Goal: Task Accomplishment & Management: Manage account settings

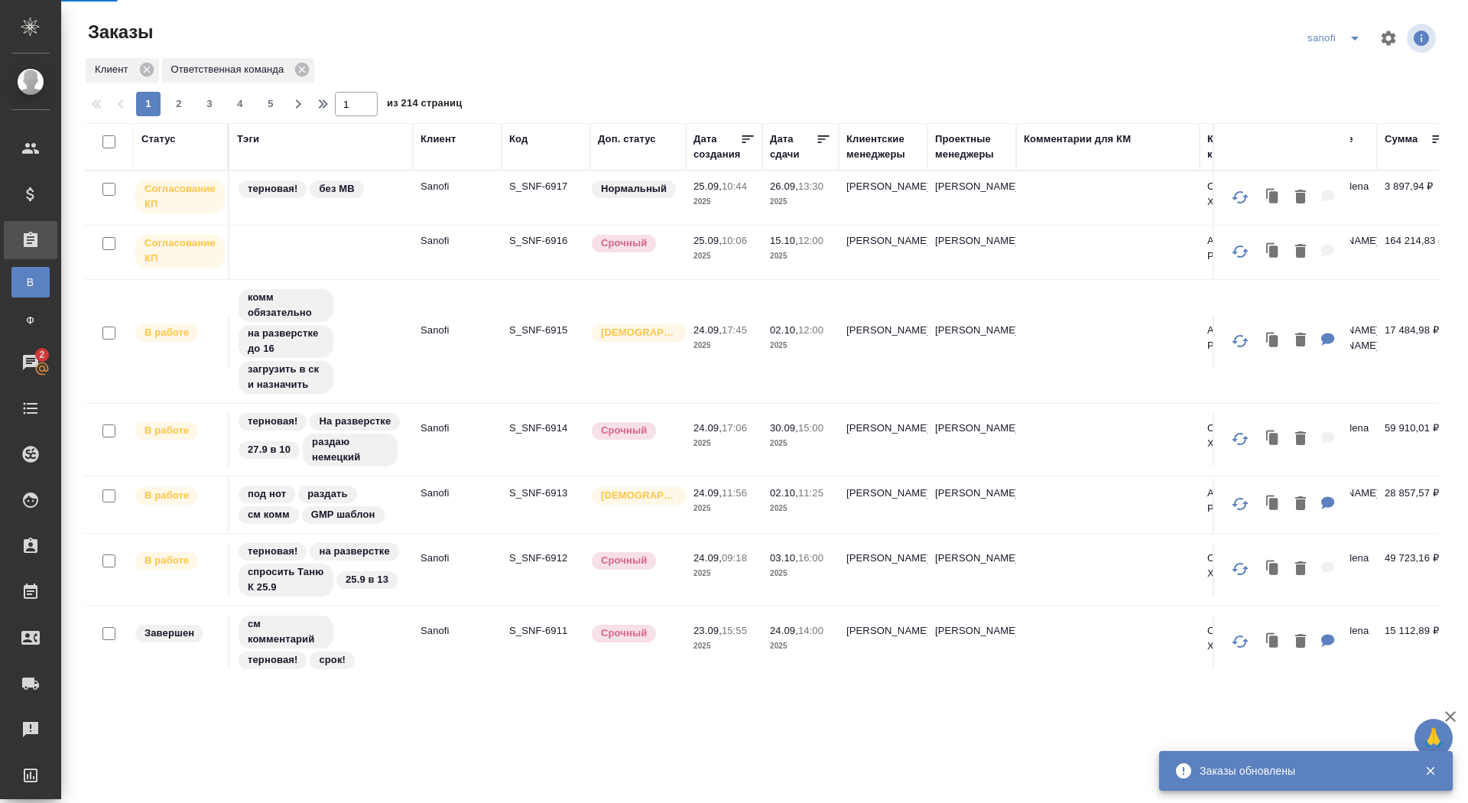
scroll to position [1, 0]
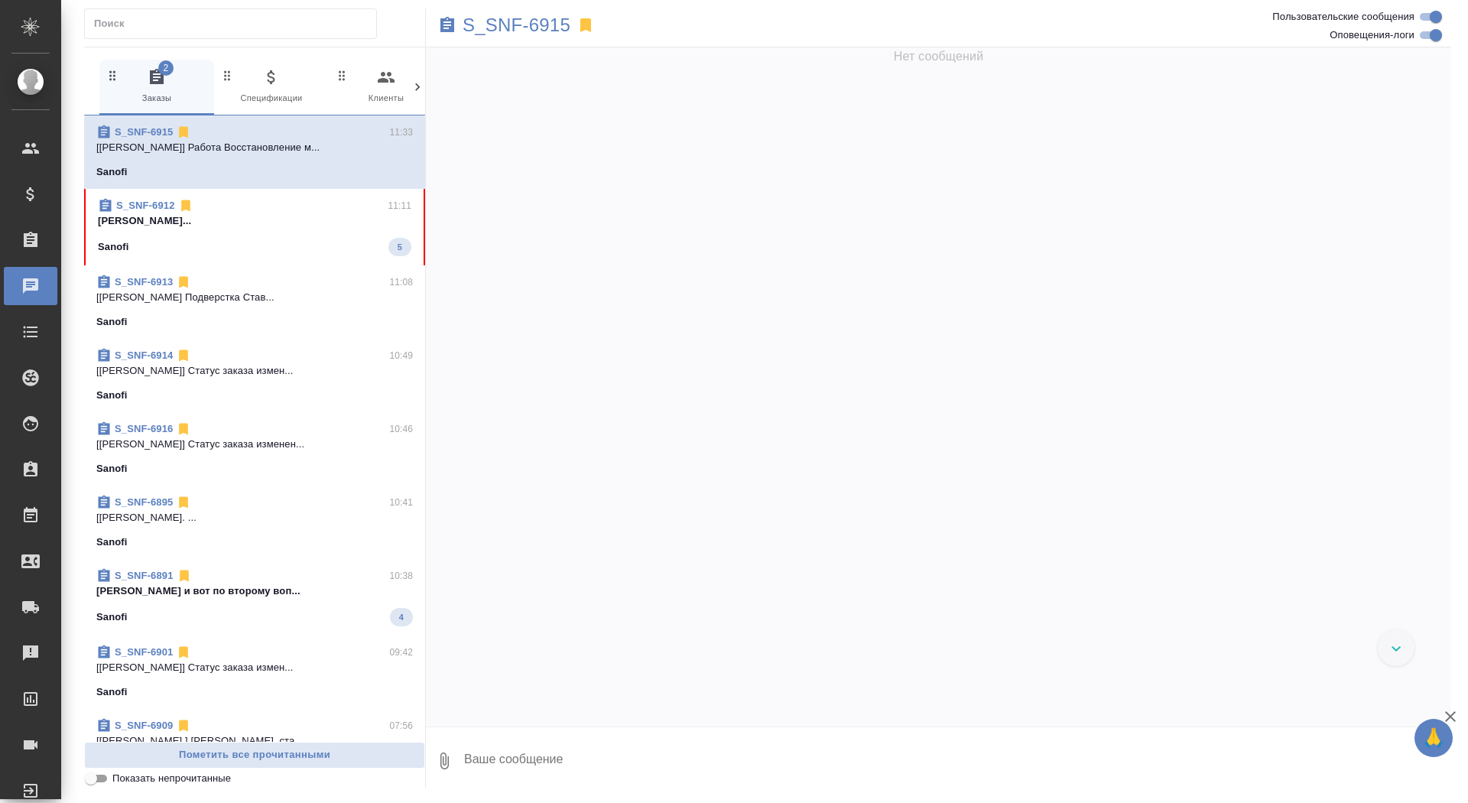
scroll to position [27644, 0]
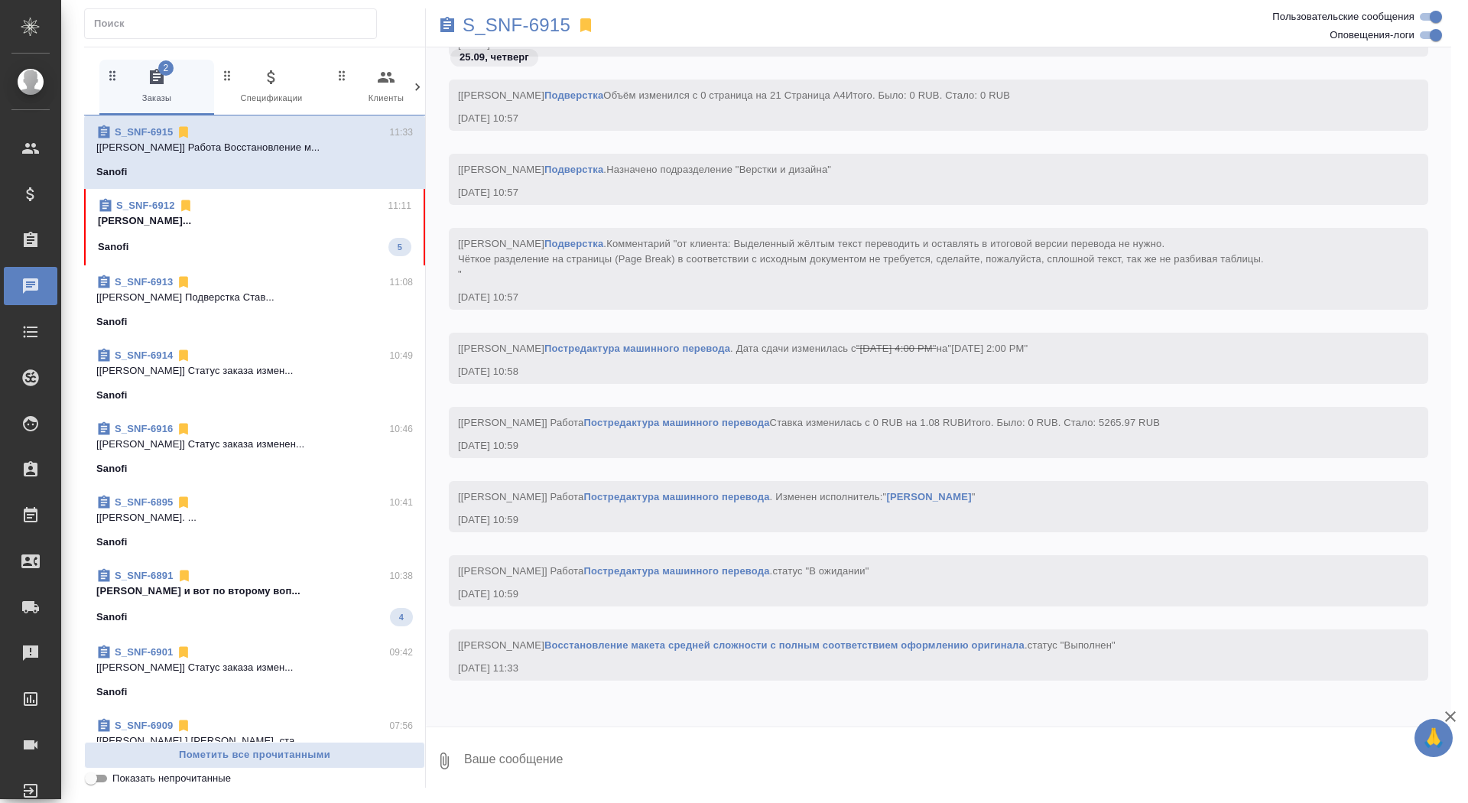
click at [265, 226] on p "Сайдашева Диляра..." at bounding box center [254, 220] width 313 height 15
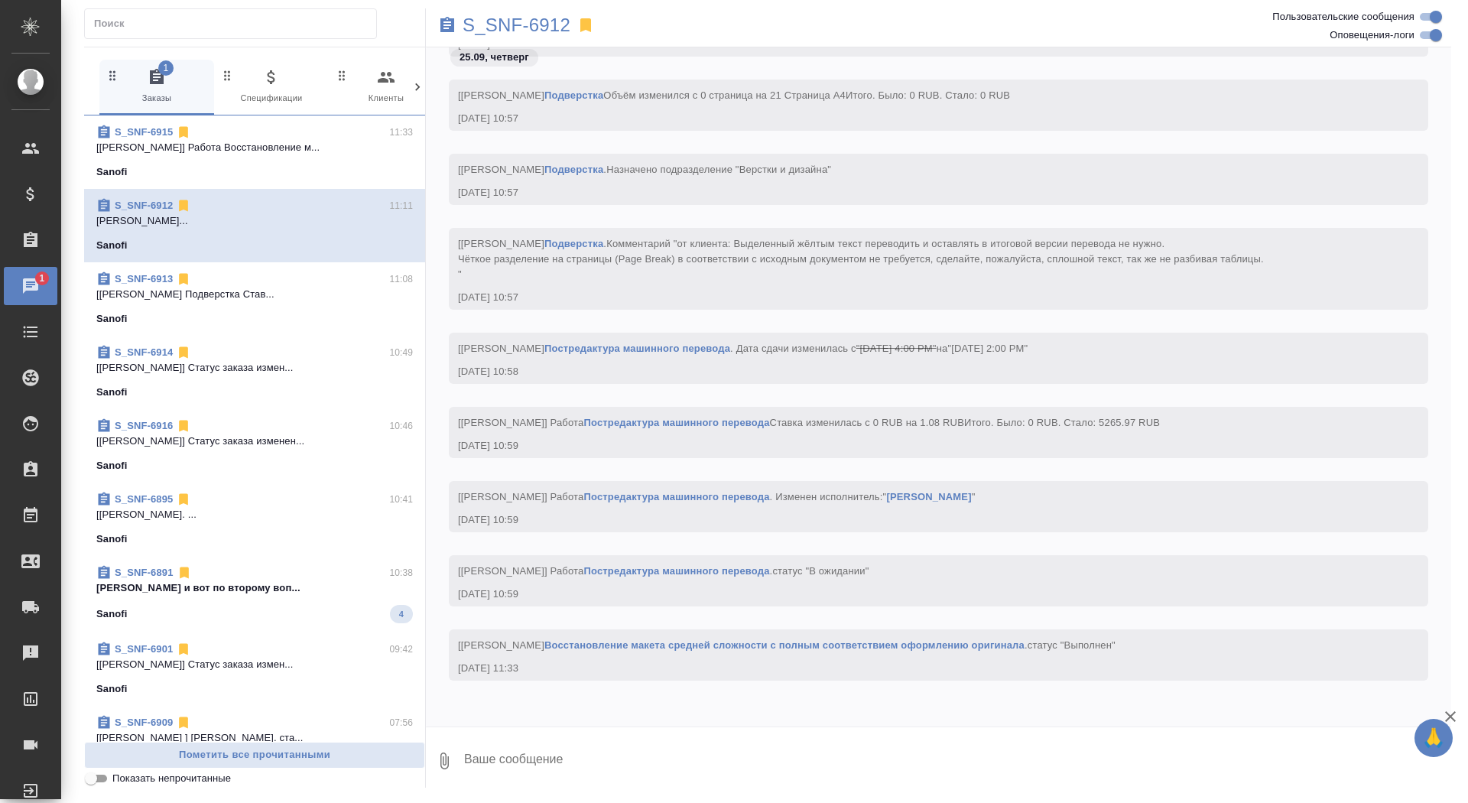
click at [621, 745] on textarea at bounding box center [957, 761] width 989 height 52
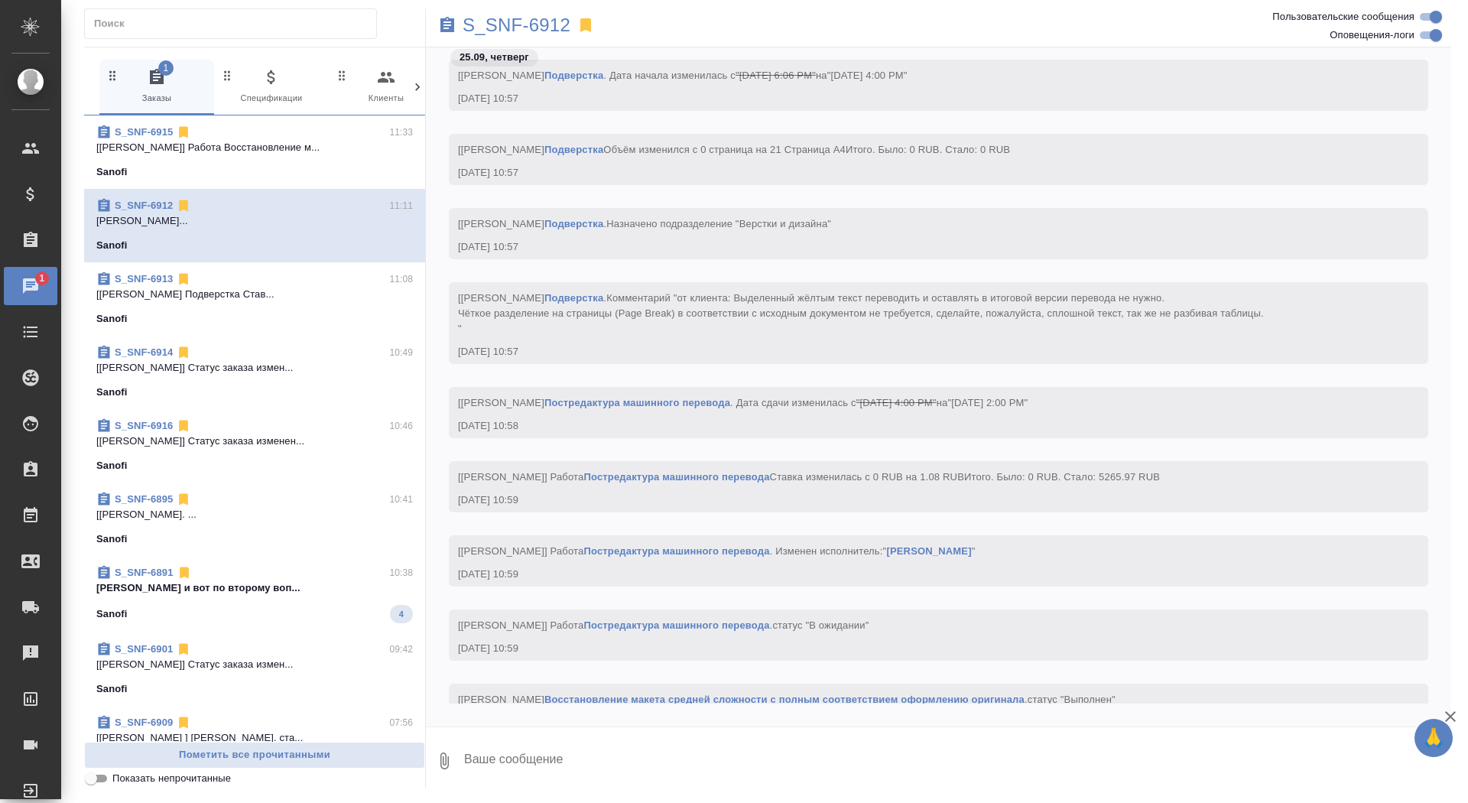
scroll to position [25351, 0]
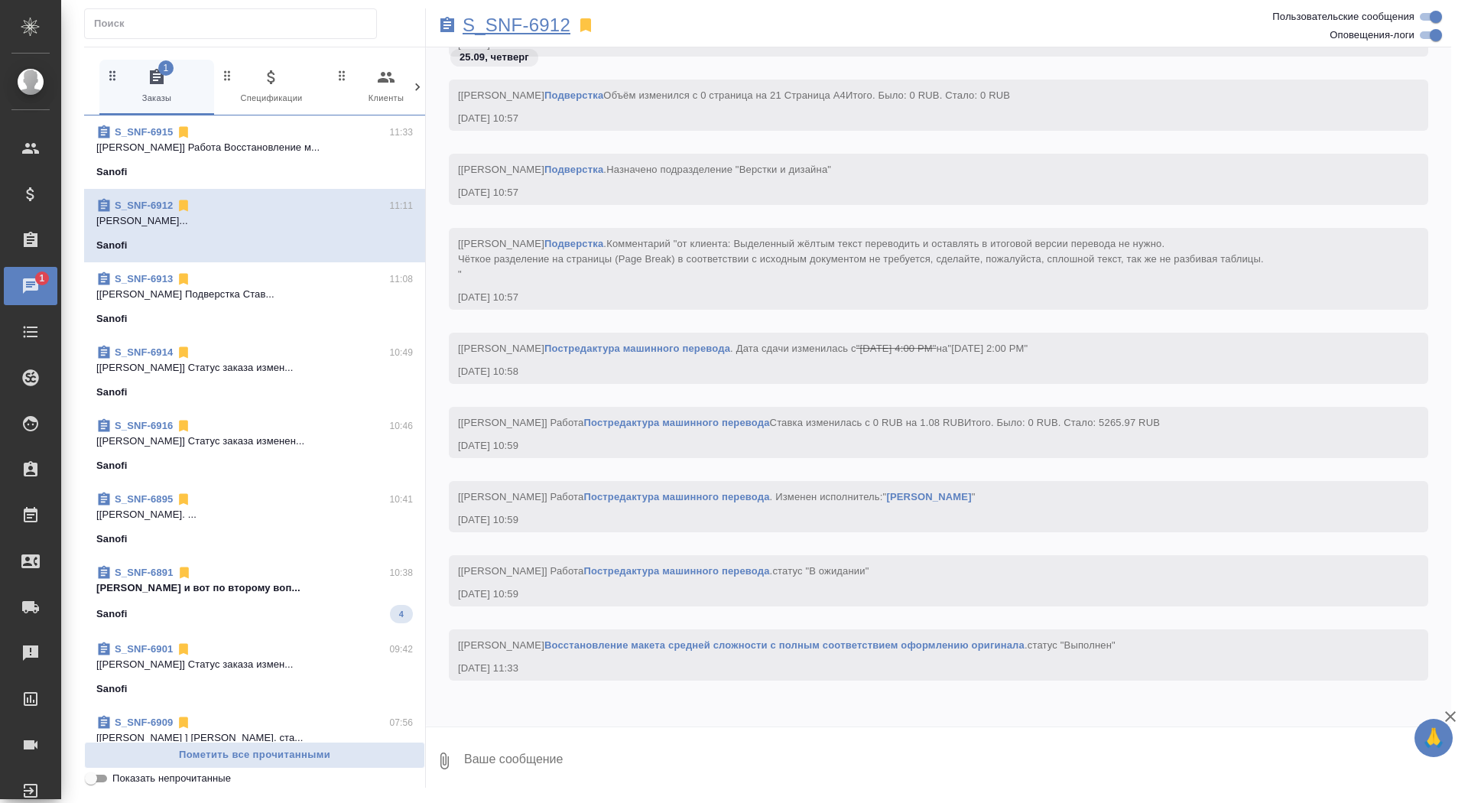
click at [505, 32] on p "S_SNF-6912" at bounding box center [517, 25] width 108 height 15
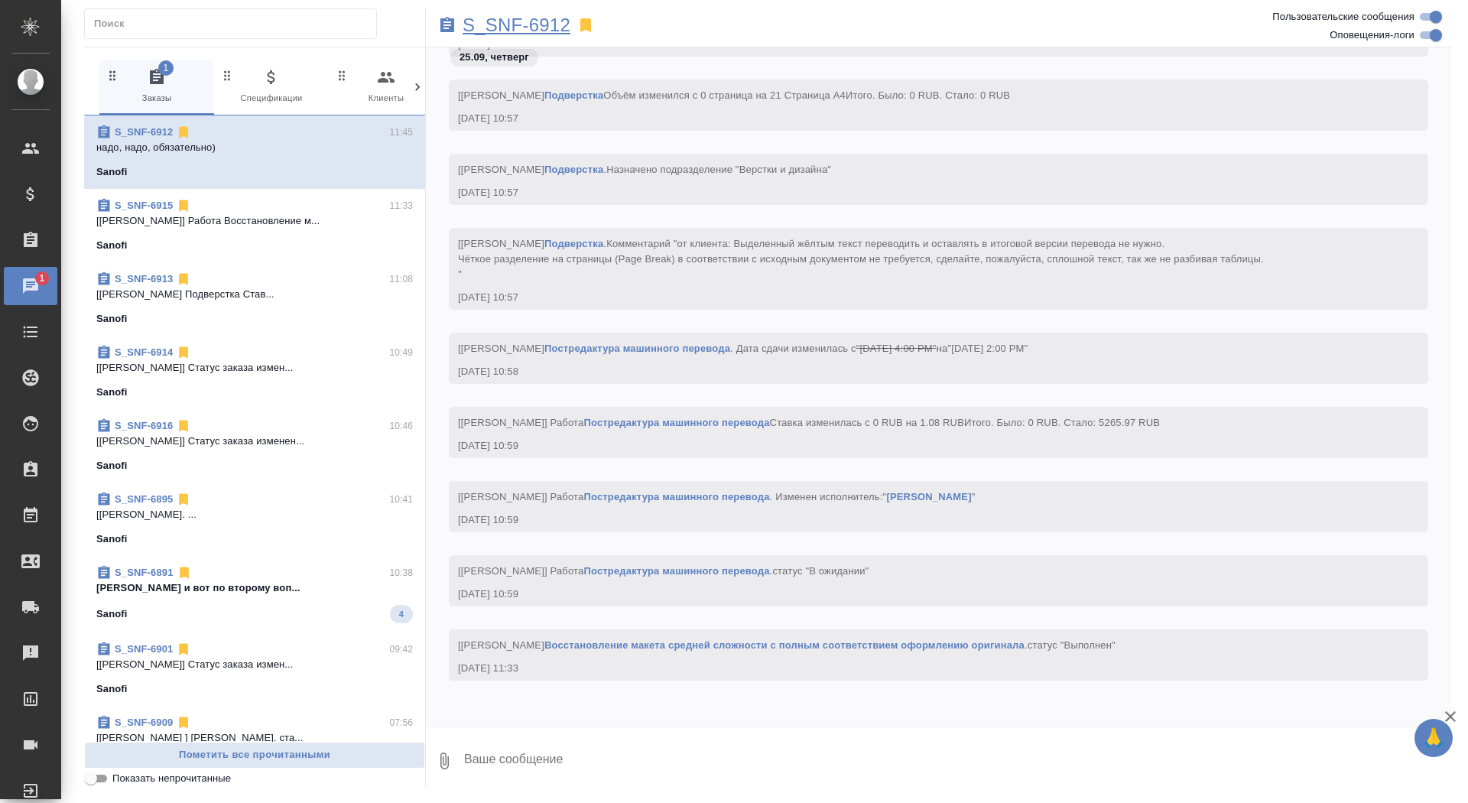
scroll to position [25425, 0]
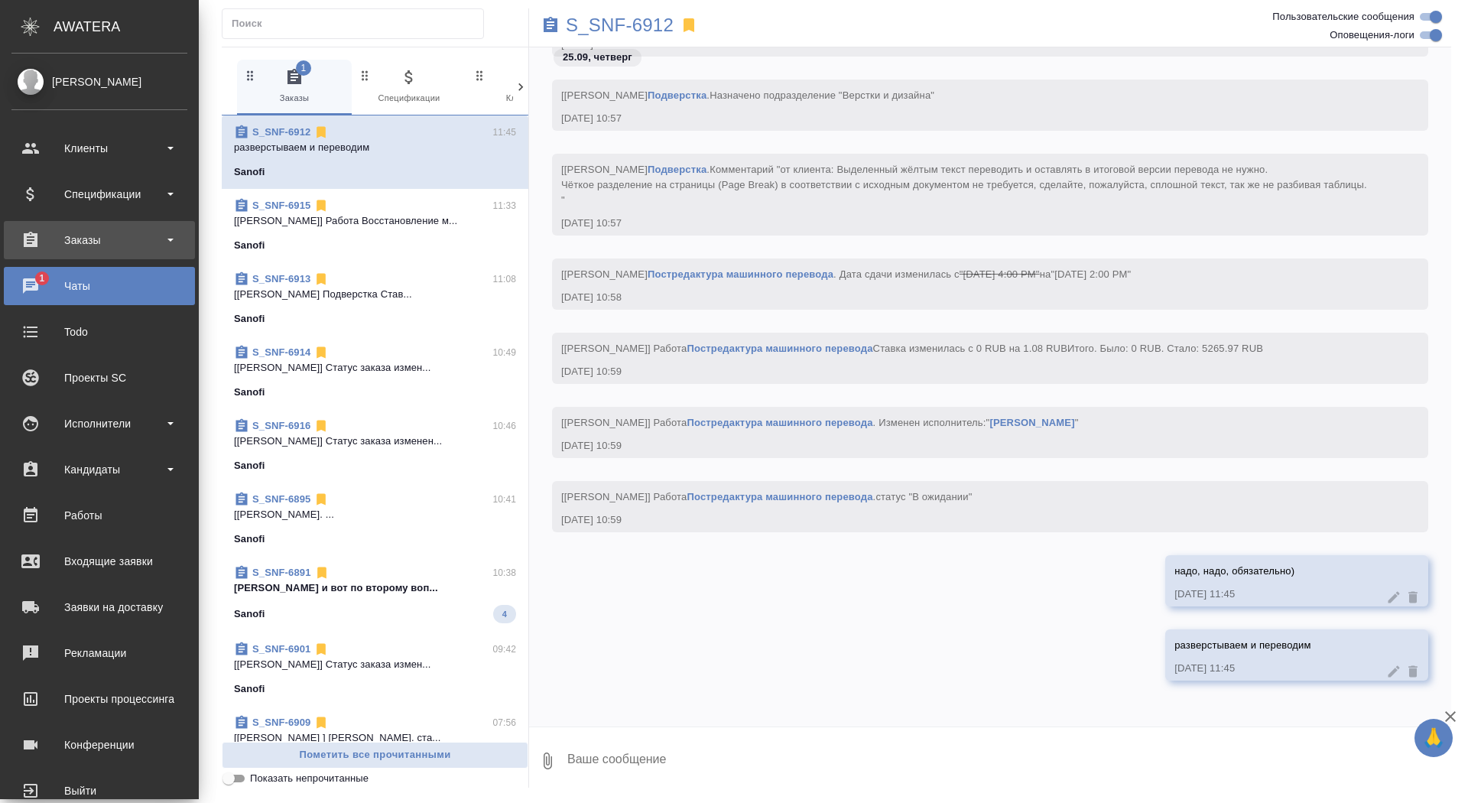
click at [40, 240] on div "Заказы" at bounding box center [99, 240] width 176 height 23
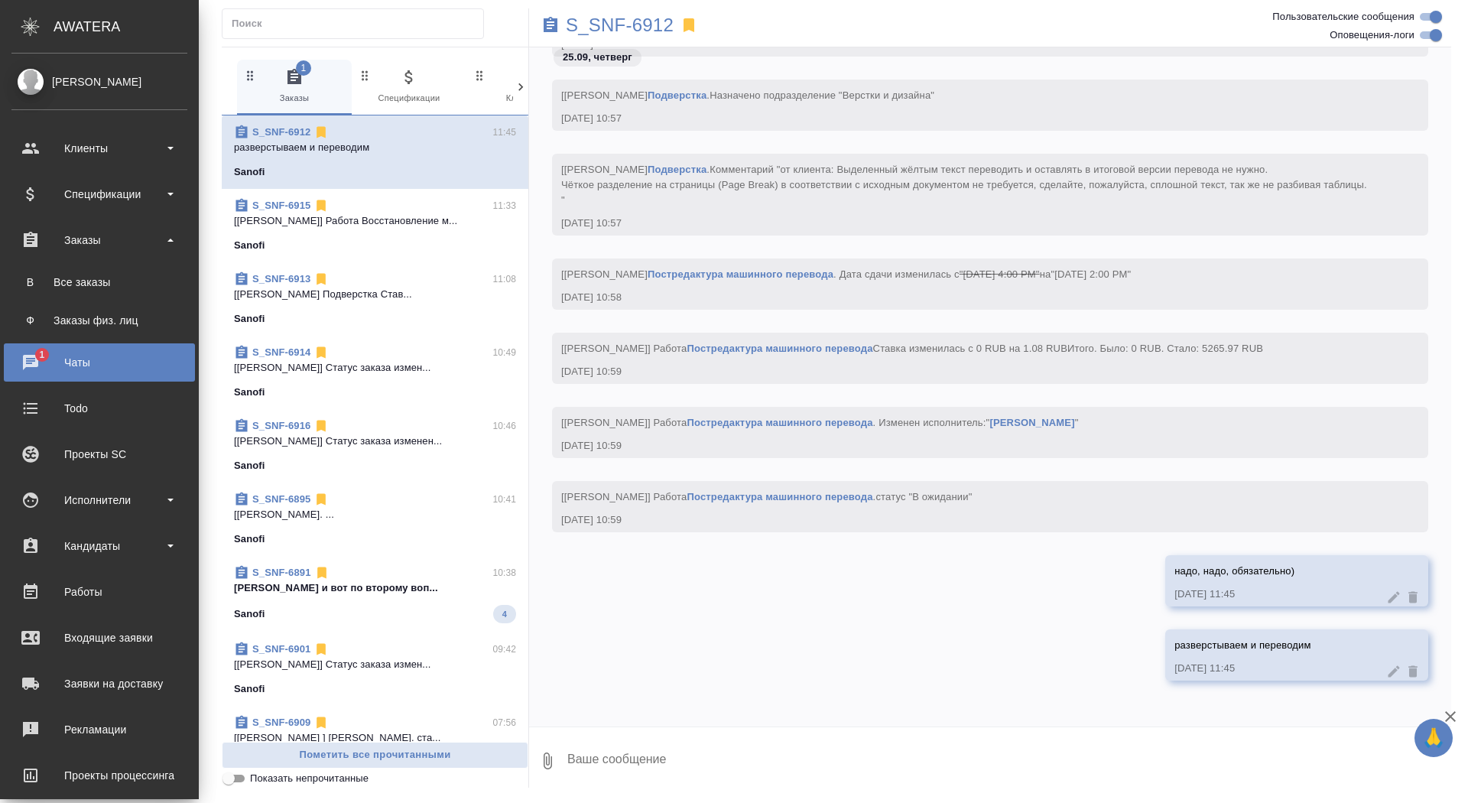
click at [40, 263] on ul "В Все заказы Ф Заказы физ. лиц" at bounding box center [99, 297] width 199 height 76
click at [41, 274] on div "Все заказы" at bounding box center [99, 281] width 161 height 15
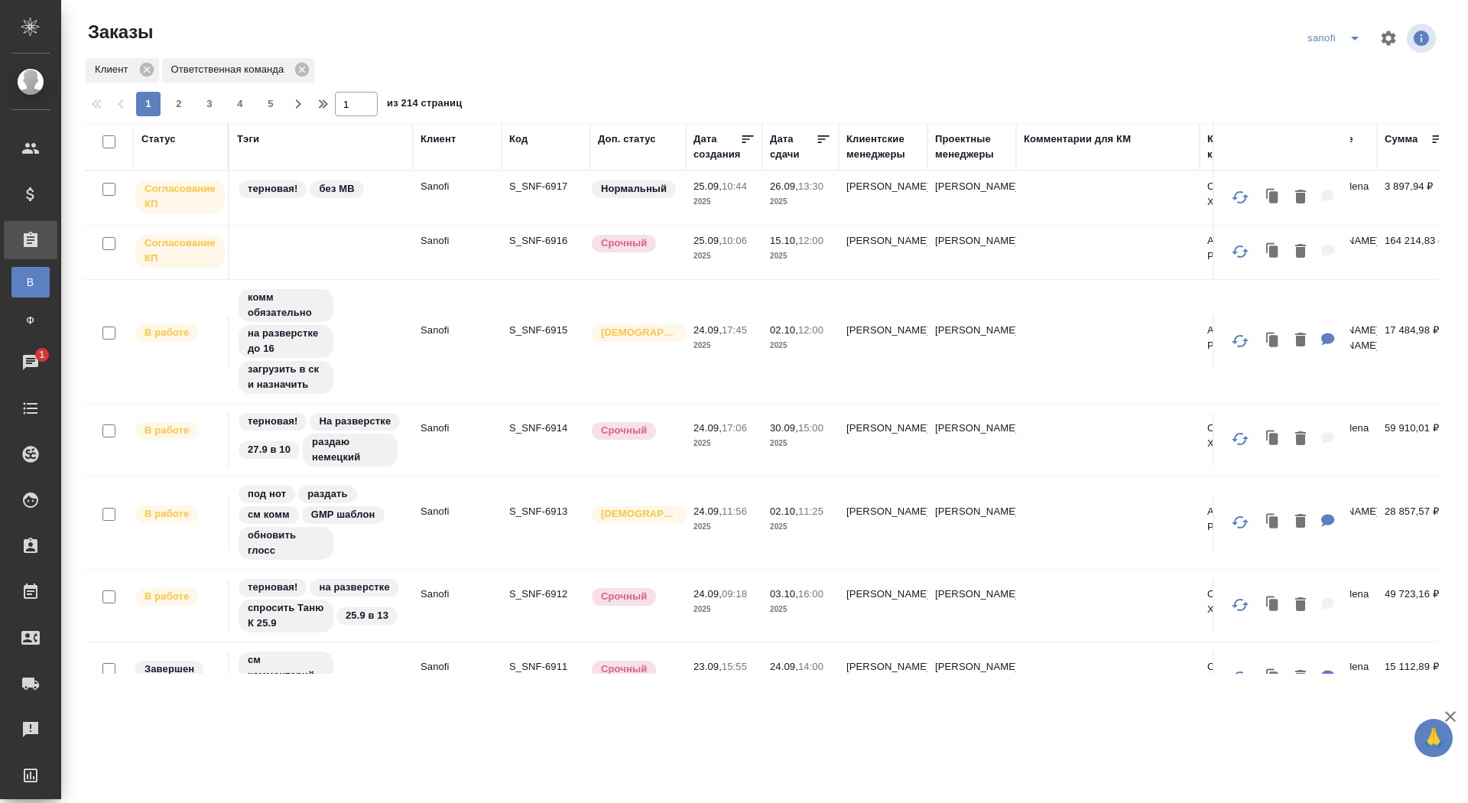
click at [782, 157] on div "Дата сдачи" at bounding box center [793, 146] width 46 height 31
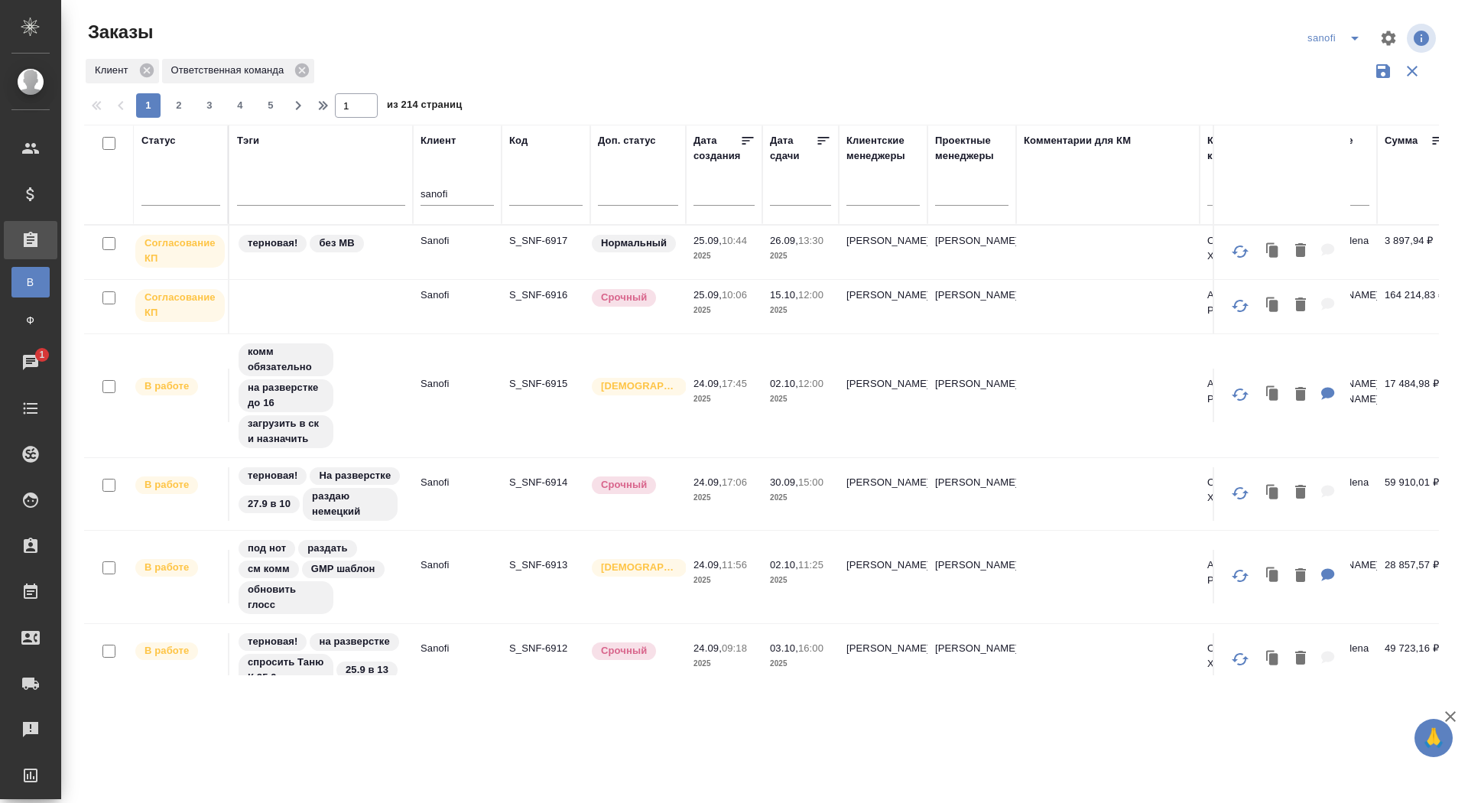
click at [780, 199] on input "text" at bounding box center [805, 192] width 52 height 21
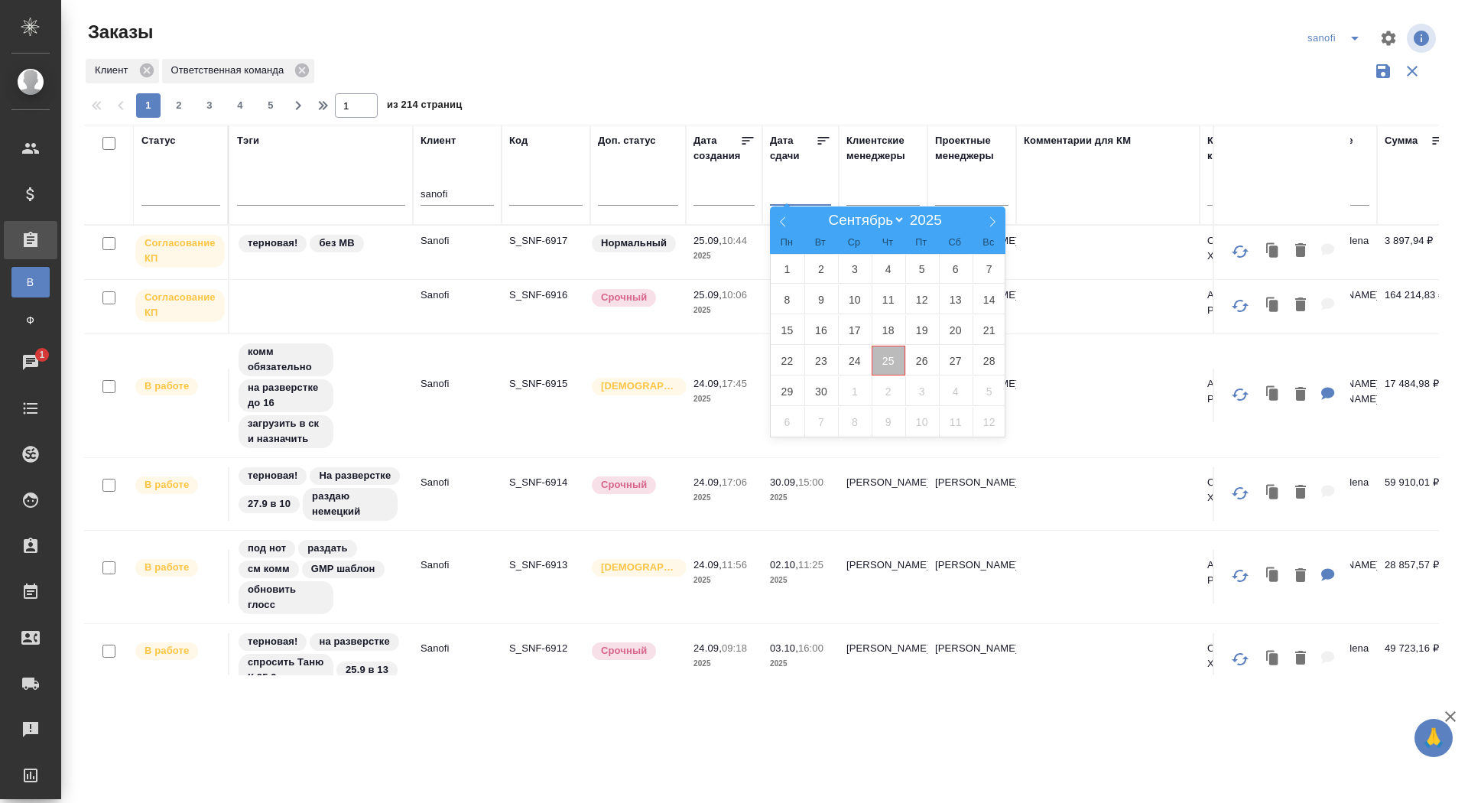
click at [891, 357] on span "25" at bounding box center [889, 361] width 34 height 30
type div "2025-09-24T21:00:00.000Z"
click at [923, 359] on span "26" at bounding box center [922, 361] width 34 height 30
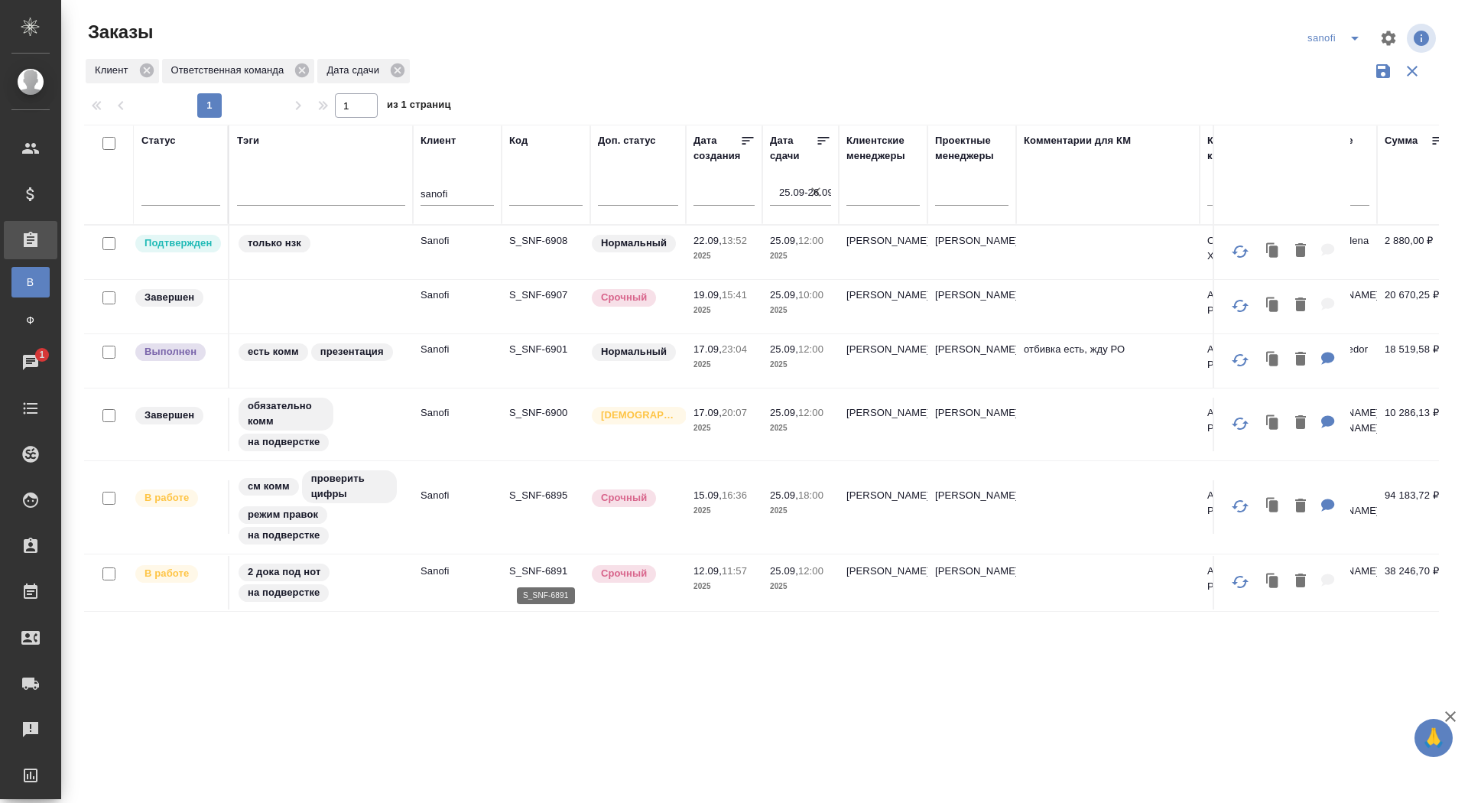
click at [515, 568] on p "S_SNF-6891" at bounding box center [545, 570] width 73 height 15
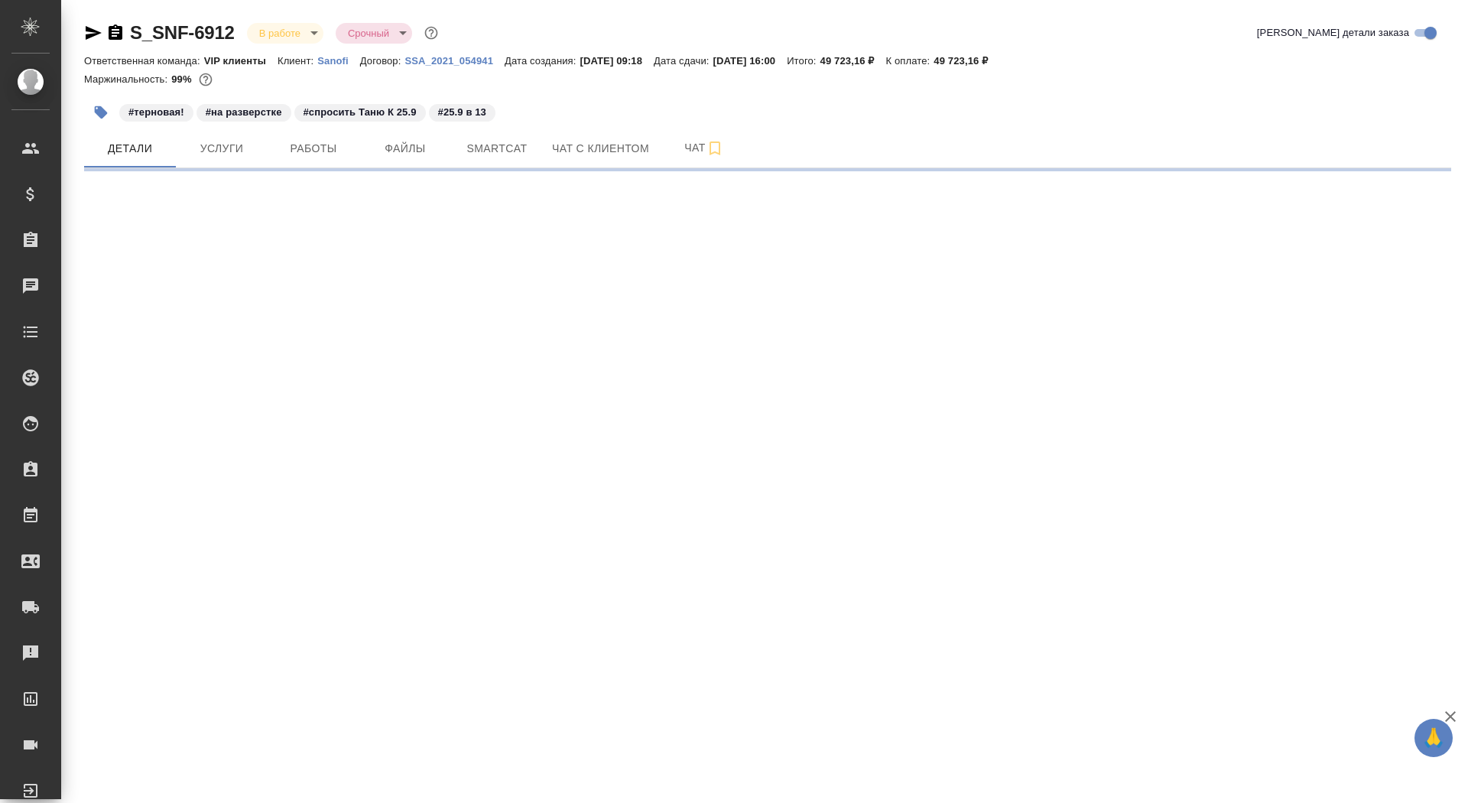
select select "RU"
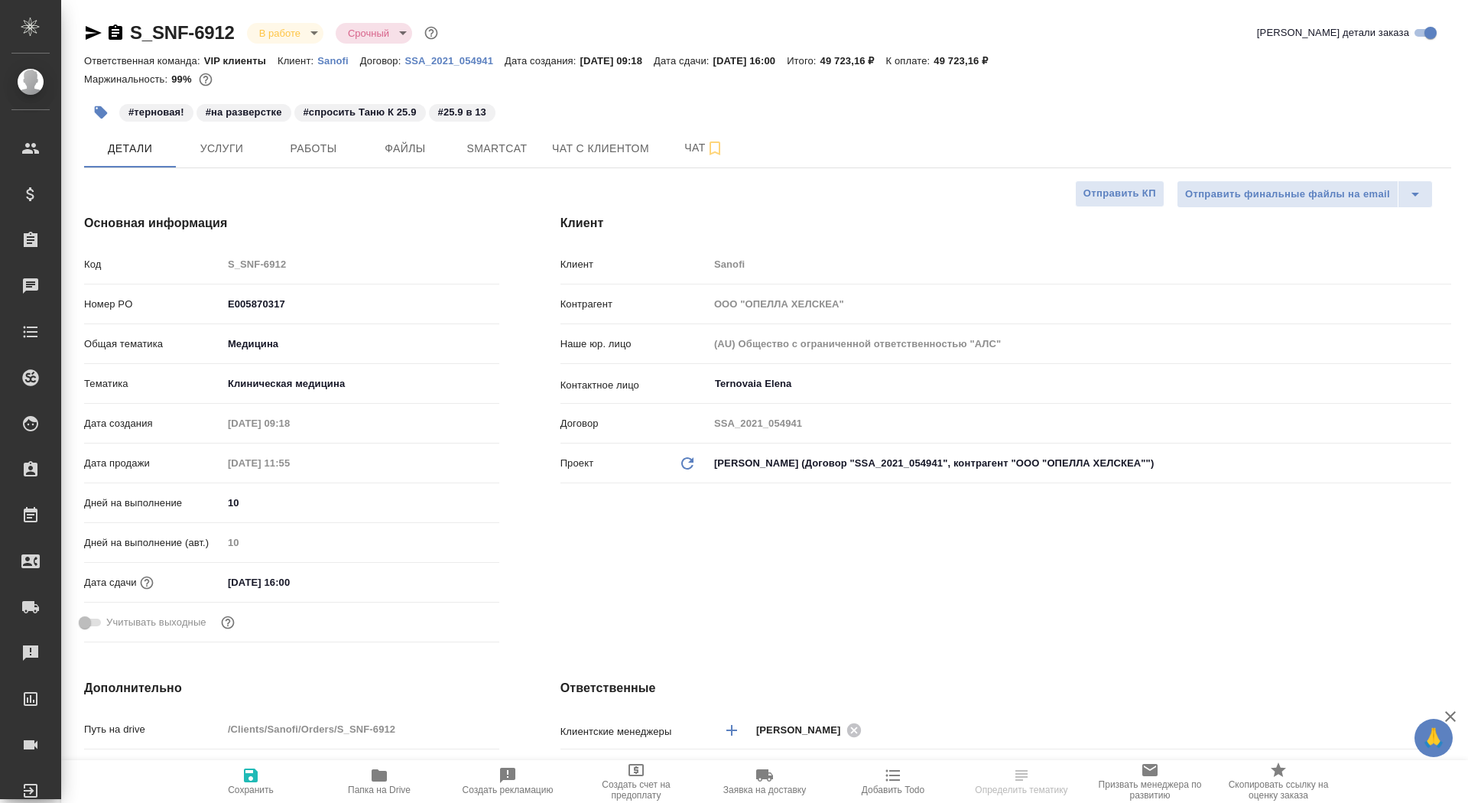
type textarea "x"
type input "[PERSON_NAME]"
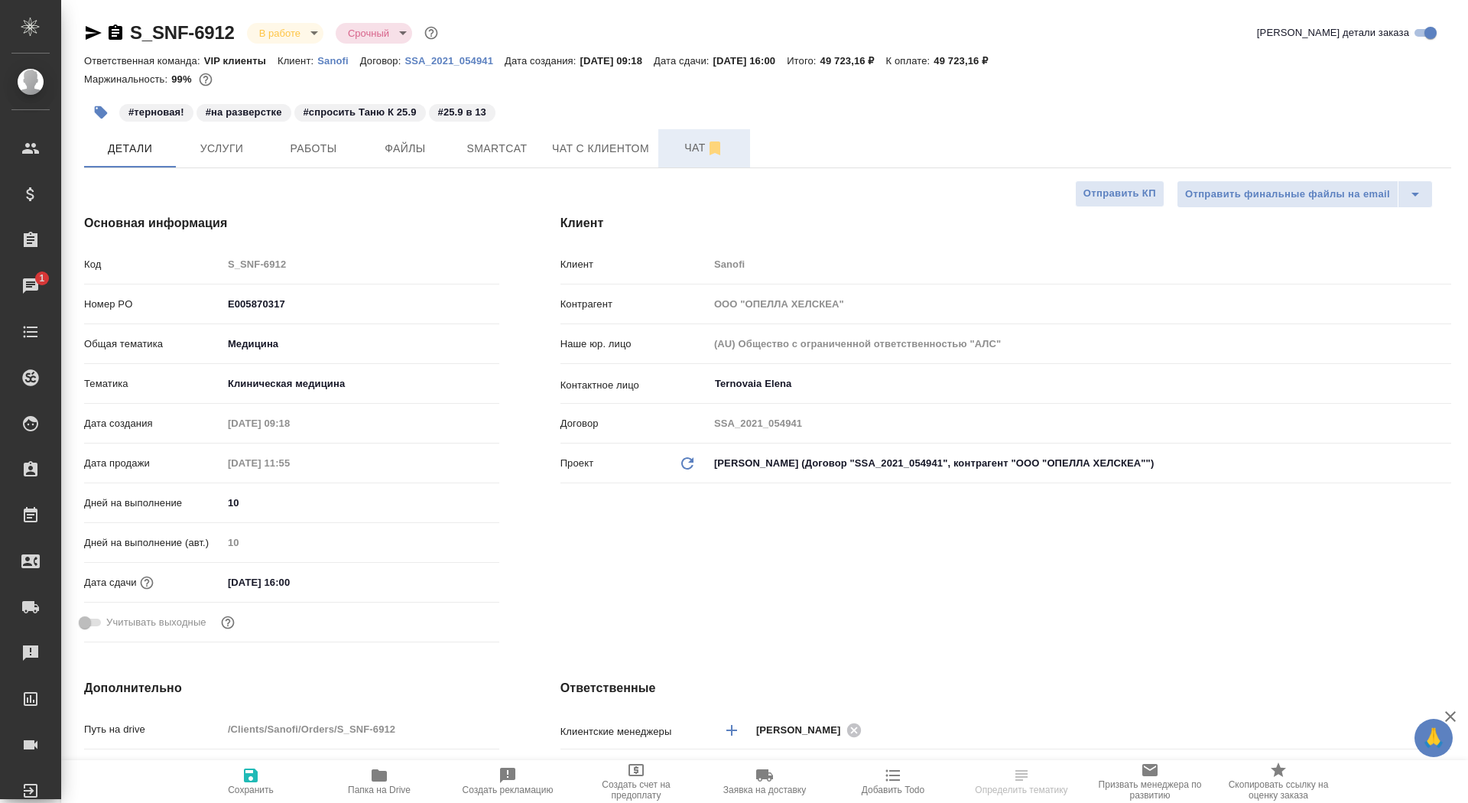
click at [690, 150] on span "Чат" at bounding box center [703, 147] width 73 height 19
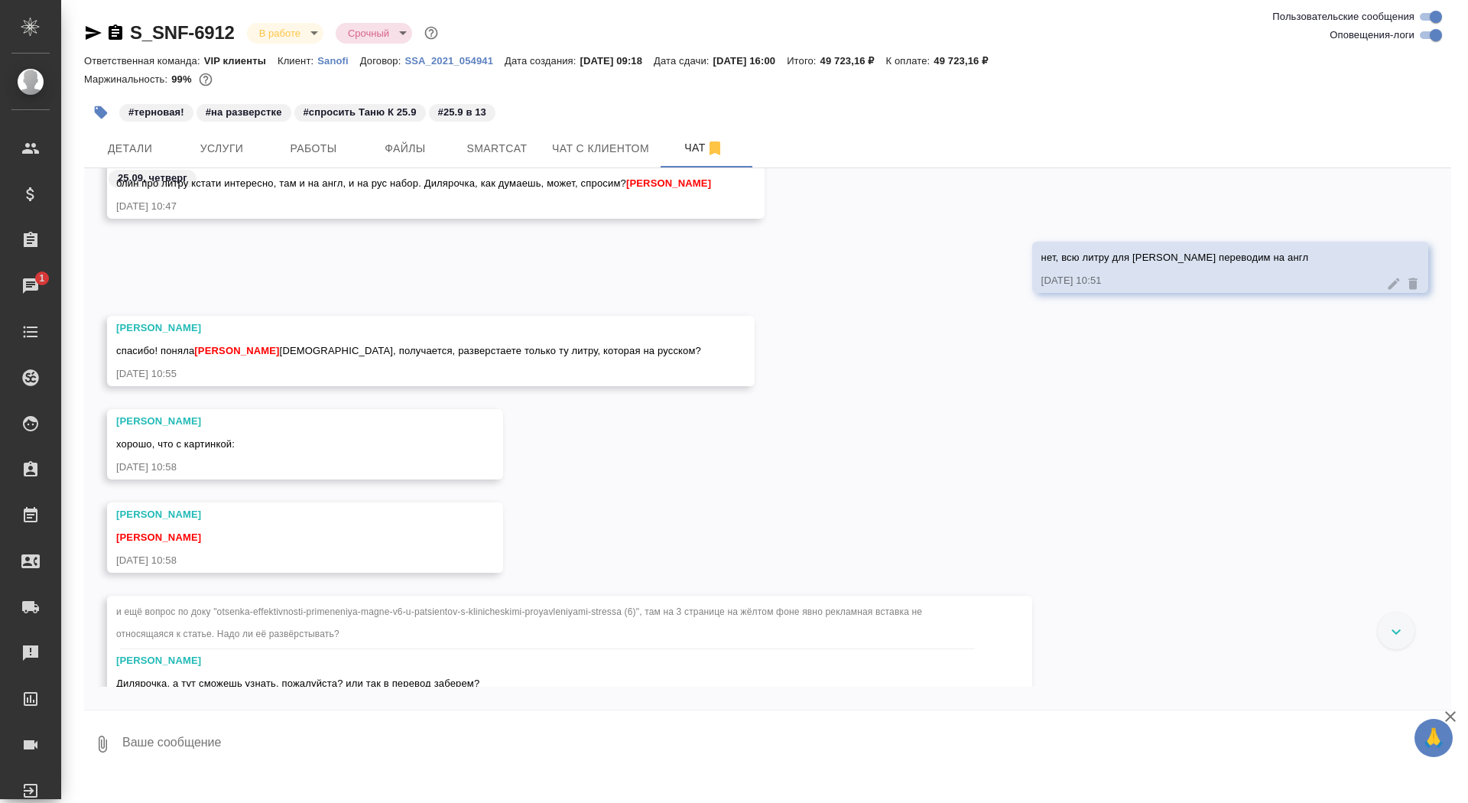
scroll to position [5843, 0]
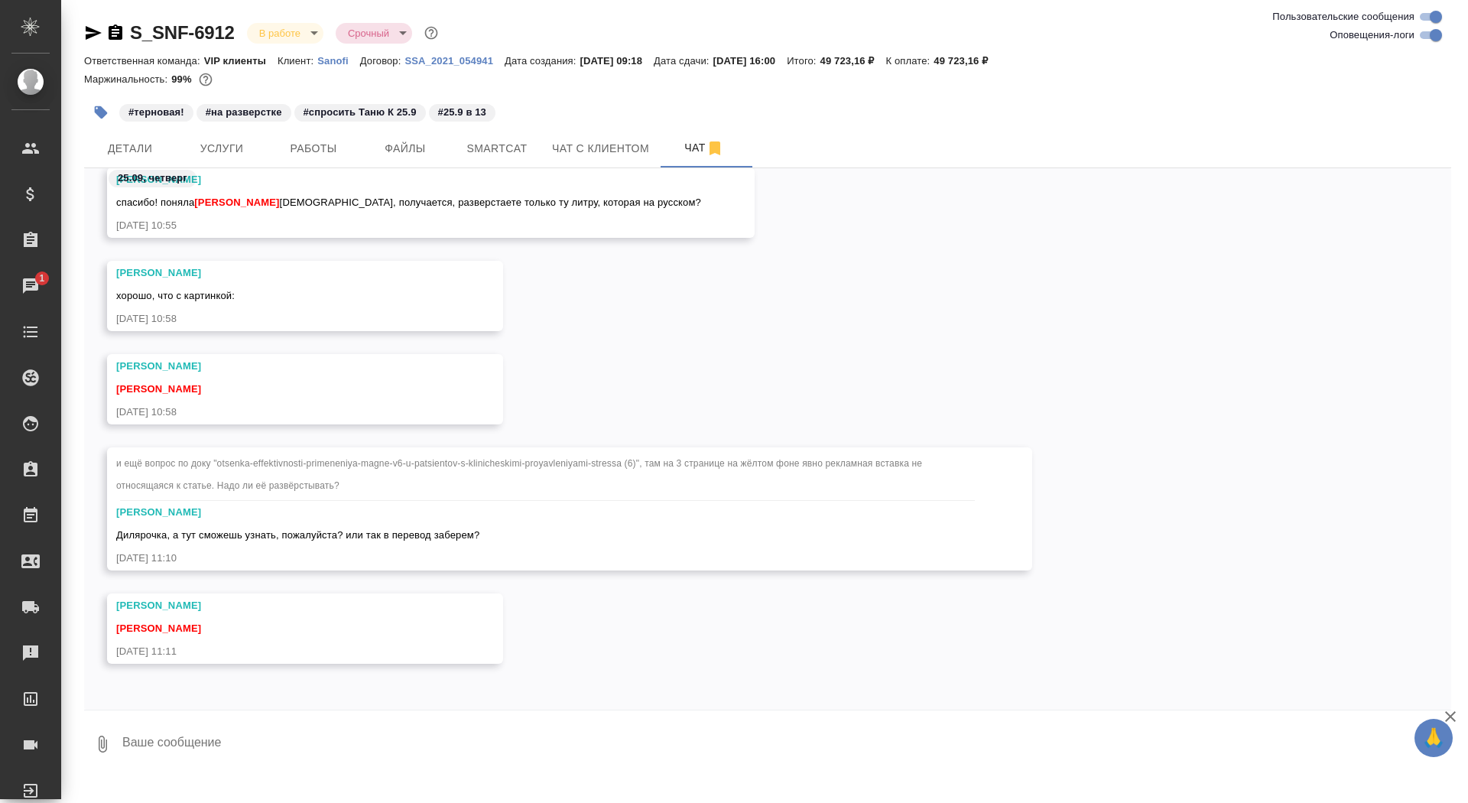
click at [232, 732] on textarea at bounding box center [786, 744] width 1330 height 52
type textarea "надо, надо, обязательно)"
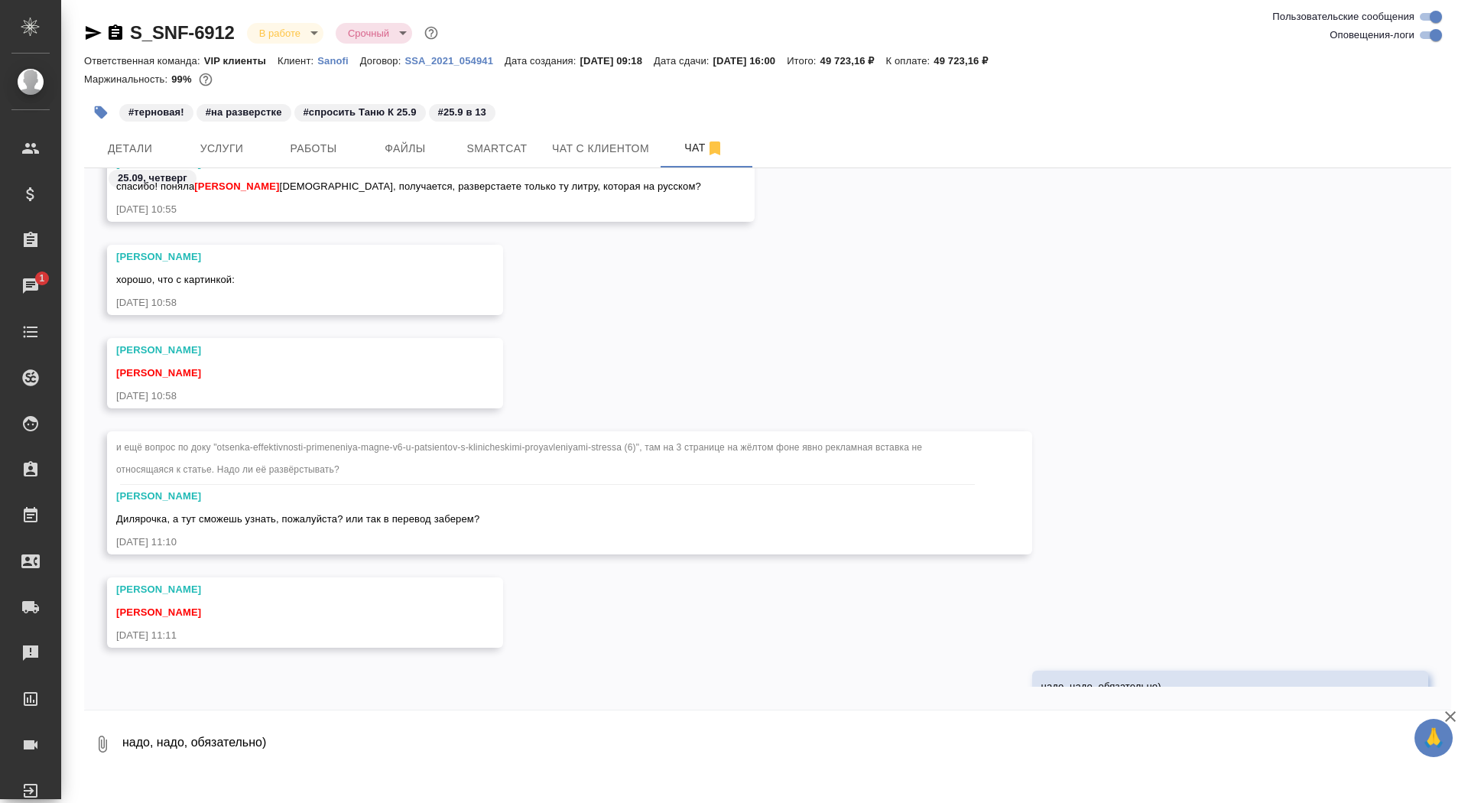
scroll to position [5917, 0]
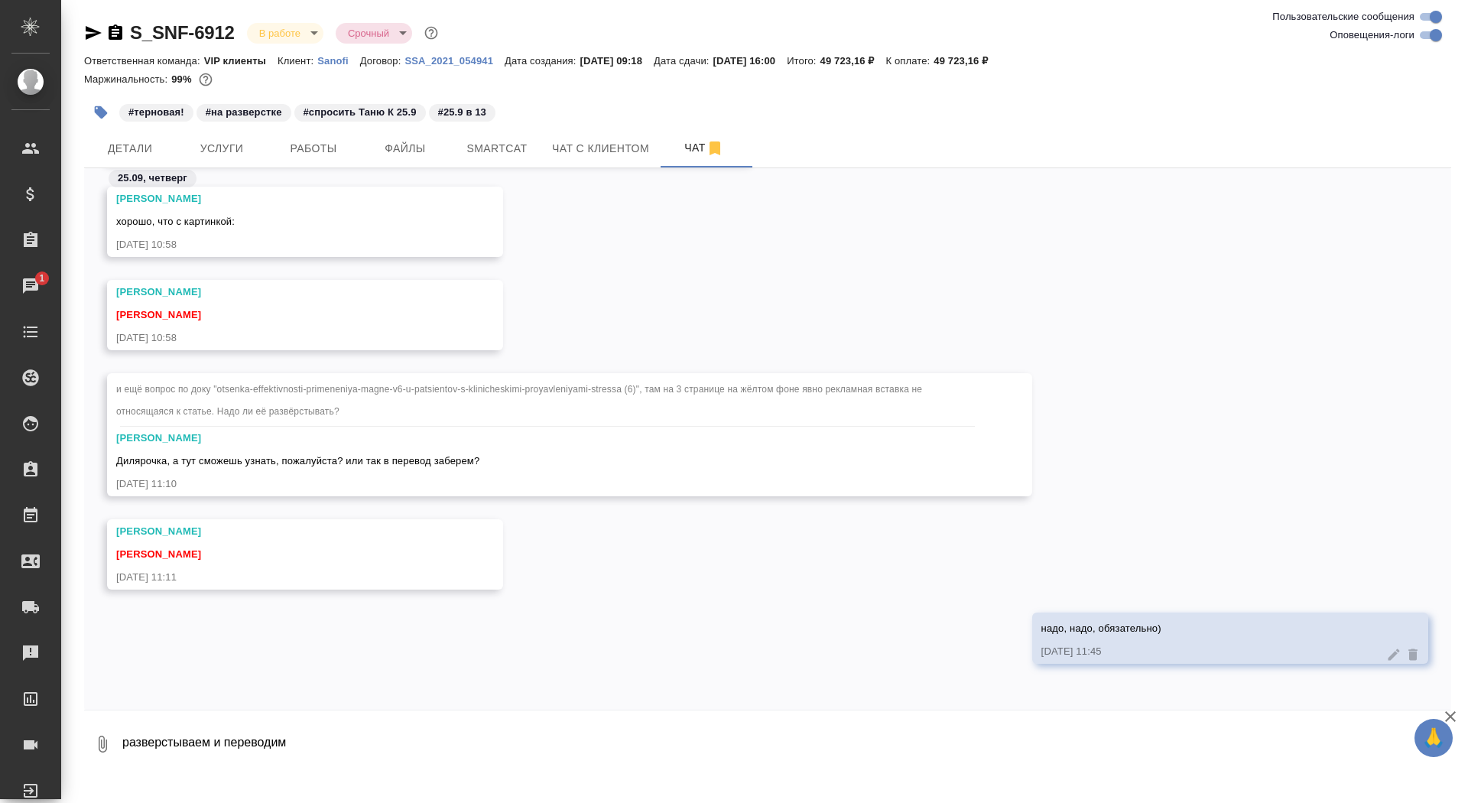
type textarea "разверстываем и переводим"
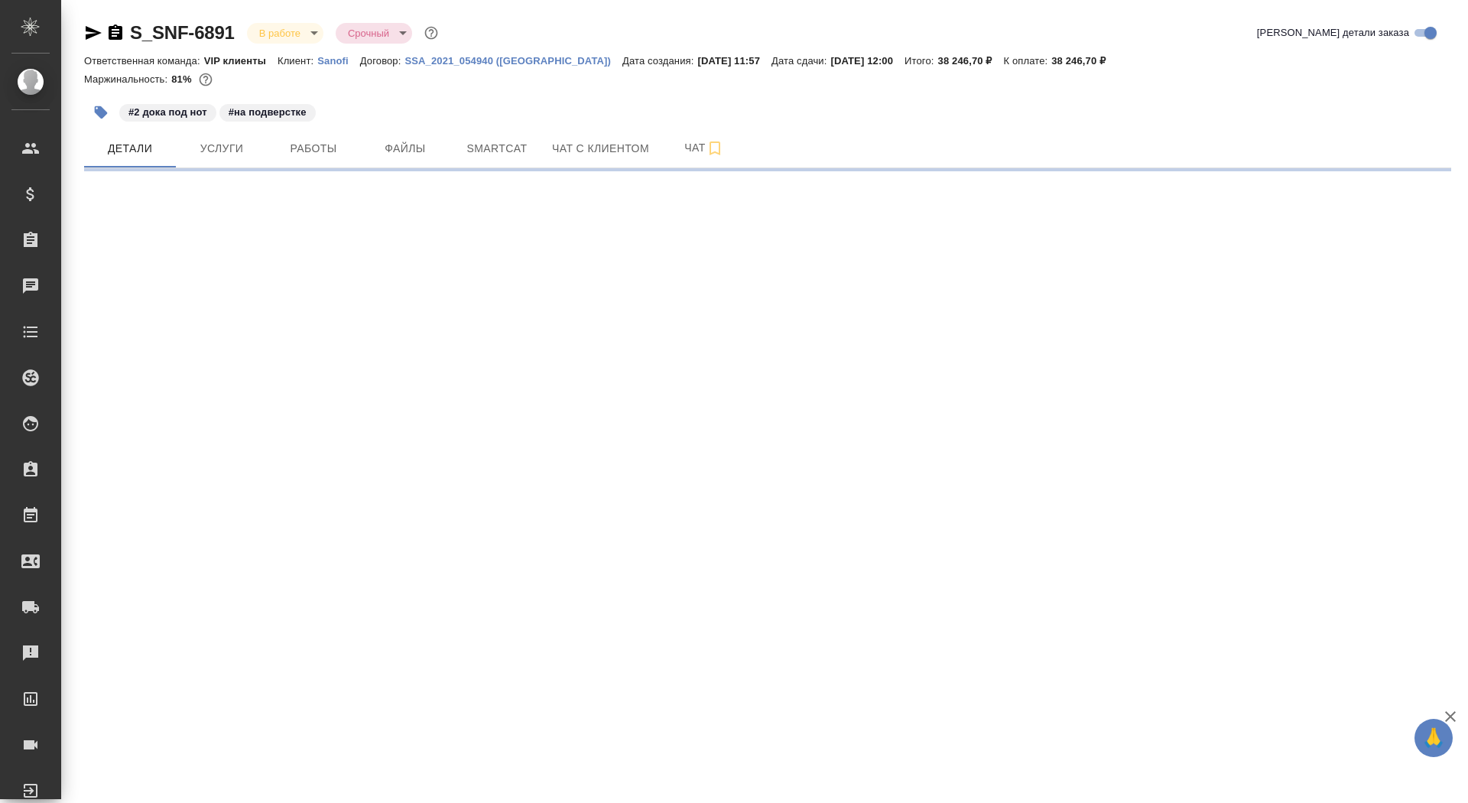
select select "RU"
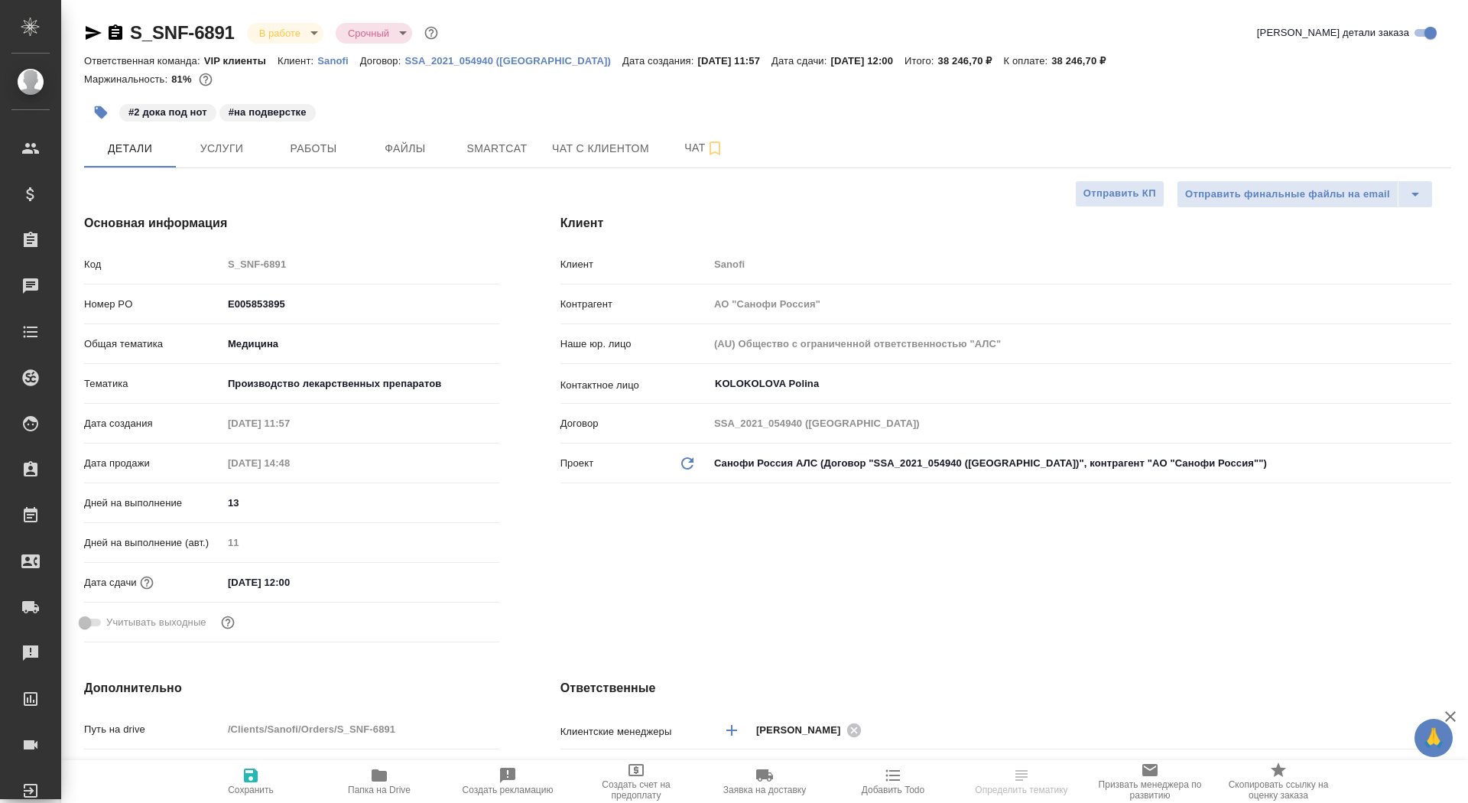
type textarea "x"
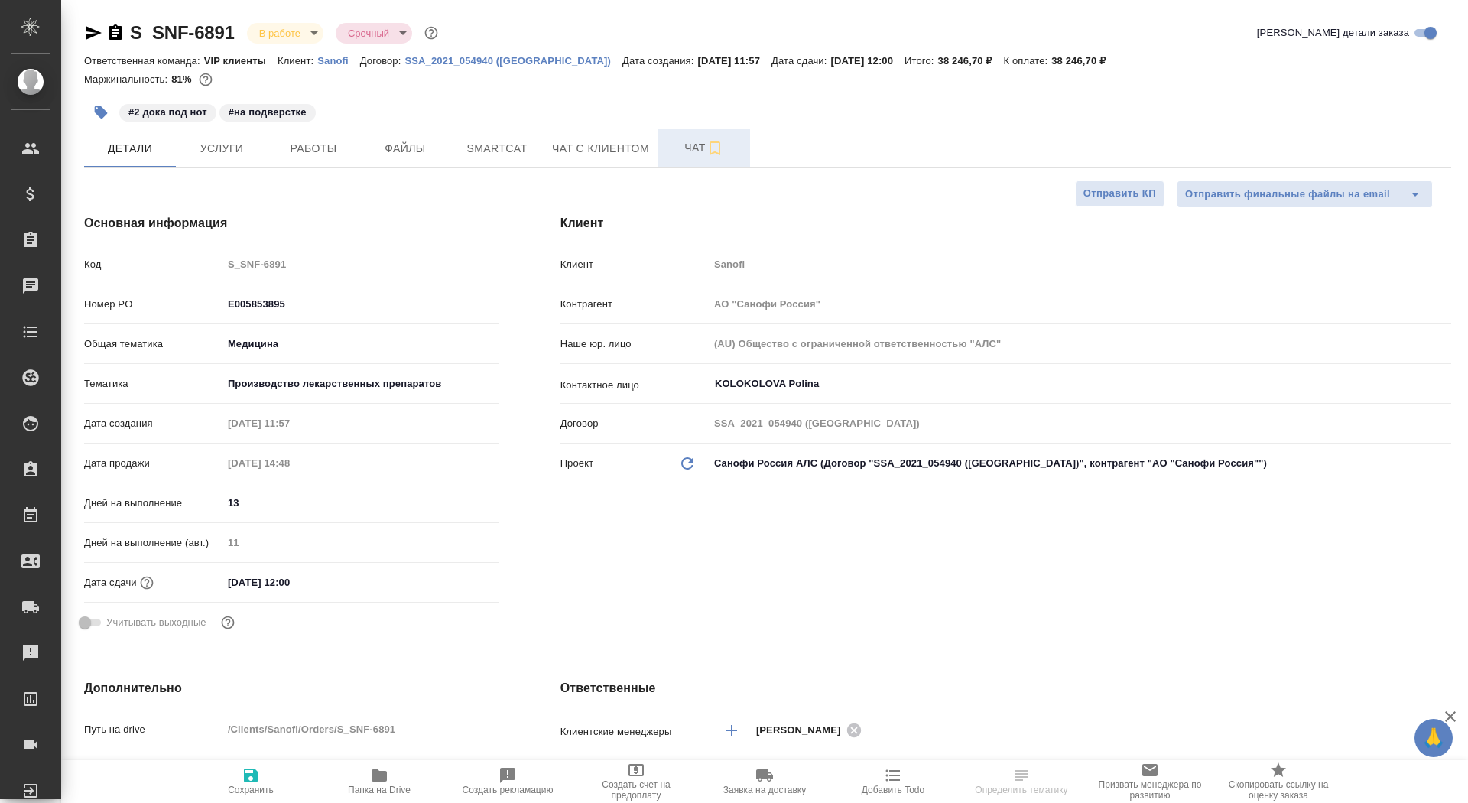
type textarea "x"
click at [683, 147] on span "Чат" at bounding box center [703, 147] width 73 height 19
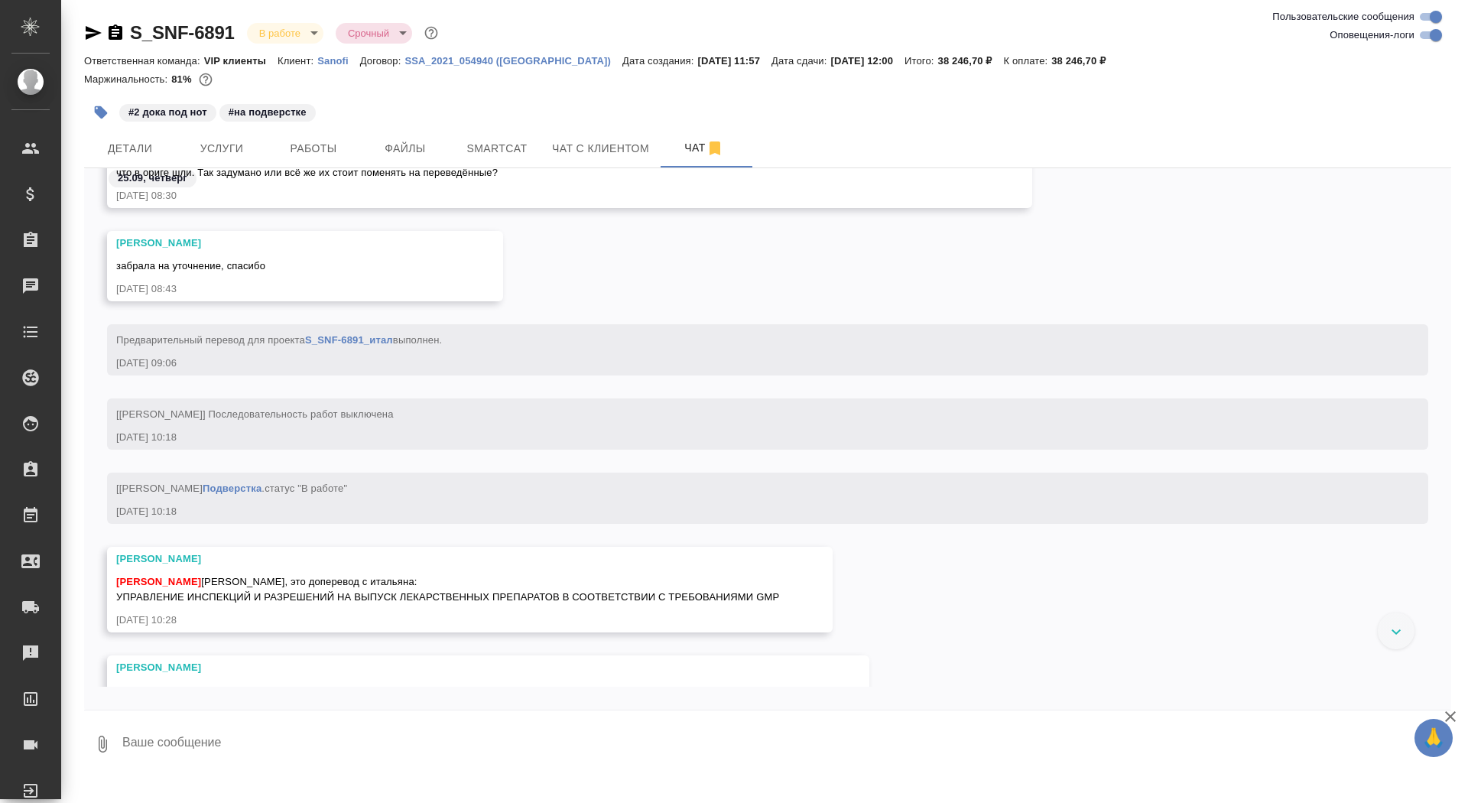
scroll to position [43731, 0]
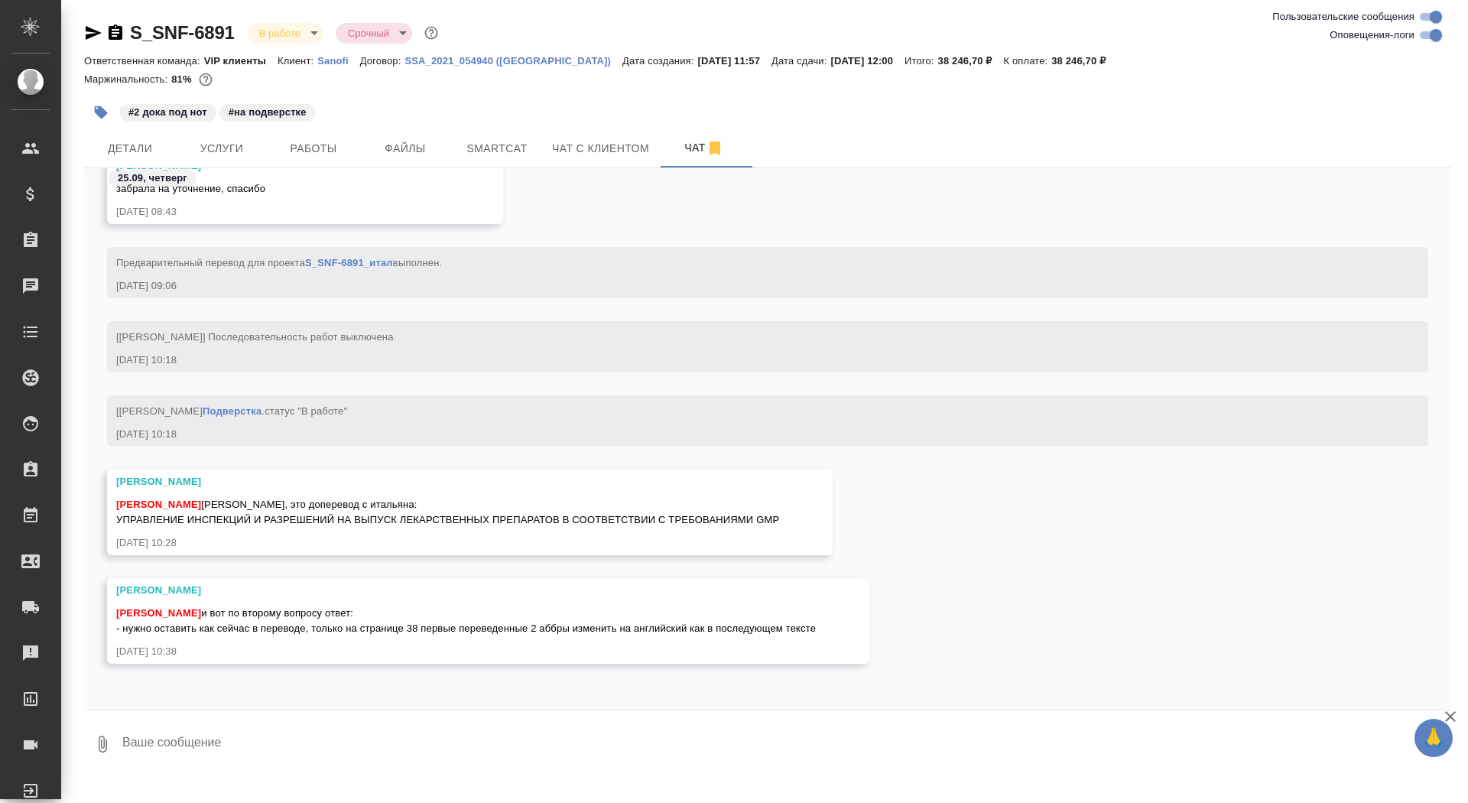
click at [324, 739] on textarea at bounding box center [786, 744] width 1330 height 52
type textarea "о"
type textarea "ждумс"
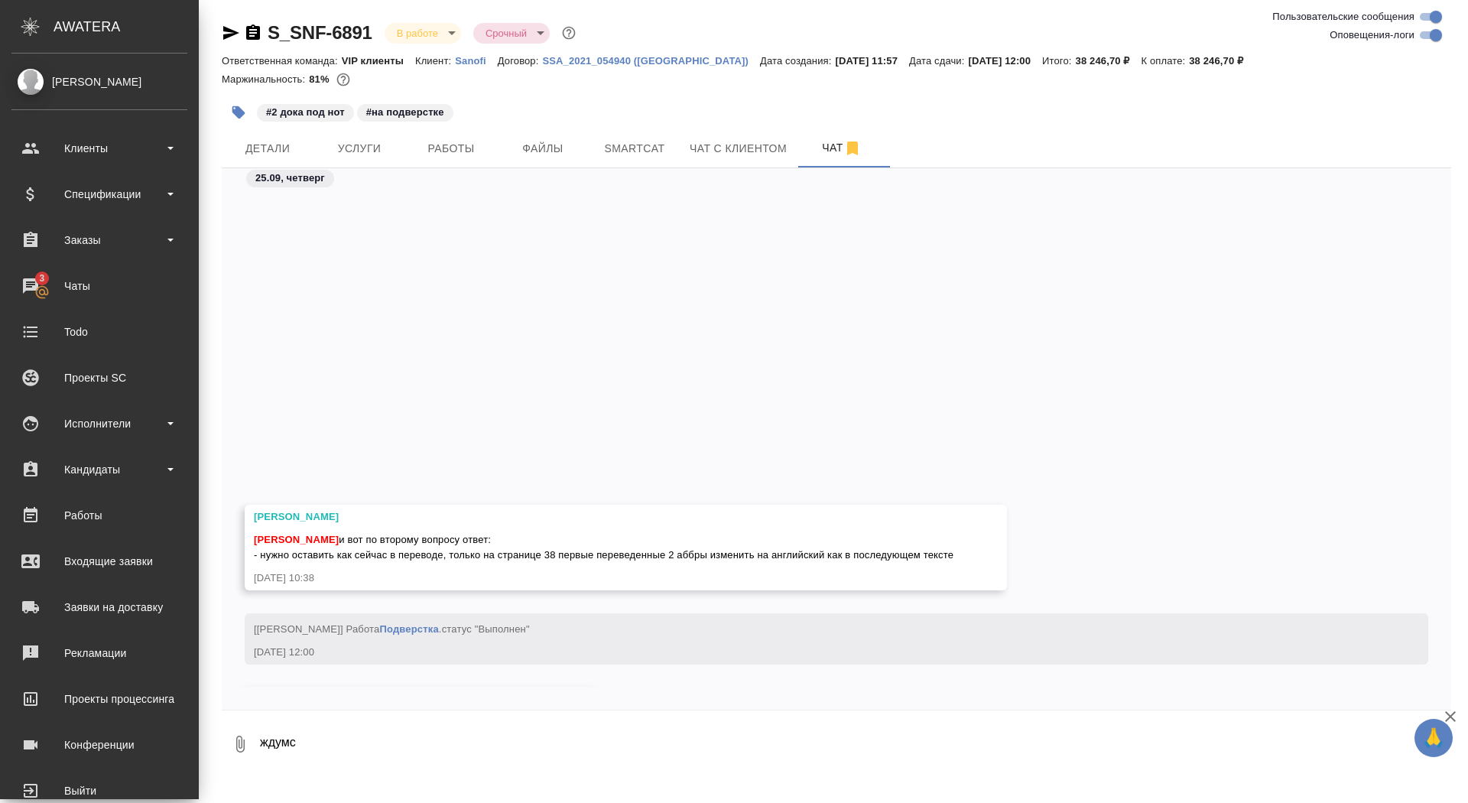
scroll to position [44190, 0]
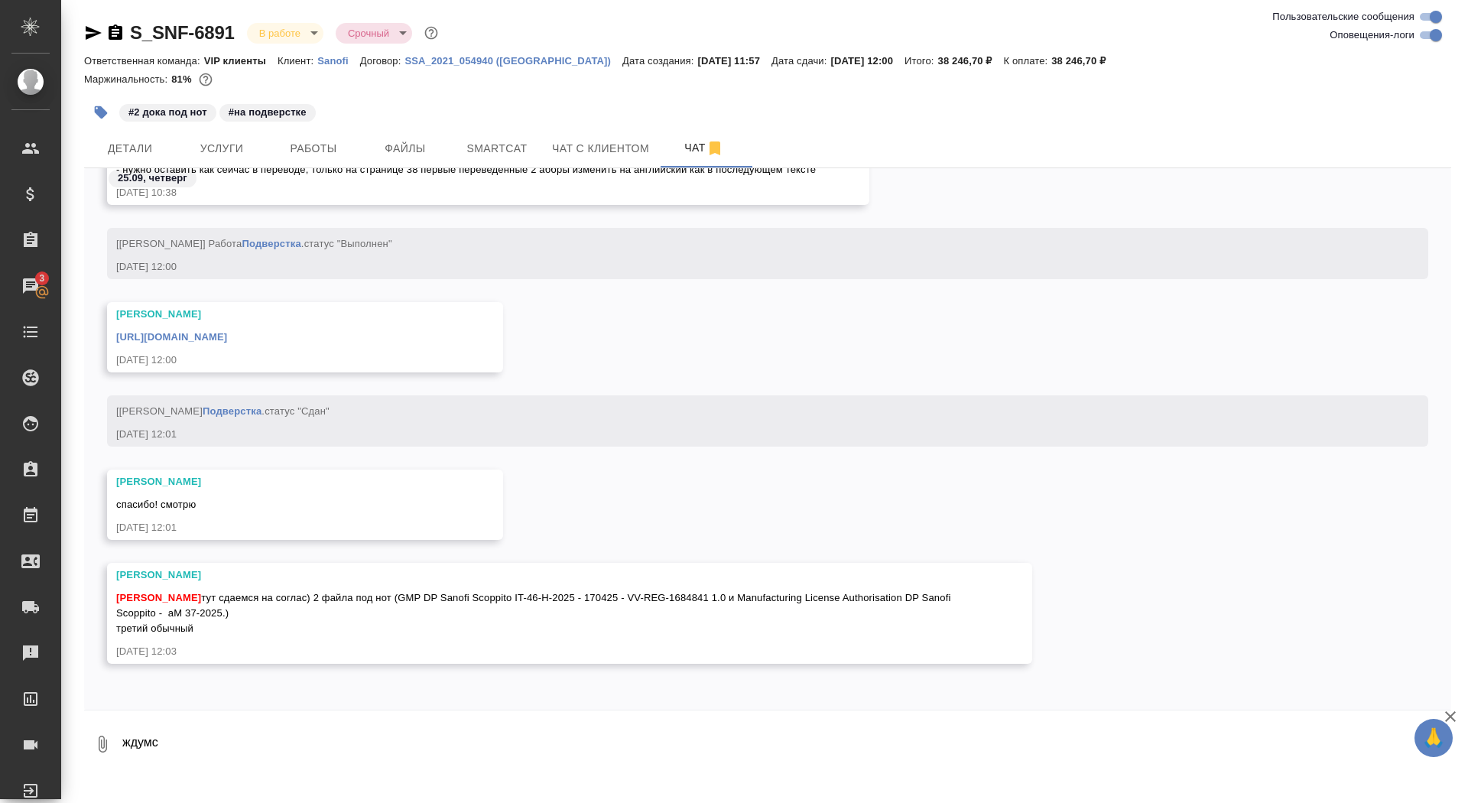
click at [351, 761] on textarea "ждумс" at bounding box center [786, 744] width 1330 height 52
type textarea "спасибки! забрала"
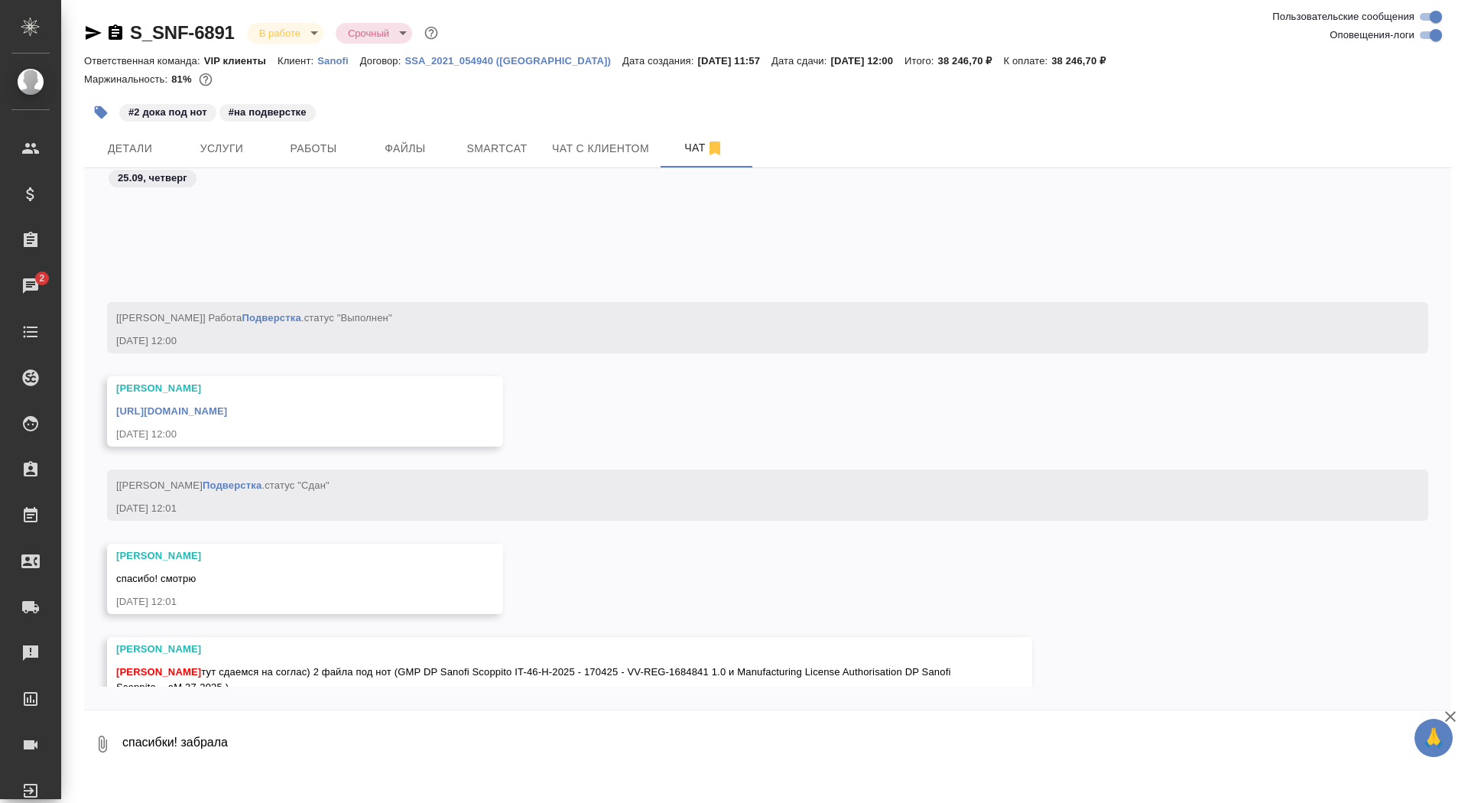
scroll to position [44338, 0]
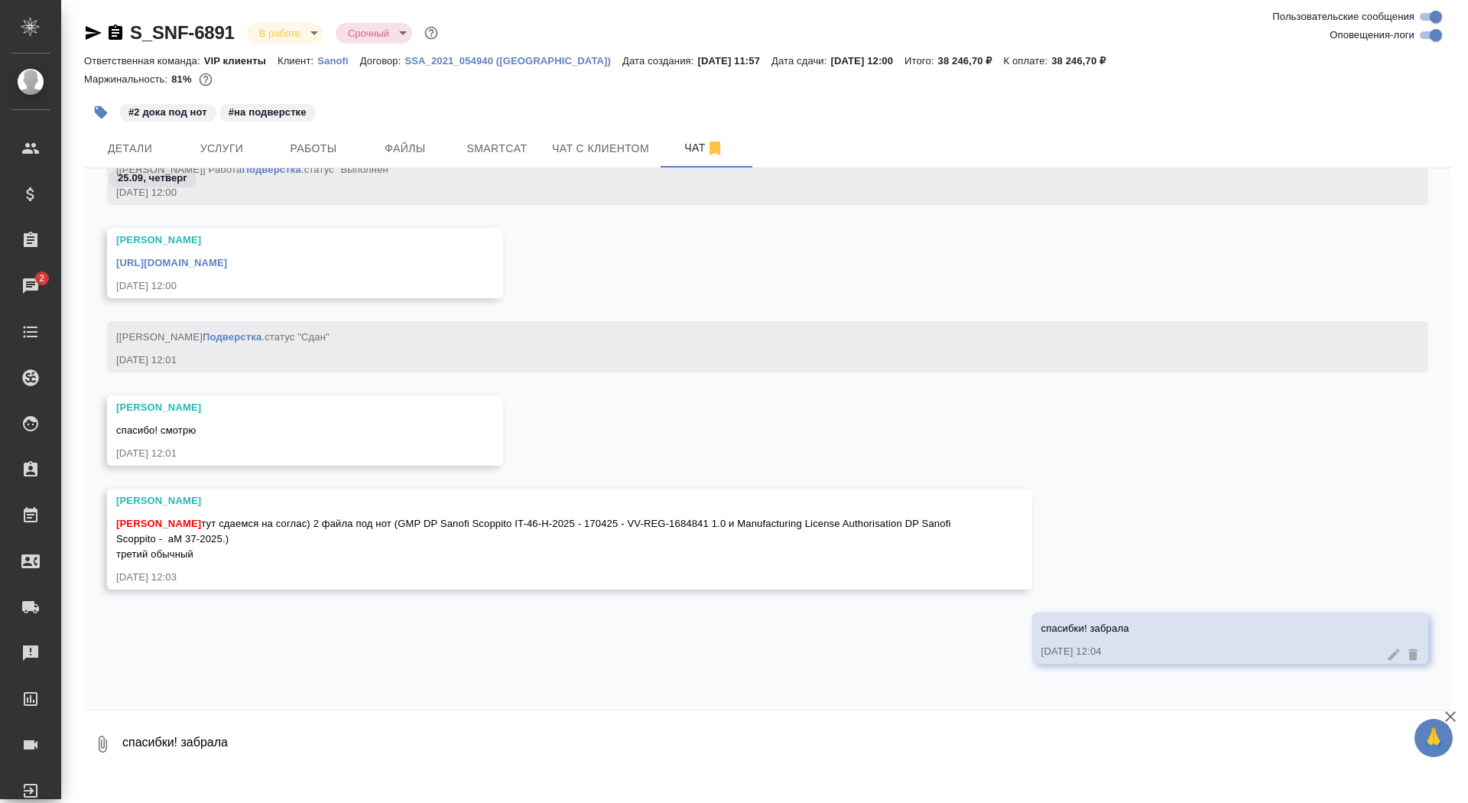
click at [227, 259] on link "https://drive.awatera.com/f/10356546" at bounding box center [171, 262] width 111 height 11
click at [137, 148] on span "Детали" at bounding box center [129, 148] width 73 height 19
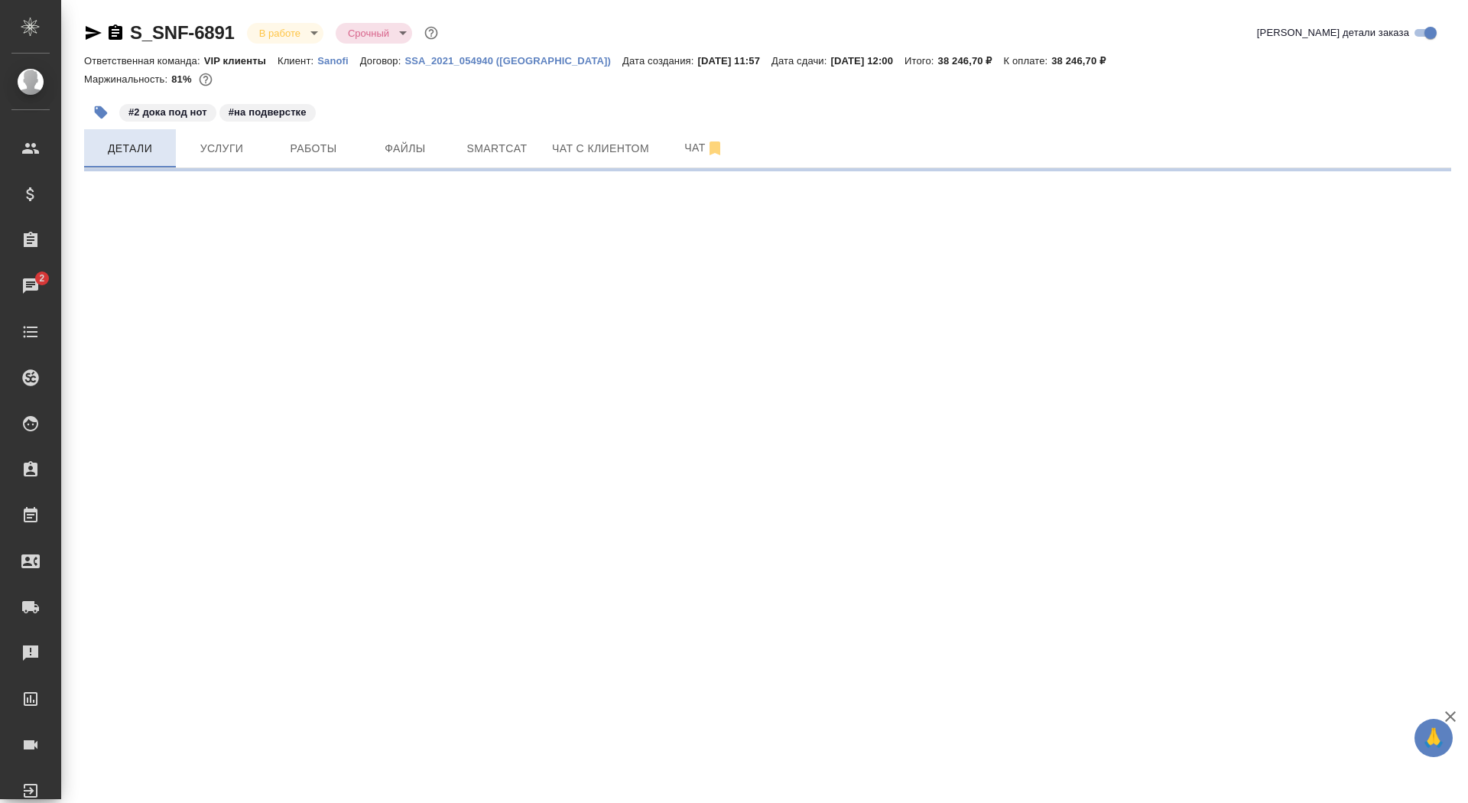
select select "RU"
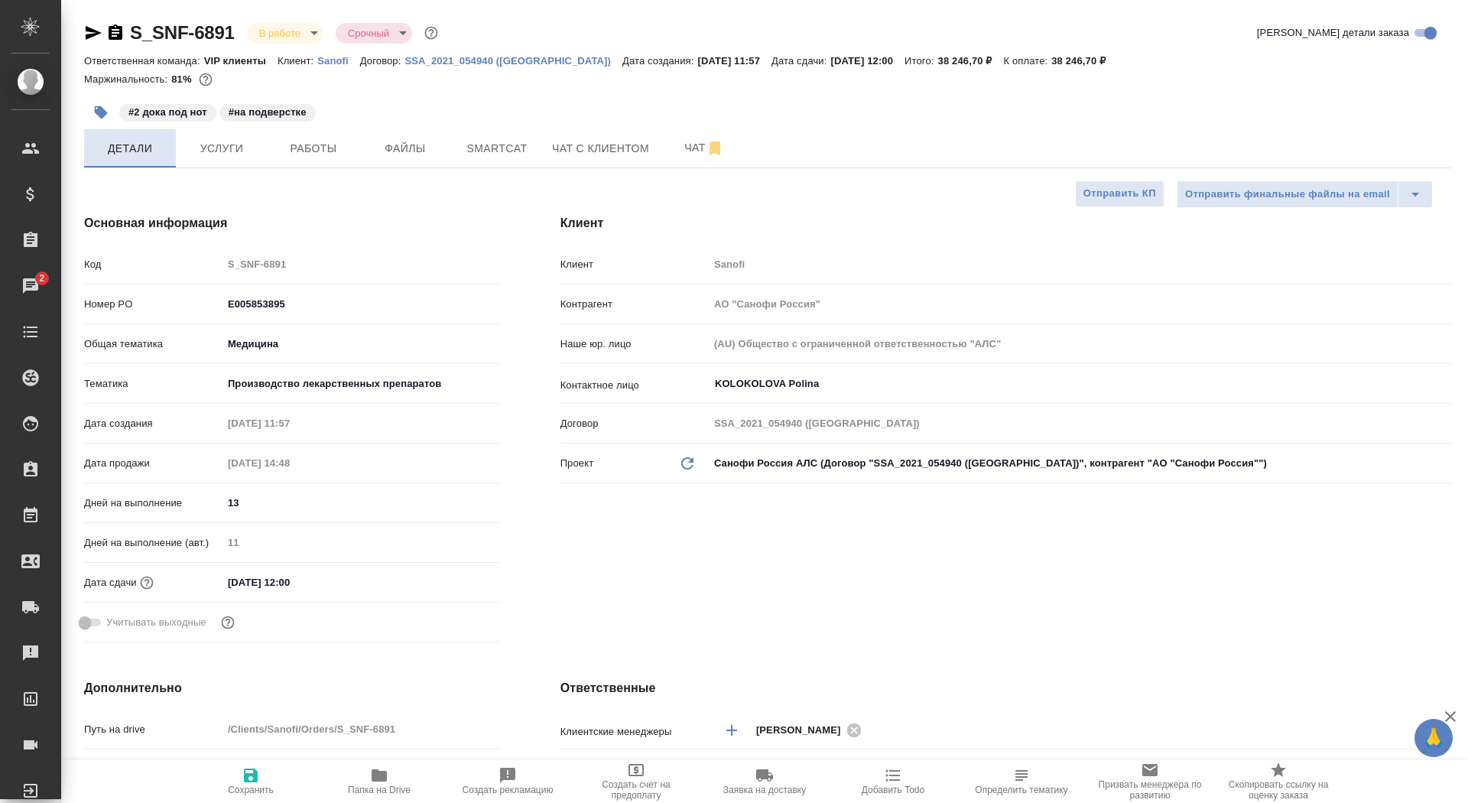
type textarea "x"
click at [210, 150] on span "Услуги" at bounding box center [221, 148] width 73 height 19
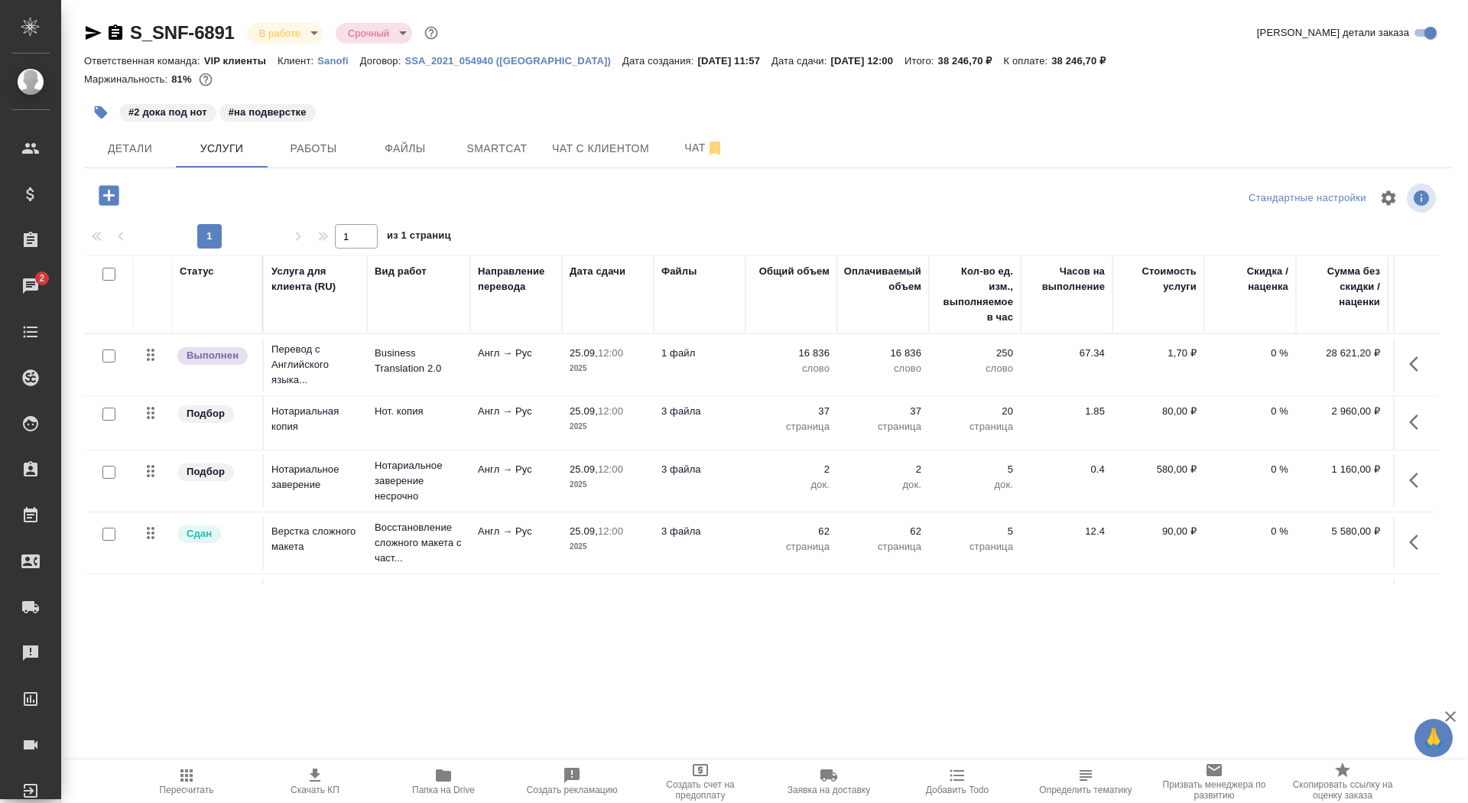
click at [108, 27] on icon "button" at bounding box center [115, 33] width 18 height 18
click at [668, 143] on button "Чат" at bounding box center [704, 148] width 92 height 38
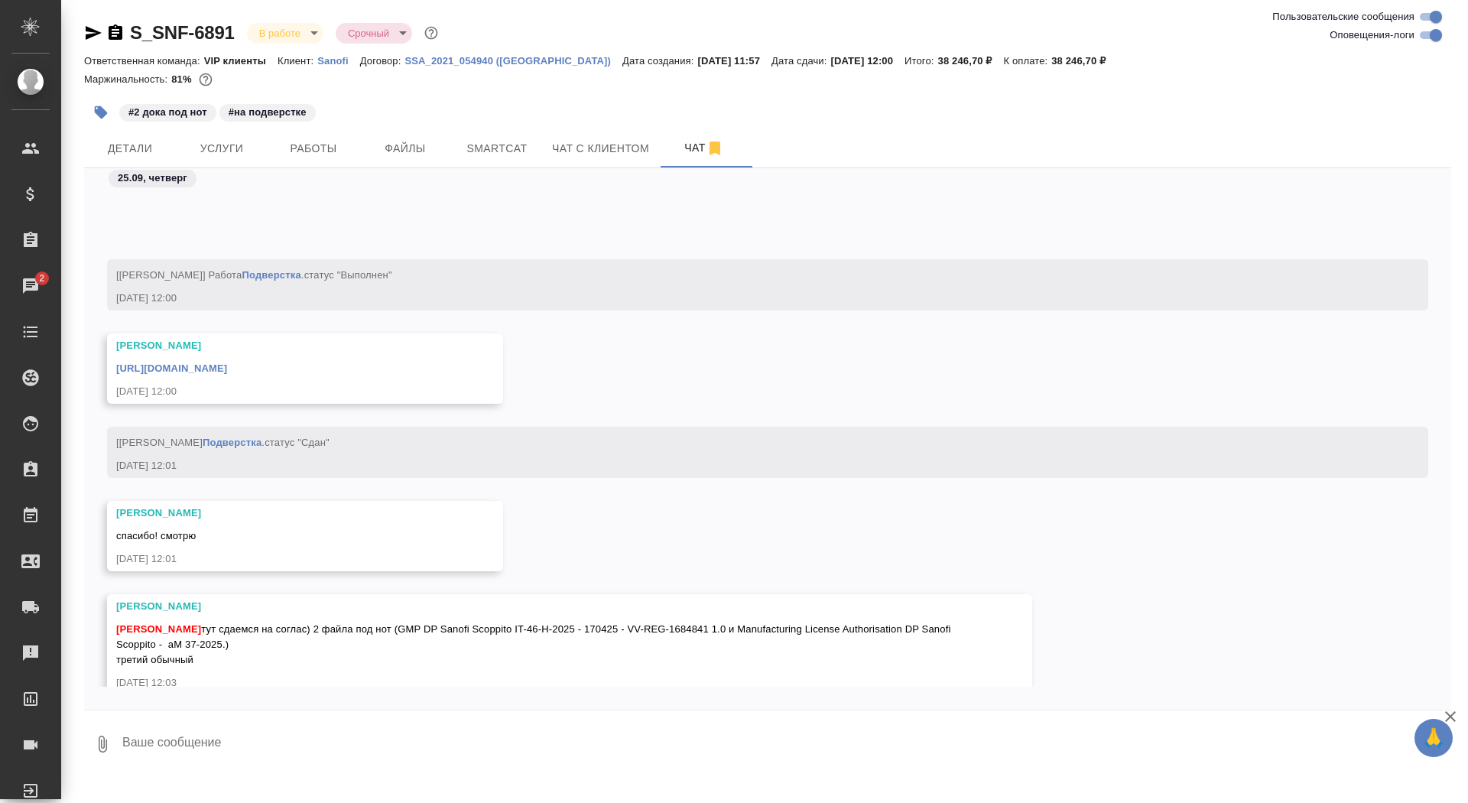
scroll to position [13119, 0]
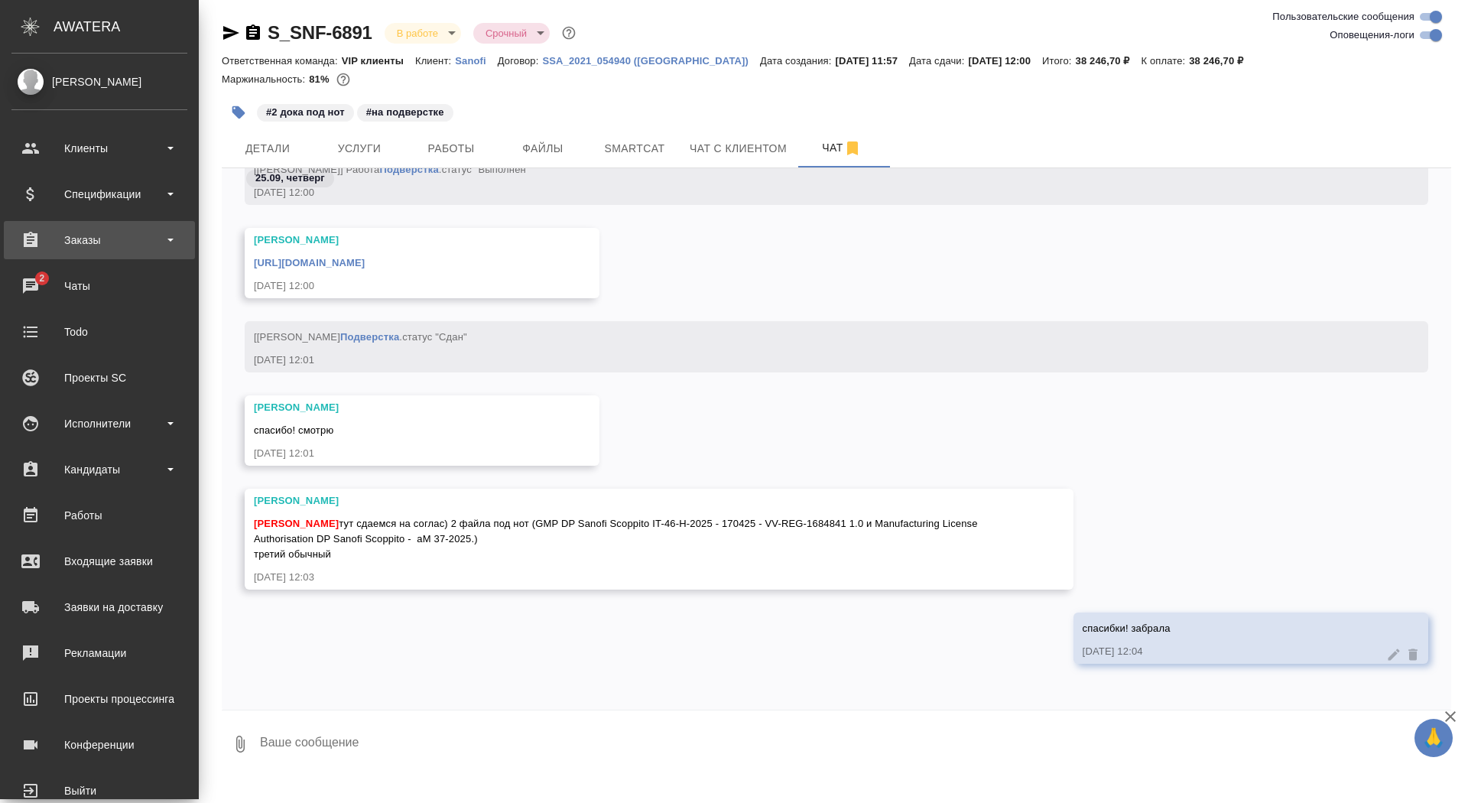
click at [67, 257] on div "Заказы" at bounding box center [99, 240] width 191 height 38
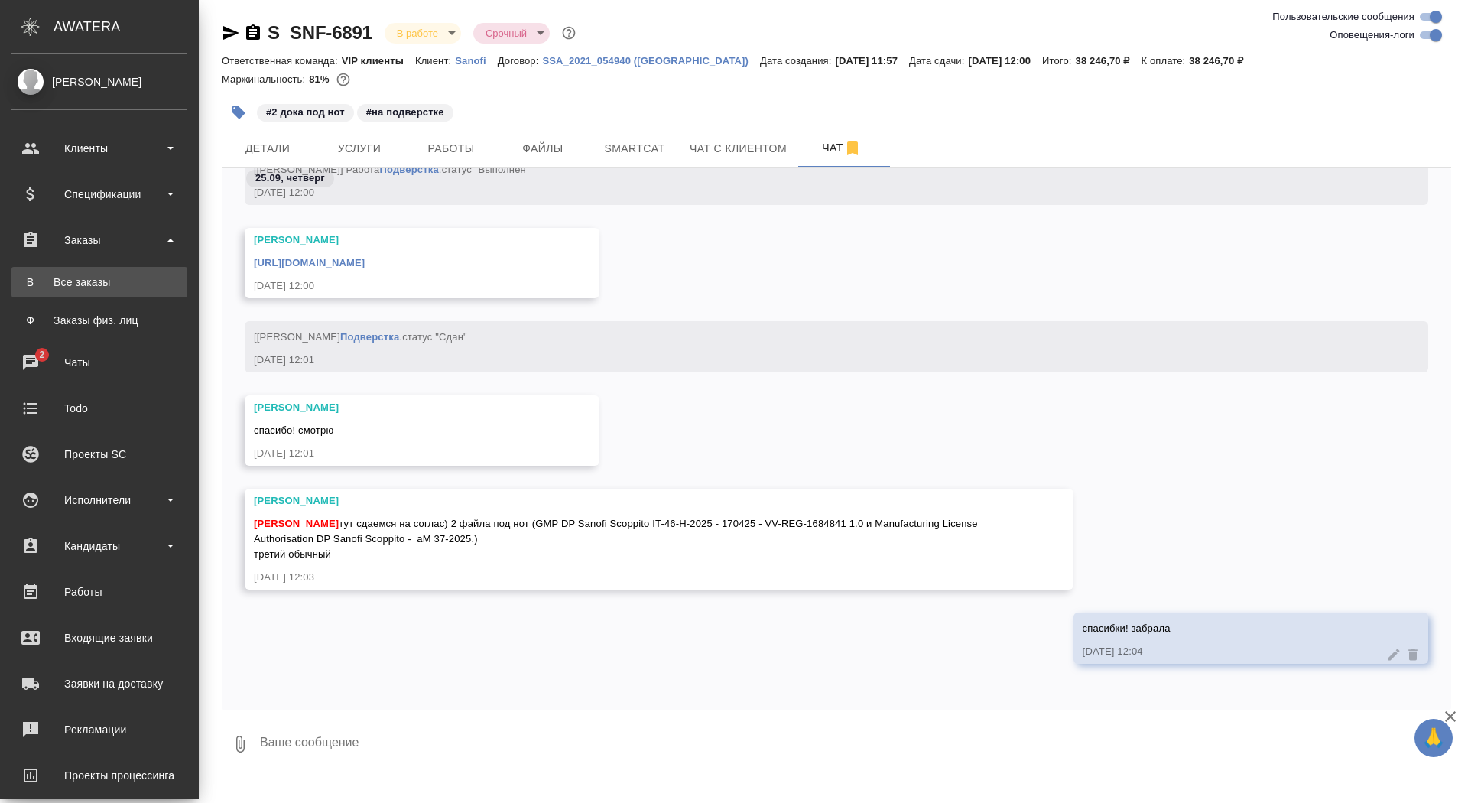
click at [67, 293] on link "В Все заказы" at bounding box center [99, 282] width 176 height 31
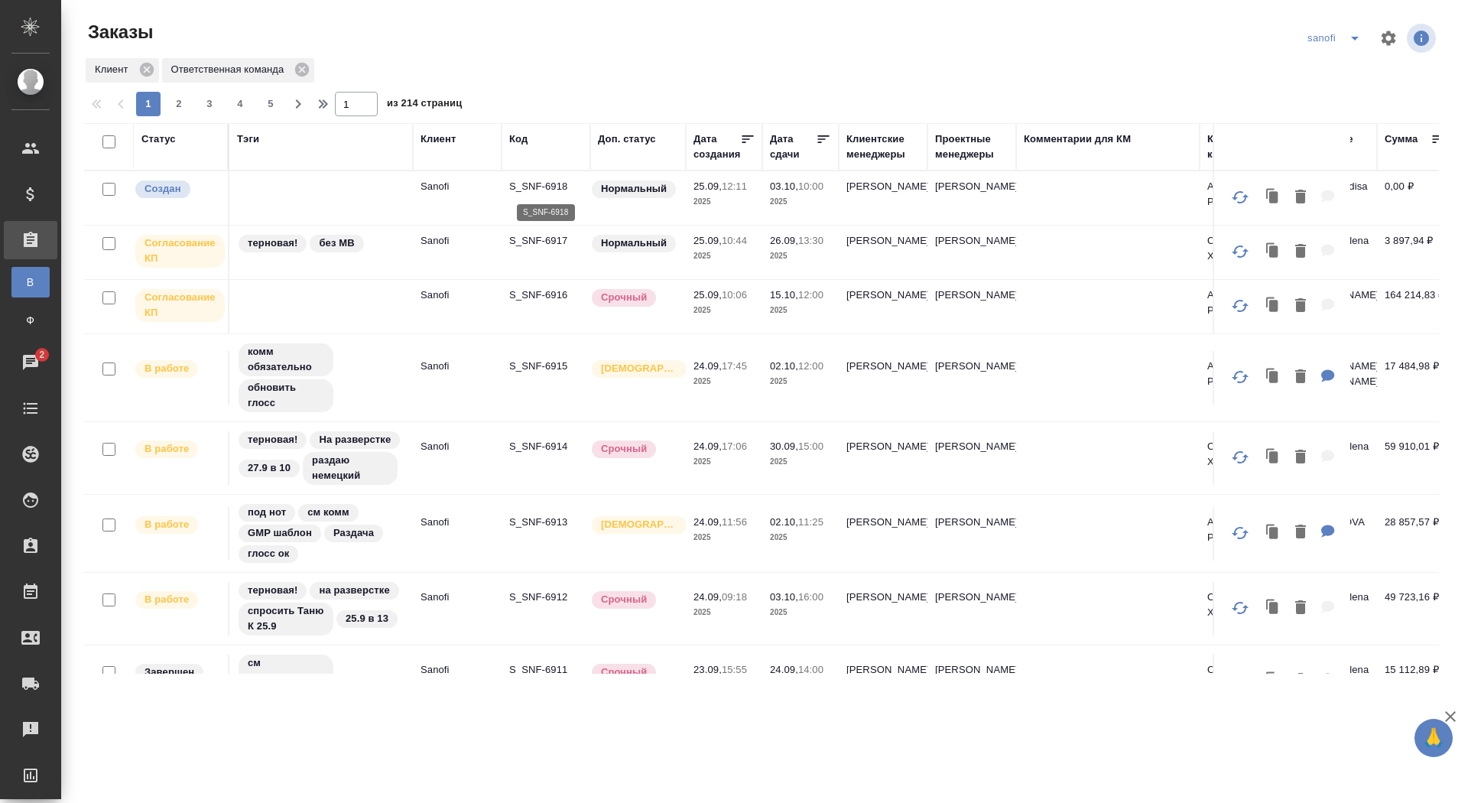
click at [528, 185] on p "S_SNF-6918" at bounding box center [545, 186] width 73 height 15
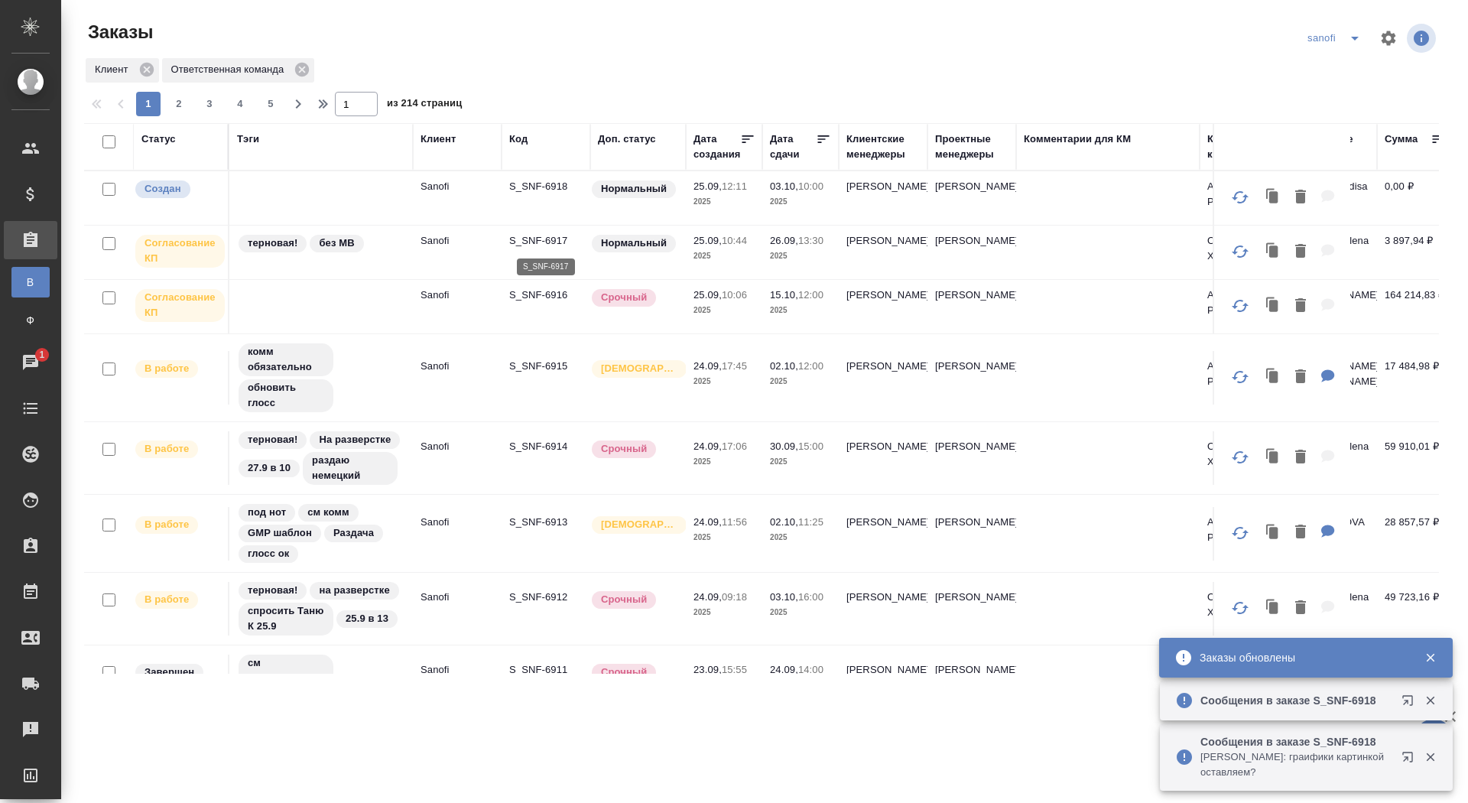
click at [548, 236] on p "S_SNF-6917" at bounding box center [545, 240] width 73 height 15
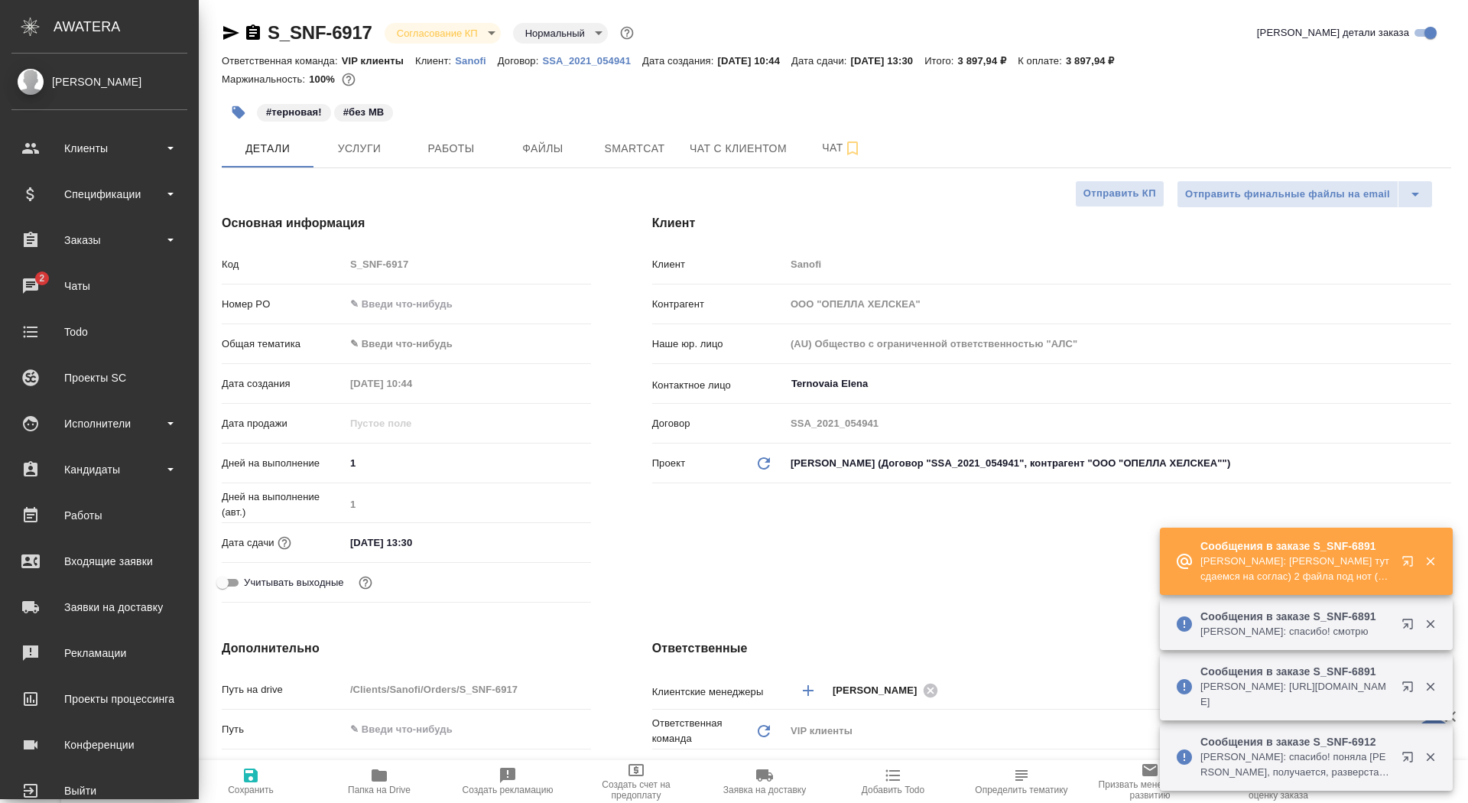
select select "RU"
click at [35, 248] on div "Заказы" at bounding box center [99, 240] width 176 height 23
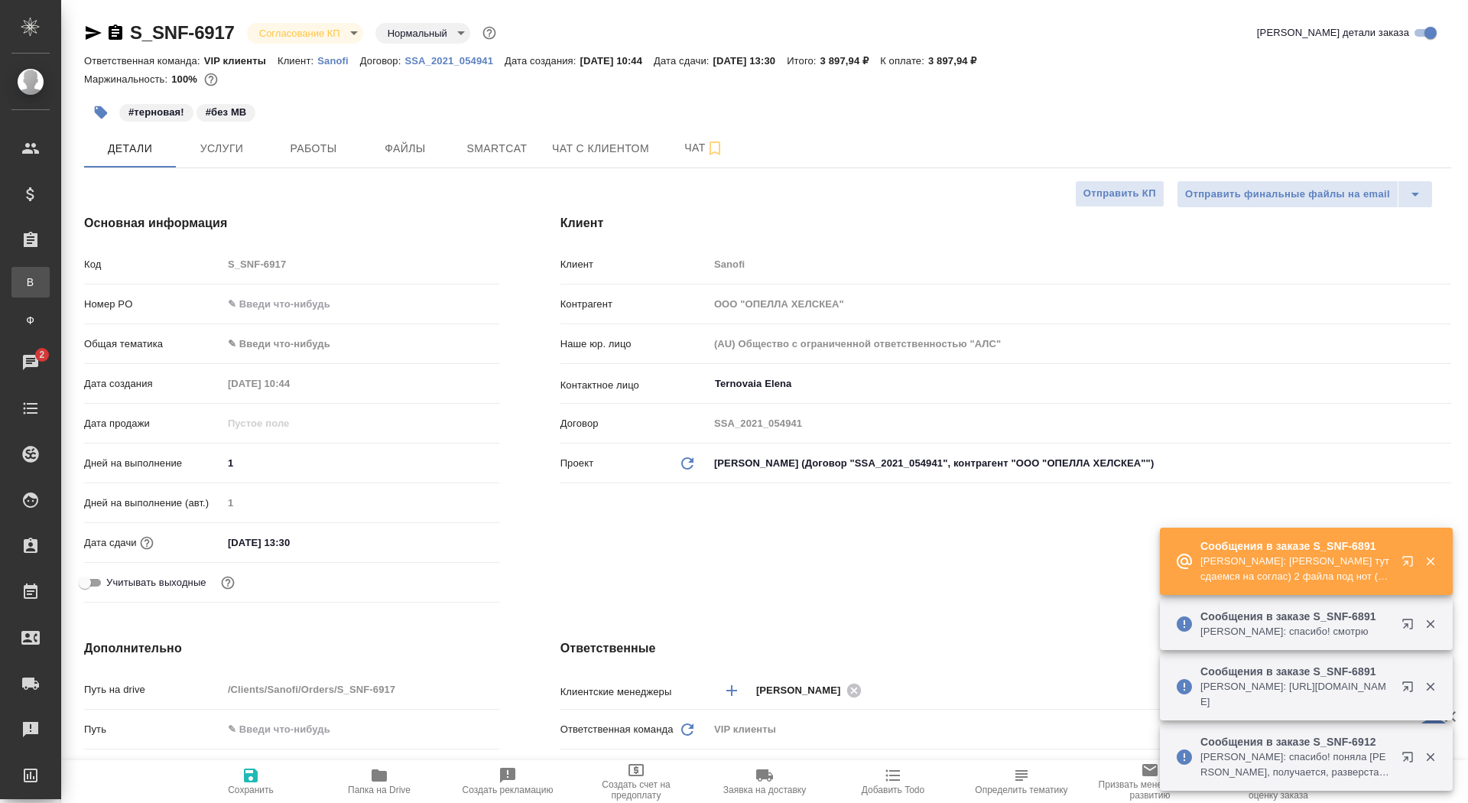
click at [23, 287] on div "Все заказы" at bounding box center [11, 281] width 23 height 15
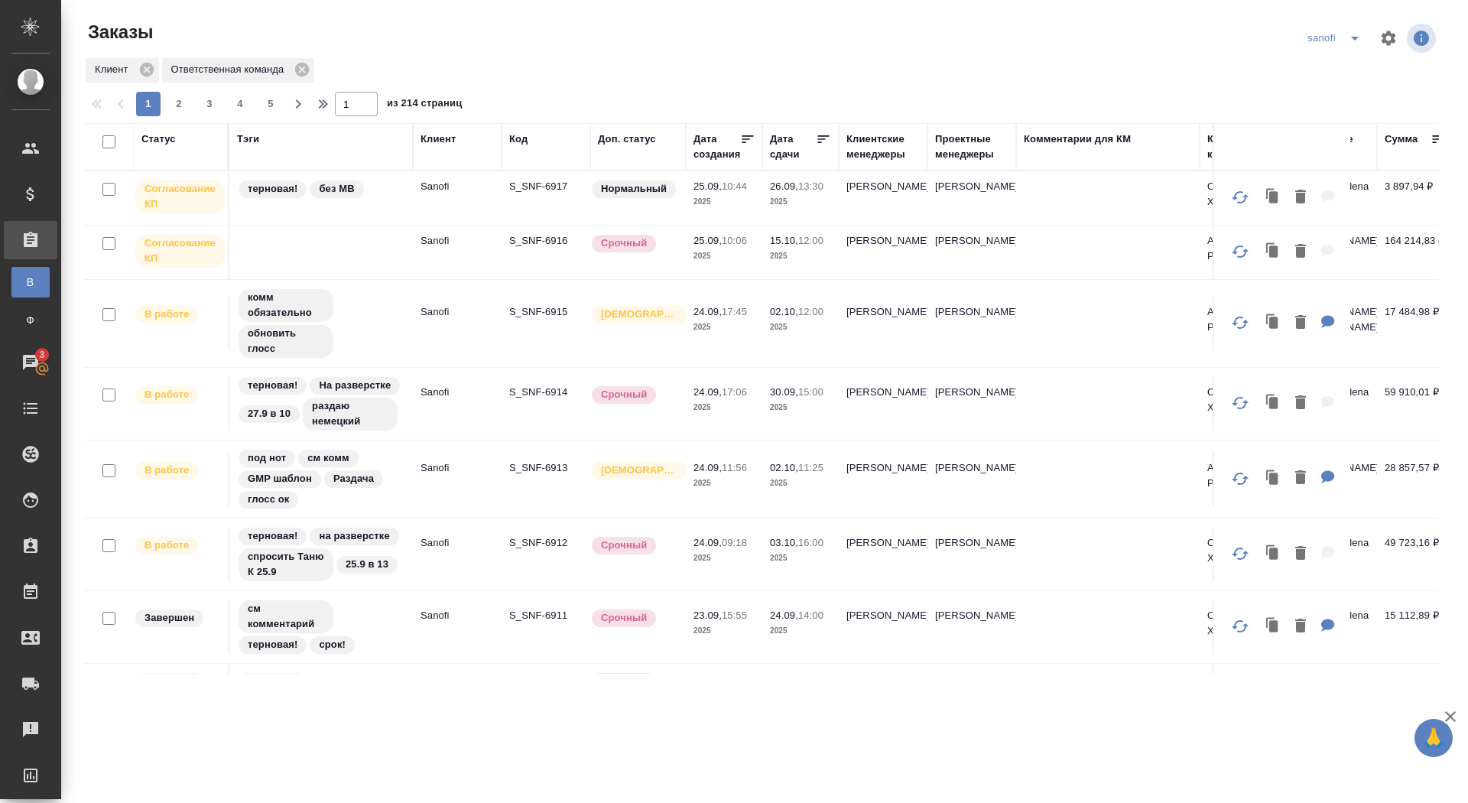
click at [534, 238] on p "S_SNF-6916" at bounding box center [545, 240] width 73 height 15
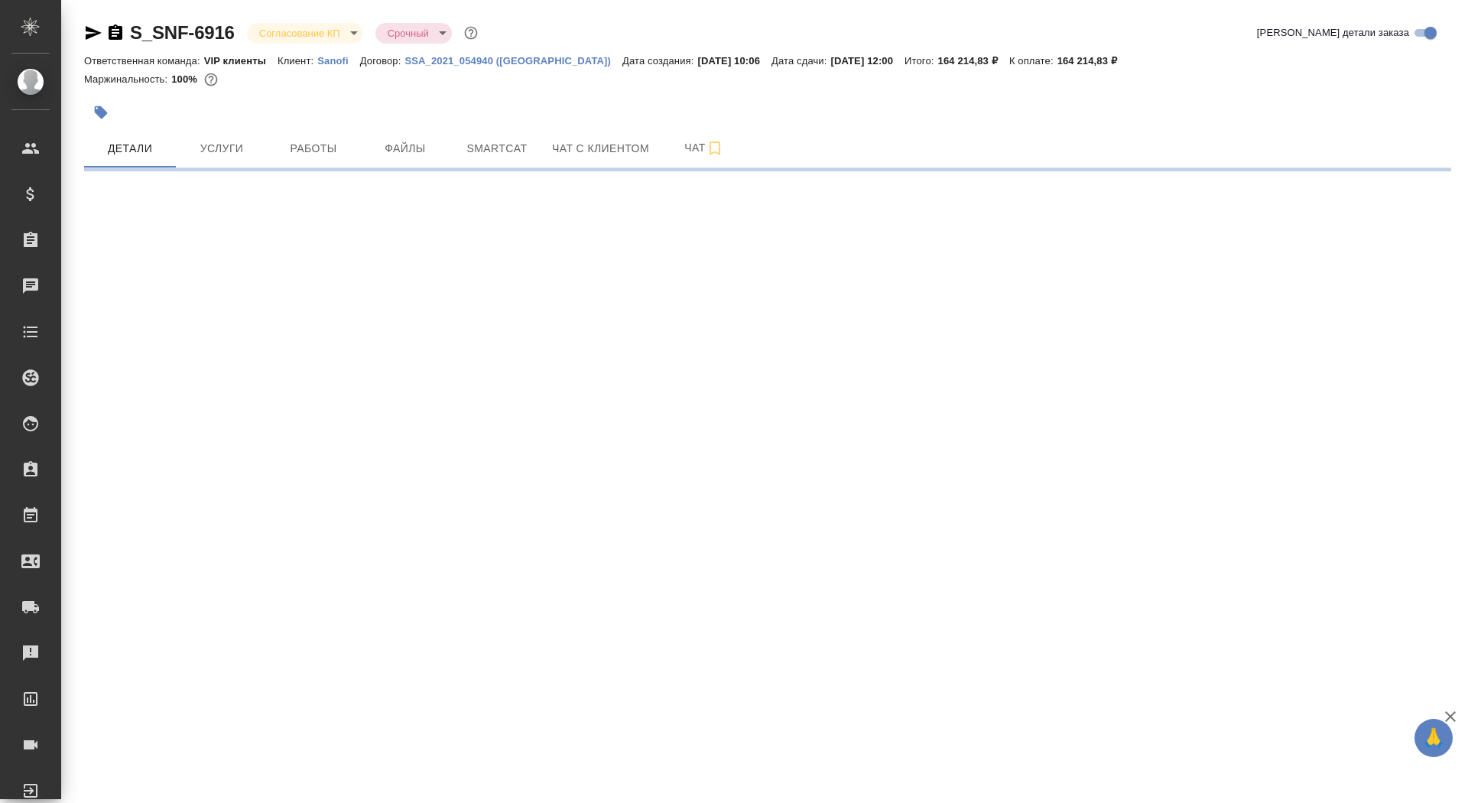
select select "RU"
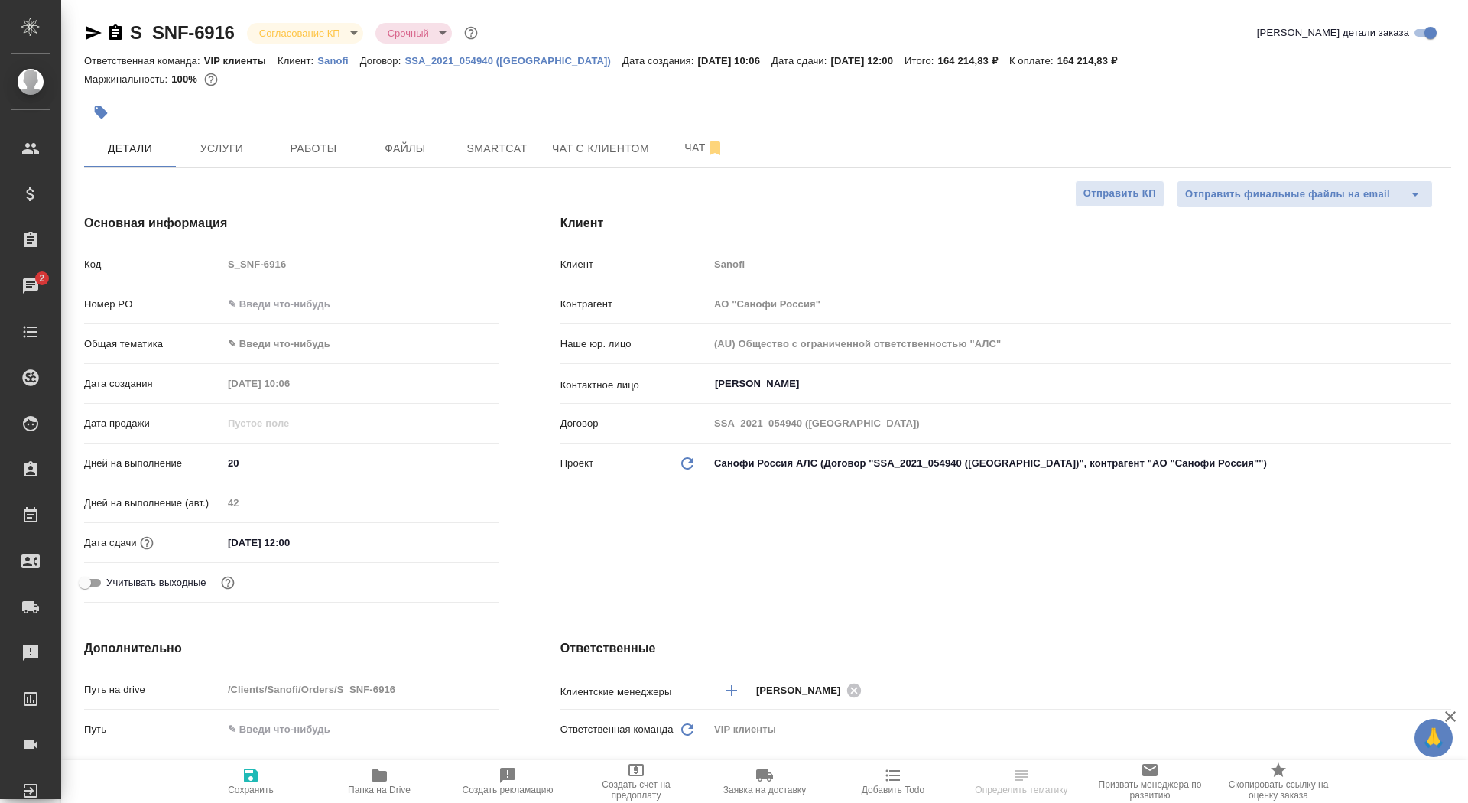
select select "RU"
type textarea "x"
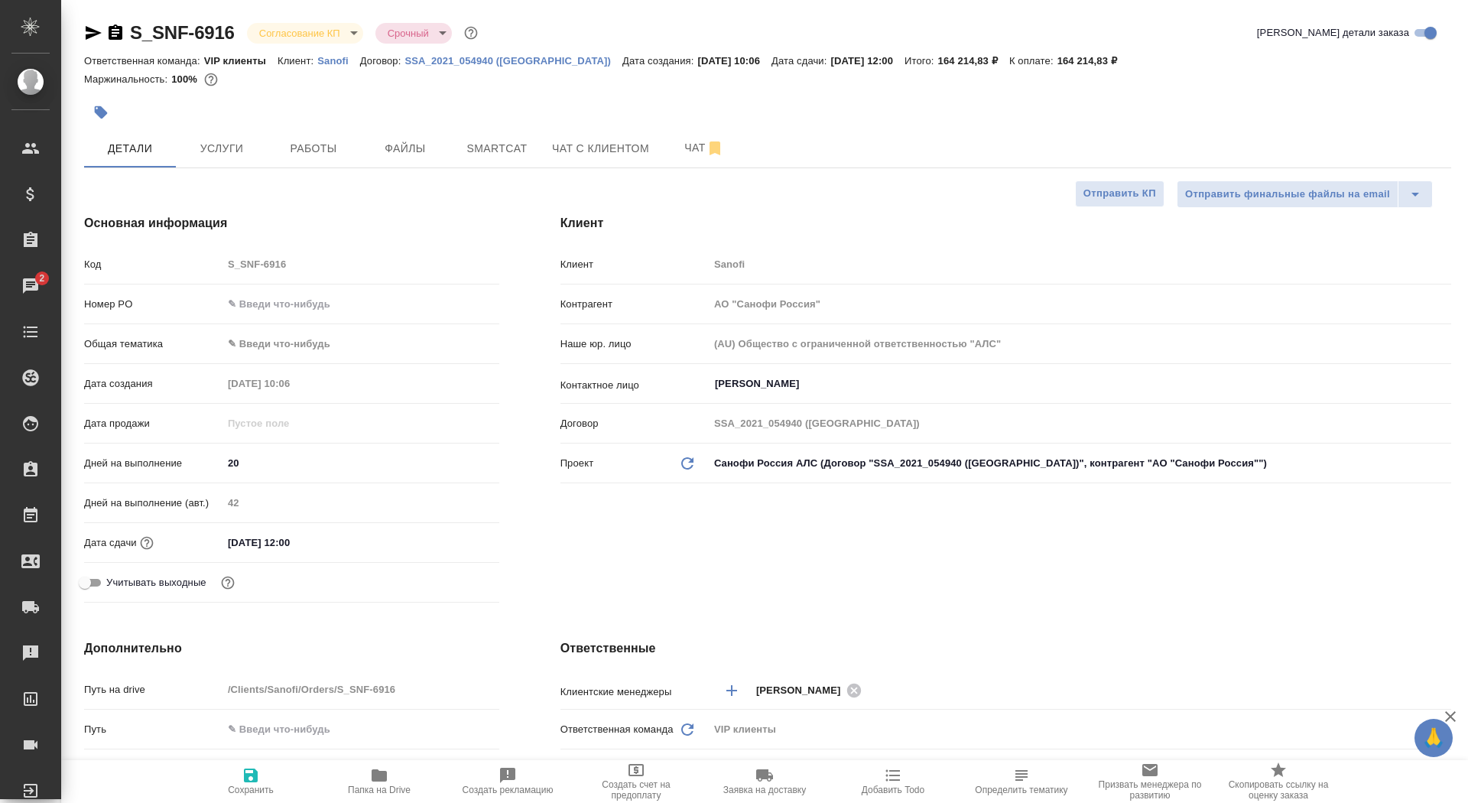
type textarea "x"
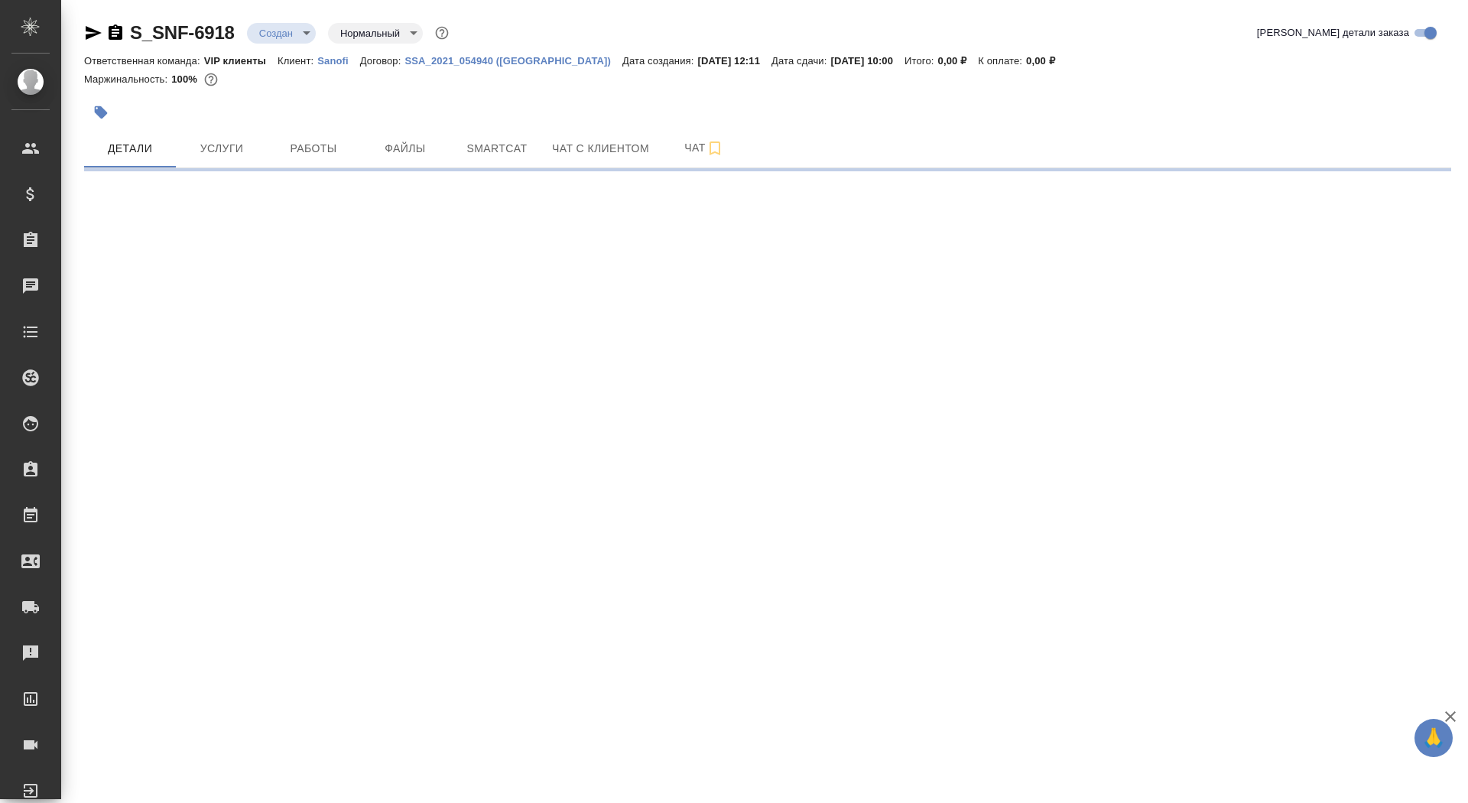
select select "RU"
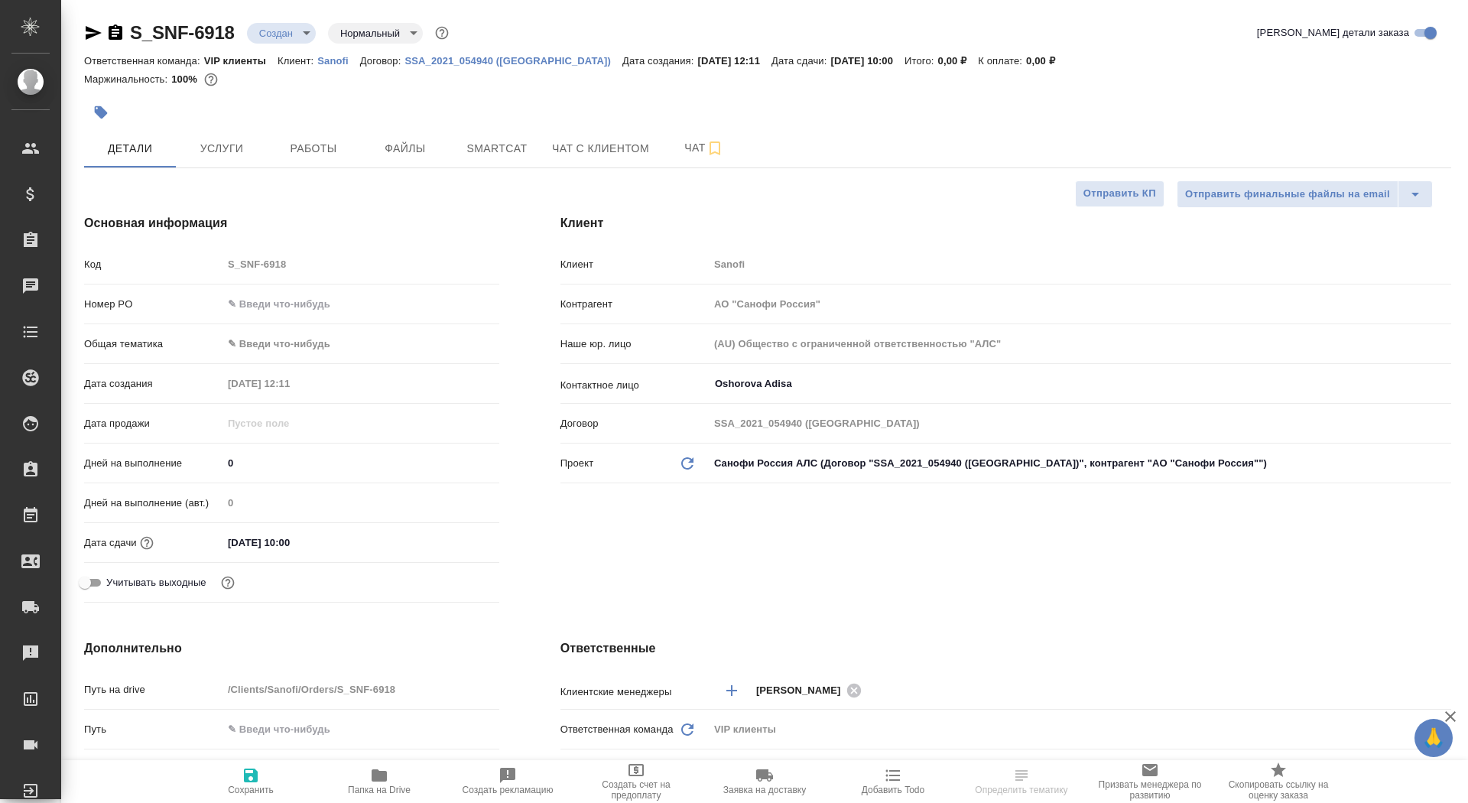
type textarea "x"
drag, startPoint x: 245, startPoint y: 461, endPoint x: 218, endPoint y: 461, distance: 26.8
click at [218, 461] on div "Дней на выполнение 0" at bounding box center [291, 463] width 415 height 27
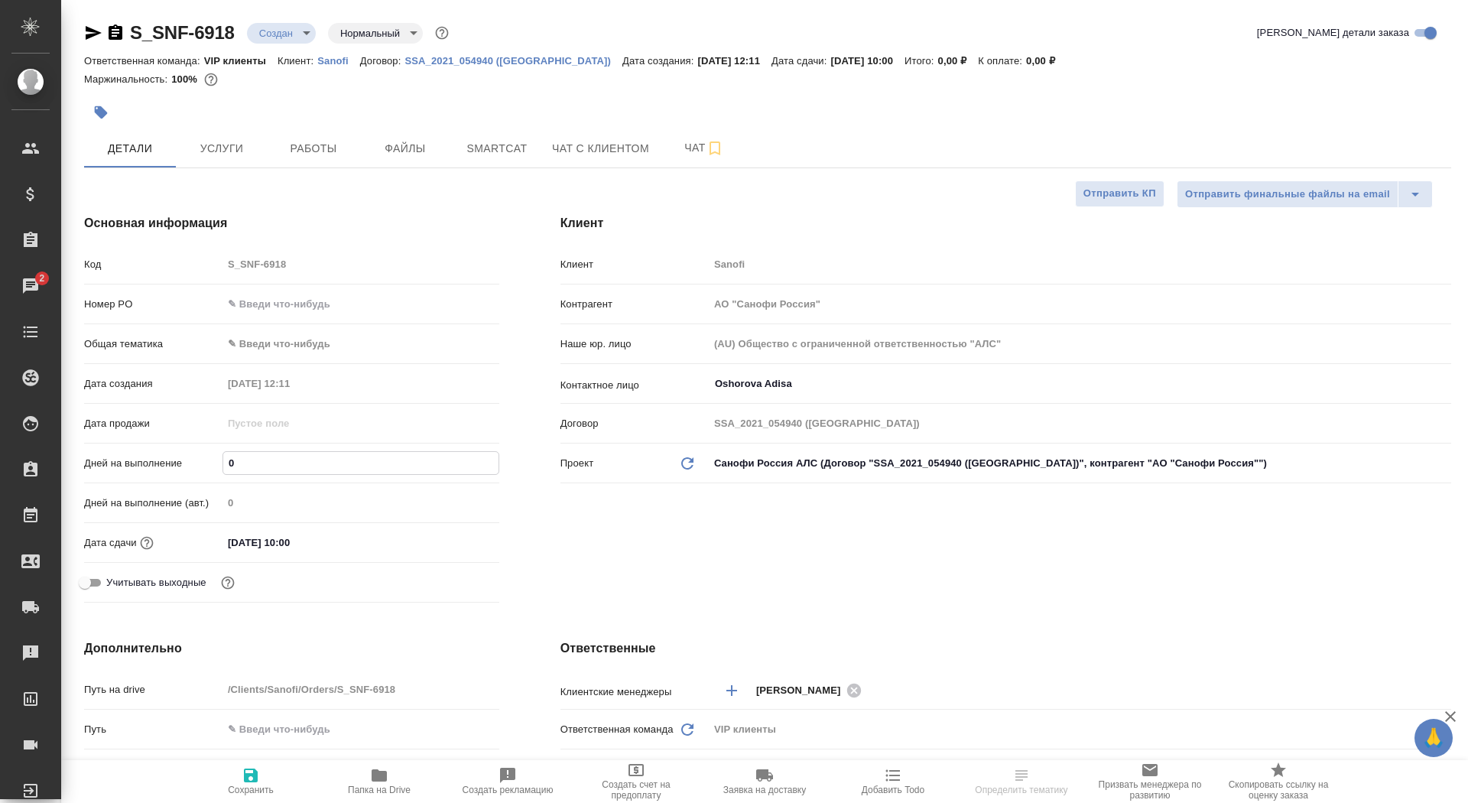
type input "7"
type textarea "x"
type input "7"
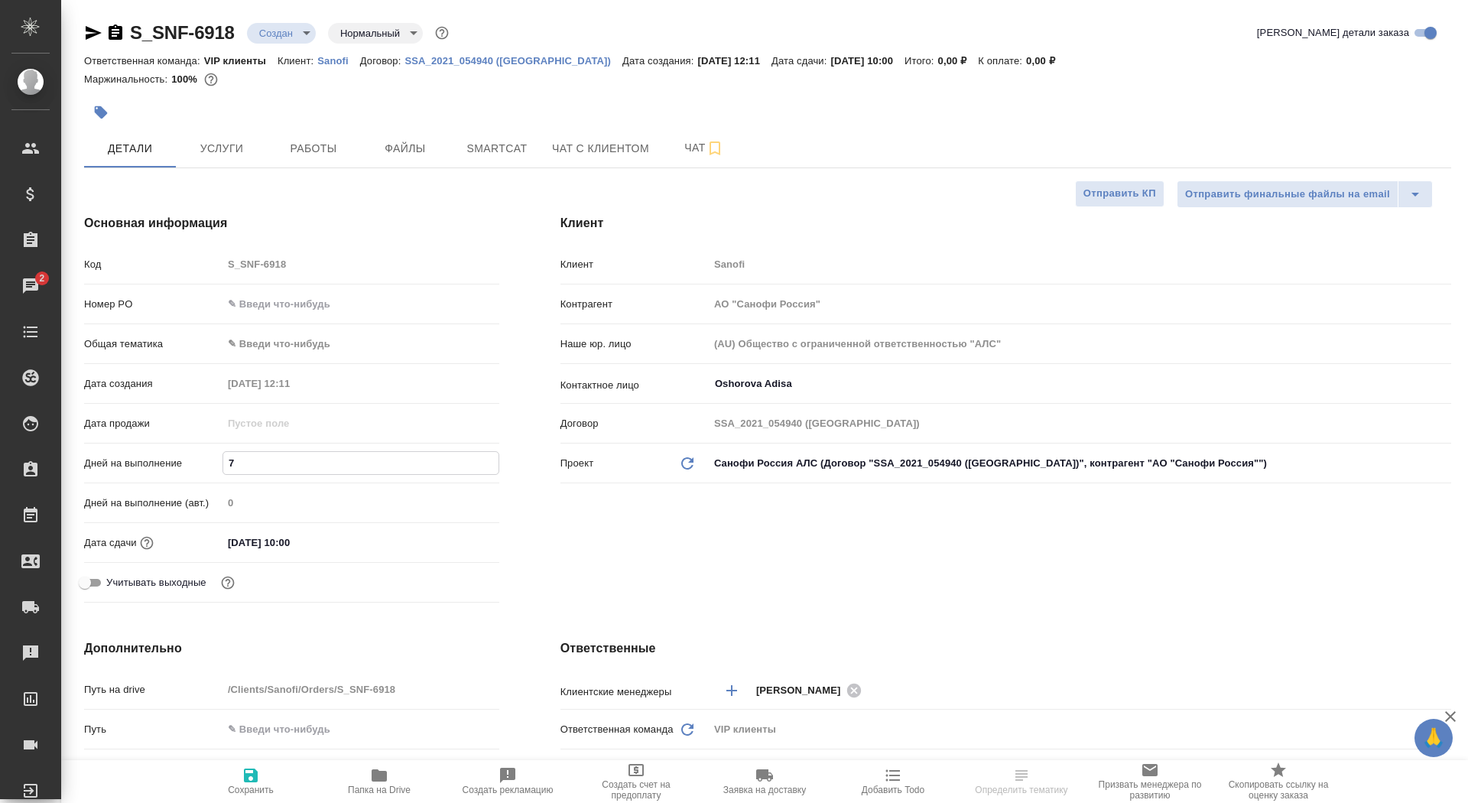
click at [254, 789] on span "Сохранить" at bounding box center [251, 789] width 46 height 11
type textarea "x"
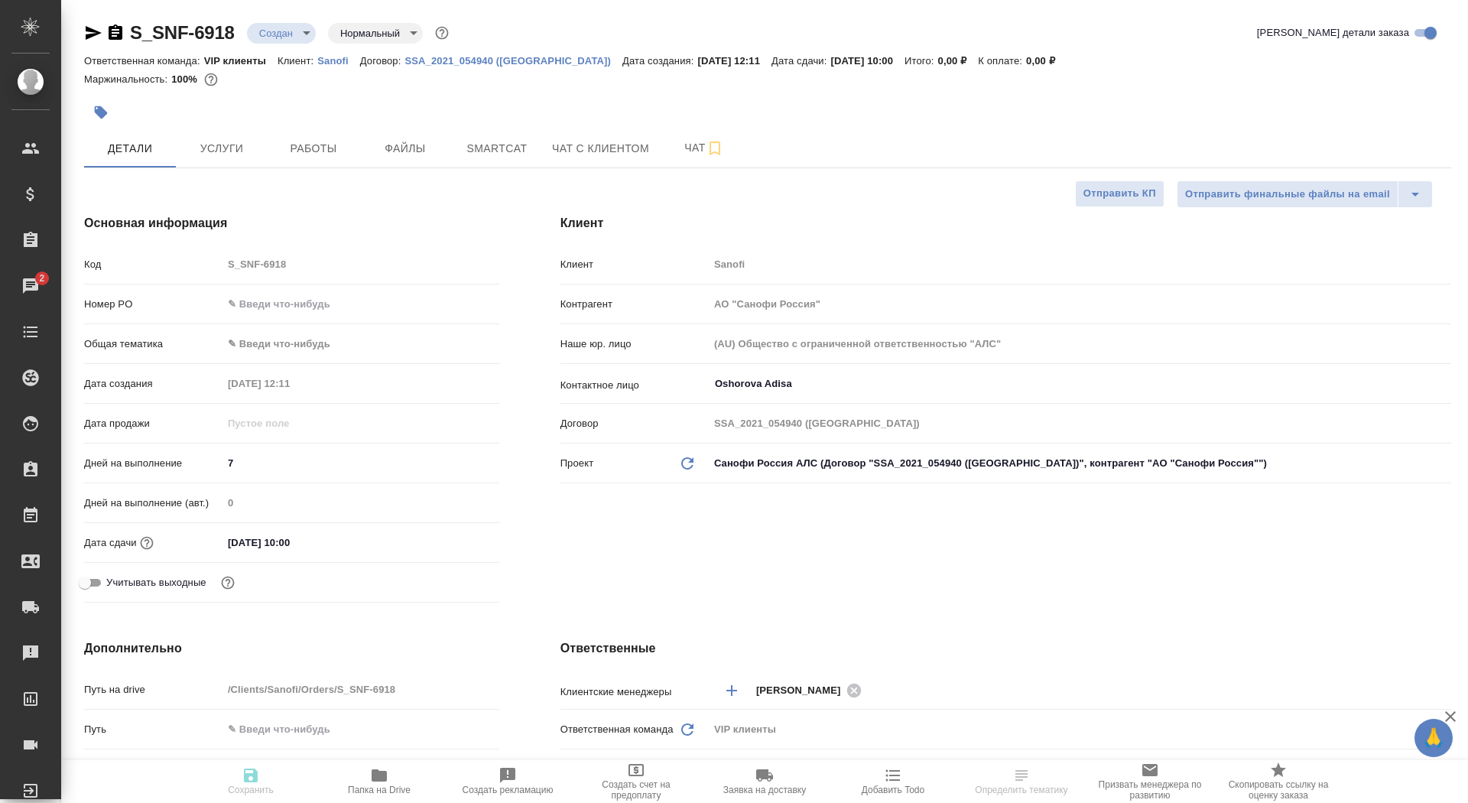
type textarea "x"
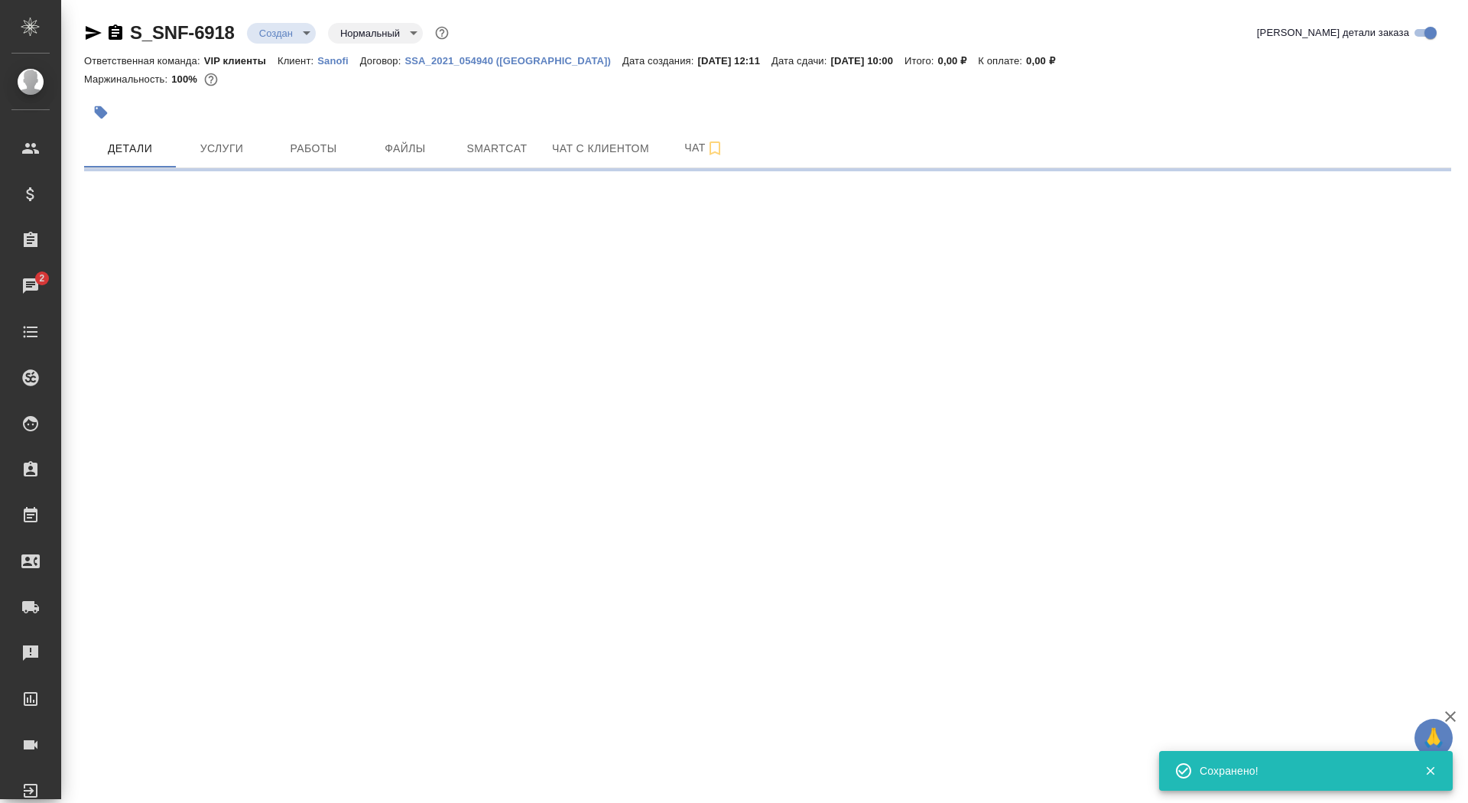
select select "RU"
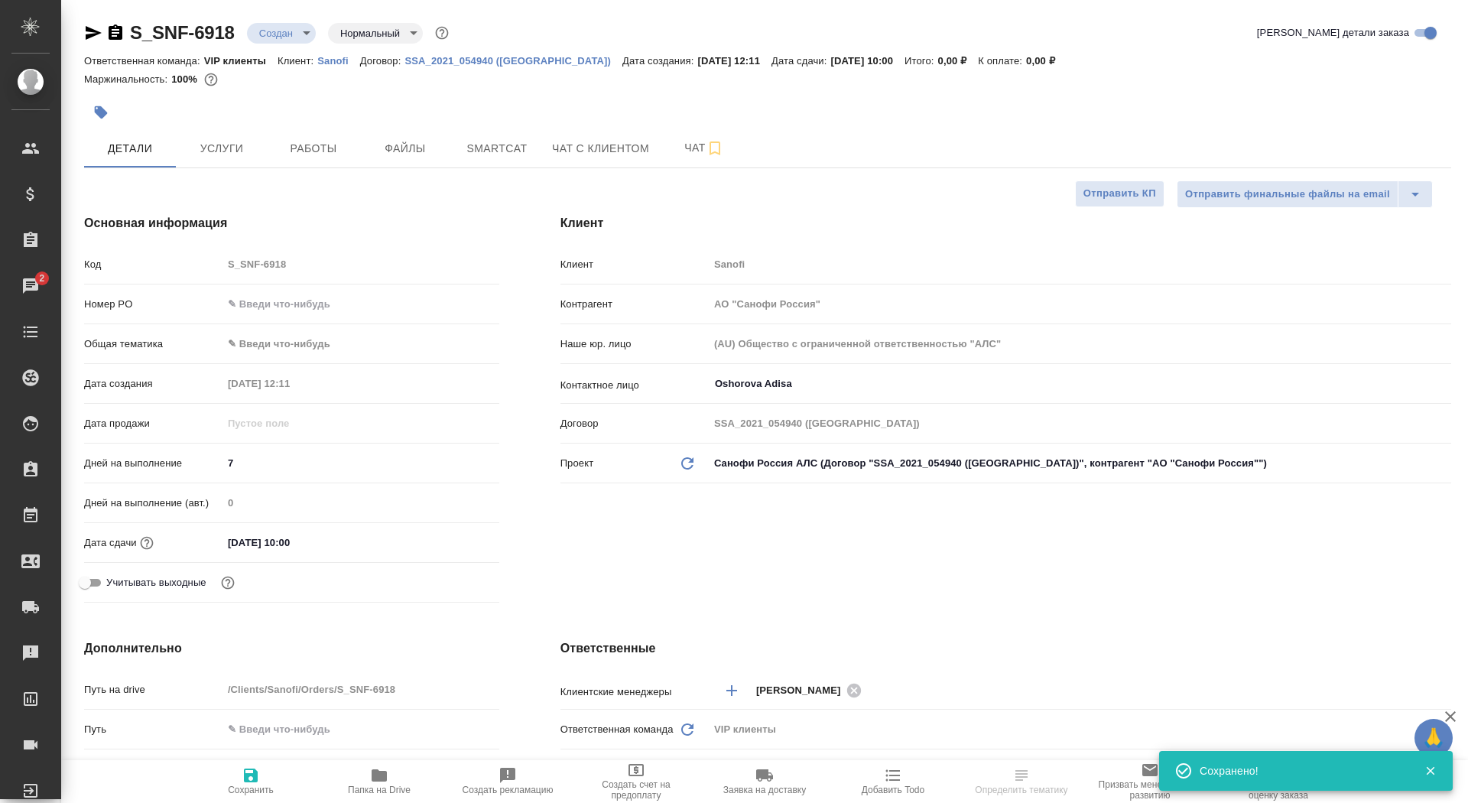
type textarea "x"
click at [87, 576] on input "Учитывать выходные" at bounding box center [84, 582] width 55 height 18
checkbox input "true"
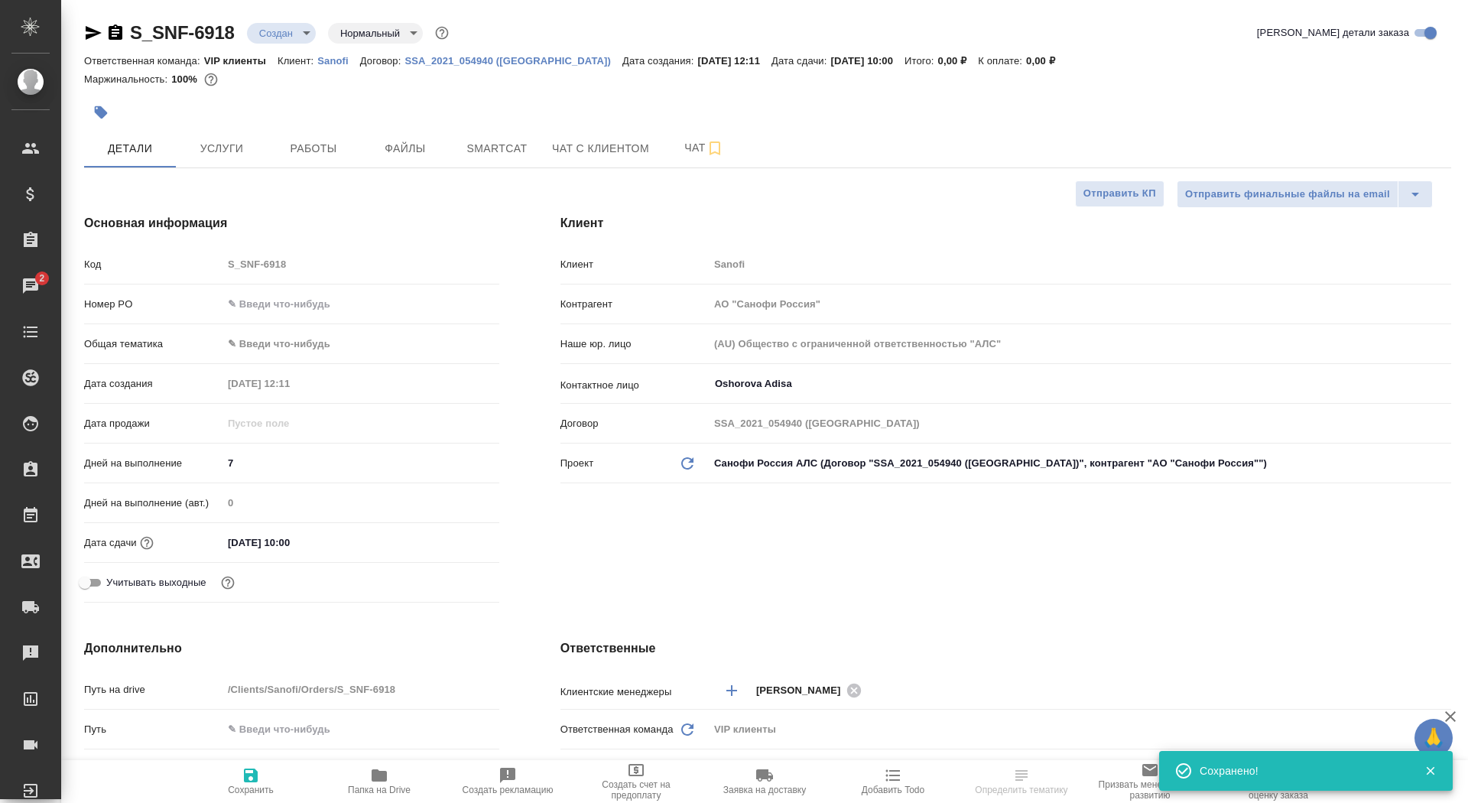
type textarea "x"
click at [222, 787] on span "Сохранить" at bounding box center [251, 780] width 110 height 29
type textarea "x"
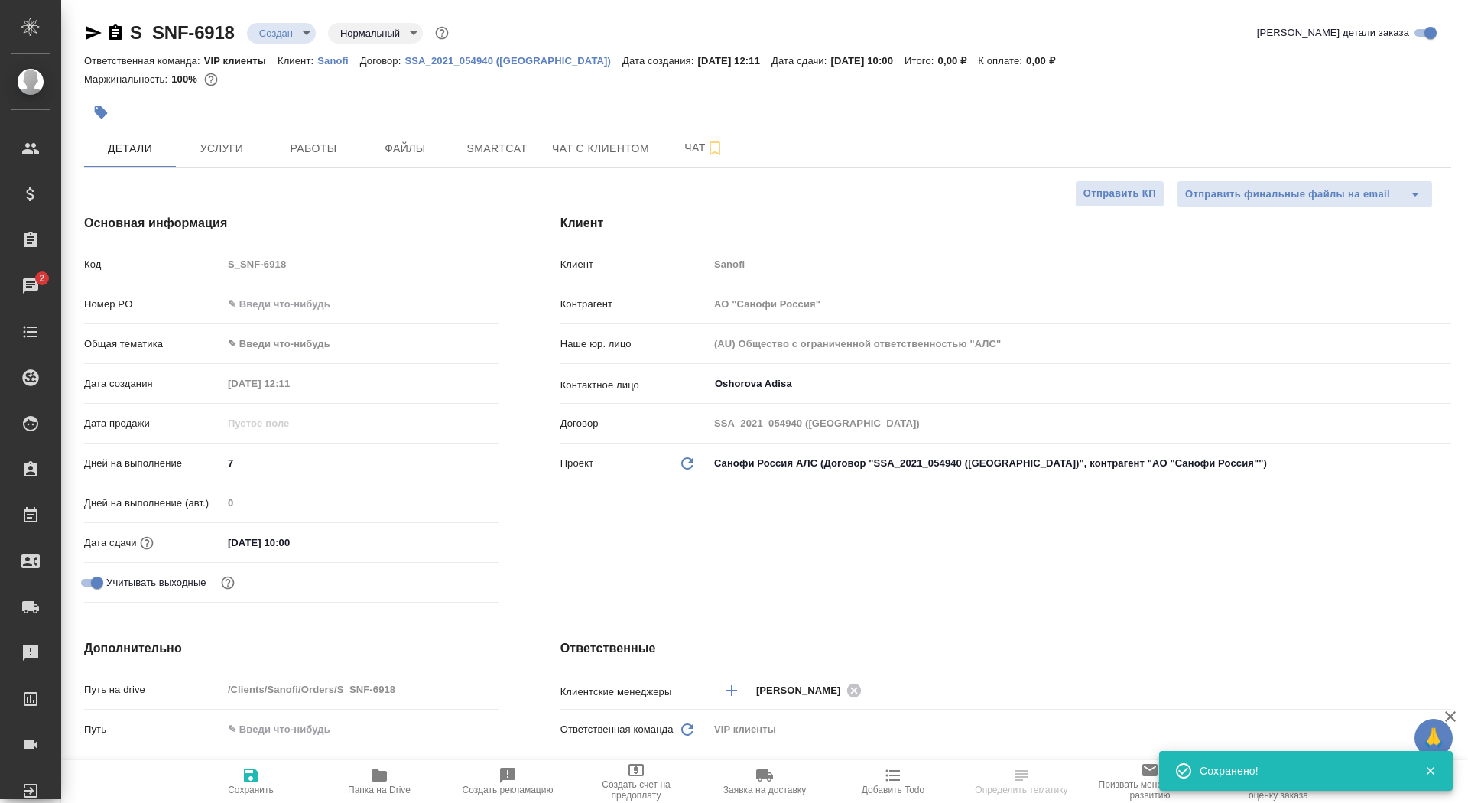
type textarea "x"
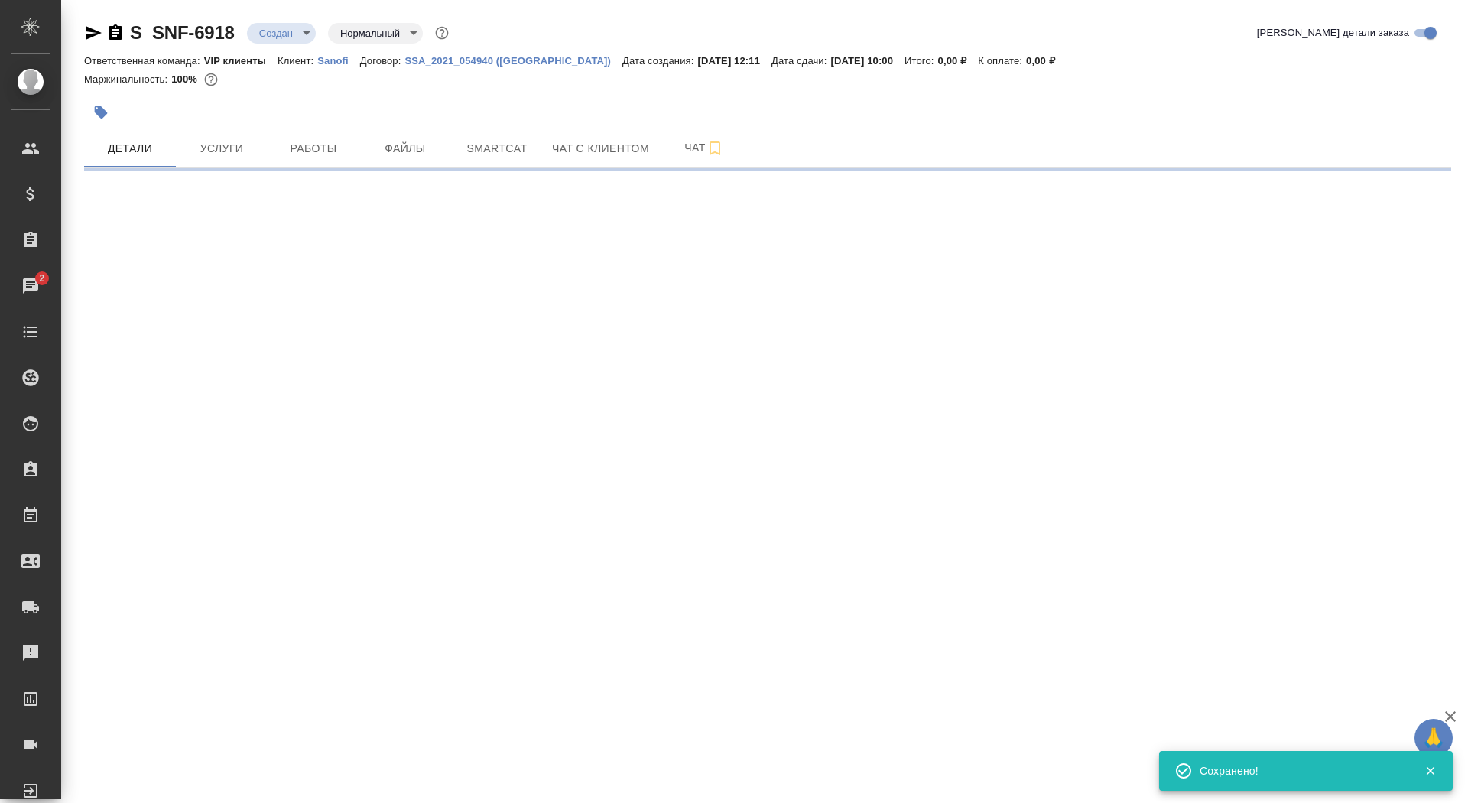
select select "RU"
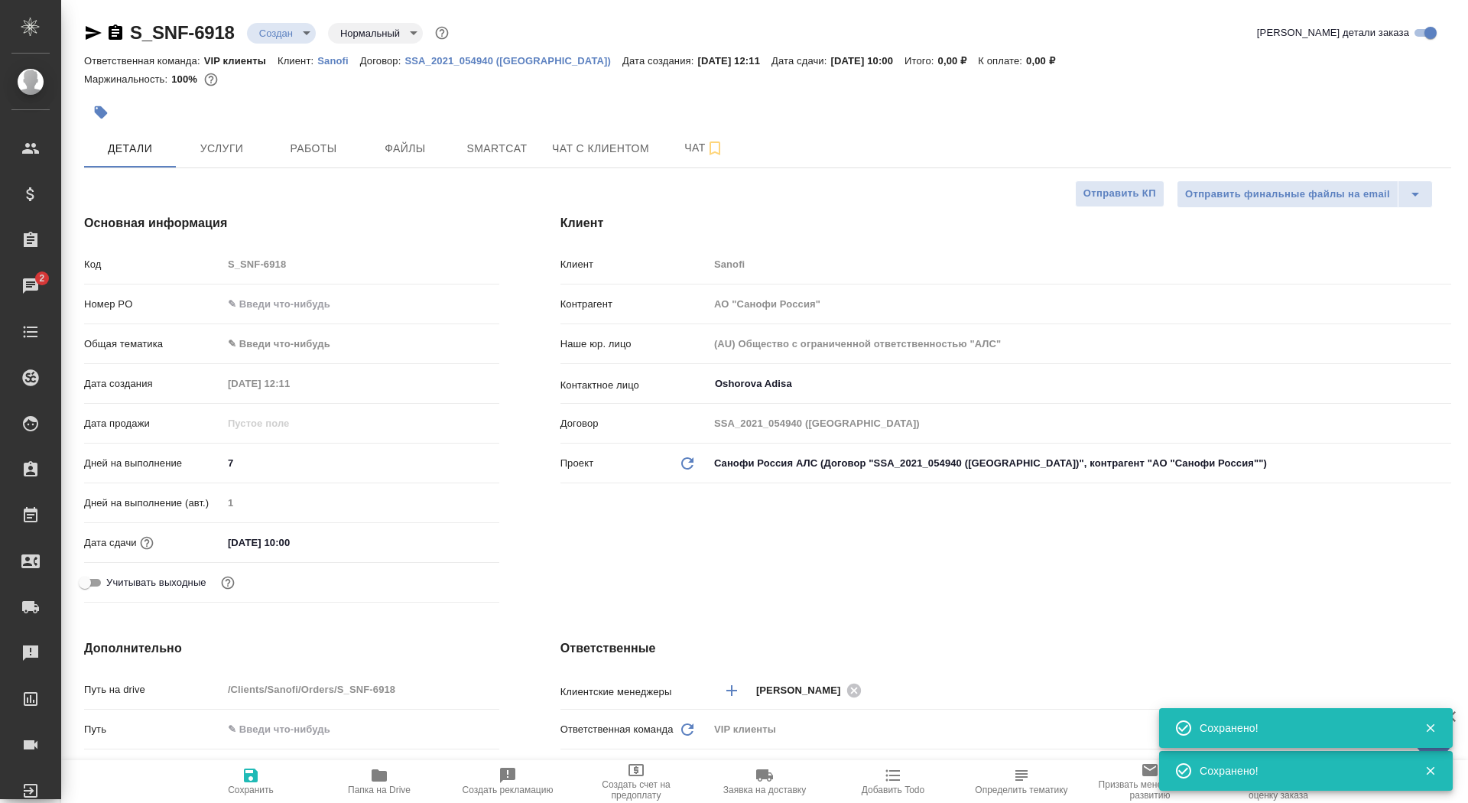
type textarea "x"
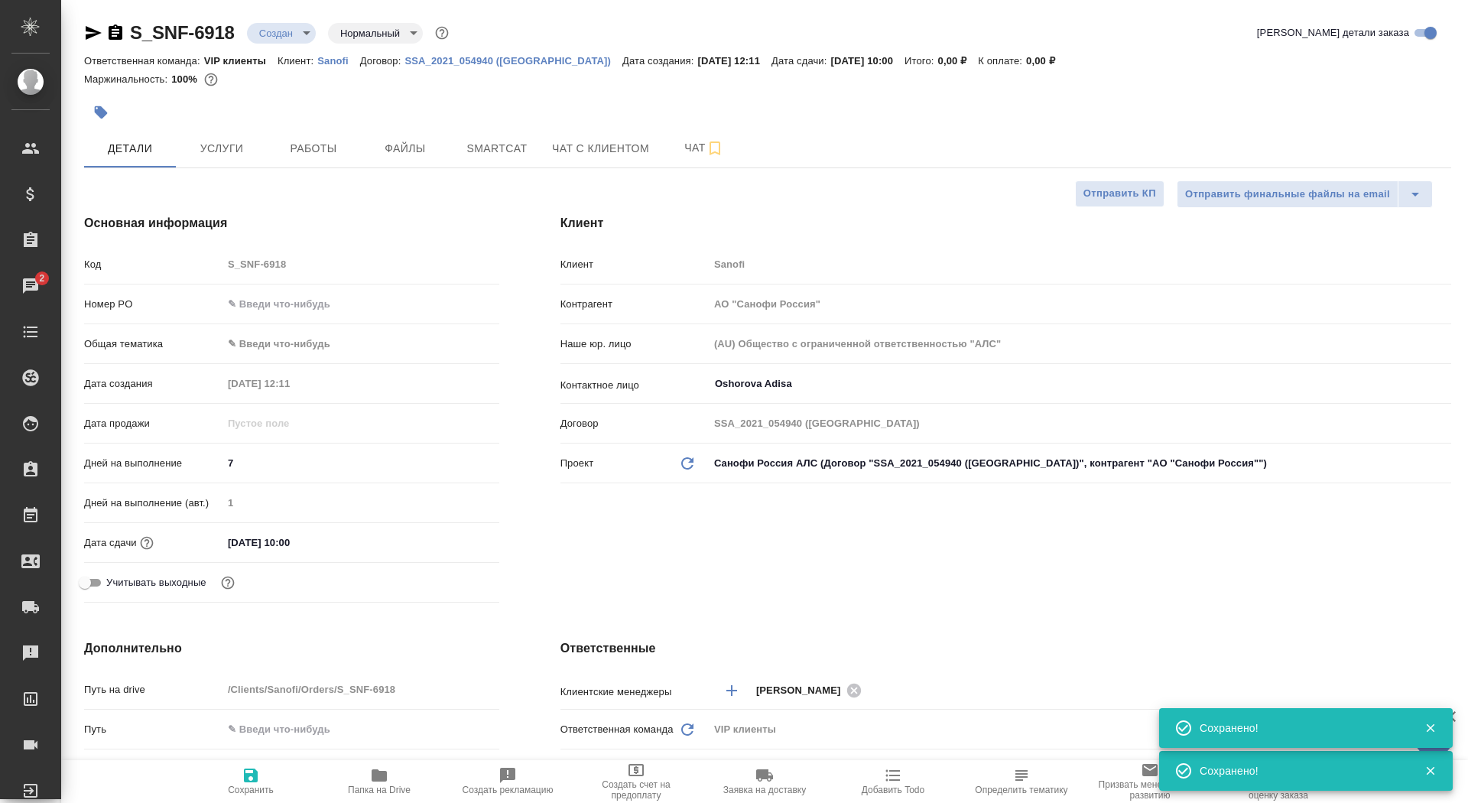
type textarea "x"
checkbox input "true"
type textarea "x"
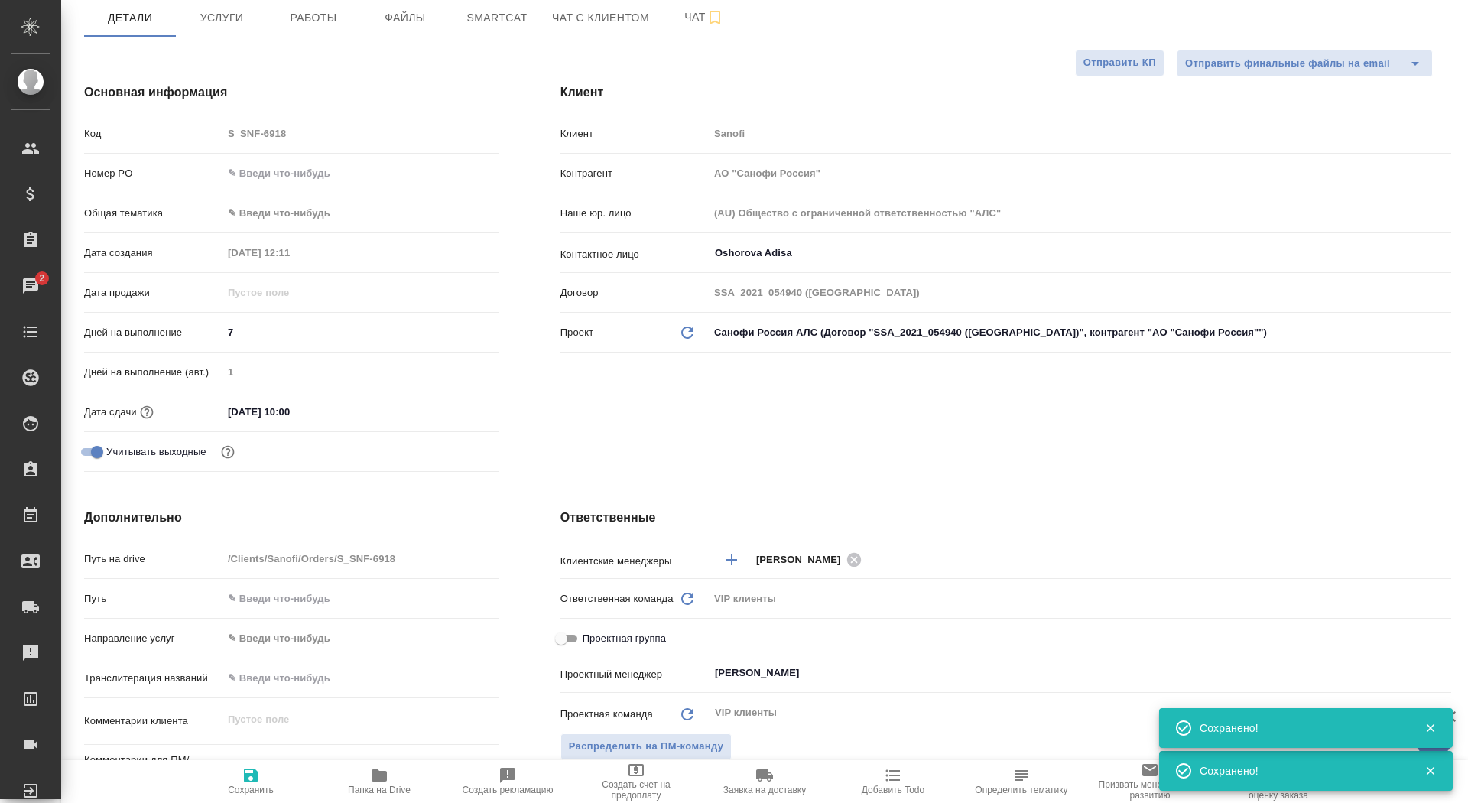
scroll to position [239, 0]
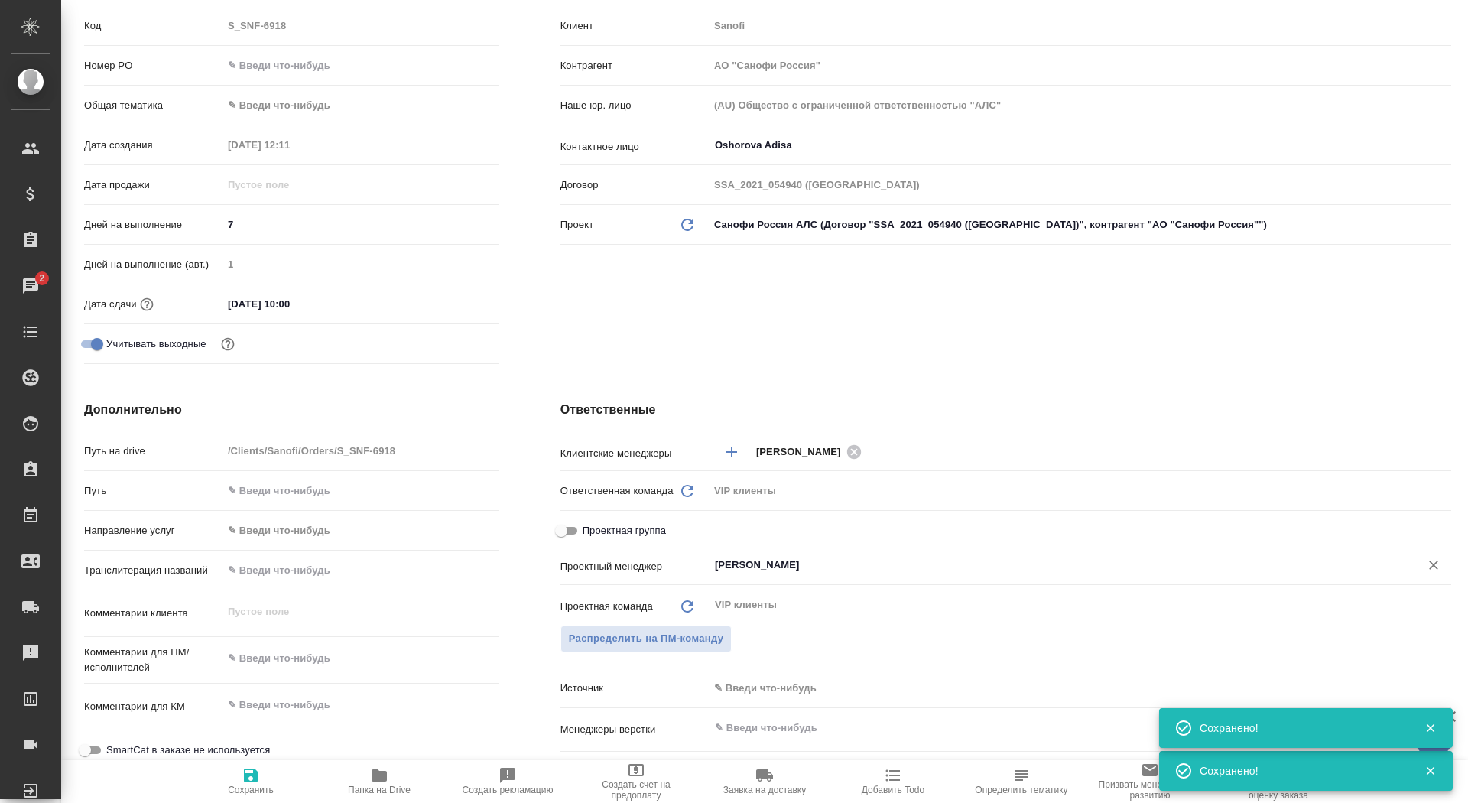
click at [741, 561] on input "Сайдашева Диляра" at bounding box center [1054, 565] width 682 height 18
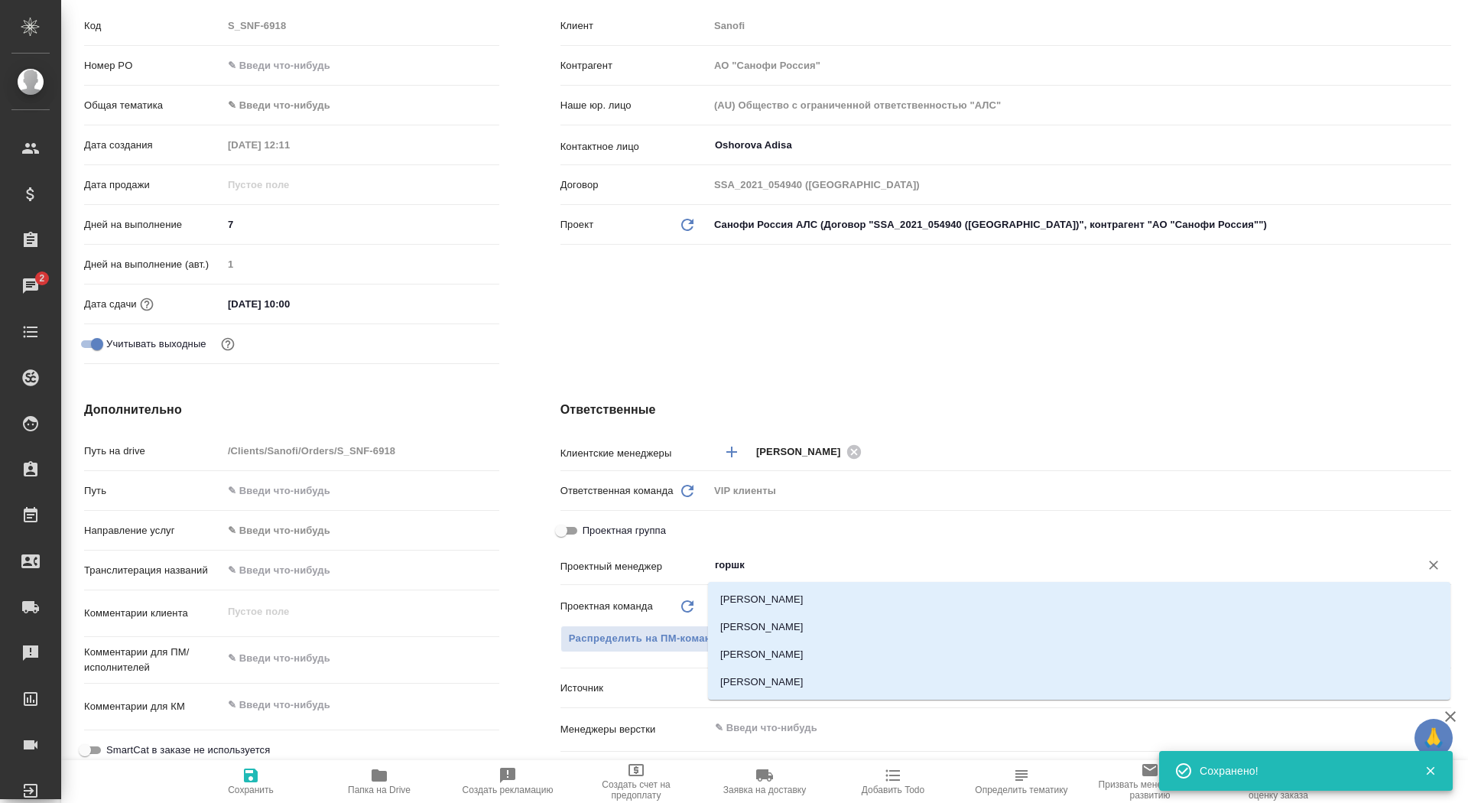
type input "горшко"
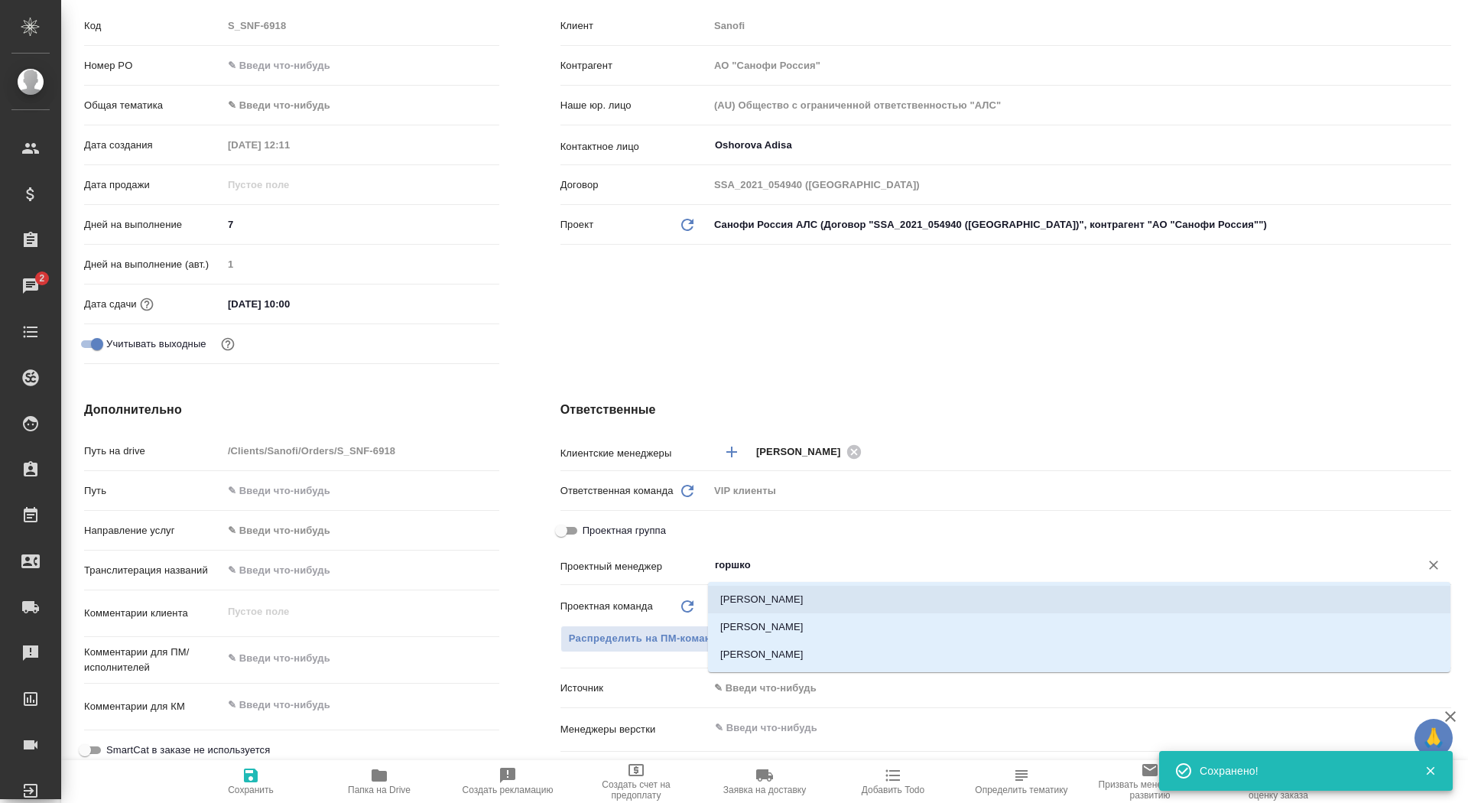
click at [868, 622] on li "Горшкова Валентина" at bounding box center [1079, 627] width 742 height 28
type textarea "x"
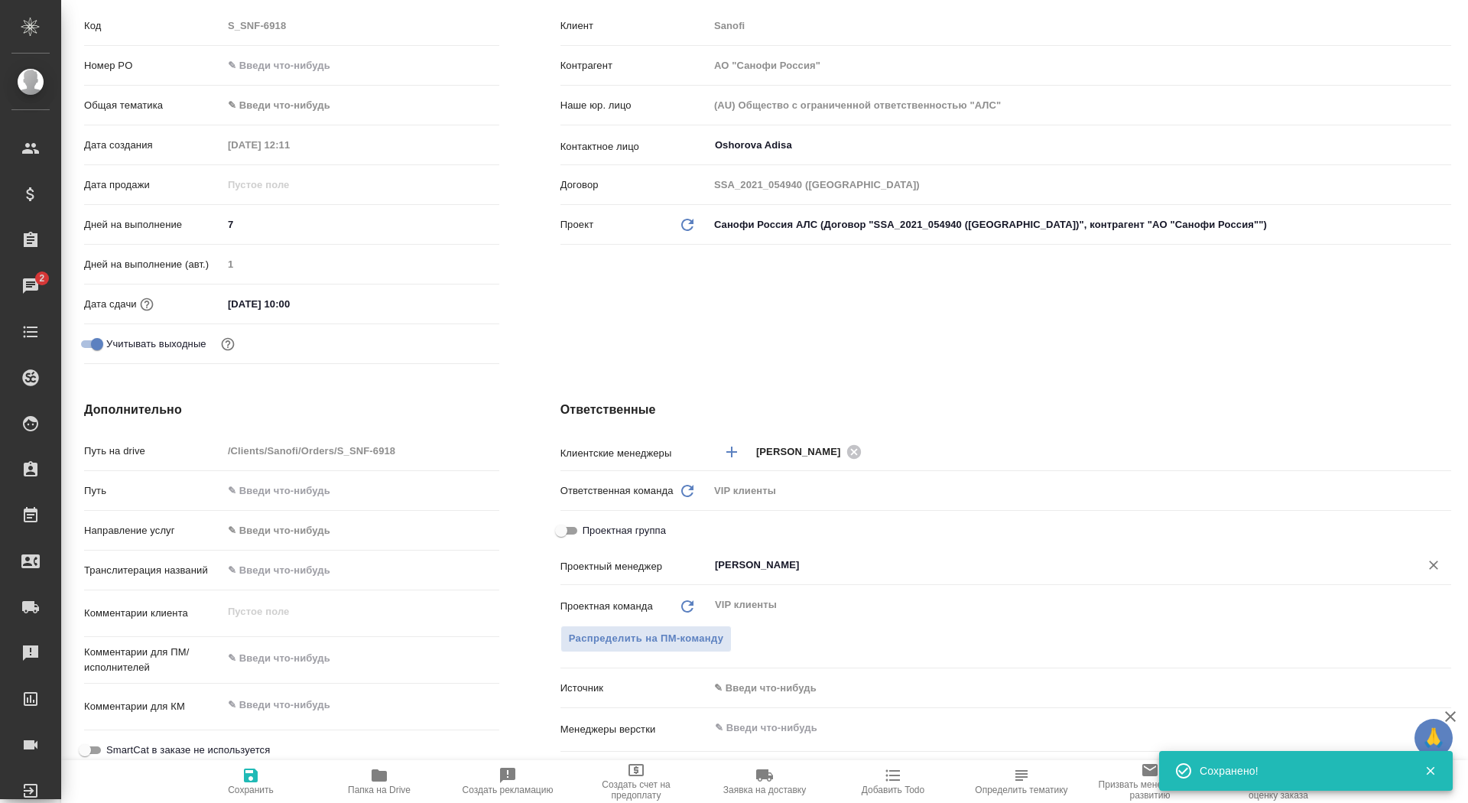
type input "Горшкова Валентина"
click at [271, 775] on span "Сохранить" at bounding box center [251, 780] width 110 height 29
type textarea "x"
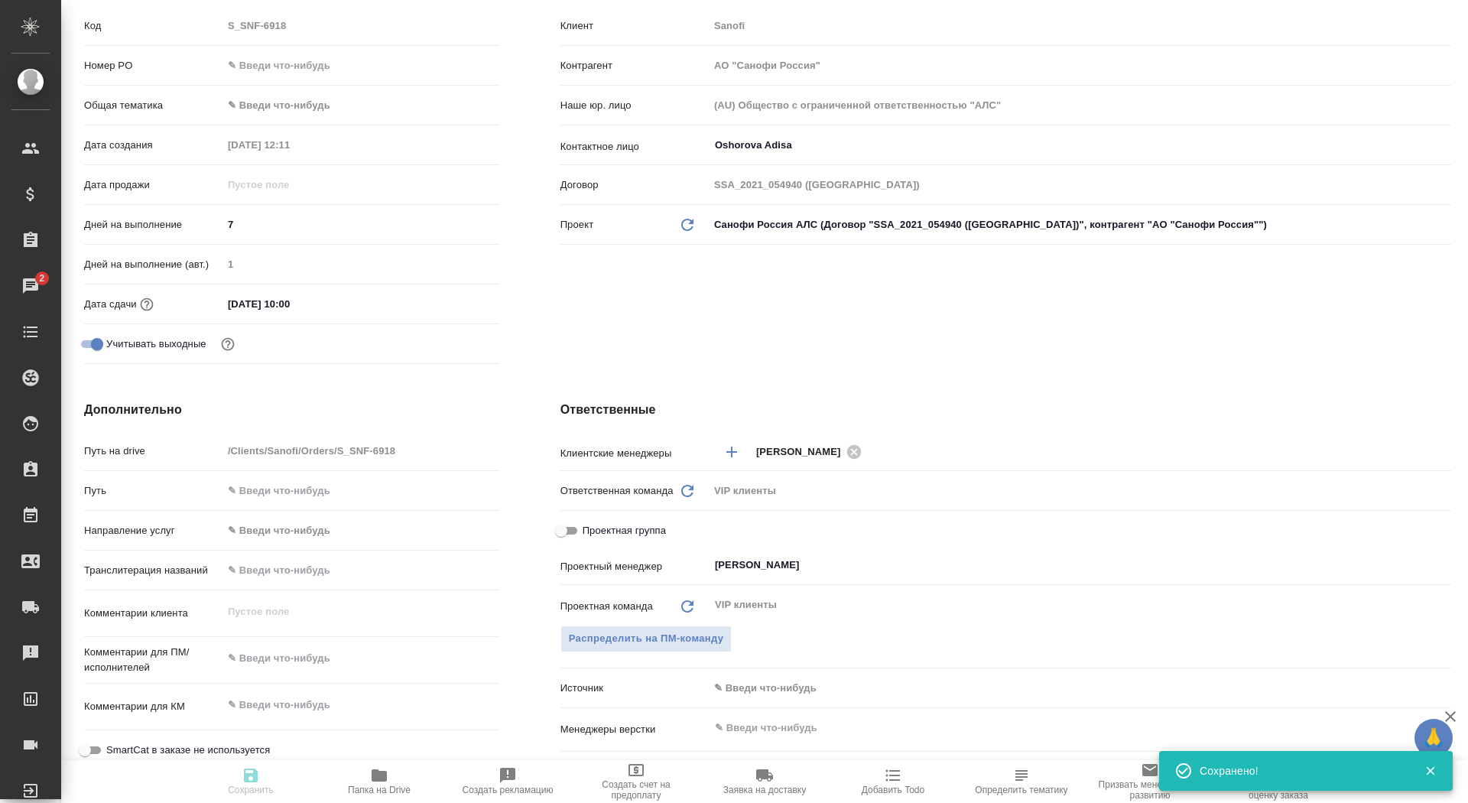
type textarea "x"
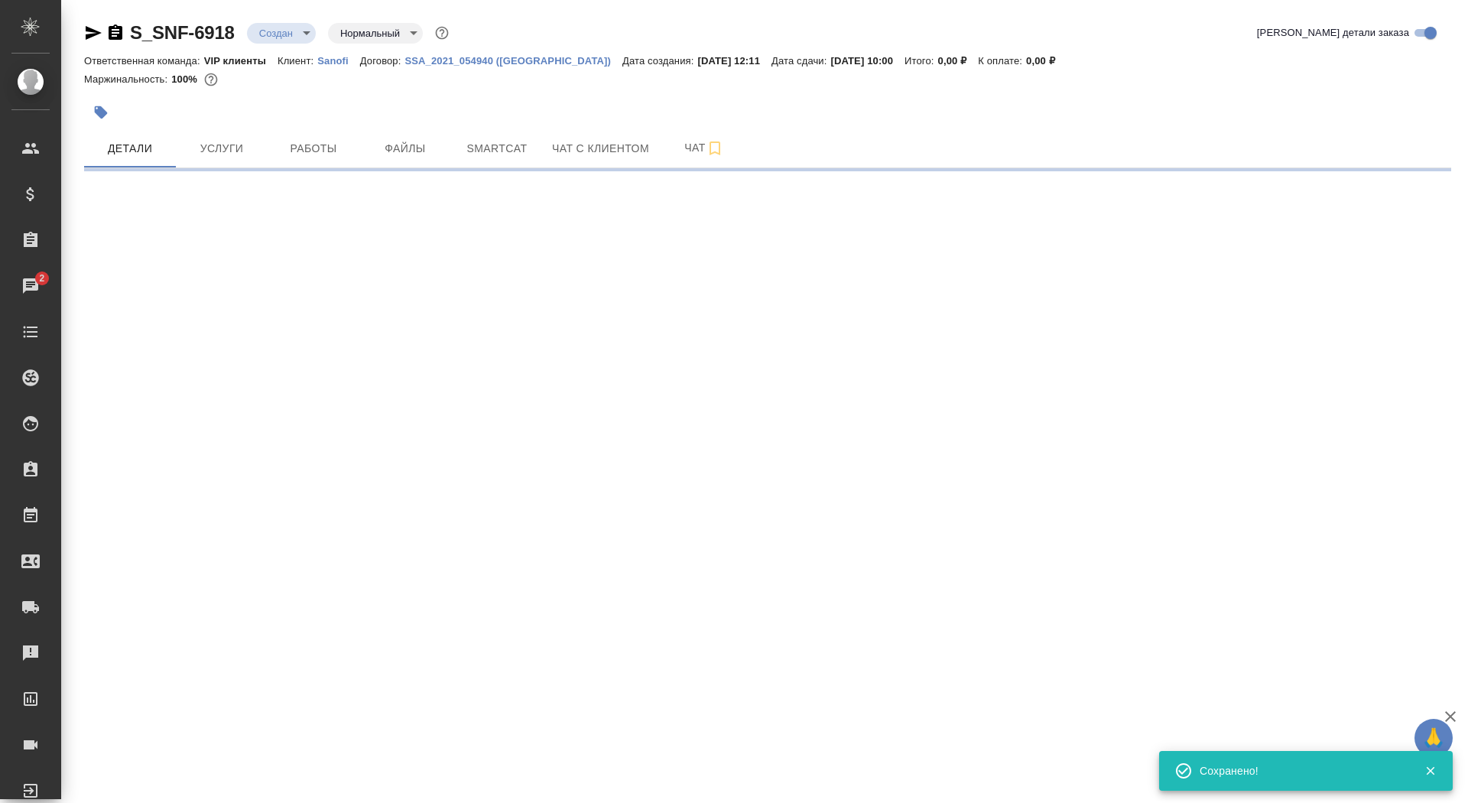
scroll to position [0, 0]
select select "RU"
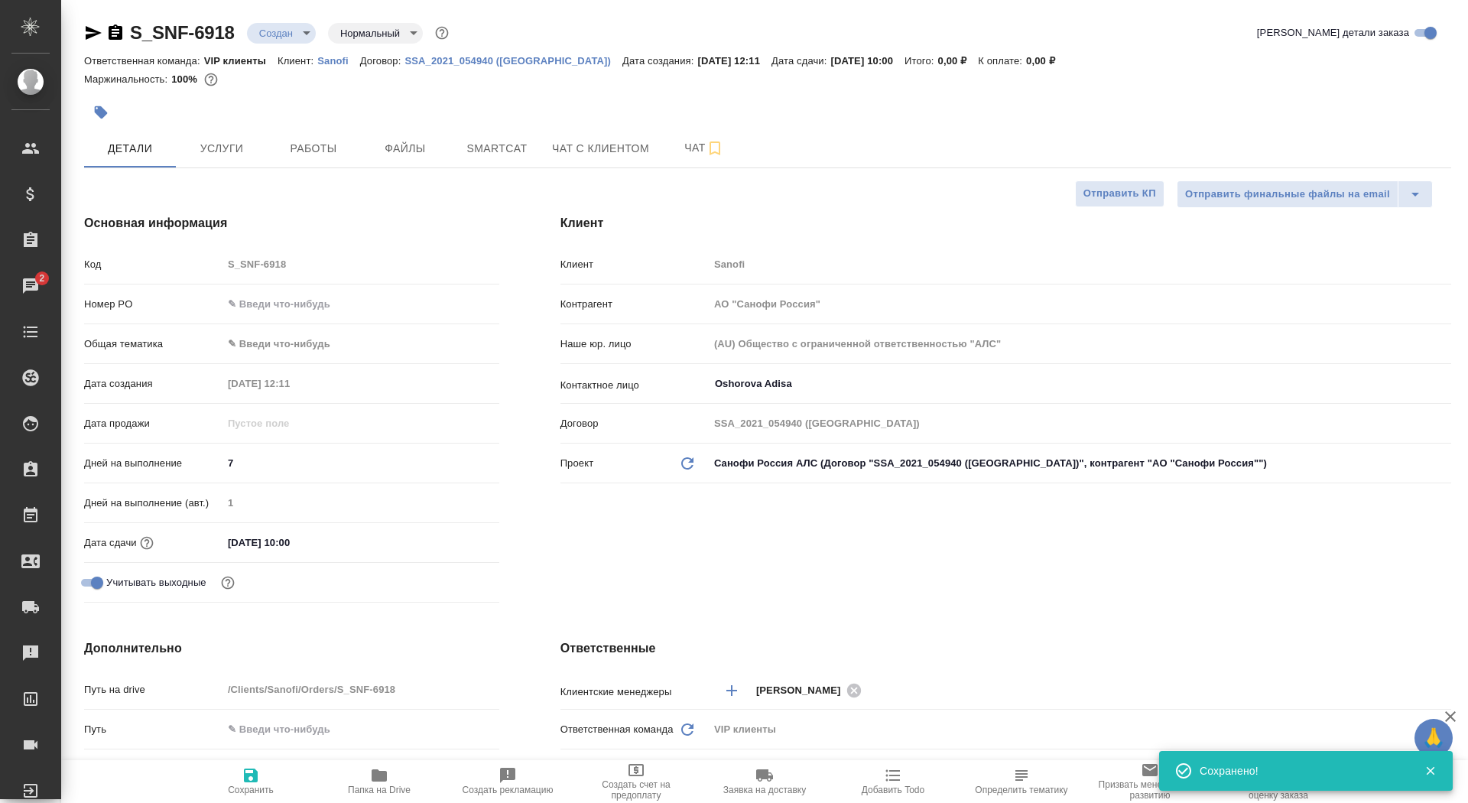
type textarea "x"
click at [382, 785] on span "Папка на Drive" at bounding box center [379, 789] width 63 height 11
type textarea "x"
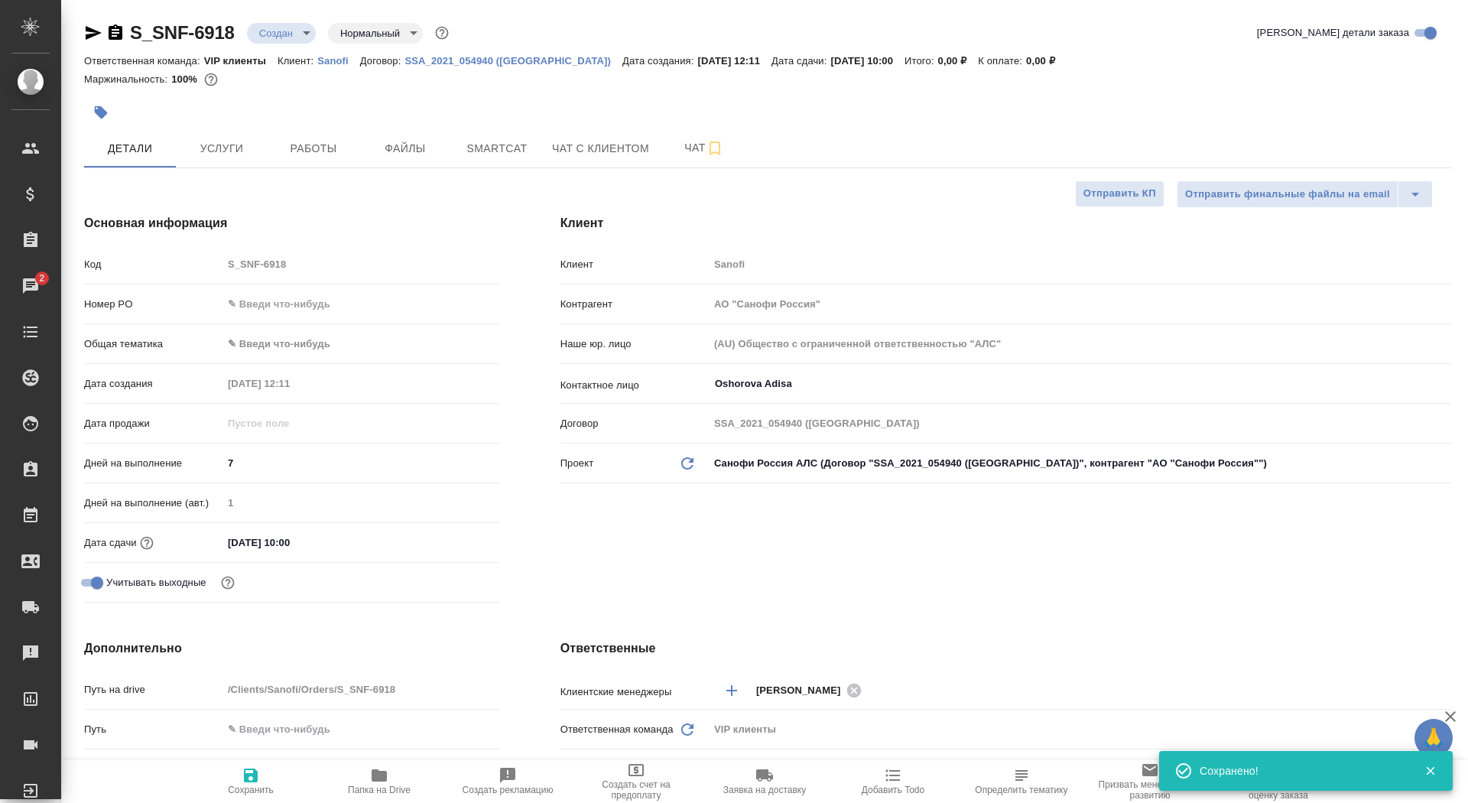
type textarea "x"
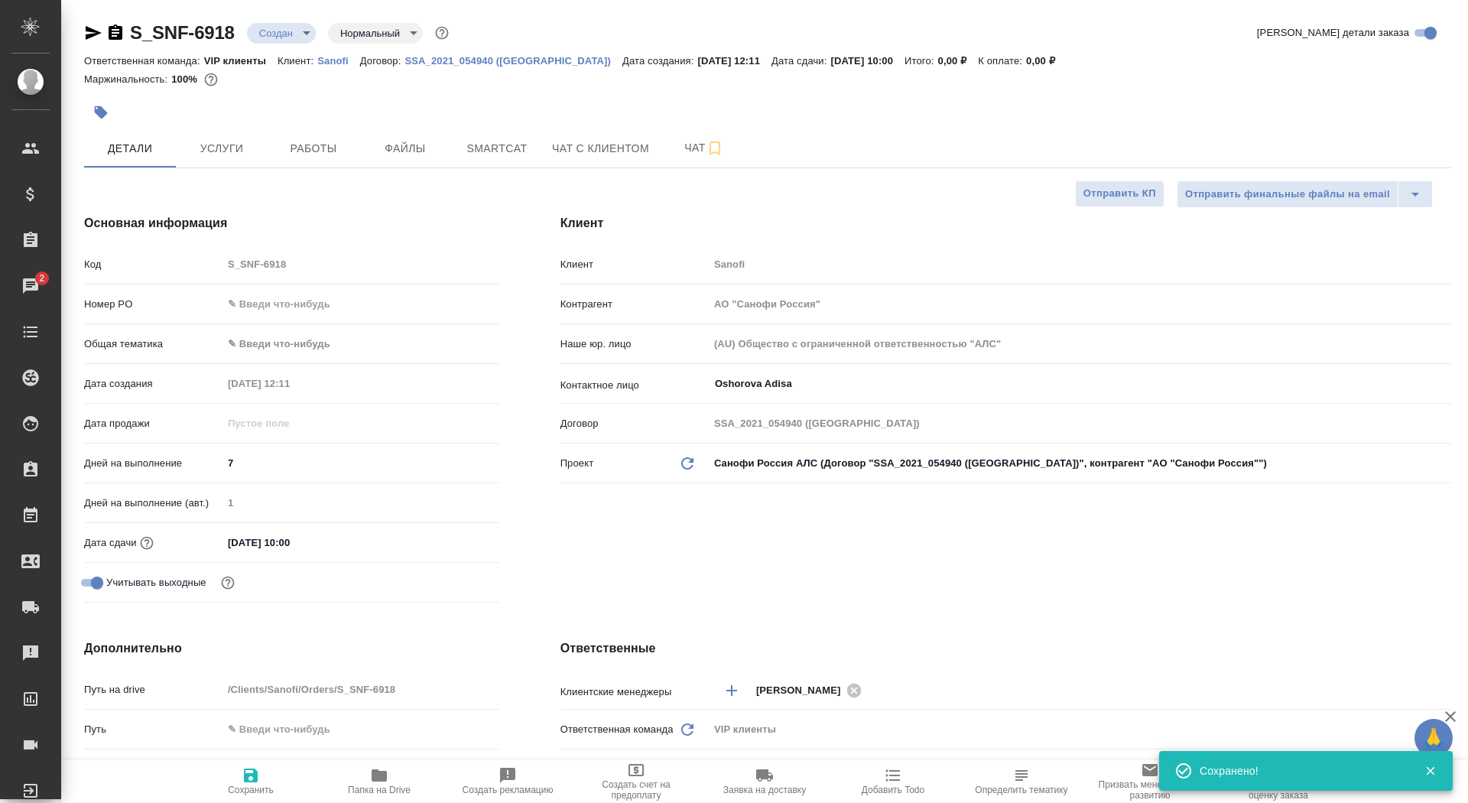
click at [121, 33] on icon "button" at bounding box center [116, 31] width 14 height 15
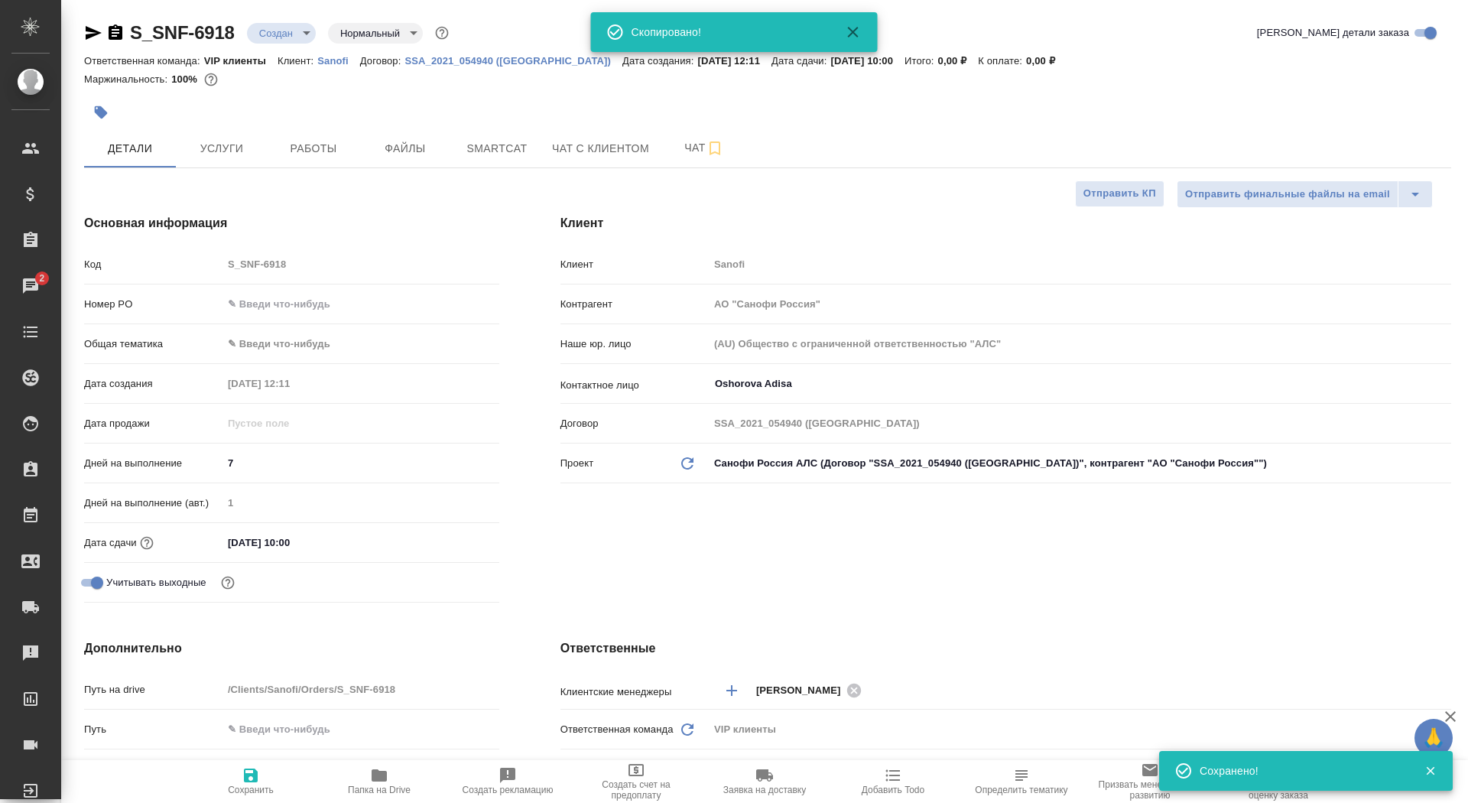
type textarea "x"
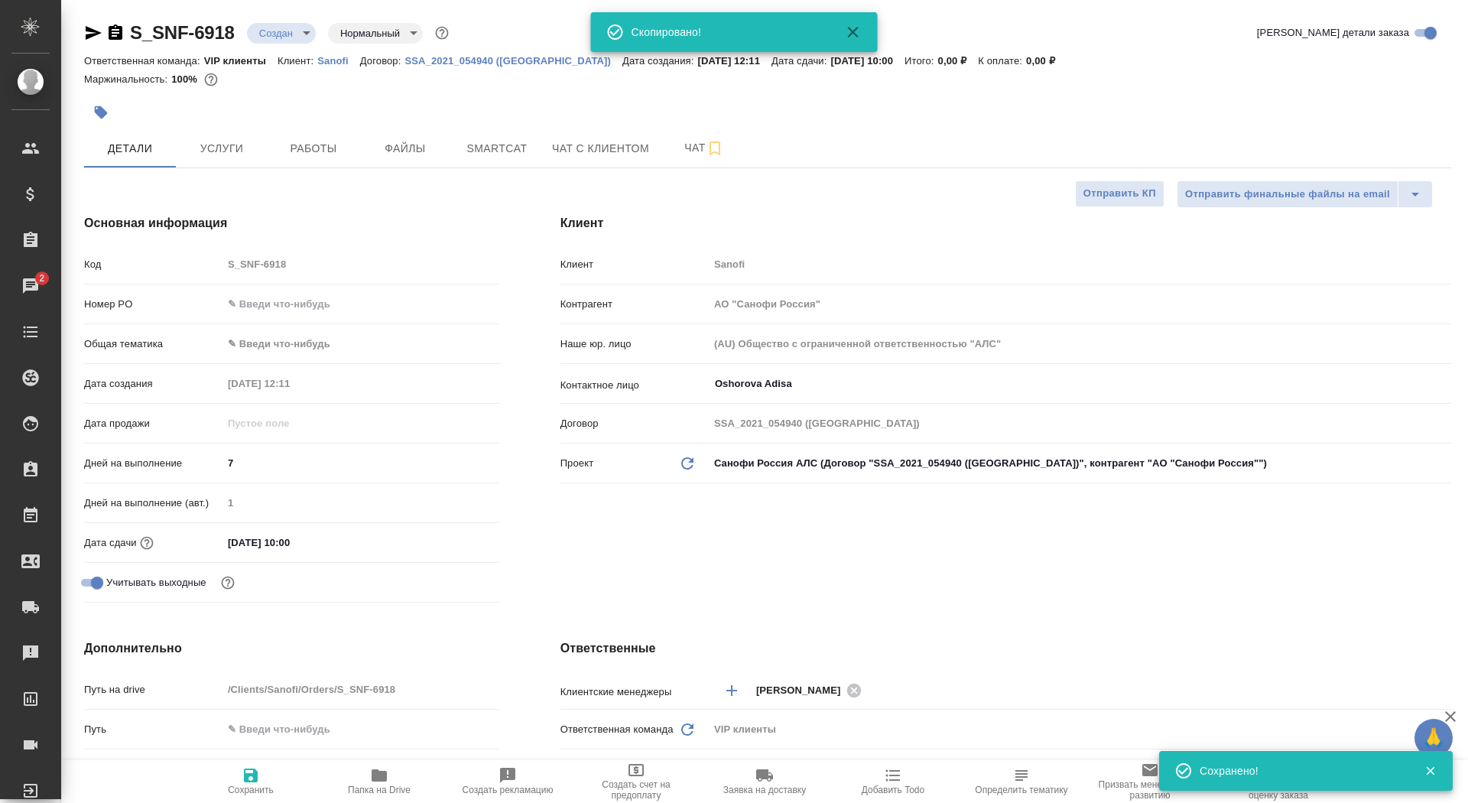
type textarea "x"
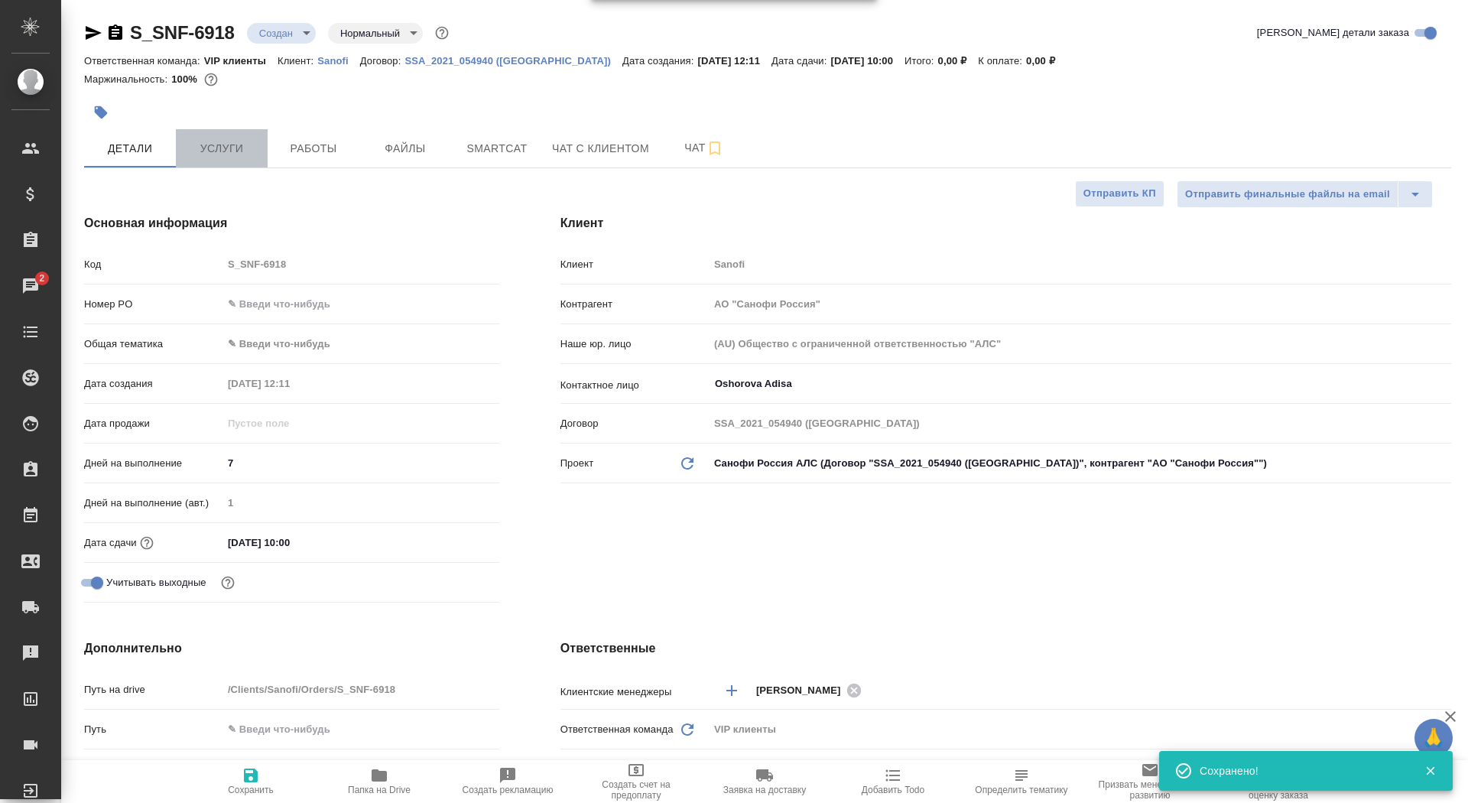
click at [222, 133] on button "Услуги" at bounding box center [222, 148] width 92 height 38
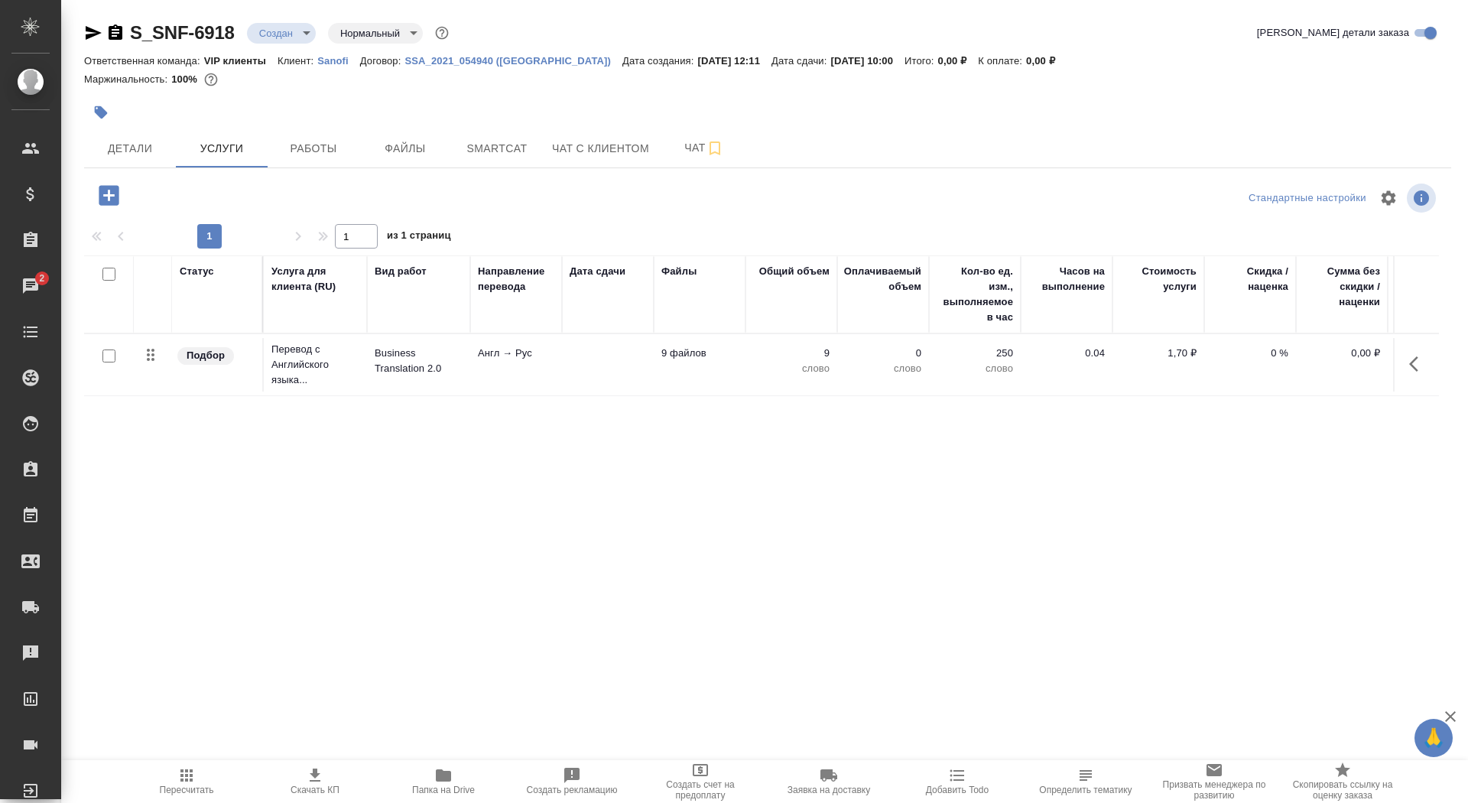
click at [619, 355] on td at bounding box center [608, 365] width 92 height 54
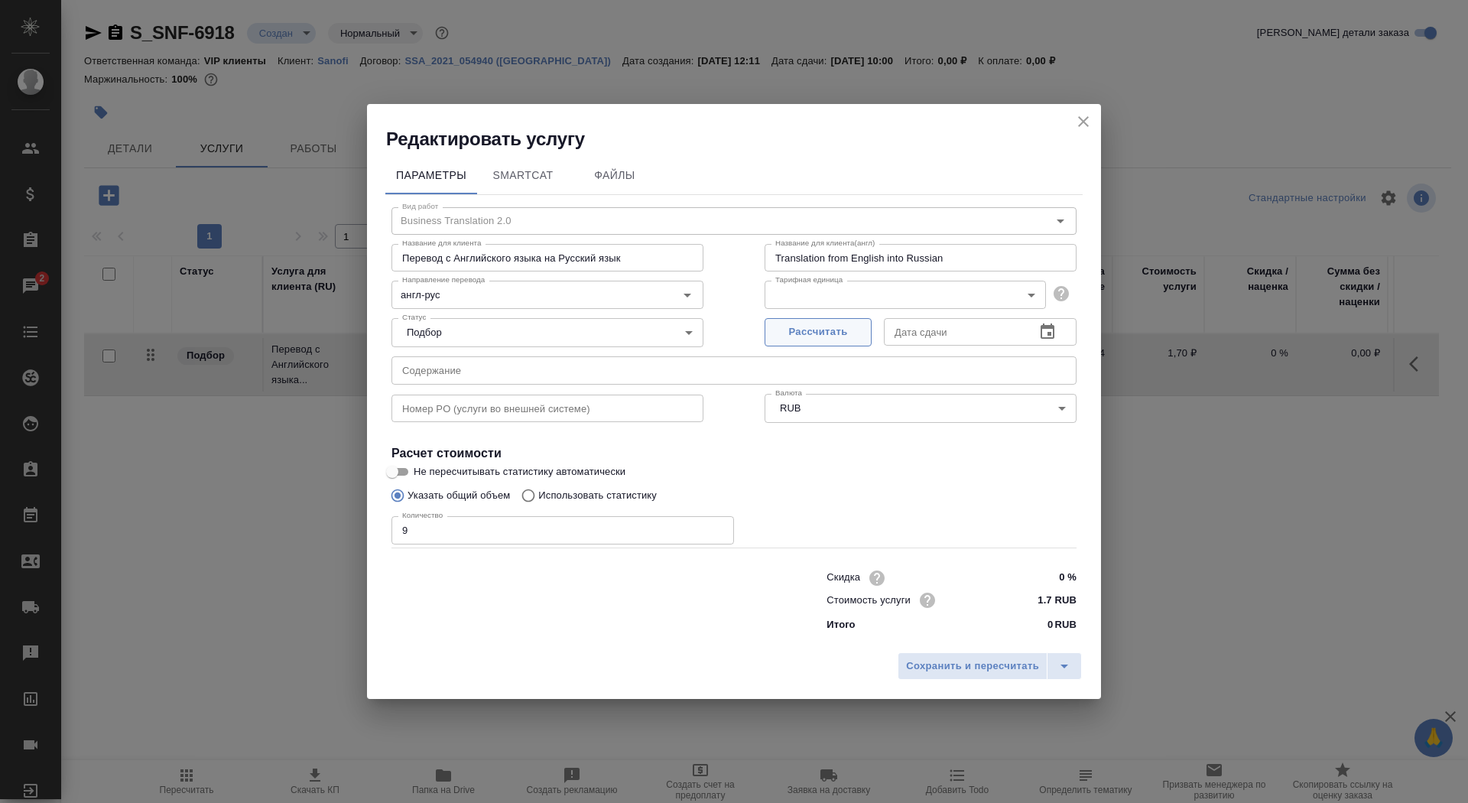
click at [833, 328] on span "Рассчитать" at bounding box center [818, 332] width 90 height 18
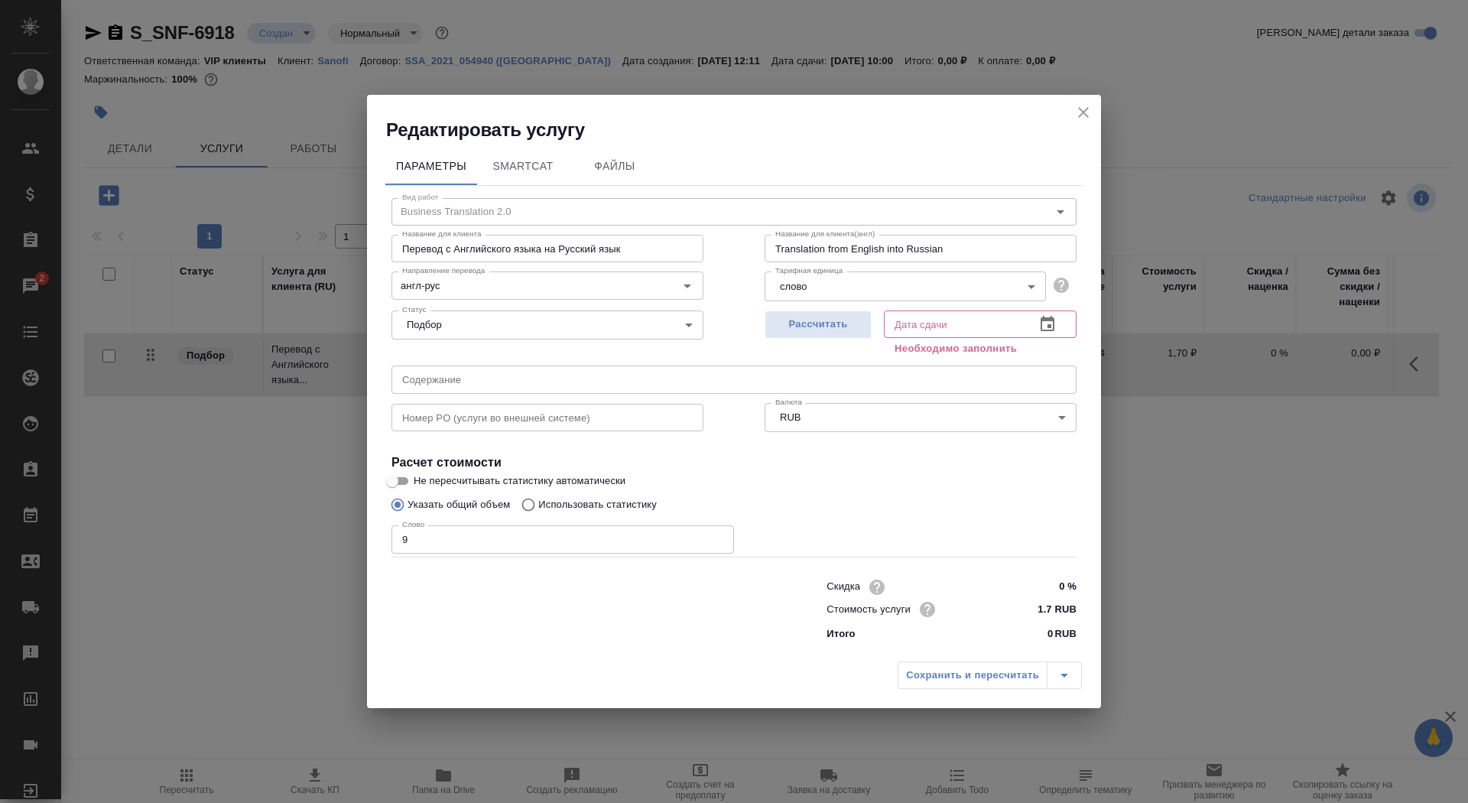
type input "03.10.2025 10:00"
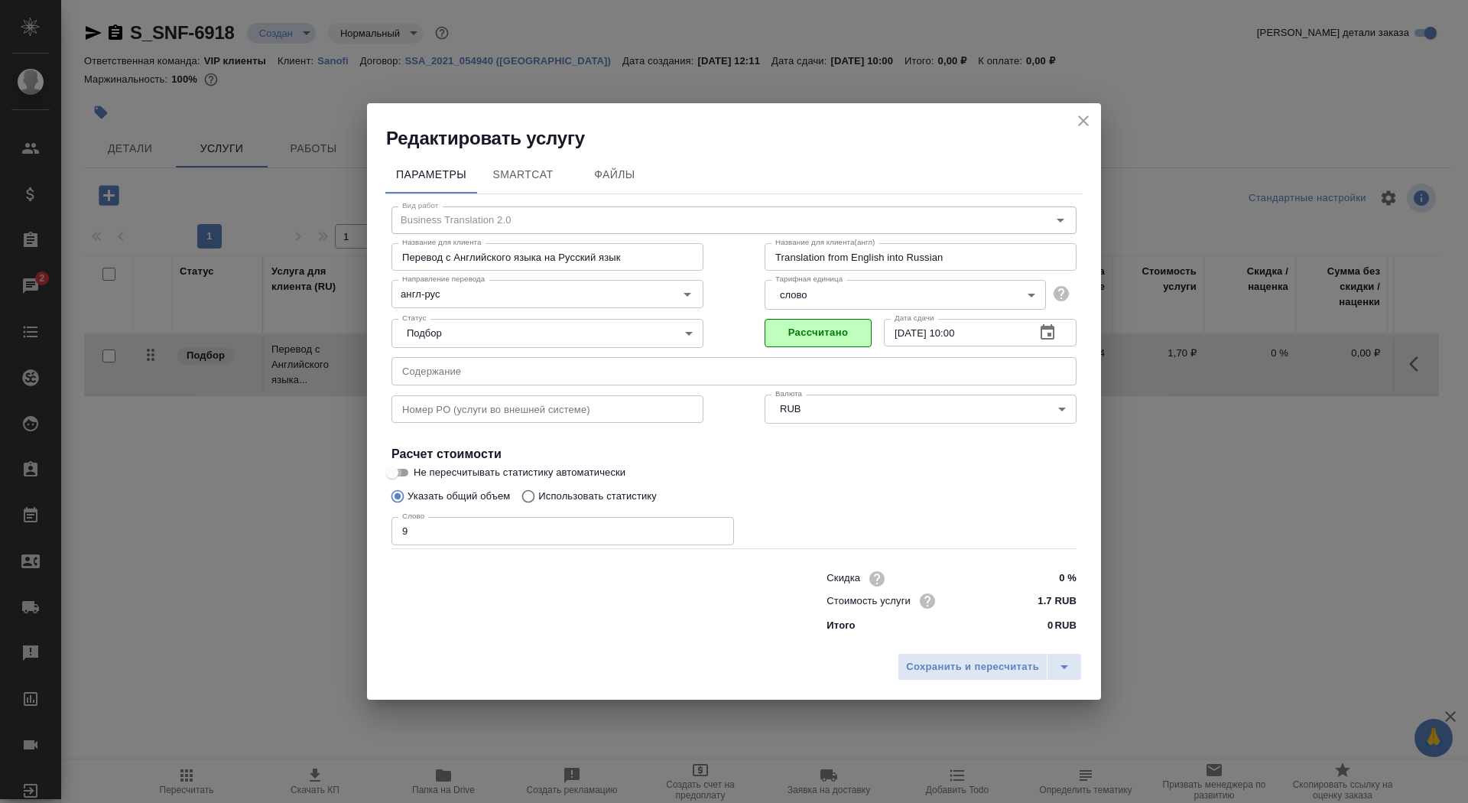
click at [405, 478] on input "Не пересчитывать статистику автоматически" at bounding box center [392, 472] width 55 height 18
checkbox input "true"
click at [947, 670] on span "Сохранить и пересчитать" at bounding box center [972, 667] width 133 height 18
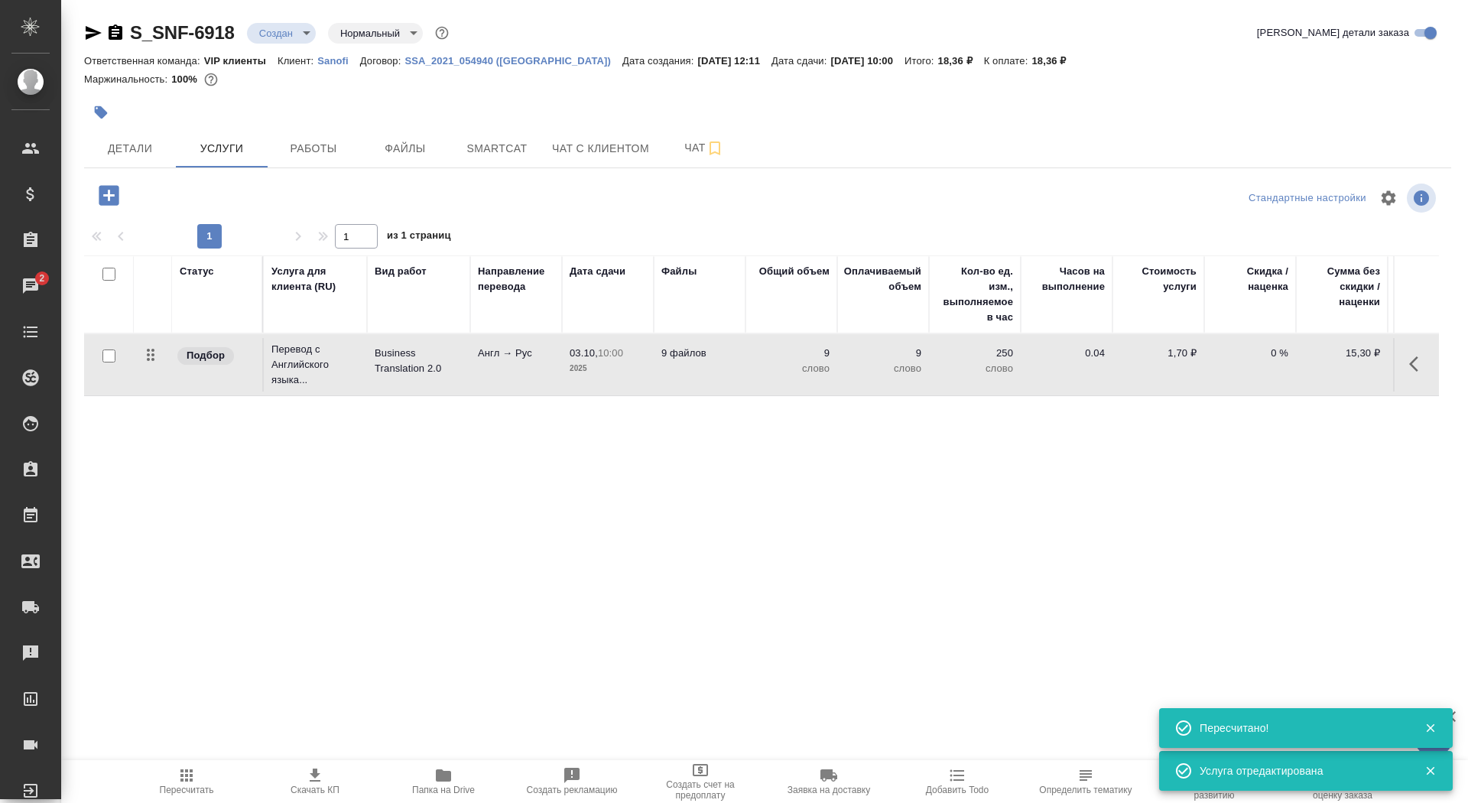
click at [112, 361] on input "checkbox" at bounding box center [108, 355] width 13 height 13
checkbox input "true"
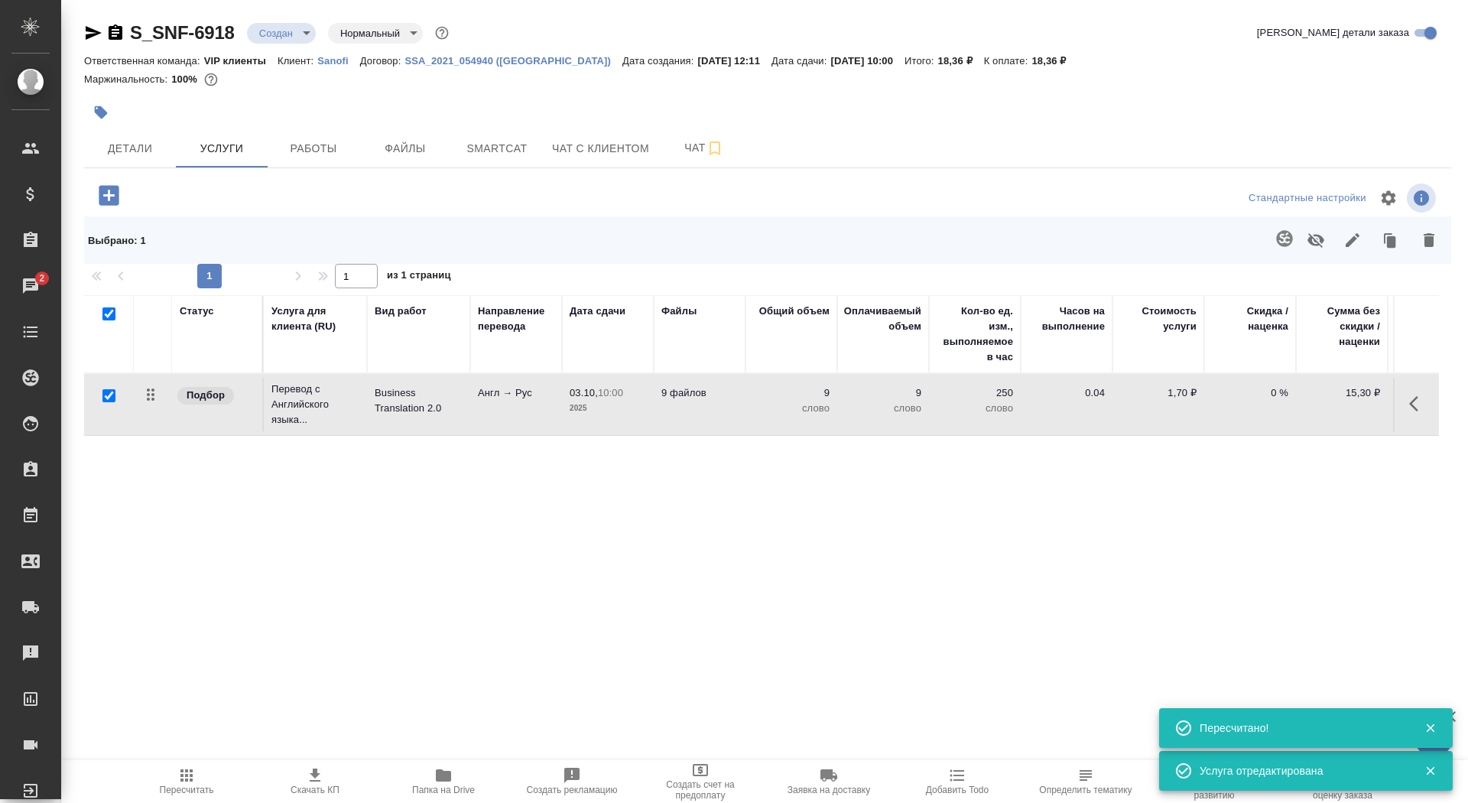
click at [1287, 244] on icon "button" at bounding box center [1284, 238] width 16 height 16
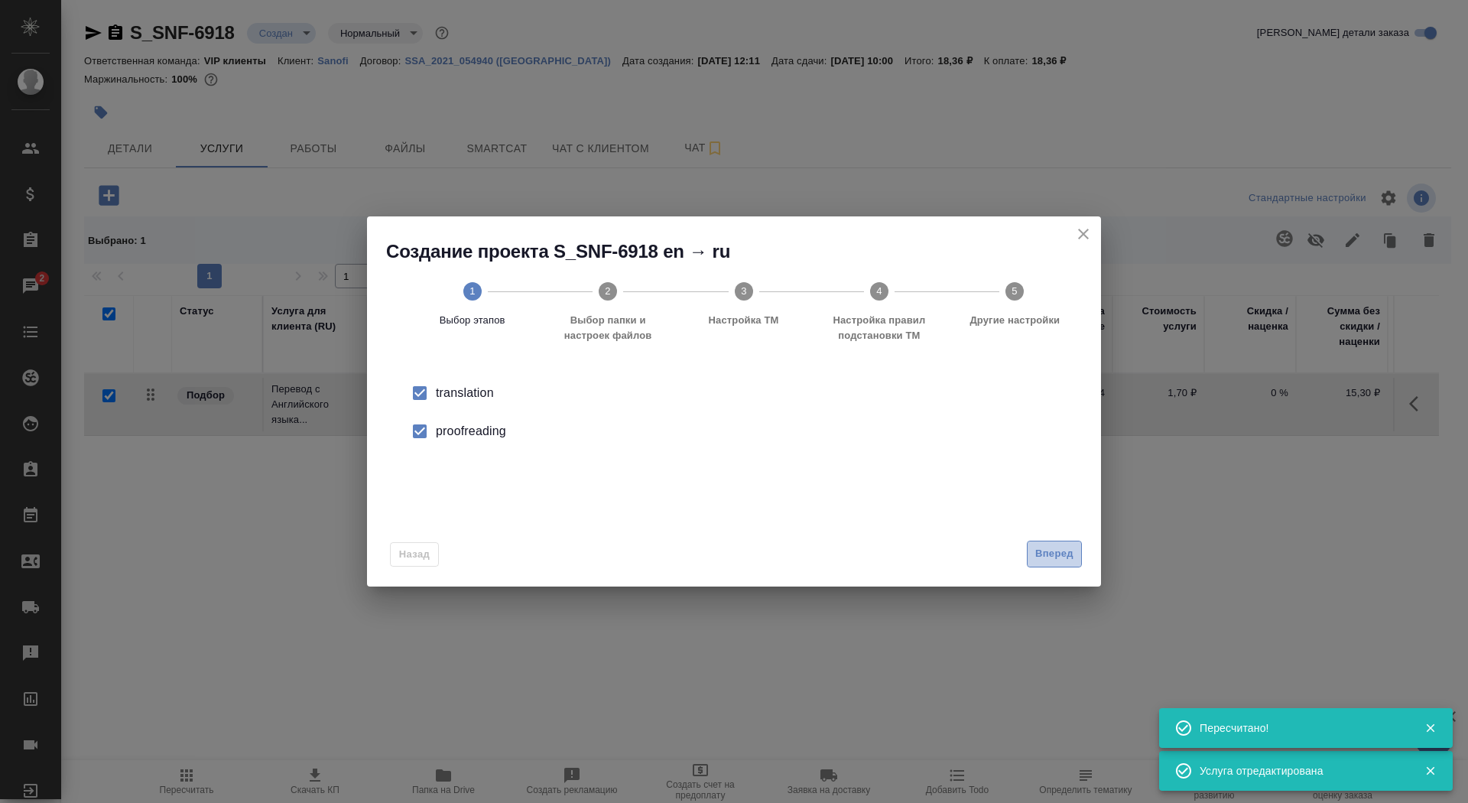
click at [1061, 552] on span "Вперед" at bounding box center [1054, 554] width 38 height 18
click at [878, 411] on div "Папка с файлами для перевода" at bounding box center [733, 394] width 685 height 41
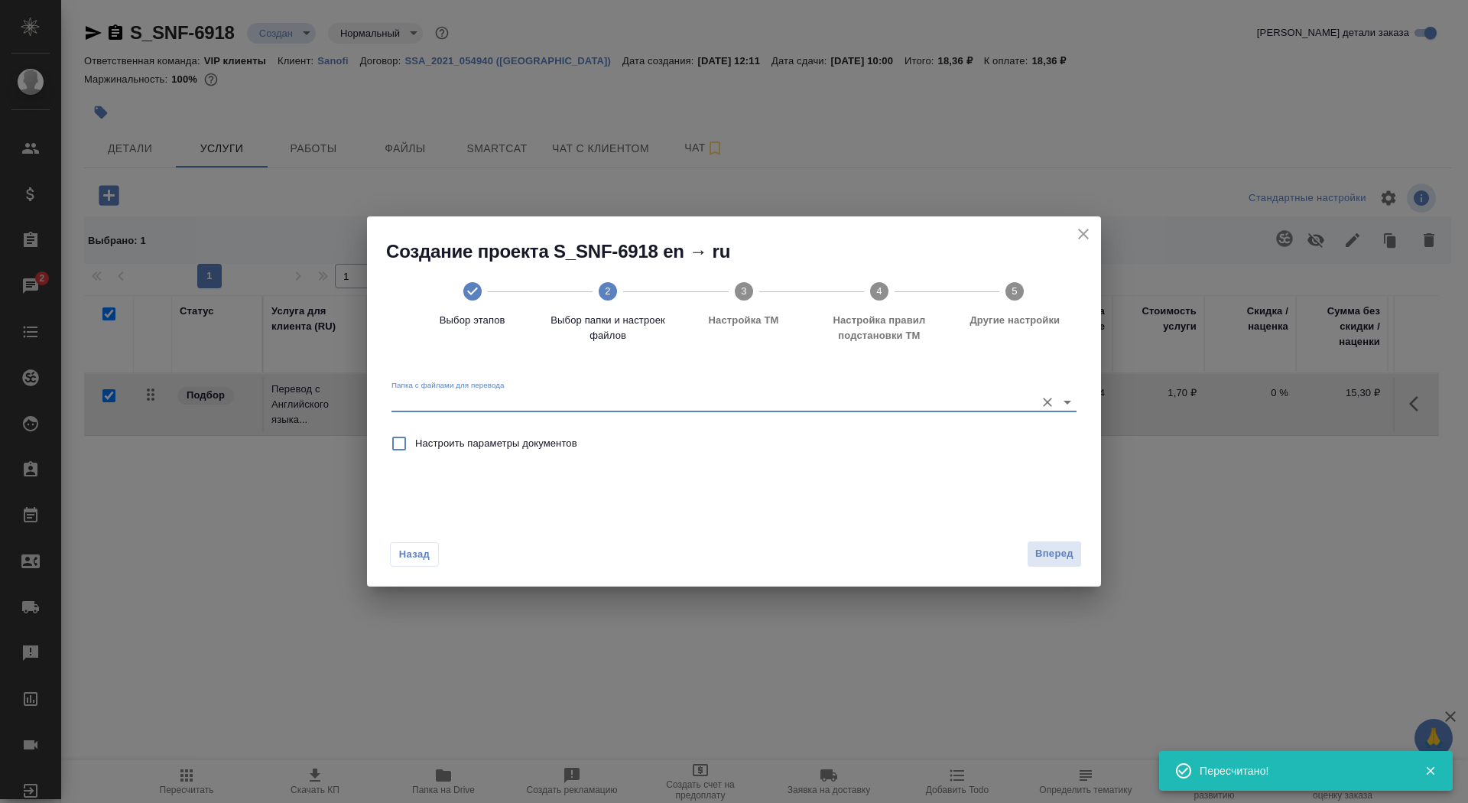
click at [880, 405] on input "Папка с файлами для перевода" at bounding box center [709, 401] width 636 height 18
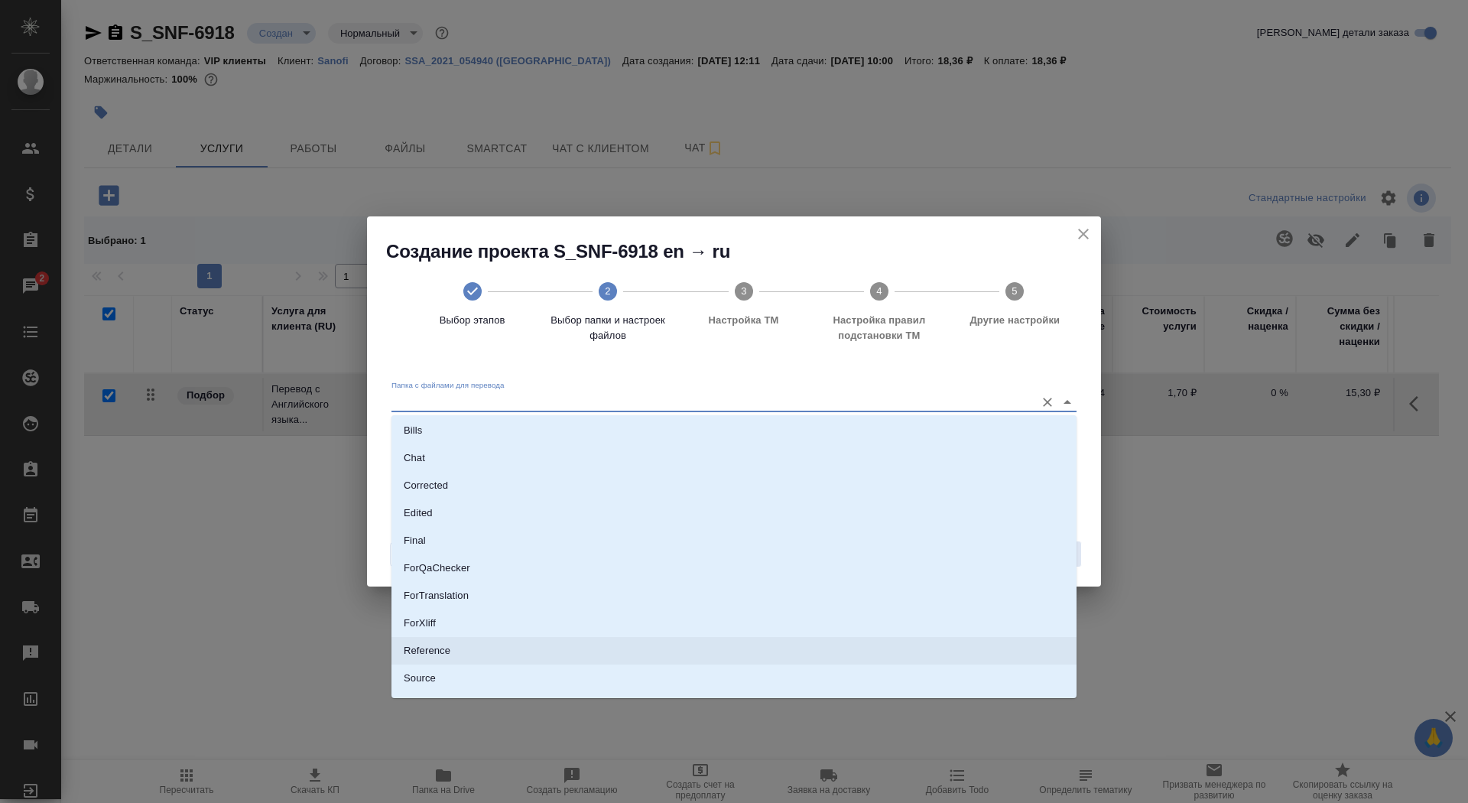
scroll to position [37, 0]
click at [785, 671] on li "Source" at bounding box center [733, 671] width 685 height 28
type input "Source"
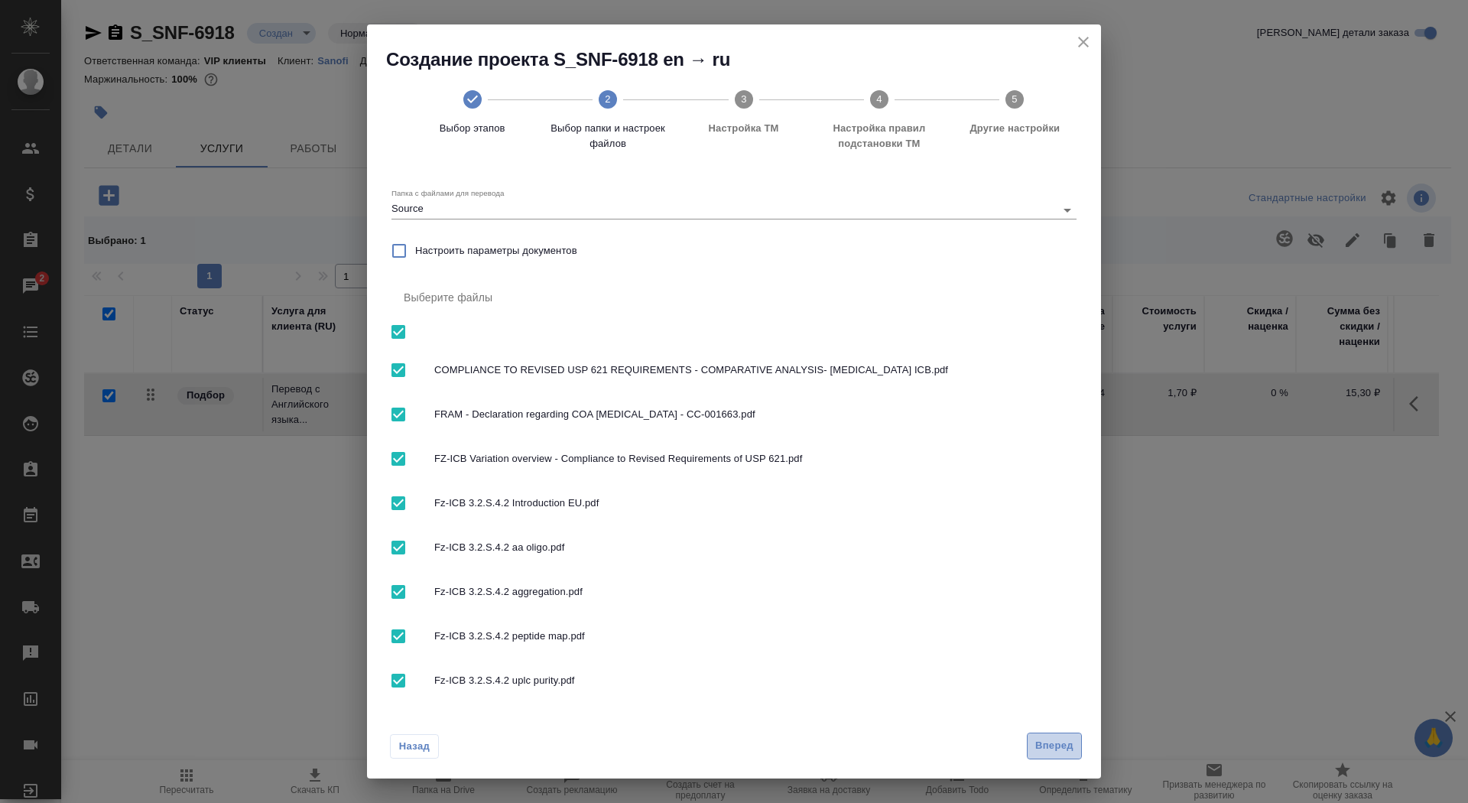
click at [1067, 734] on button "Вперед" at bounding box center [1054, 745] width 55 height 27
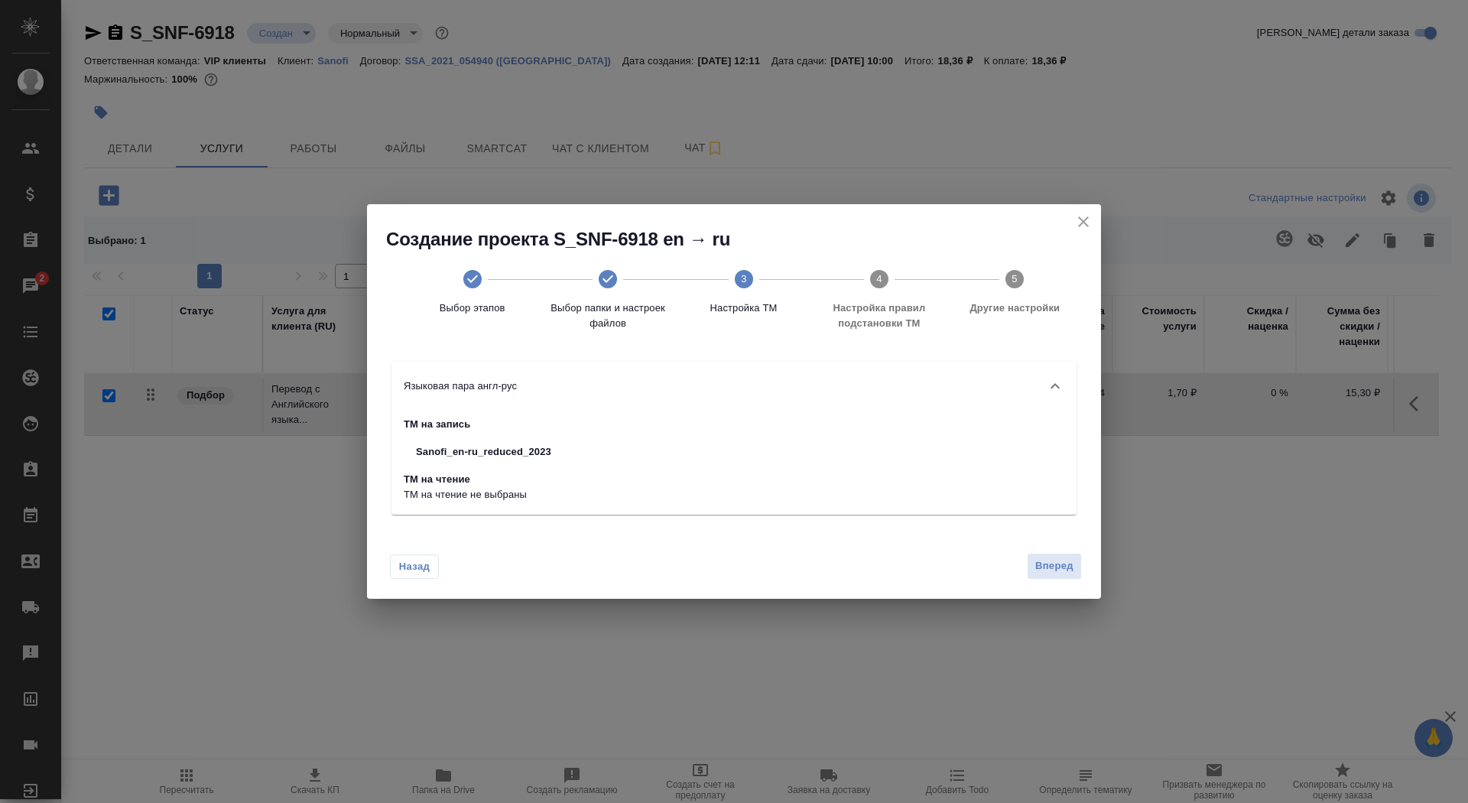
click at [1058, 583] on div "Назад Вперед" at bounding box center [734, 563] width 734 height 72
click at [1047, 557] on button "Вперед" at bounding box center [1054, 566] width 55 height 27
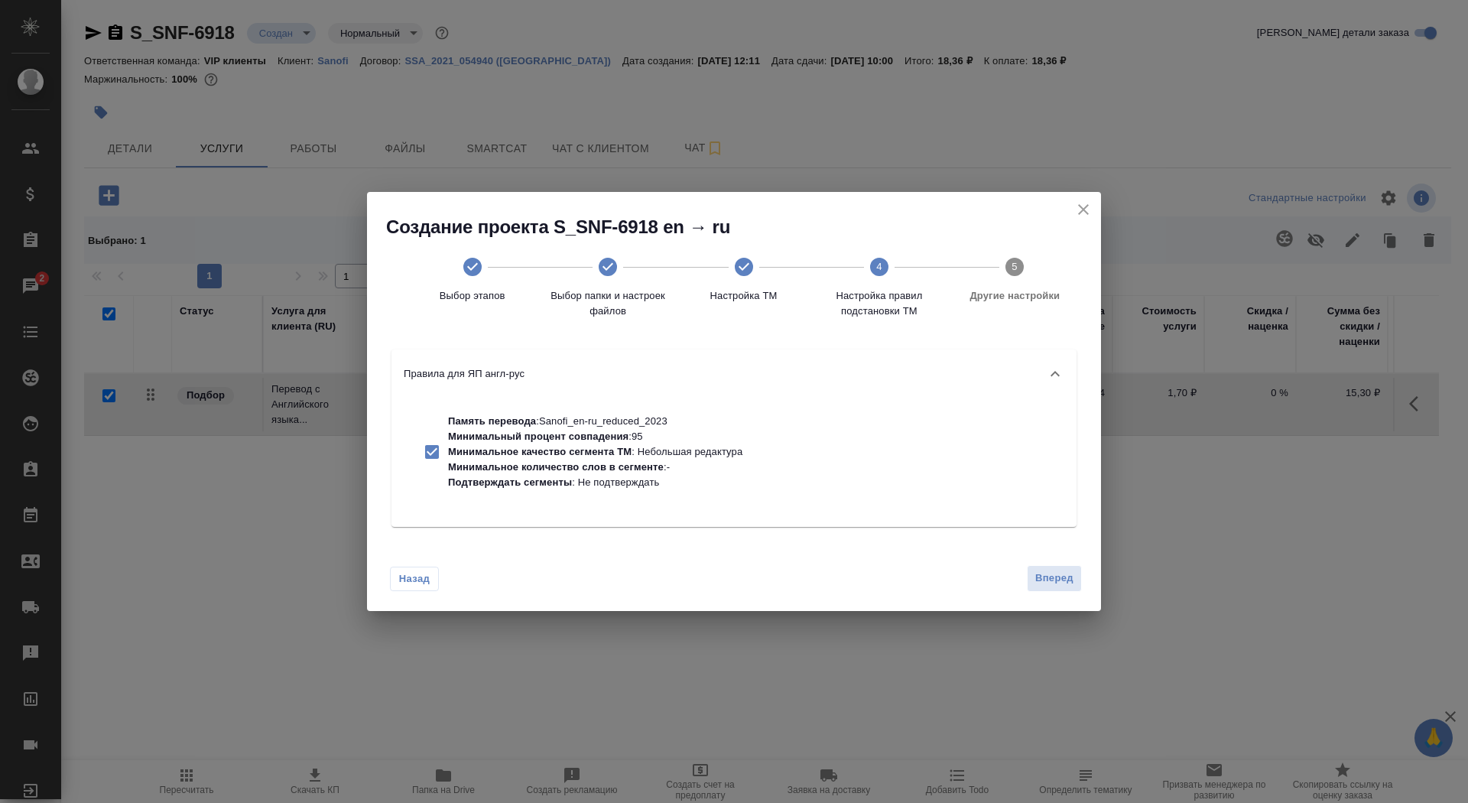
click at [1061, 588] on button "Вперед" at bounding box center [1054, 578] width 55 height 27
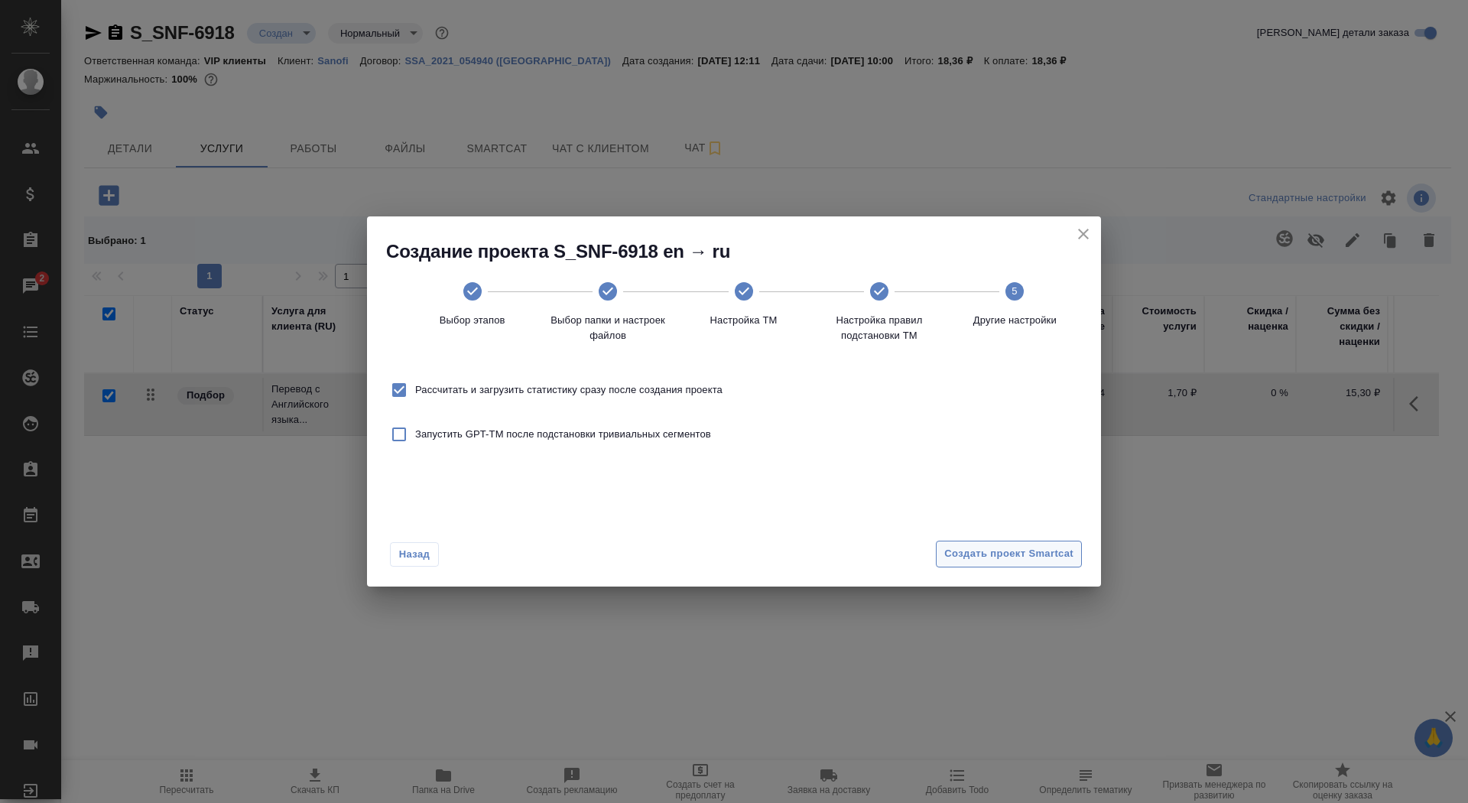
click at [1050, 557] on span "Создать проект Smartcat" at bounding box center [1008, 554] width 129 height 18
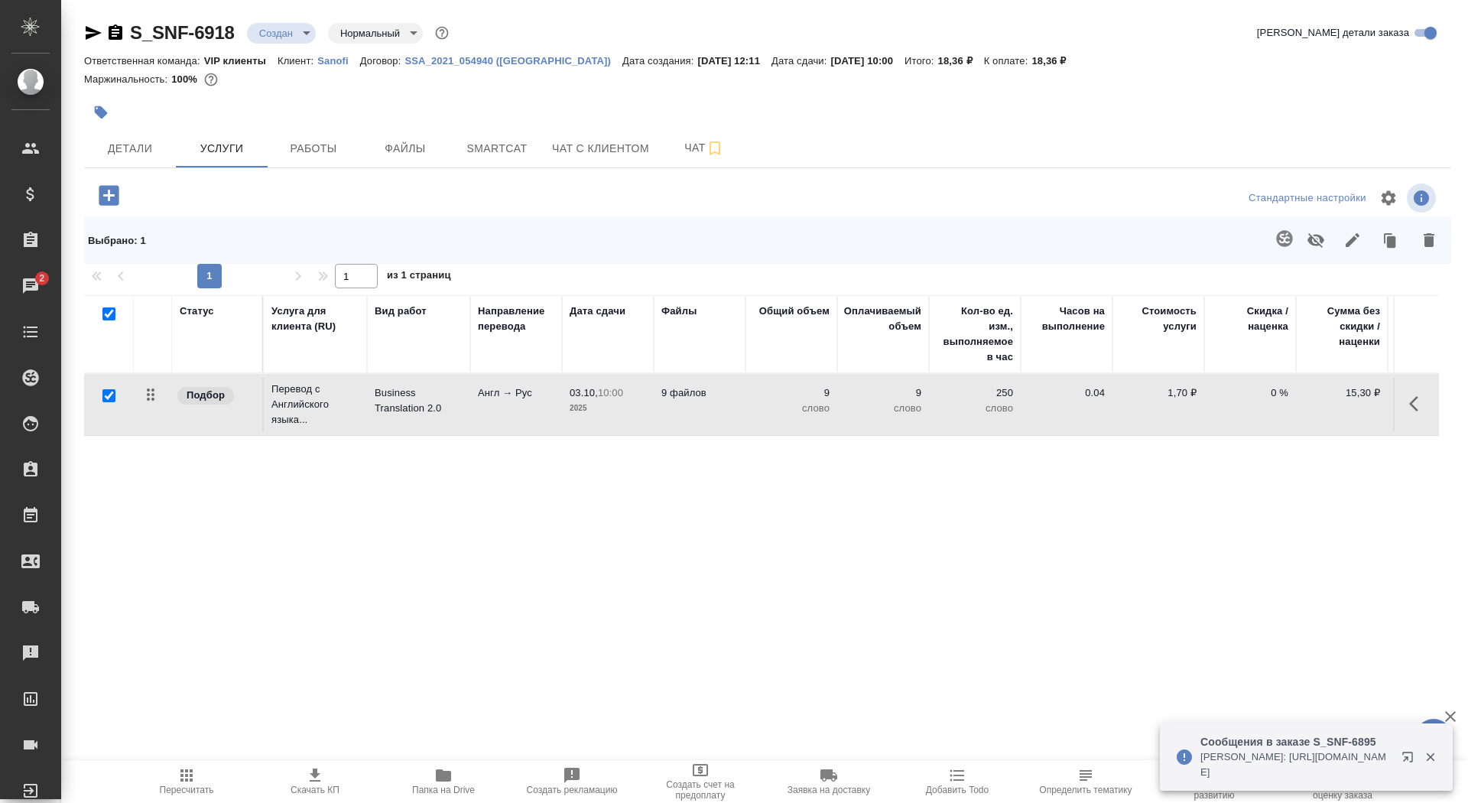
click at [394, 418] on td "Business Translation 2.0" at bounding box center [418, 405] width 103 height 54
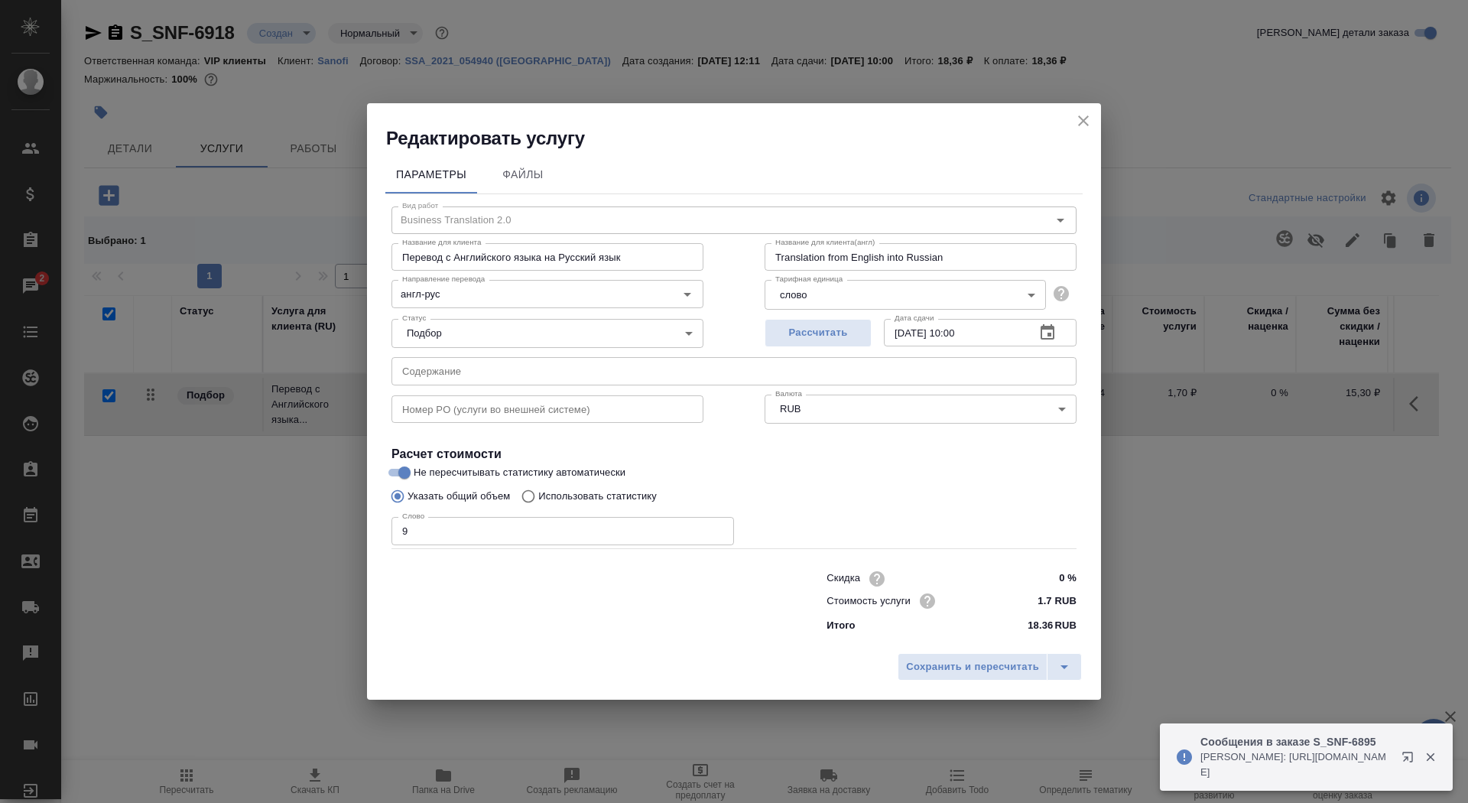
click at [541, 502] on p "Использовать статистику" at bounding box center [597, 496] width 118 height 15
click at [538, 502] on input "Использовать статистику" at bounding box center [526, 496] width 24 height 29
radio input "true"
radio input "false"
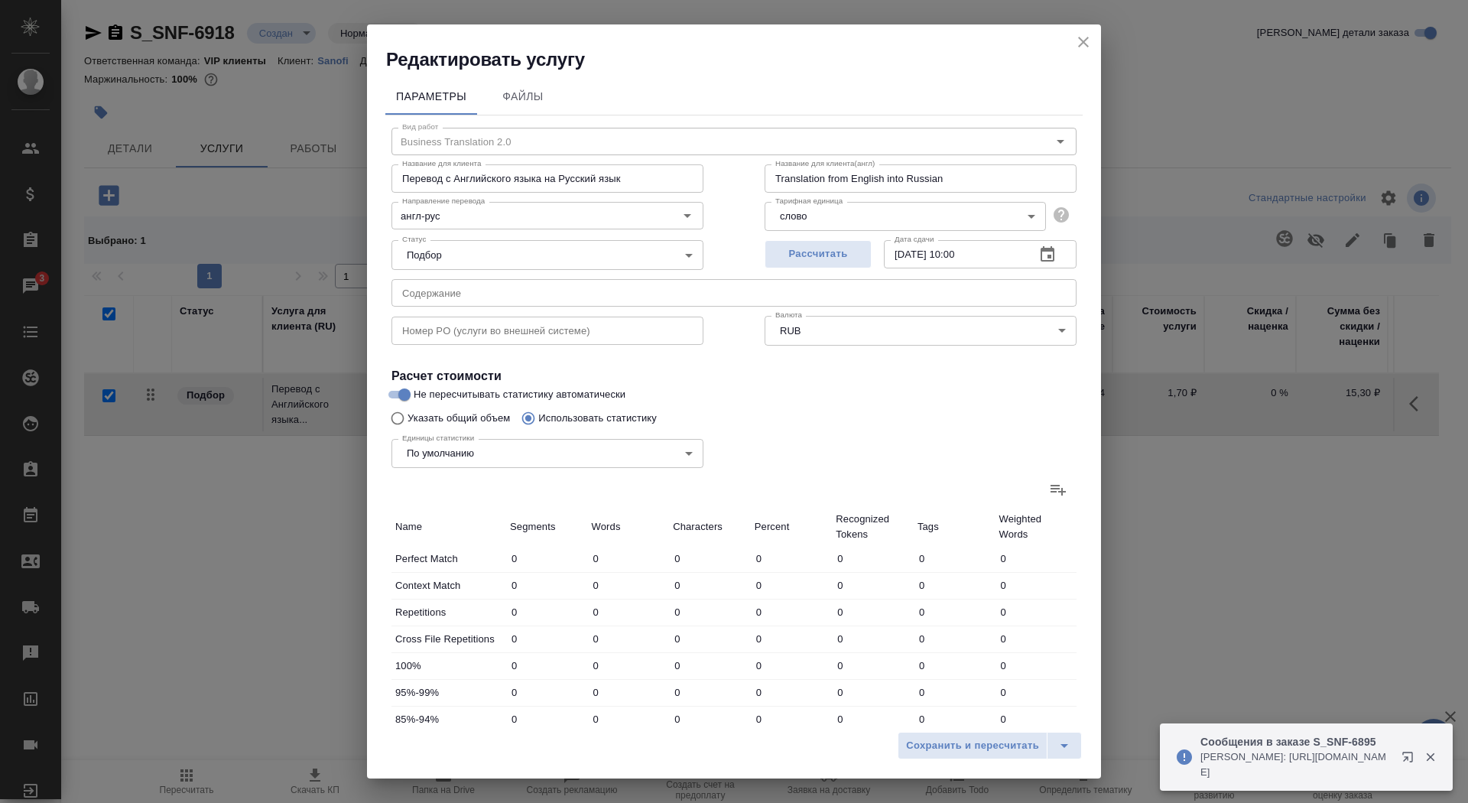
click at [1062, 492] on icon at bounding box center [1057, 490] width 15 height 11
click at [0, 0] on input "file" at bounding box center [0, 0] width 0 height 0
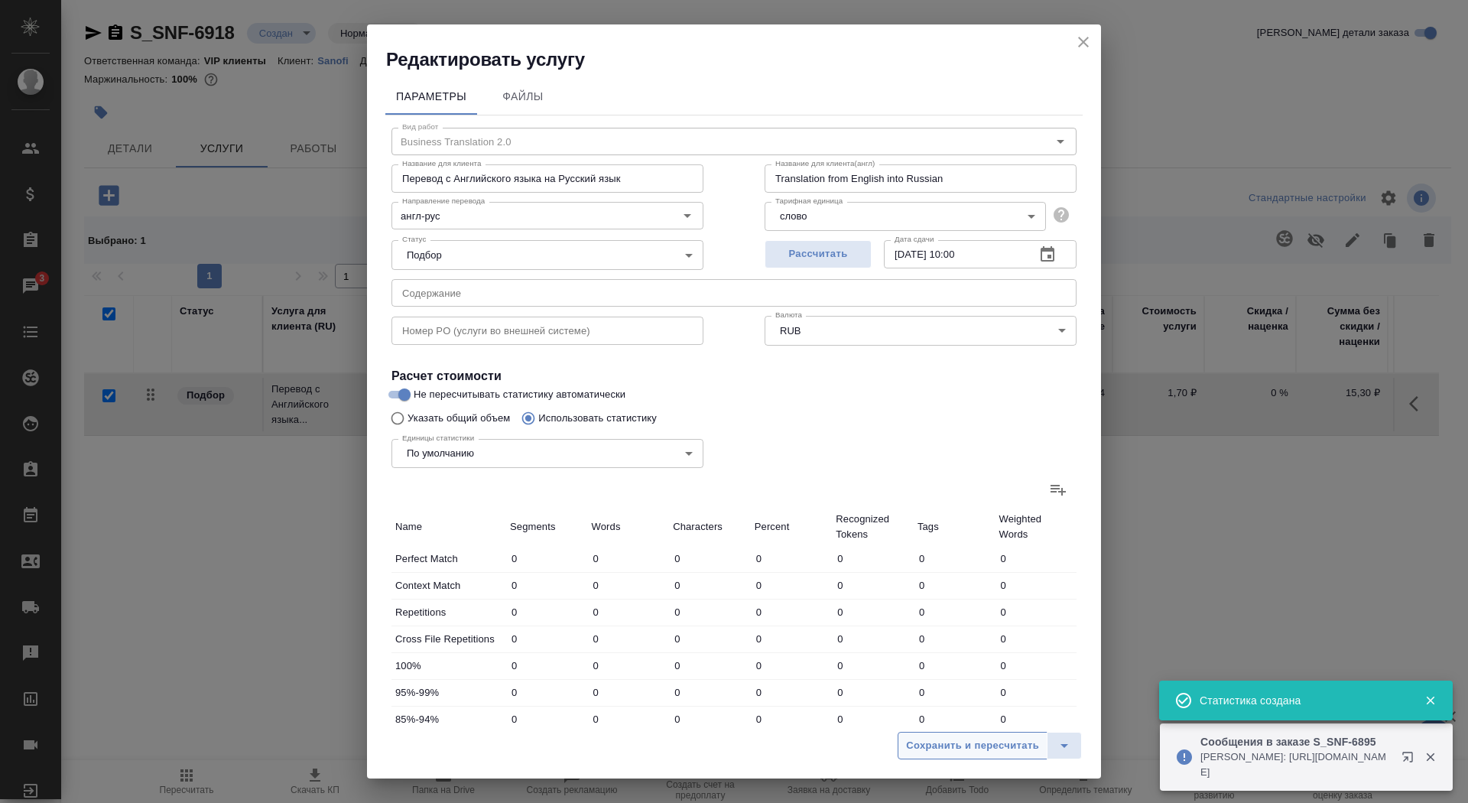
type input "312"
type input "813"
type input "4901"
type input "494"
type input "1253"
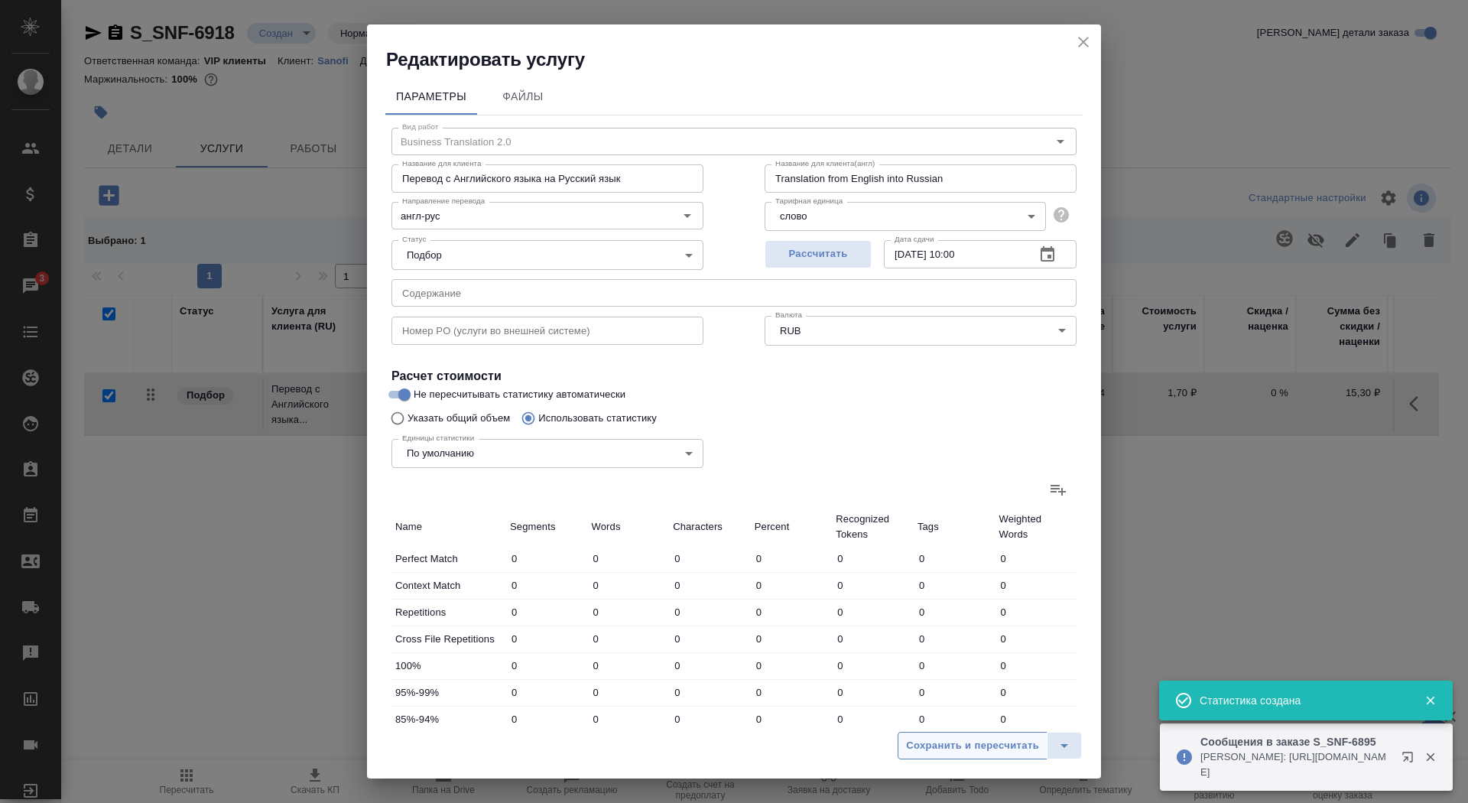
type input "9974"
type input "20"
type input "98"
type input "676"
type input "465"
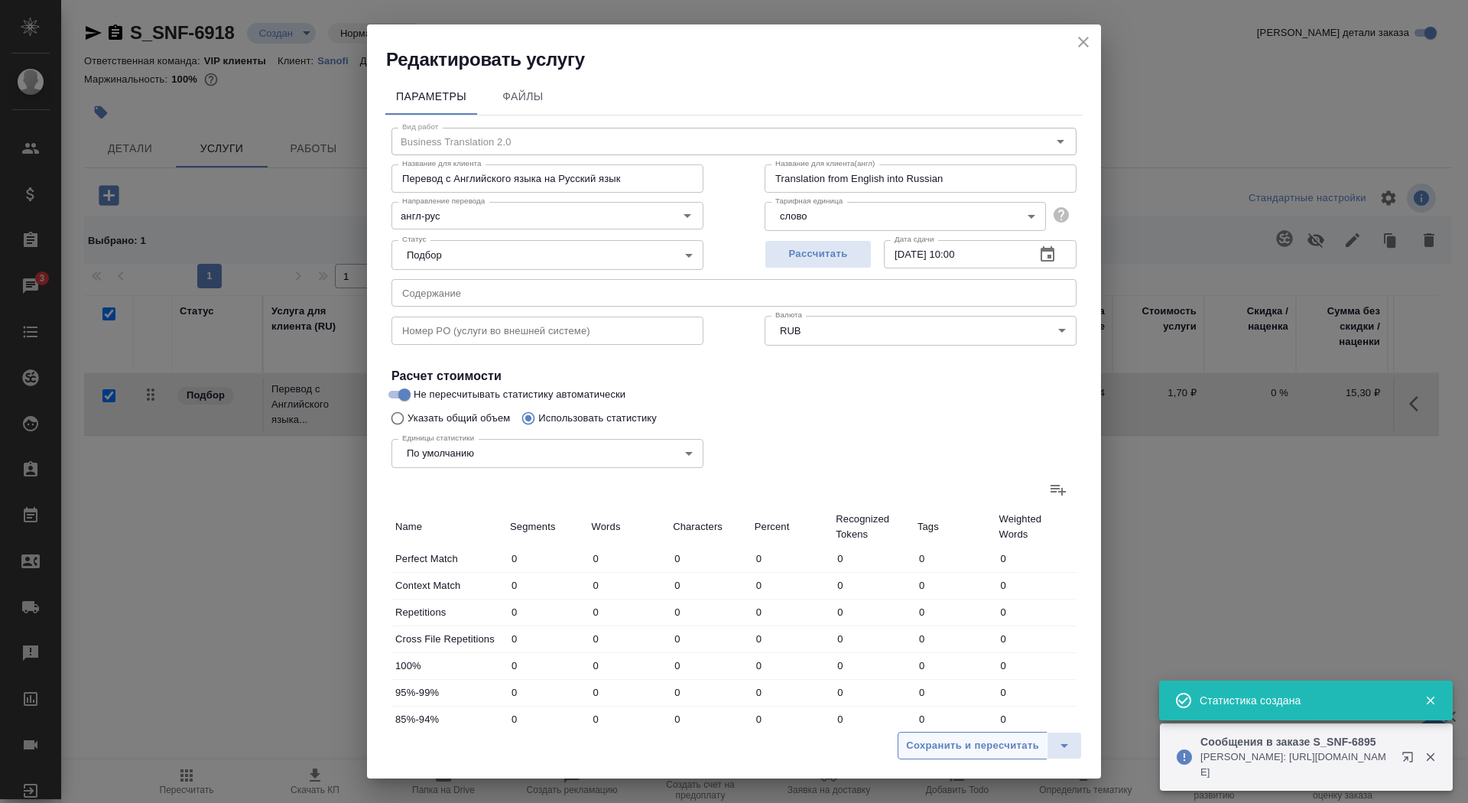
type input "2217"
type input "14813"
type input "40"
type input "359"
type input "2337"
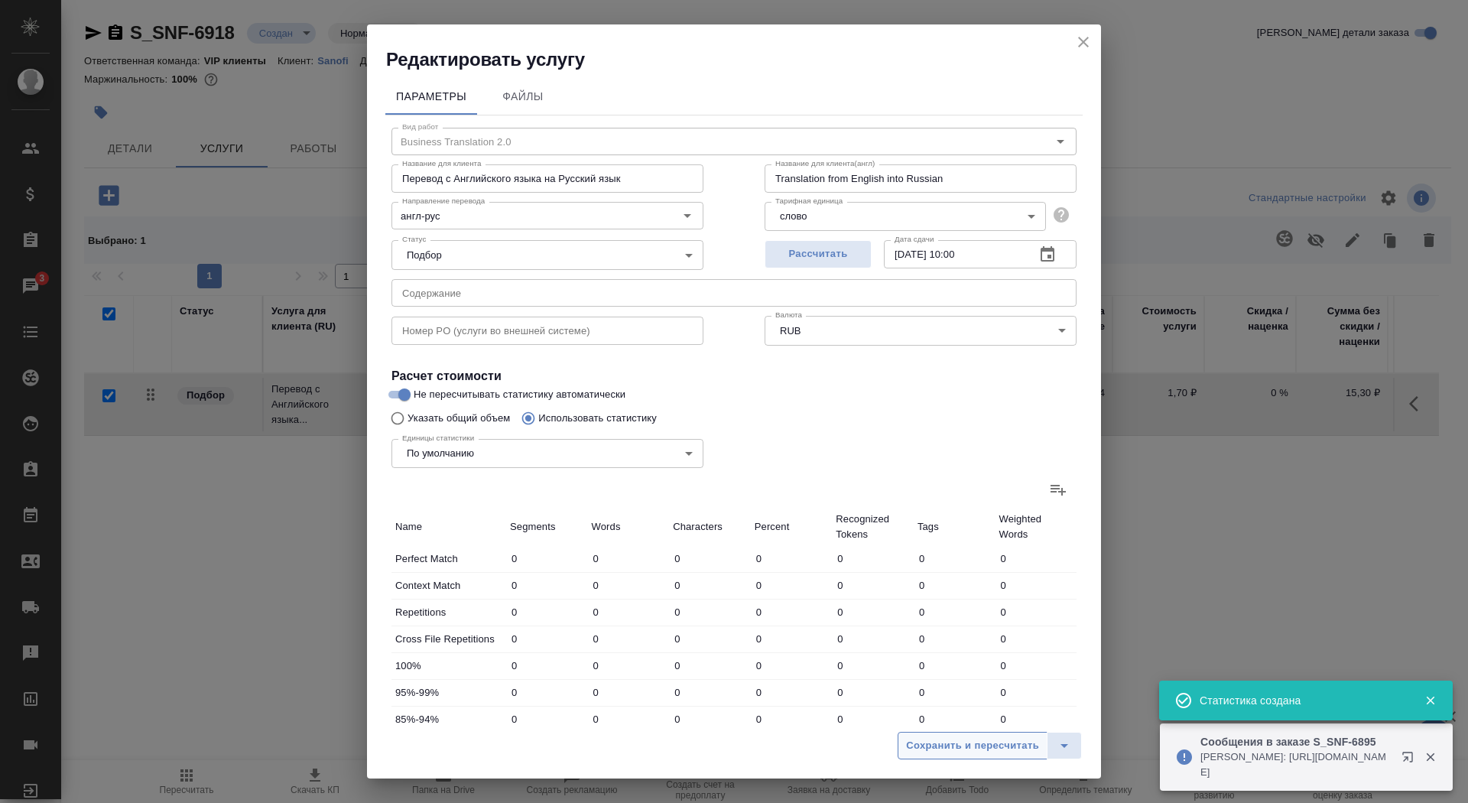
type input "32"
type input "372"
type input "2230"
type input "76"
type input "435"
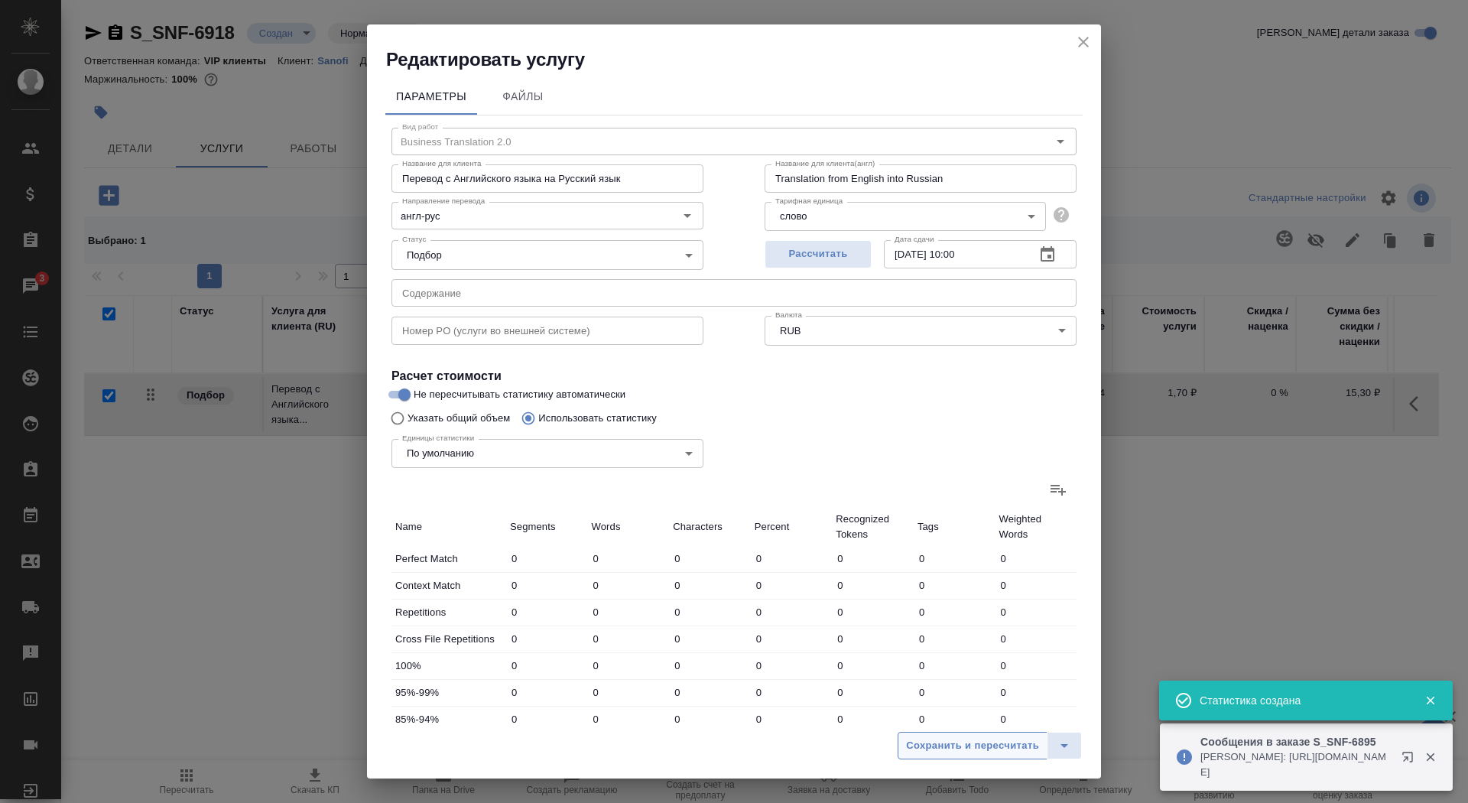
type input "2779"
type input "269"
type input "2675"
type input "17581"
type input "1191"
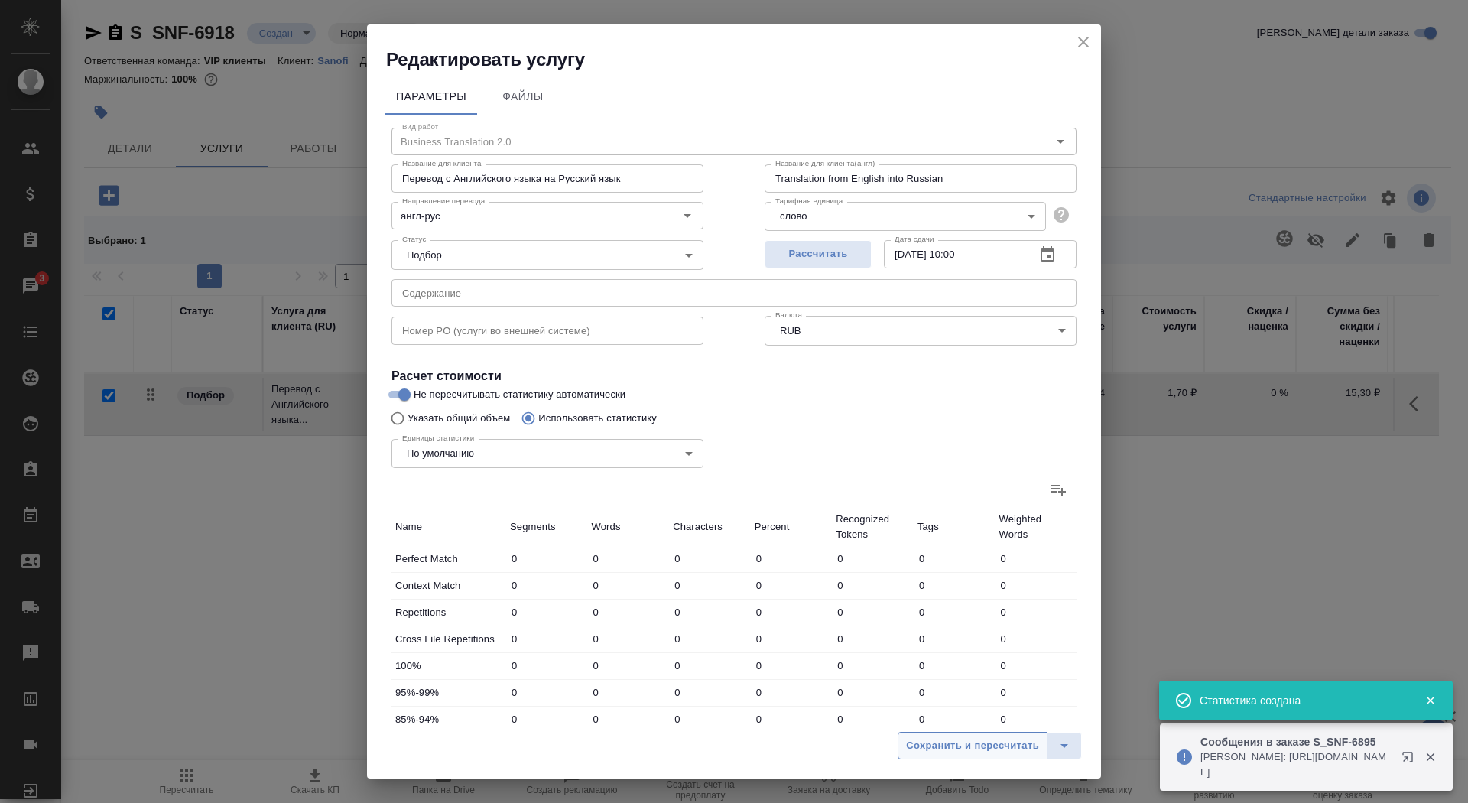
type input "6869"
type input "44638"
type input "1705"
type input "8220"
type input "55288"
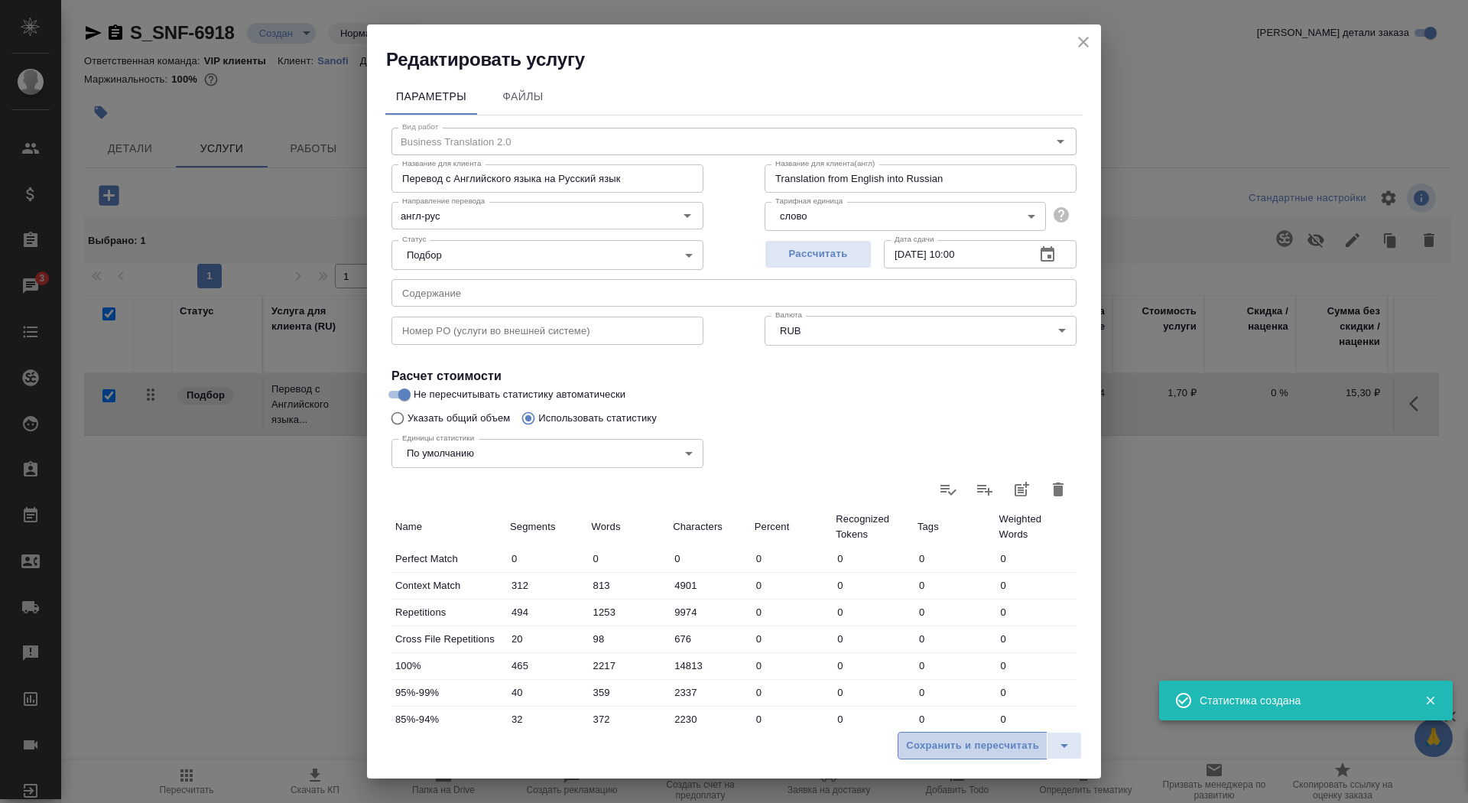
click at [925, 743] on span "Сохранить и пересчитать" at bounding box center [972, 746] width 133 height 18
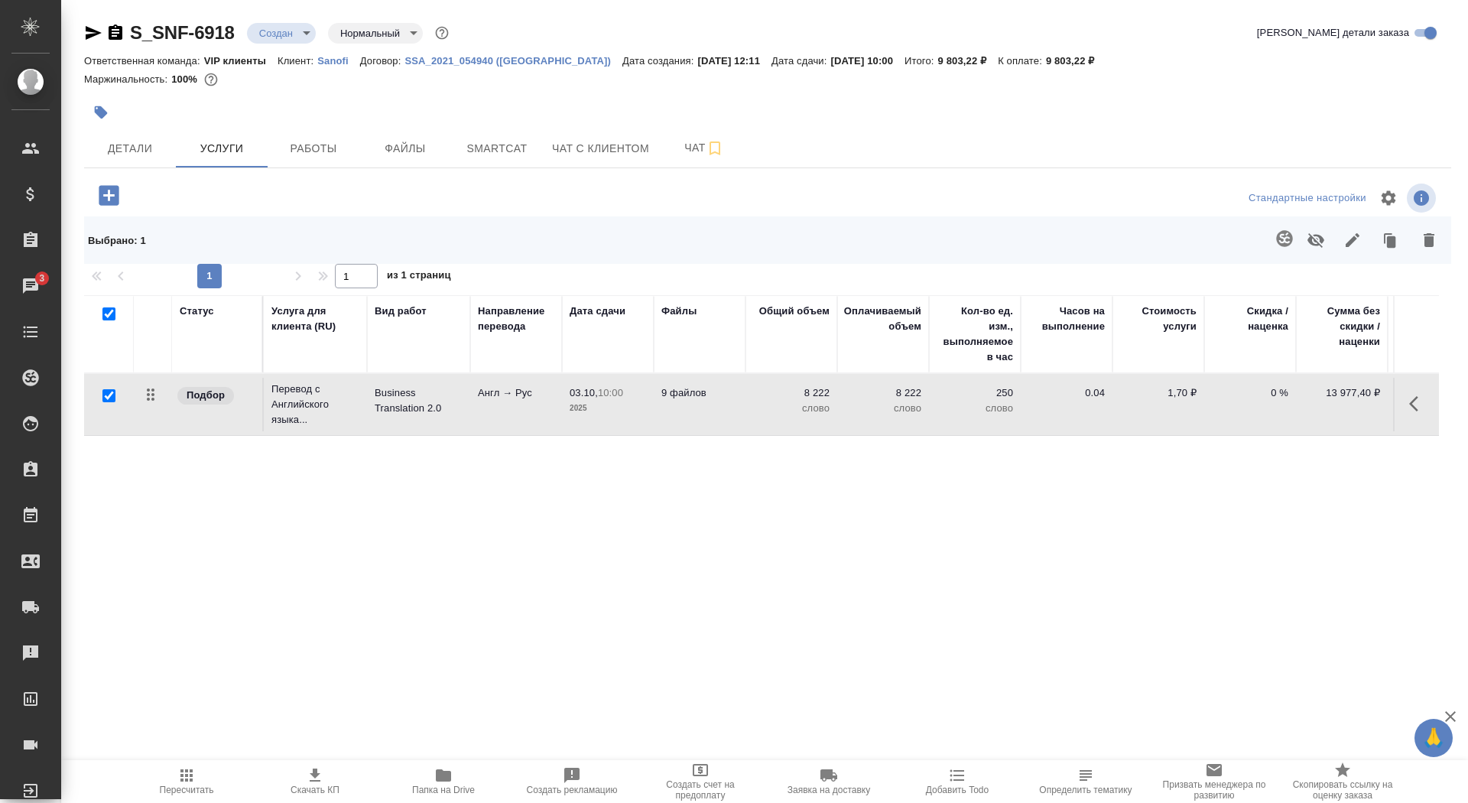
click at [449, 420] on td "Business Translation 2.0" at bounding box center [418, 405] width 103 height 54
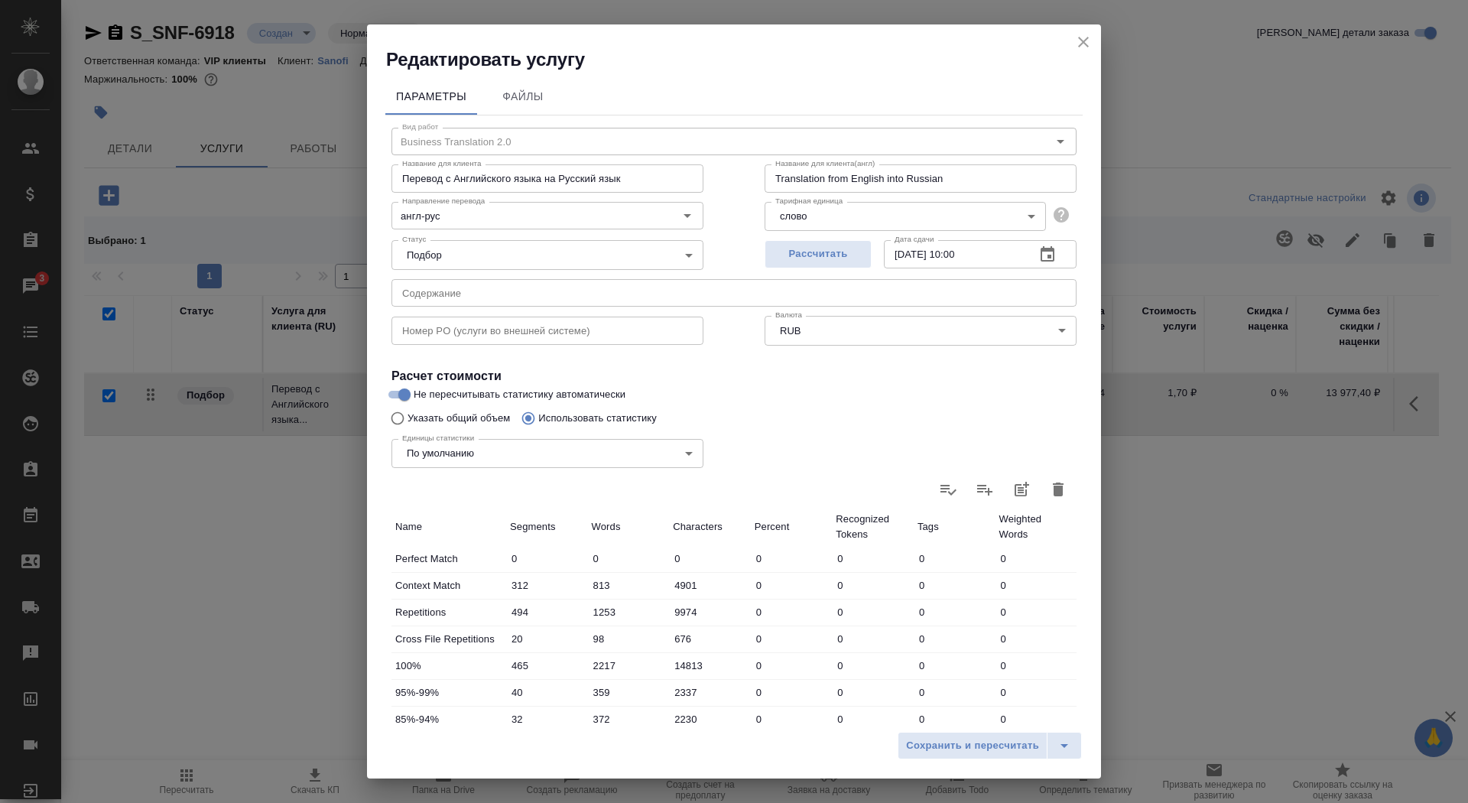
scroll to position [237, 0]
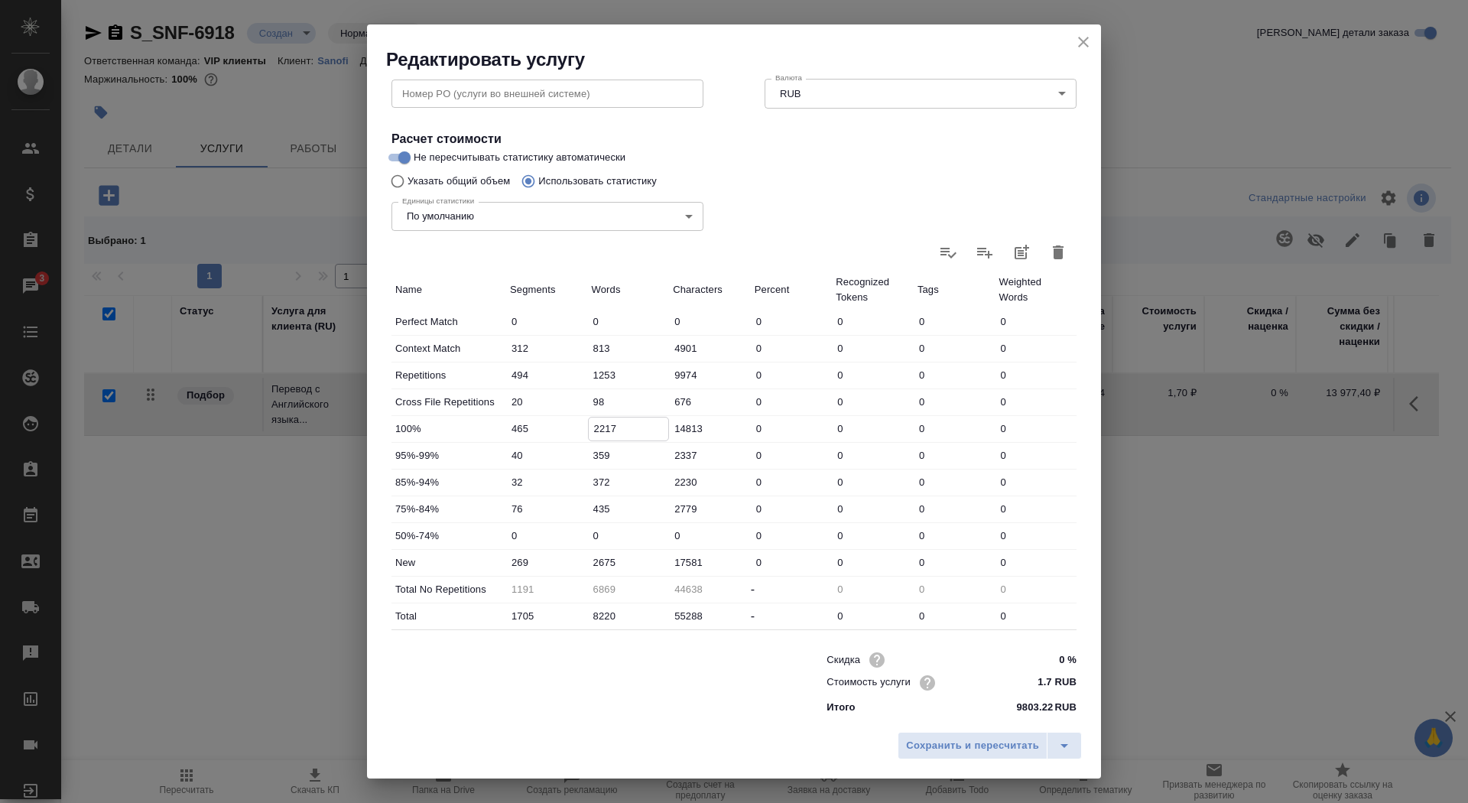
click at [594, 432] on input "2217" at bounding box center [629, 428] width 80 height 22
type input "1217"
click at [591, 557] on input "2675" at bounding box center [629, 562] width 80 height 22
type input "4275"
click at [951, 757] on button "Сохранить и пересчитать" at bounding box center [973, 746] width 150 height 28
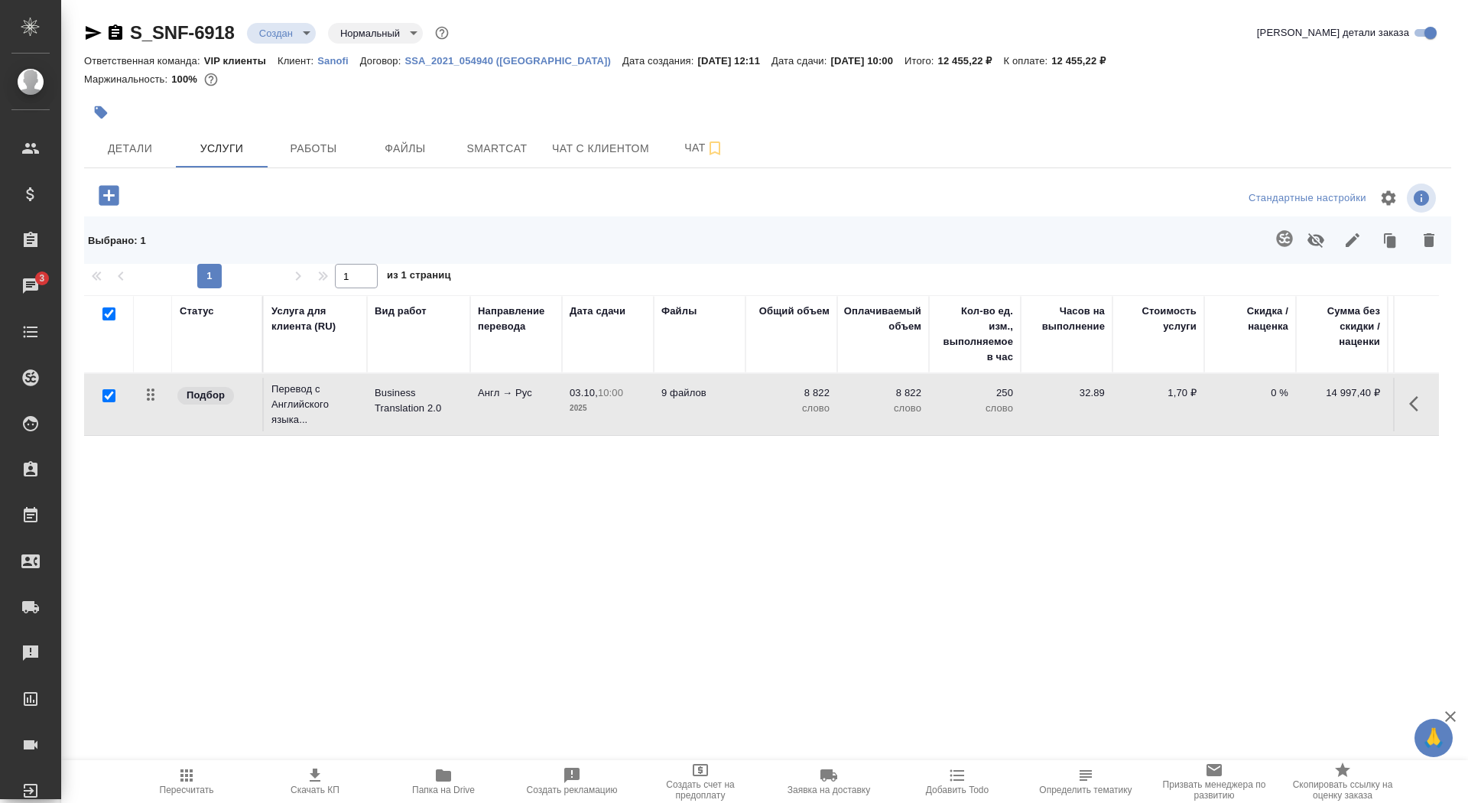
click at [277, 26] on body "🙏 .cls-1 fill:#fff; AWATERA Saydasheva Dilyara Клиенты Спецификации Заказы 3 Ча…" at bounding box center [734, 401] width 1468 height 803
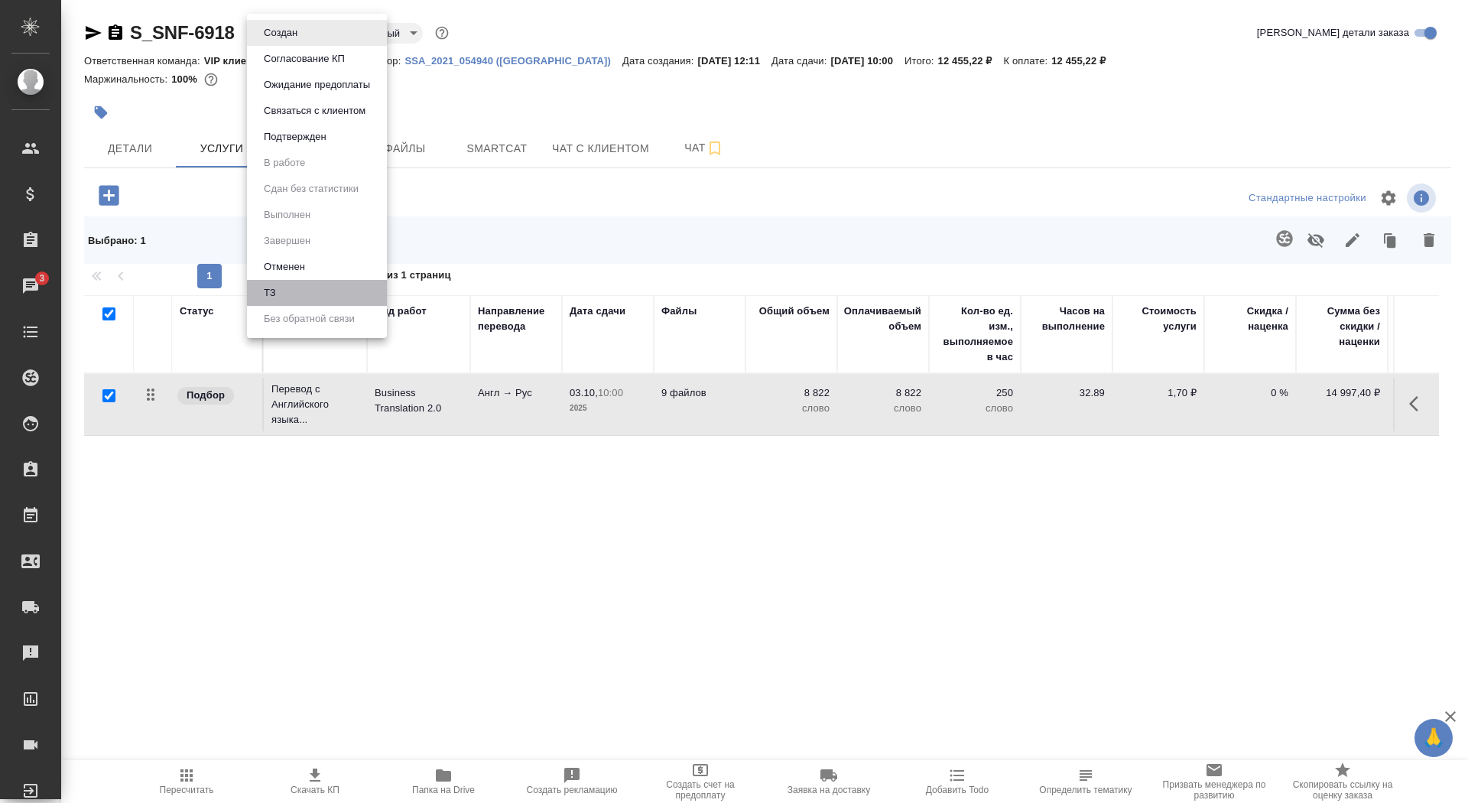
click at [313, 291] on li "ТЗ" at bounding box center [317, 293] width 140 height 26
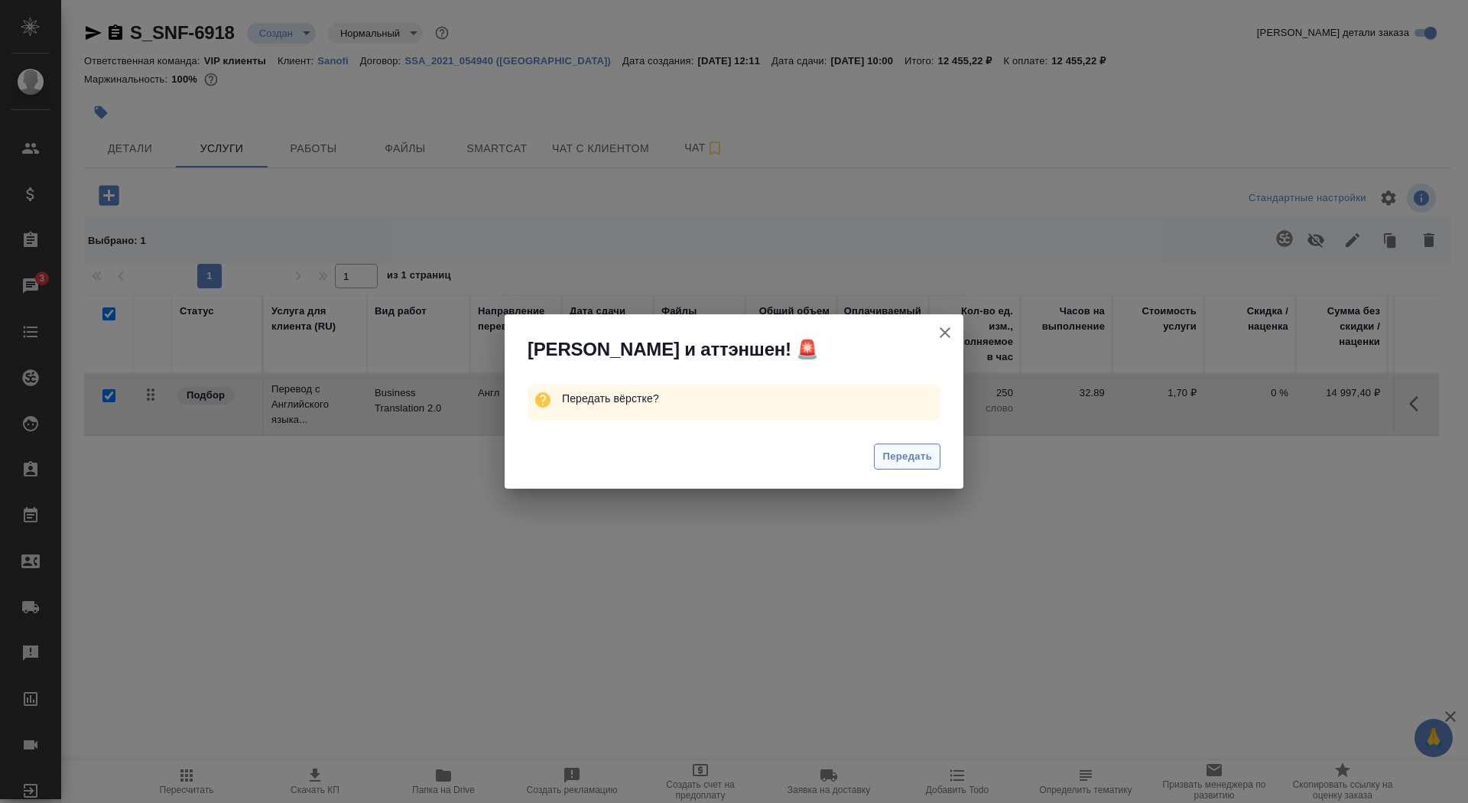
click at [885, 462] on span "Передать" at bounding box center [907, 457] width 50 height 18
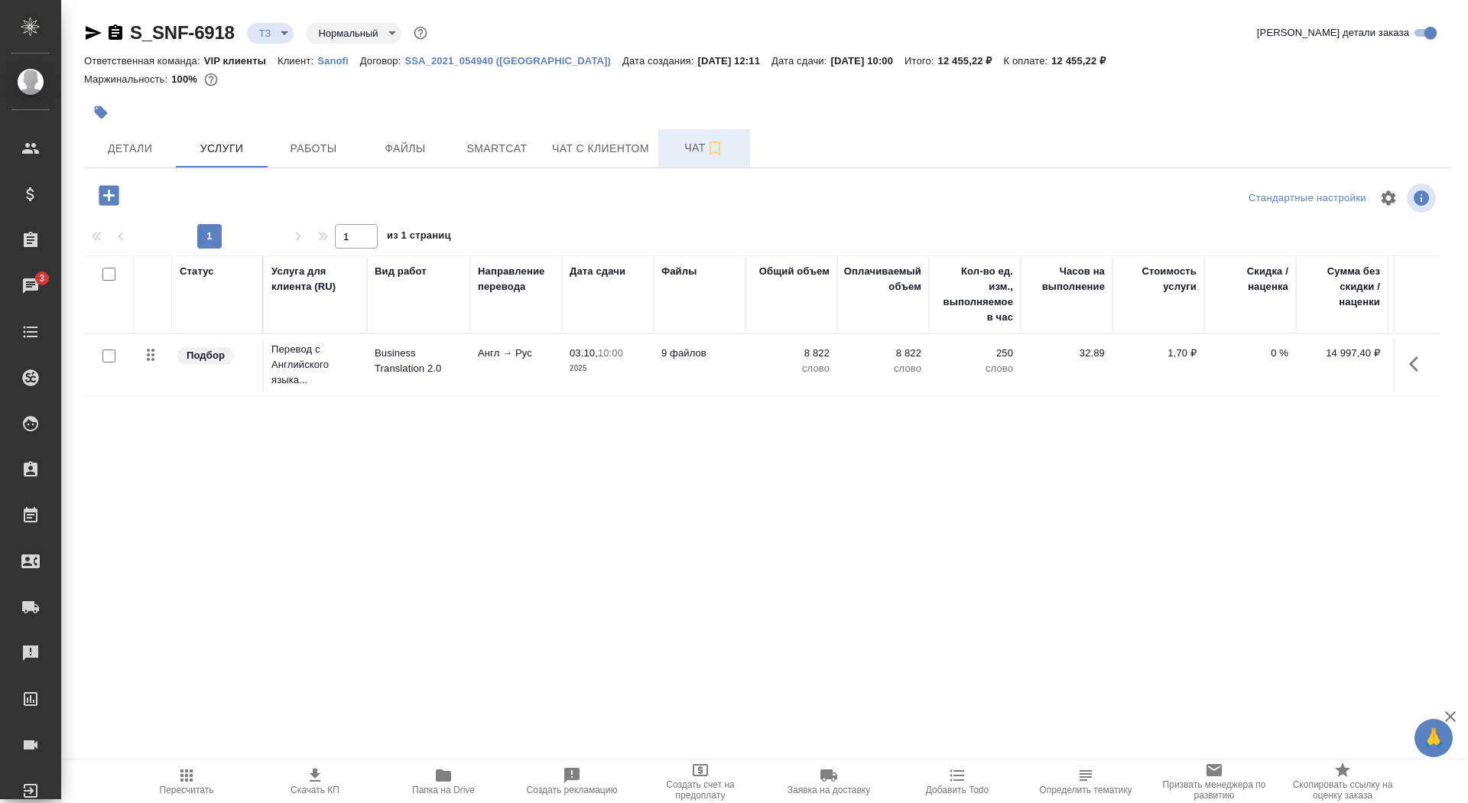
click at [676, 156] on span "Чат" at bounding box center [703, 147] width 73 height 19
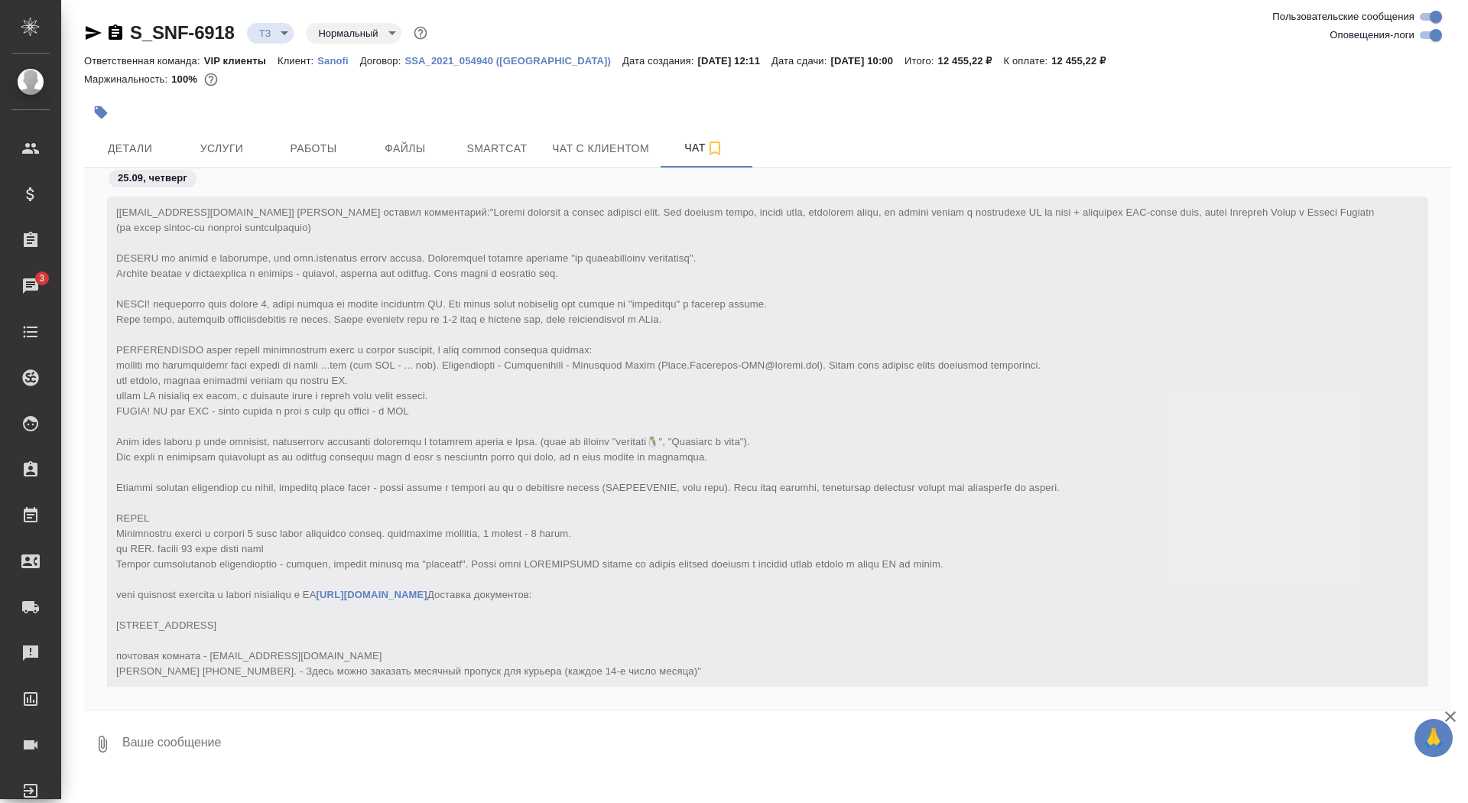
scroll to position [326, 0]
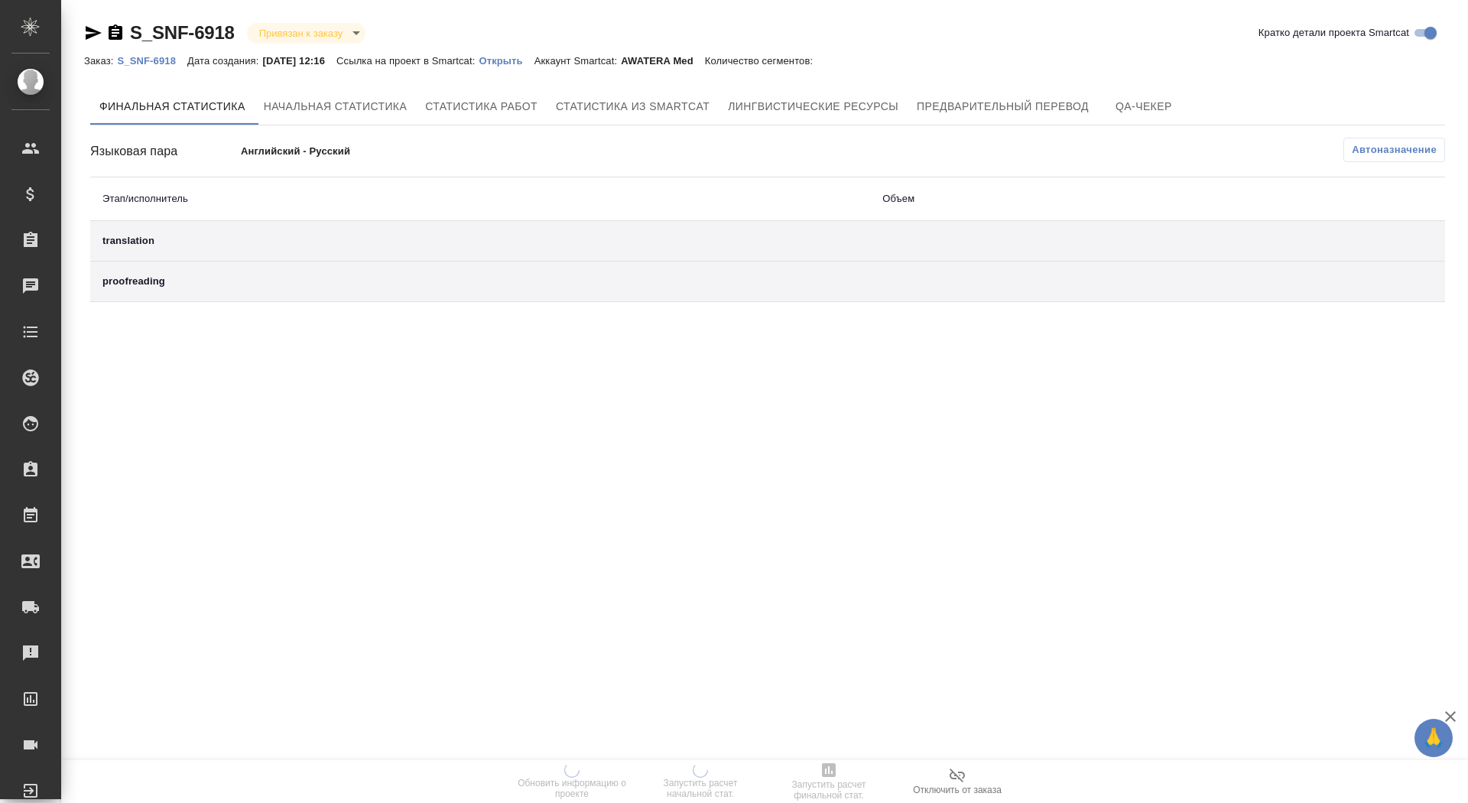
click at [517, 61] on p "Открыть" at bounding box center [506, 60] width 55 height 11
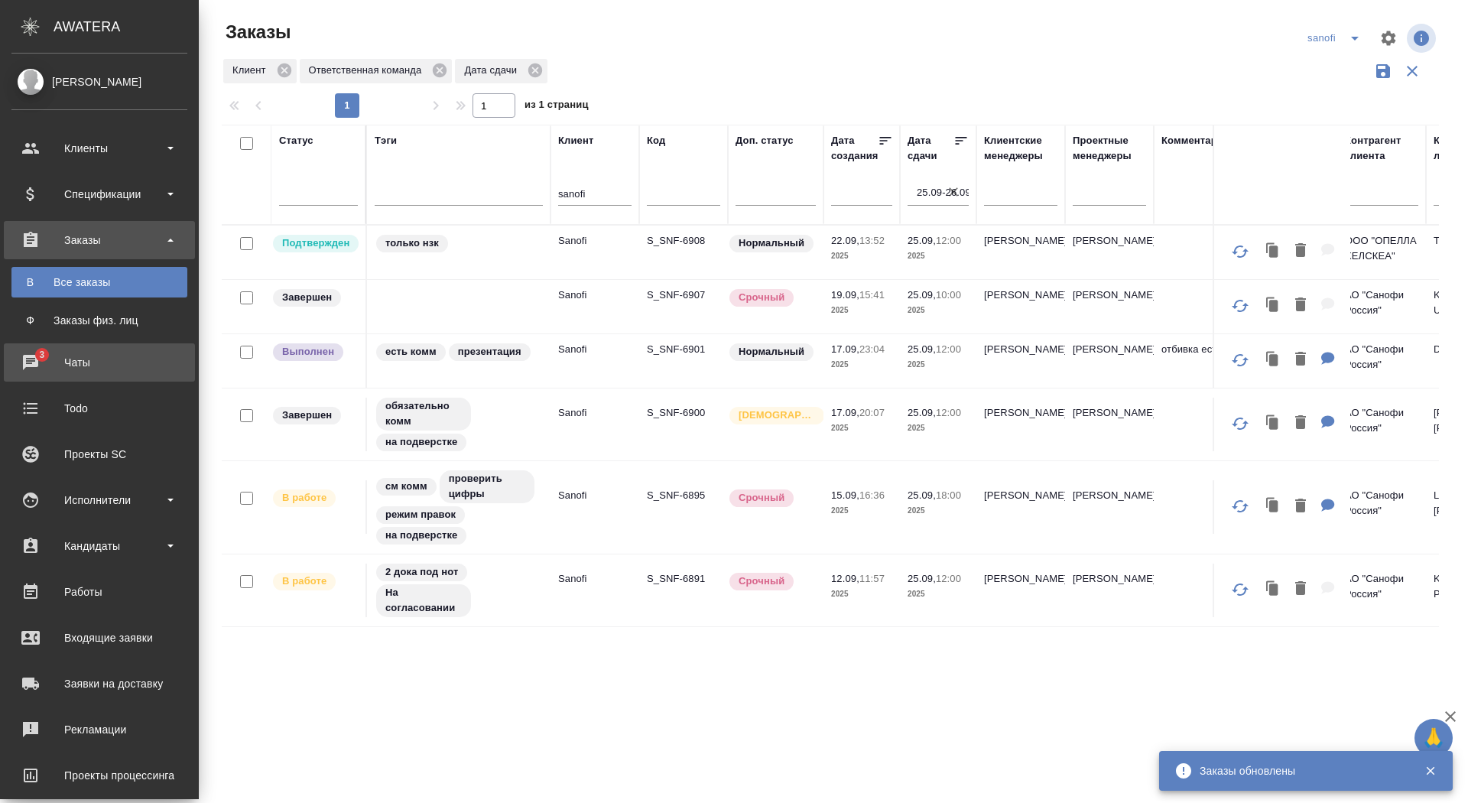
click at [33, 358] on div "Чаты" at bounding box center [99, 362] width 176 height 23
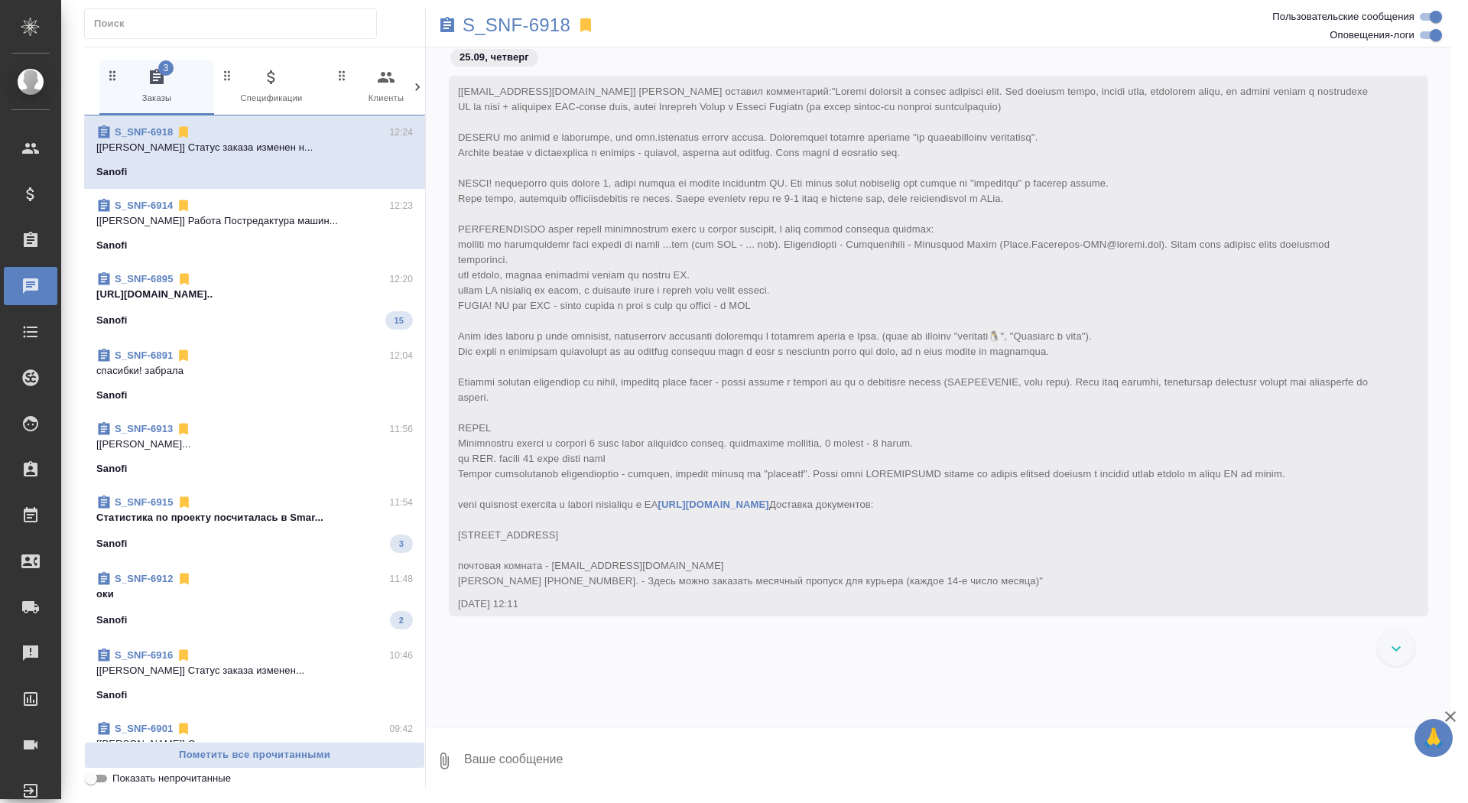
scroll to position [309, 0]
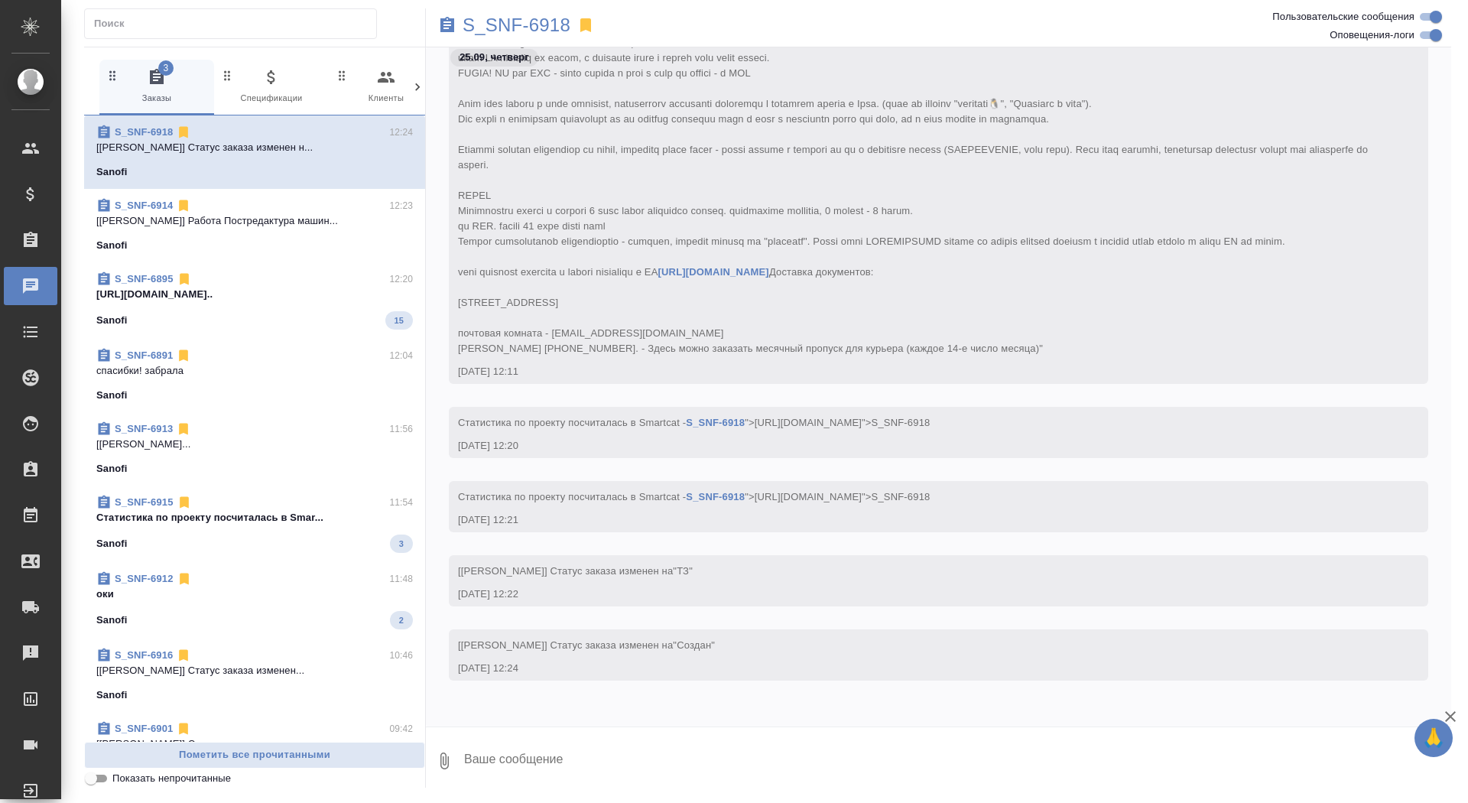
click at [293, 284] on div "S_SNF-6895 12:20" at bounding box center [254, 278] width 317 height 15
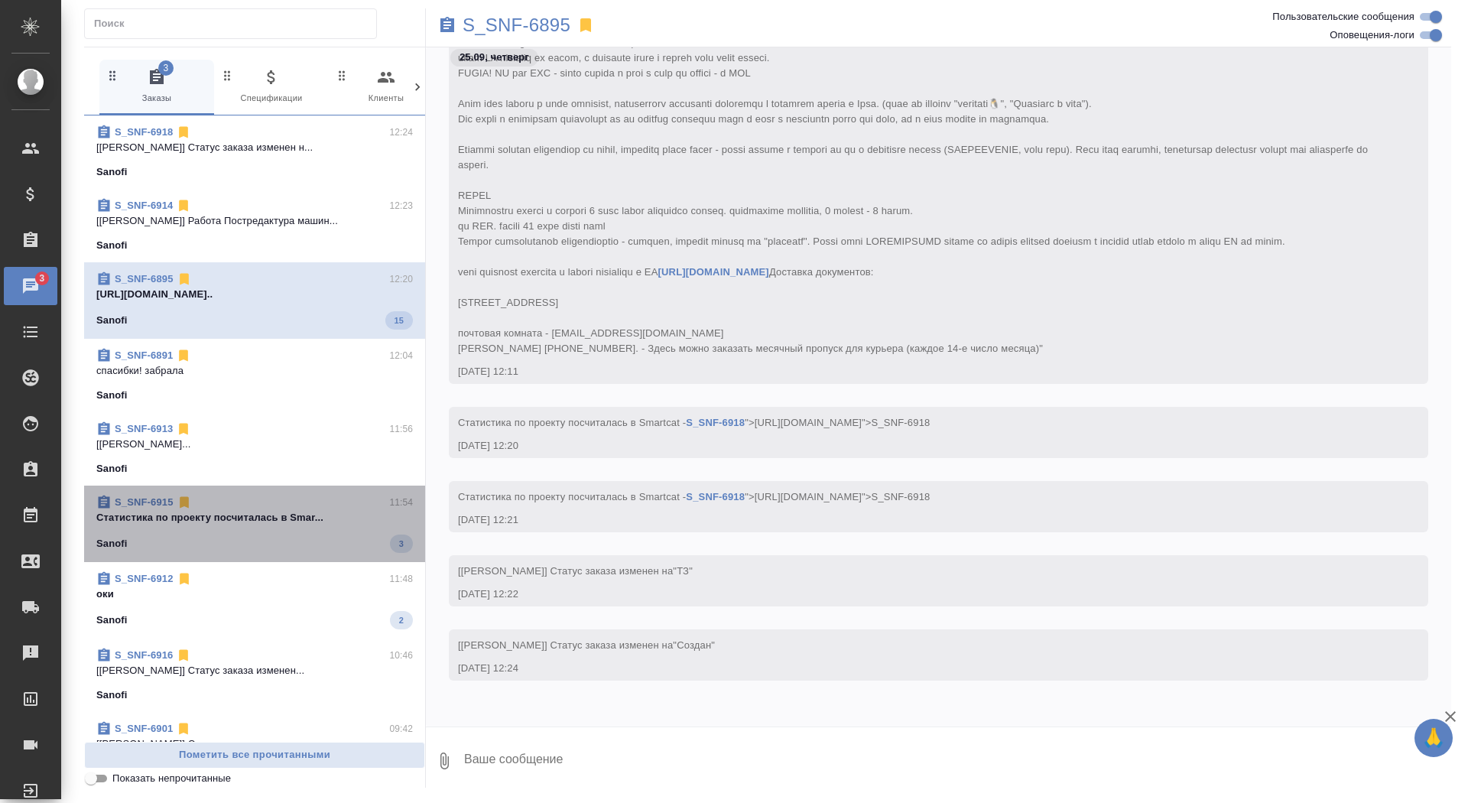
click at [246, 529] on span "S_SNF-6915 11:54 Cтатистика по проекту посчиталась в Smar... Sanofi 3" at bounding box center [254, 524] width 317 height 58
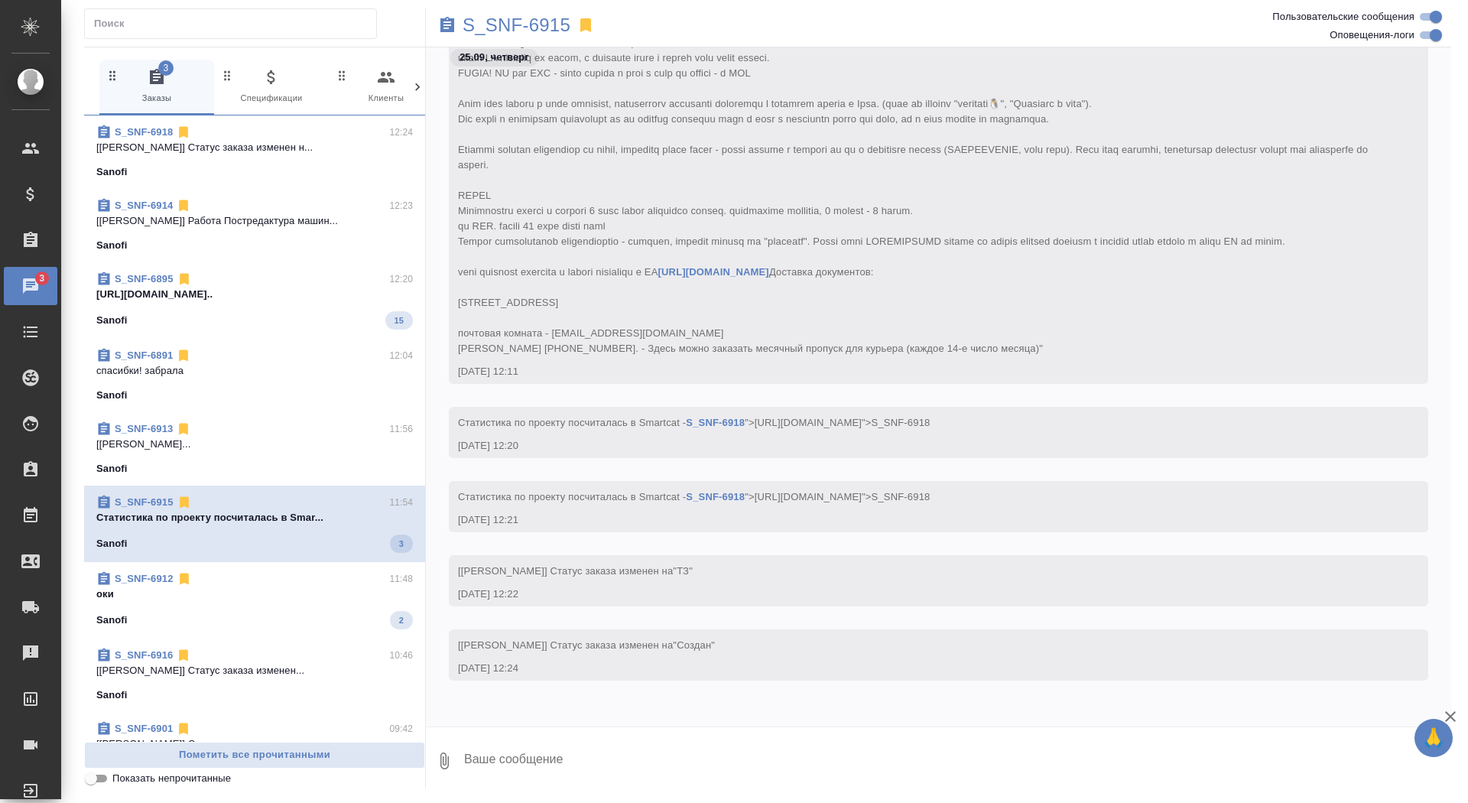
click at [242, 607] on span "S_SNF-6912 11:48 оки Sanofi 2" at bounding box center [254, 600] width 317 height 58
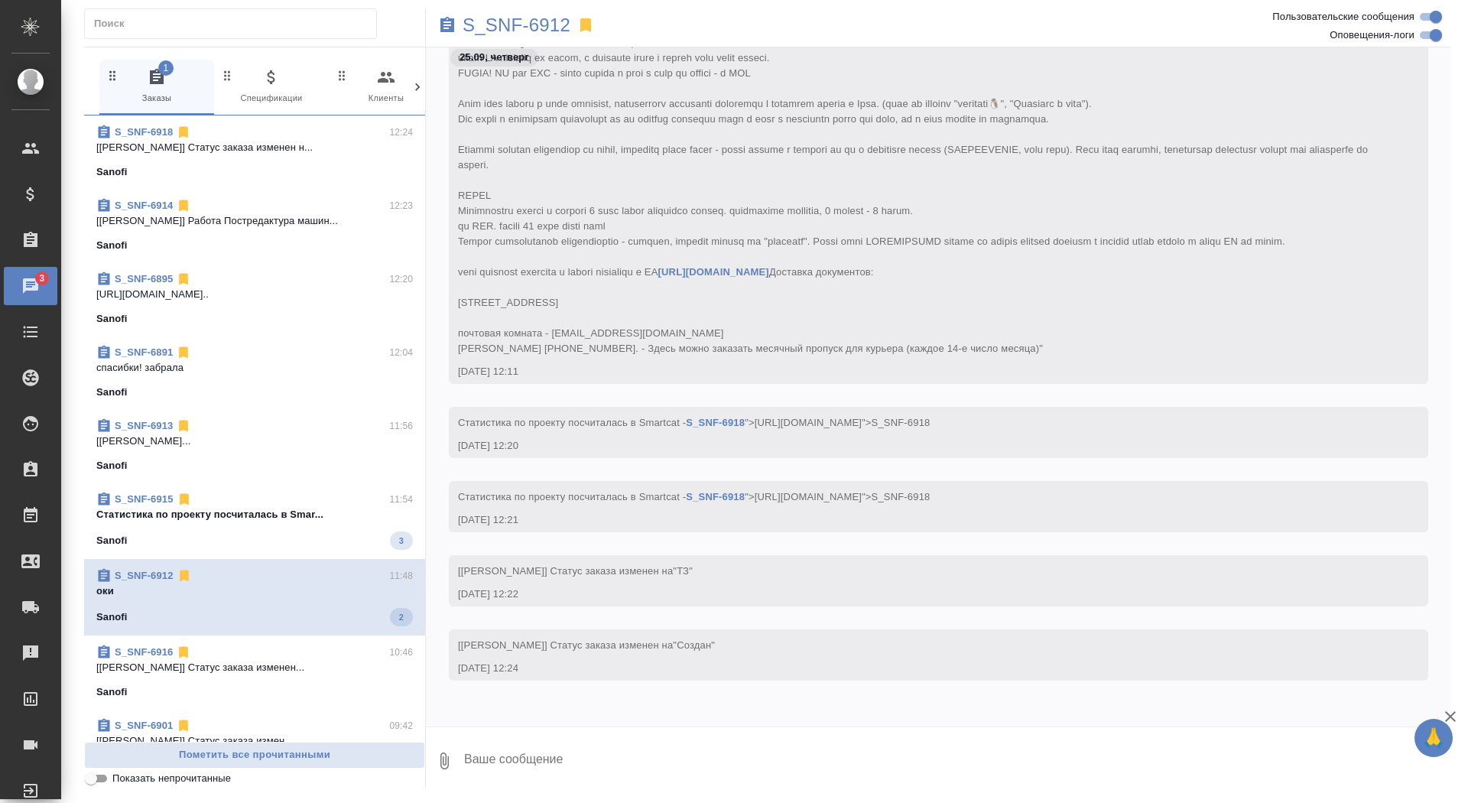
click at [311, 150] on p "[Арсеньева Вера] Статус заказа изменен н..." at bounding box center [254, 147] width 317 height 15
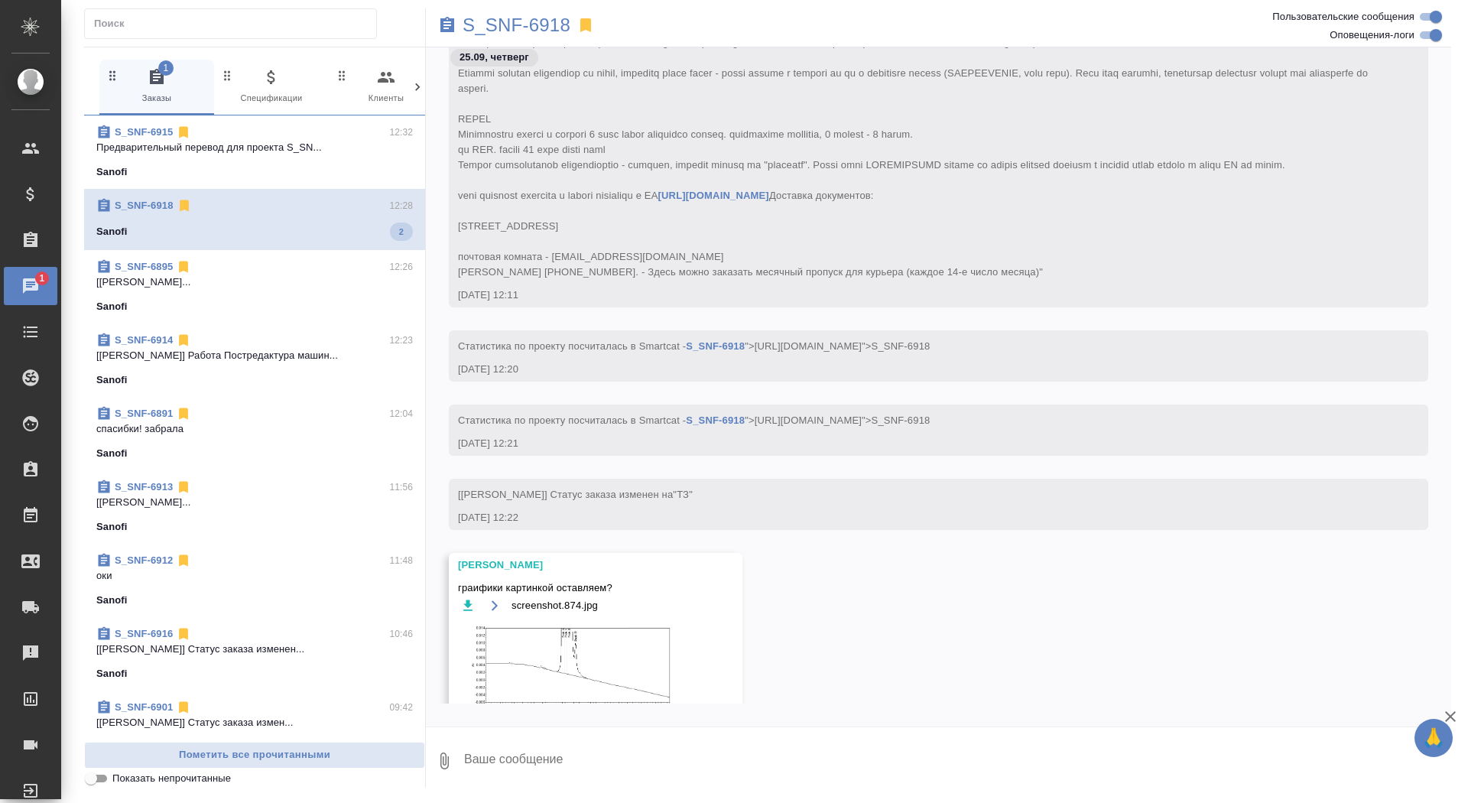
scroll to position [498, 0]
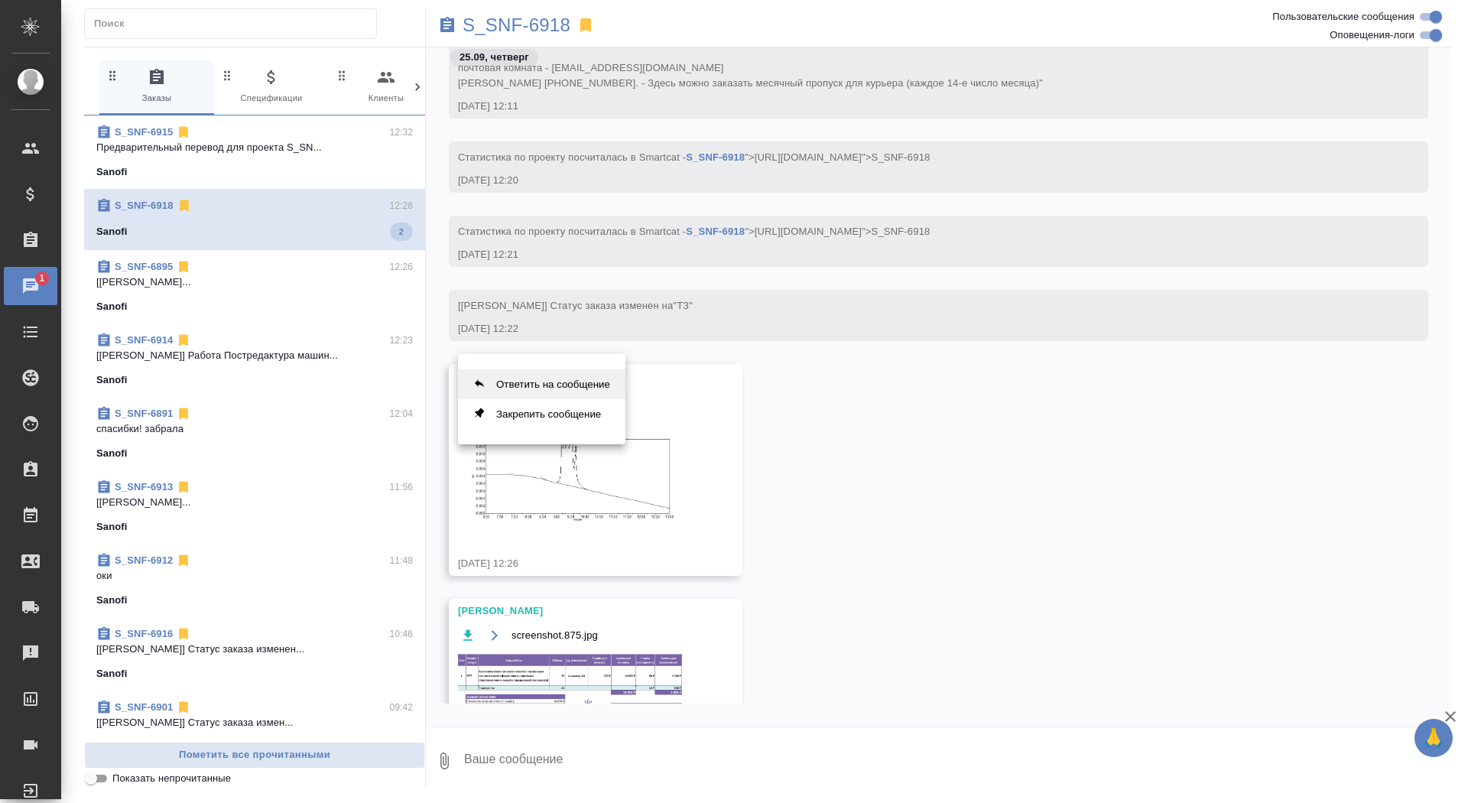
click at [557, 381] on button "Ответить на сообщение" at bounding box center [541, 384] width 167 height 30
click at [580, 754] on textarea at bounding box center [957, 769] width 989 height 52
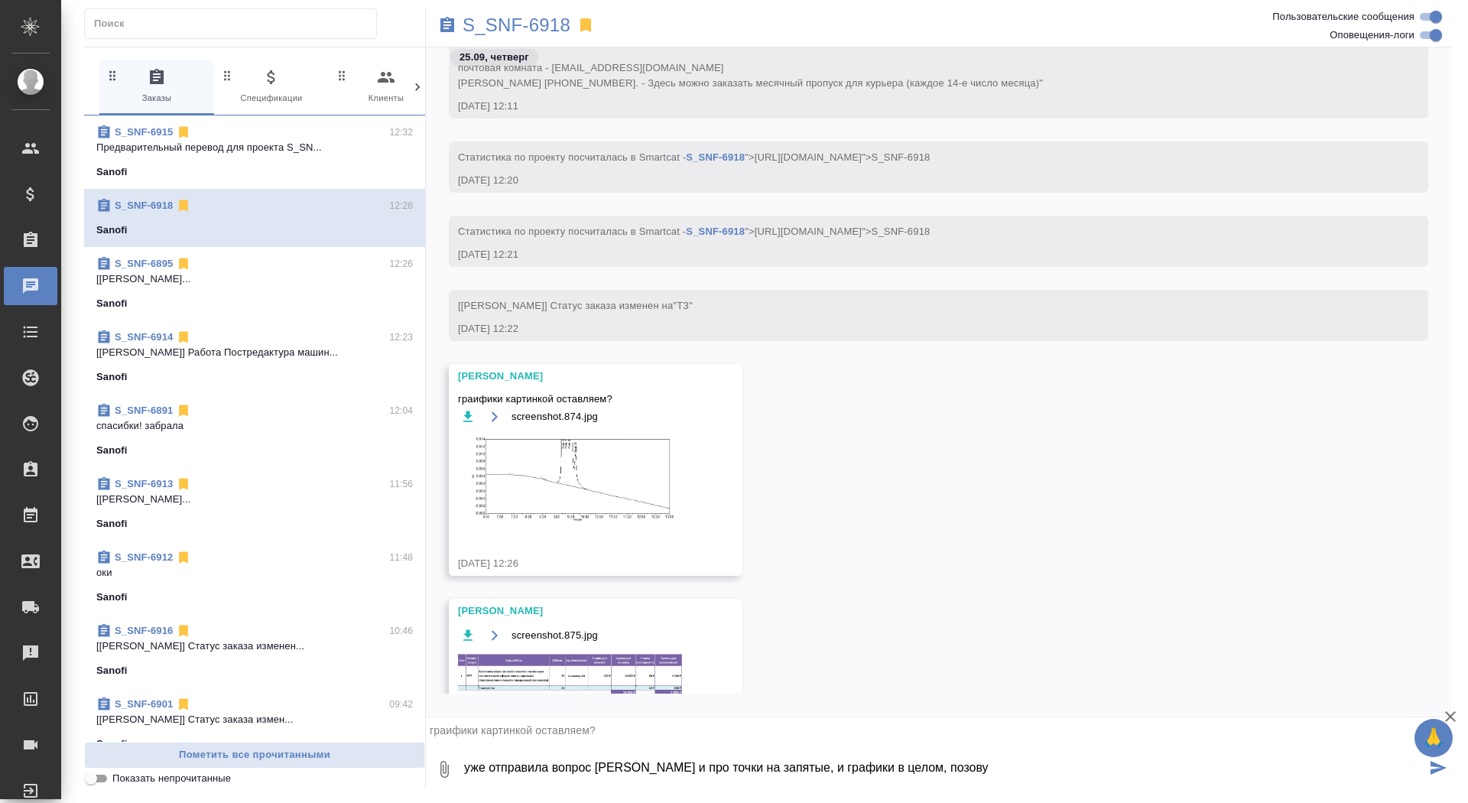
type textarea "уже отправила вопрос клиенту и про точки на запятые, и графики в целом, позову"
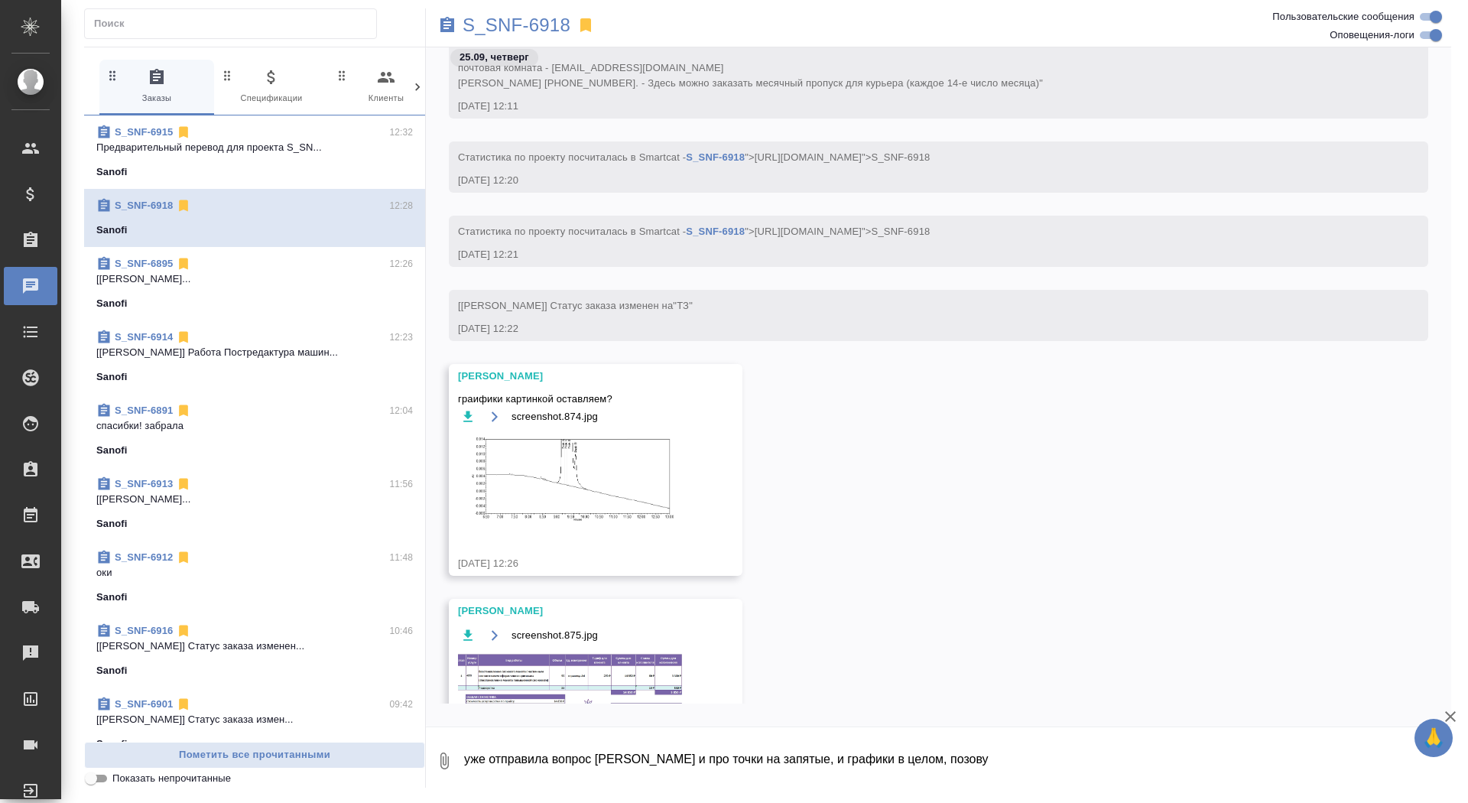
scroll to position [846, 0]
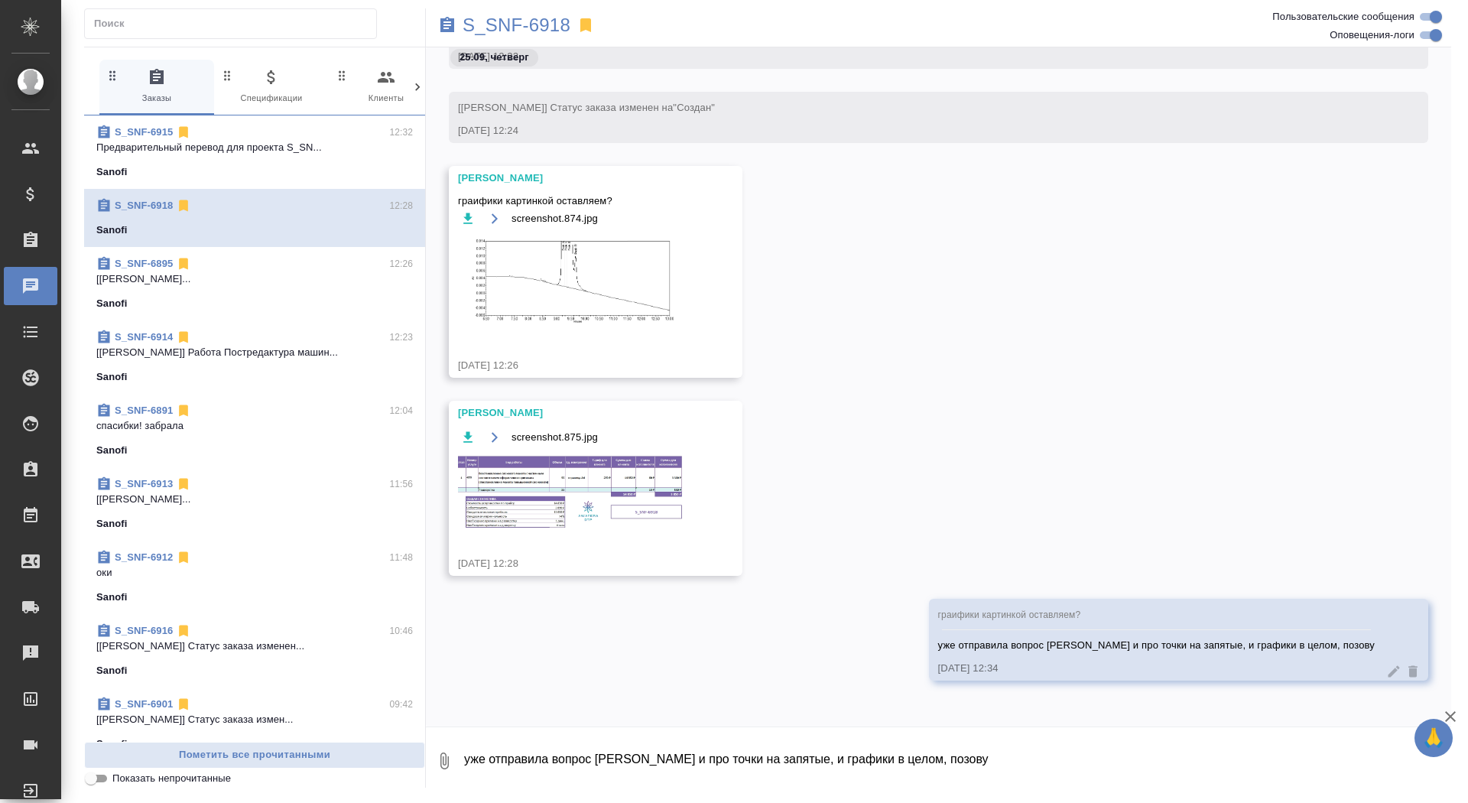
click at [633, 489] on img at bounding box center [572, 492] width 229 height 74
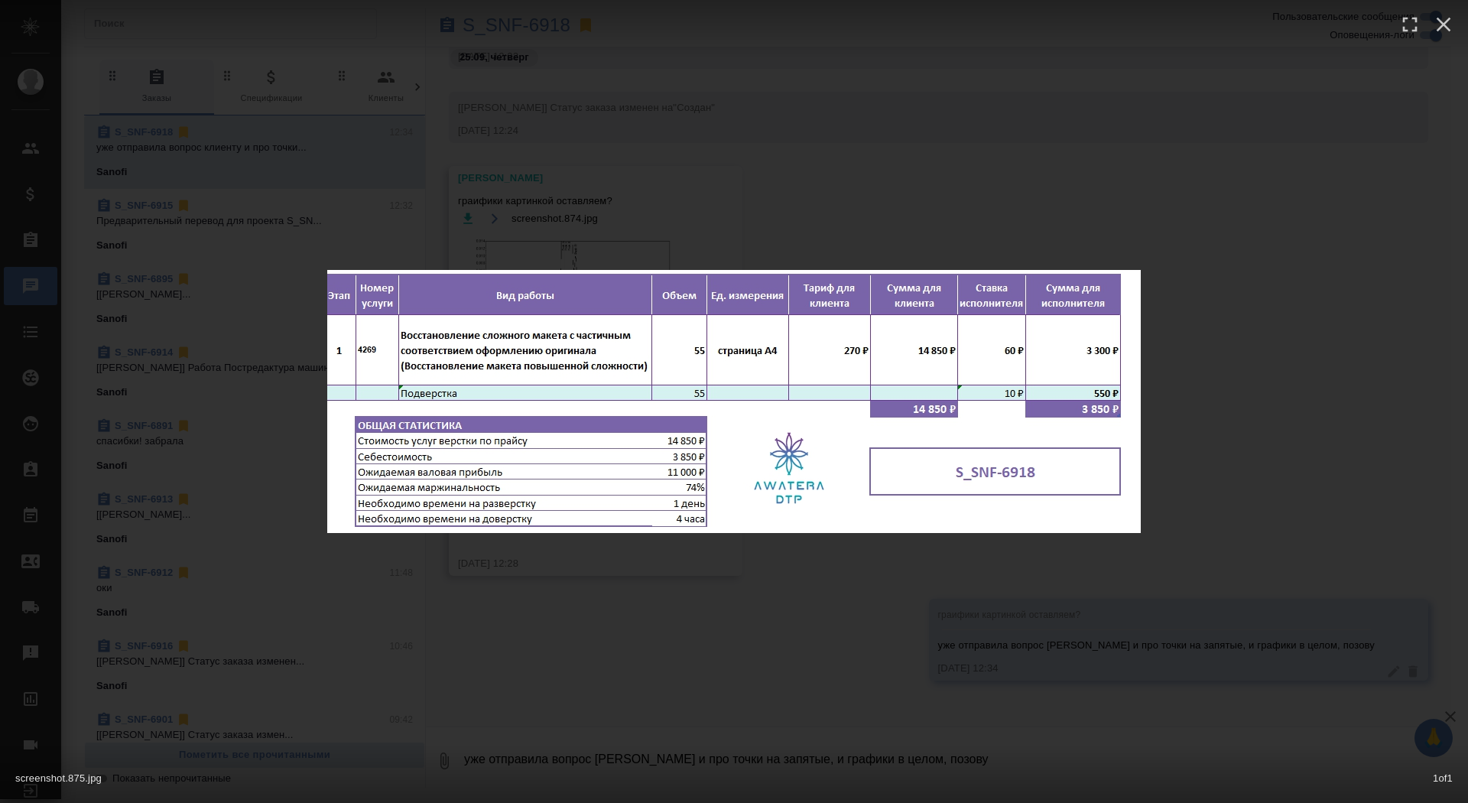
click at [615, 621] on div "screenshot.875.jpg 1 of 1" at bounding box center [734, 401] width 1468 height 803
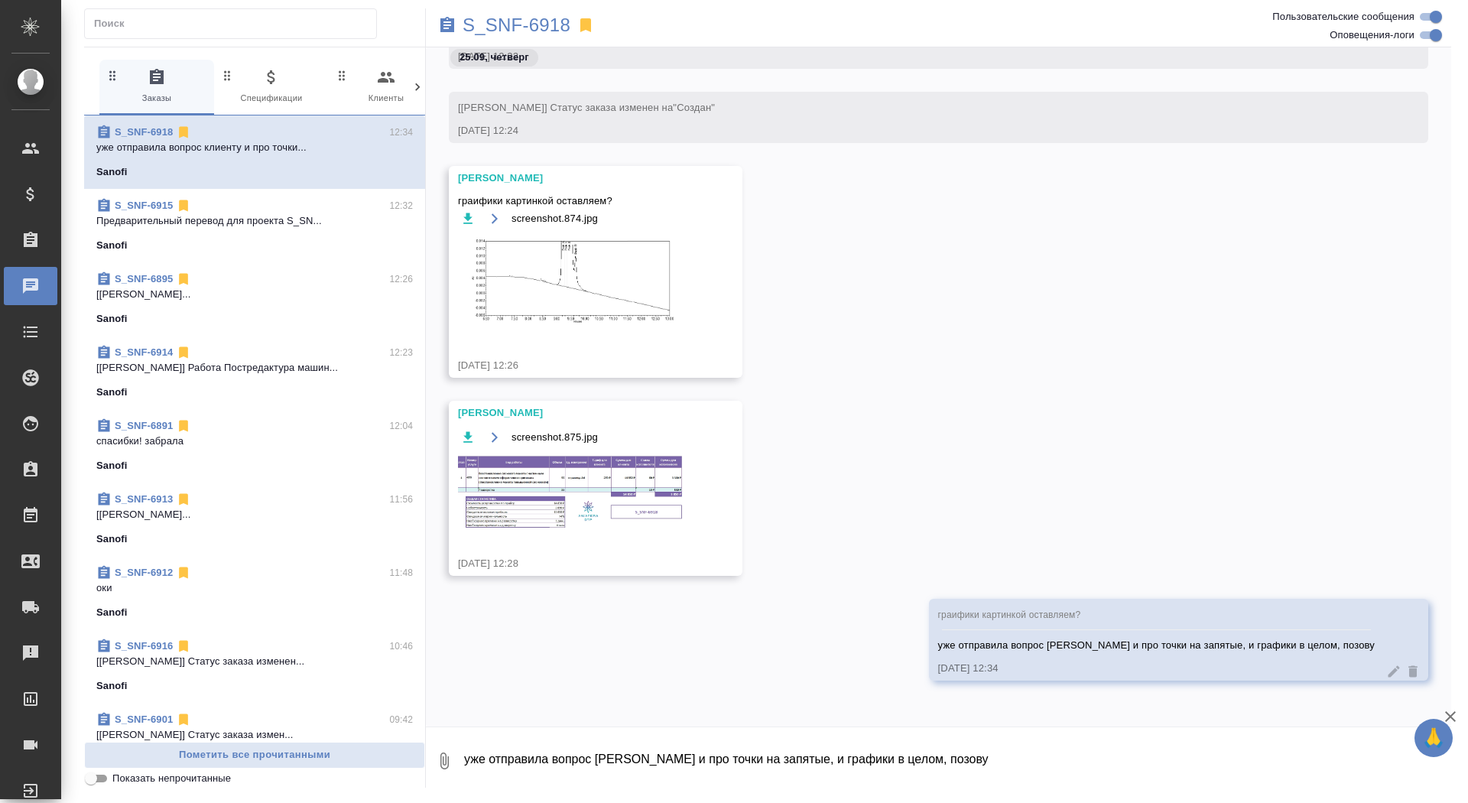
click at [615, 763] on div "screenshot.875.jpg 1 of 1" at bounding box center [733, 767] width 1321 height 51
click at [615, 763] on textarea "уже отправила вопрос [PERSON_NAME] и про точки на запятые, и графики в целом, п…" at bounding box center [957, 761] width 989 height 52
type textarea "спасибо"
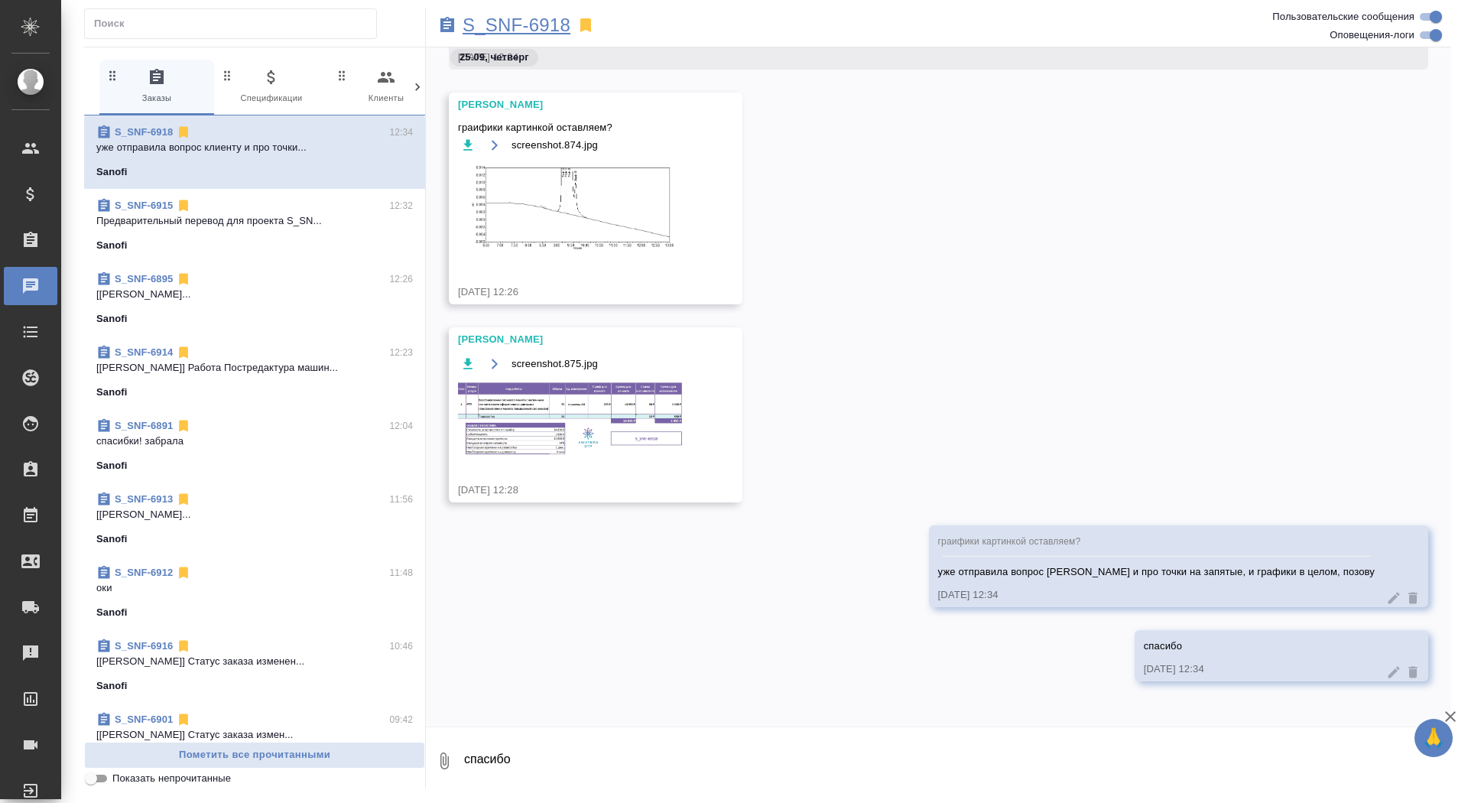
click at [501, 28] on p "S_SNF-6918" at bounding box center [517, 25] width 108 height 15
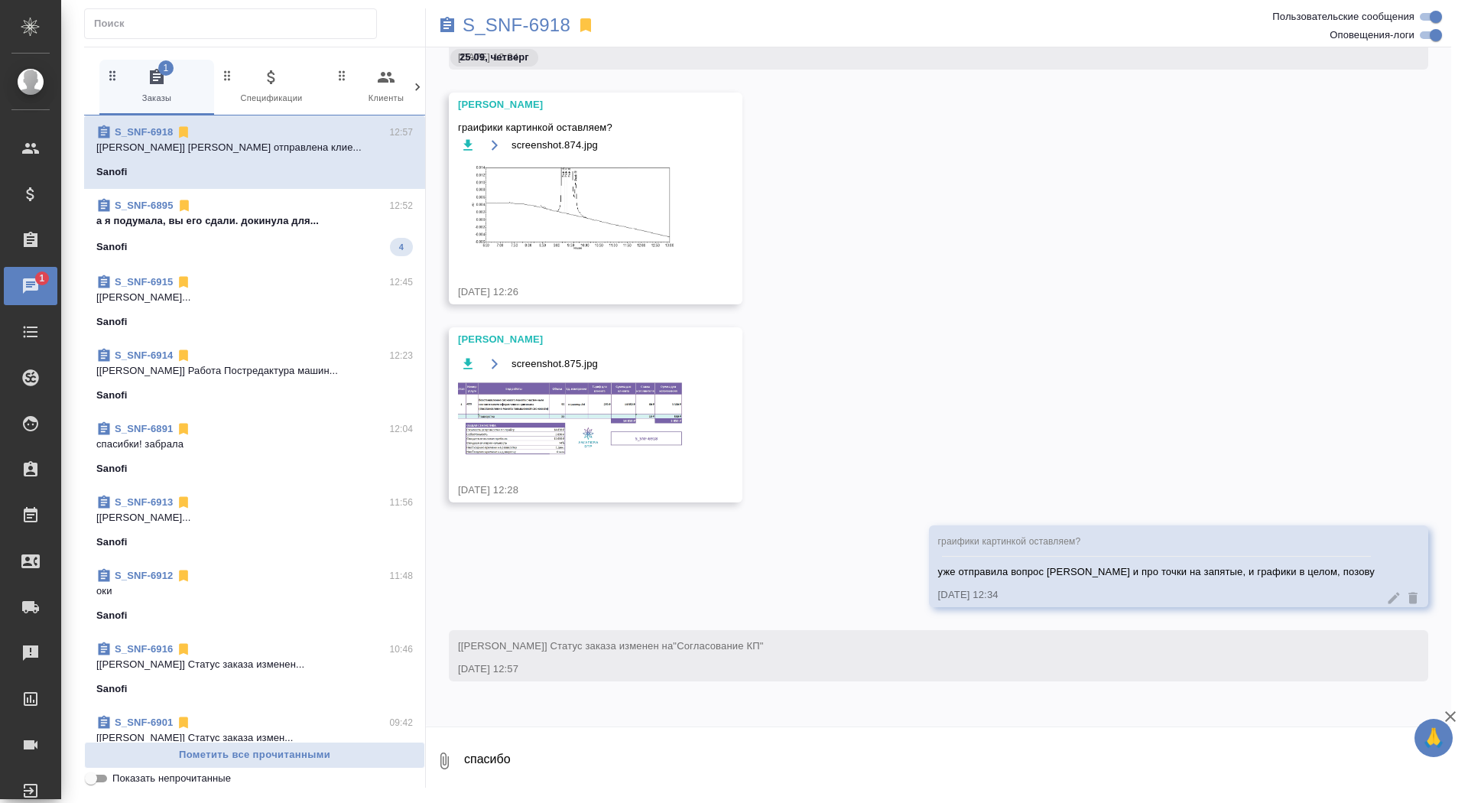
scroll to position [995, 0]
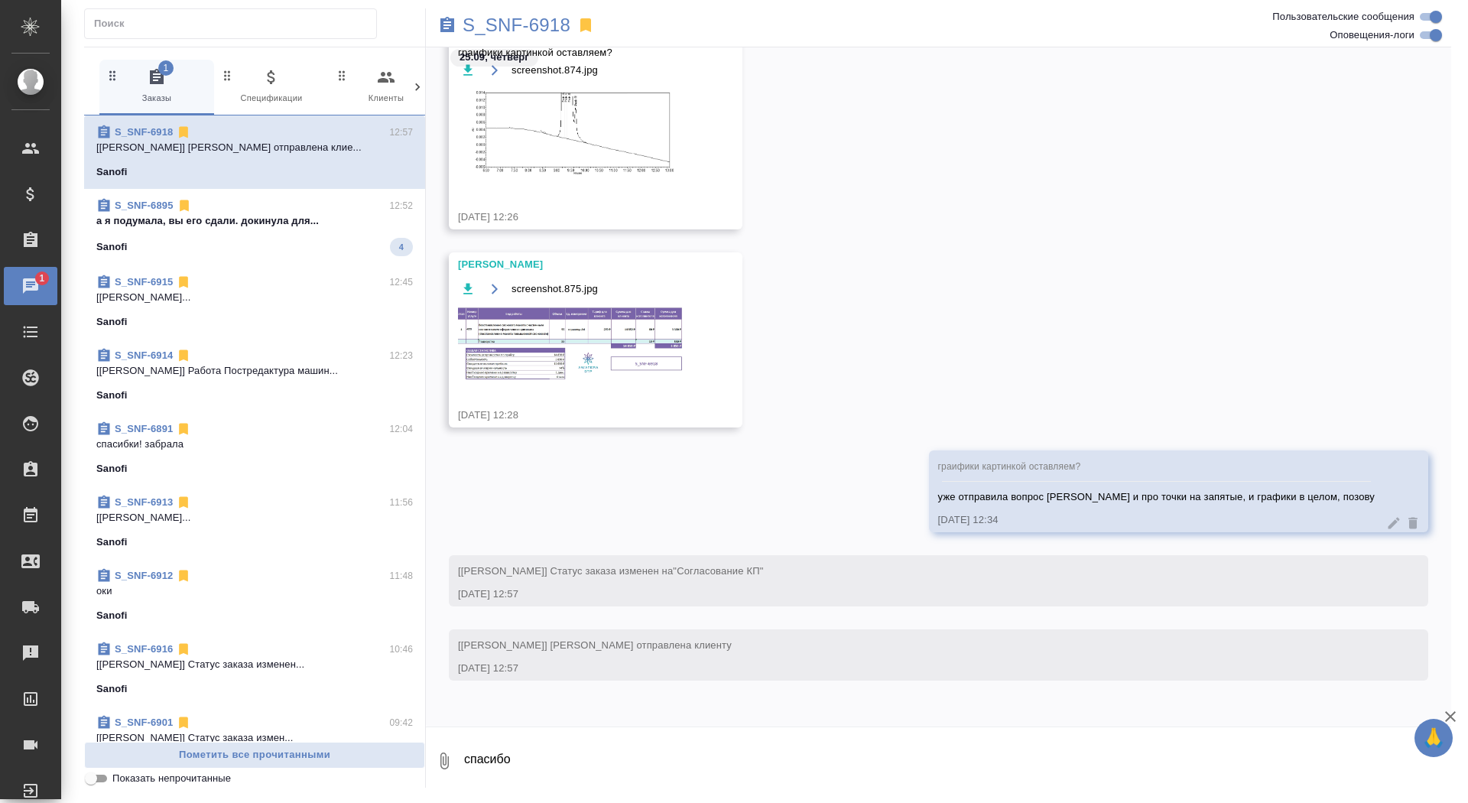
click at [200, 246] on div "Sanofi 4" at bounding box center [254, 247] width 317 height 18
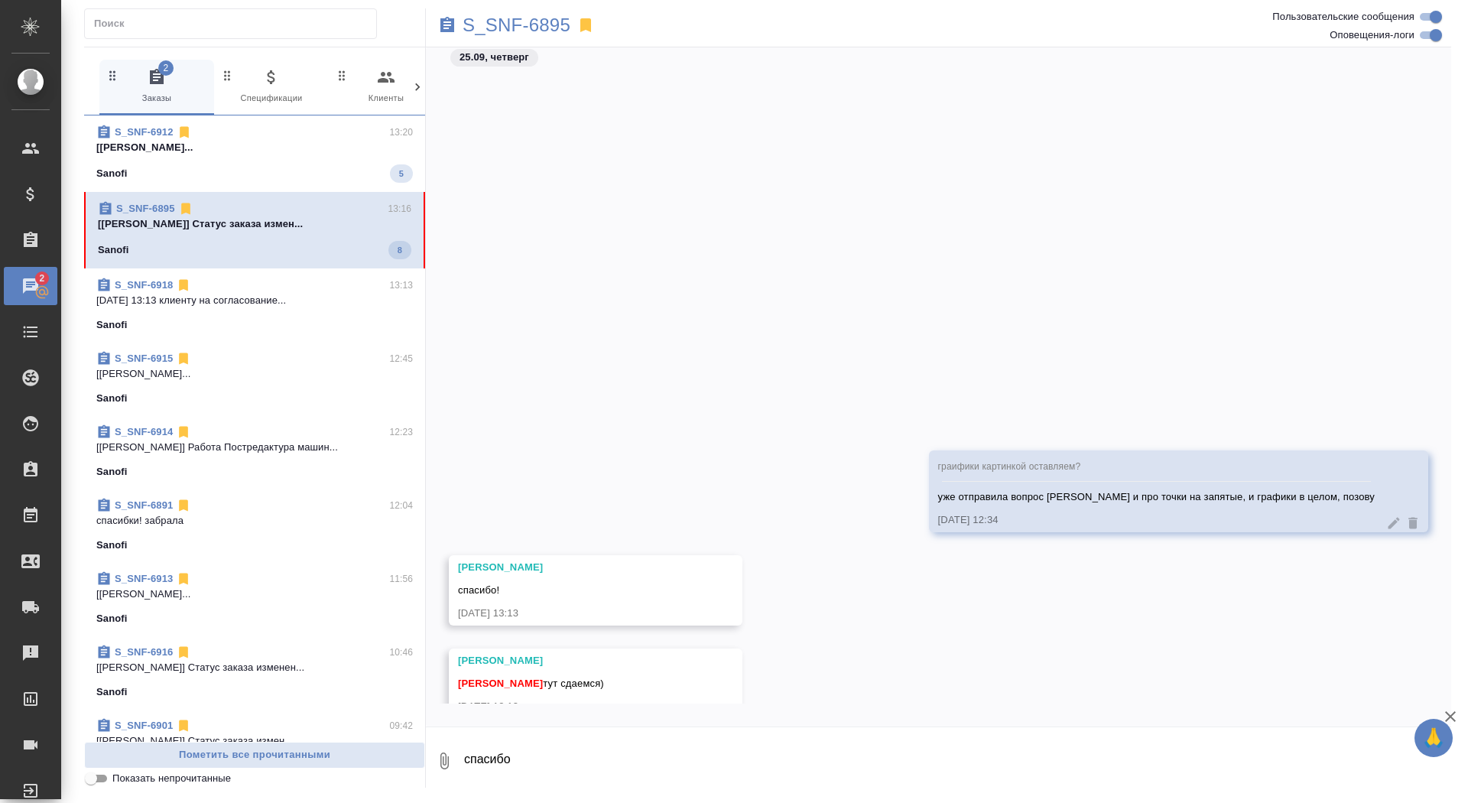
scroll to position [1493, 0]
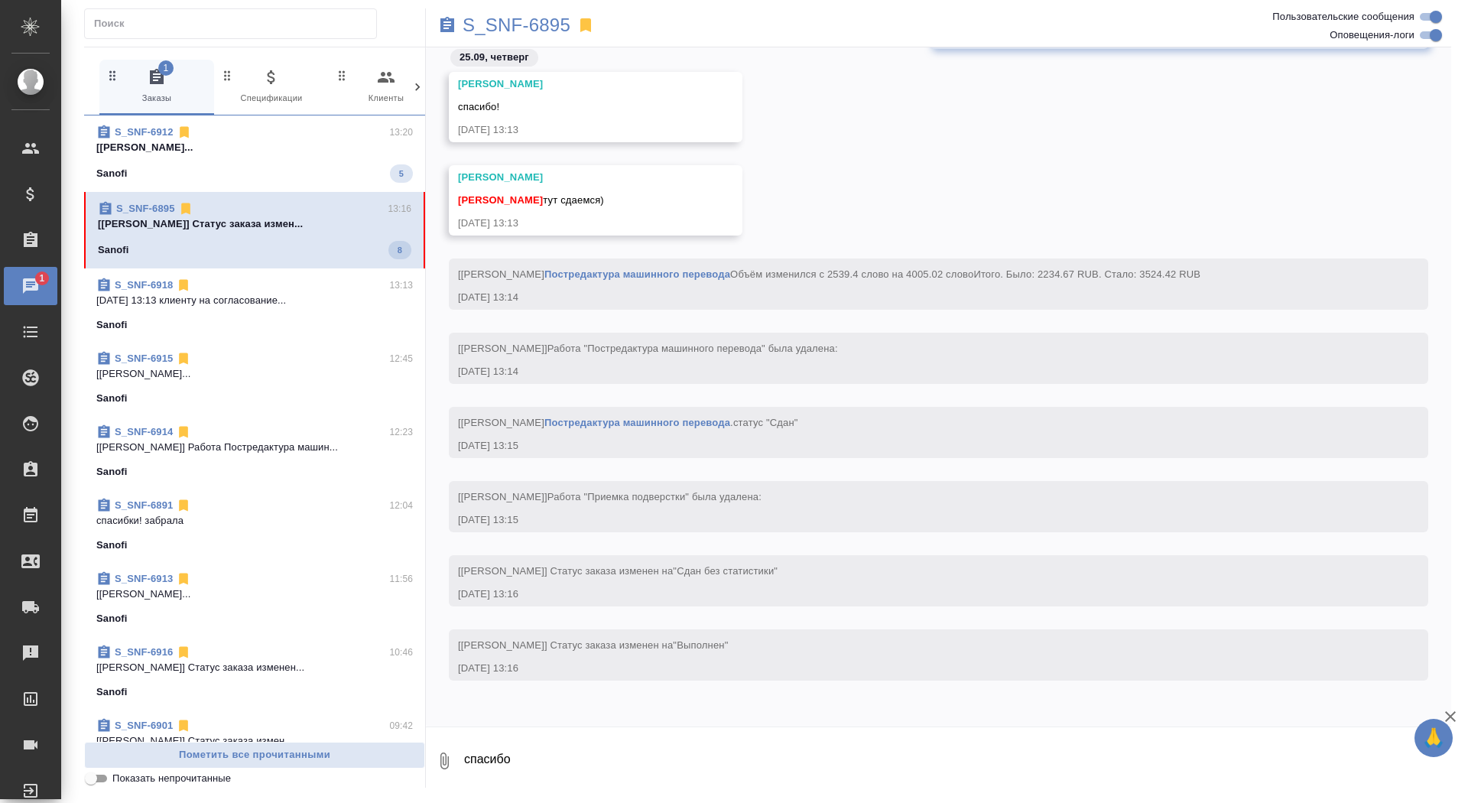
click at [592, 773] on textarea "спасибо" at bounding box center [957, 761] width 989 height 52
type textarea "забрала, спасибо"
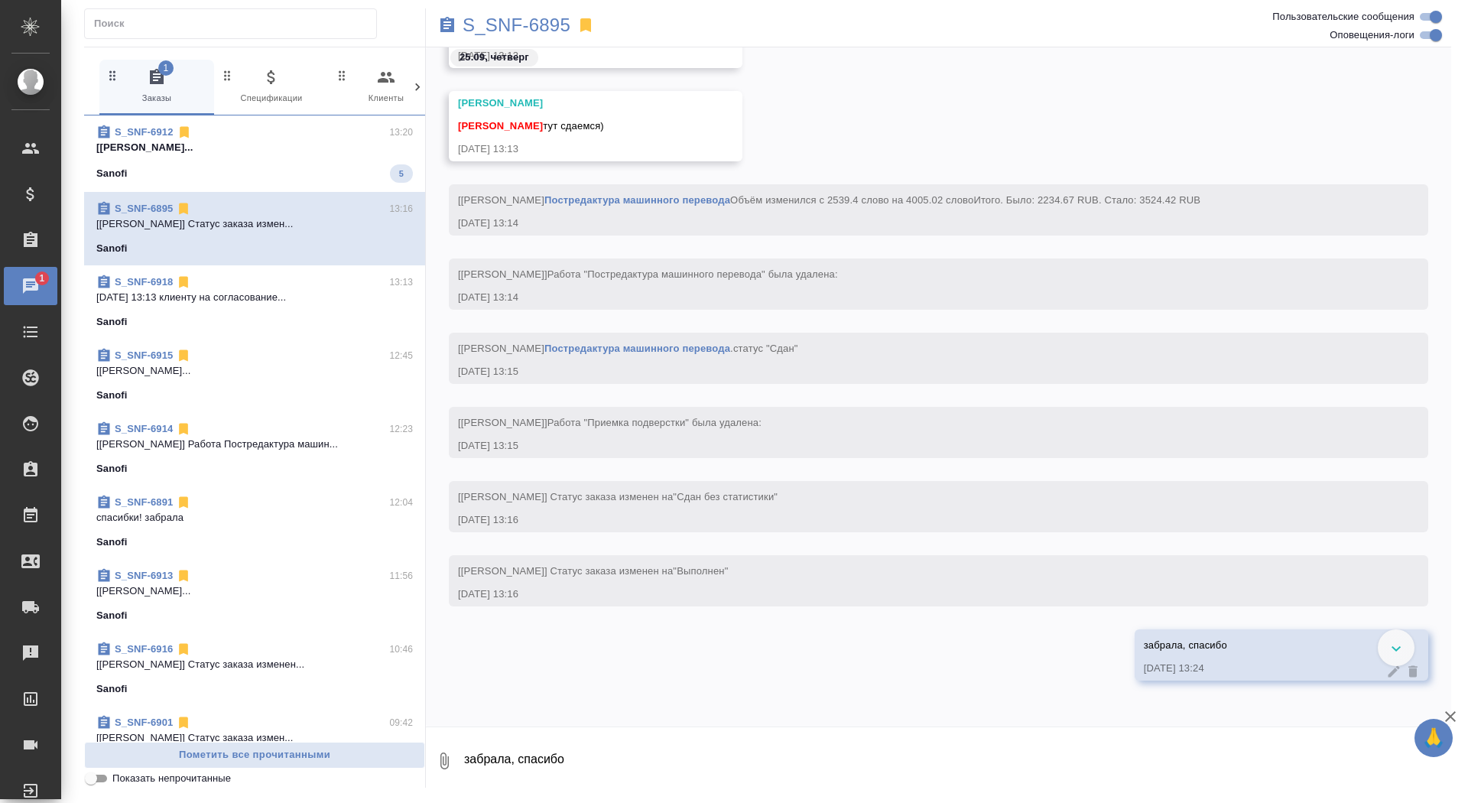
scroll to position [73185, 0]
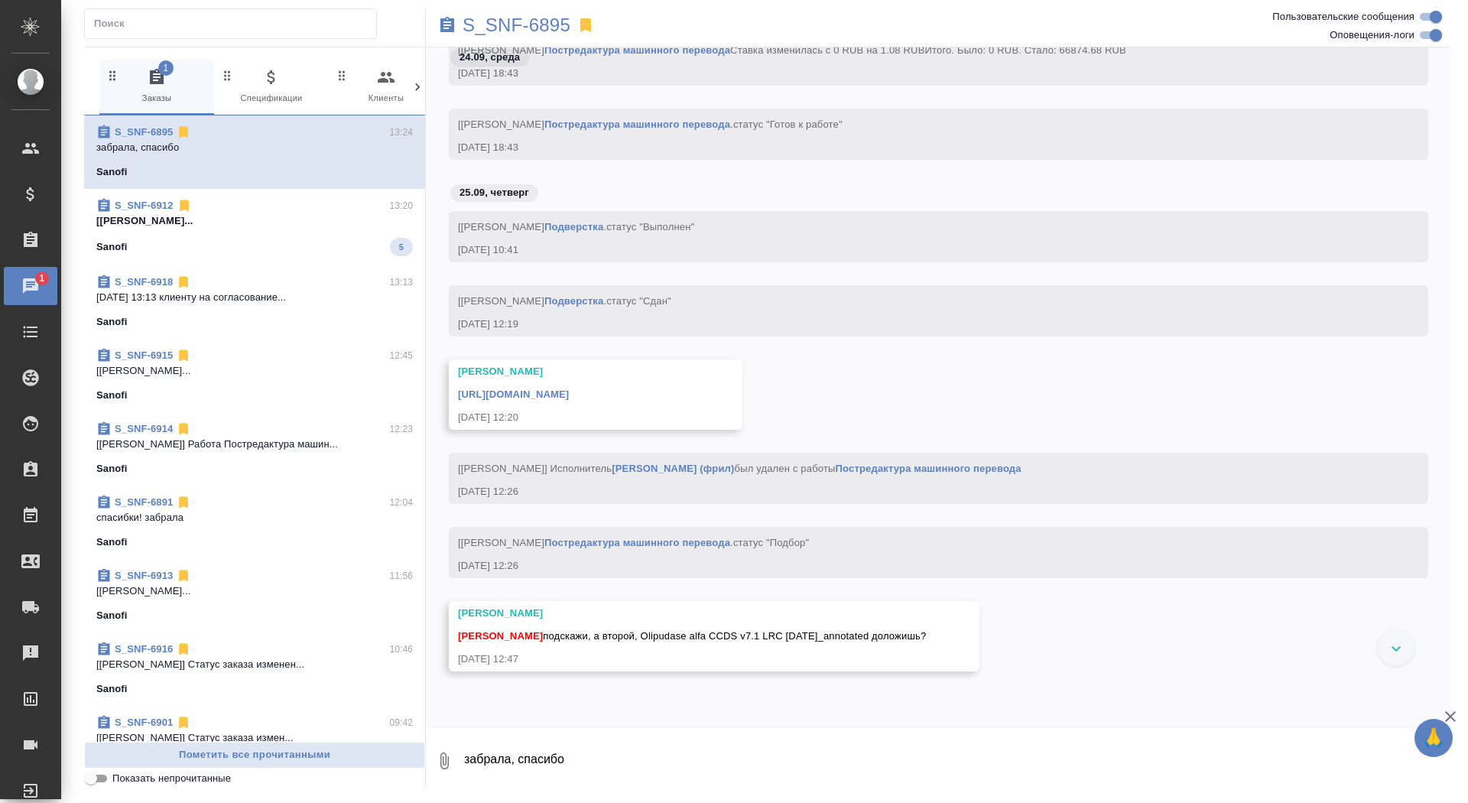
click at [569, 400] on link "https://drive.awatera.com/apps/files/files/10369099?dir=/Shares/Sanofi/Orders/S…" at bounding box center [513, 393] width 111 height 11
click at [505, 24] on p "S_SNF-6895" at bounding box center [517, 25] width 108 height 15
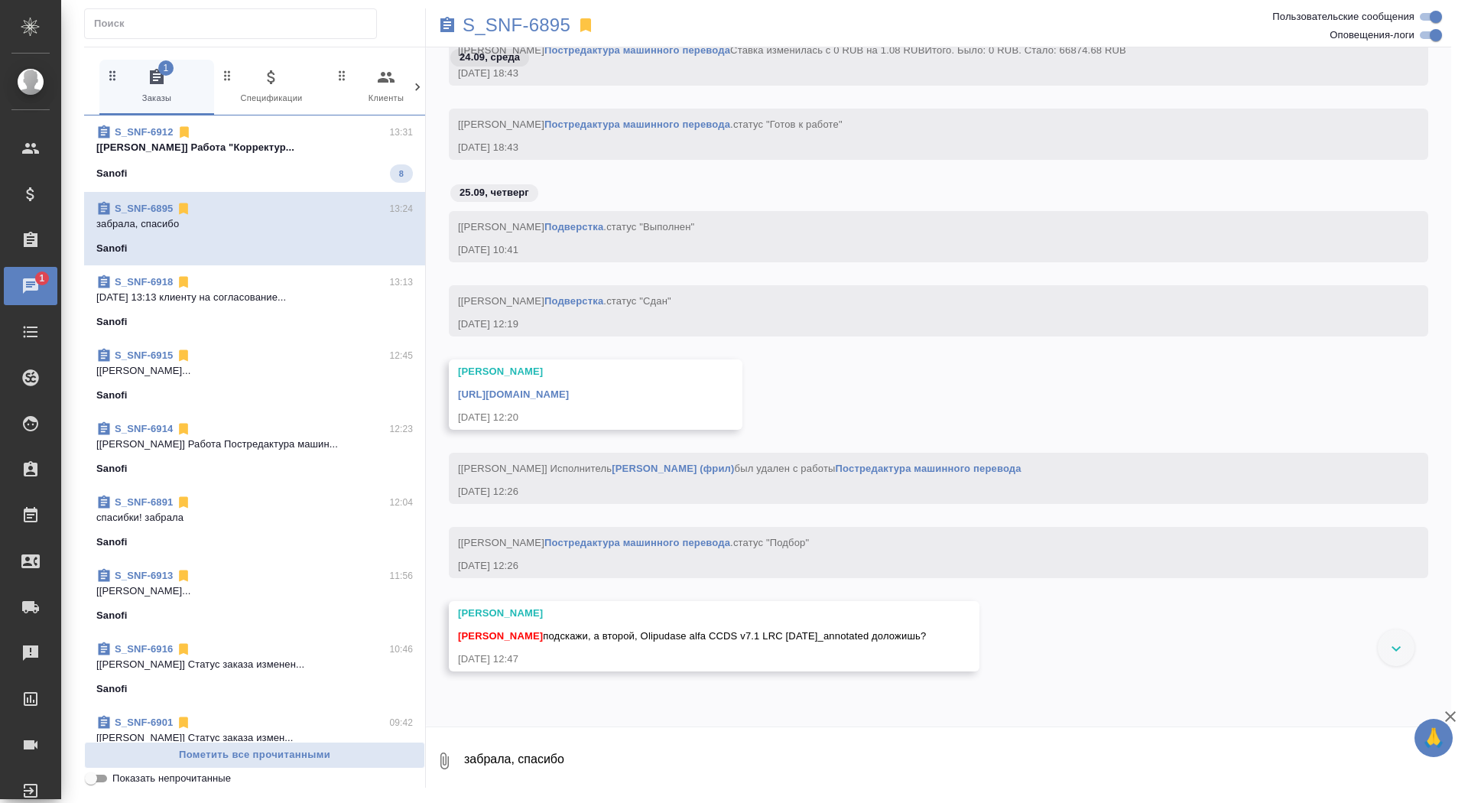
click at [248, 167] on div "Sanofi 8" at bounding box center [254, 173] width 317 height 18
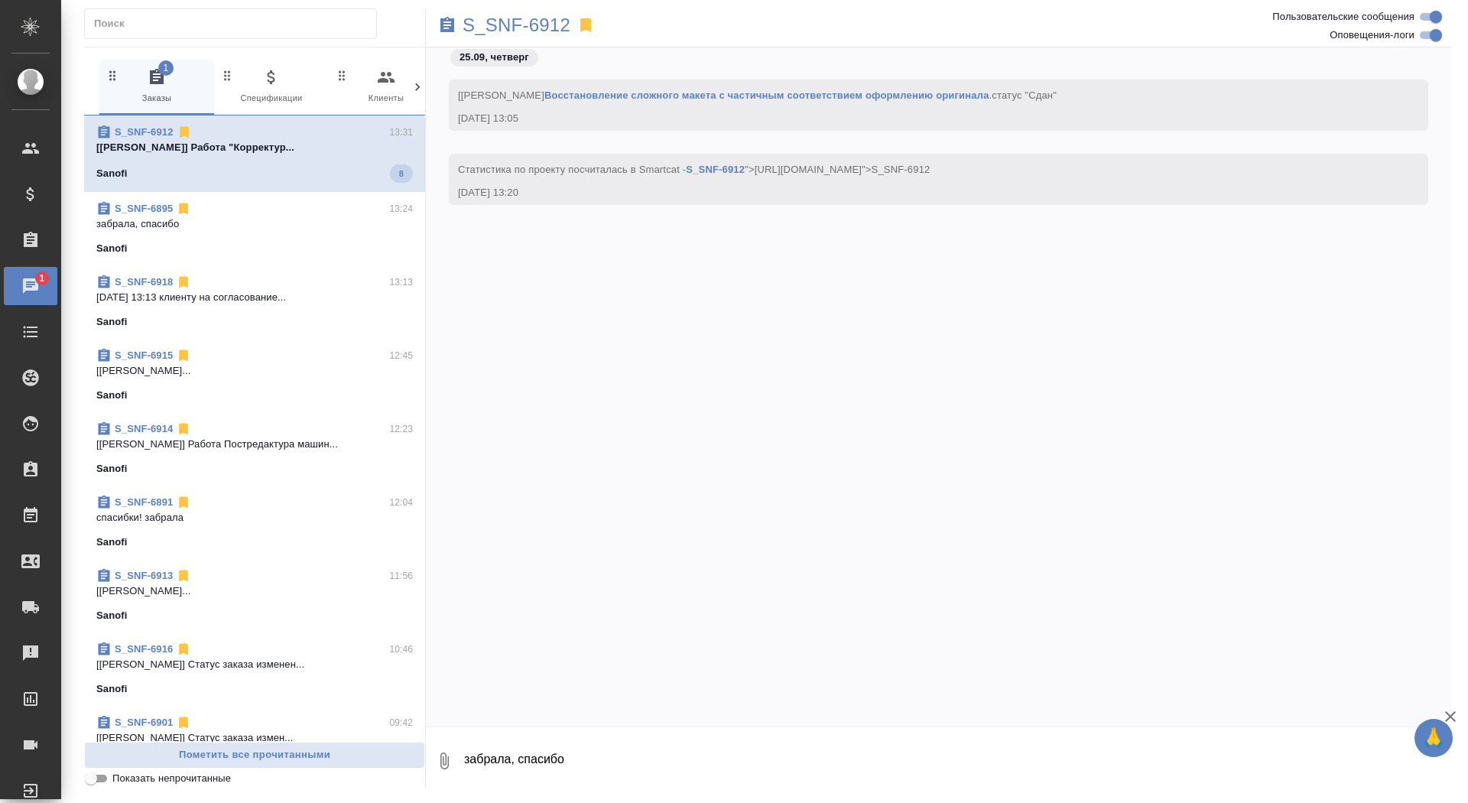
scroll to position [32279, 0]
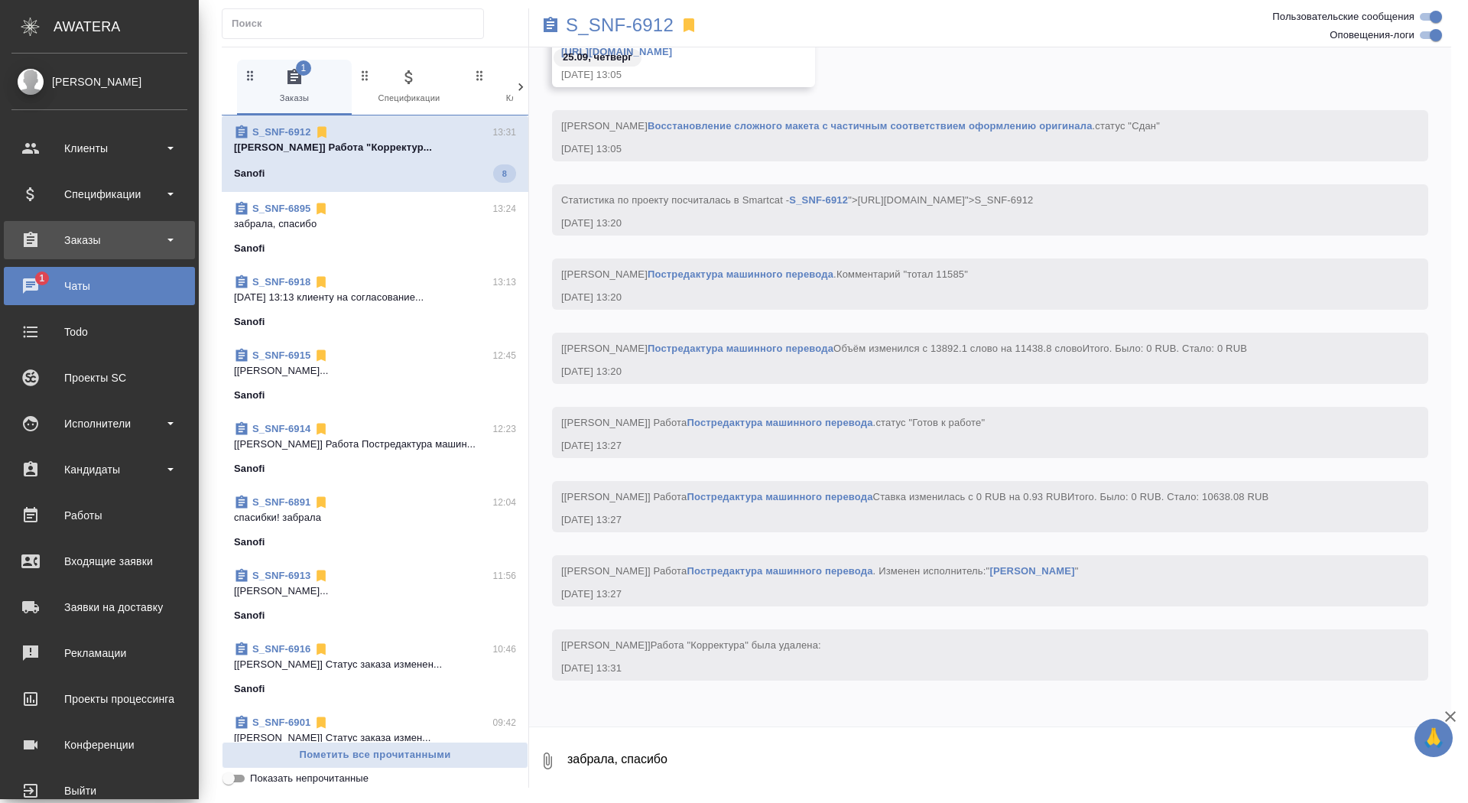
click at [35, 258] on div "Заказы" at bounding box center [99, 240] width 191 height 38
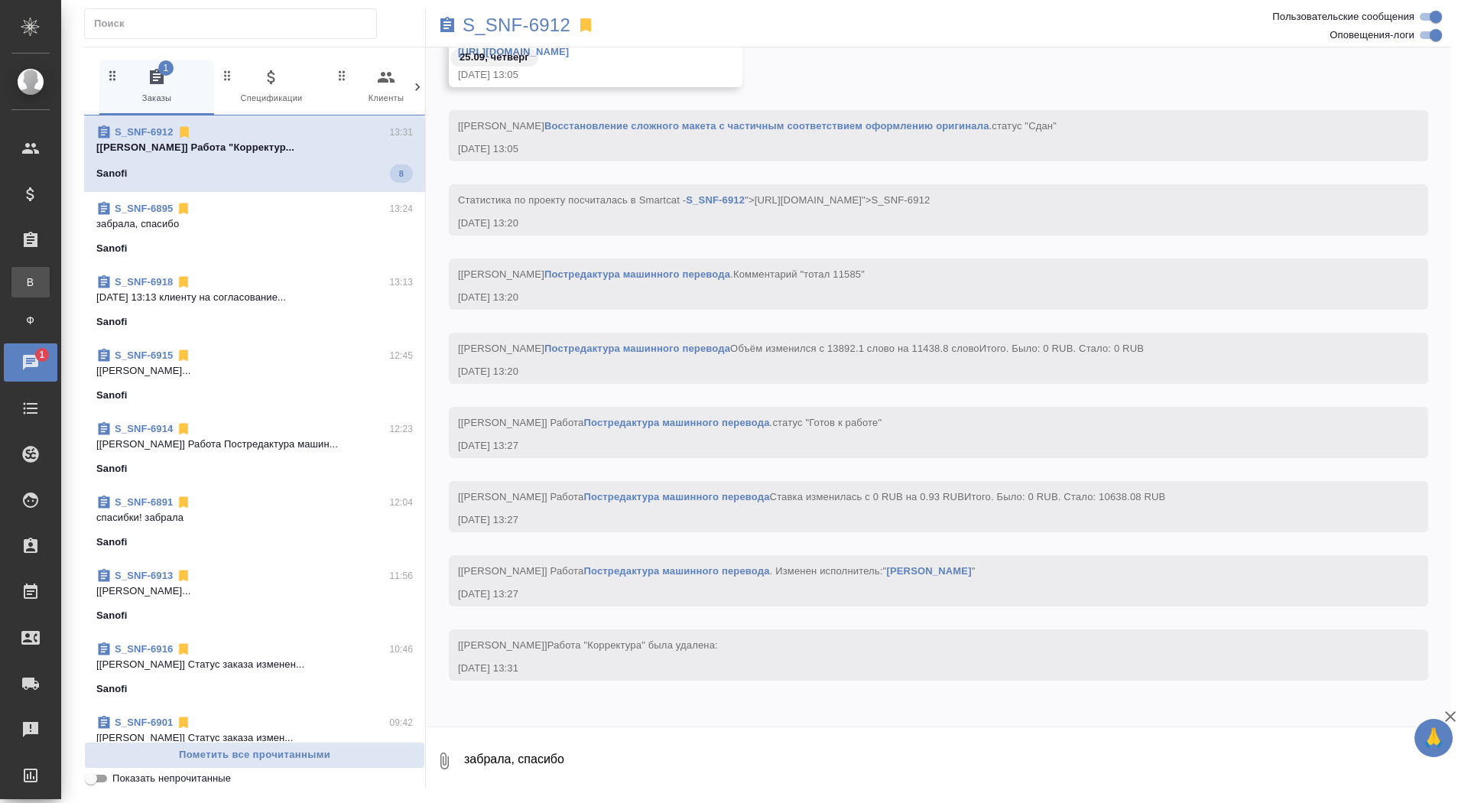
click at [35, 291] on link "В Все заказы" at bounding box center [30, 282] width 38 height 31
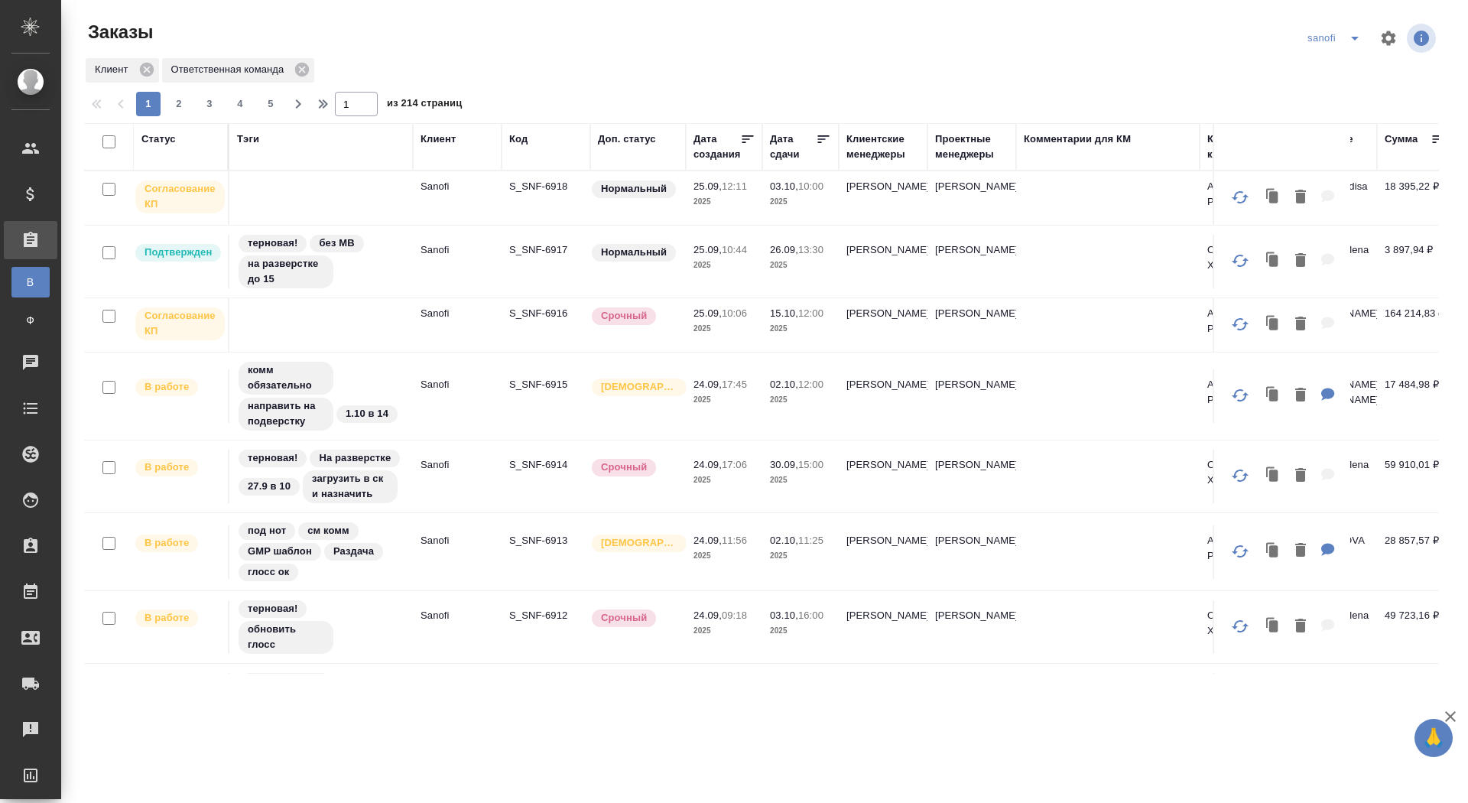
scroll to position [35, 0]
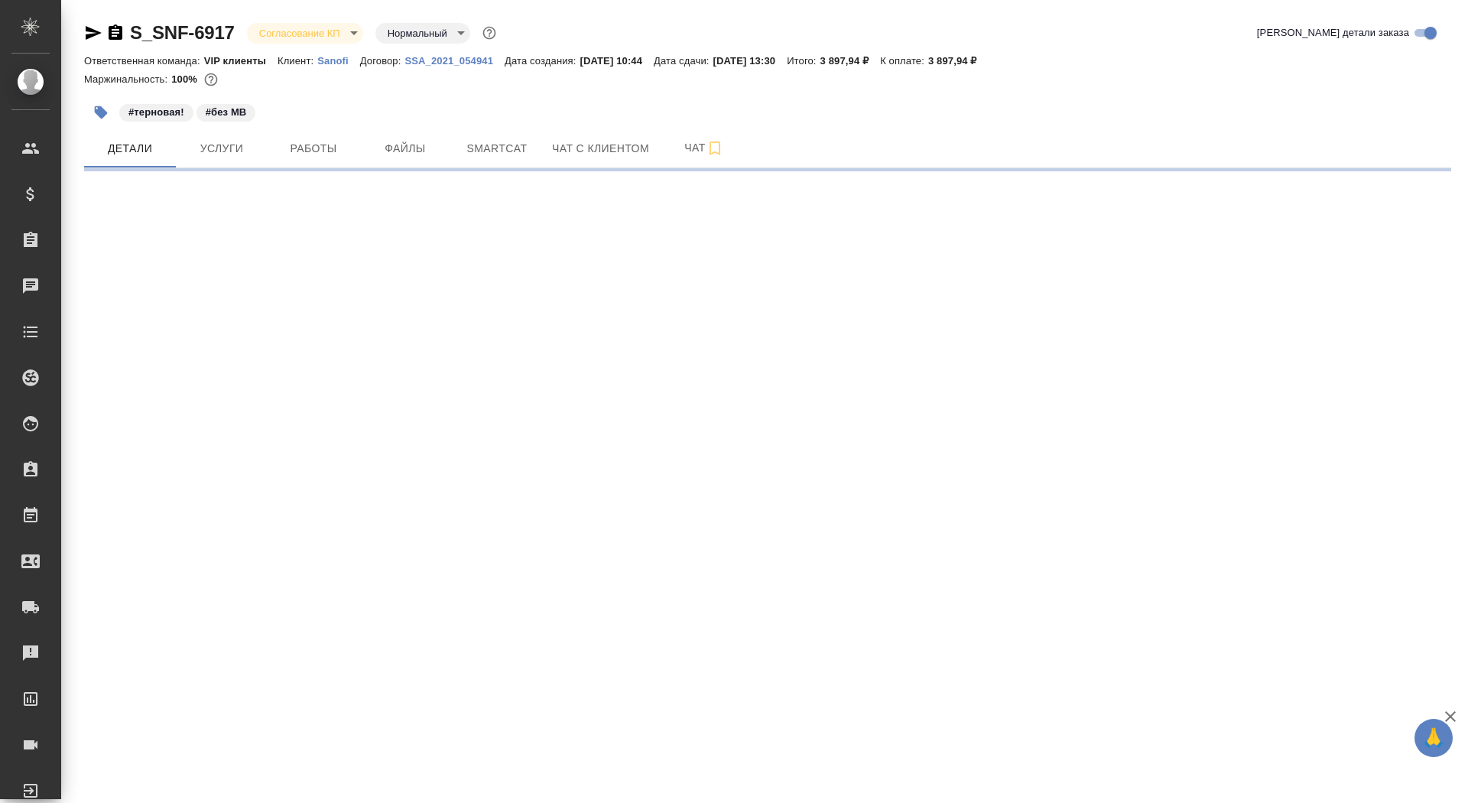
select select "RU"
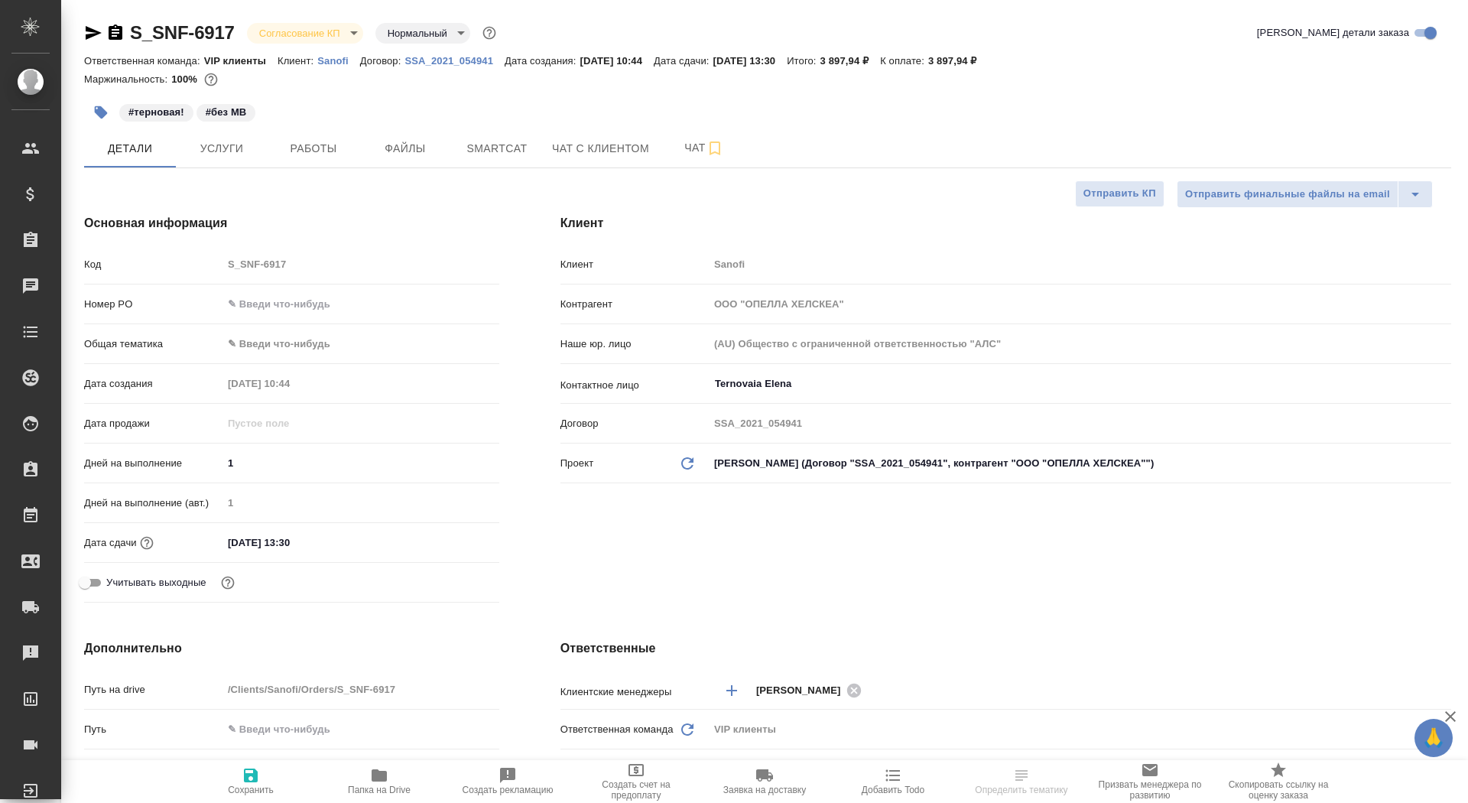
type textarea "x"
click at [310, 303] on input "text" at bounding box center [360, 304] width 275 height 22
paste input "E005872573"
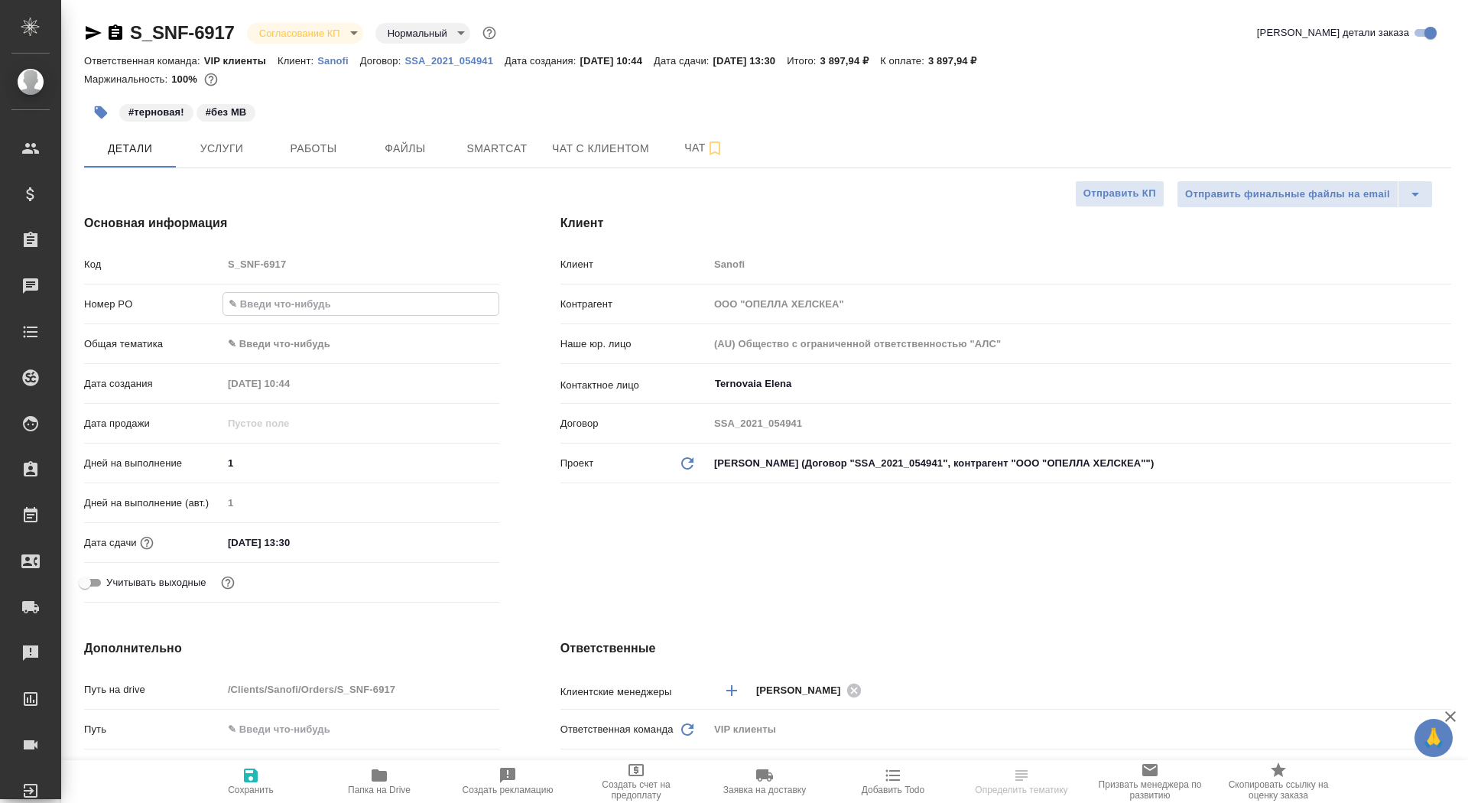
type input "E005872573"
type textarea "x"
type input "E005872573"
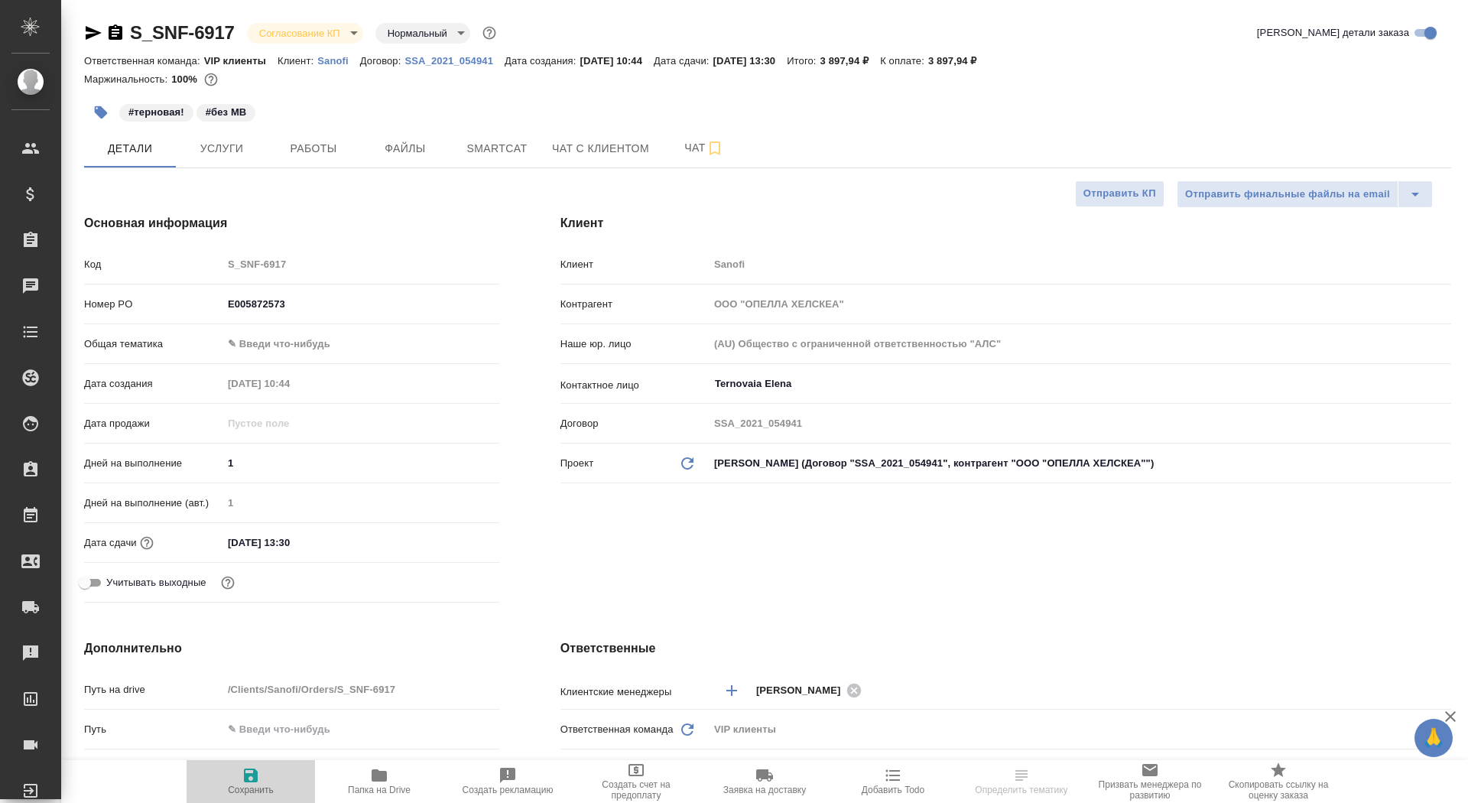
click at [242, 785] on span "Сохранить" at bounding box center [251, 789] width 46 height 11
type textarea "x"
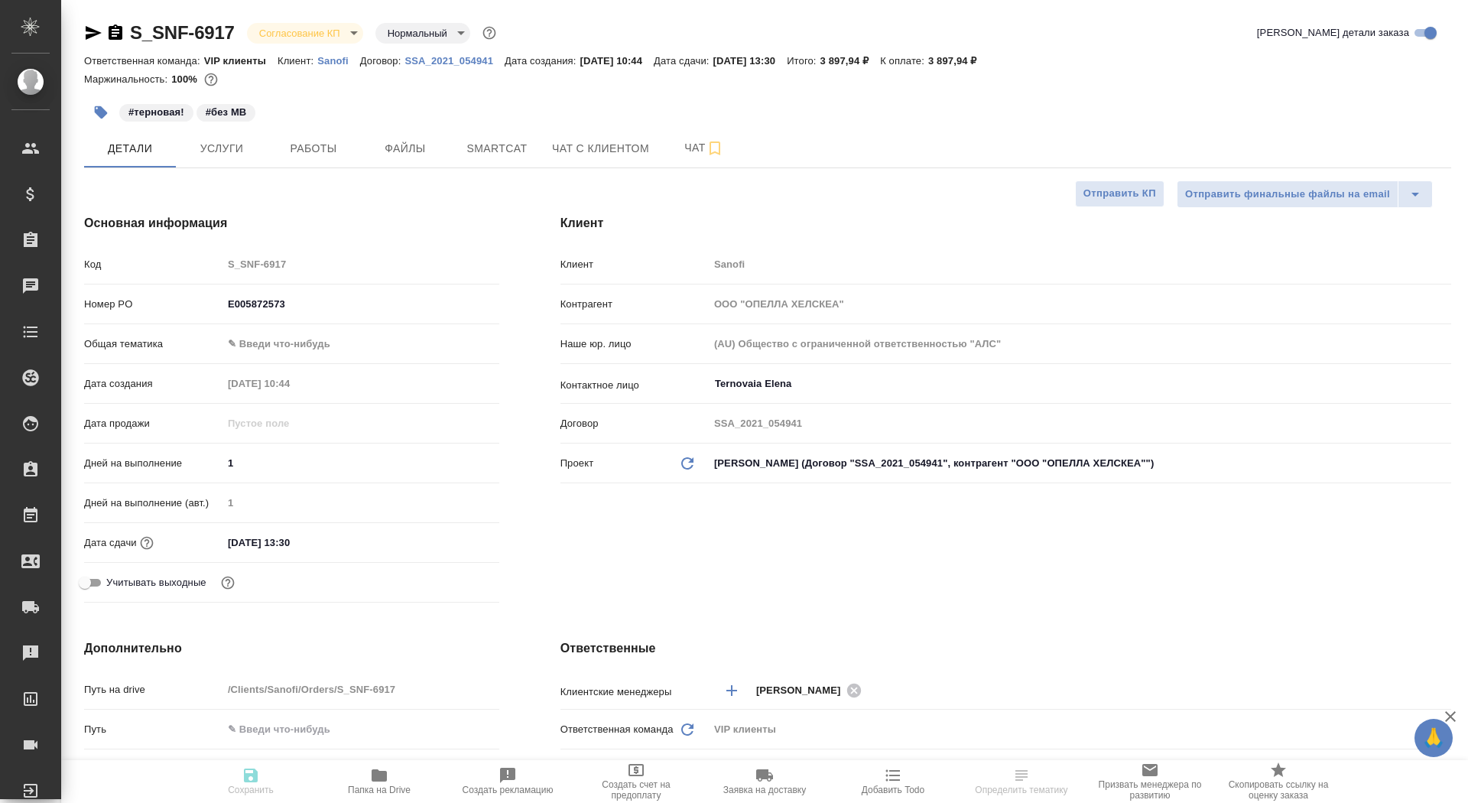
type textarea "x"
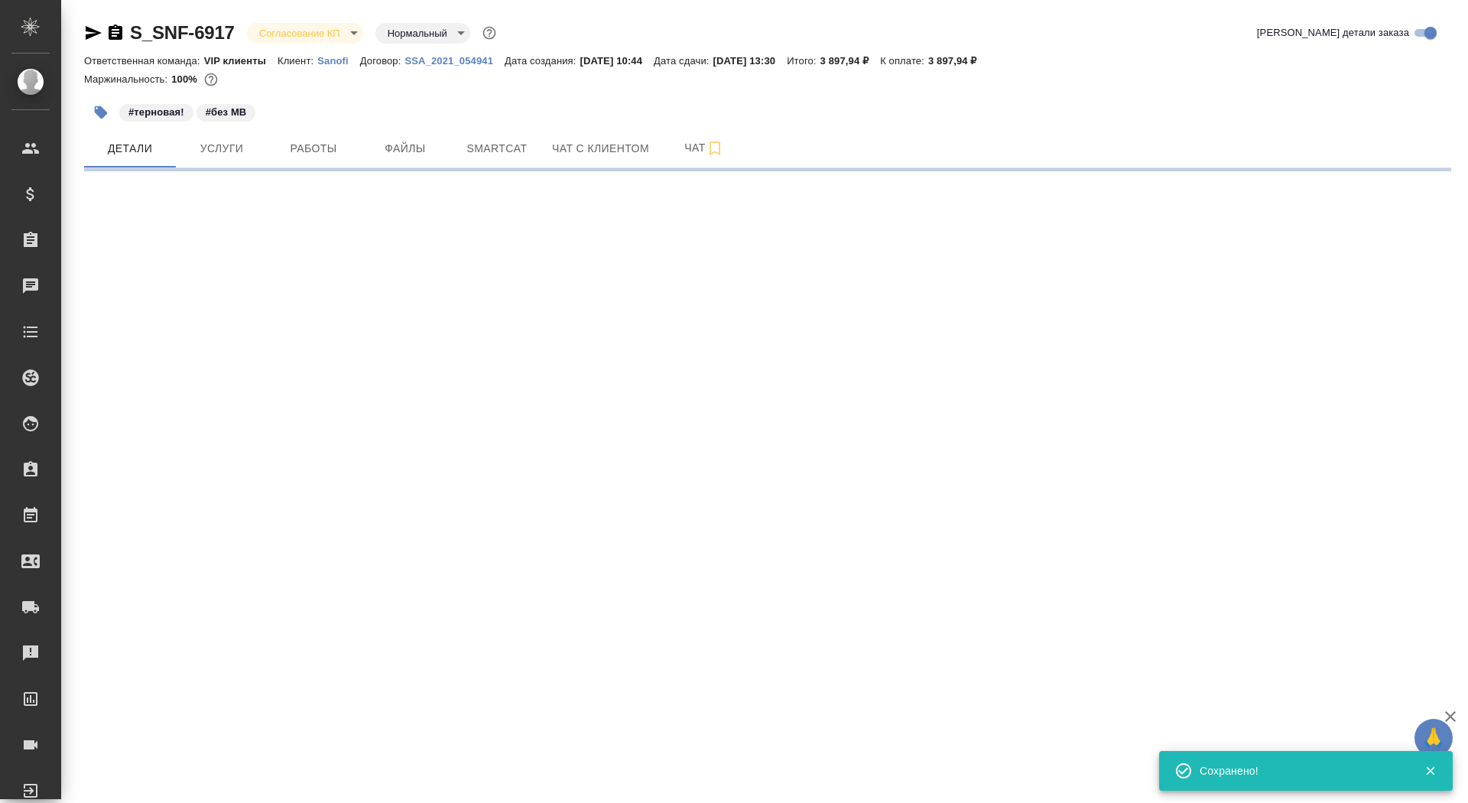
select select "RU"
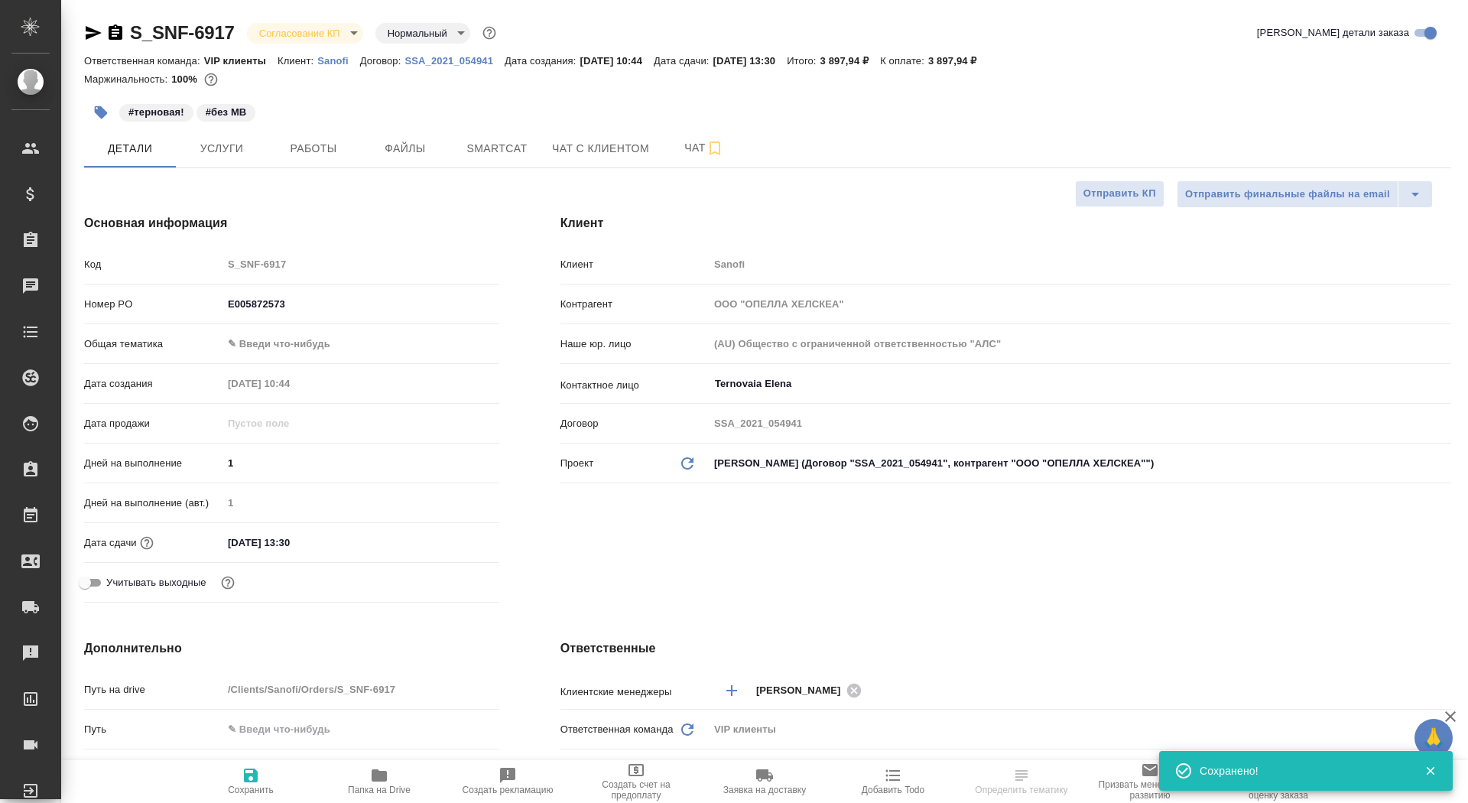
type textarea "x"
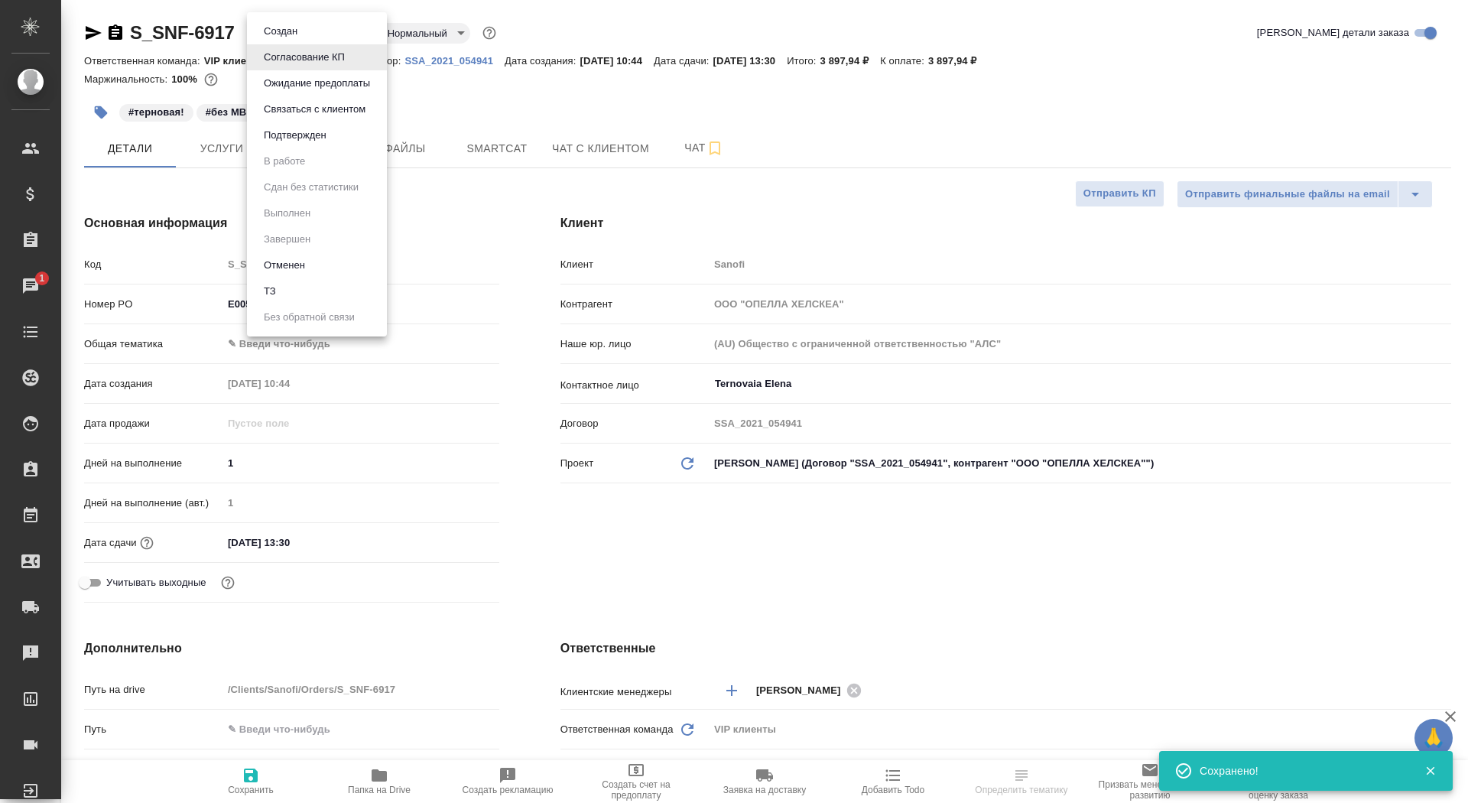
click at [311, 30] on body "🙏 .cls-1 fill:#fff; AWATERA Saydasheva Dilyara Клиенты Спецификации Заказы 1 Ча…" at bounding box center [734, 401] width 1468 height 803
click at [310, 141] on button "Подтвержден" at bounding box center [295, 135] width 72 height 17
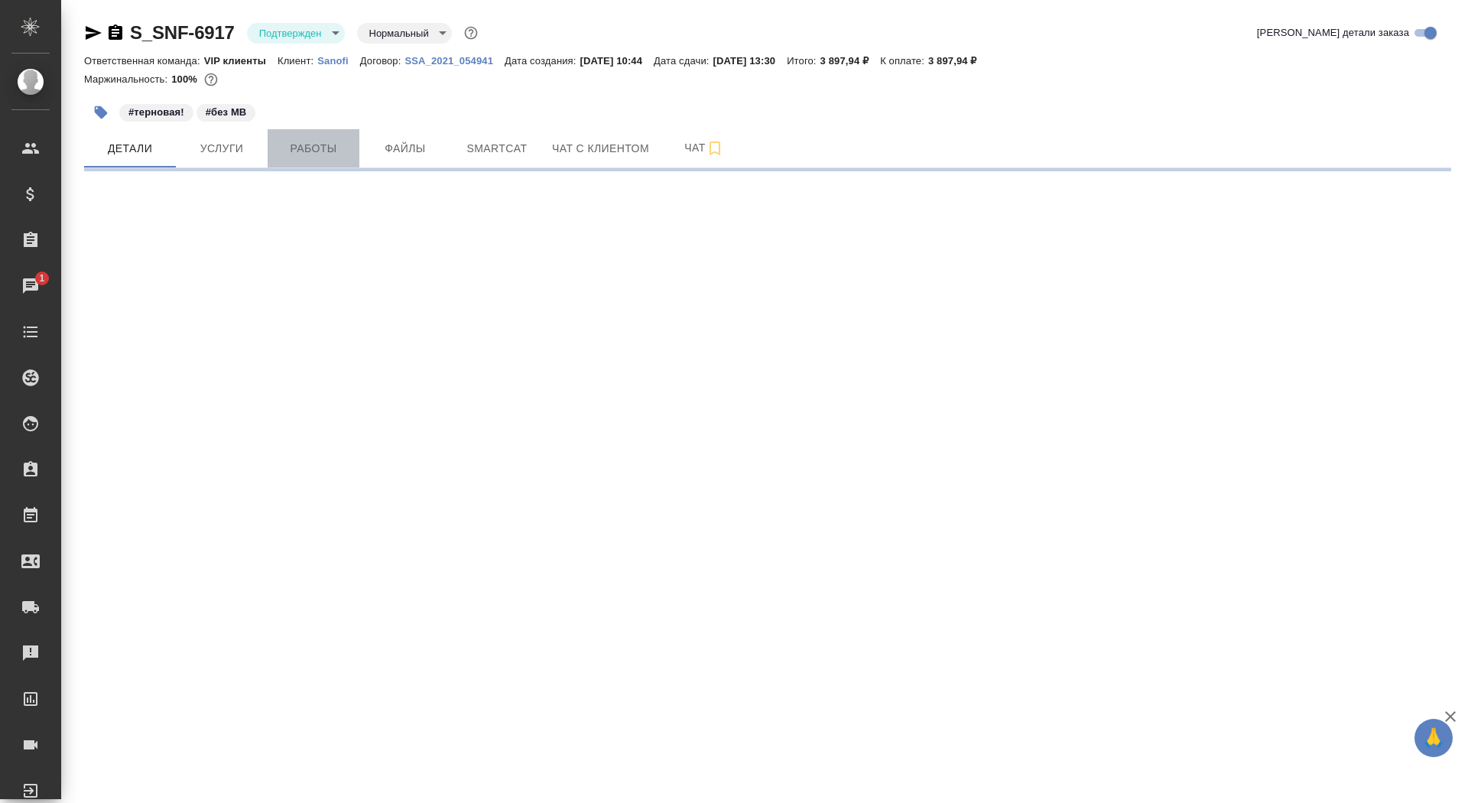
click at [324, 147] on span "Работы" at bounding box center [313, 148] width 73 height 19
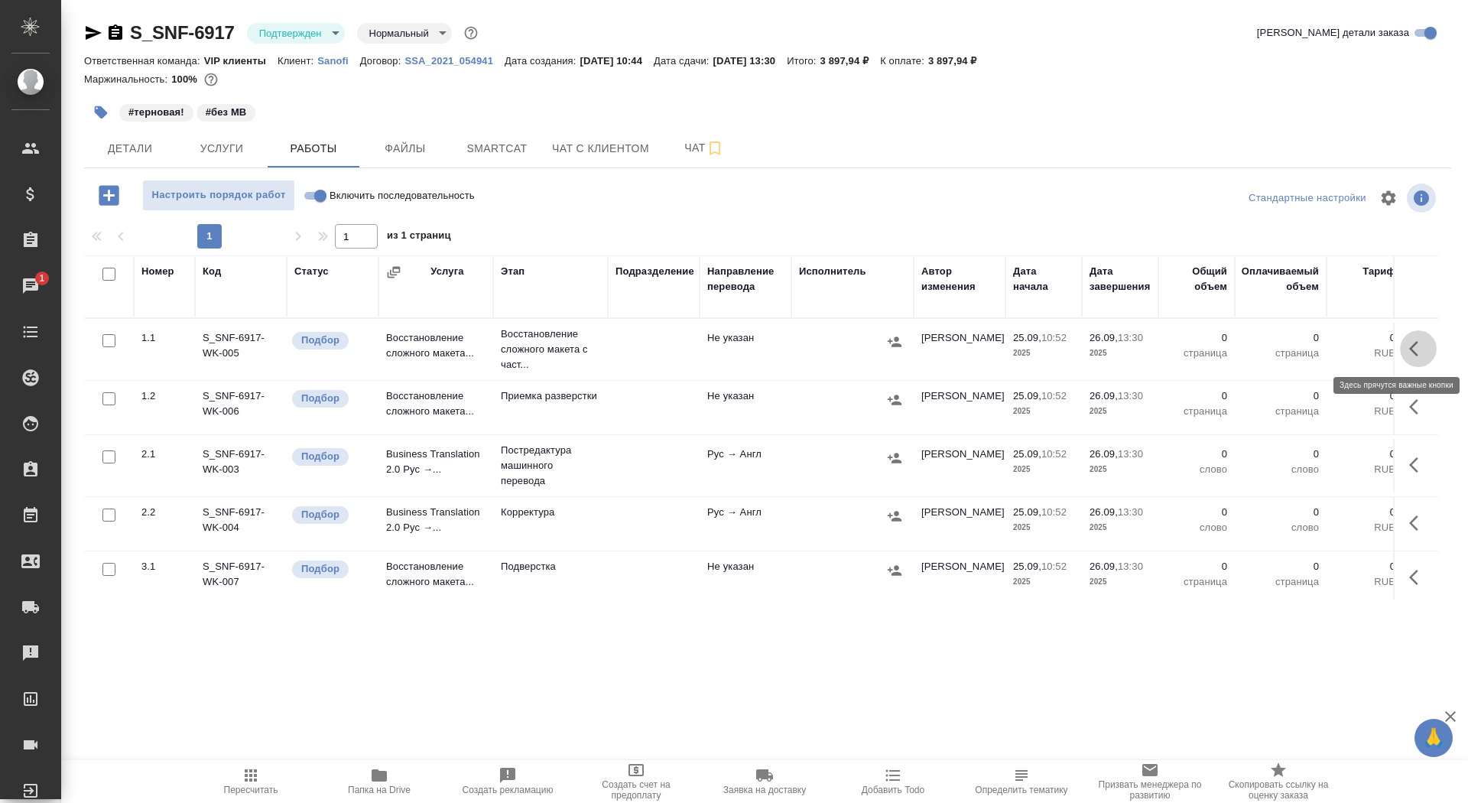
click at [1417, 346] on icon "button" at bounding box center [1418, 348] width 18 height 18
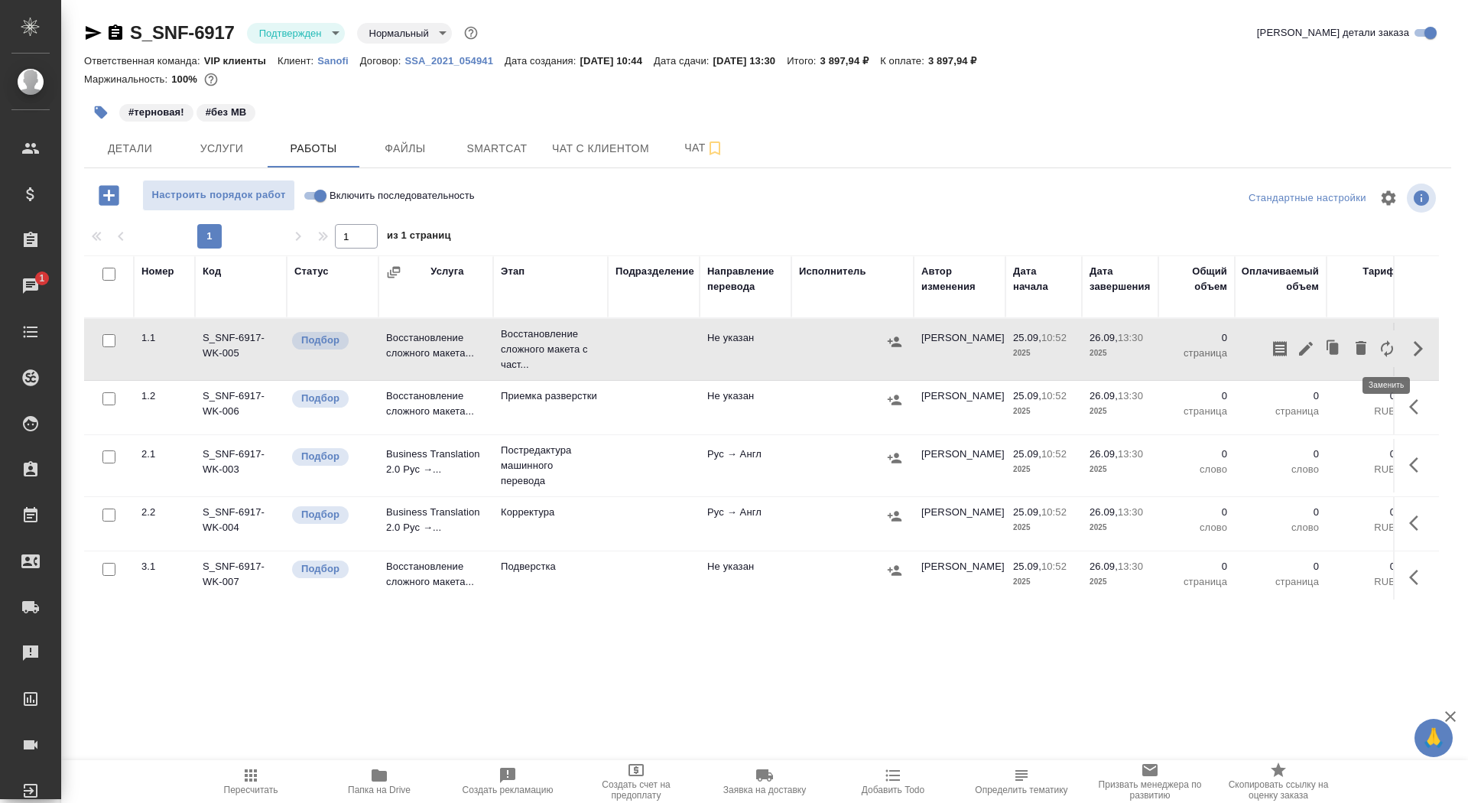
click at [1381, 352] on icon "button" at bounding box center [1387, 348] width 18 height 18
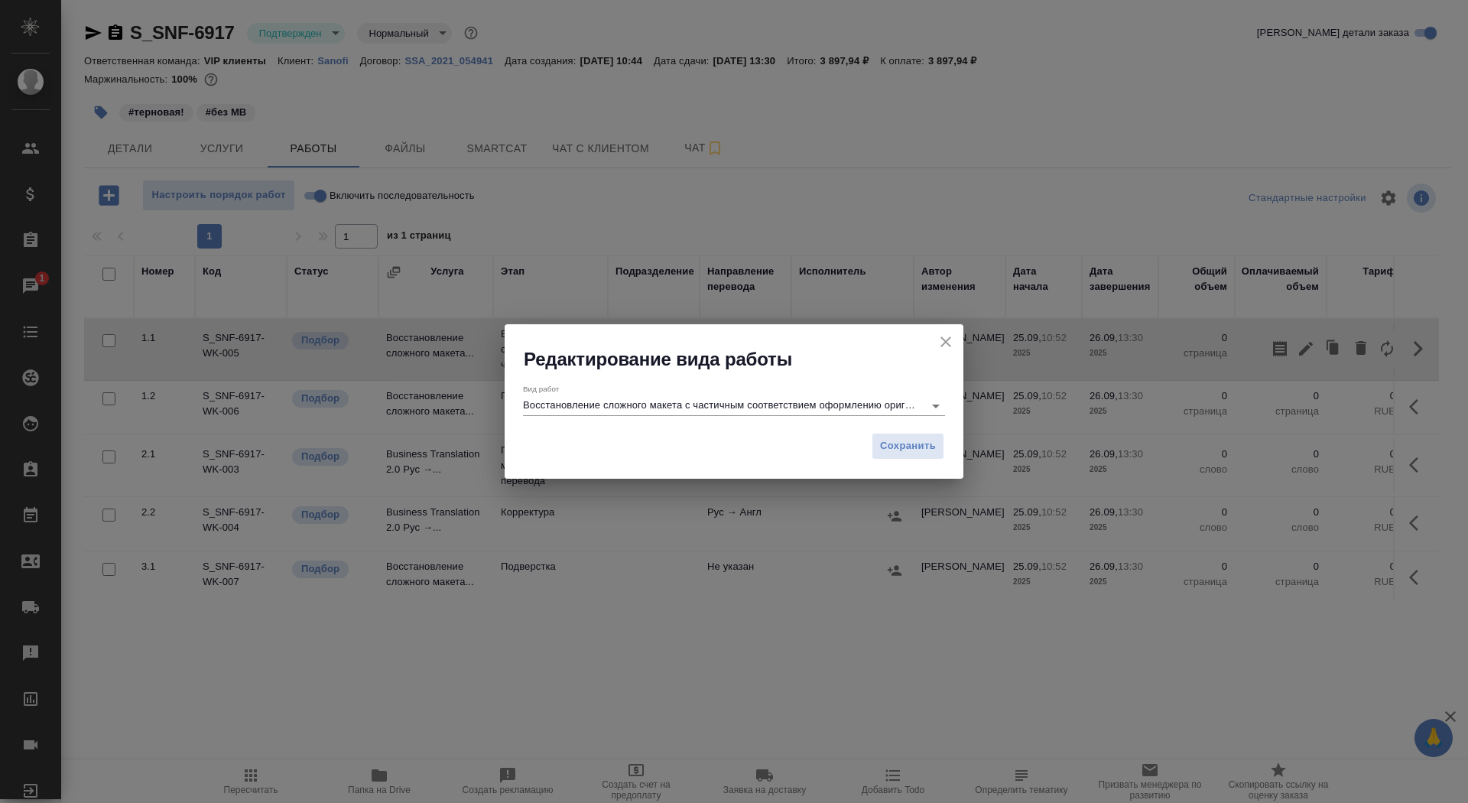
click at [723, 402] on input "Восстановление сложного макета с частичным соответствием оформлению оригинала" at bounding box center [719, 405] width 393 height 18
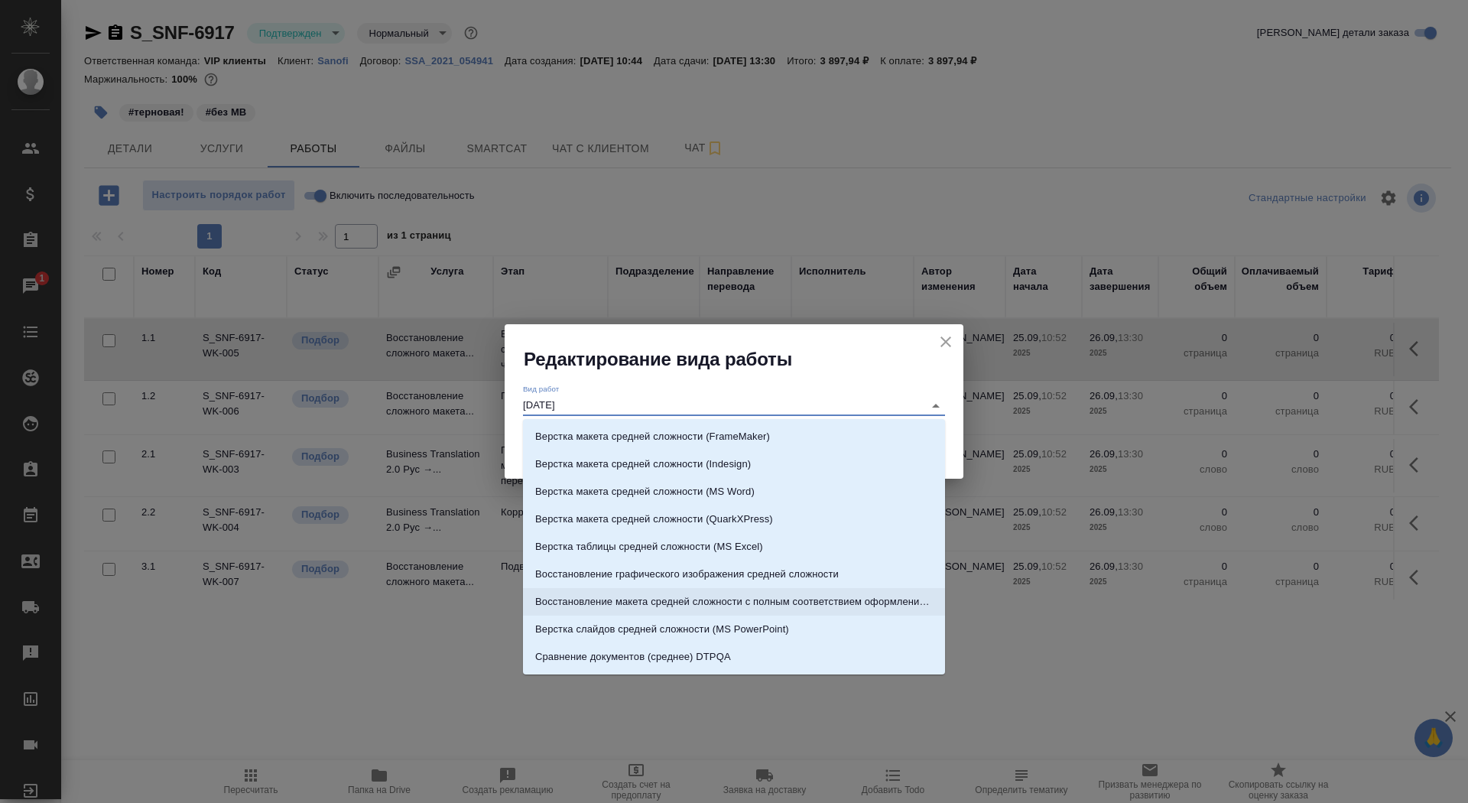
click at [837, 602] on p "Восстановление макета средней сложности с полным соответствием оформлению ориги…" at bounding box center [734, 601] width 398 height 15
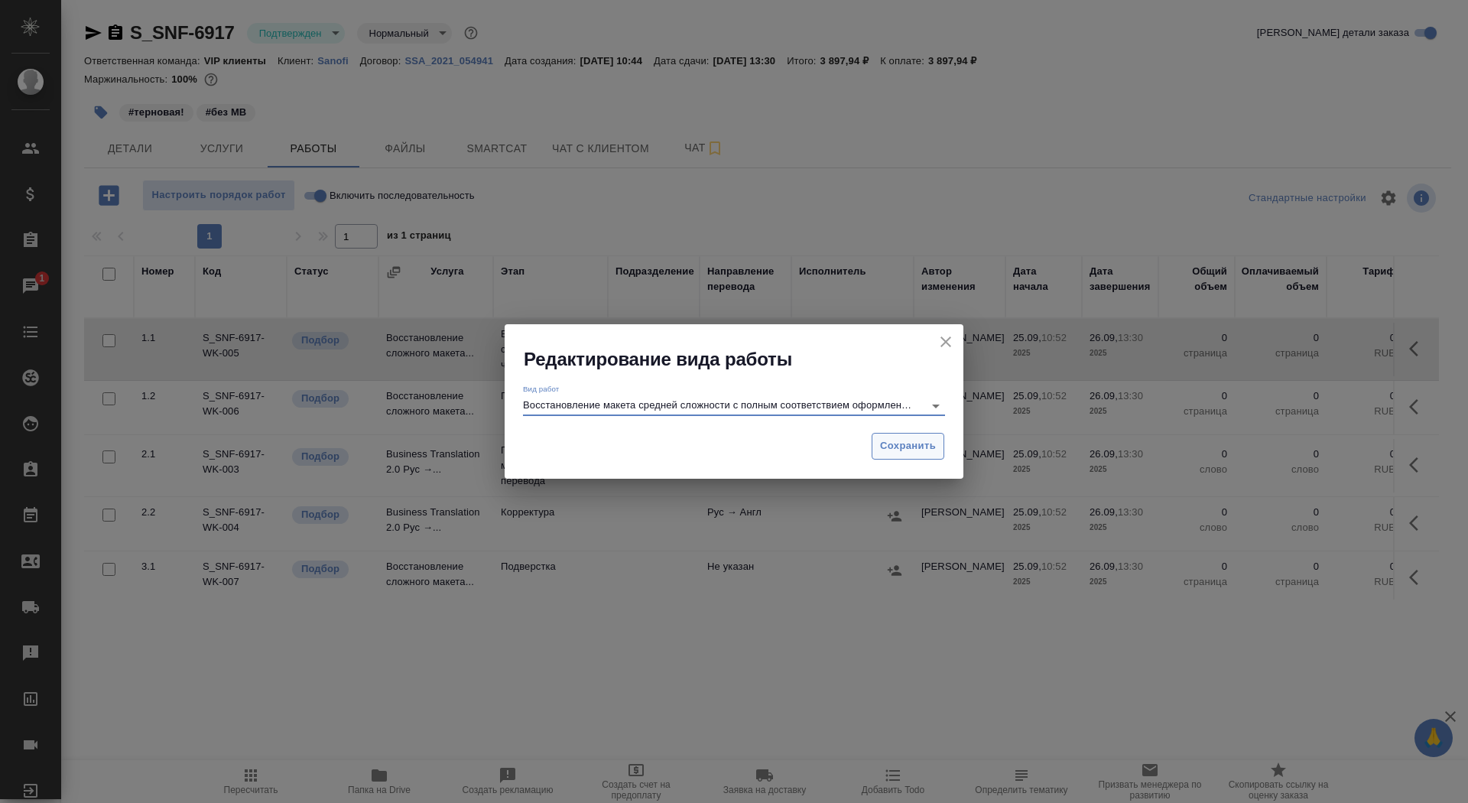
type input "Восстановление макета средней сложности с полным соответствием оформлению ориги…"
click at [897, 436] on button "Сохранить" at bounding box center [908, 446] width 73 height 27
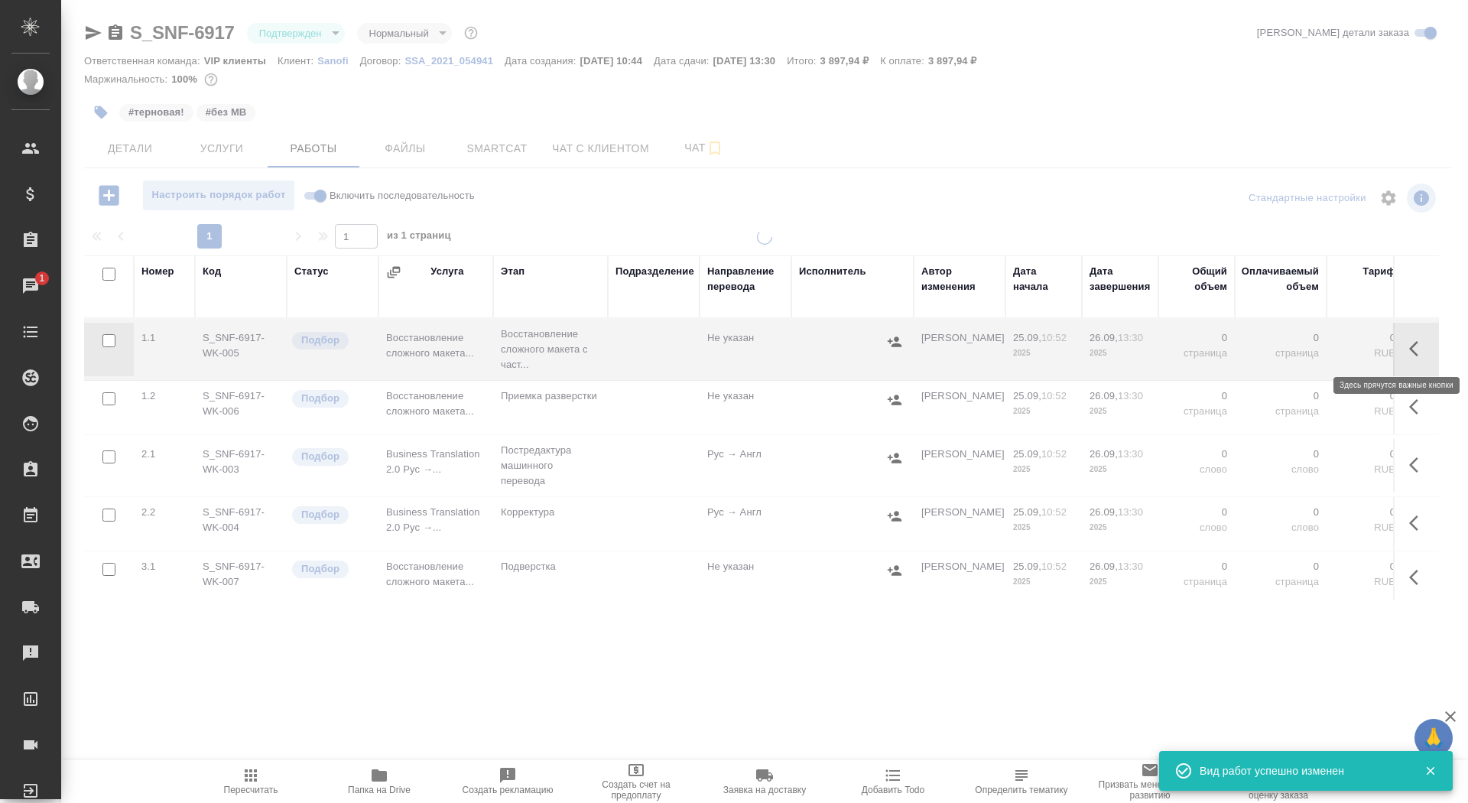
click at [1412, 343] on icon "button" at bounding box center [1418, 348] width 18 height 18
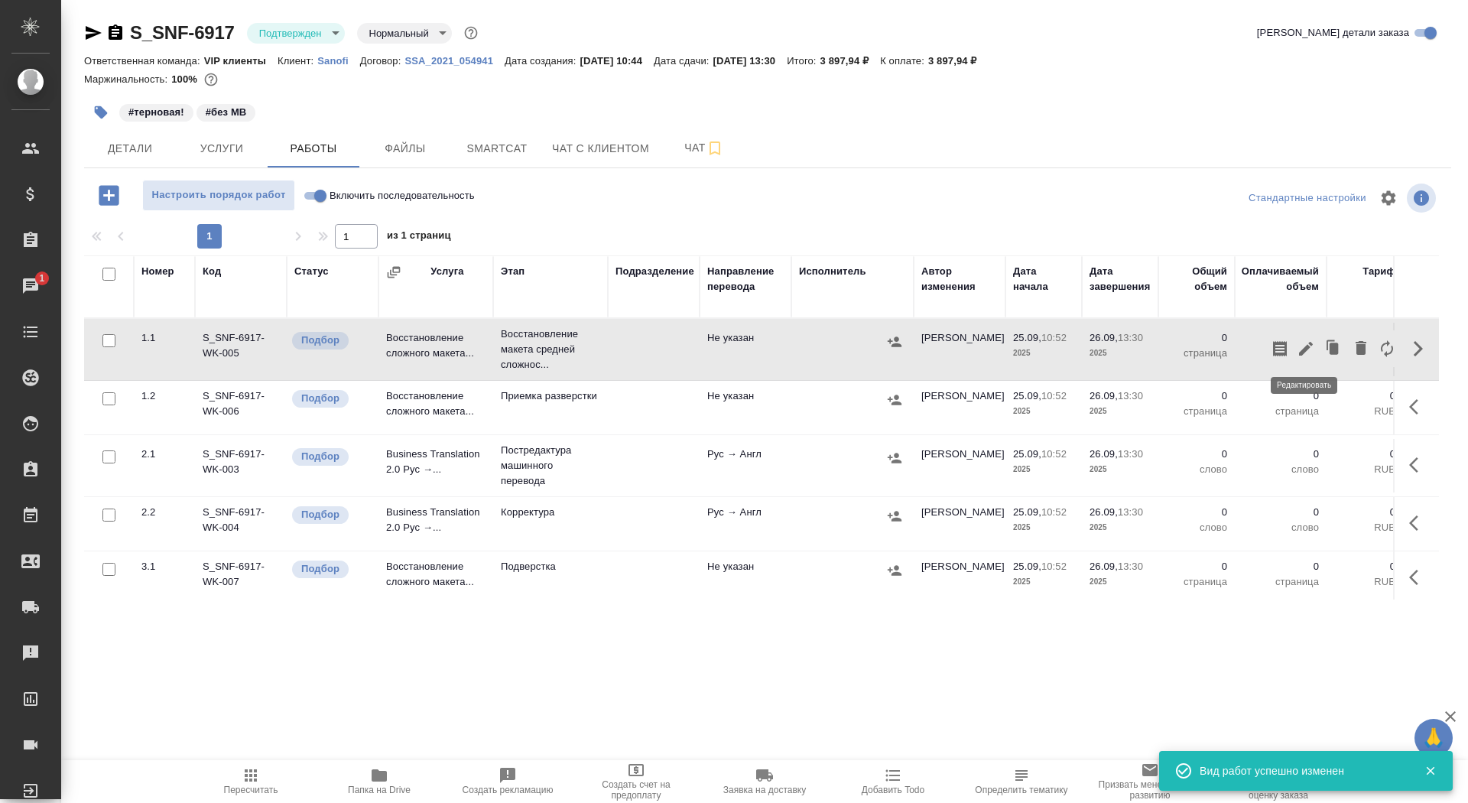
click at [1316, 344] on button "button" at bounding box center [1306, 348] width 26 height 37
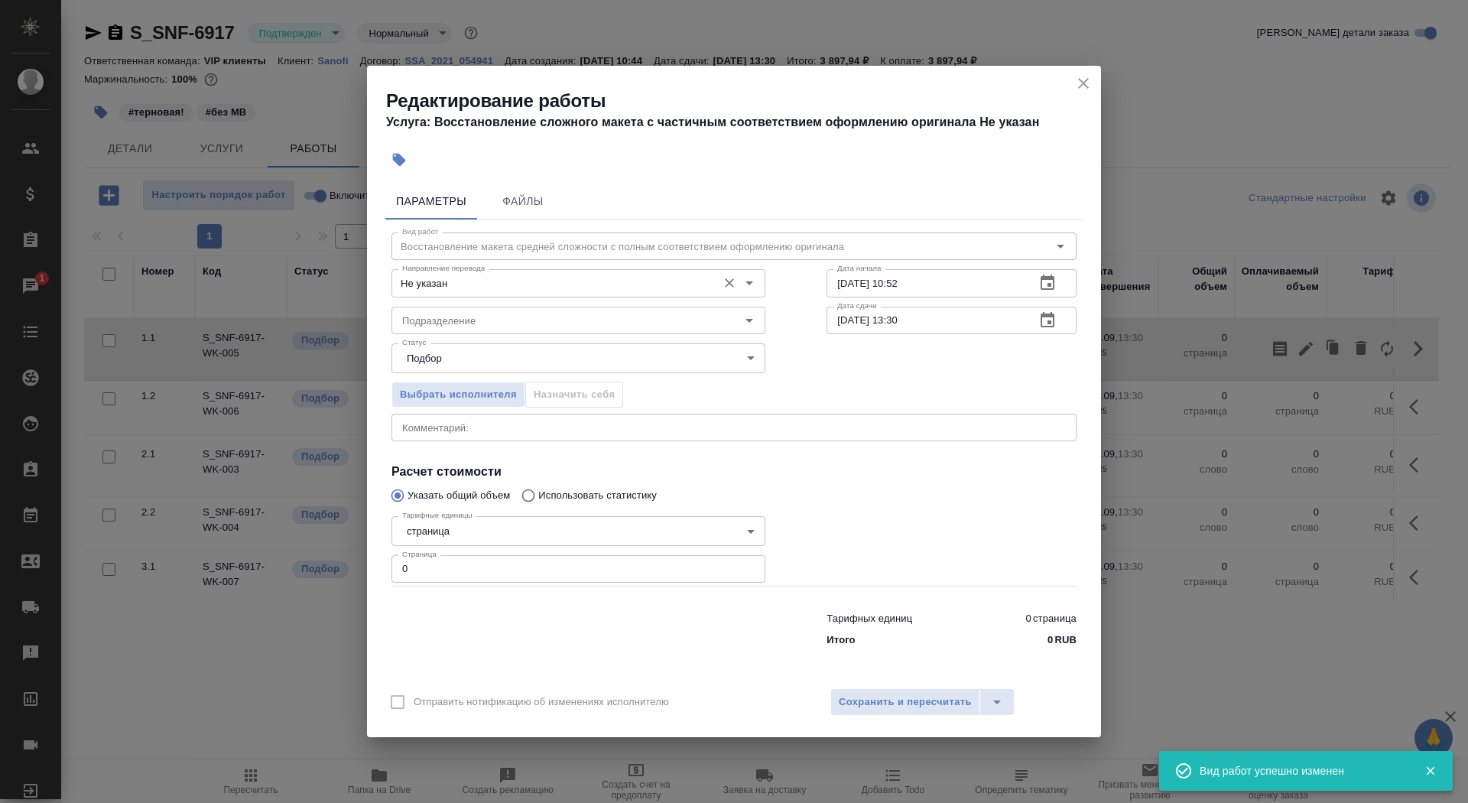
click at [479, 286] on input "Не указан" at bounding box center [552, 283] width 313 height 18
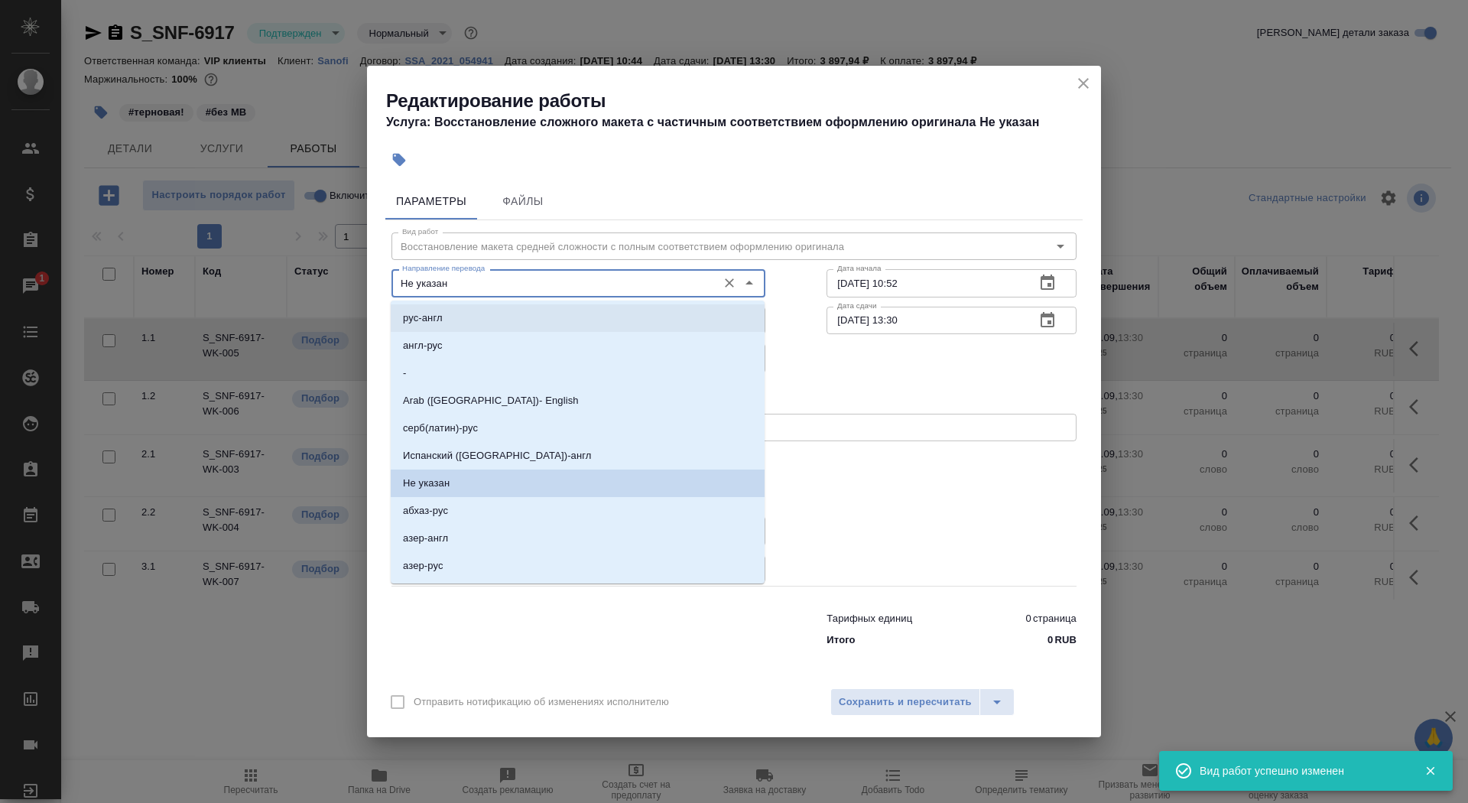
click at [462, 310] on li "рус-англ" at bounding box center [578, 318] width 374 height 28
type input "рус-англ"
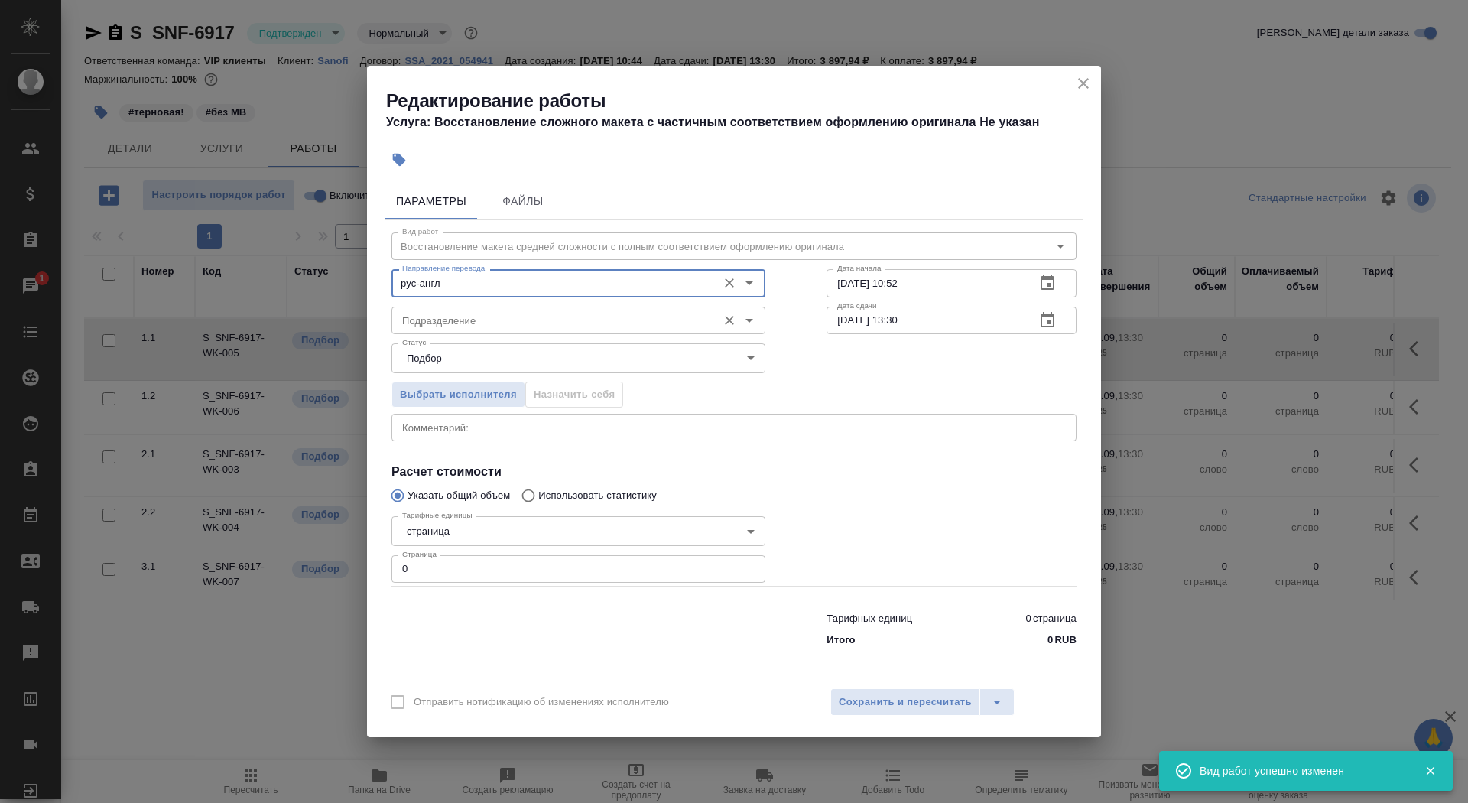
click at [463, 320] on input "Подразделение" at bounding box center [552, 320] width 313 height 18
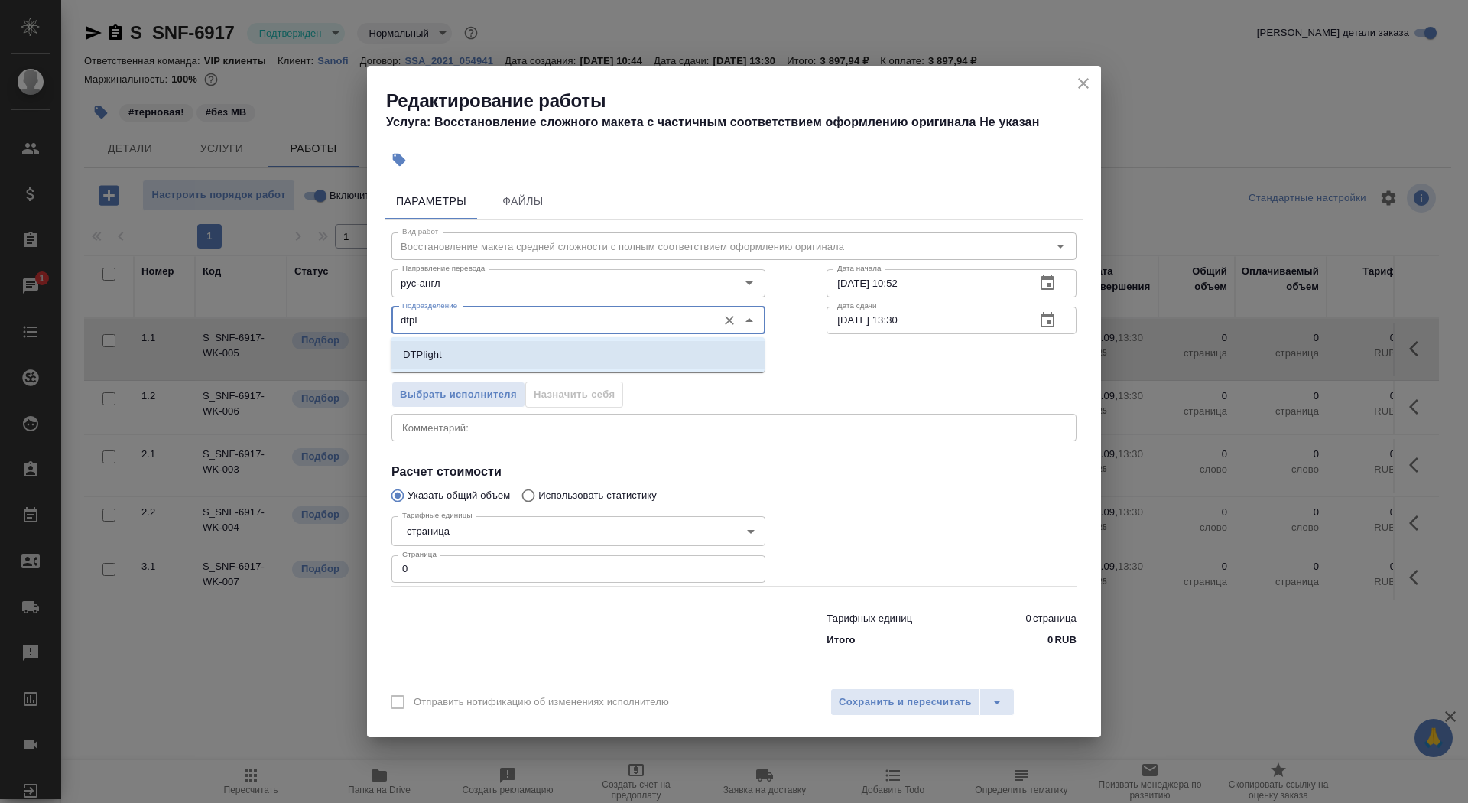
click at [560, 357] on li "DTPlight" at bounding box center [578, 355] width 374 height 28
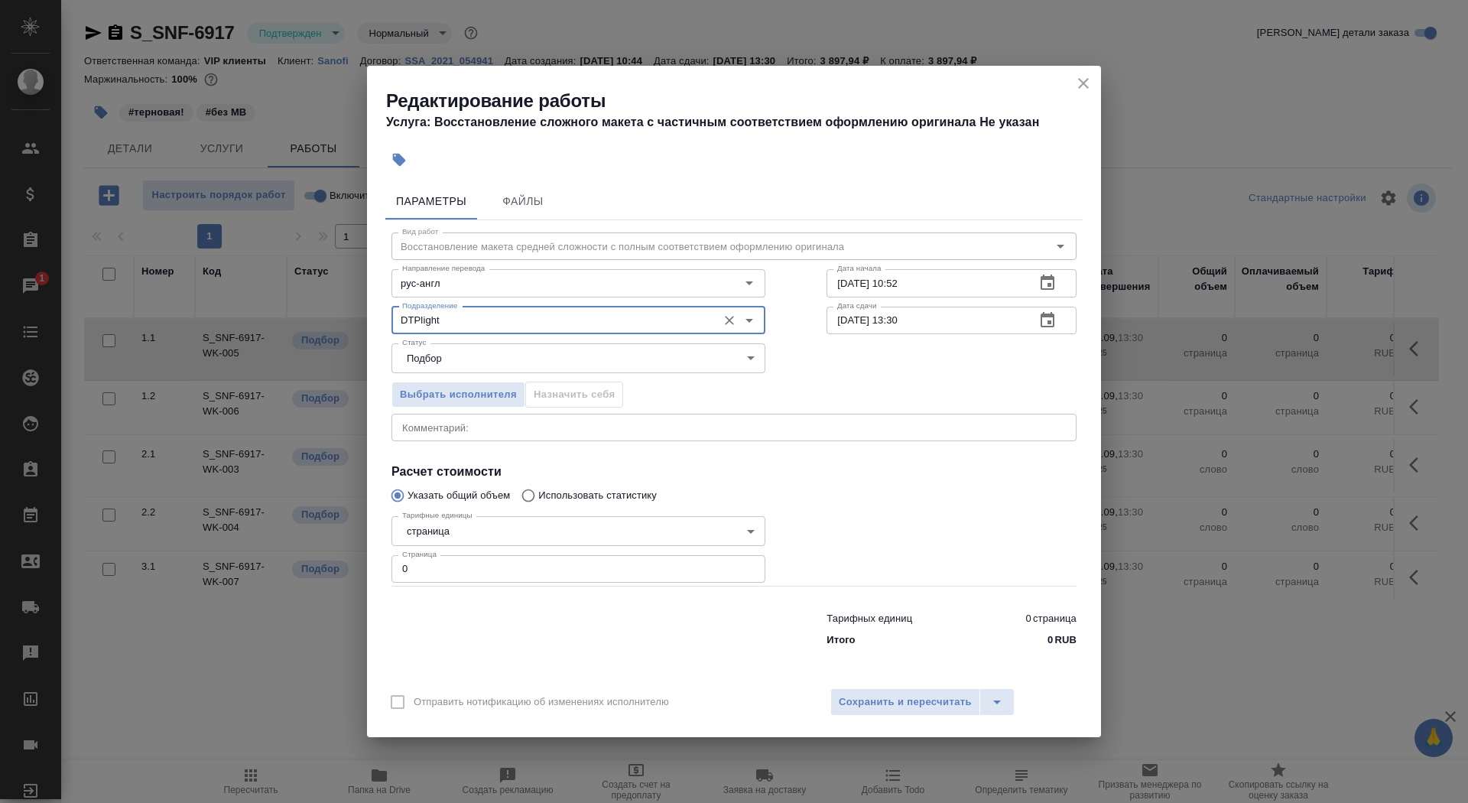
type input "DTPlight"
click at [472, 529] on body "🙏 .cls-1 fill:#fff; AWATERA Saydasheva Dilyara Клиенты Спецификации Заказы 1 Ча…" at bounding box center [734, 401] width 1468 height 803
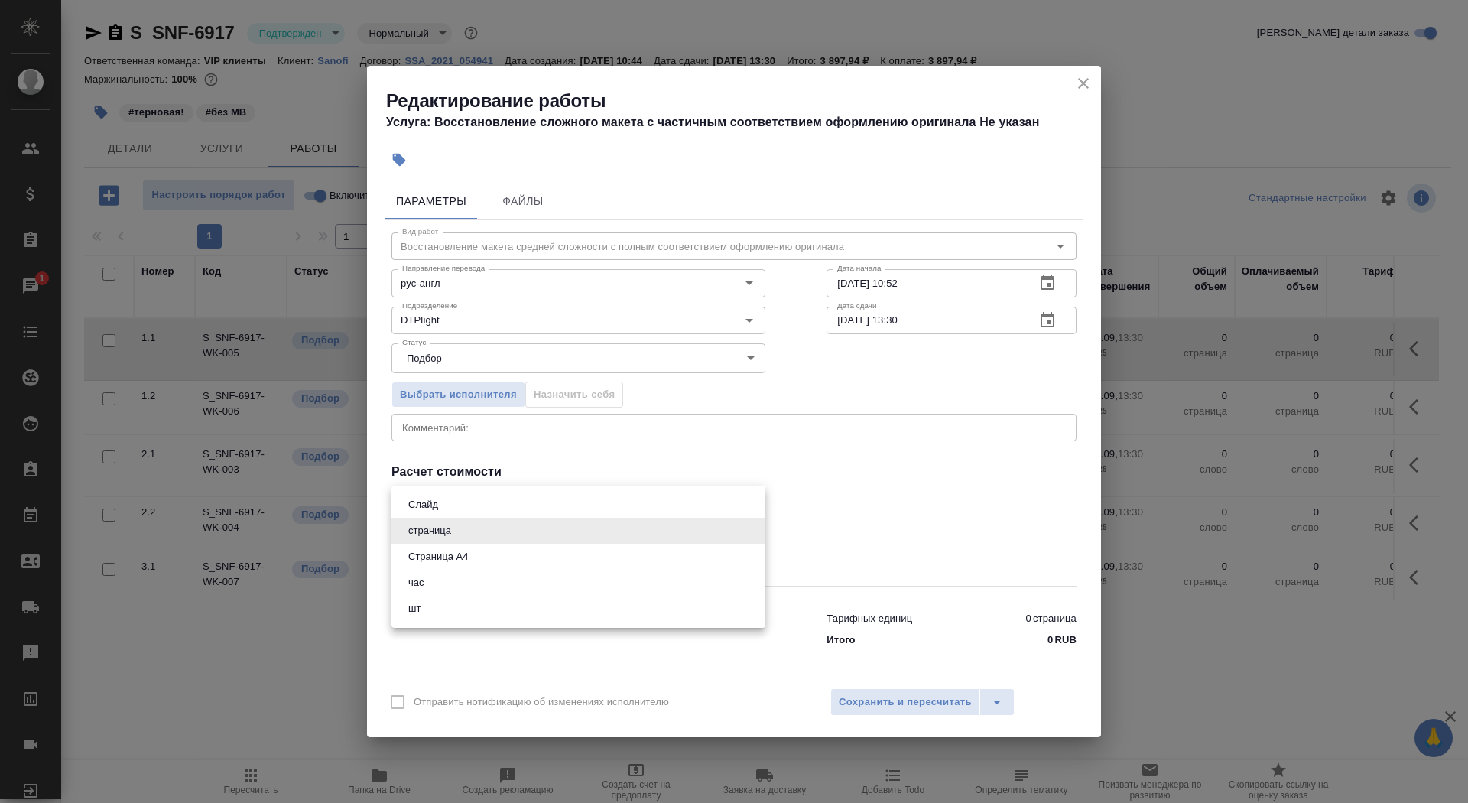
click at [479, 555] on li "Страница А4" at bounding box center [578, 557] width 374 height 26
type input "5f036ec4e16dec2d6b59c8ff"
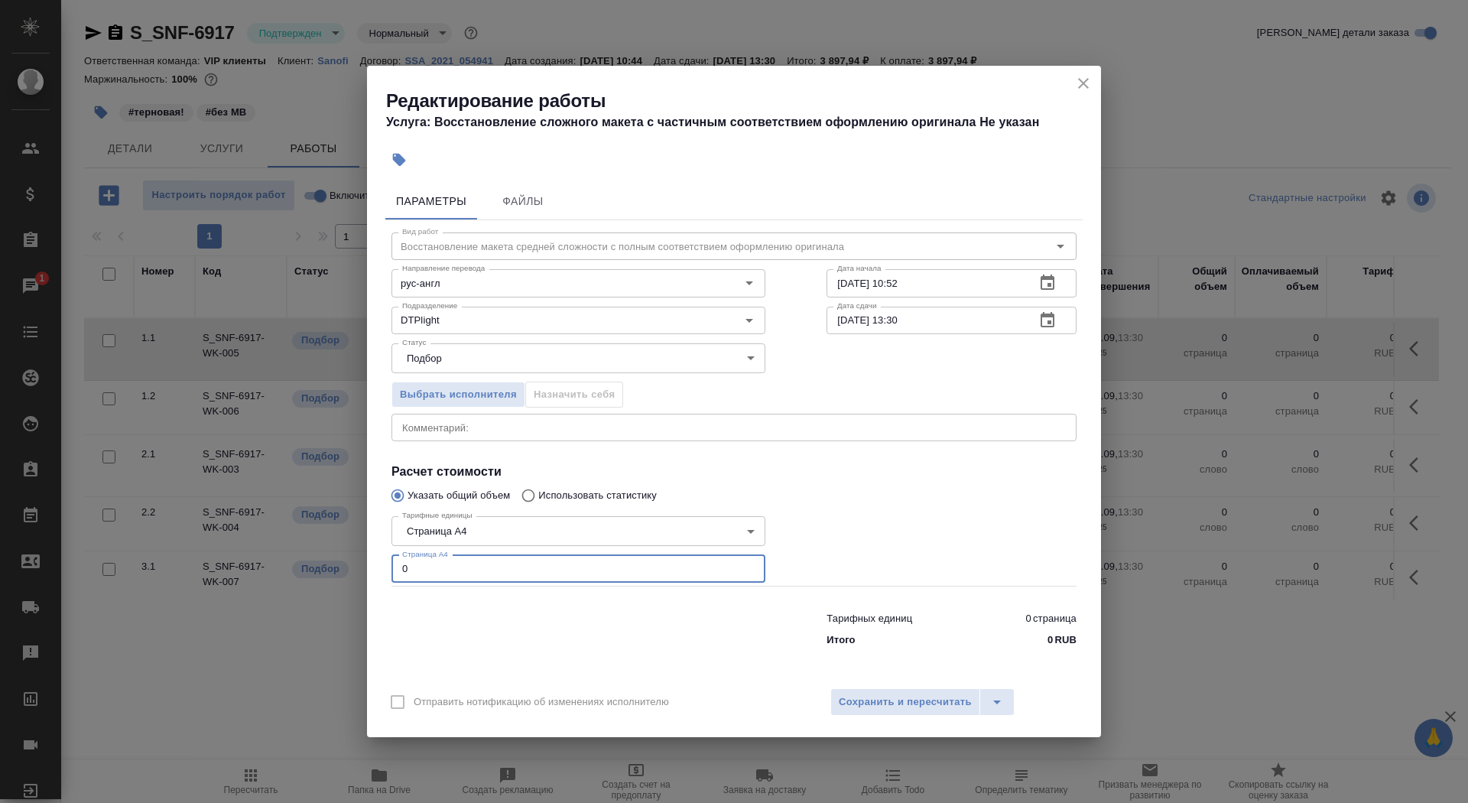
click at [486, 570] on input "0" at bounding box center [578, 569] width 374 height 28
type input "4"
click at [963, 283] on input "25.09.2025 10:52" at bounding box center [924, 283] width 196 height 28
type input "25.09.2025 12:32"
click at [1050, 325] on icon "button" at bounding box center [1047, 320] width 18 height 18
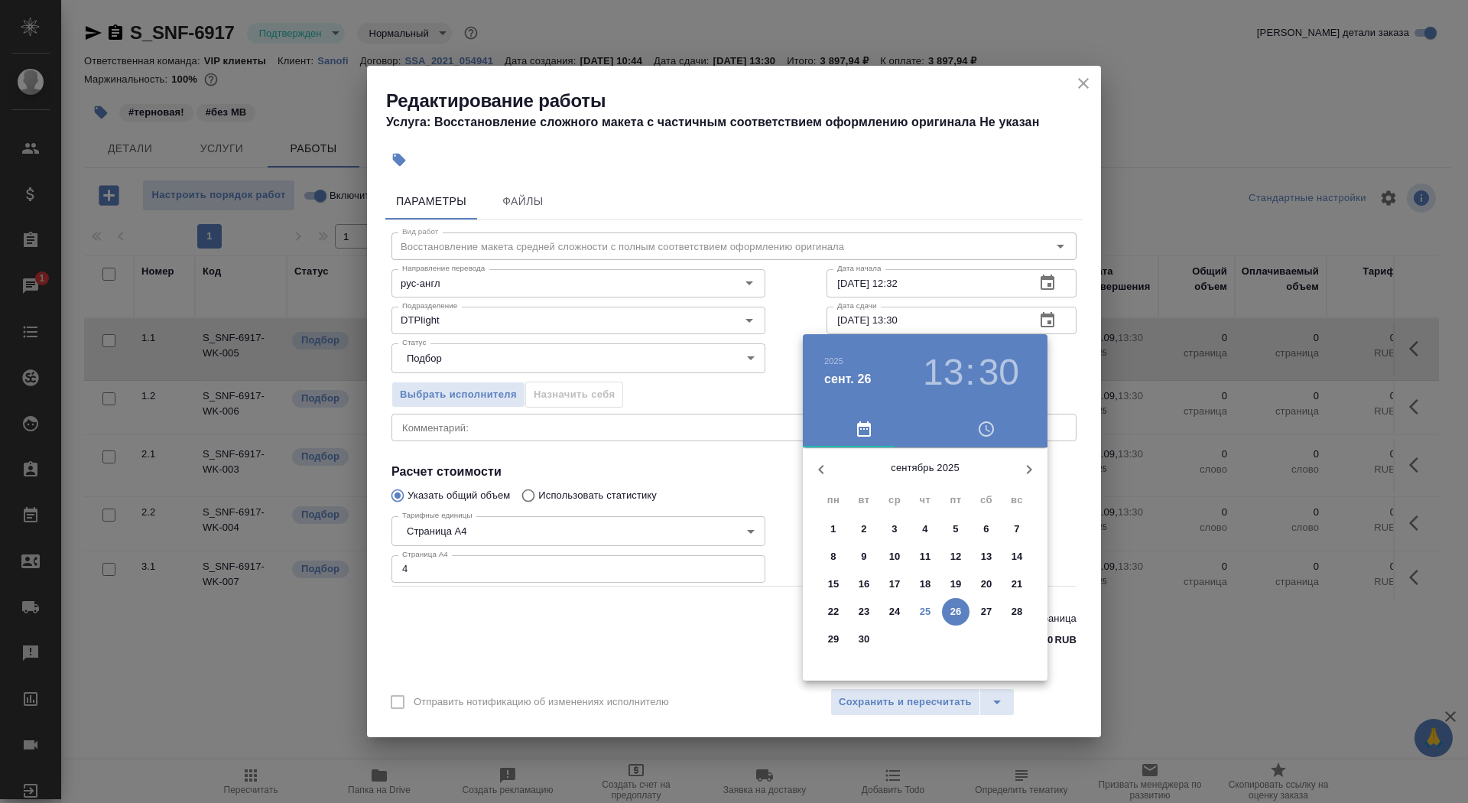
click at [920, 612] on p "25" at bounding box center [925, 611] width 11 height 15
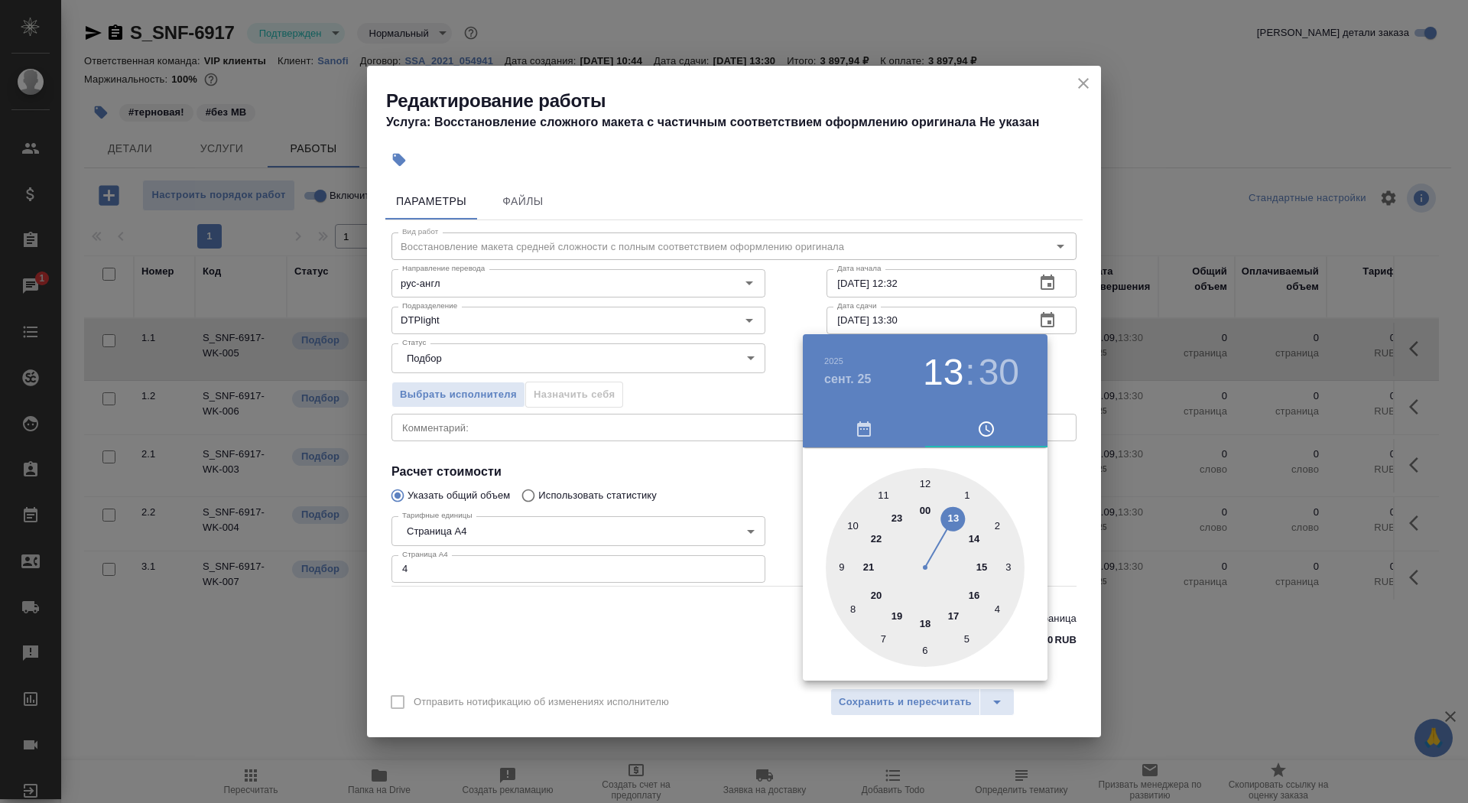
click at [972, 537] on div at bounding box center [925, 567] width 199 height 199
click at [852, 524] on div at bounding box center [925, 567] width 199 height 199
click at [934, 388] on h3 "14" at bounding box center [943, 372] width 41 height 43
click at [985, 560] on div at bounding box center [925, 567] width 199 height 199
type input "25.09.2025 15:00"
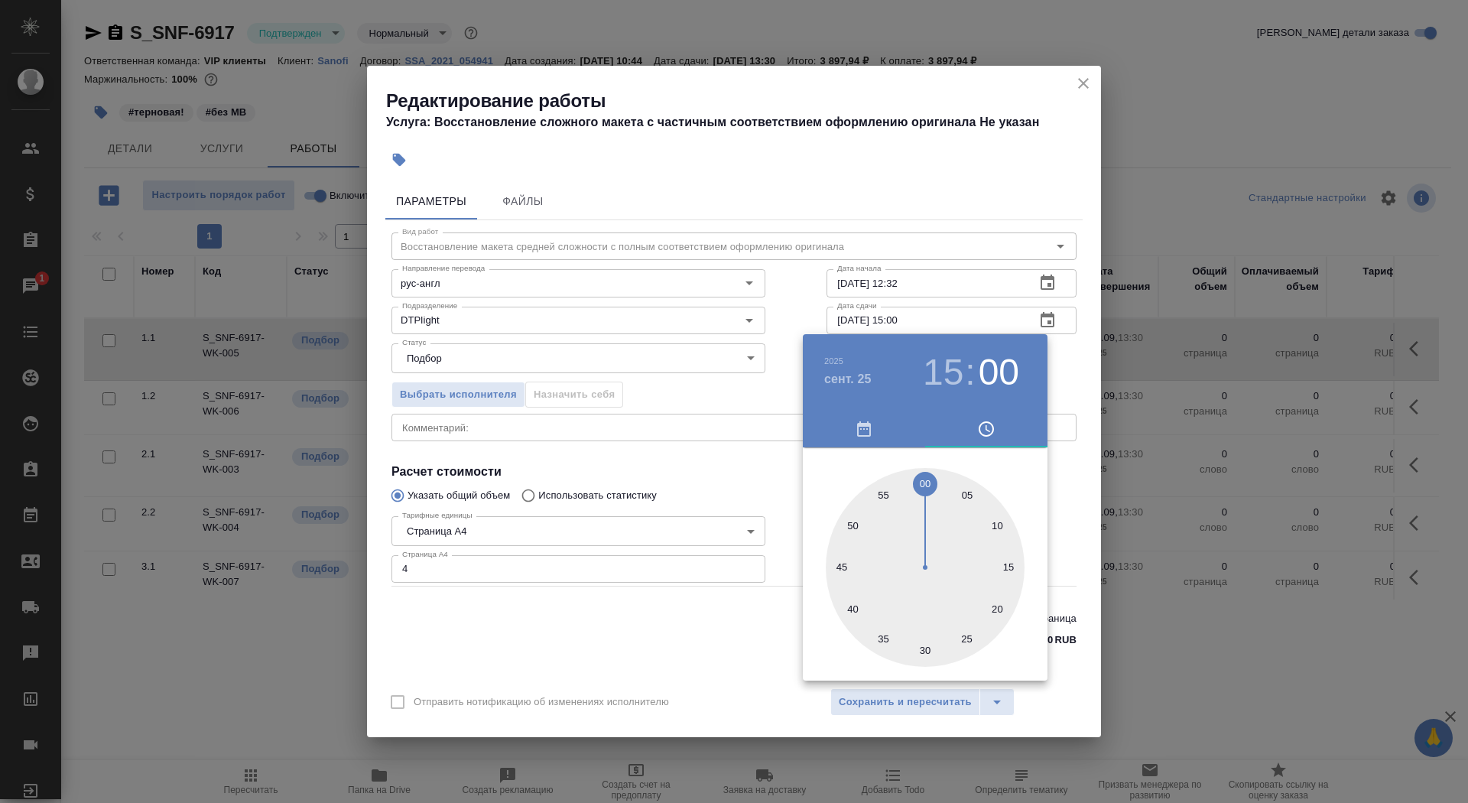
click at [925, 479] on div at bounding box center [925, 567] width 199 height 199
click at [654, 462] on div at bounding box center [734, 401] width 1468 height 803
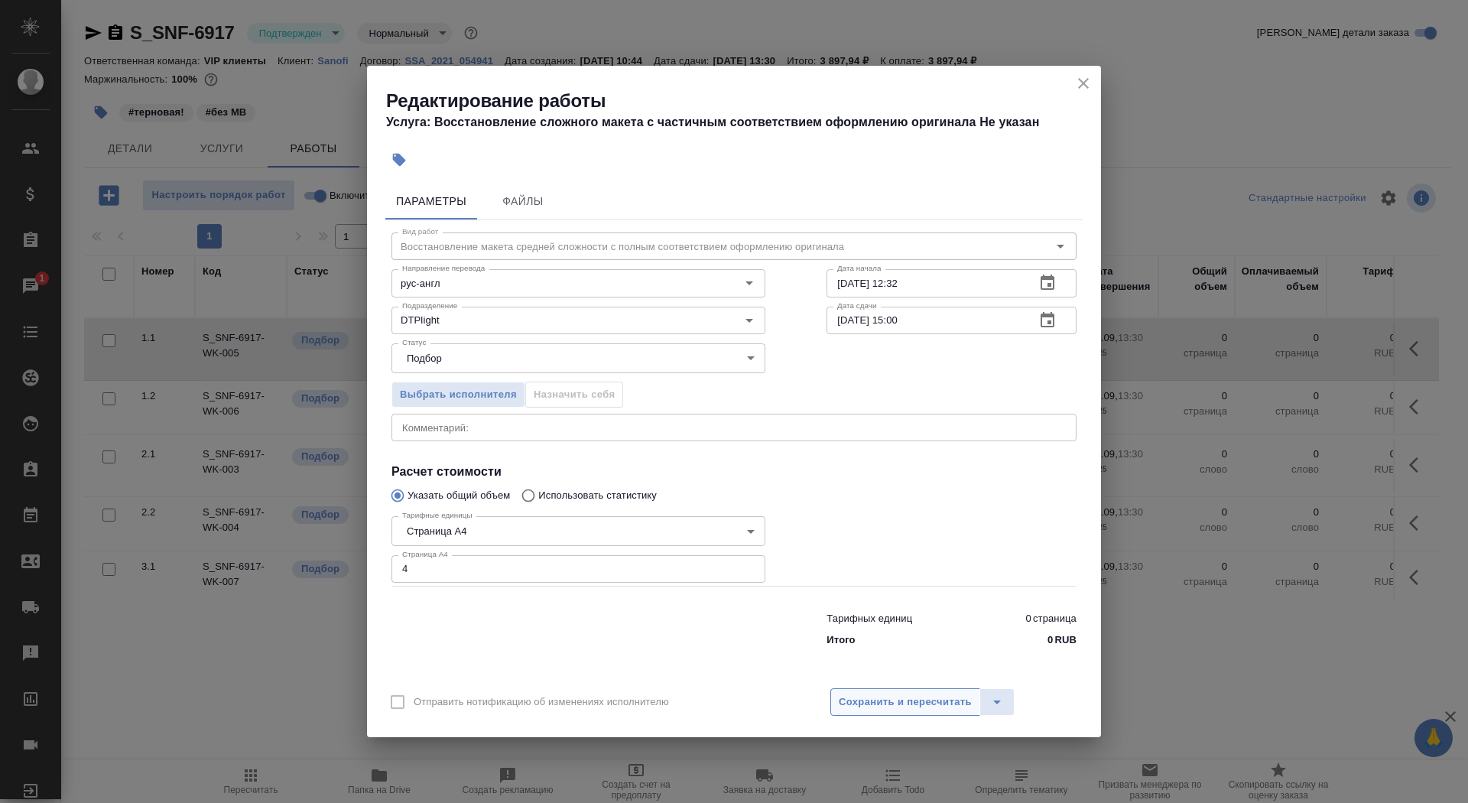
click at [866, 707] on span "Сохранить и пересчитать" at bounding box center [905, 702] width 133 height 18
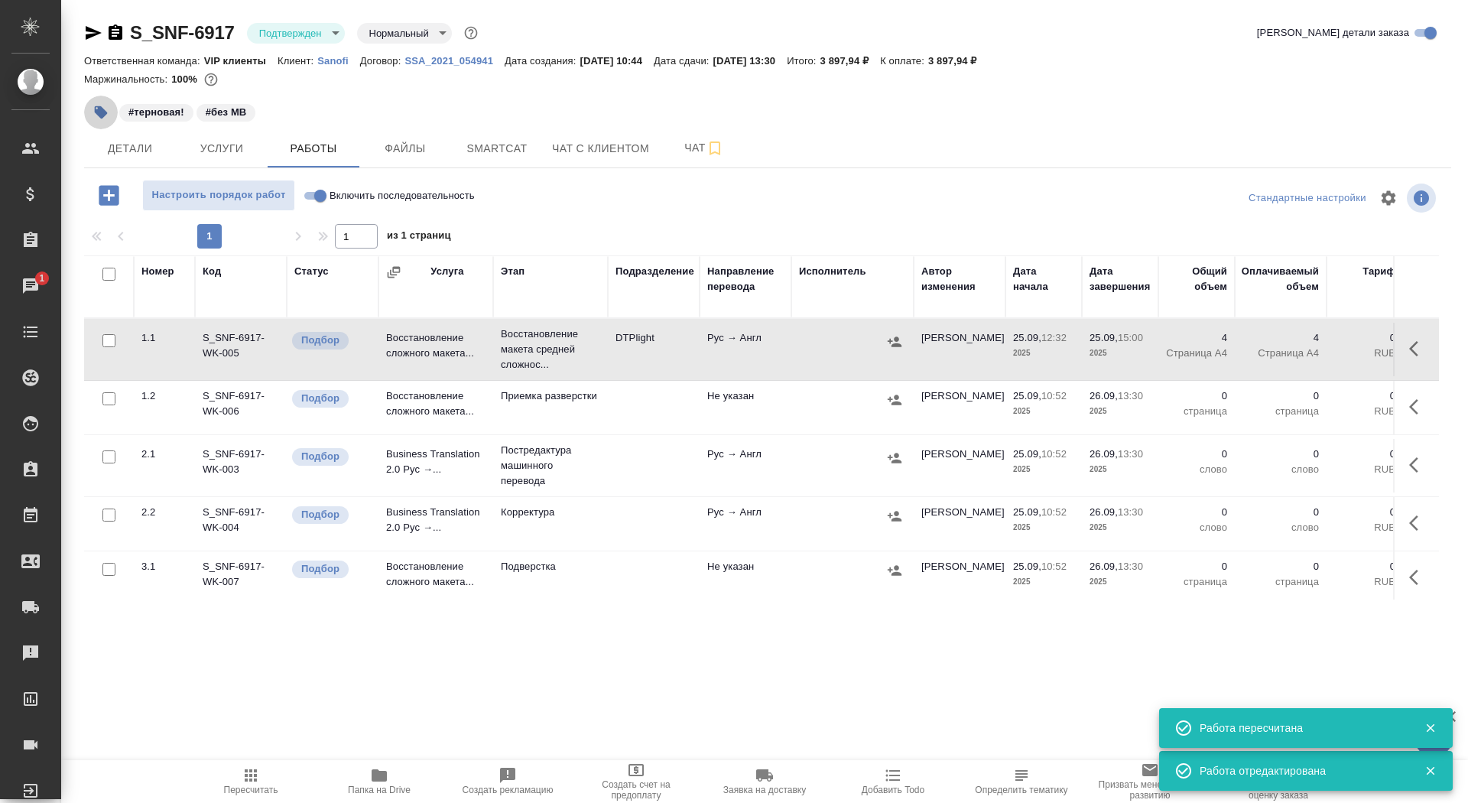
click at [96, 108] on icon "button" at bounding box center [101, 112] width 13 height 13
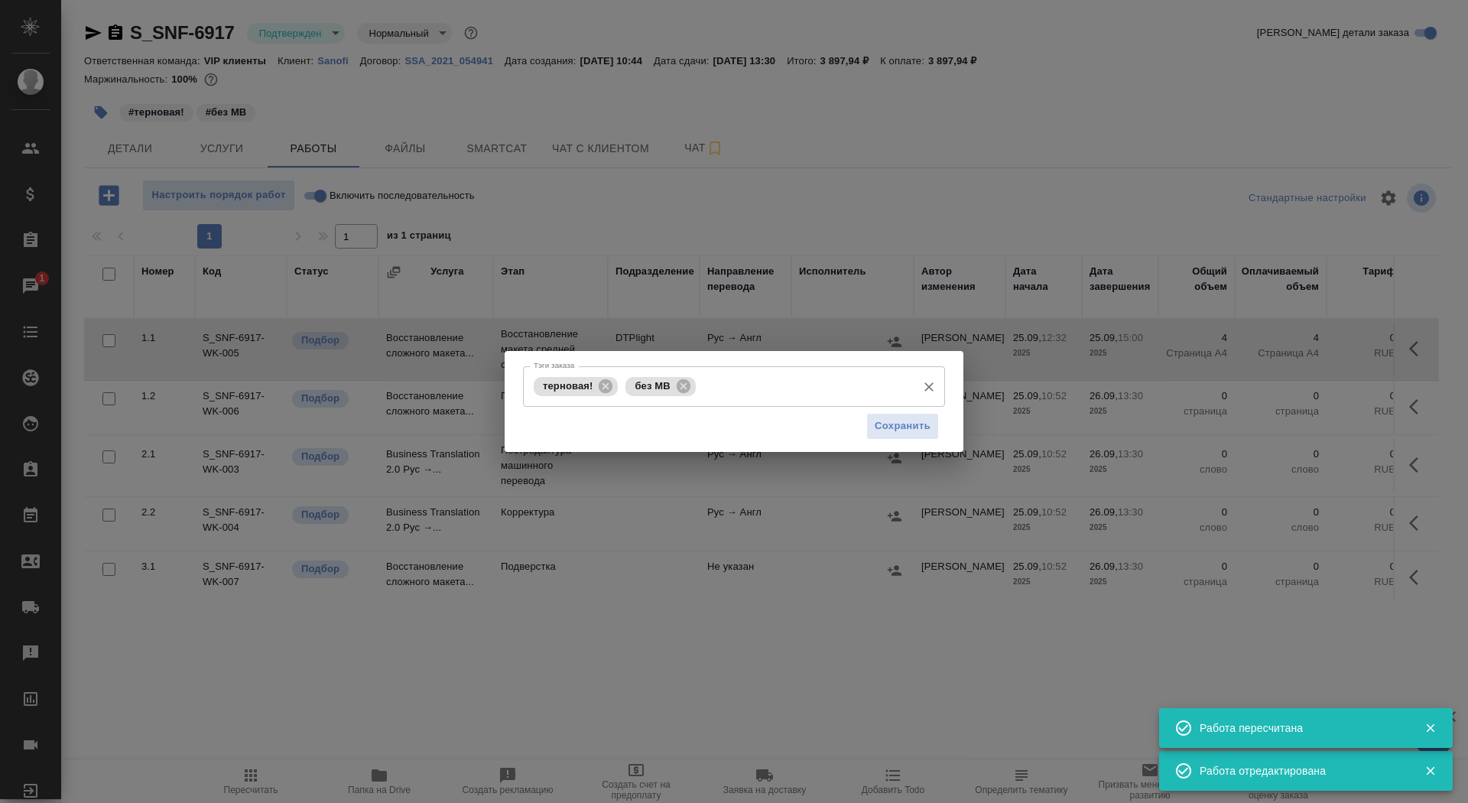
click at [743, 400] on div "терновая! без МВ Тэги заказа" at bounding box center [734, 386] width 422 height 41
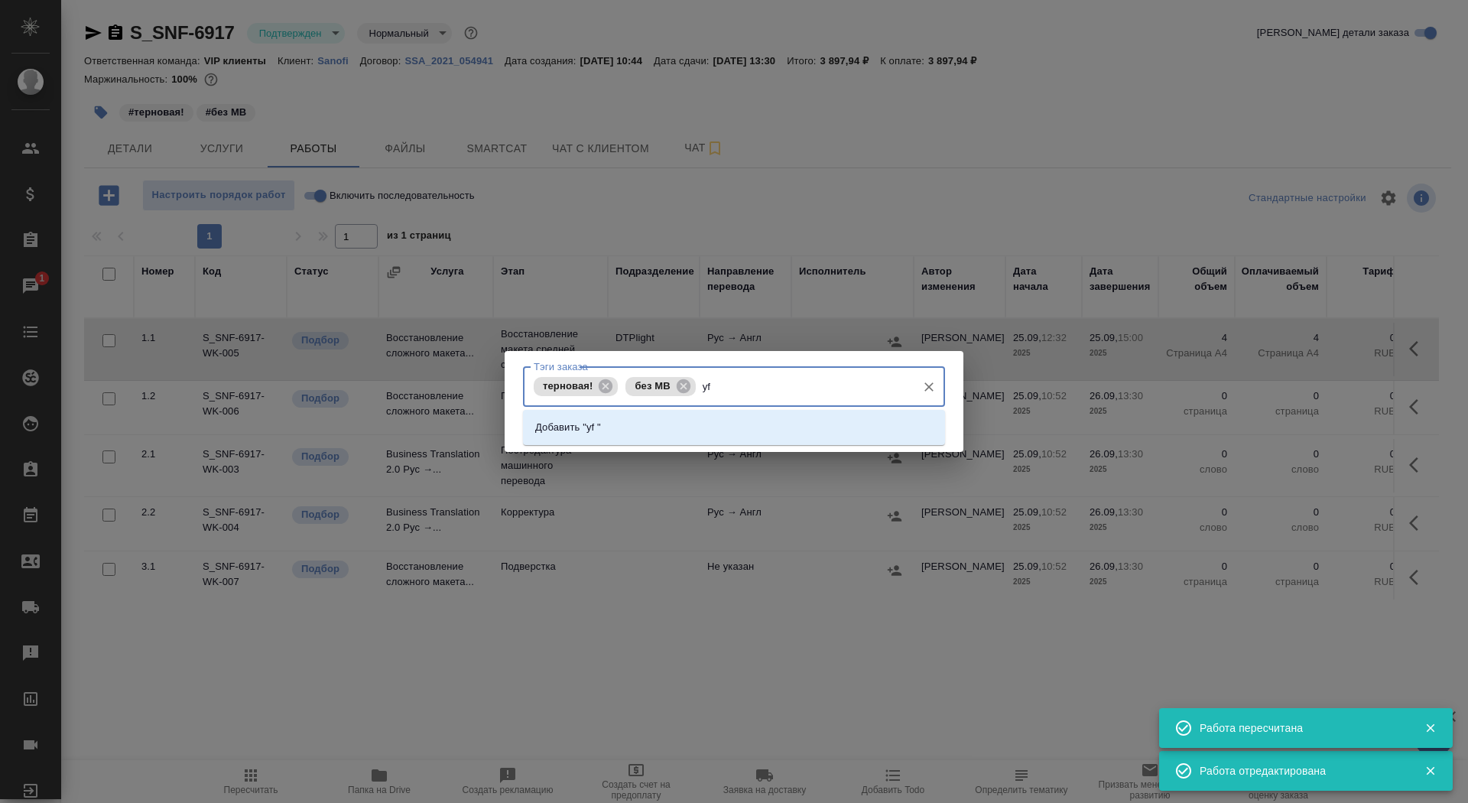
type input "y"
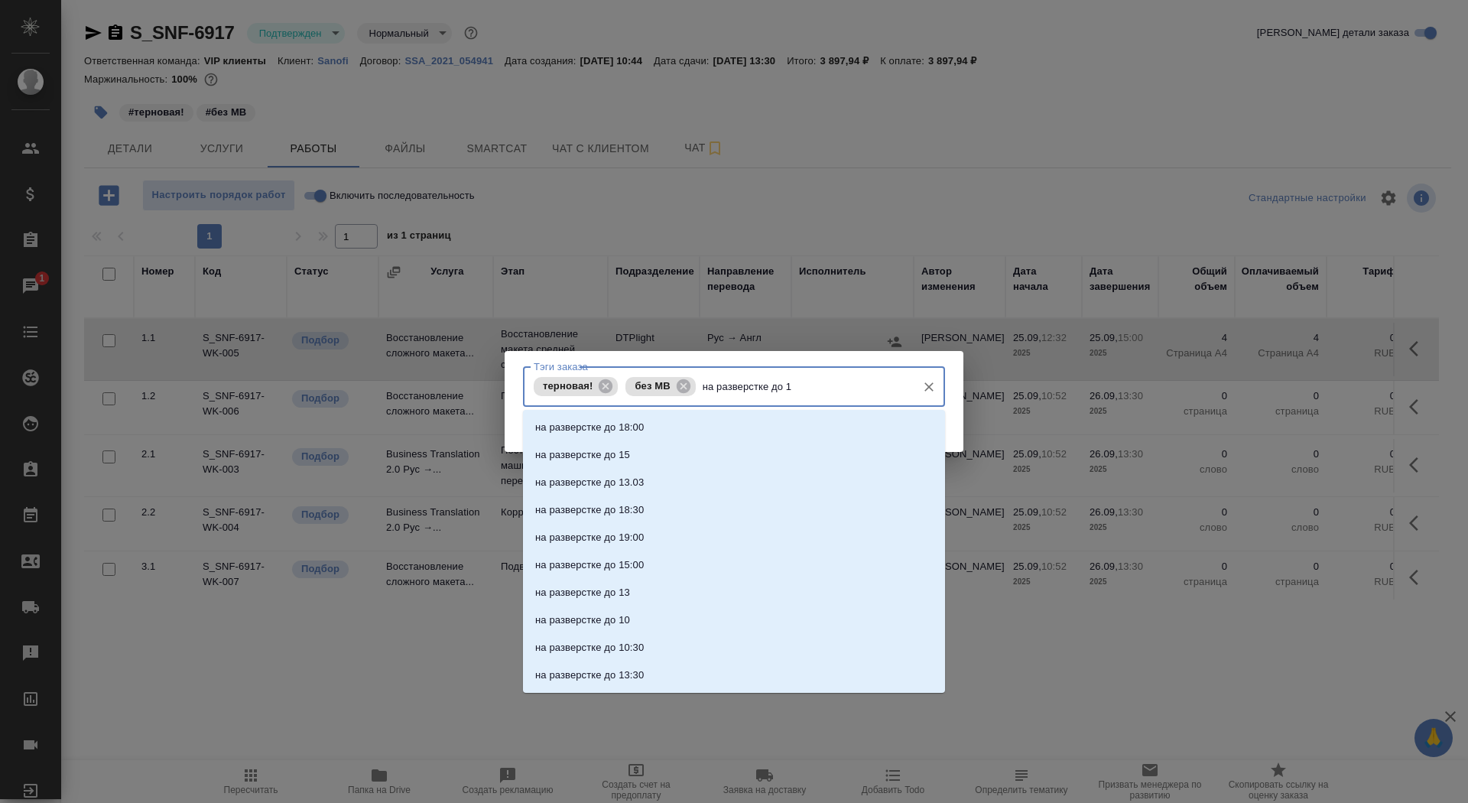
type input "на разверстке до 15"
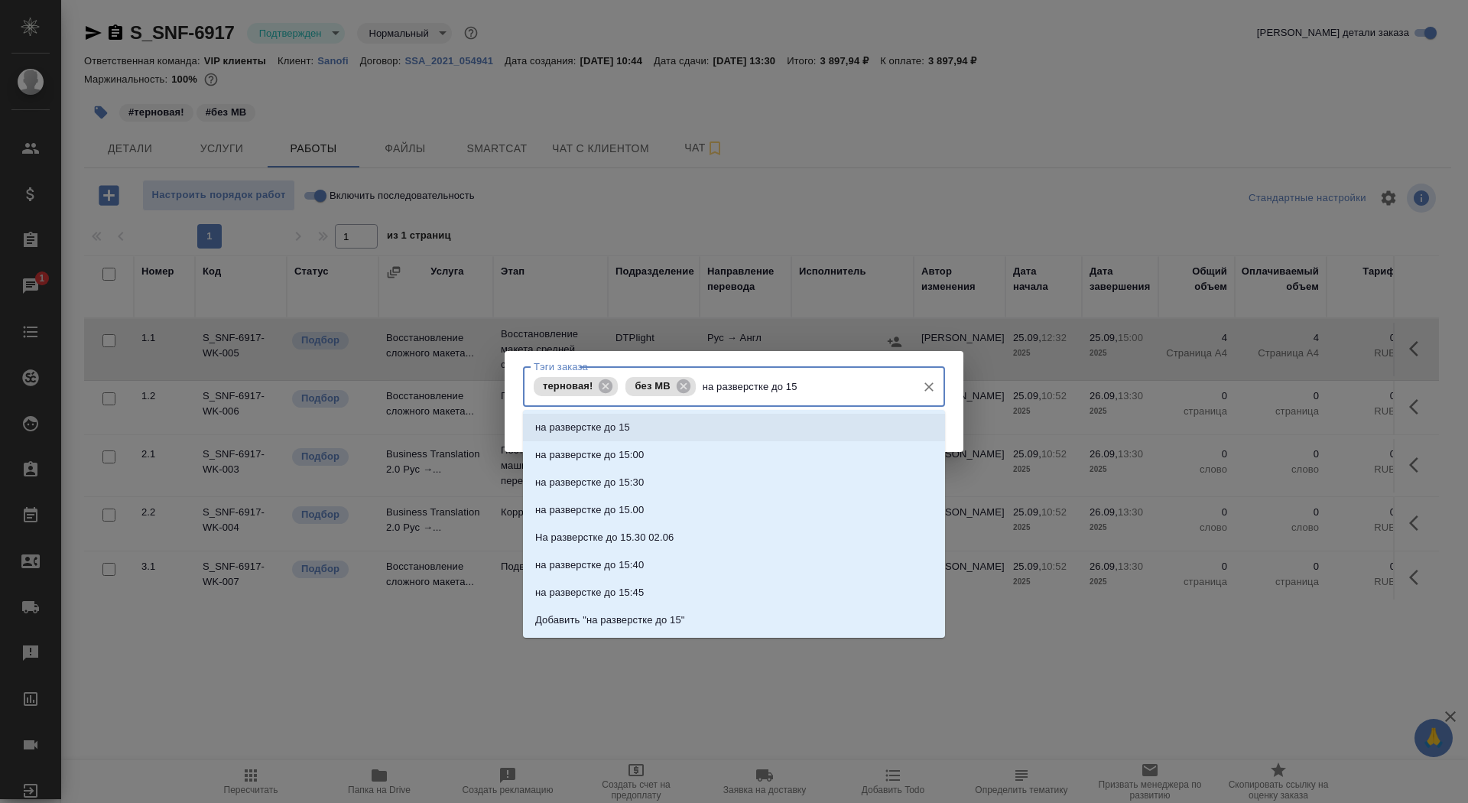
click at [763, 432] on li "на разверстке до 15" at bounding box center [734, 428] width 422 height 28
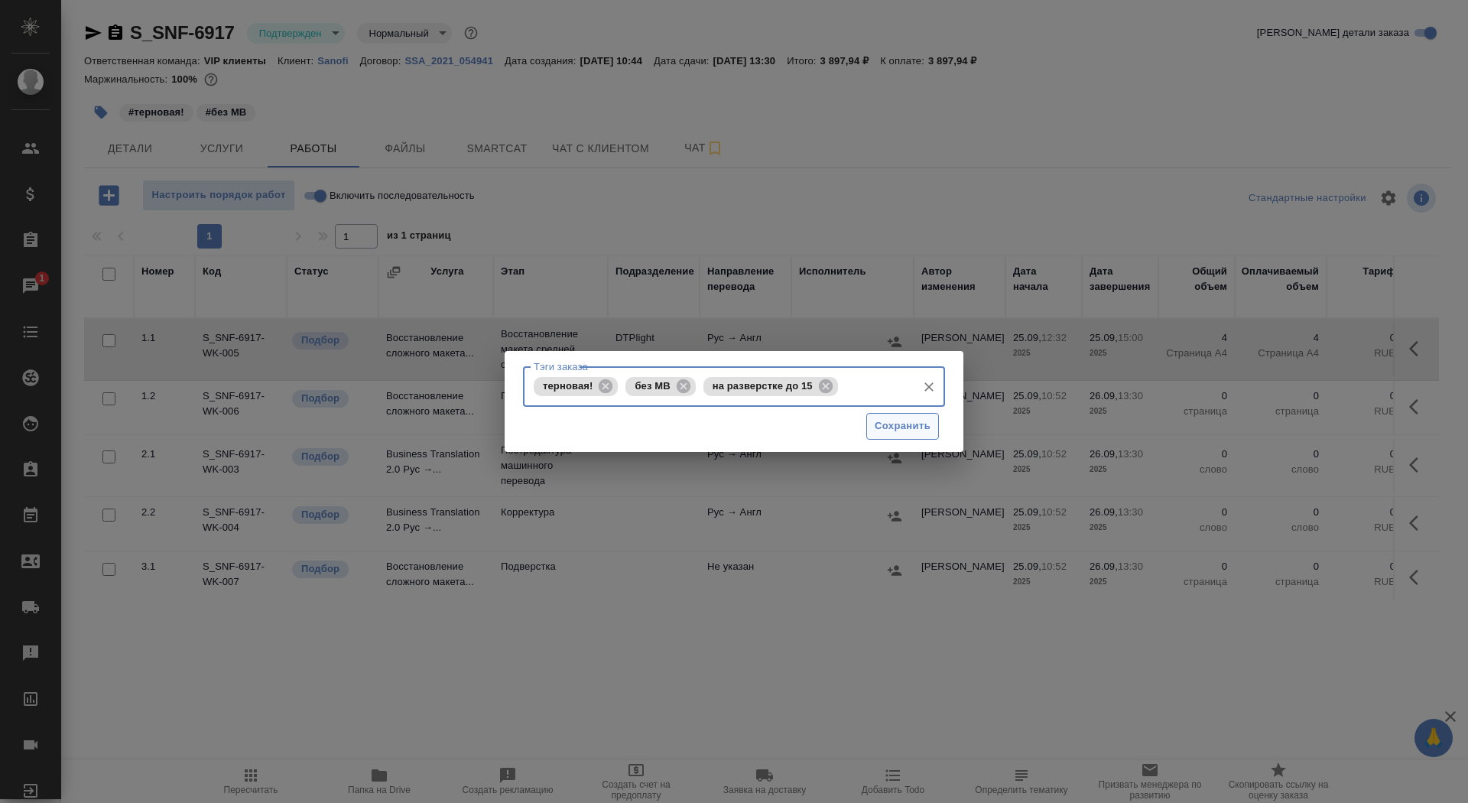
click at [920, 421] on span "Сохранить" at bounding box center [903, 426] width 56 height 18
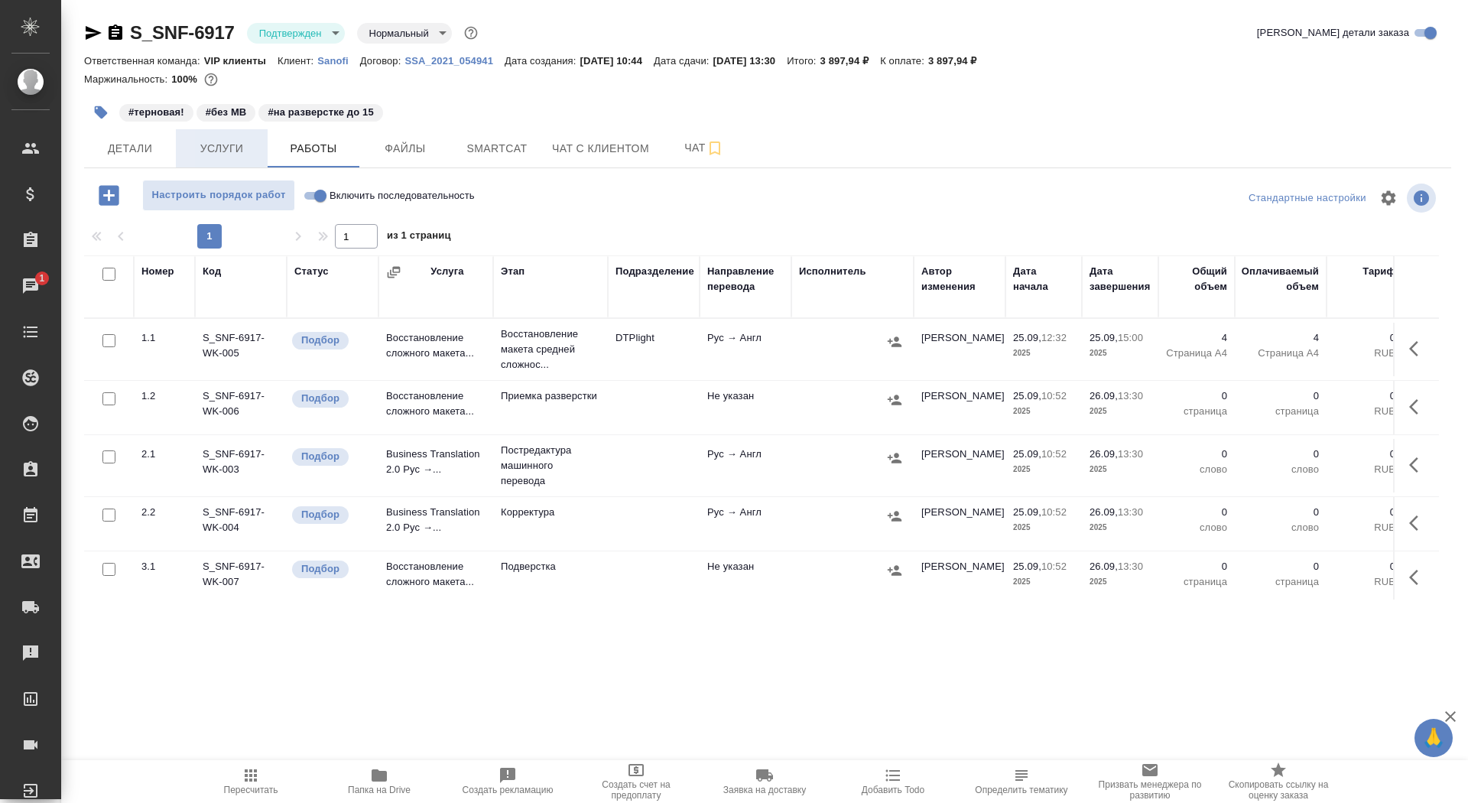
click at [218, 154] on span "Услуги" at bounding box center [221, 148] width 73 height 19
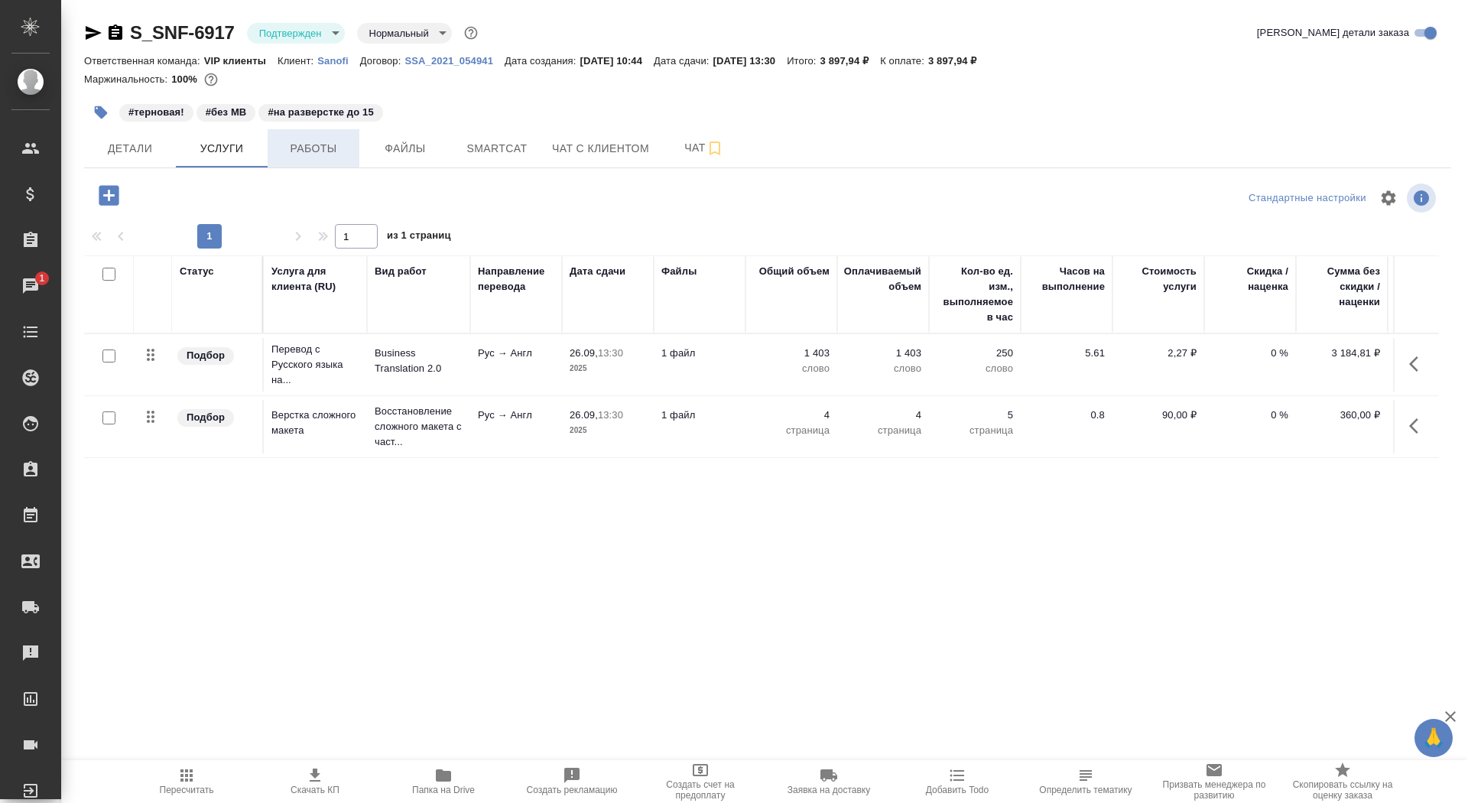
click at [310, 137] on button "Работы" at bounding box center [314, 148] width 92 height 38
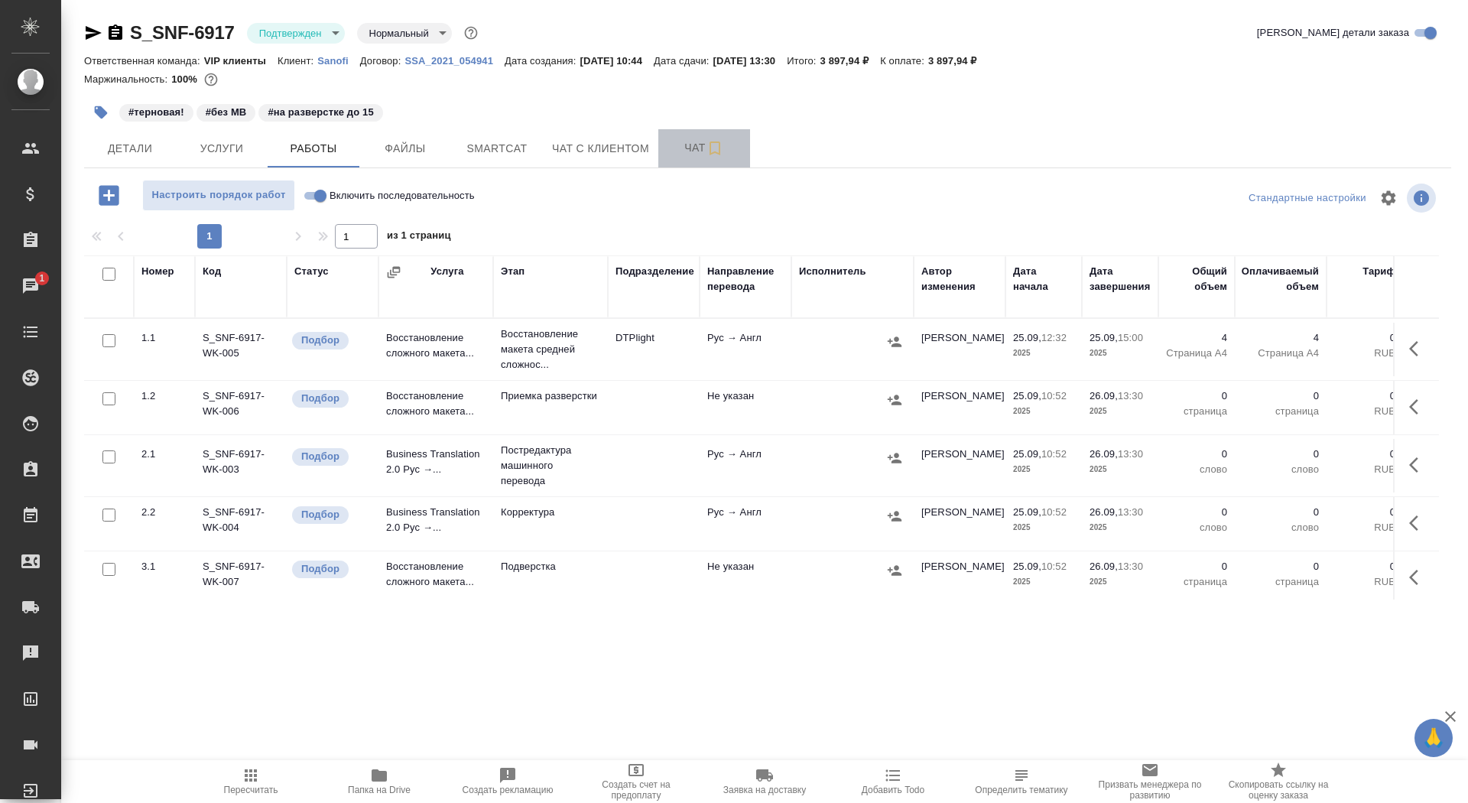
click at [668, 154] on button "Чат" at bounding box center [704, 148] width 92 height 38
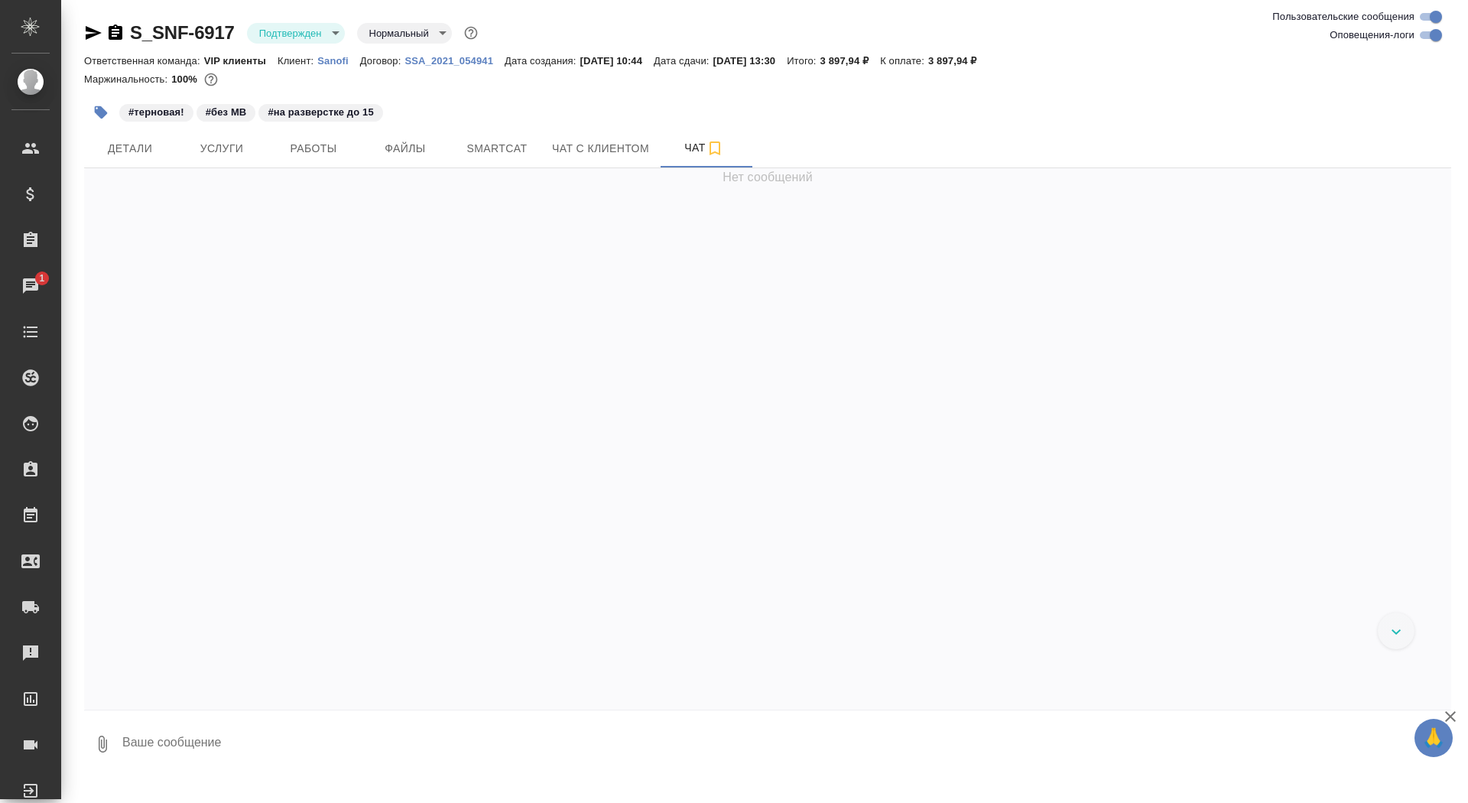
scroll to position [7782, 0]
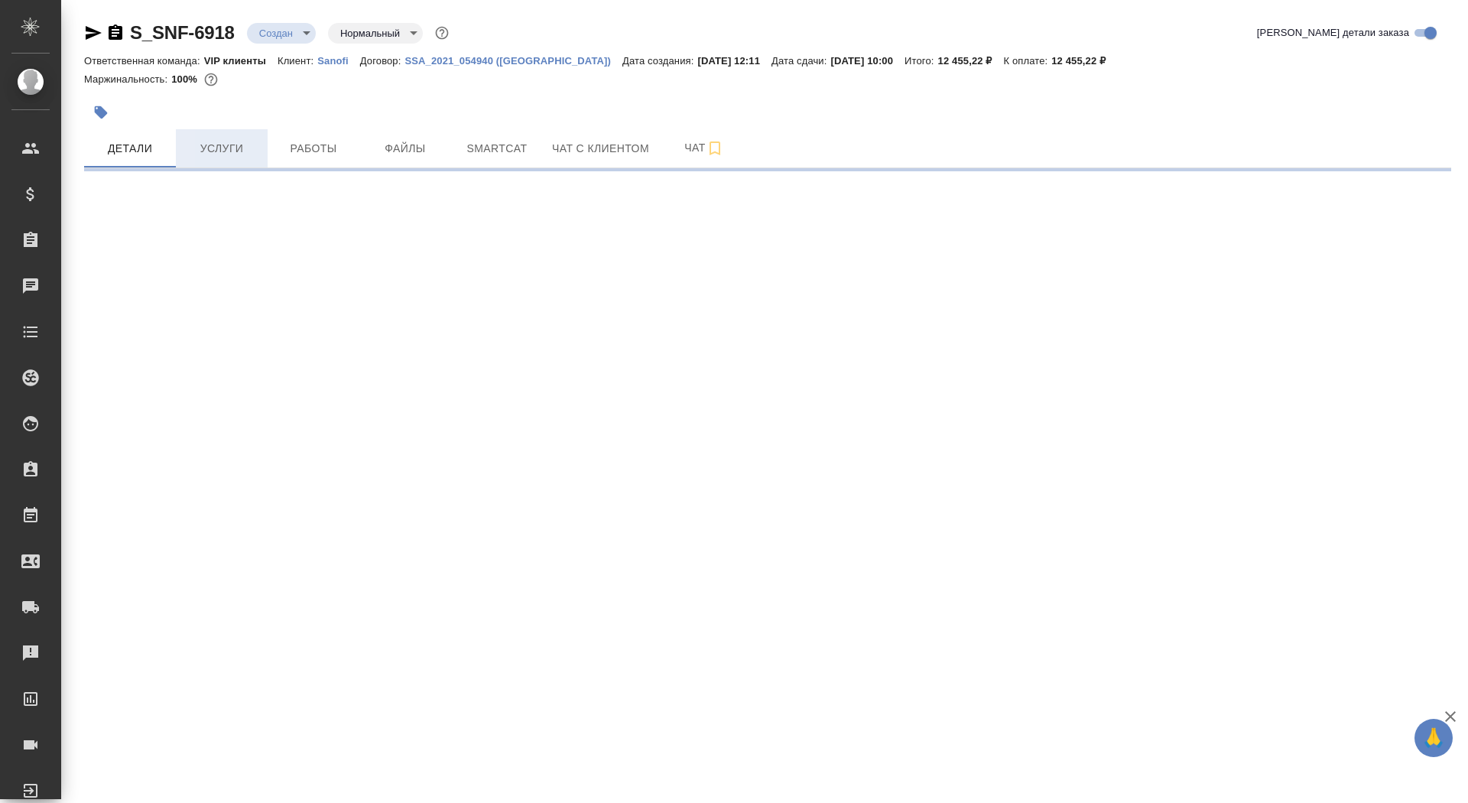
click at [250, 143] on span "Услуги" at bounding box center [221, 148] width 73 height 19
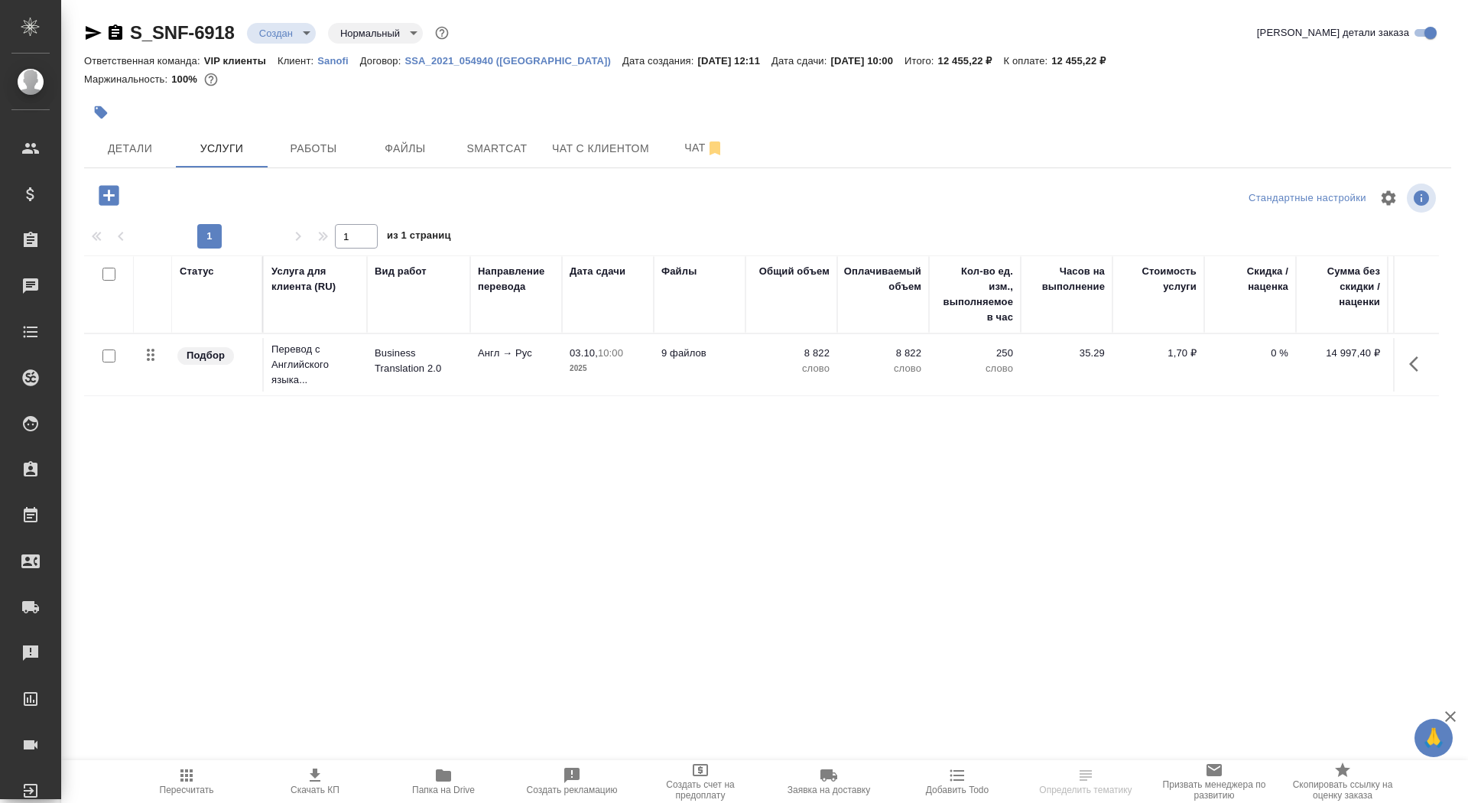
click at [112, 188] on icon "button" at bounding box center [109, 195] width 20 height 20
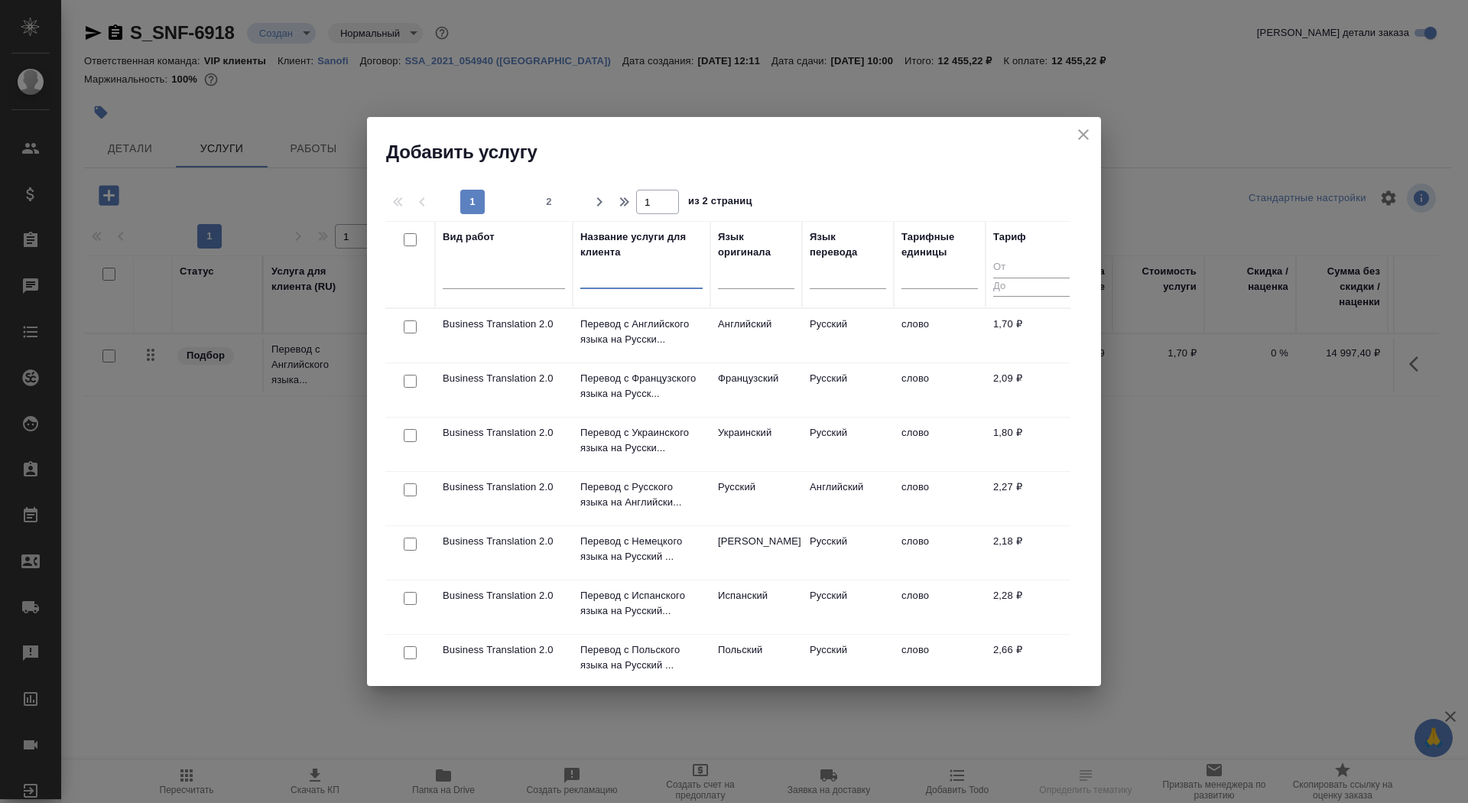
click at [608, 275] on input "text" at bounding box center [641, 279] width 122 height 19
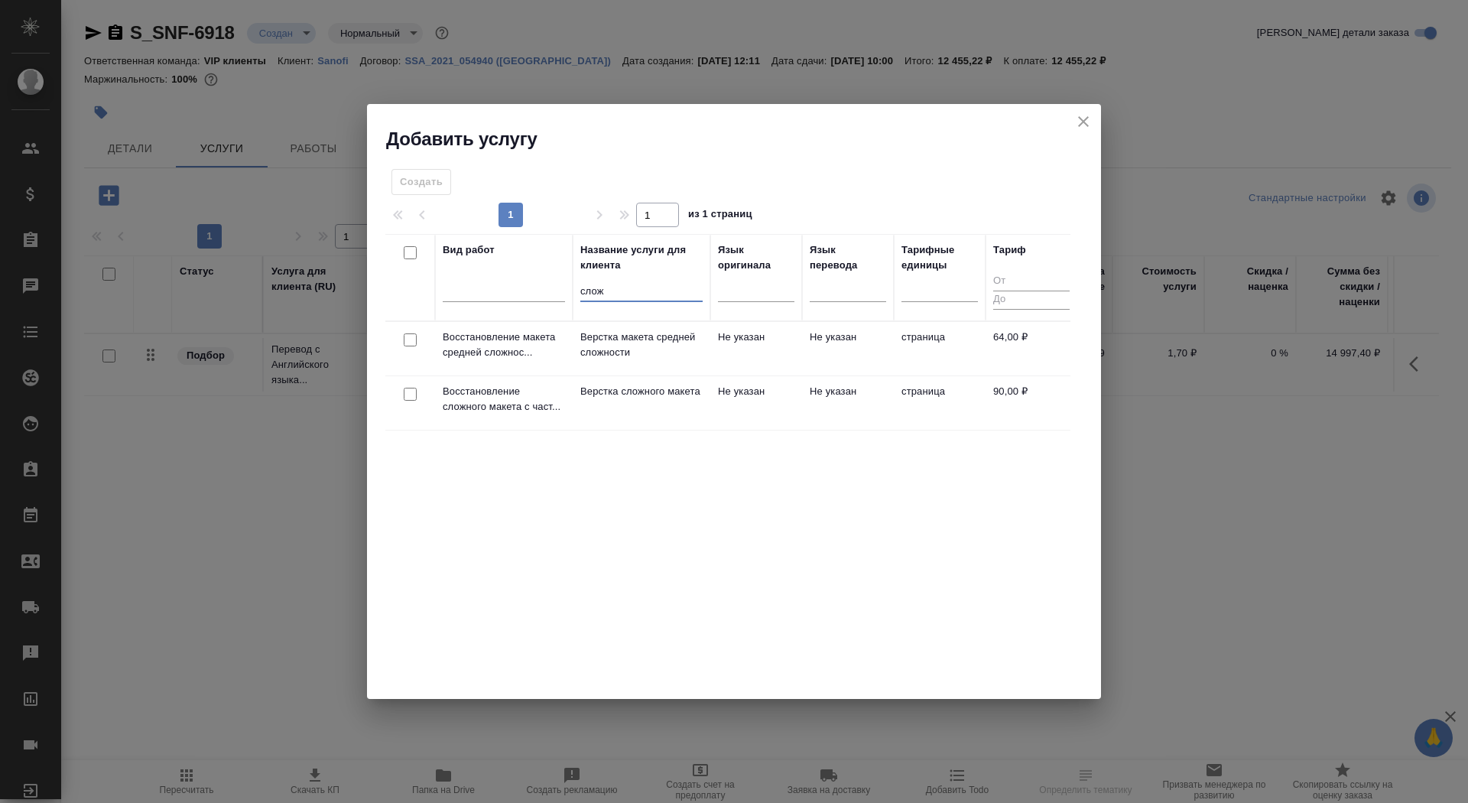
type input "слож"
click at [634, 392] on p "Верстка сложного макета" at bounding box center [641, 391] width 122 height 15
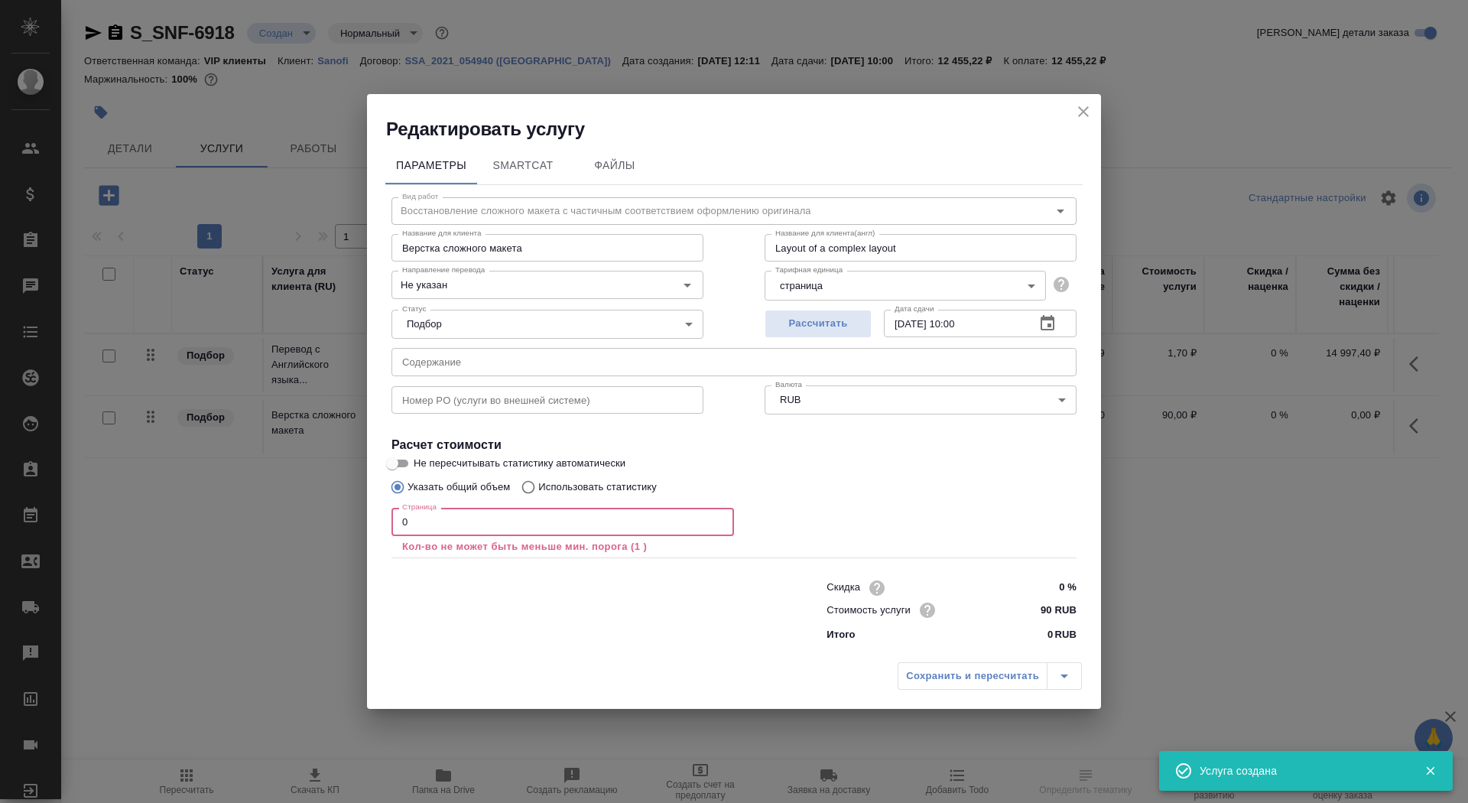
click at [484, 521] on input "0" at bounding box center [562, 522] width 343 height 28
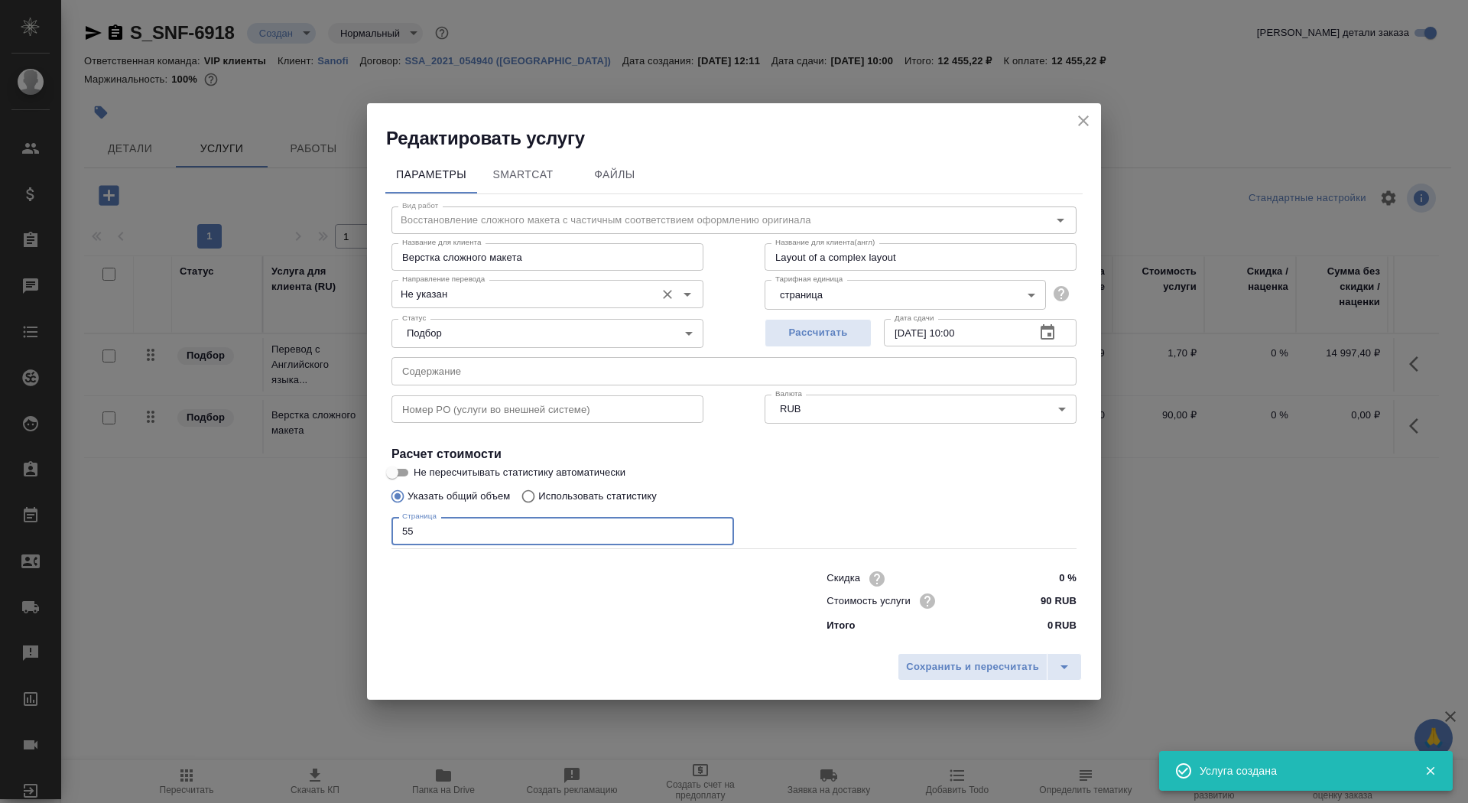
click at [502, 306] on div "Не указан Направление перевода" at bounding box center [547, 294] width 312 height 28
type input "55"
click at [502, 304] on div "Не указан Направление перевода" at bounding box center [547, 294] width 312 height 28
click at [501, 294] on input "Не указан" at bounding box center [522, 293] width 252 height 18
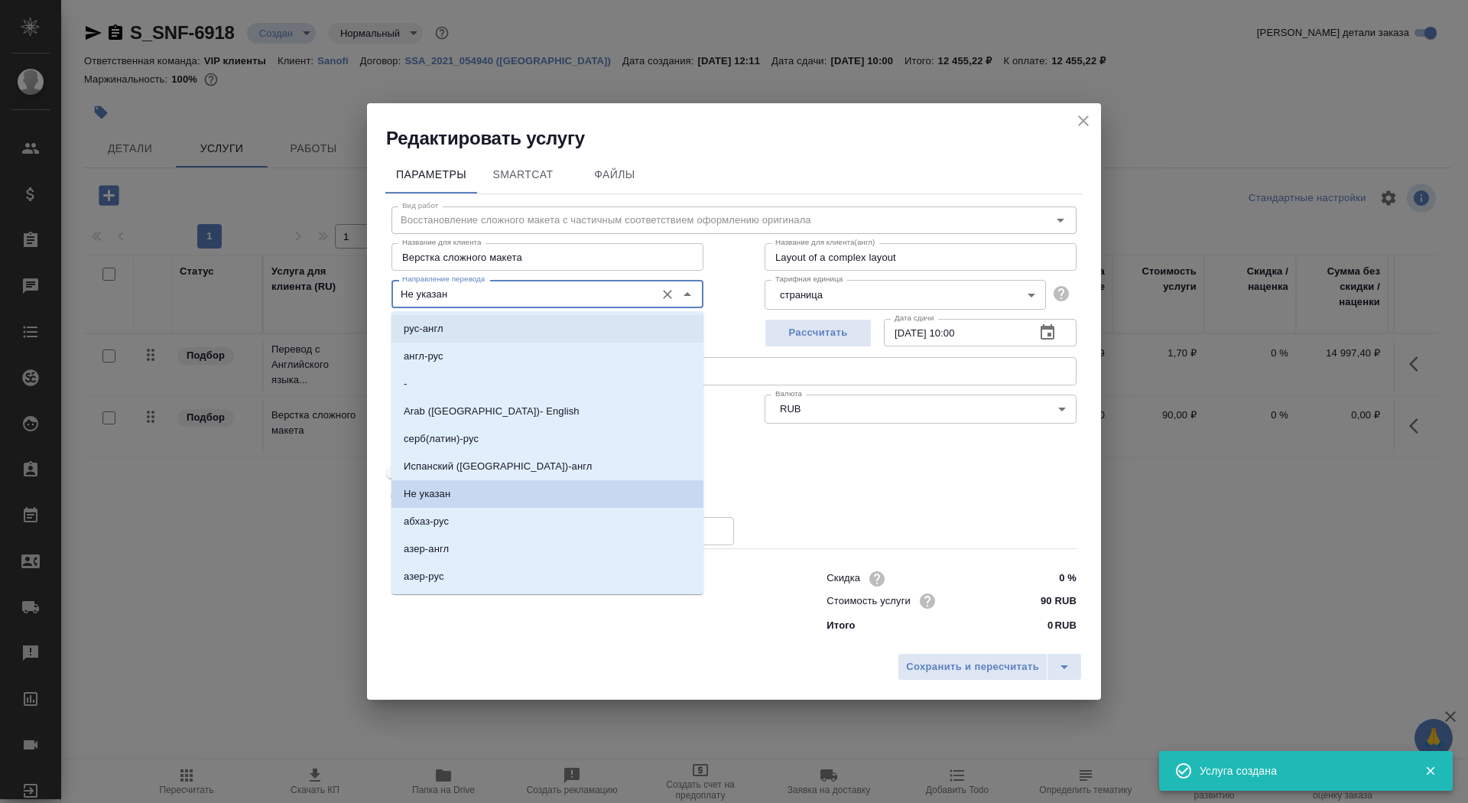
click at [487, 333] on li "рус-англ" at bounding box center [547, 329] width 312 height 28
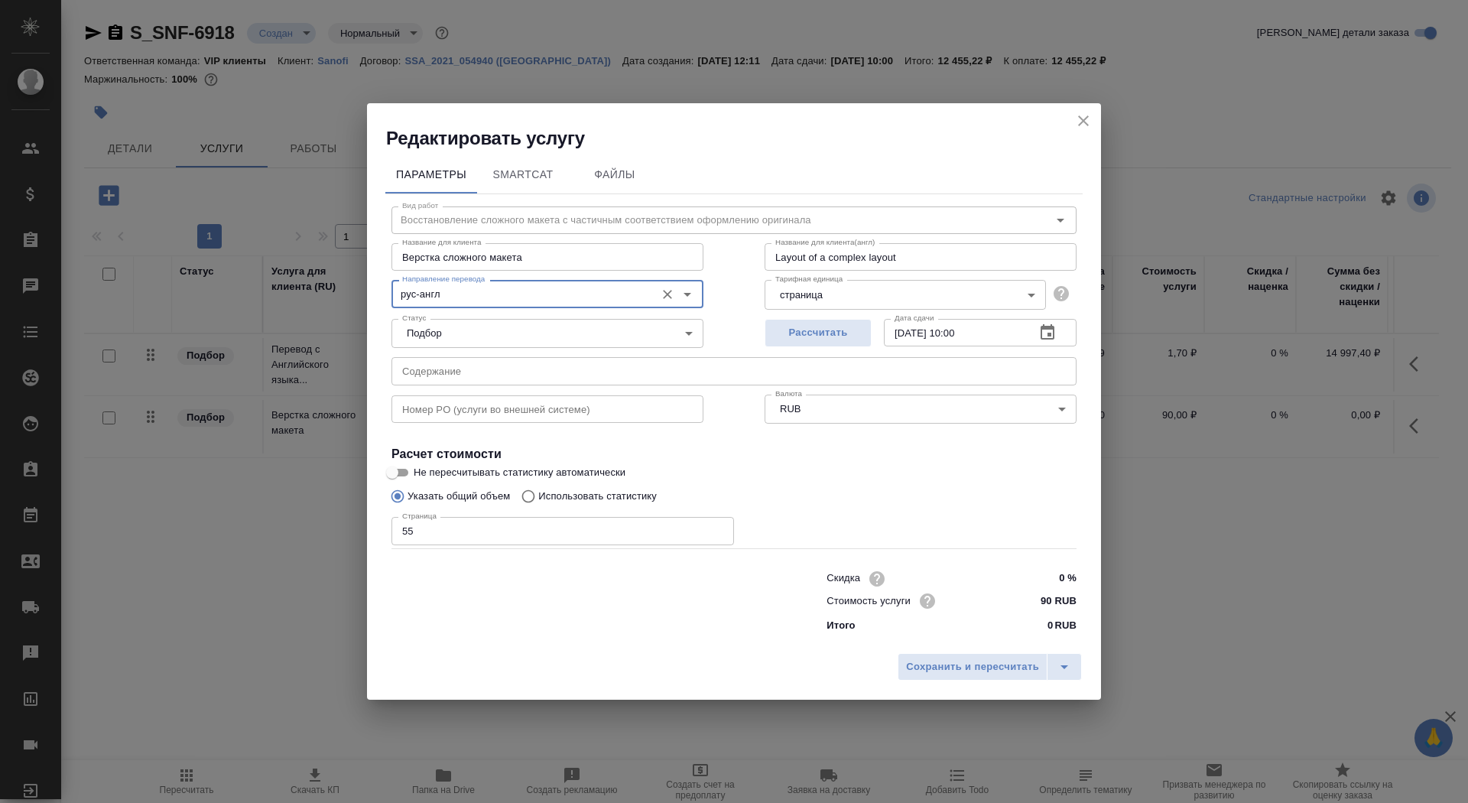
click at [488, 284] on div "рус-англ Направление перевода" at bounding box center [547, 294] width 312 height 28
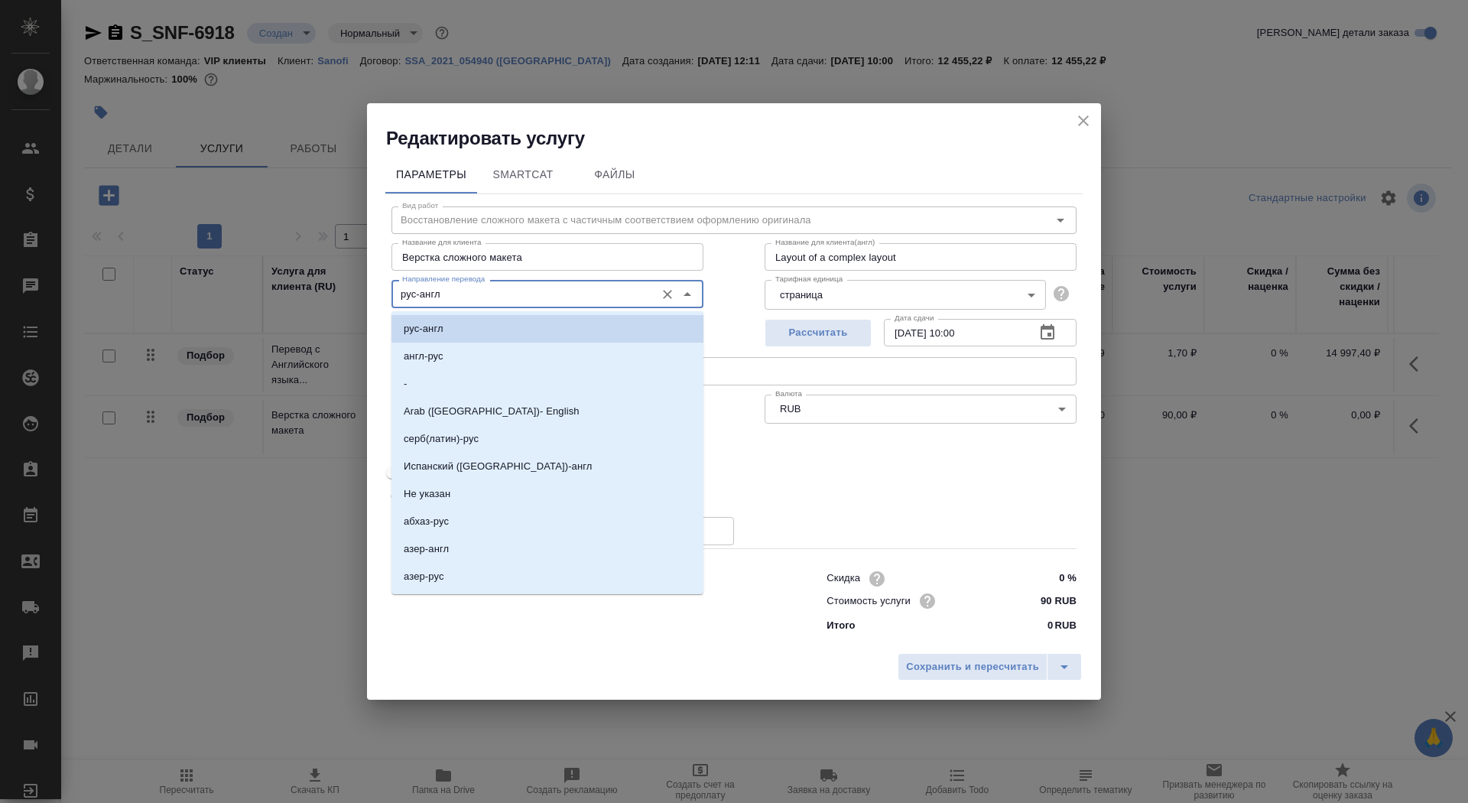
click at [492, 296] on input "рус-англ" at bounding box center [522, 293] width 252 height 18
click at [493, 347] on li "англ-рус" at bounding box center [547, 357] width 312 height 28
type input "англ-рус"
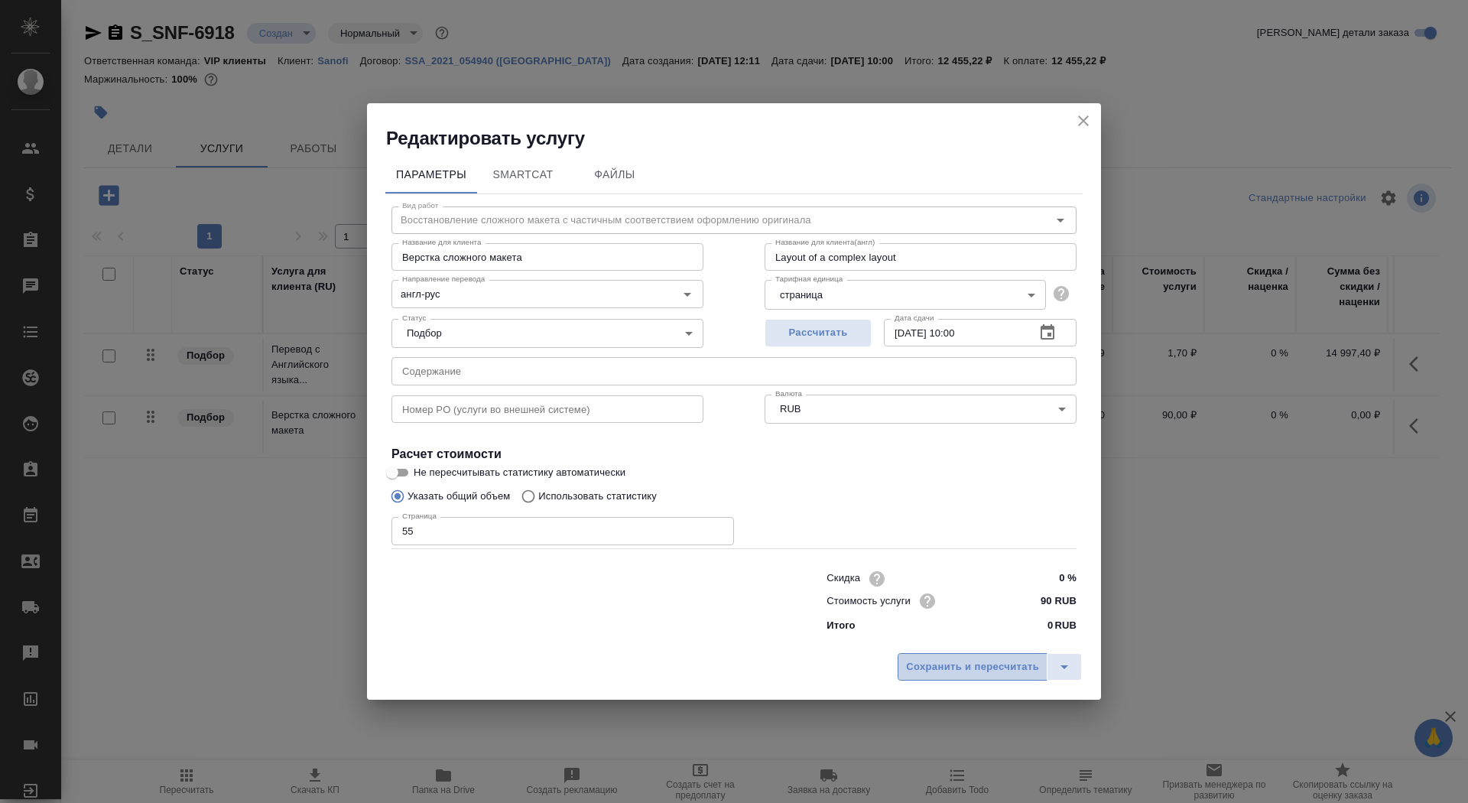
click at [928, 671] on span "Сохранить и пересчитать" at bounding box center [972, 667] width 133 height 18
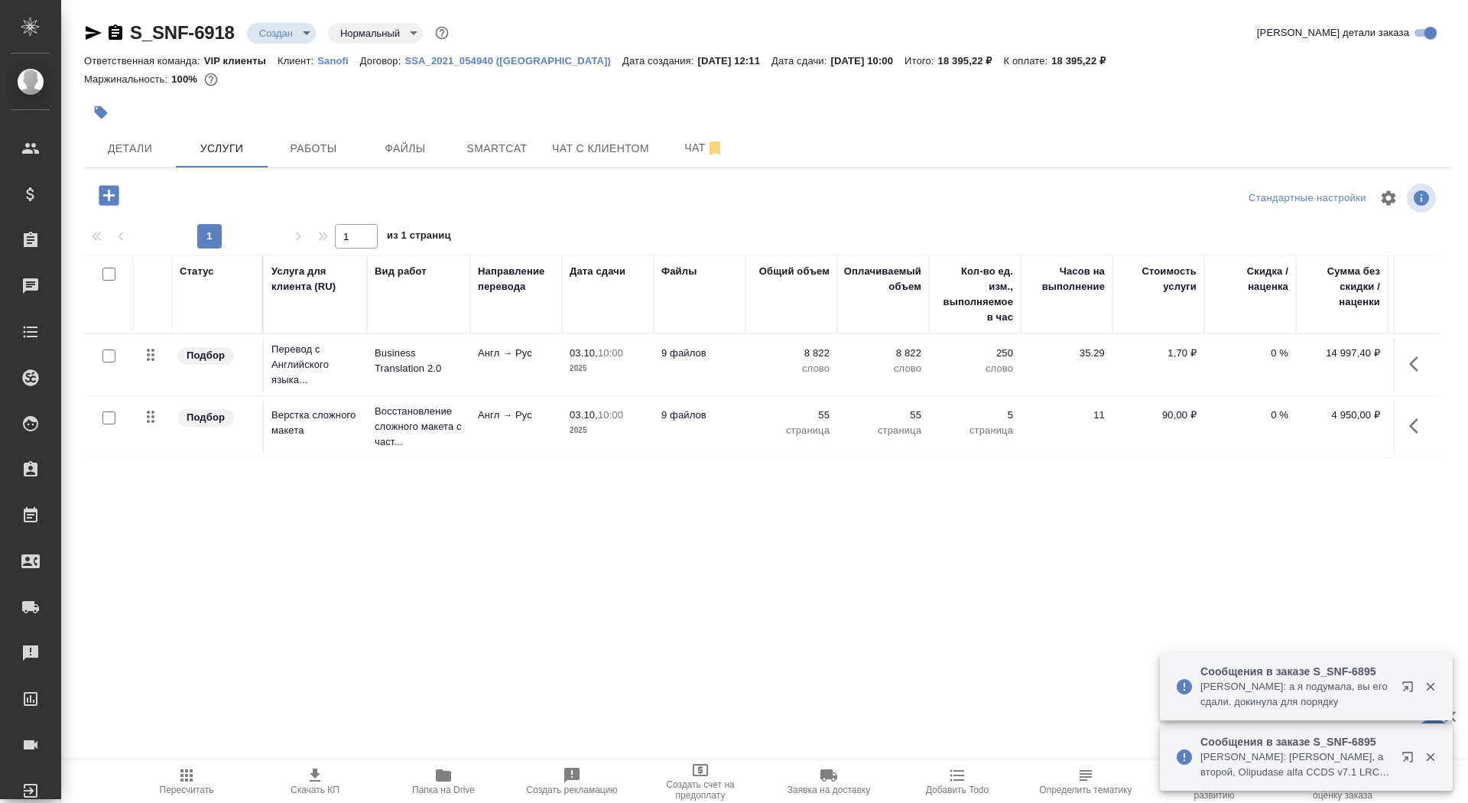
click at [602, 560] on div "Статус Услуга для клиента (RU) Вид работ Направление перевода Дата сдачи Файлы …" at bounding box center [761, 419] width 1355 height 329
click at [321, 785] on span "Скачать КП" at bounding box center [315, 789] width 49 height 11
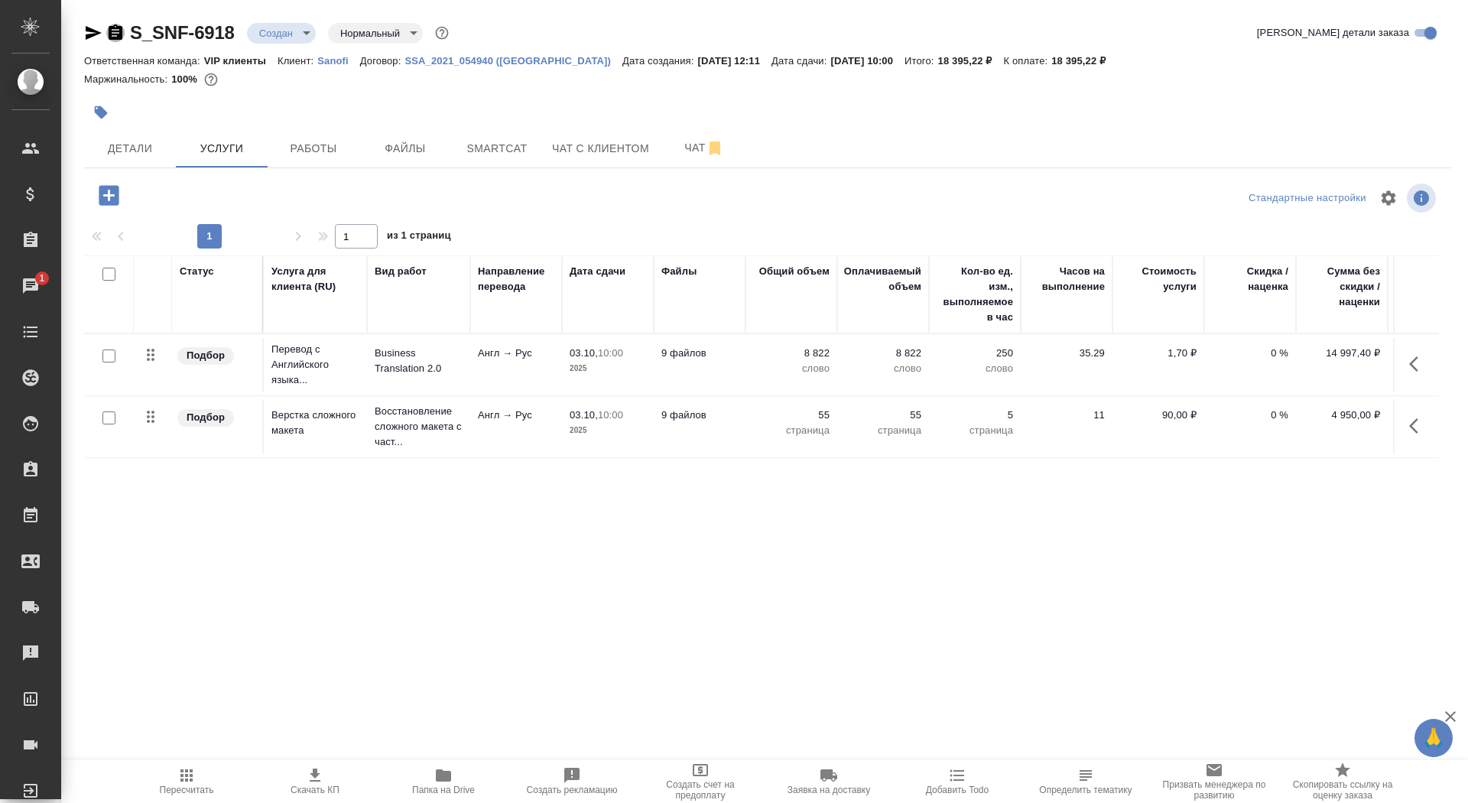
click at [109, 30] on icon "button" at bounding box center [116, 31] width 14 height 15
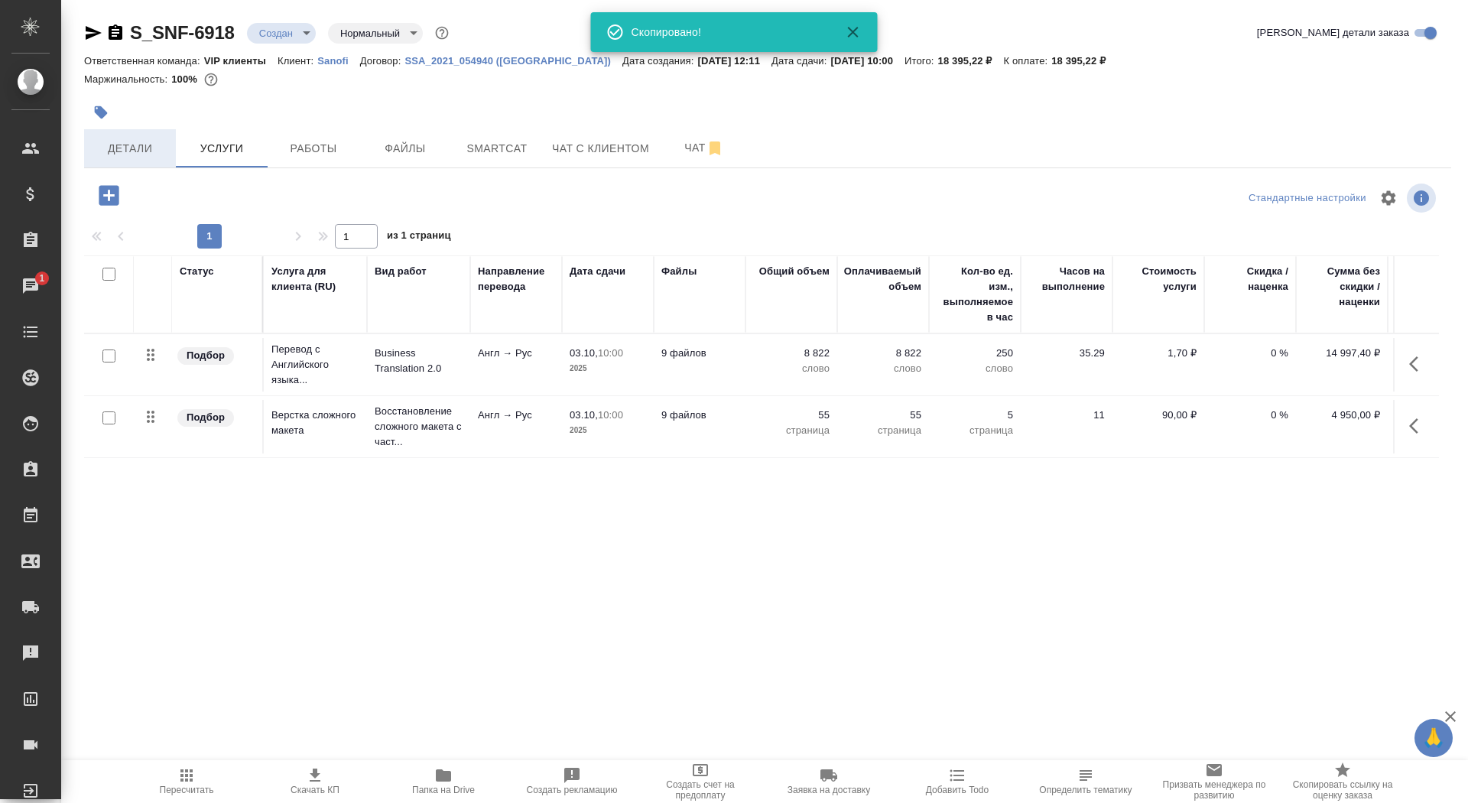
click at [144, 140] on span "Детали" at bounding box center [129, 148] width 73 height 19
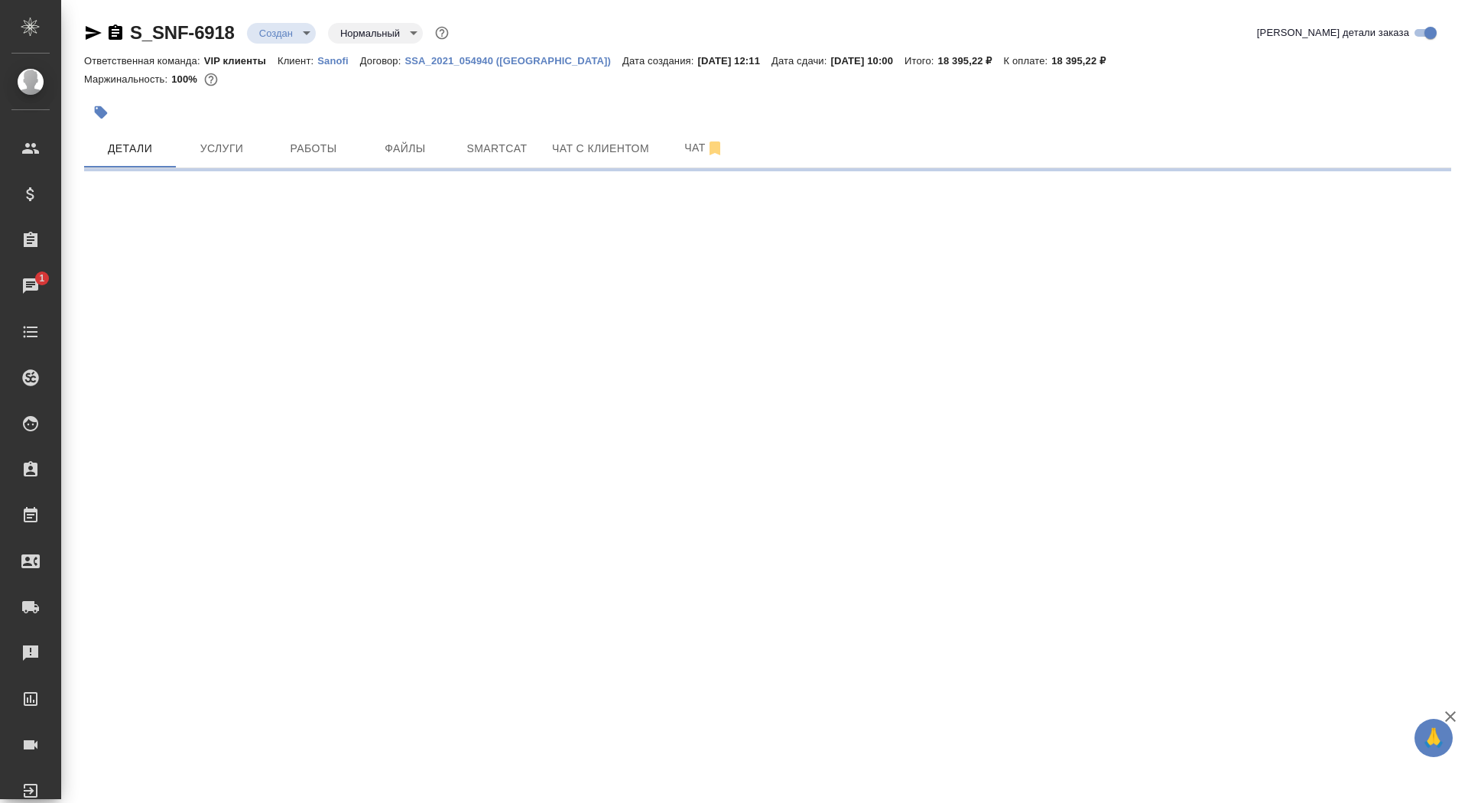
select select "RU"
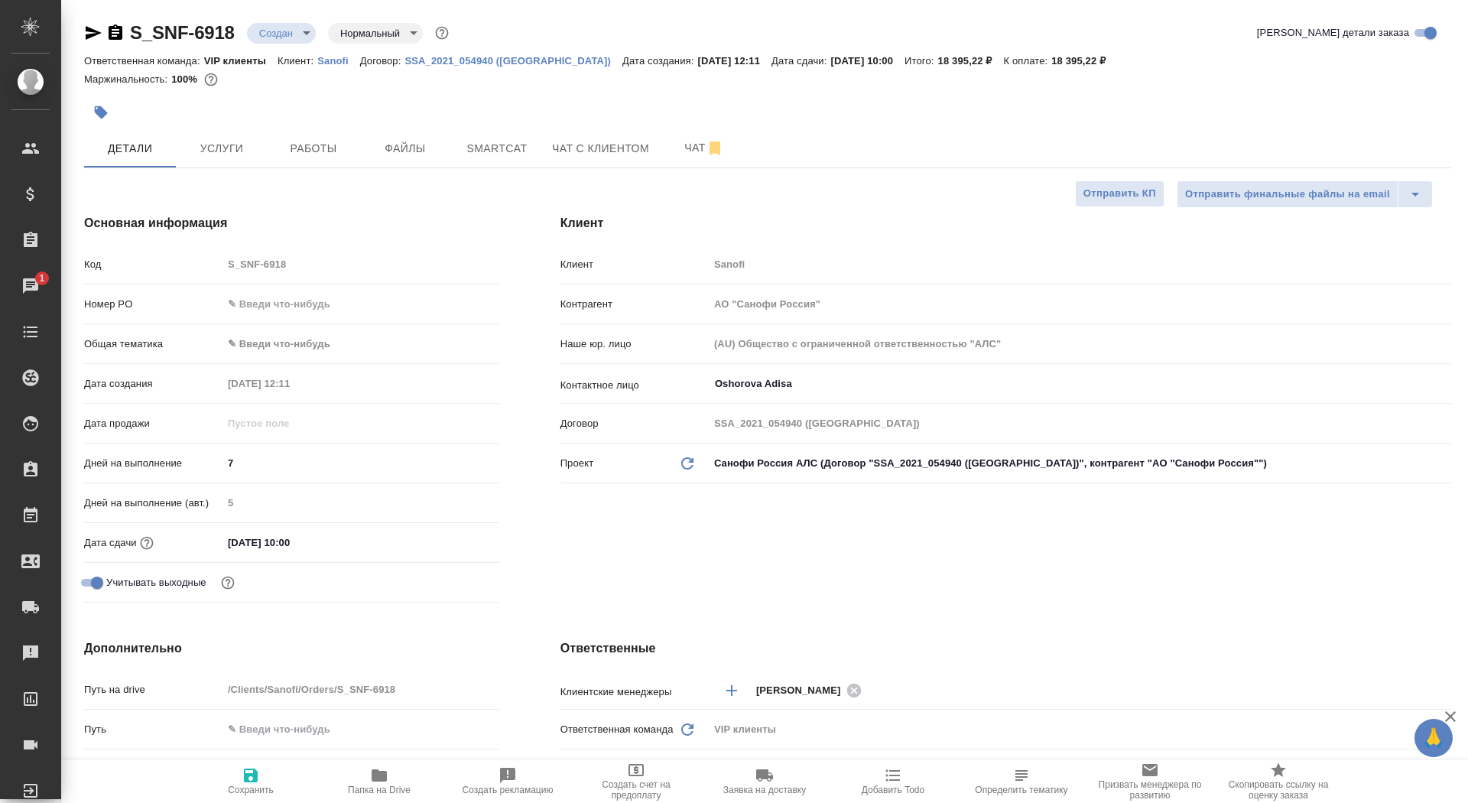
type textarea "x"
click at [1096, 185] on span "Отправить КП" at bounding box center [1119, 194] width 73 height 18
type textarea "x"
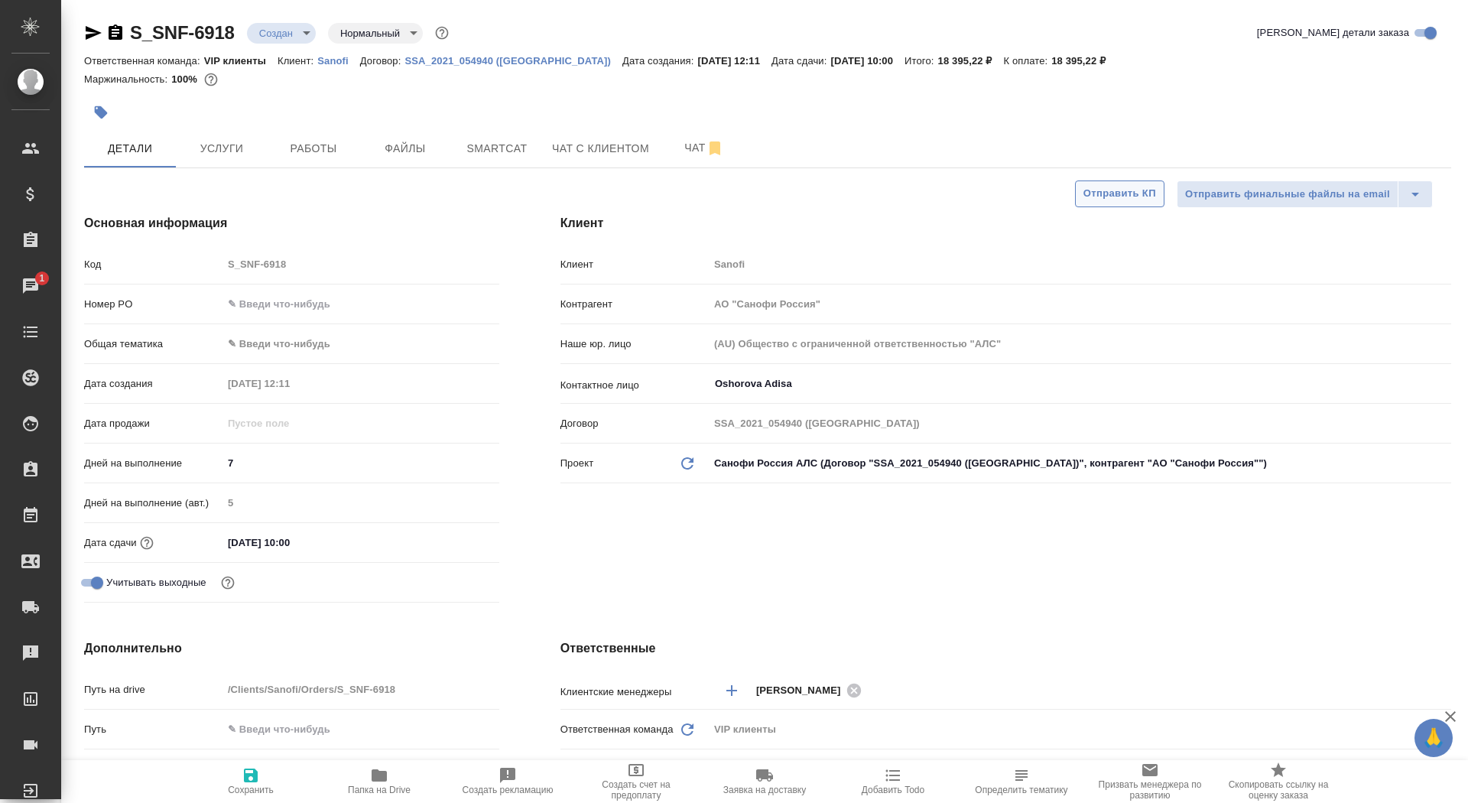
type textarea "x"
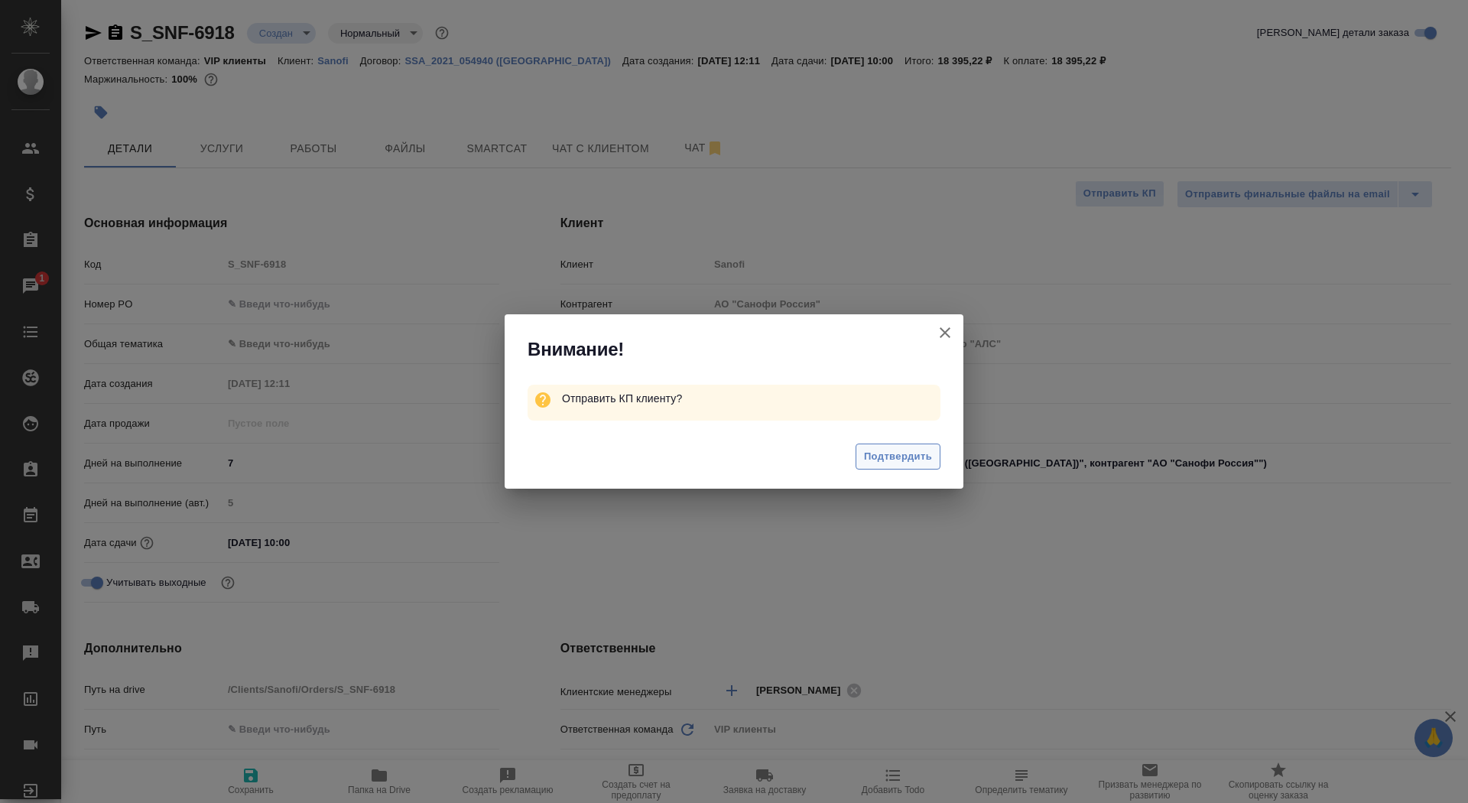
click at [871, 448] on span "Подтвердить" at bounding box center [898, 457] width 68 height 18
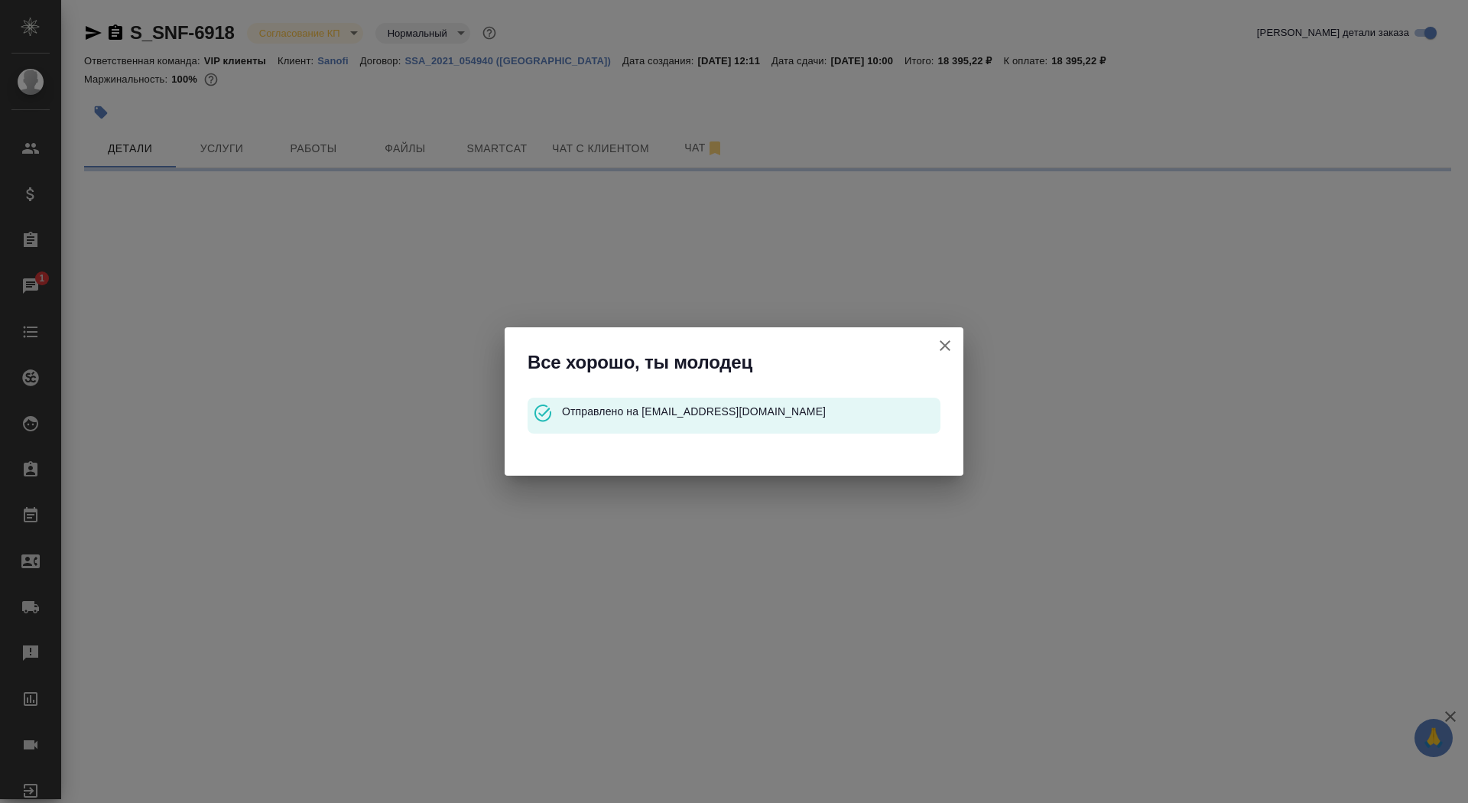
select select "RU"
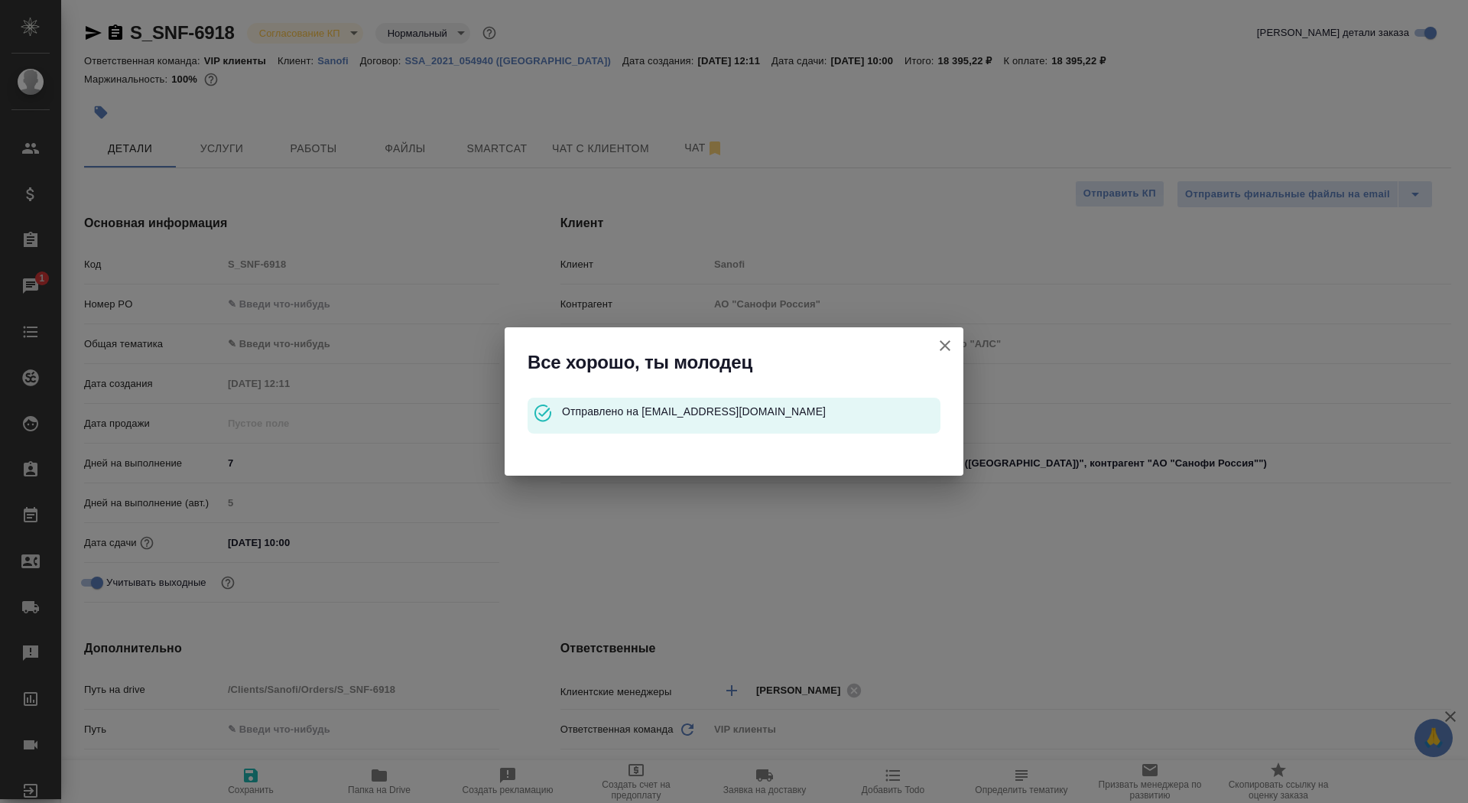
type textarea "x"
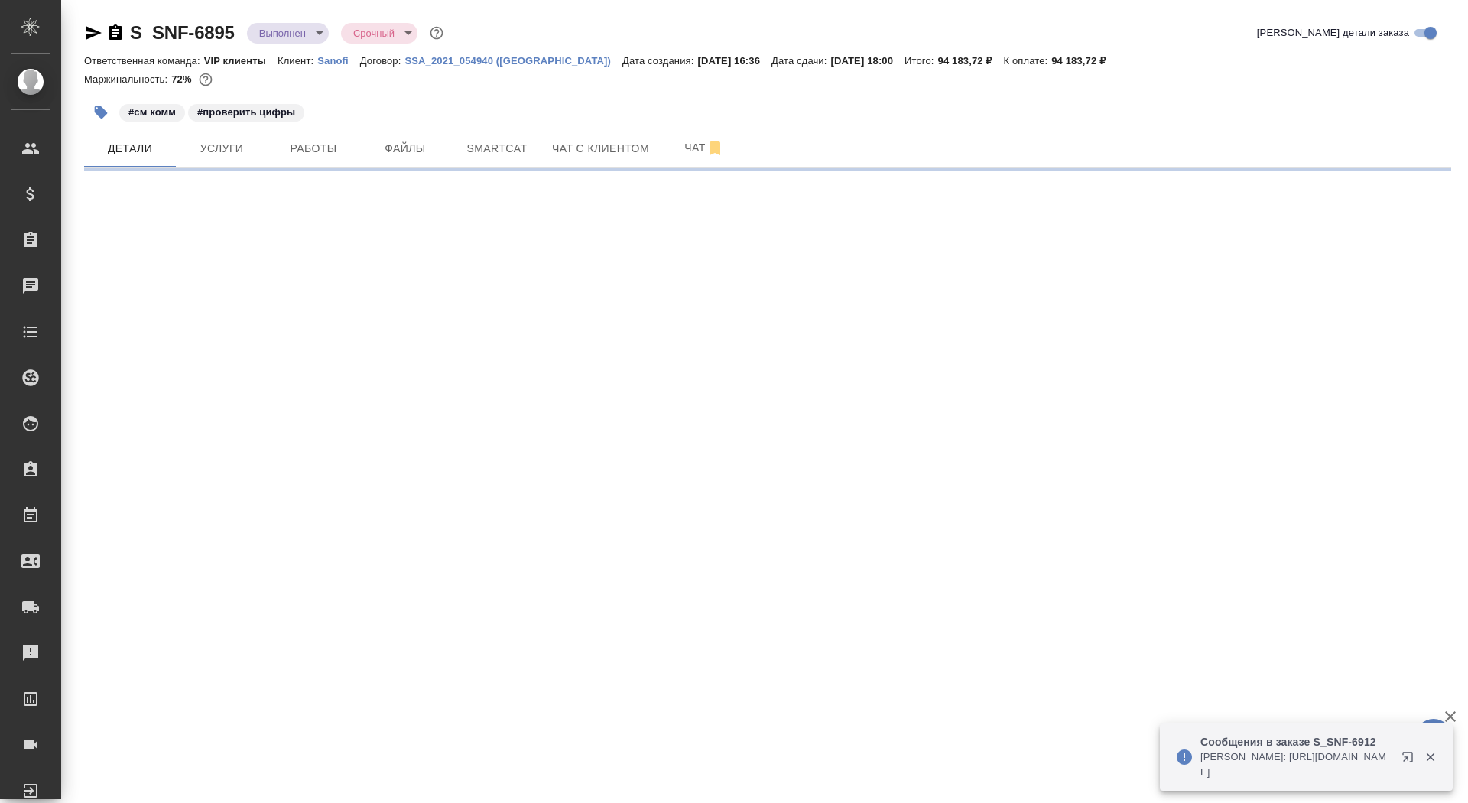
select select "RU"
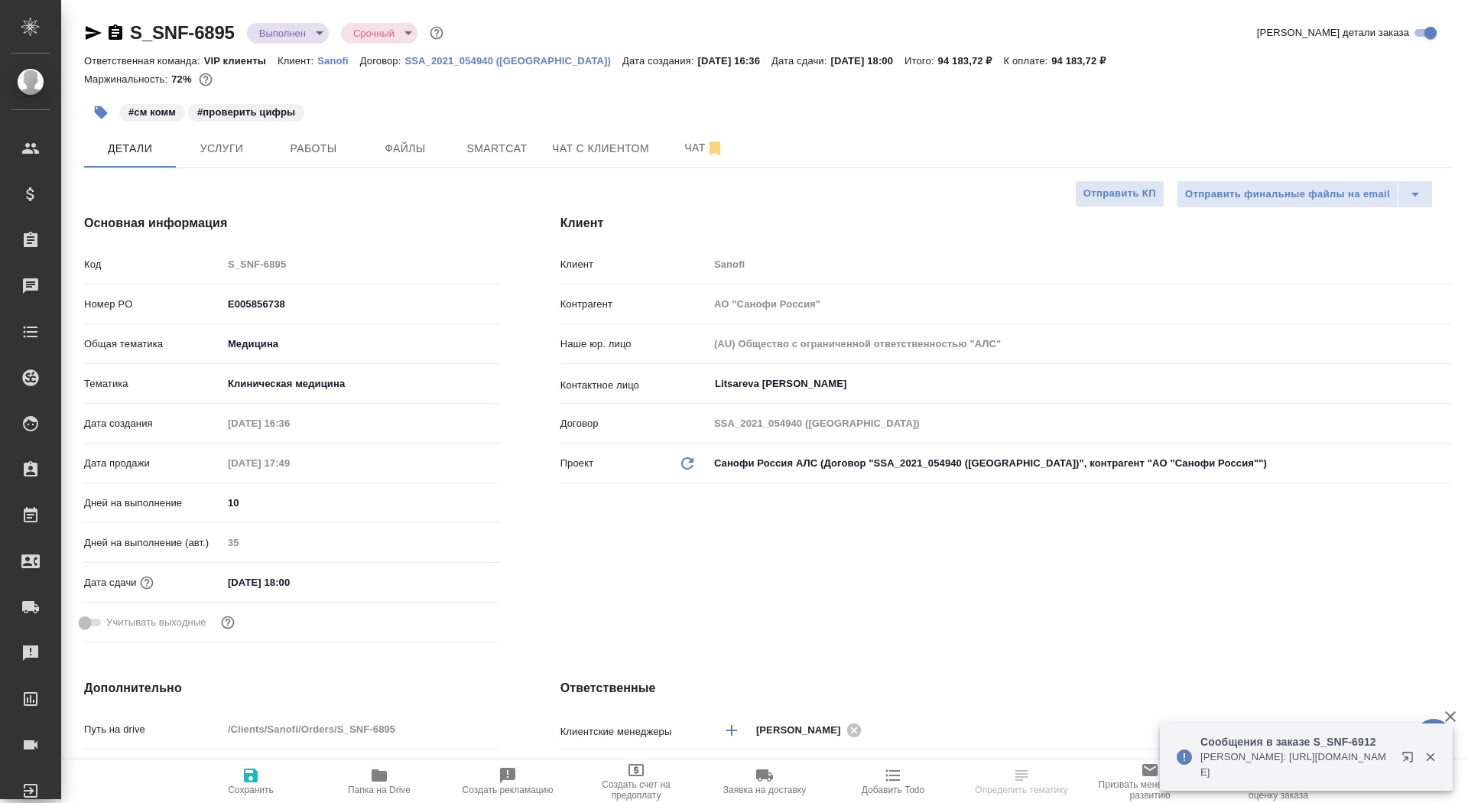
click at [112, 29] on icon "button" at bounding box center [115, 33] width 18 height 18
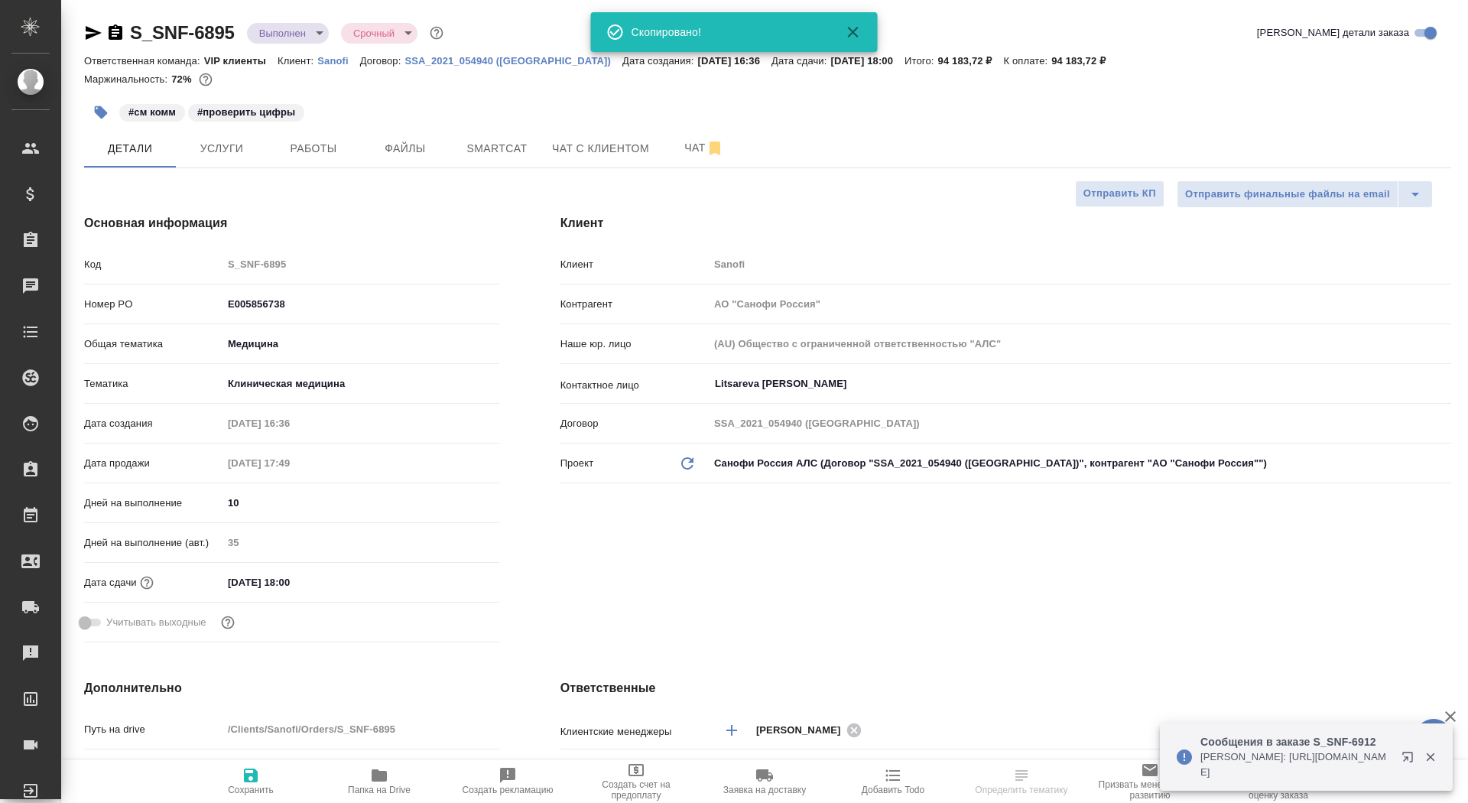
type textarea "x"
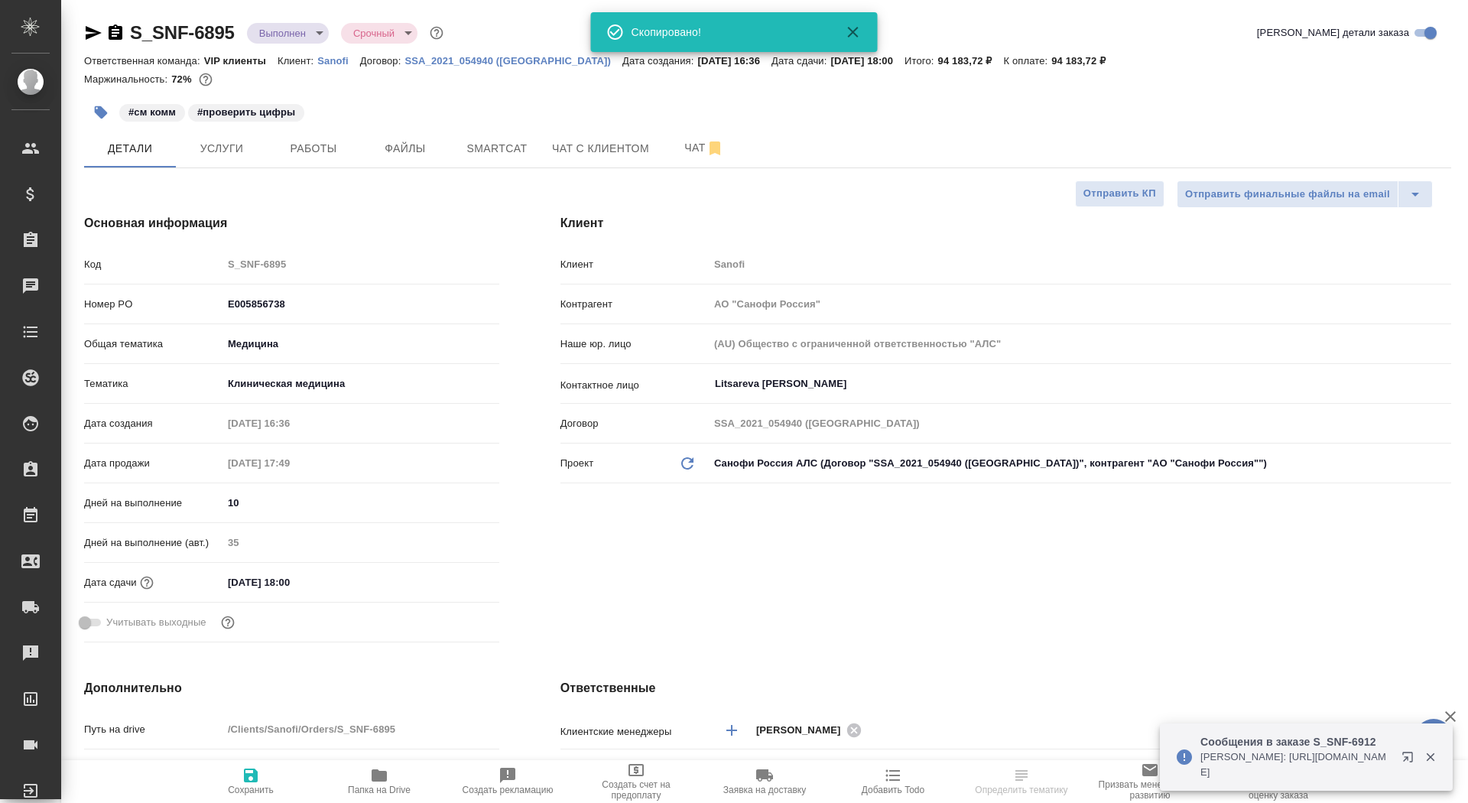
type textarea "x"
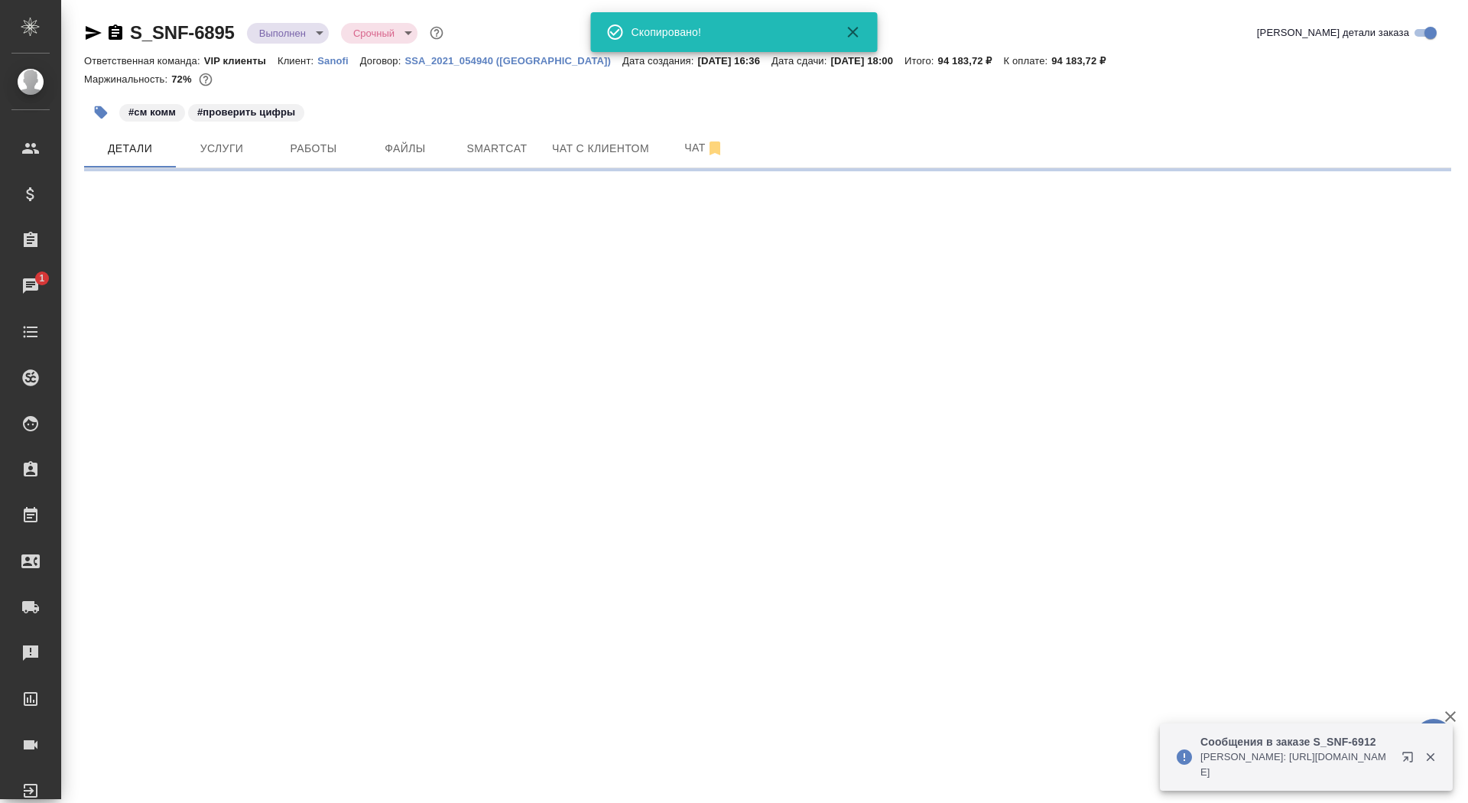
select select "RU"
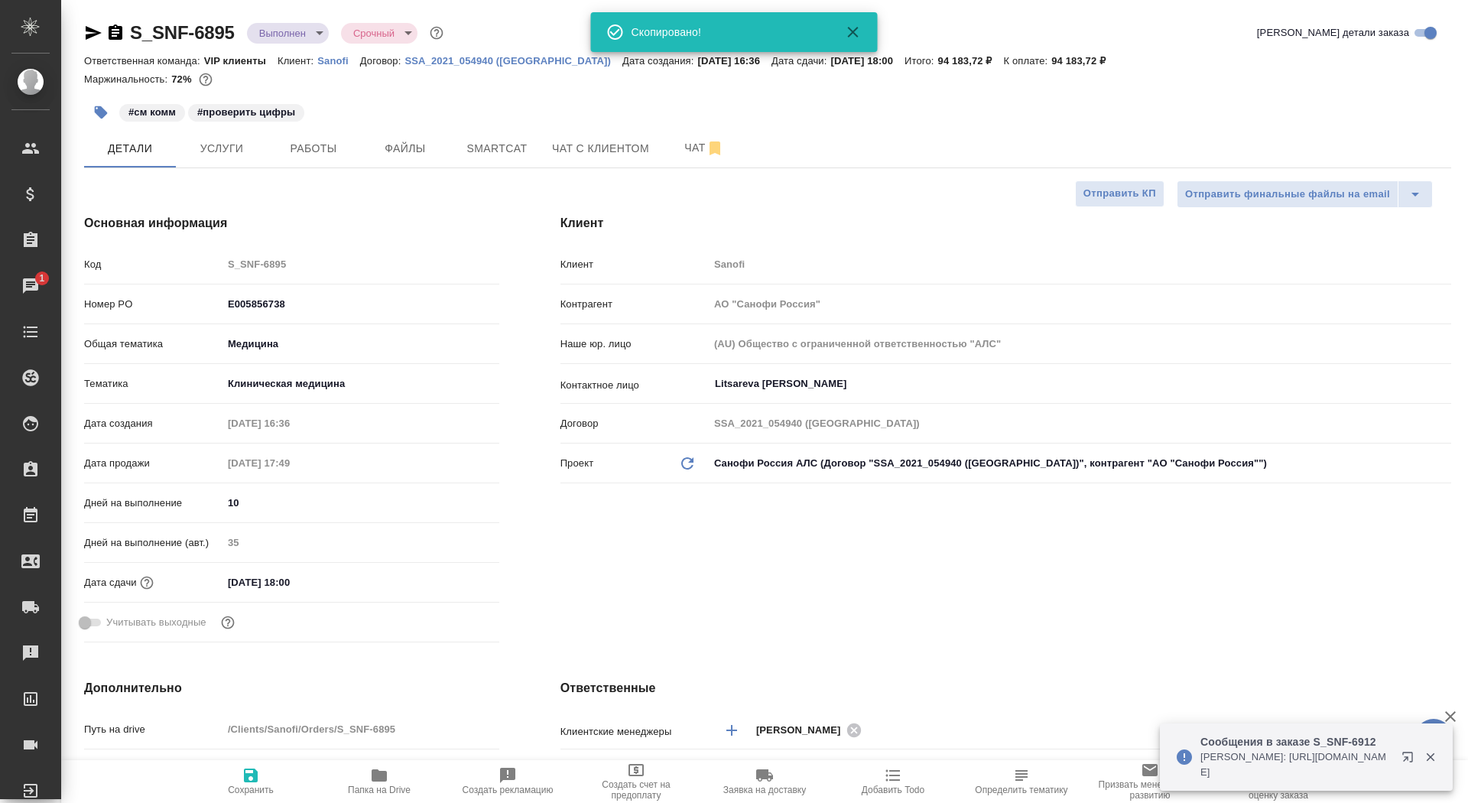
type textarea "x"
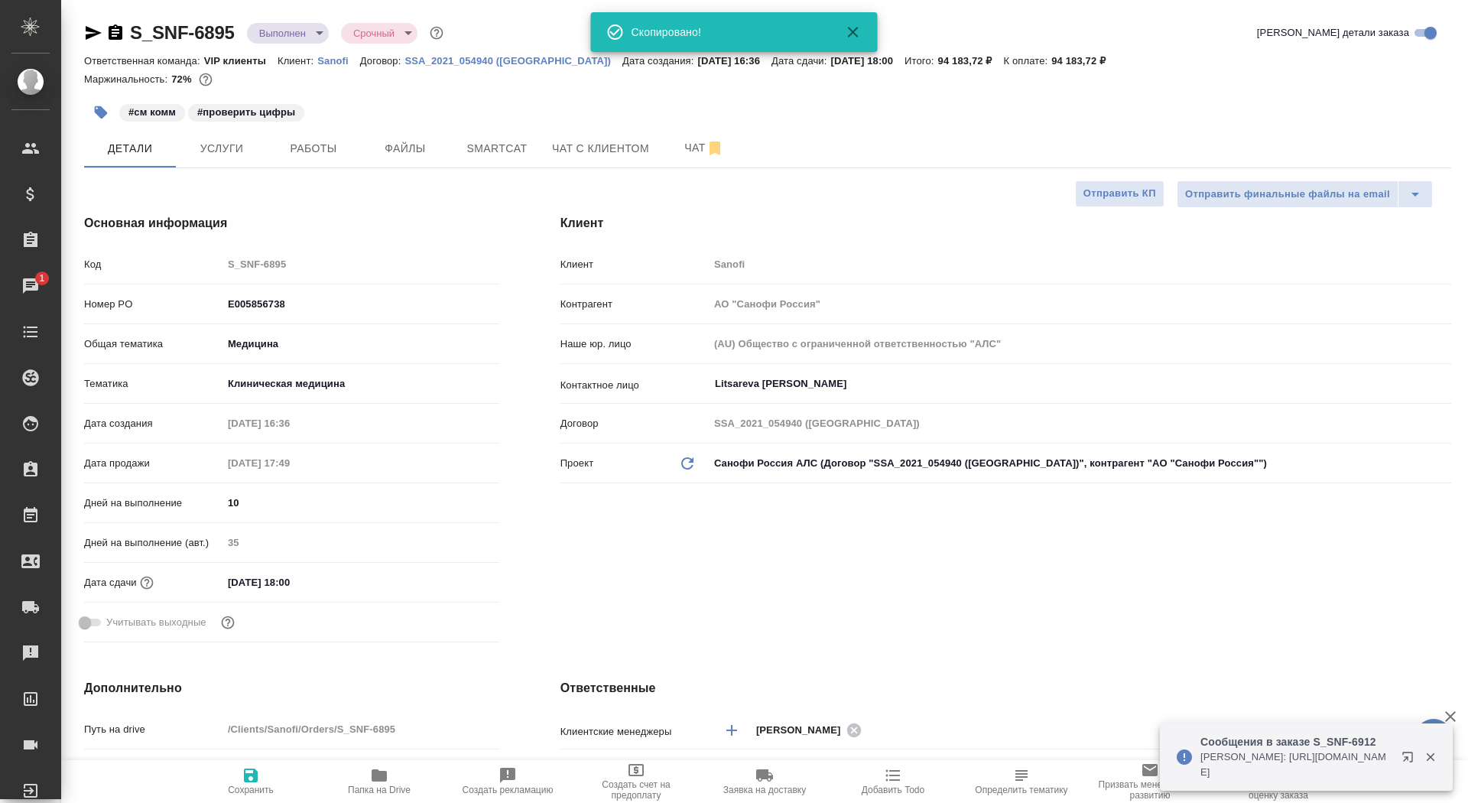
type textarea "x"
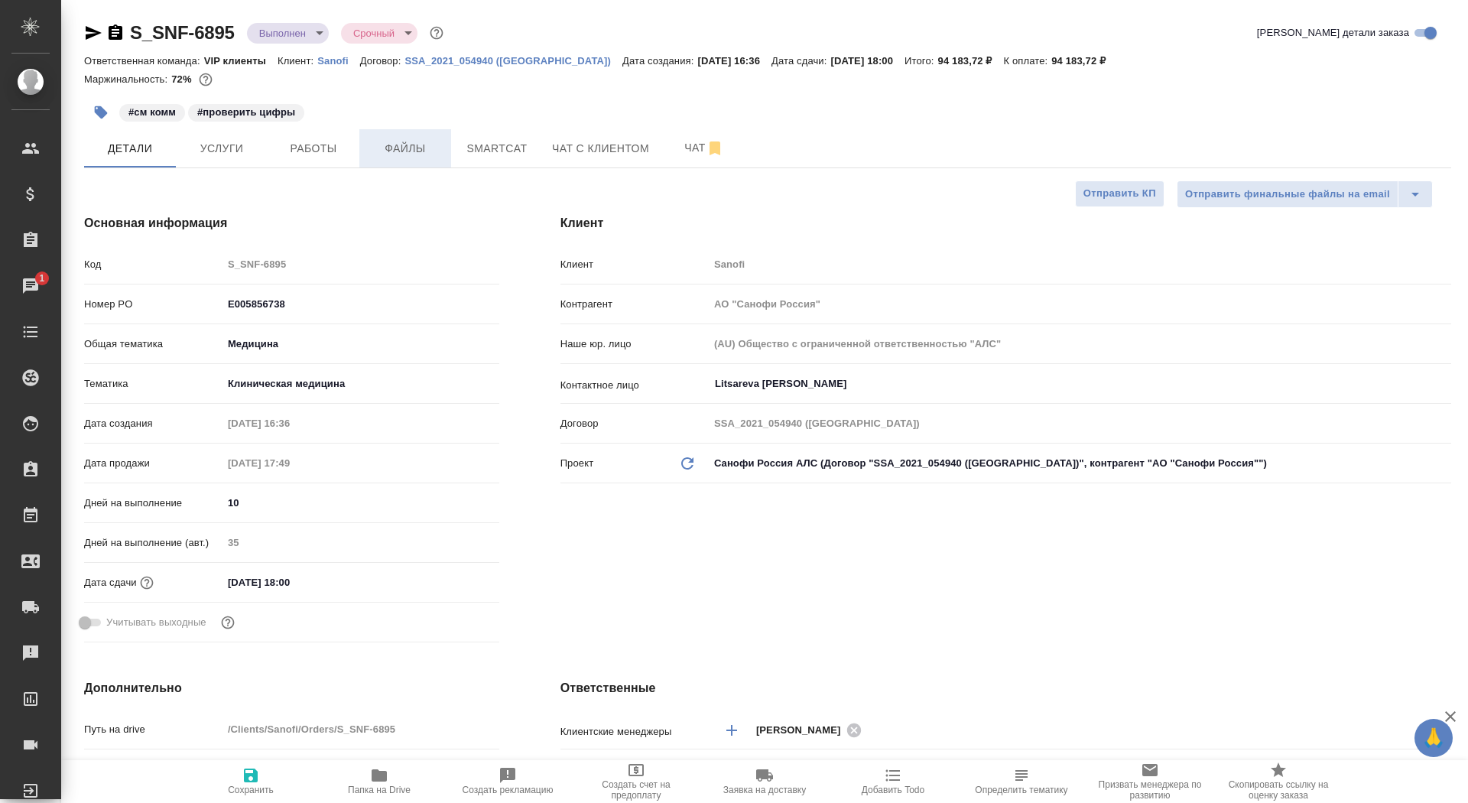
click at [378, 144] on span "Файлы" at bounding box center [404, 148] width 73 height 19
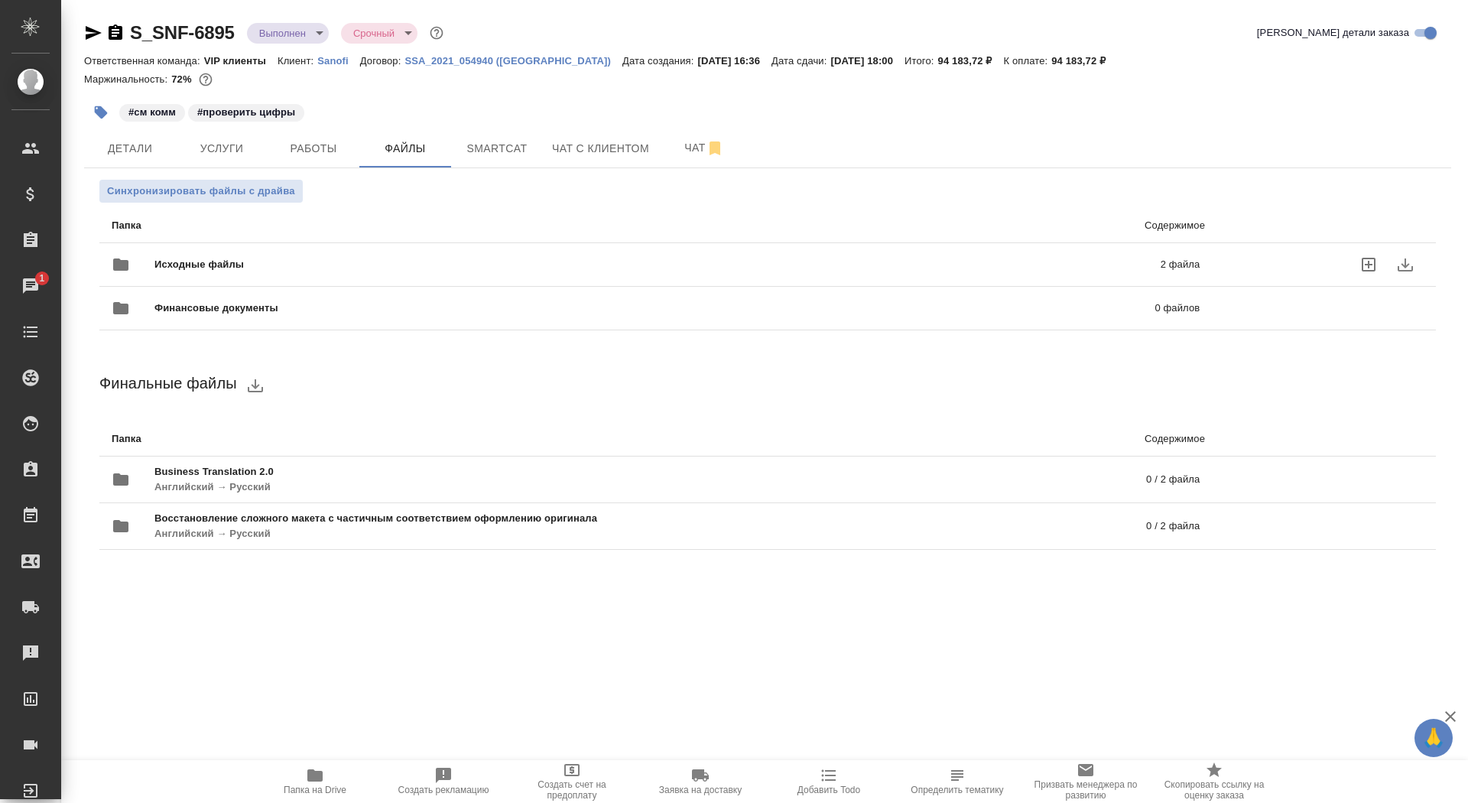
click at [428, 269] on span "Исходные файлы" at bounding box center [427, 264] width 547 height 15
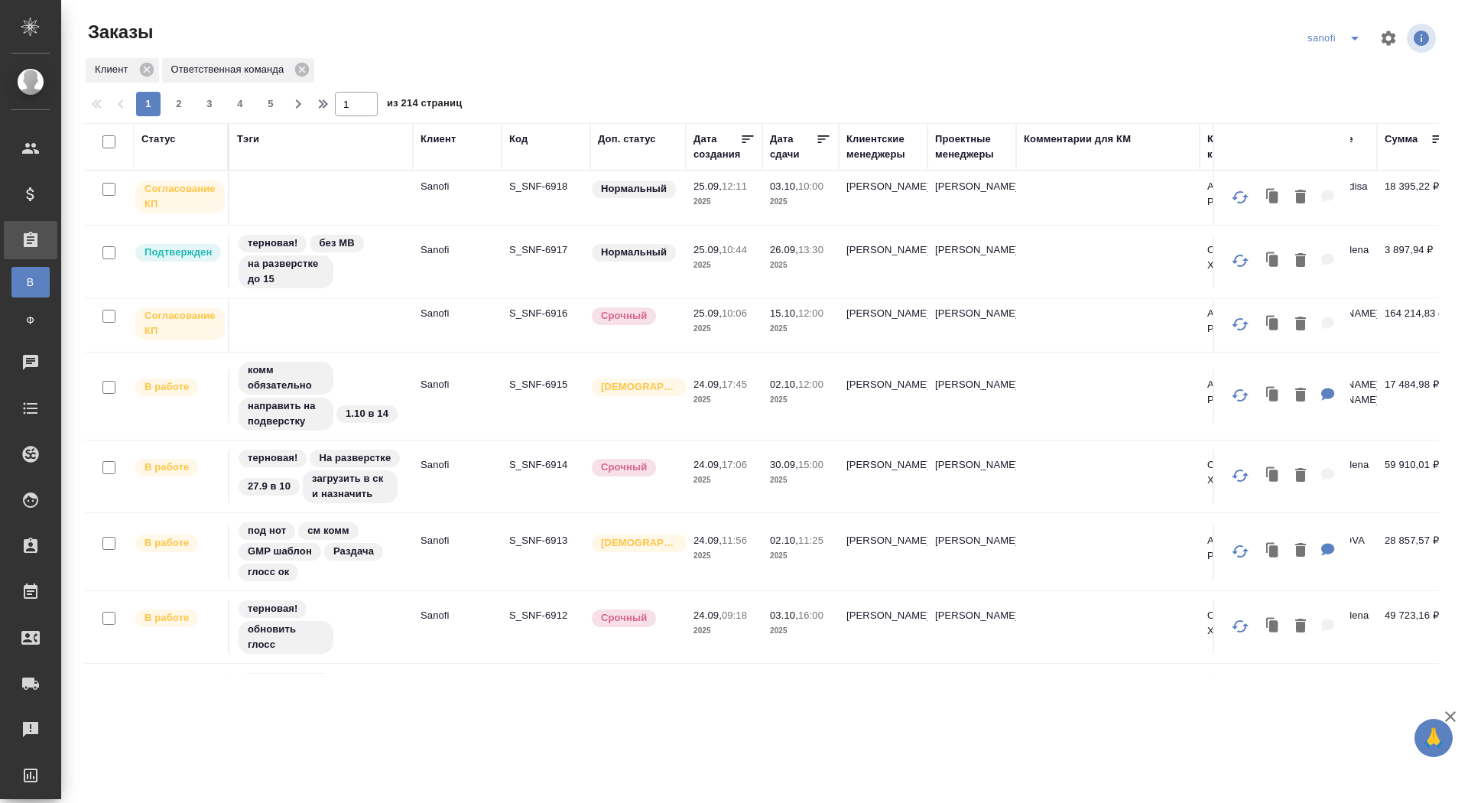
scroll to position [35, 0]
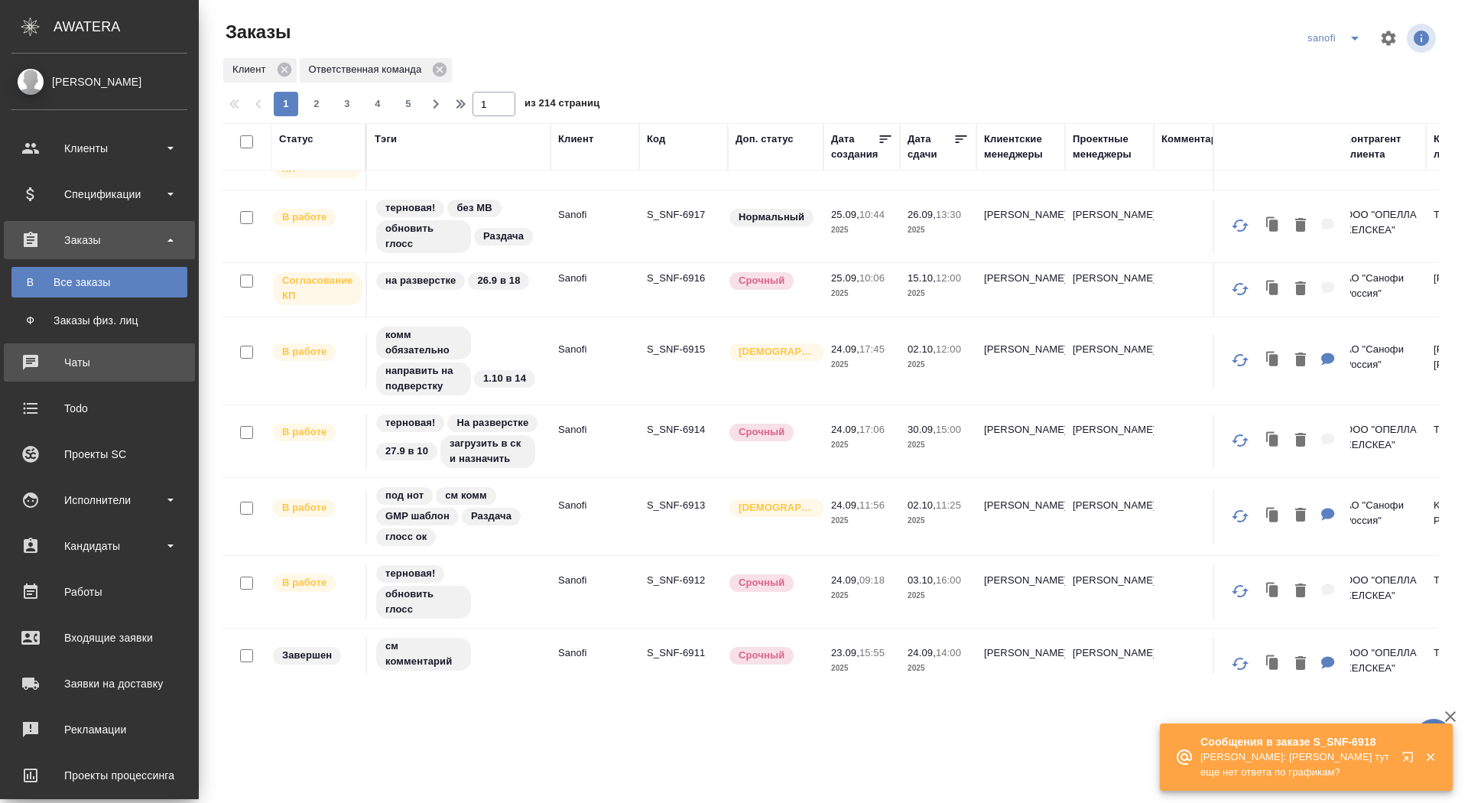
click at [71, 355] on div "Чаты" at bounding box center [99, 362] width 176 height 23
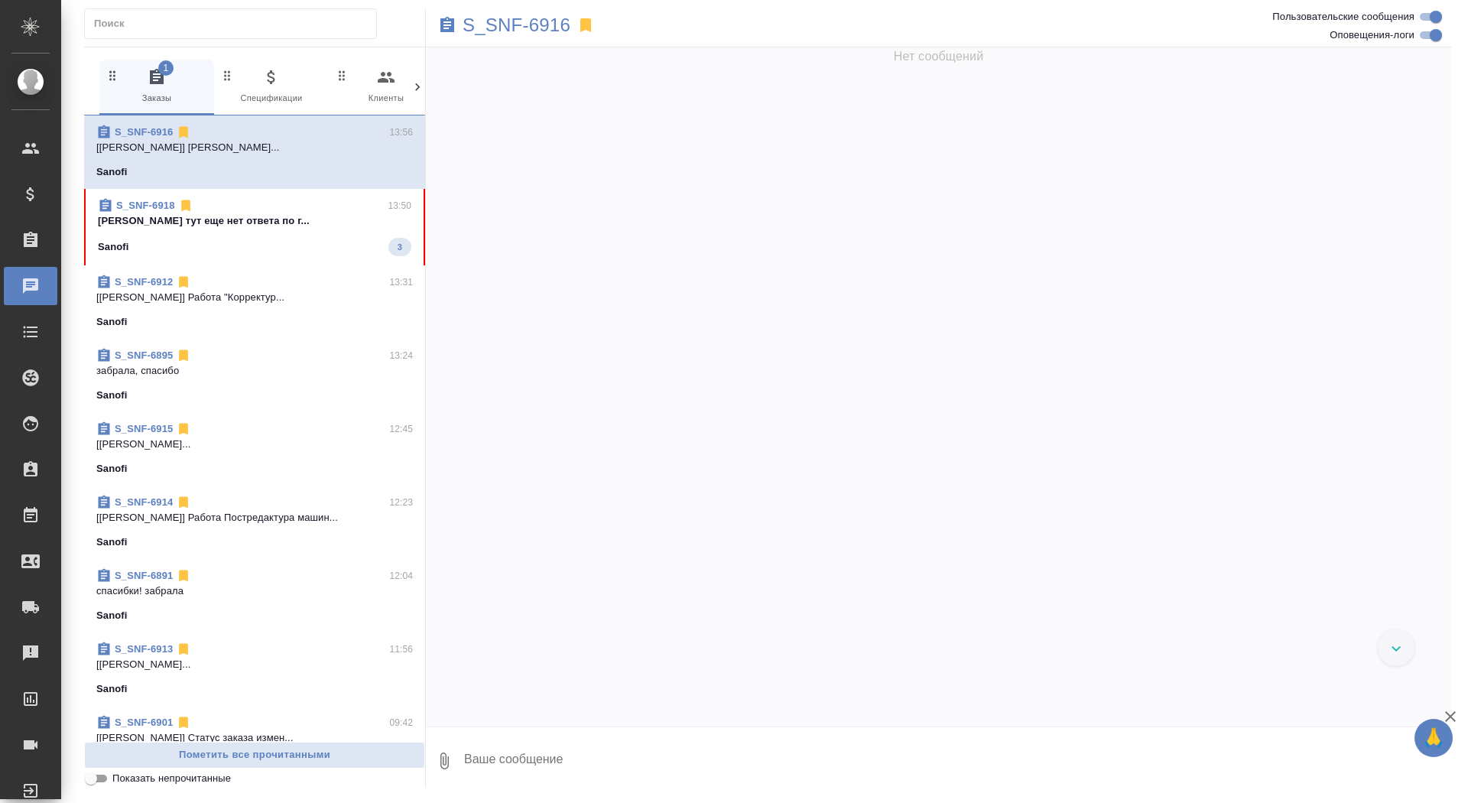
click at [374, 242] on div "Sanofi 3" at bounding box center [254, 247] width 313 height 18
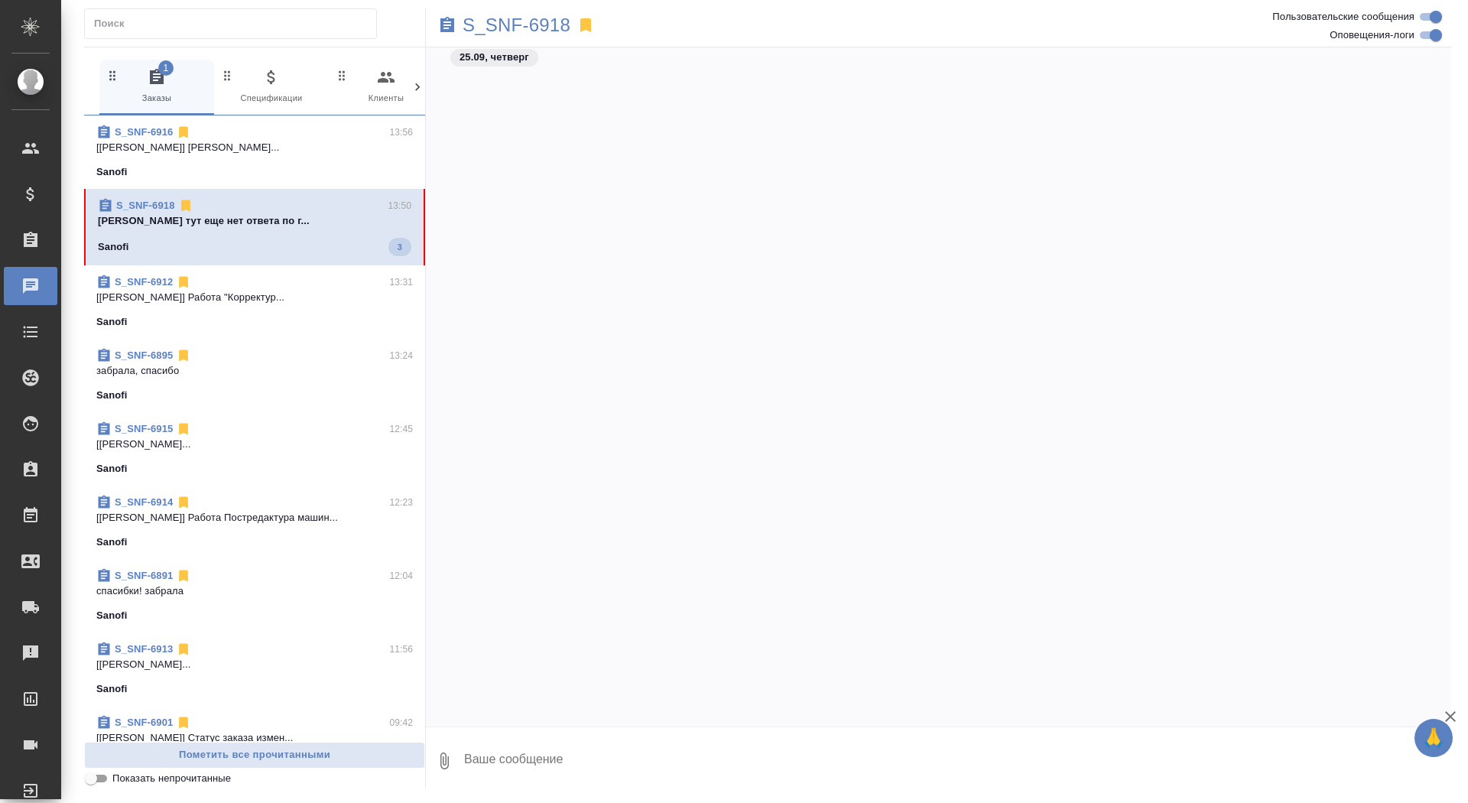
scroll to position [13479, 0]
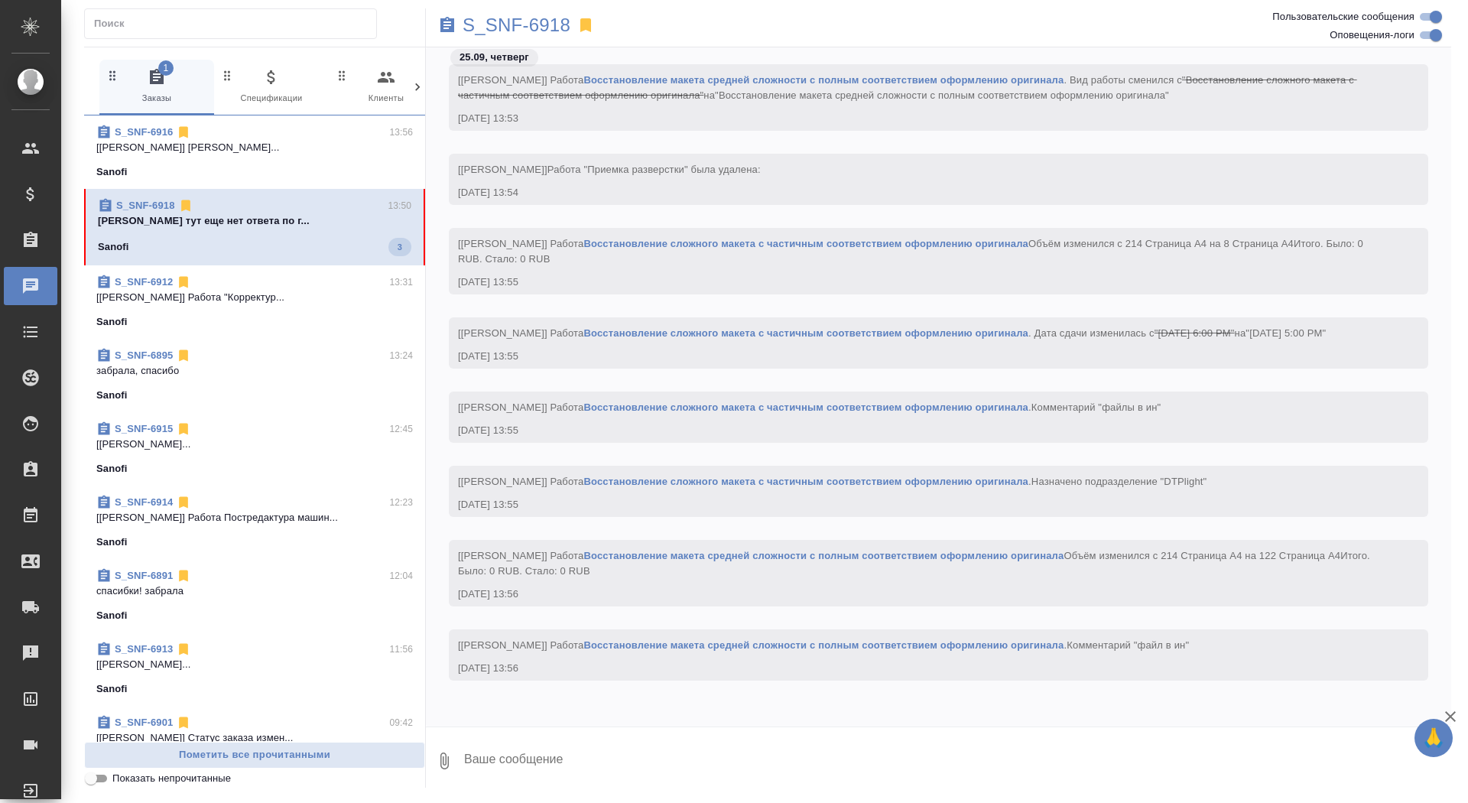
click at [669, 752] on textarea at bounding box center [957, 761] width 989 height 52
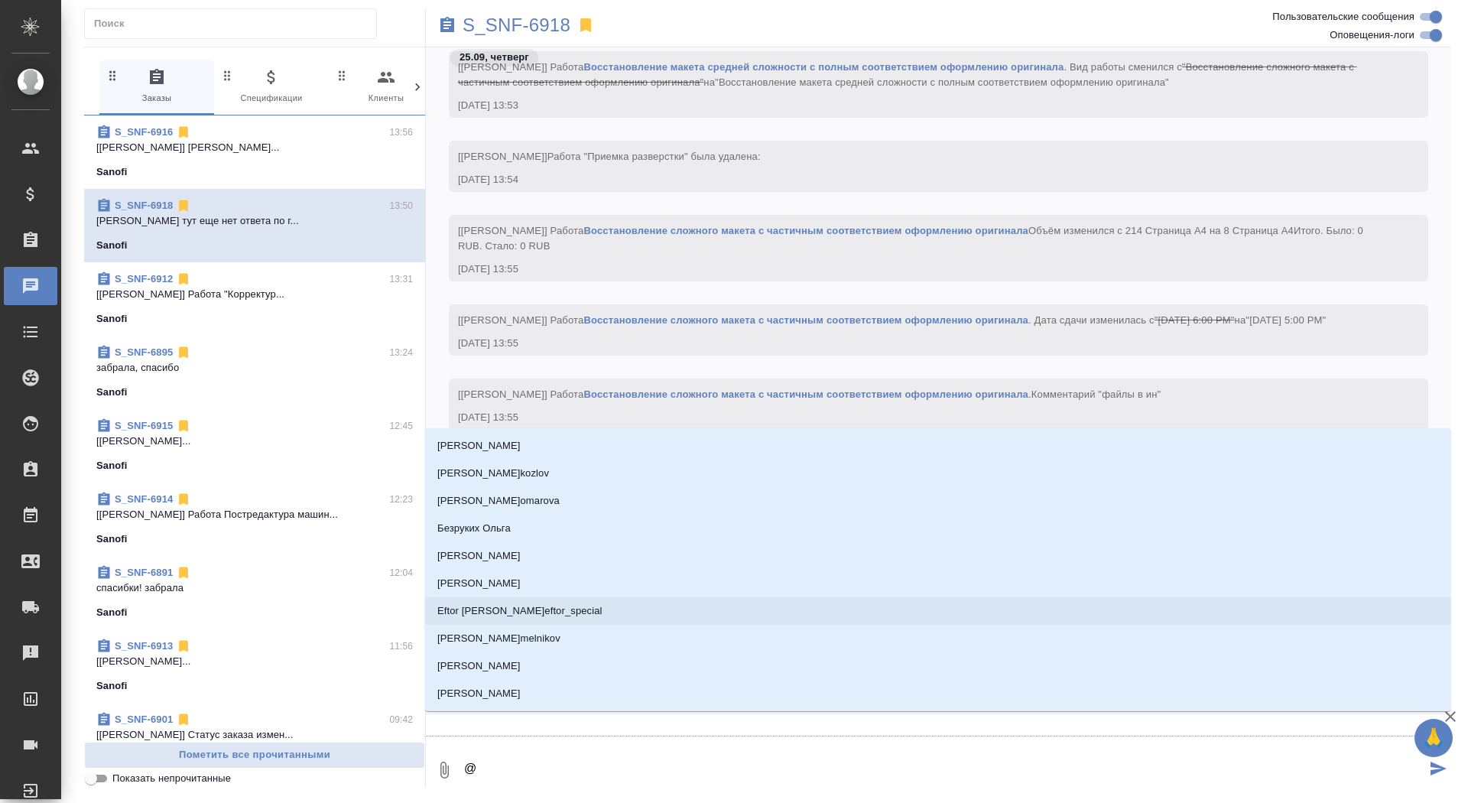
type textarea "@f"
type input "f"
type textarea "@fh"
type input "fh"
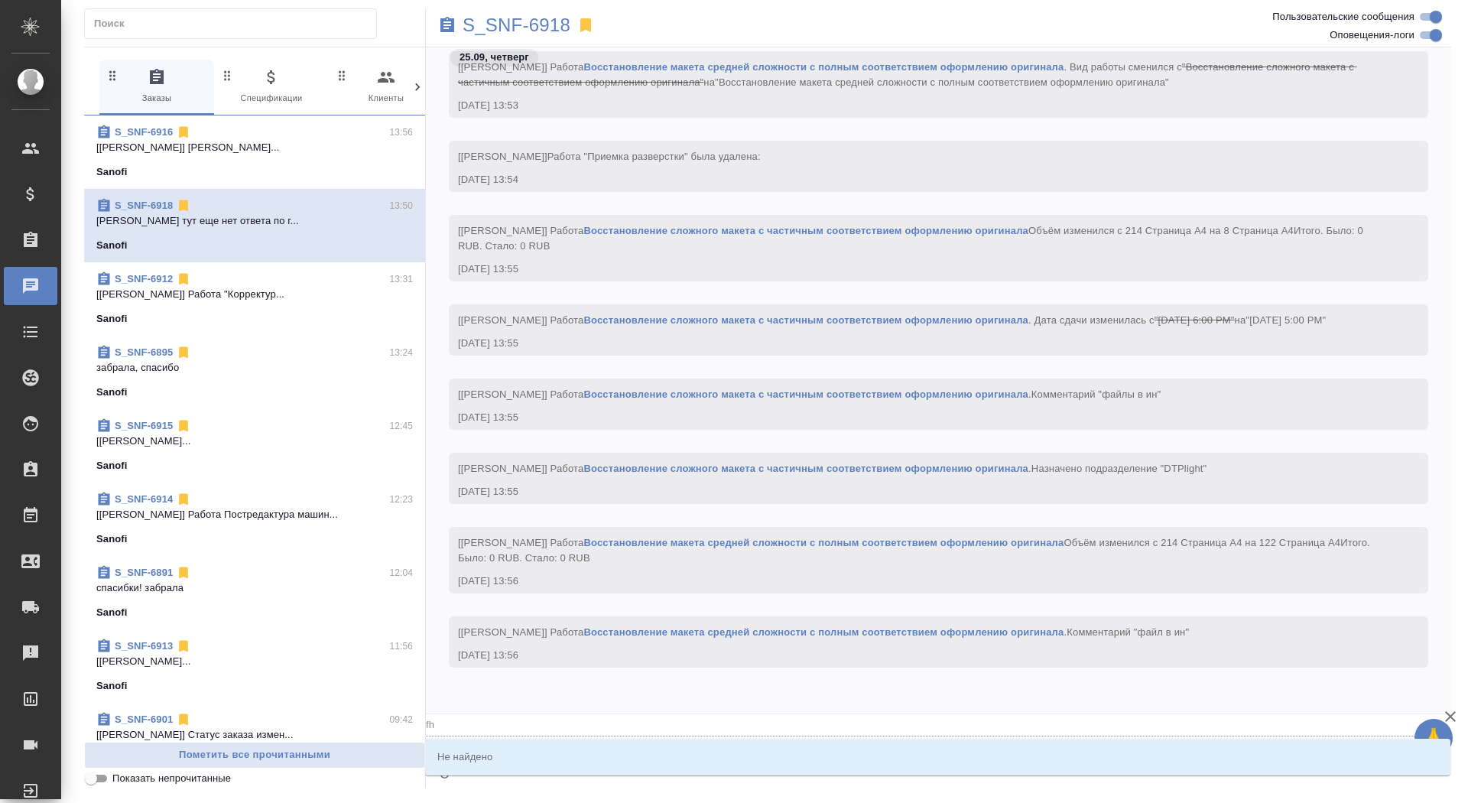
type textarea "@fhc"
type input "fhc"
type textarea "@fh"
type input "fh"
type textarea "@f"
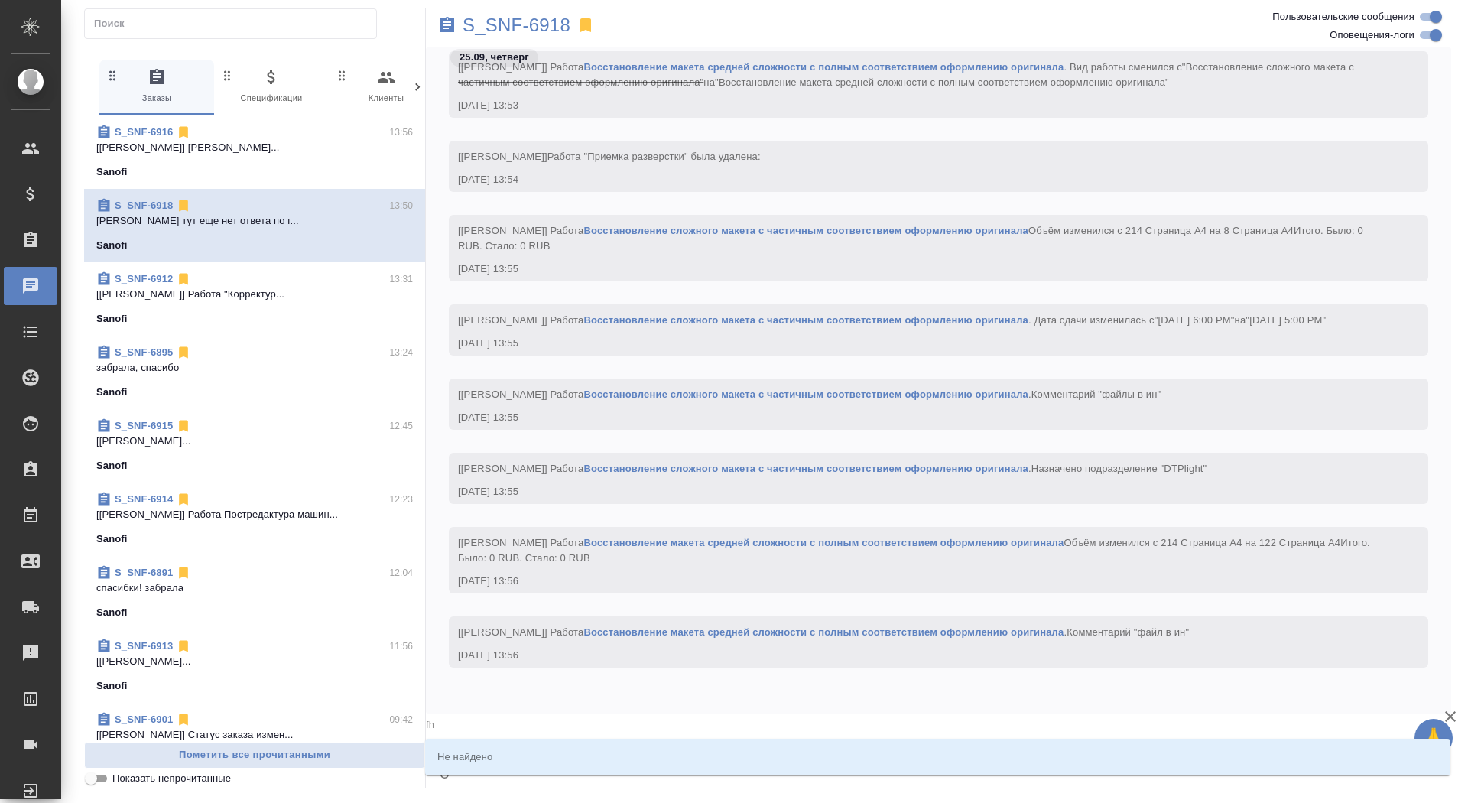
type input "f"
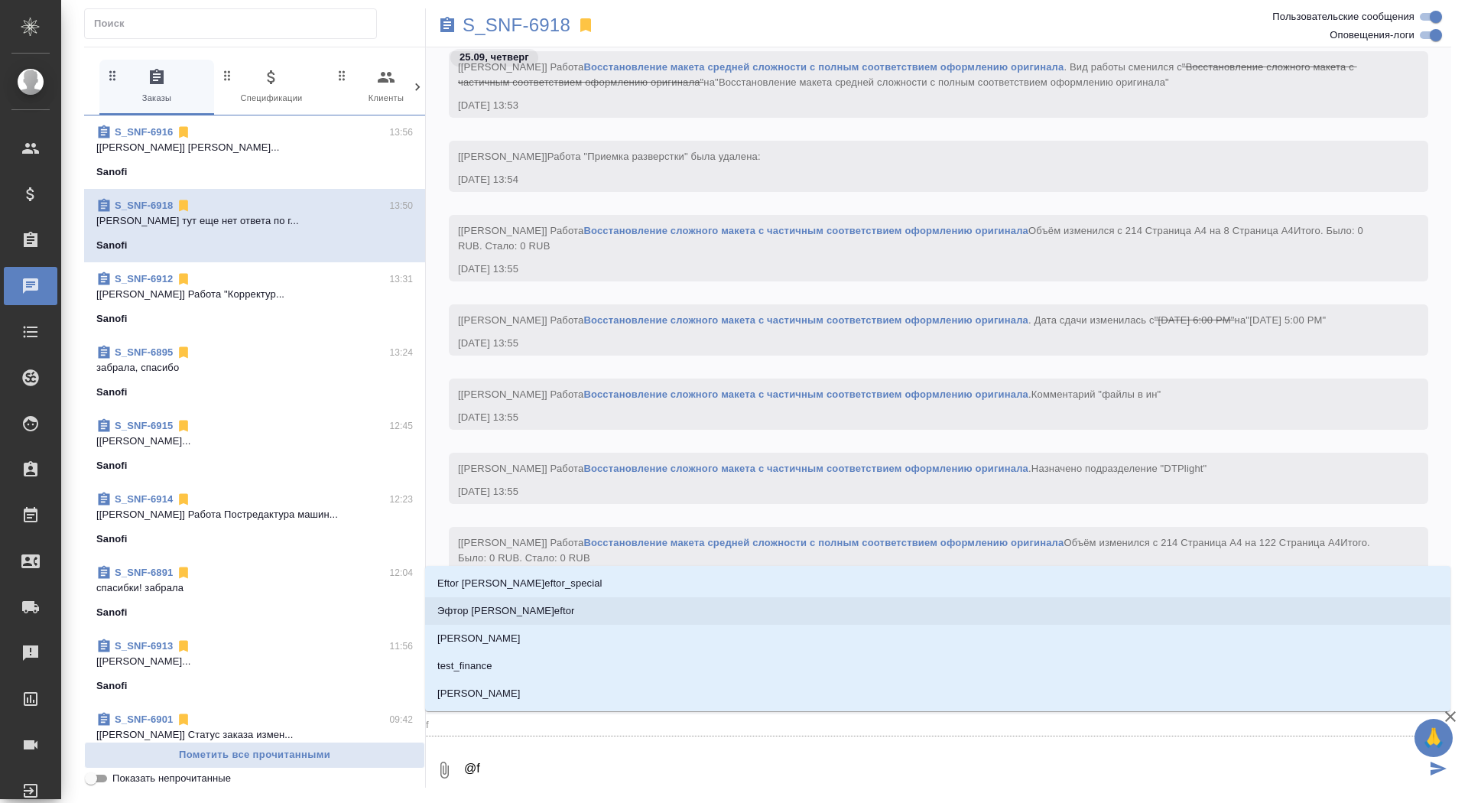
type textarea "@"
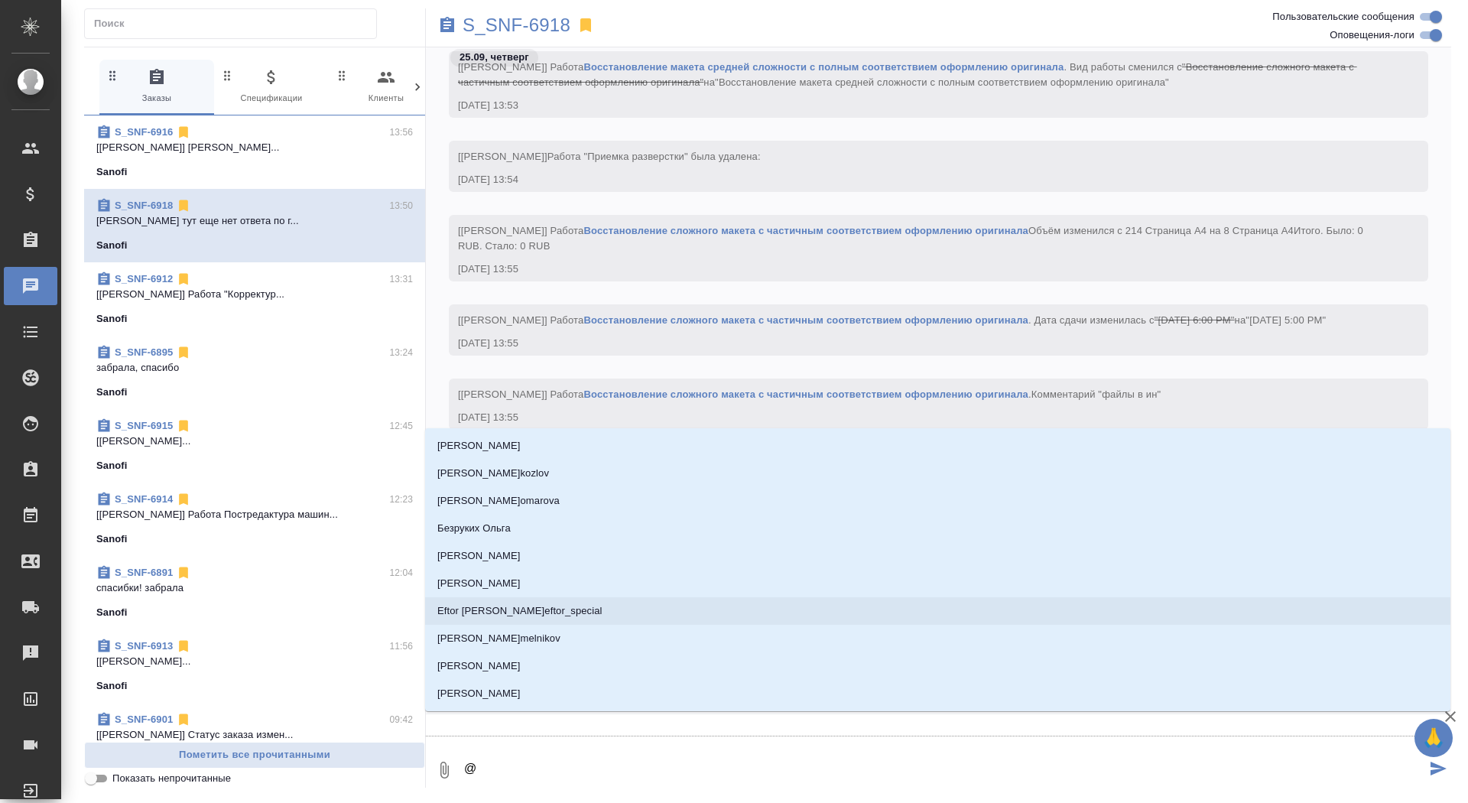
type textarea "@а"
type input "[PERSON_NAME]"
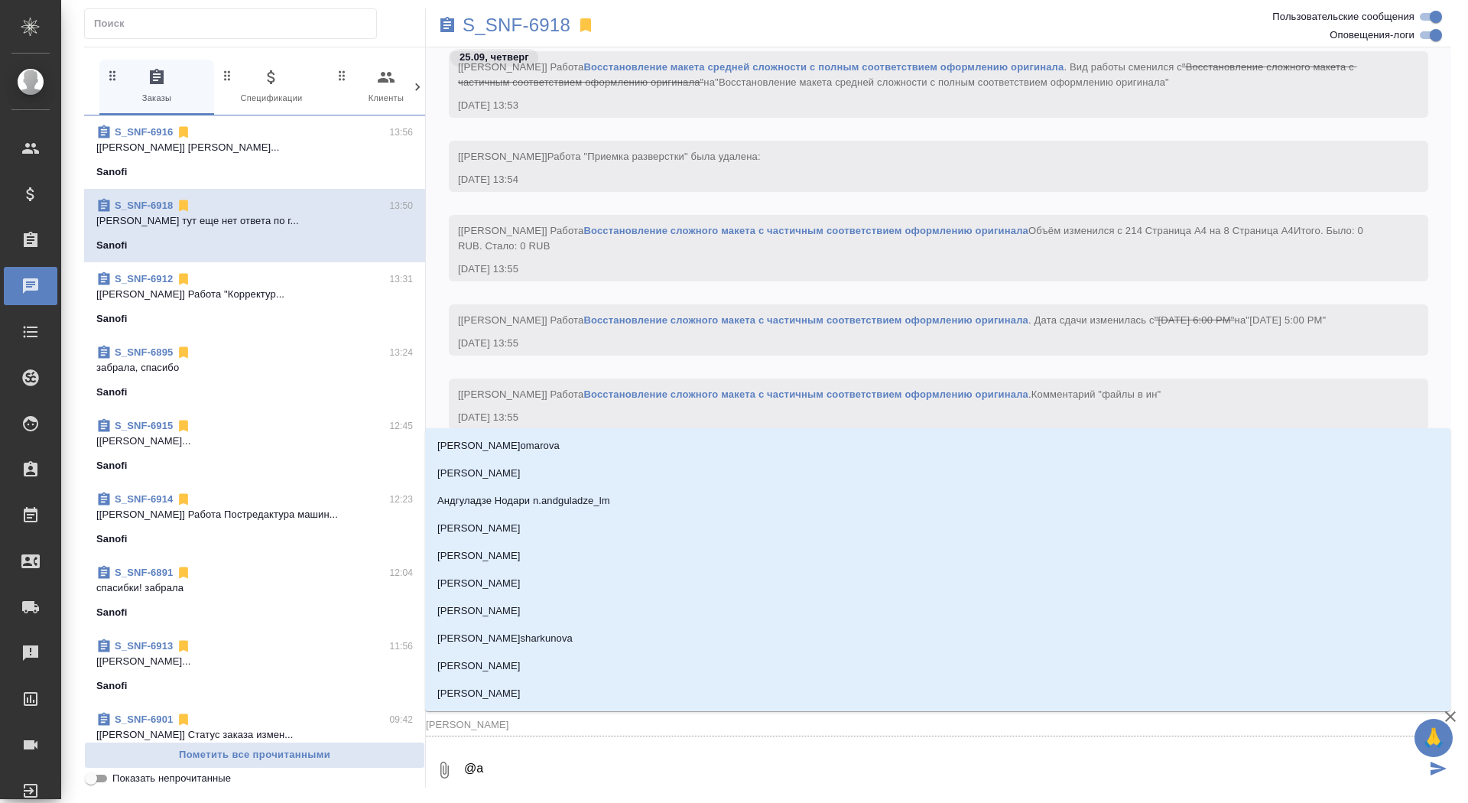
type textarea "@ар"
type input "ар"
type textarea "@арс"
type input "арс"
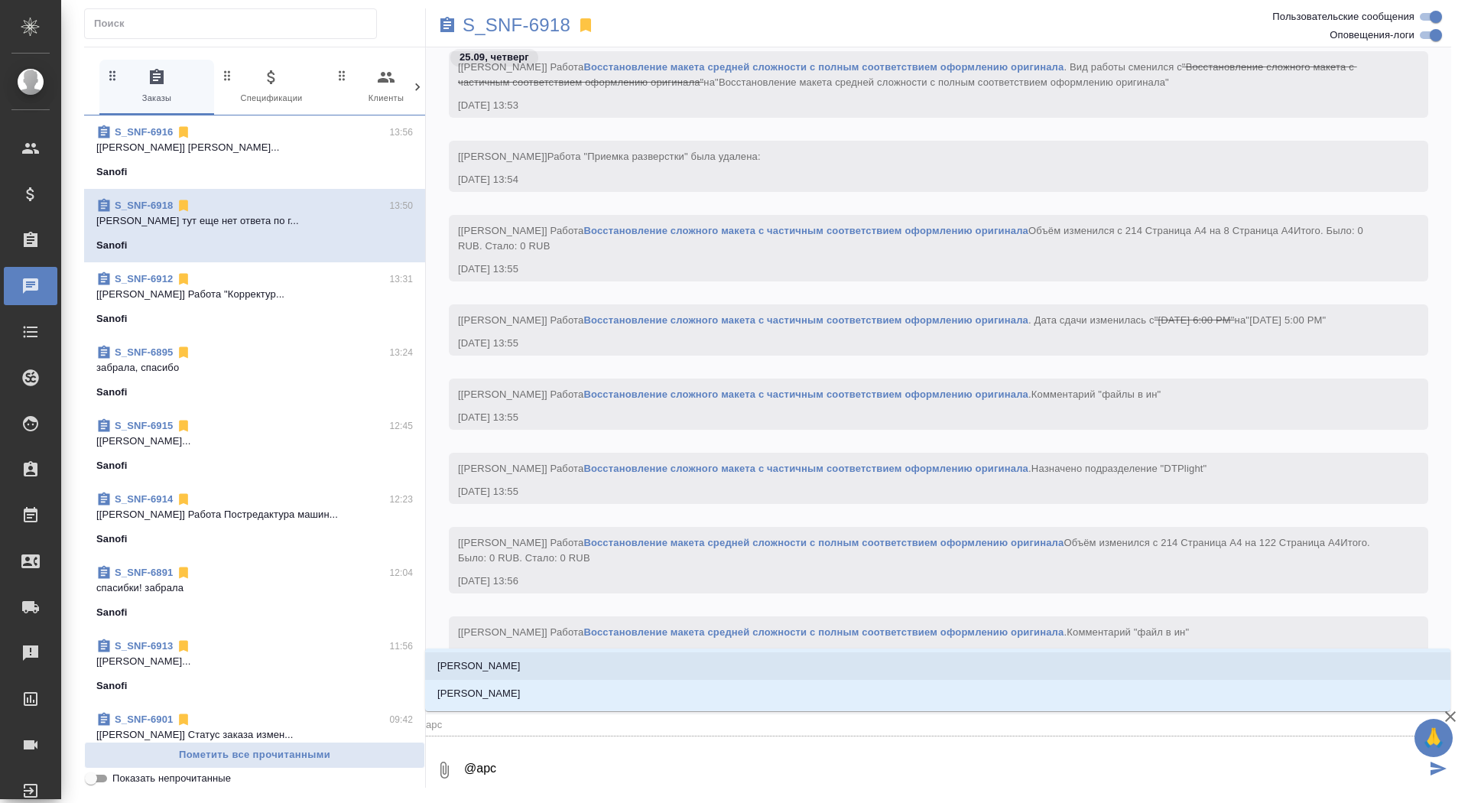
click at [569, 670] on li "[PERSON_NAME]" at bounding box center [937, 666] width 1025 height 28
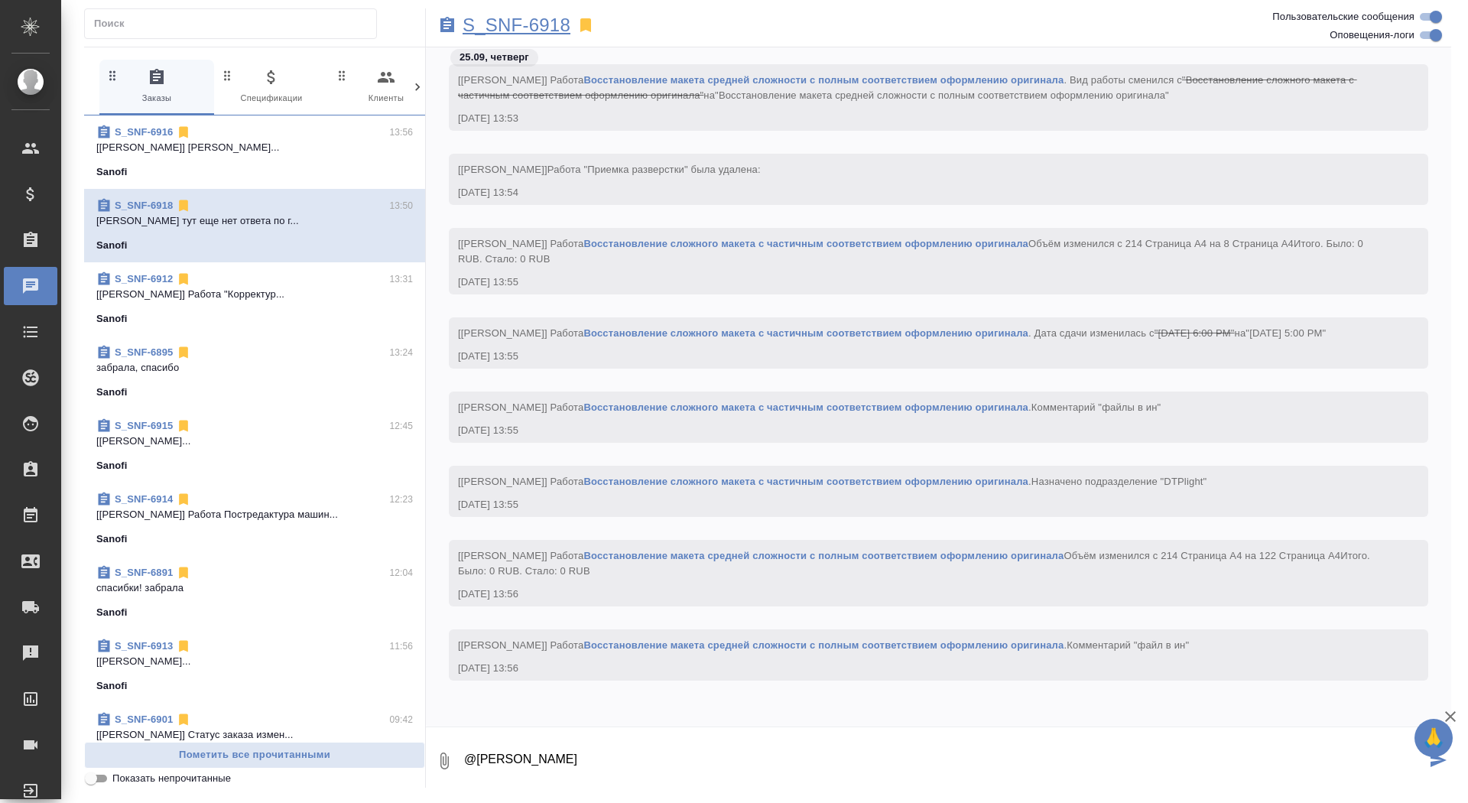
type textarea "@[PERSON_NAME]"
click at [536, 31] on p "S_SNF-6918" at bounding box center [517, 25] width 108 height 15
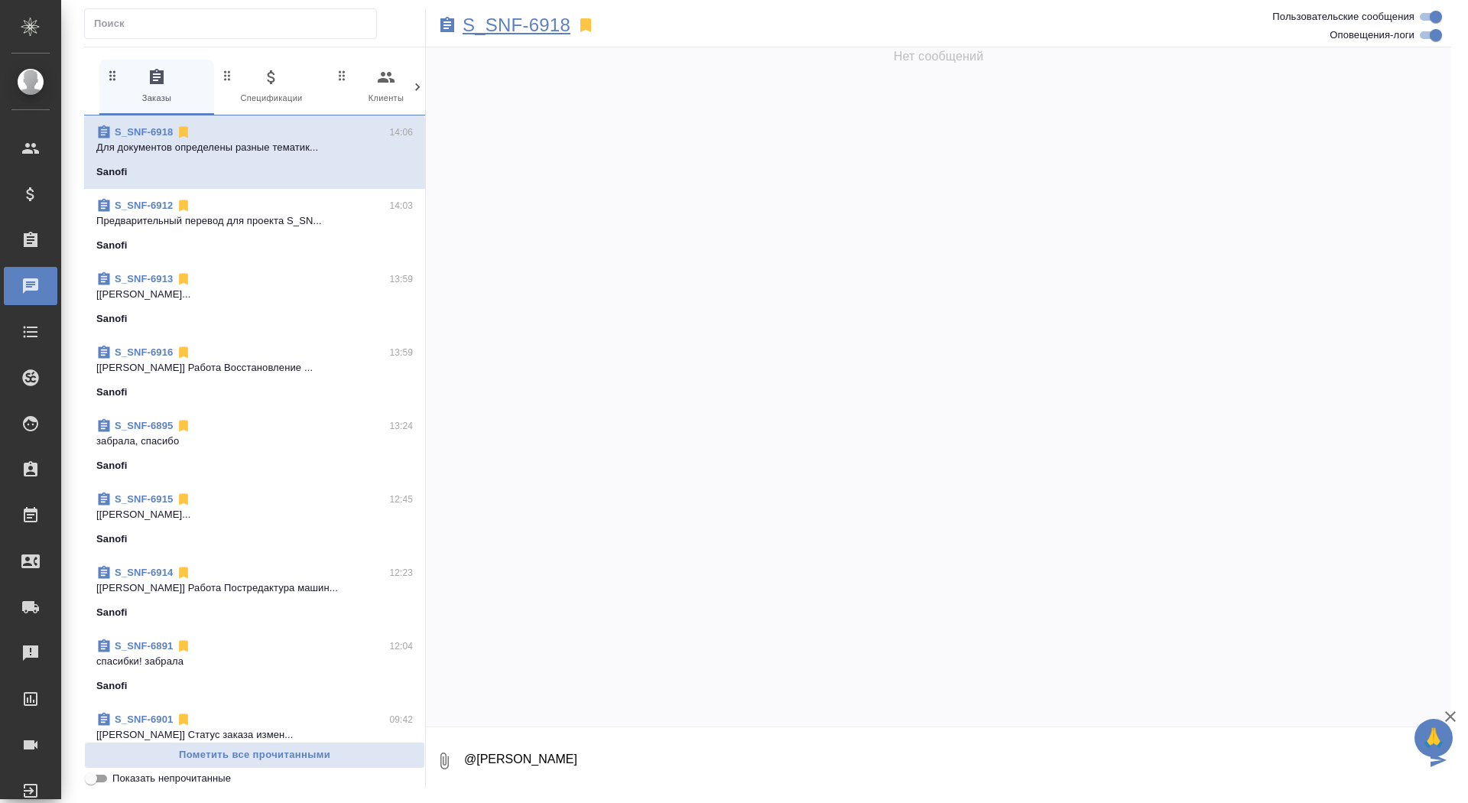
scroll to position [0, 0]
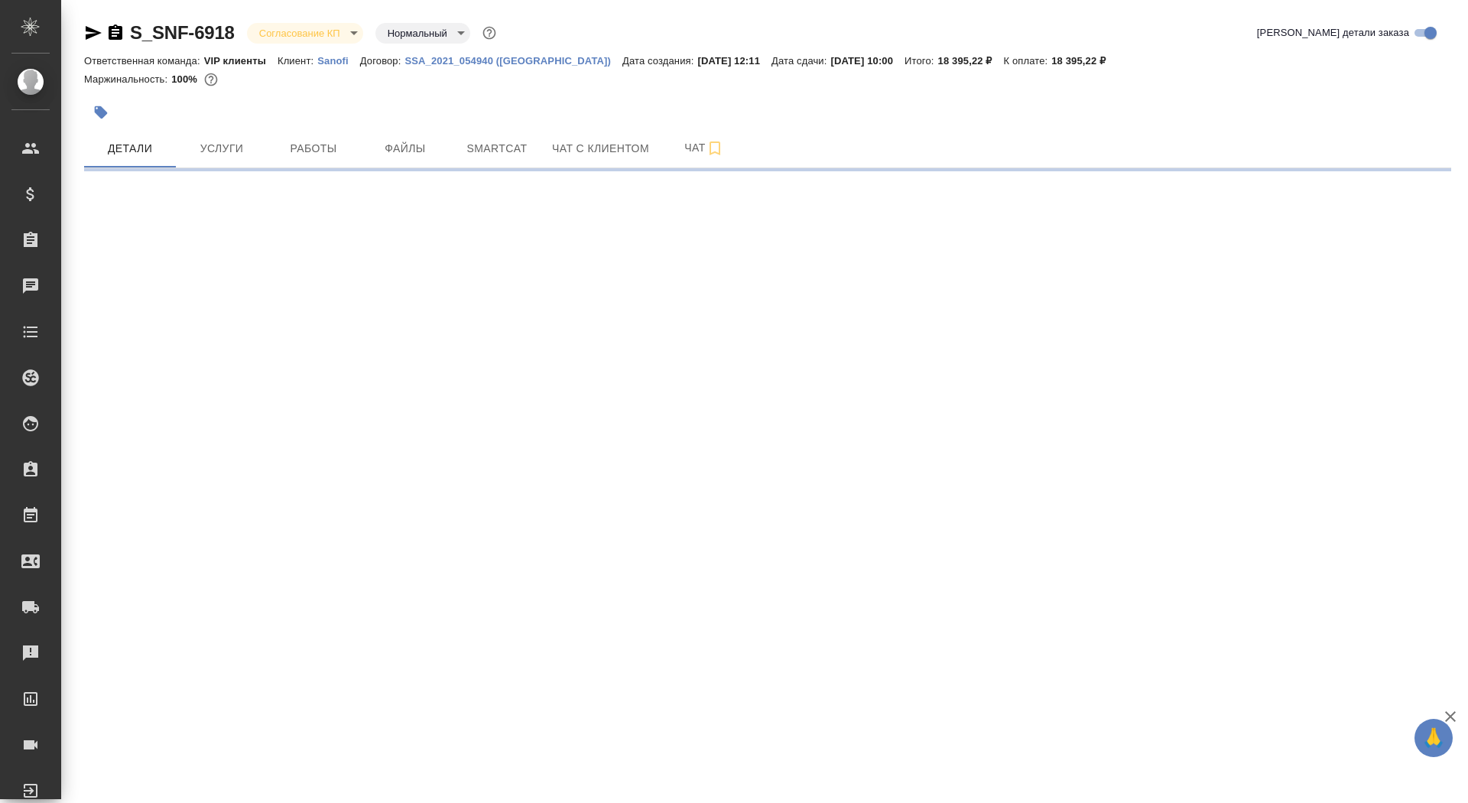
select select "RU"
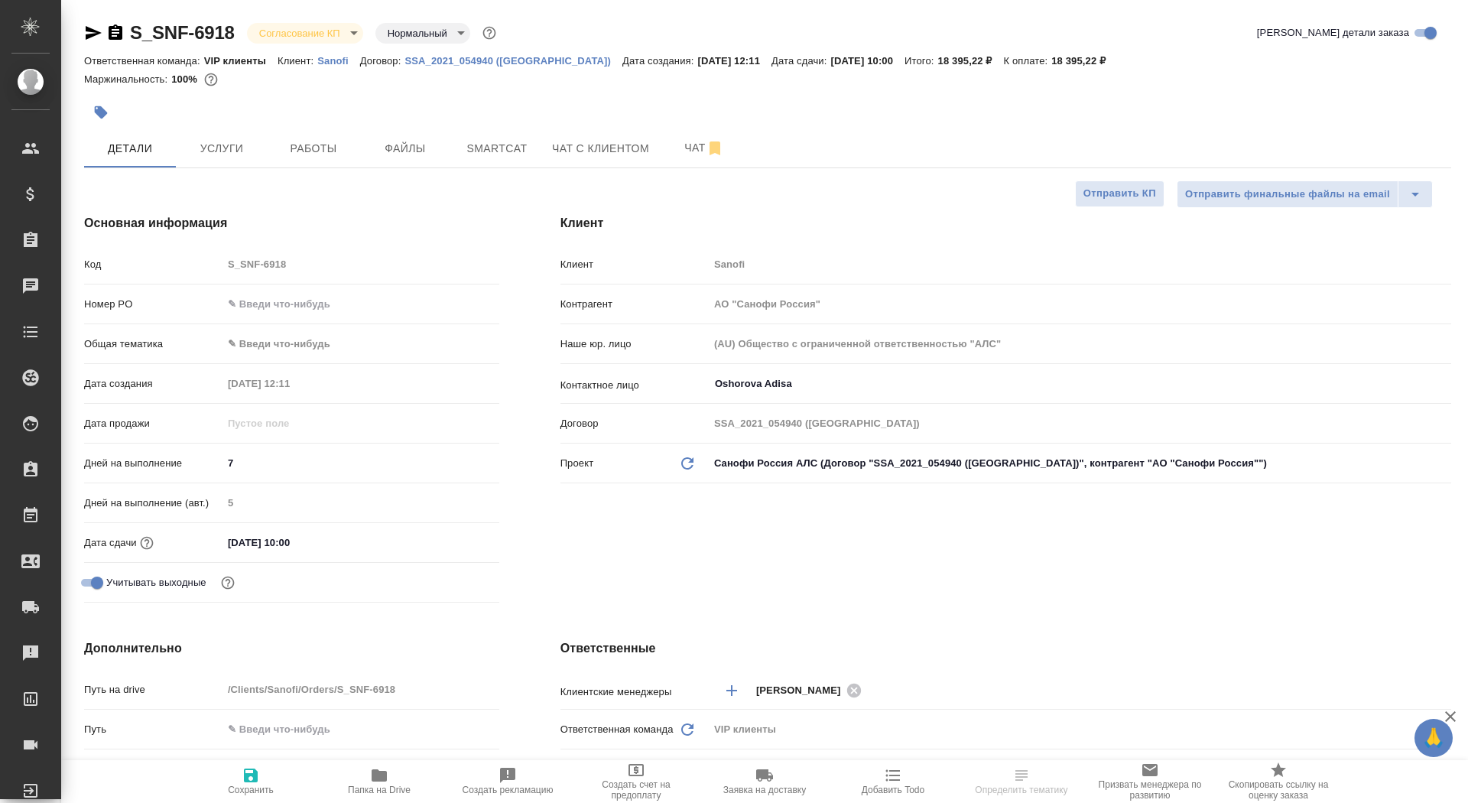
type textarea "x"
click at [639, 297] on p "Контрагент" at bounding box center [634, 304] width 148 height 15
click at [687, 145] on span "Чат" at bounding box center [703, 147] width 73 height 19
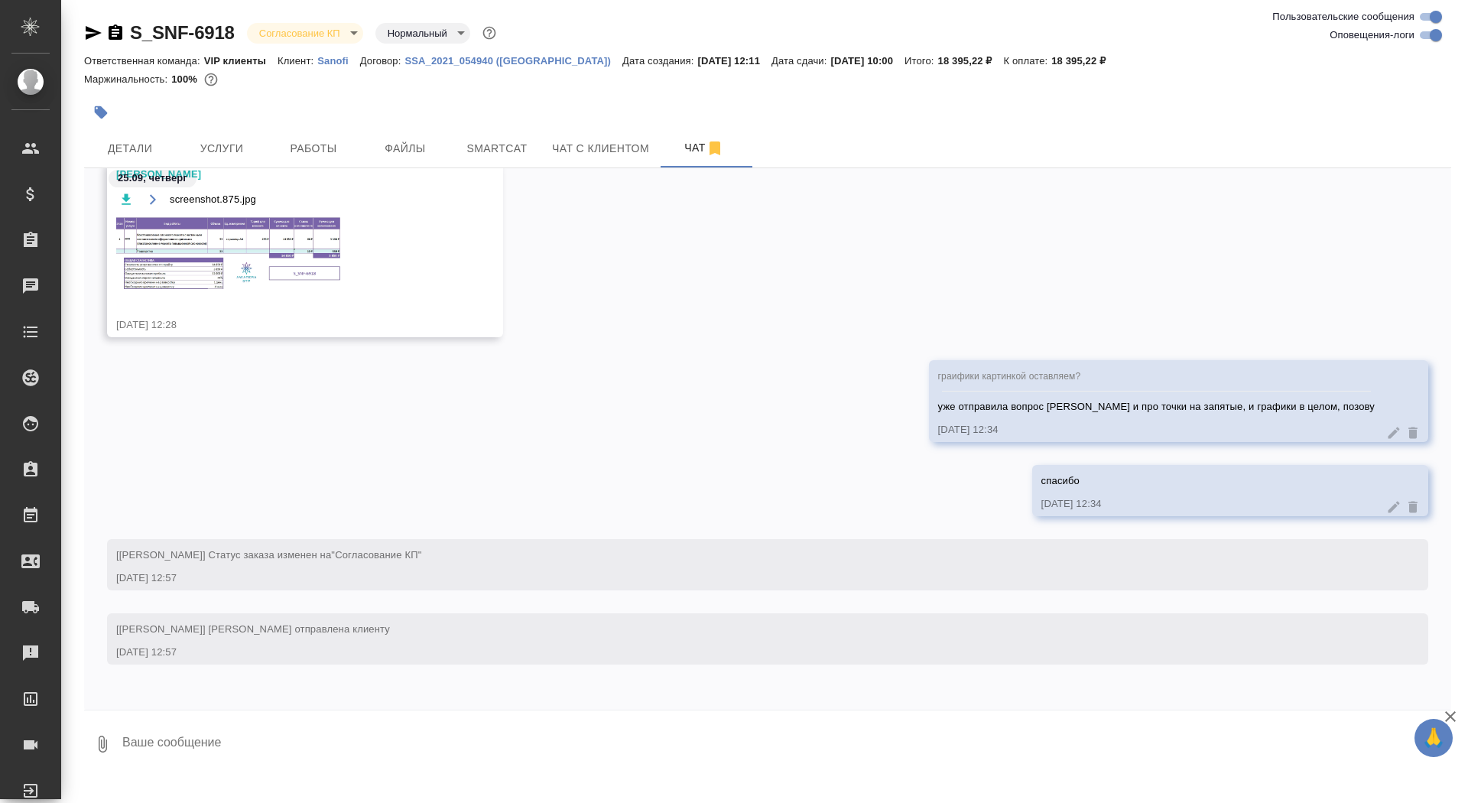
scroll to position [3673, 0]
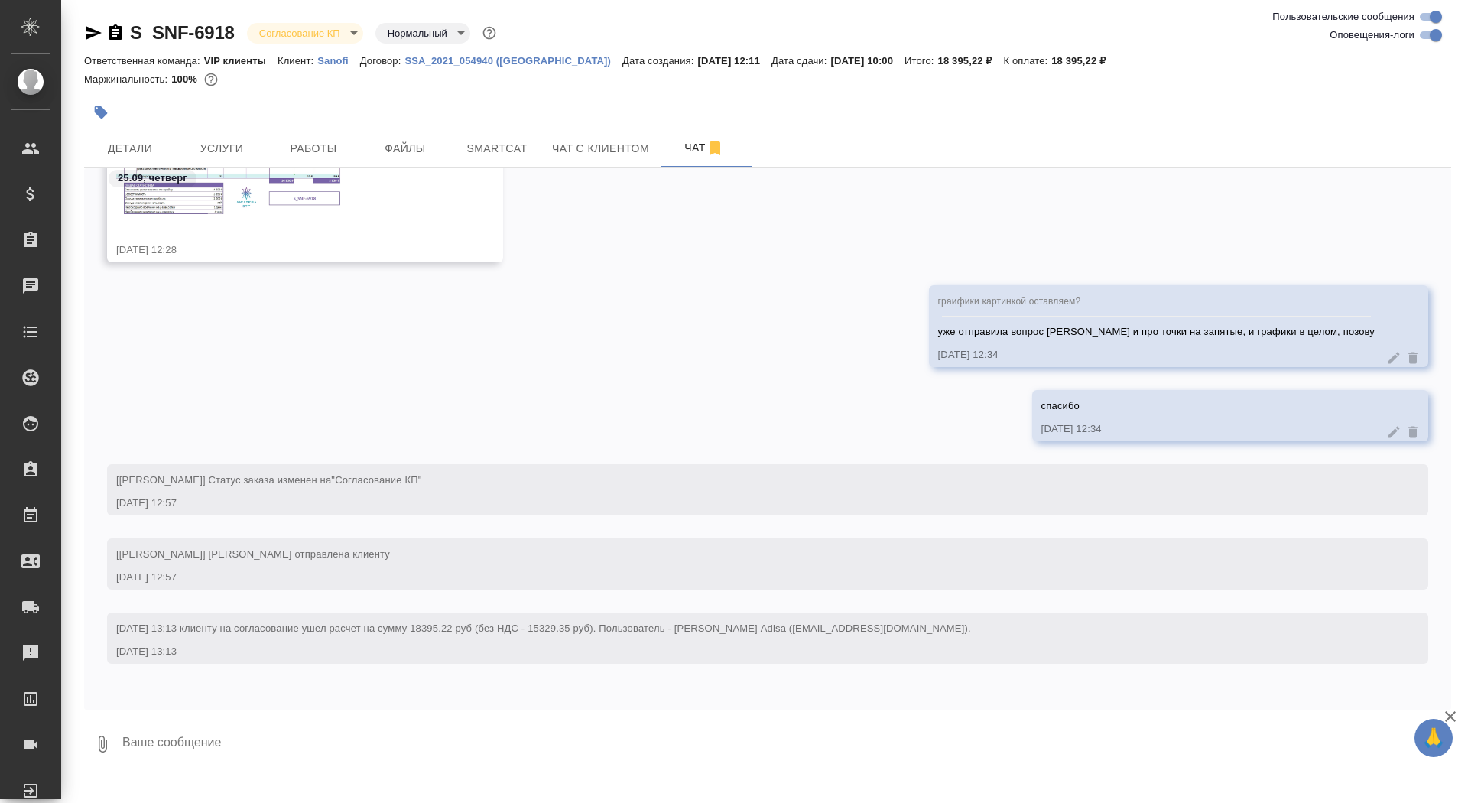
click at [218, 204] on img at bounding box center [230, 178] width 229 height 74
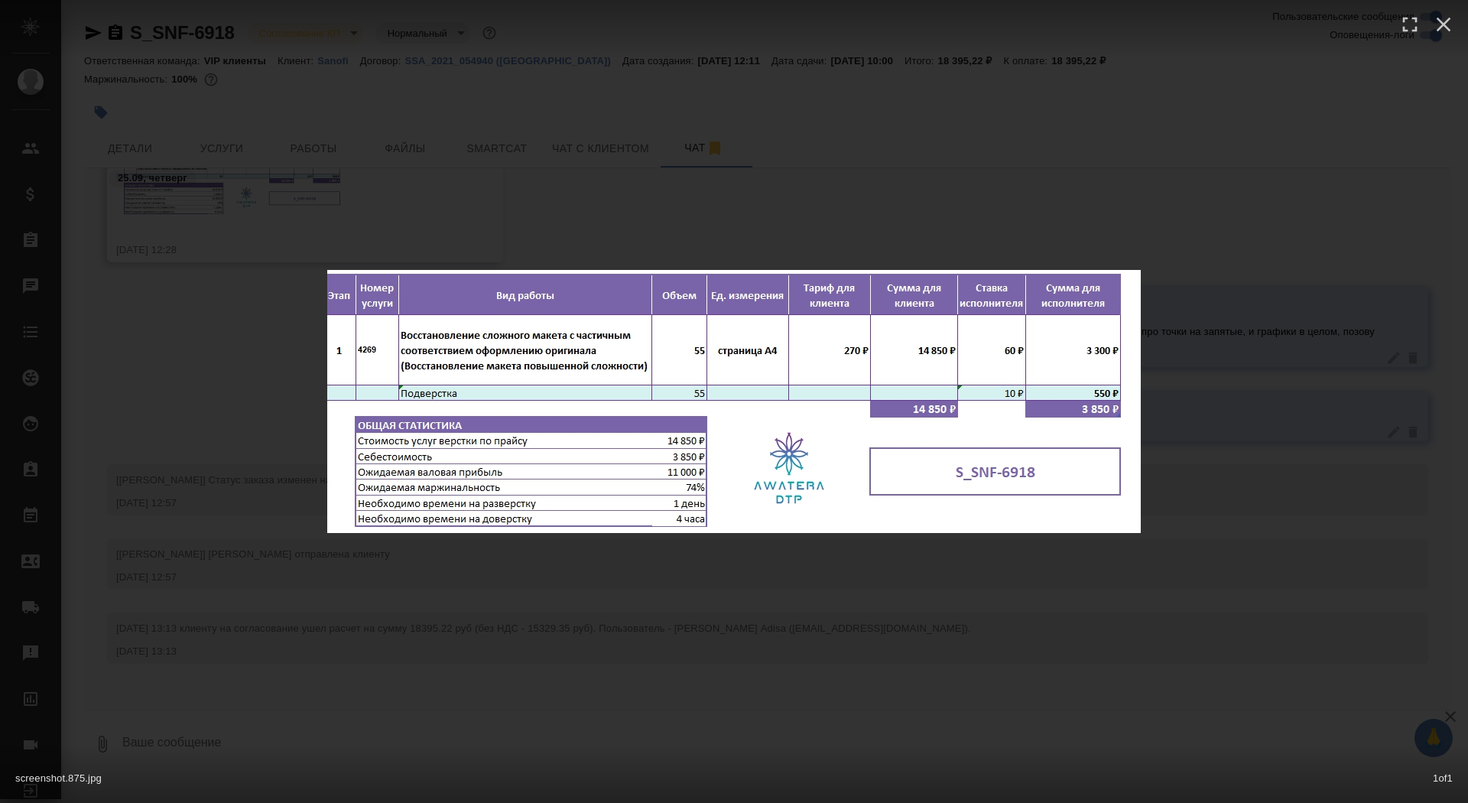
click at [222, 313] on div "screenshot.875.jpg 1 of 1" at bounding box center [734, 401] width 1468 height 803
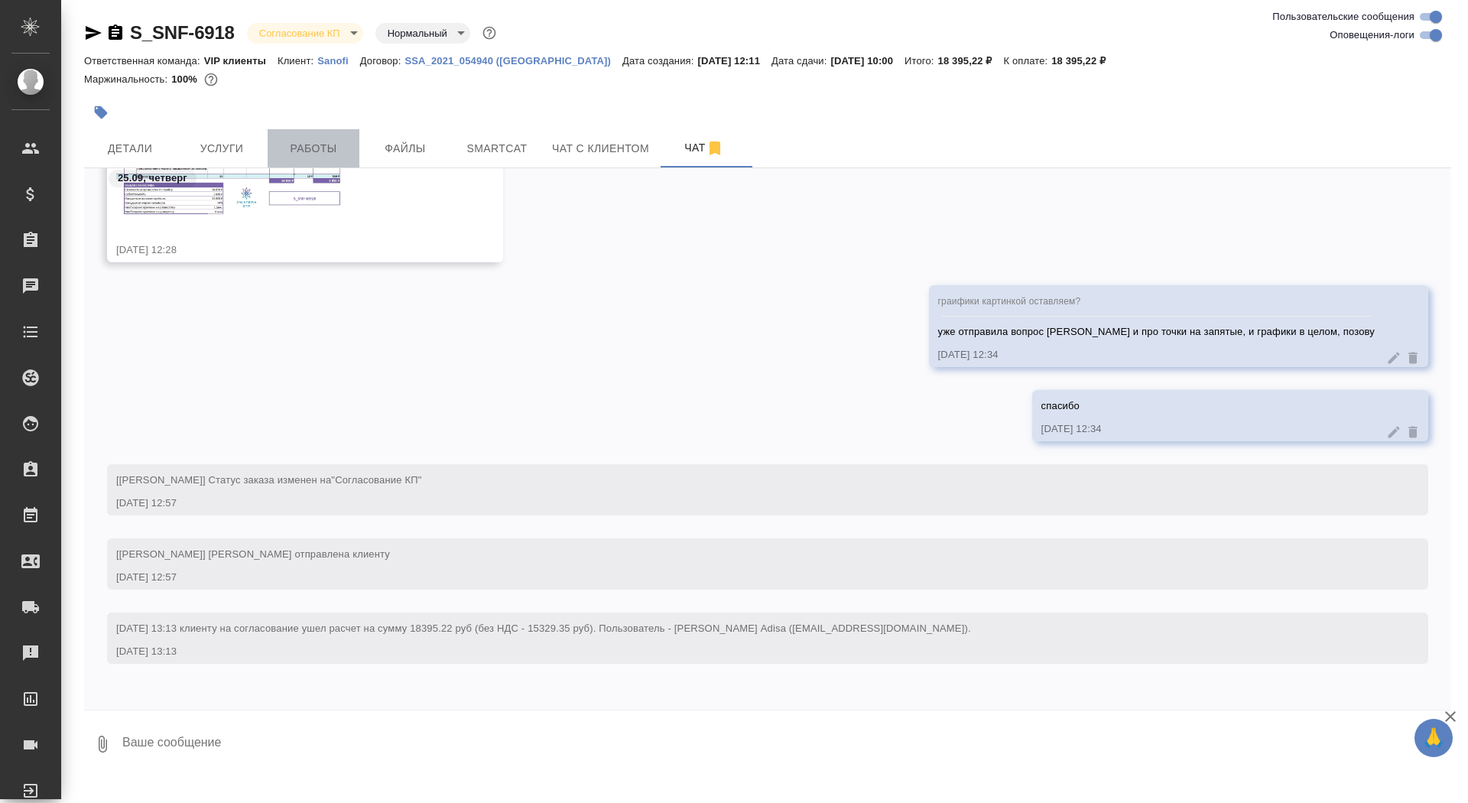
click at [309, 131] on button "Работы" at bounding box center [314, 148] width 92 height 38
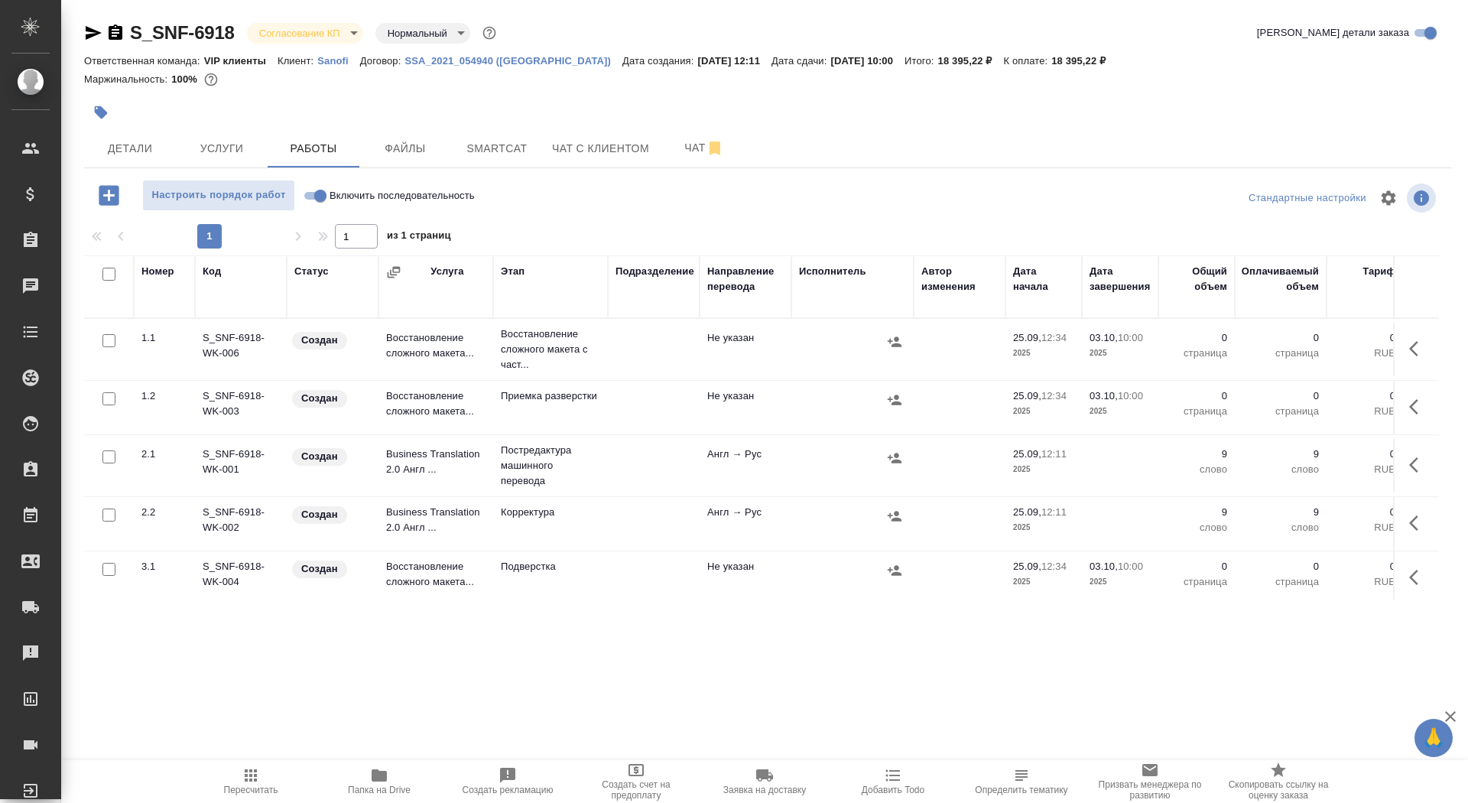
click at [1398, 328] on td at bounding box center [1416, 350] width 46 height 54
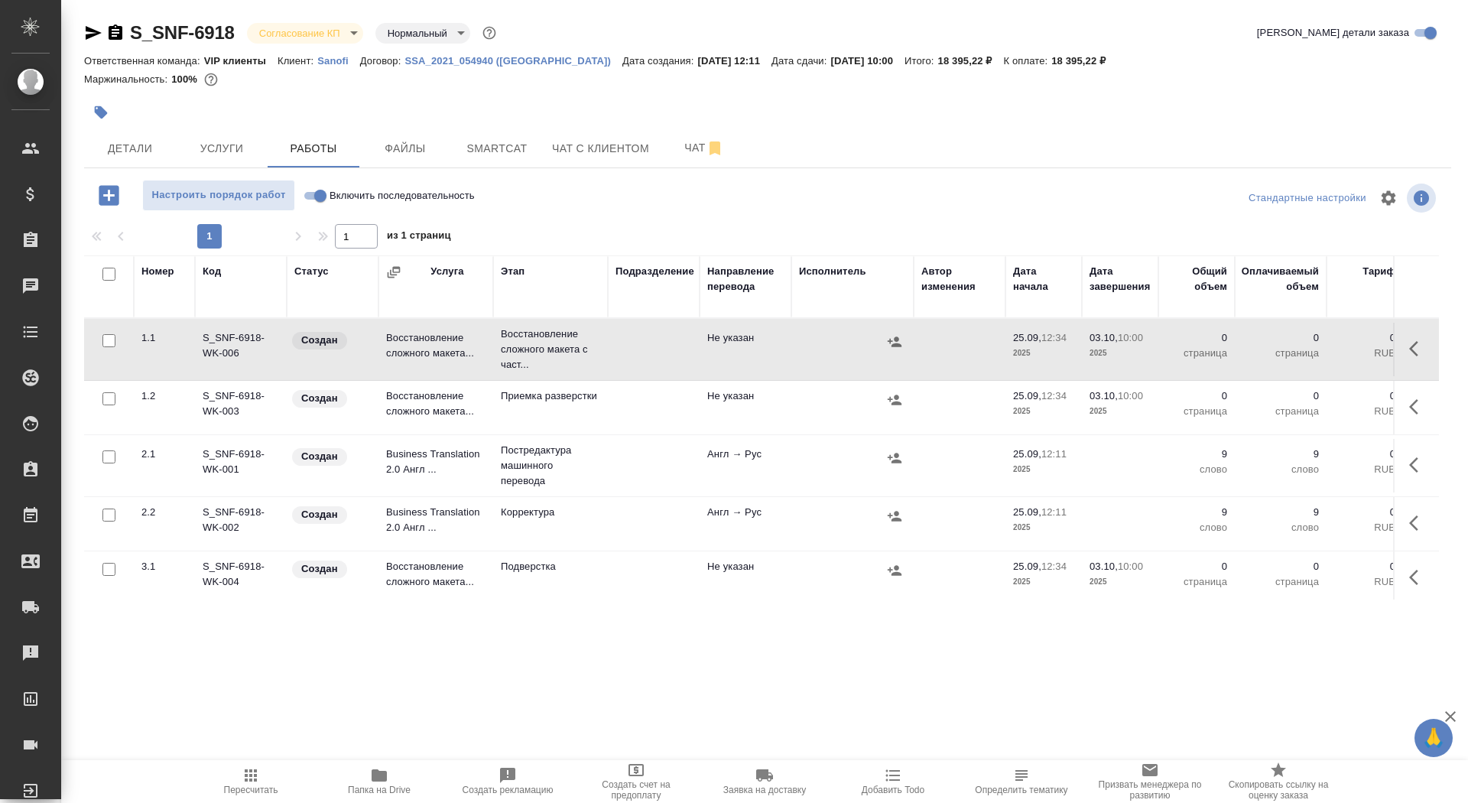
click at [1425, 349] on icon "button" at bounding box center [1418, 348] width 18 height 18
click at [1301, 347] on icon "button" at bounding box center [1306, 348] width 18 height 18
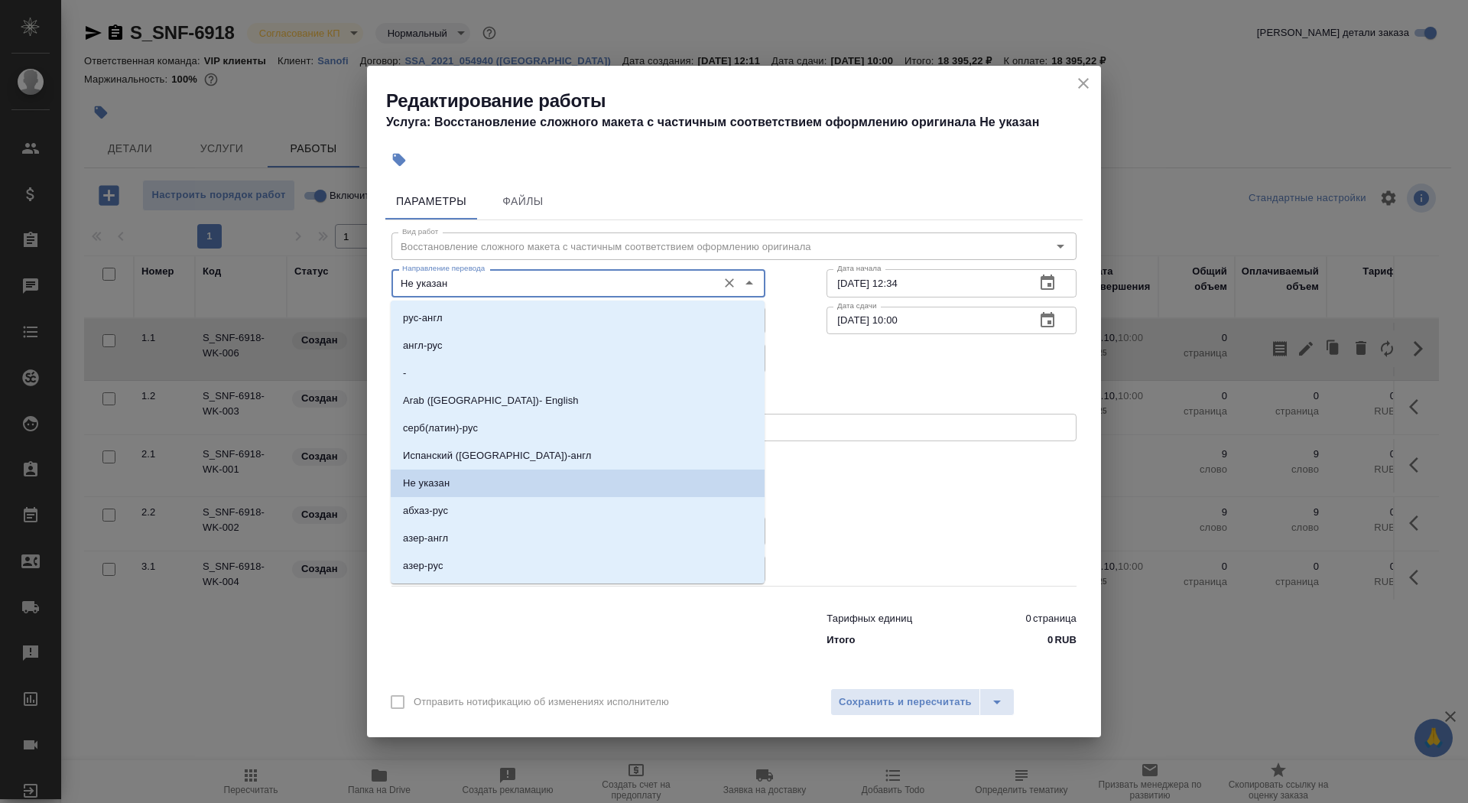
click at [515, 279] on input "Не указан" at bounding box center [552, 283] width 313 height 18
click at [505, 341] on li "англ-рус" at bounding box center [578, 346] width 374 height 28
type input "англ-рус"
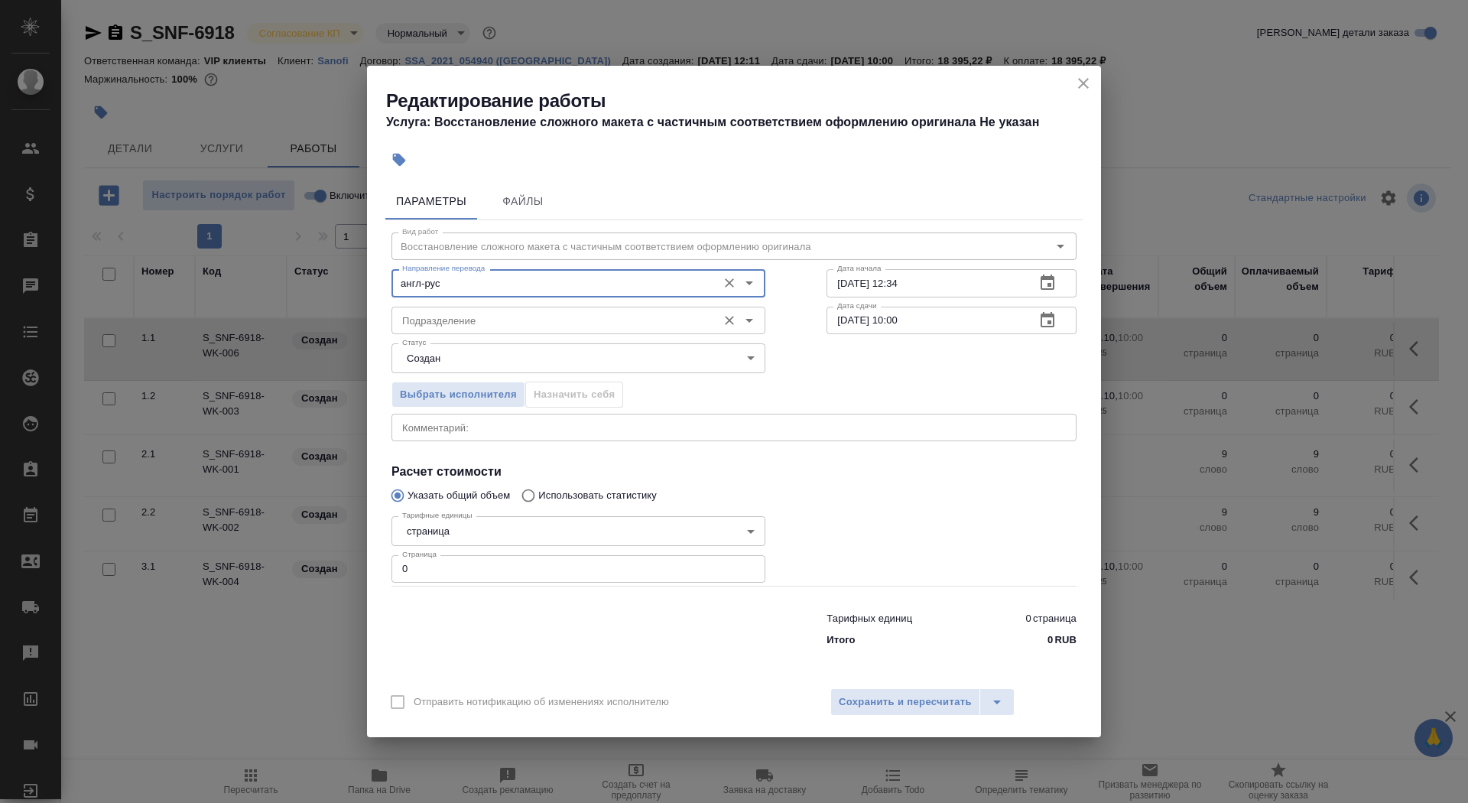
click at [505, 326] on input "Подразделение" at bounding box center [552, 320] width 313 height 18
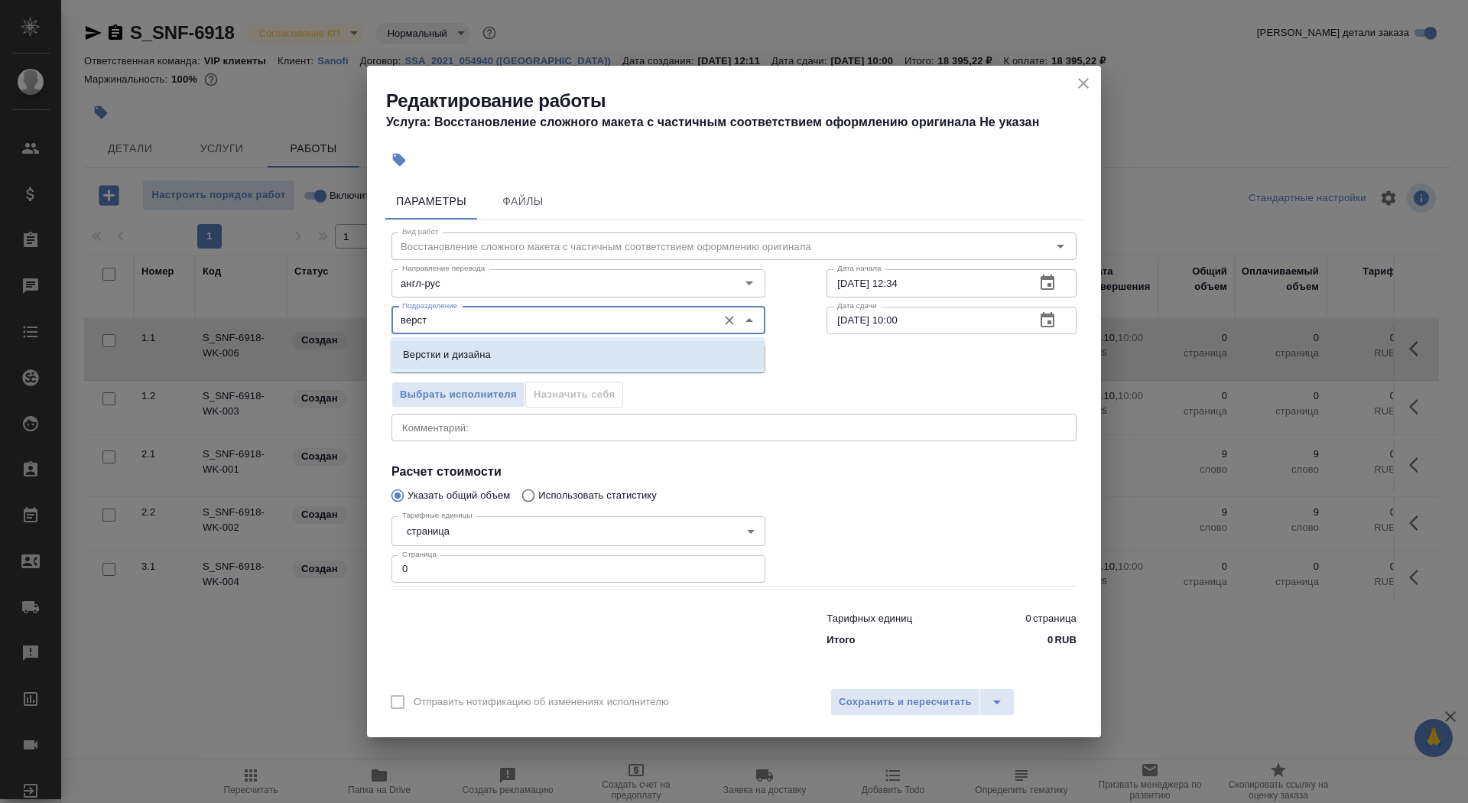
click at [522, 342] on li "Верстки и дизайна" at bounding box center [578, 355] width 374 height 28
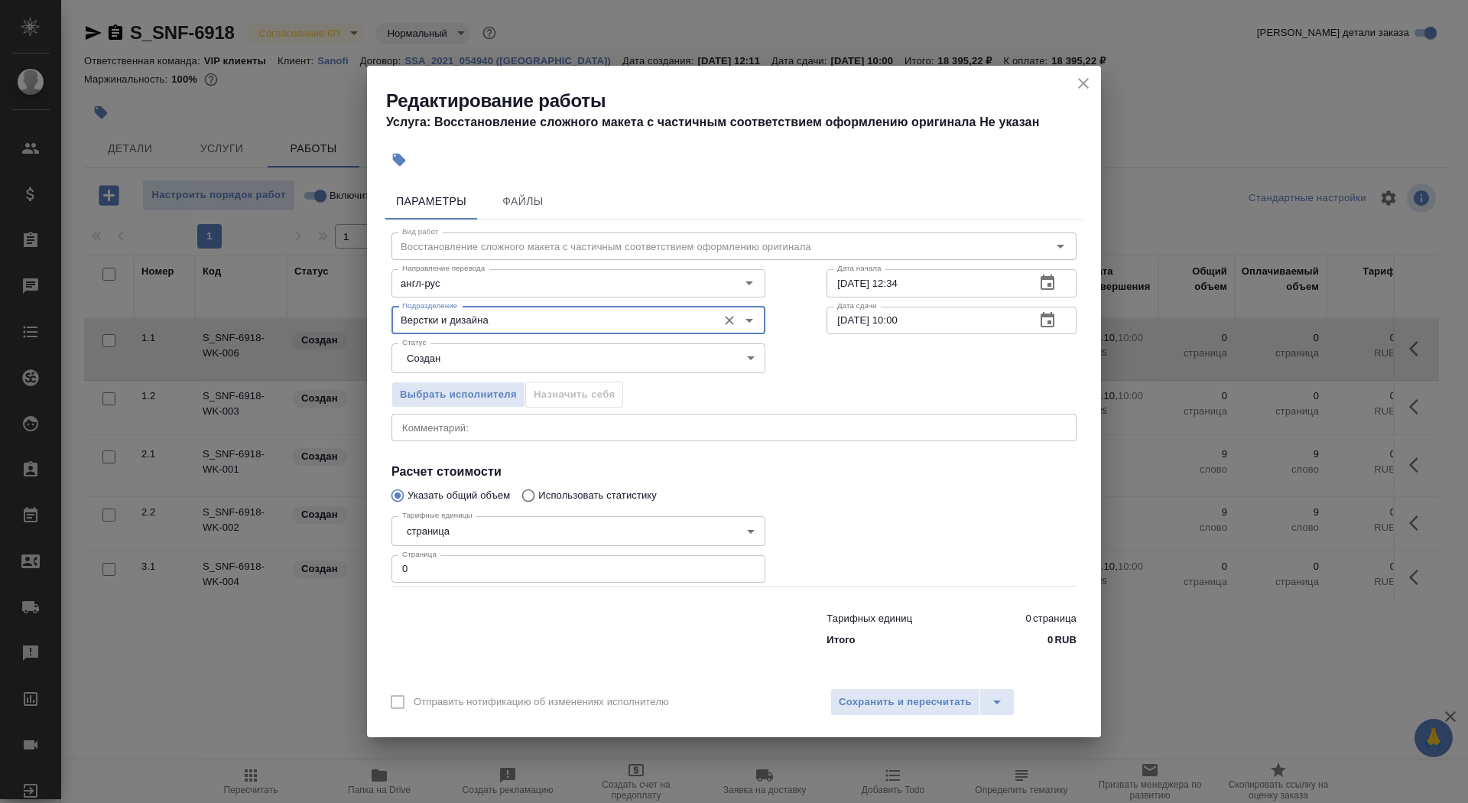
type input "Верстки и дизайна"
click at [531, 370] on body "🙏 .cls-1 fill:#fff; AWATERA Saydasheva Dilyara Клиенты Спецификации Заказы 0 Ча…" at bounding box center [734, 401] width 1468 height 803
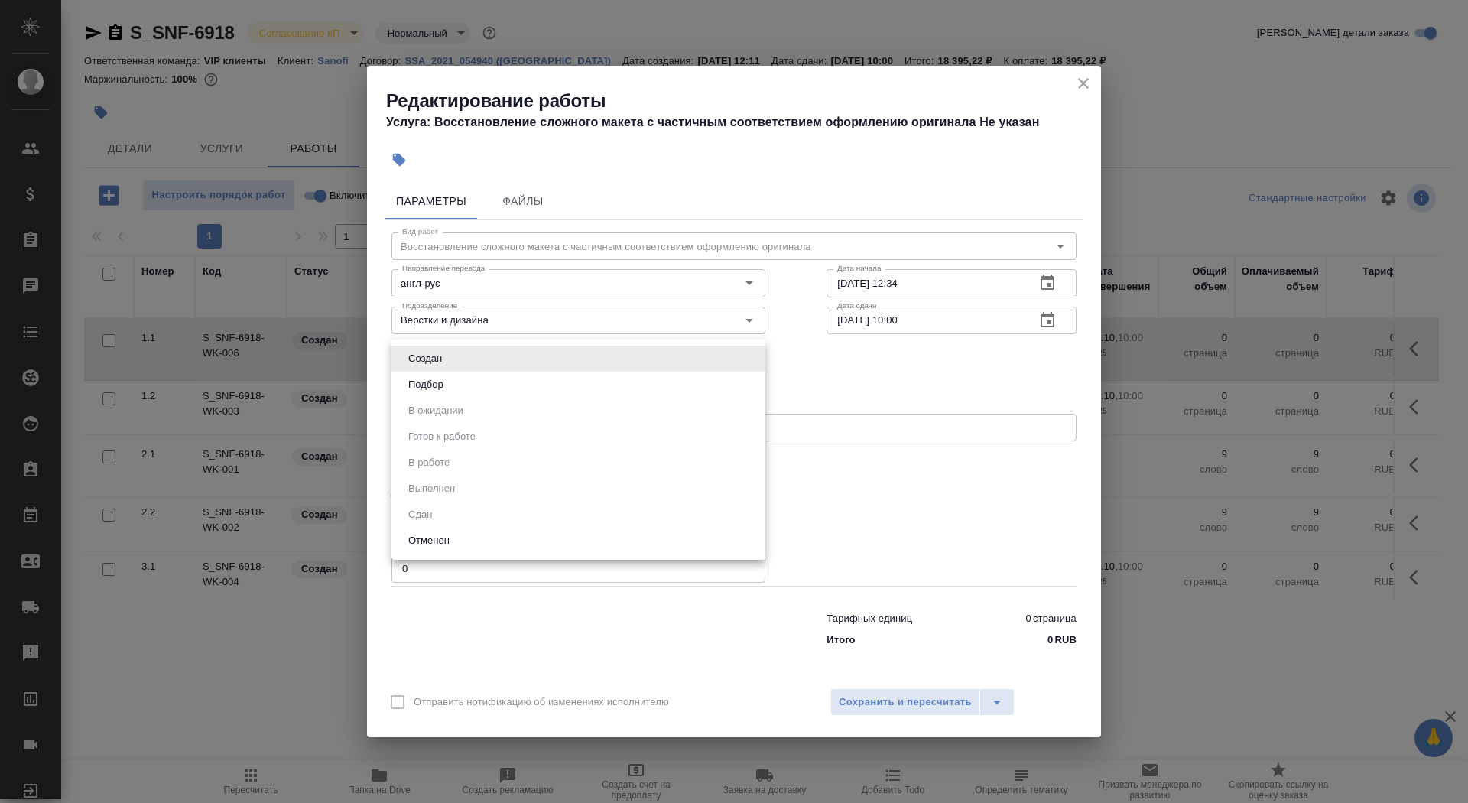
click at [524, 391] on li "Подбор" at bounding box center [578, 385] width 374 height 26
type input "recruiting"
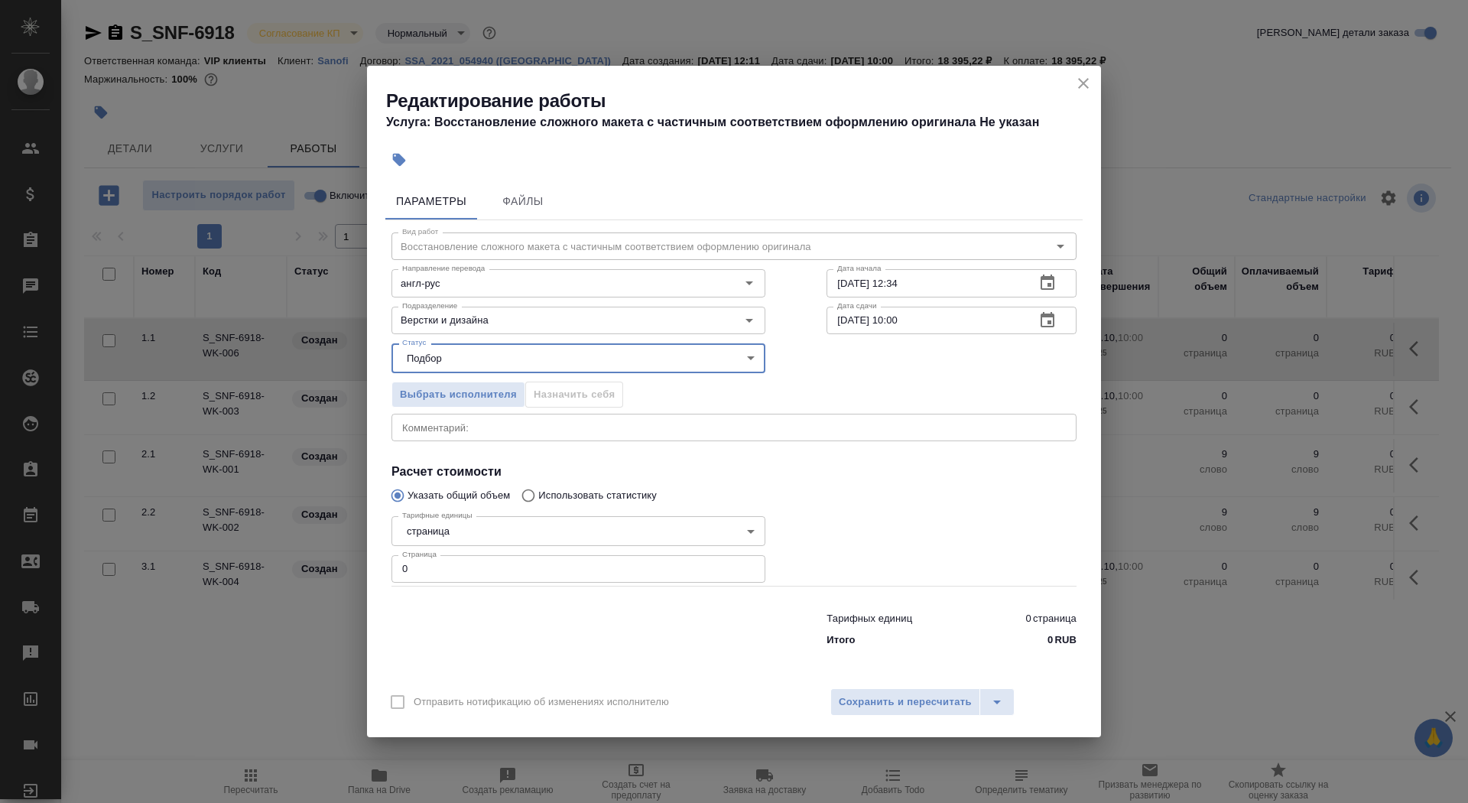
click at [437, 528] on body "🙏 .cls-1 fill:#fff; AWATERA Saydasheva Dilyara Клиенты Спецификации Заказы 0 Ча…" at bounding box center [734, 401] width 1468 height 803
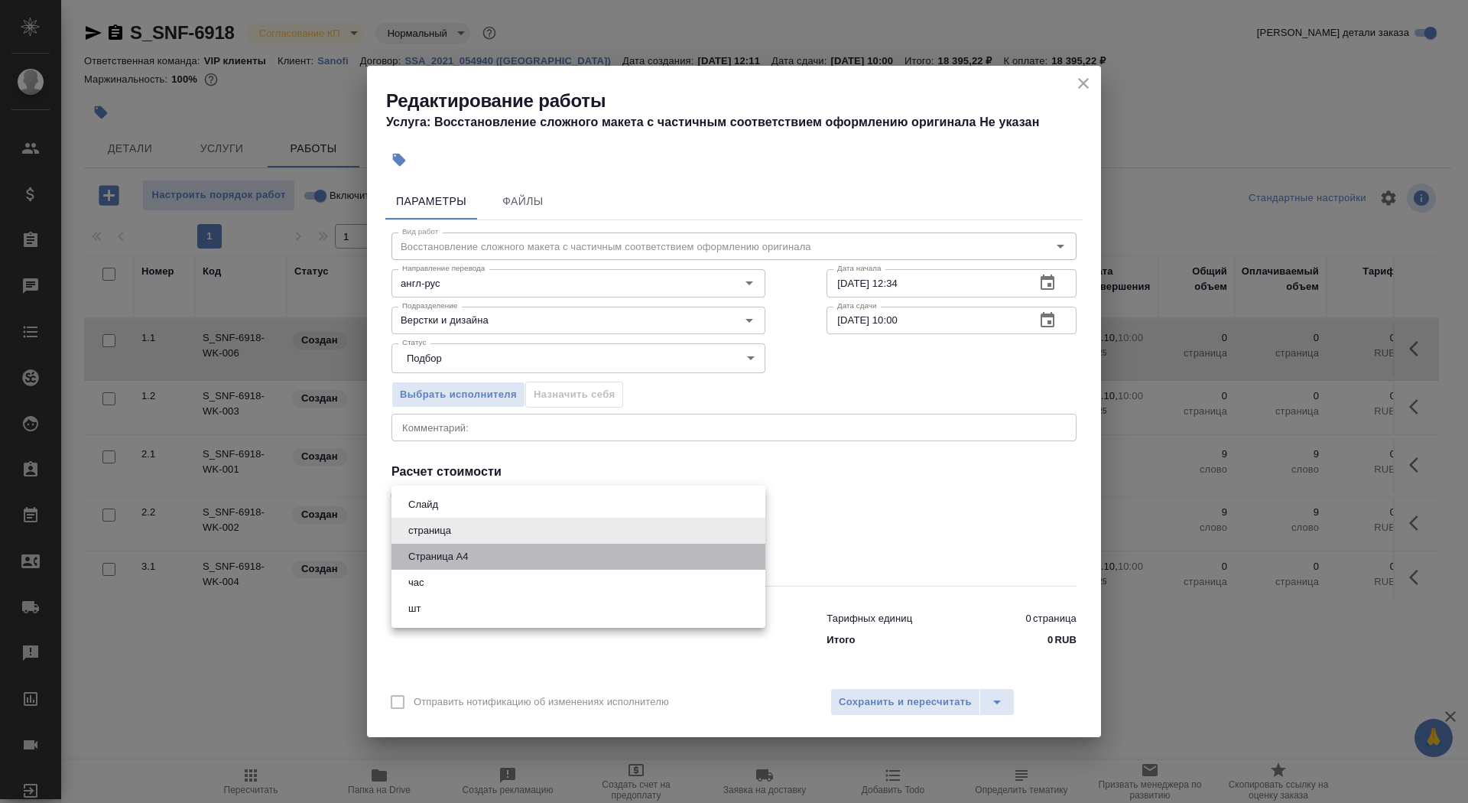
click at [472, 546] on li "Страница А4" at bounding box center [578, 557] width 374 height 26
type input "5f036ec4e16dec2d6b59c8ff"
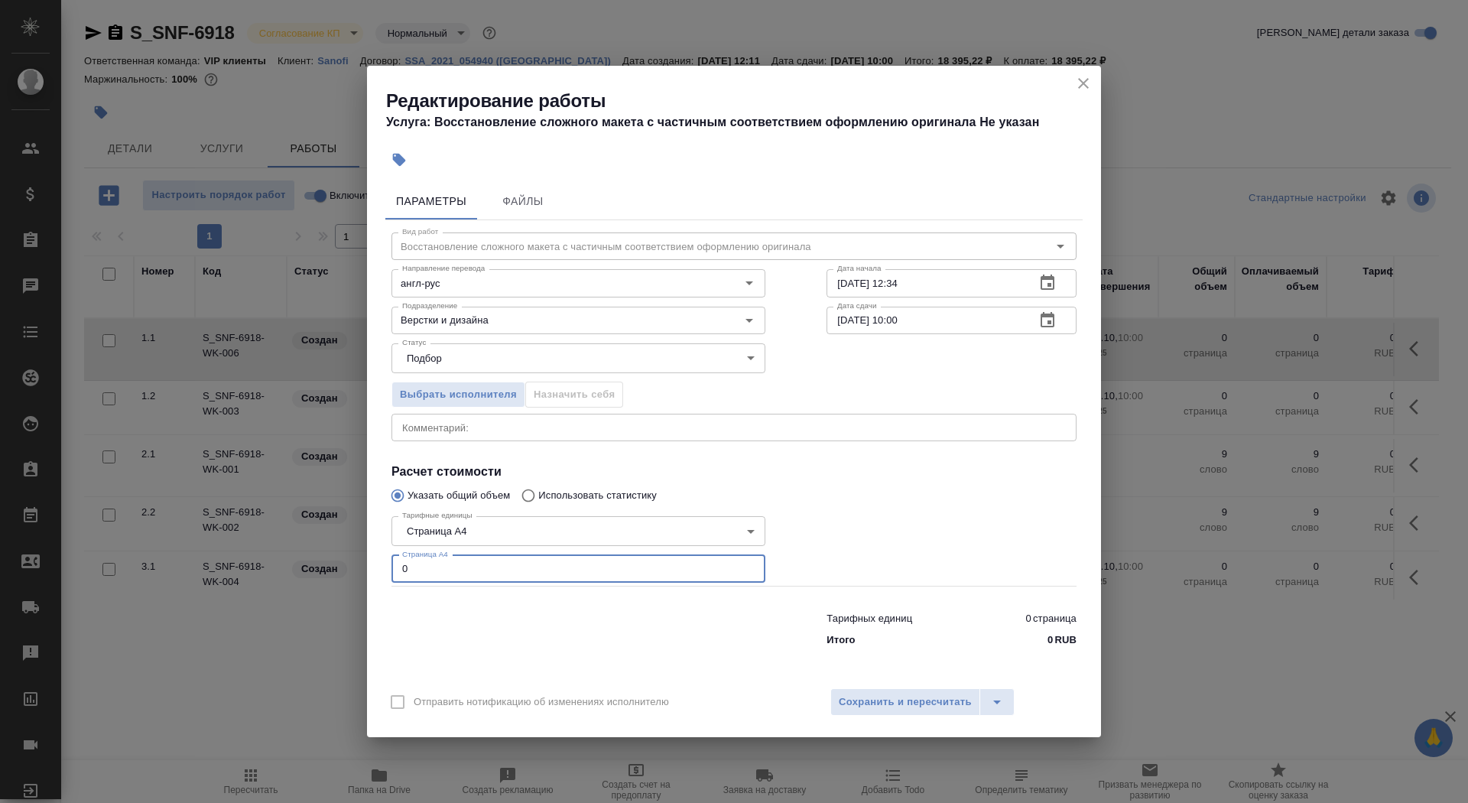
click at [458, 576] on input "0" at bounding box center [578, 569] width 374 height 28
type input "55"
click at [959, 295] on input "25.09.2025 12:34" at bounding box center [924, 283] width 196 height 28
type input "[DATE] 13:50"
click at [1055, 317] on icon "button" at bounding box center [1047, 320] width 18 height 18
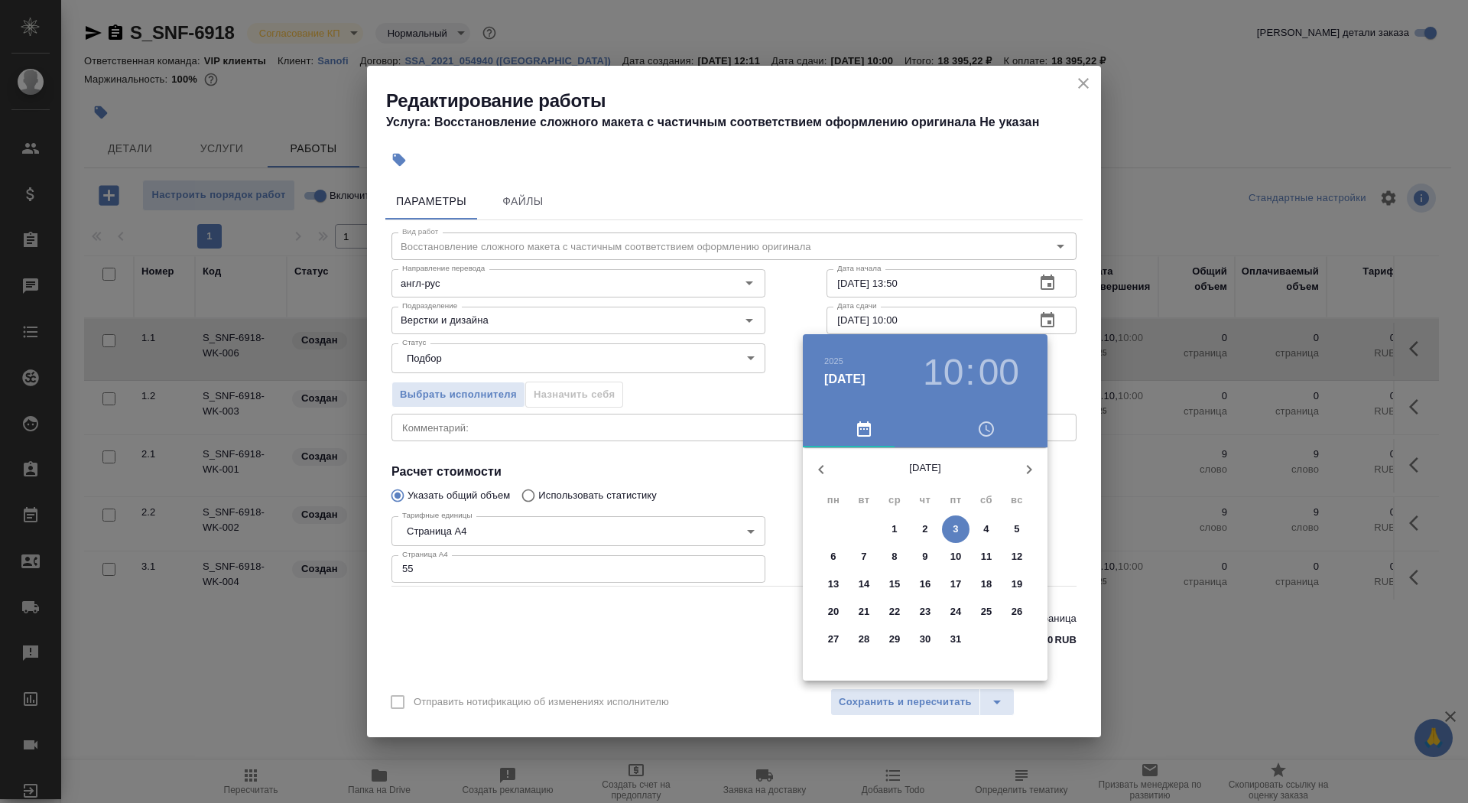
click at [820, 472] on icon "button" at bounding box center [821, 469] width 18 height 18
click at [949, 610] on span "26" at bounding box center [956, 611] width 28 height 15
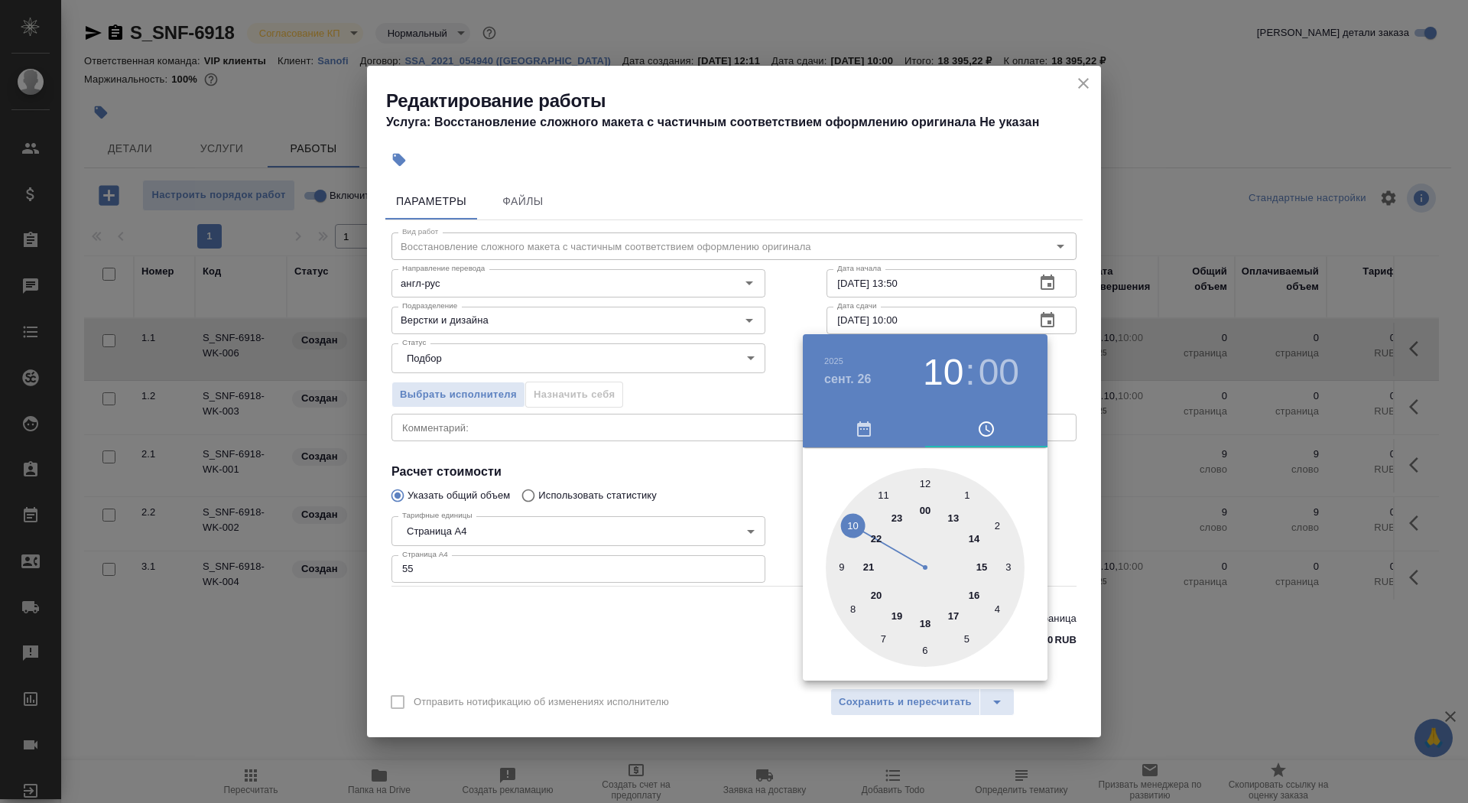
click at [978, 537] on div at bounding box center [925, 567] width 199 height 199
type input "26.09.2025 14:00"
click at [755, 464] on div at bounding box center [734, 401] width 1468 height 803
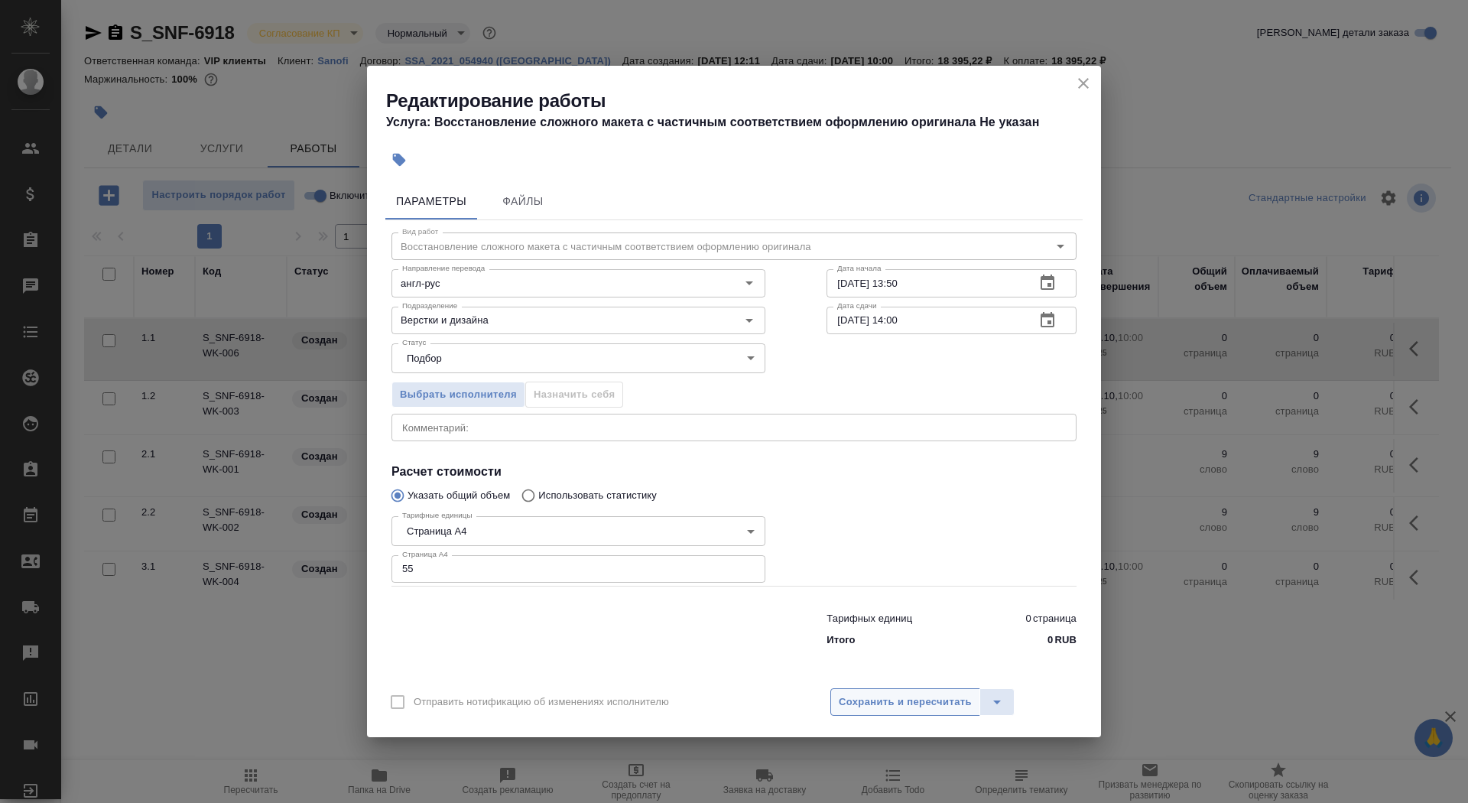
click at [927, 693] on span "Сохранить и пересчитать" at bounding box center [905, 702] width 133 height 18
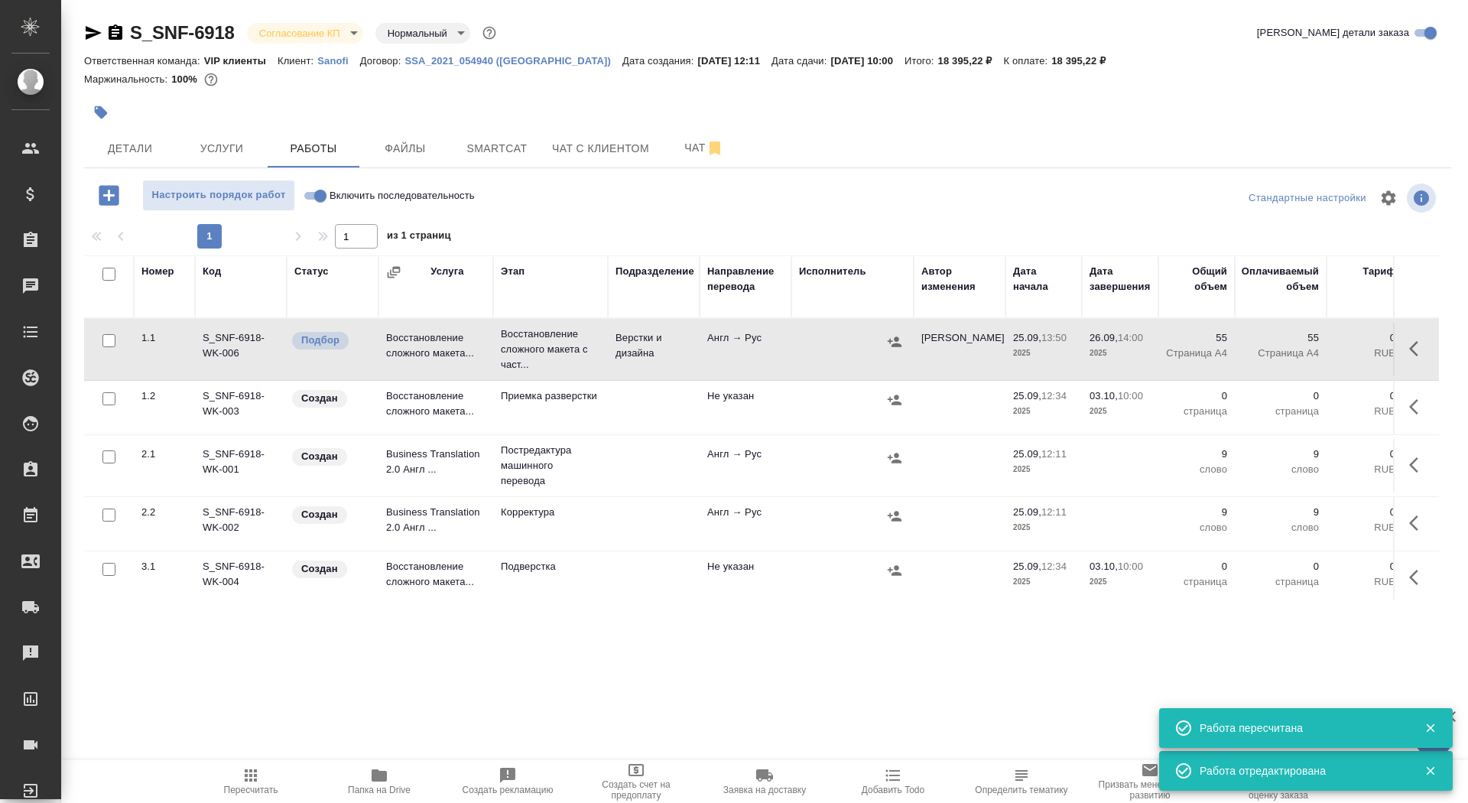
click at [108, 108] on icon "button" at bounding box center [100, 112] width 15 height 15
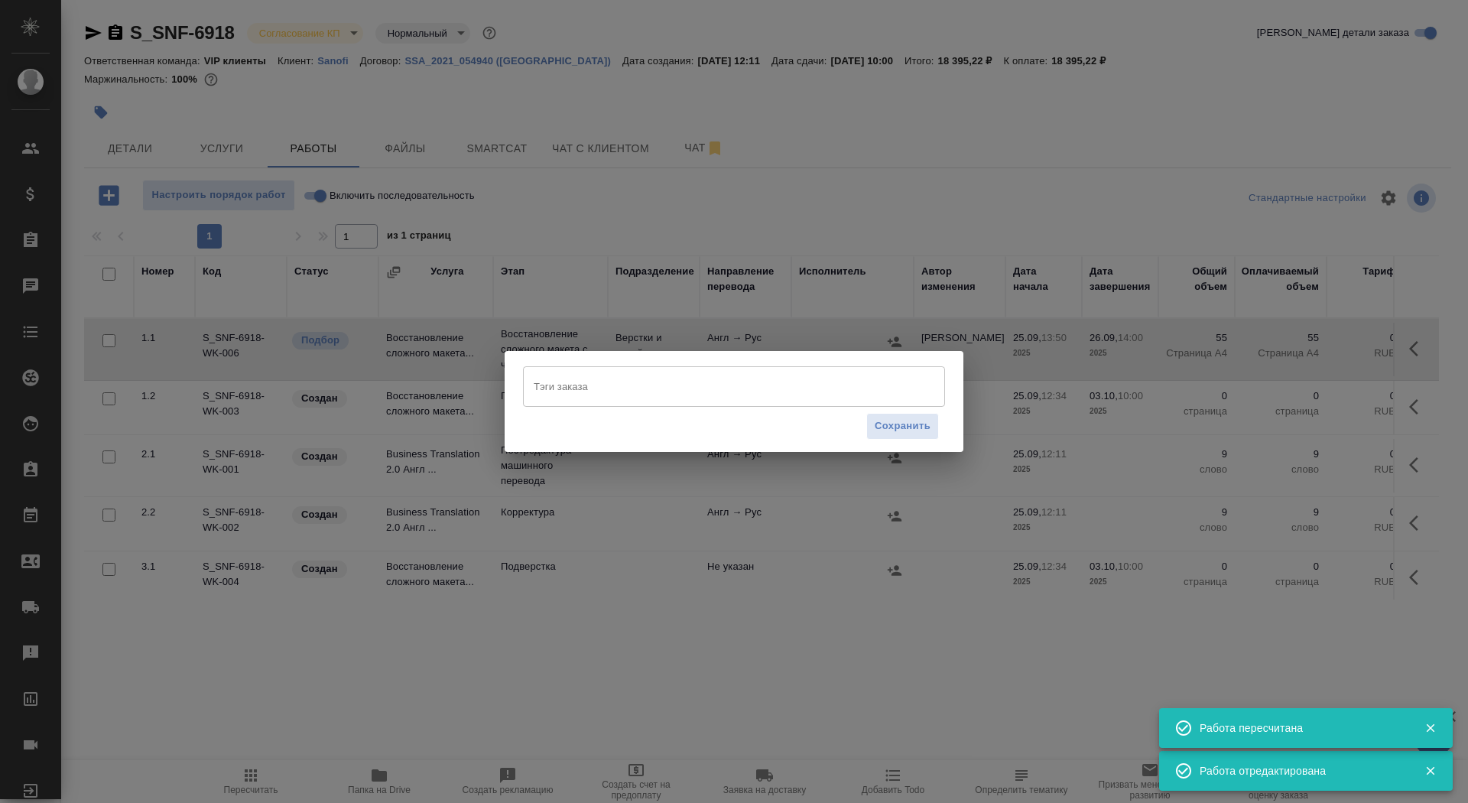
click at [772, 378] on input "Тэги заказа" at bounding box center [719, 386] width 379 height 26
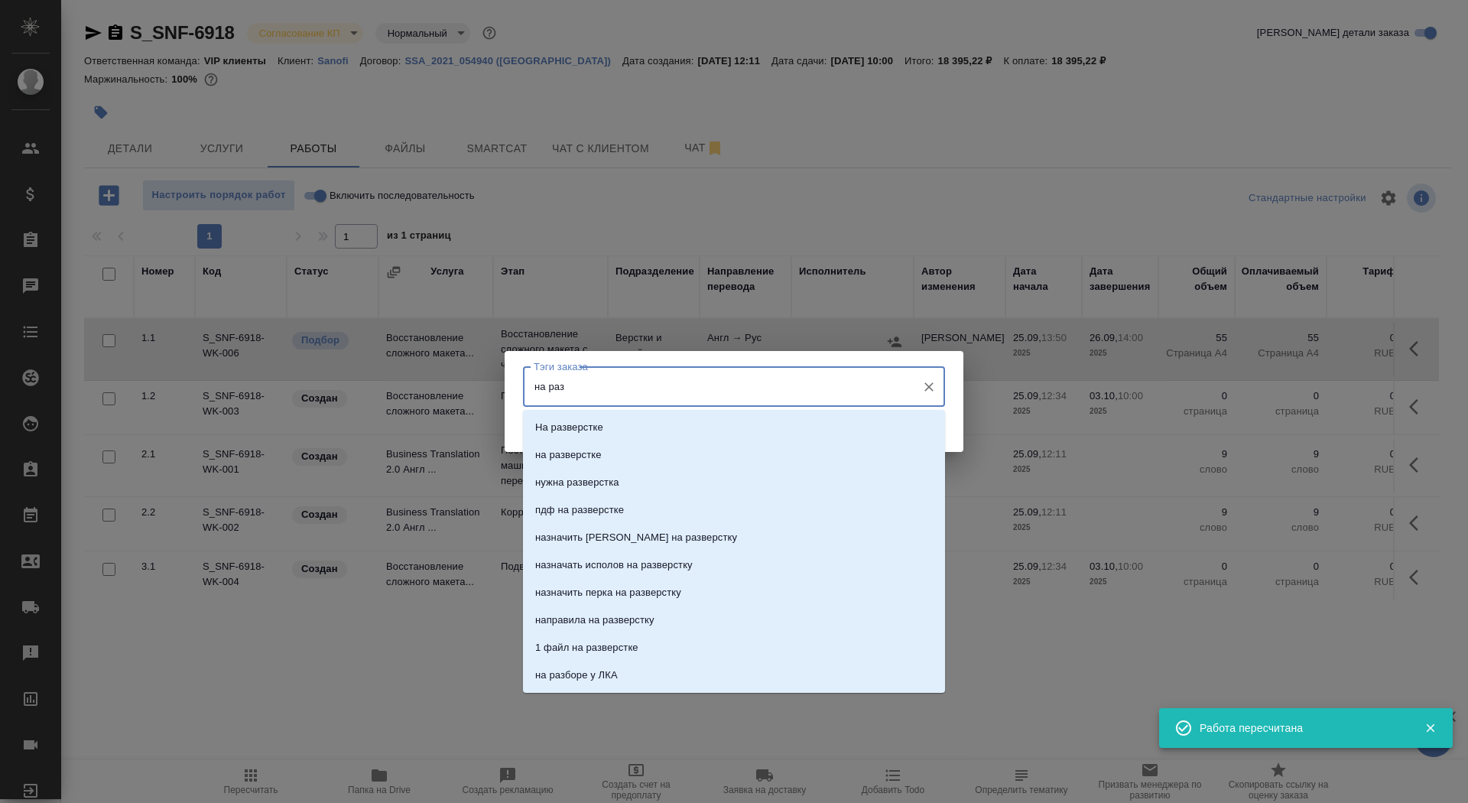
type input "на разв"
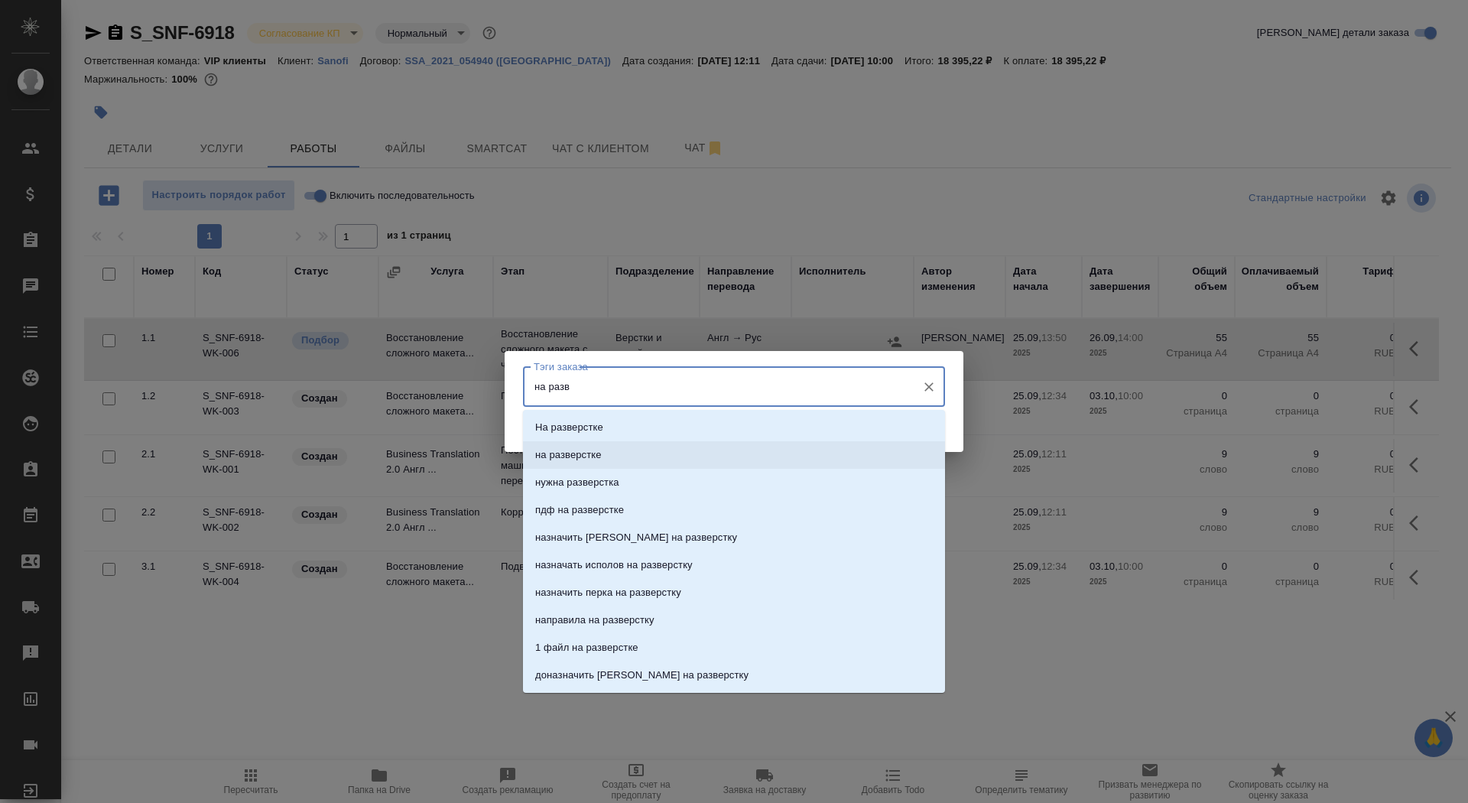
click at [742, 456] on li "на разверстке" at bounding box center [734, 455] width 422 height 28
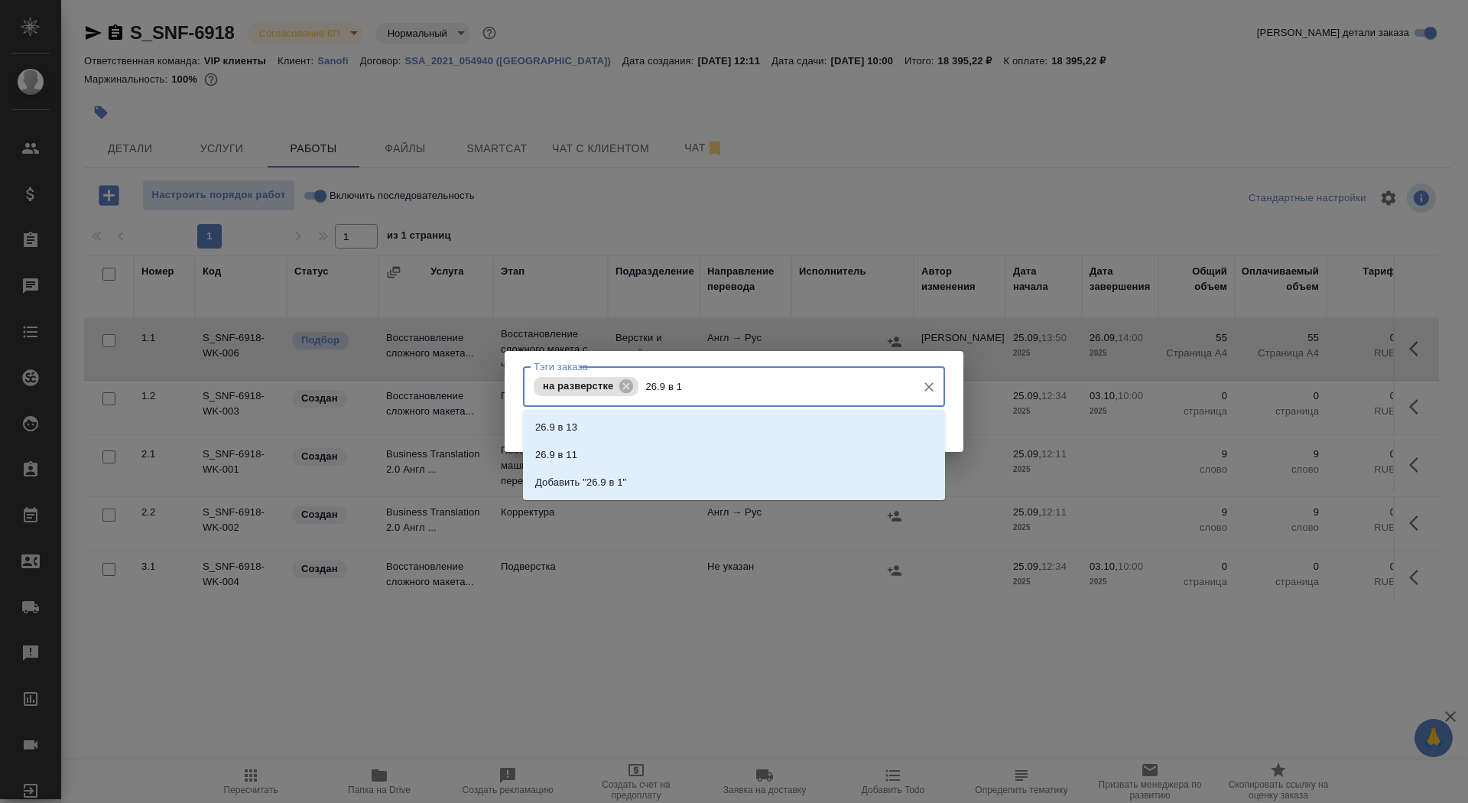
type input "26.9 в 14"
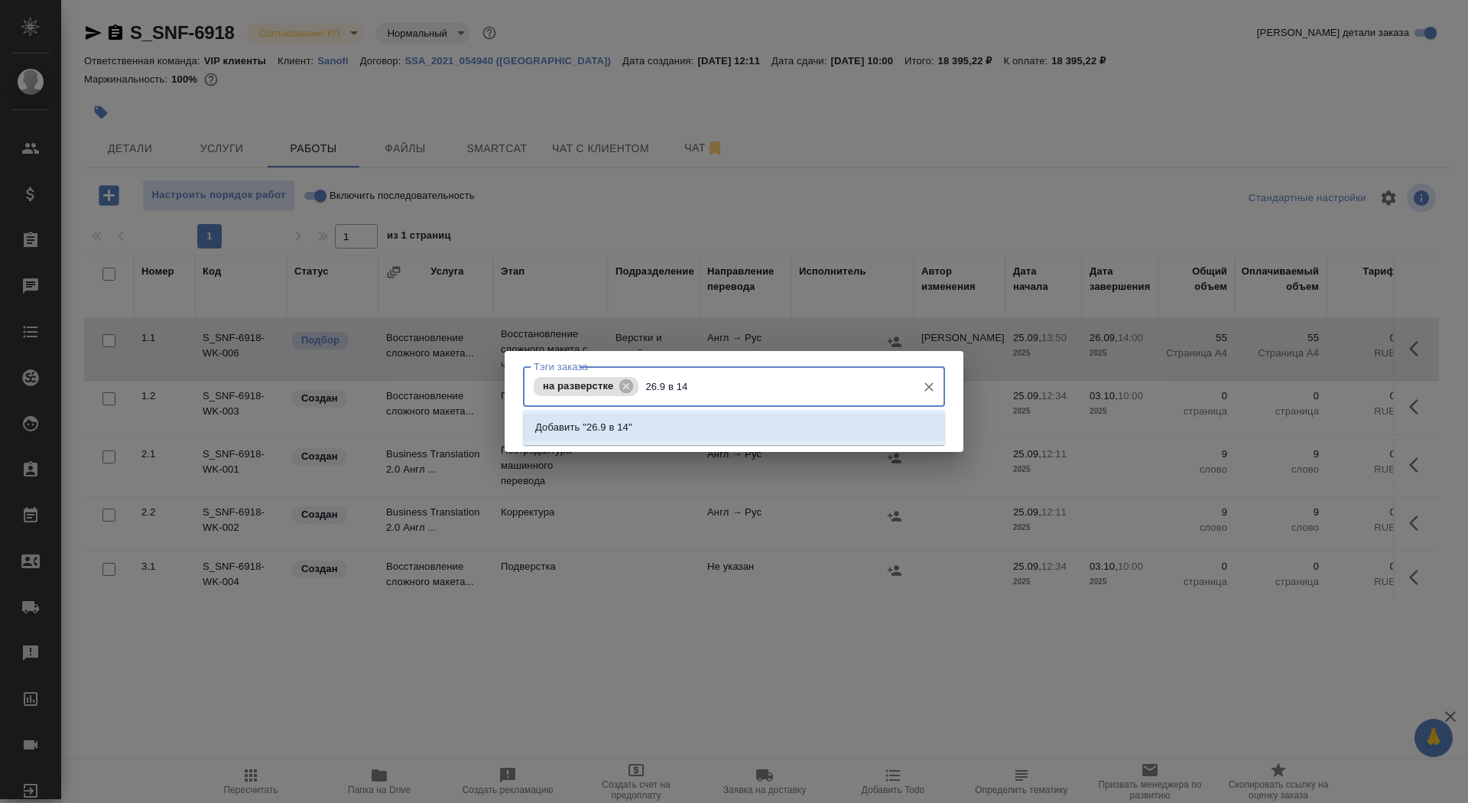
click at [752, 436] on li "Добавить "26.9 в 14"" at bounding box center [734, 428] width 422 height 28
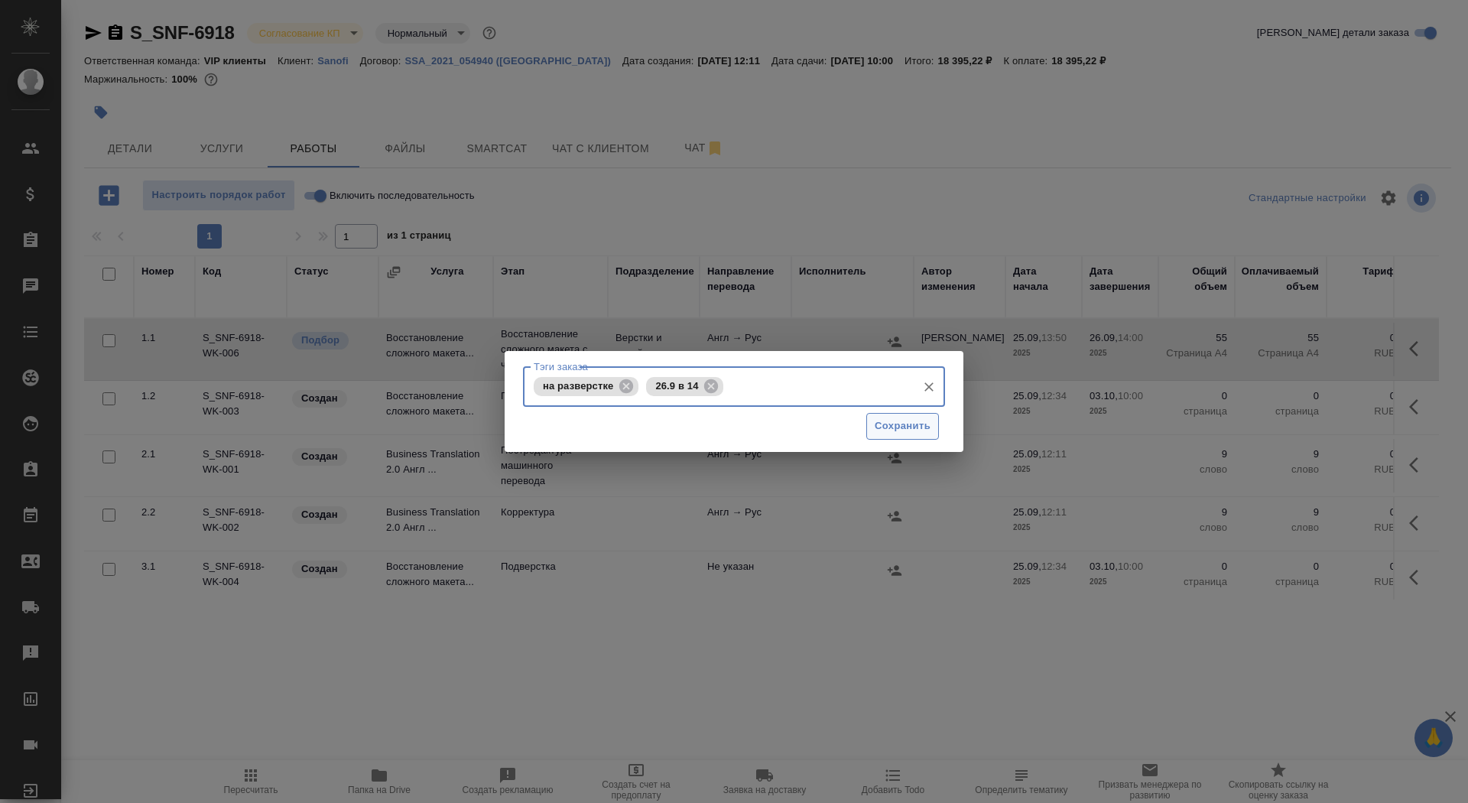
click at [924, 426] on span "Сохранить" at bounding box center [903, 426] width 56 height 18
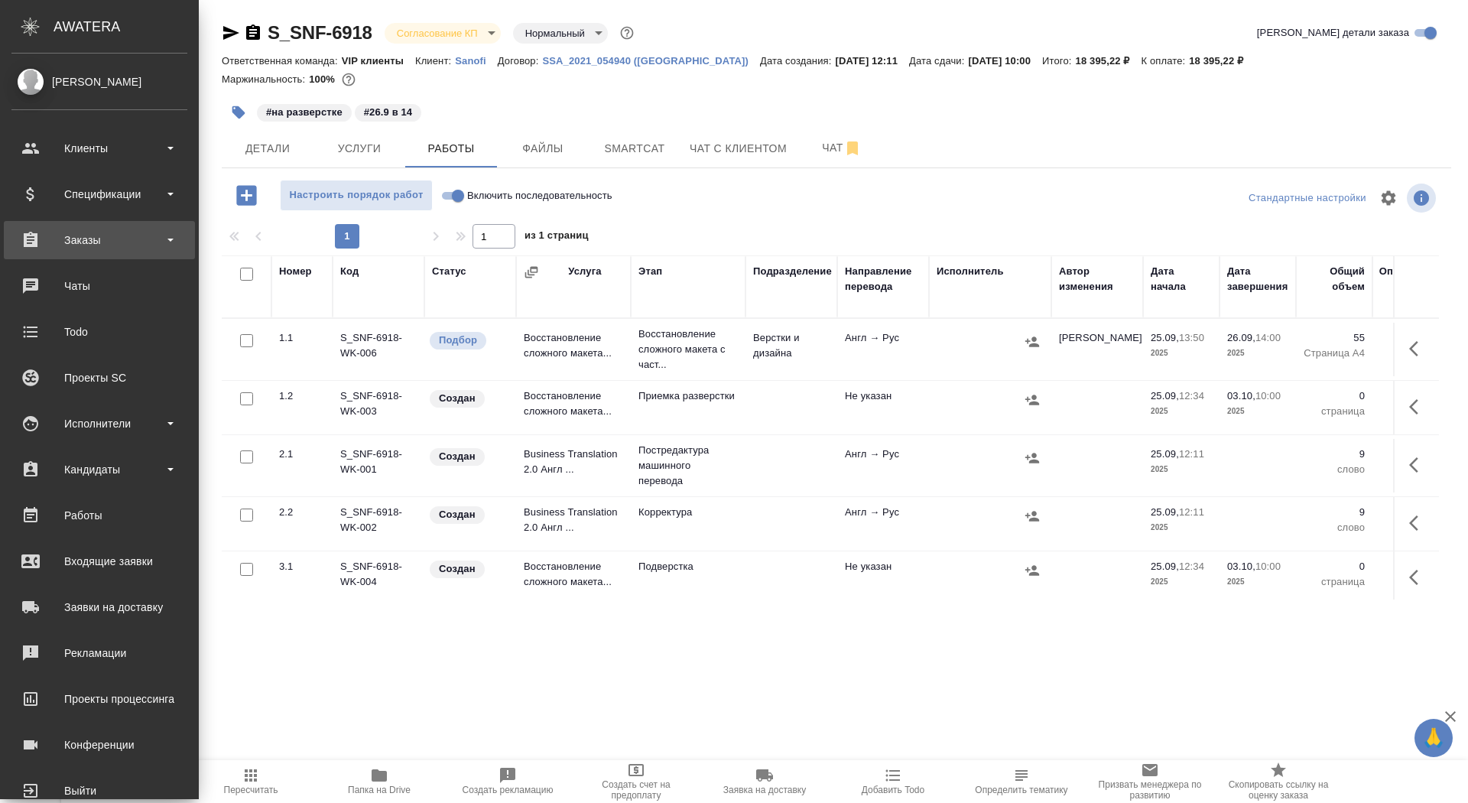
click at [47, 249] on div "Заказы" at bounding box center [99, 240] width 176 height 23
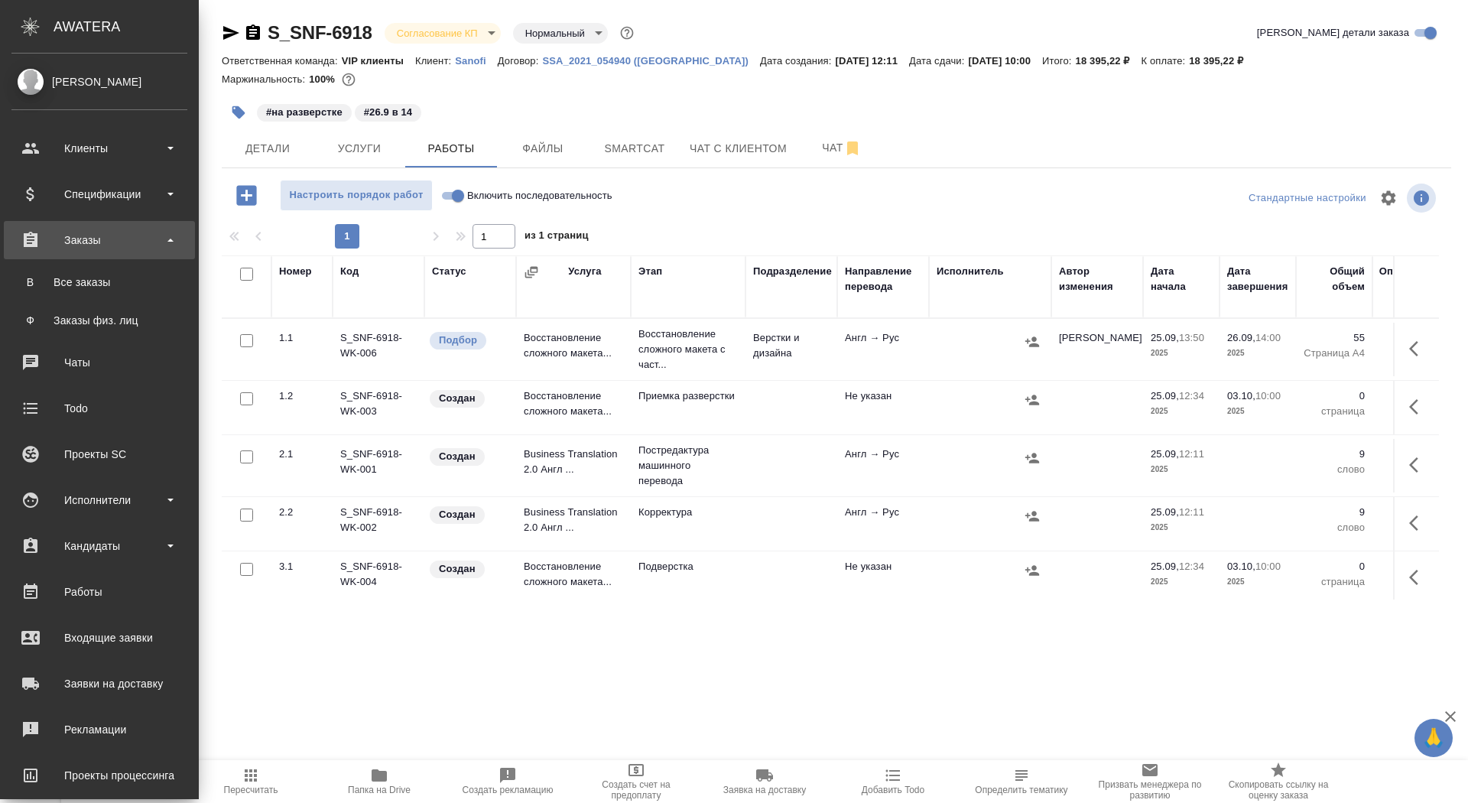
click at [47, 279] on div "Все заказы" at bounding box center [99, 281] width 161 height 15
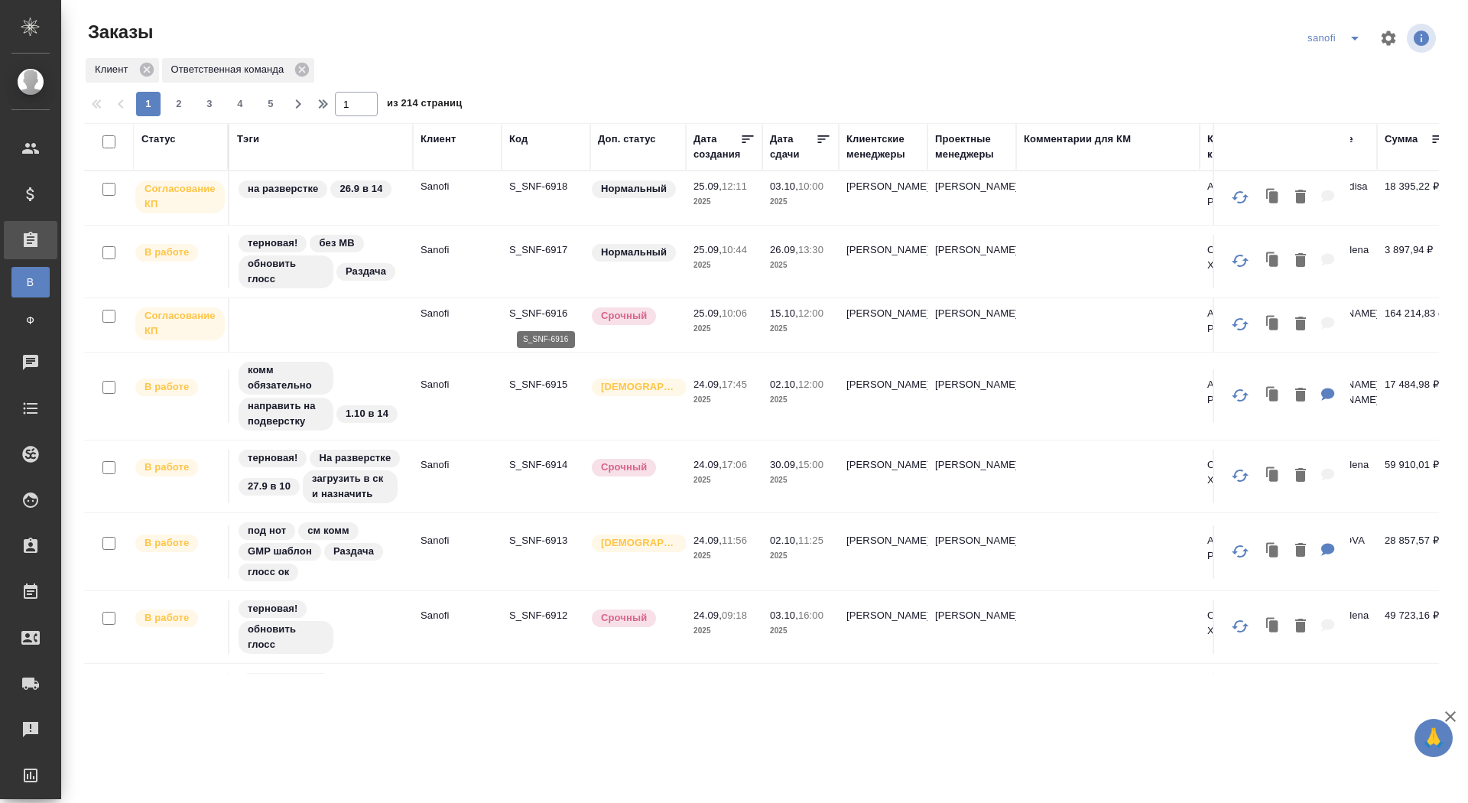
click at [548, 311] on p "S_SNF-6916" at bounding box center [545, 313] width 73 height 15
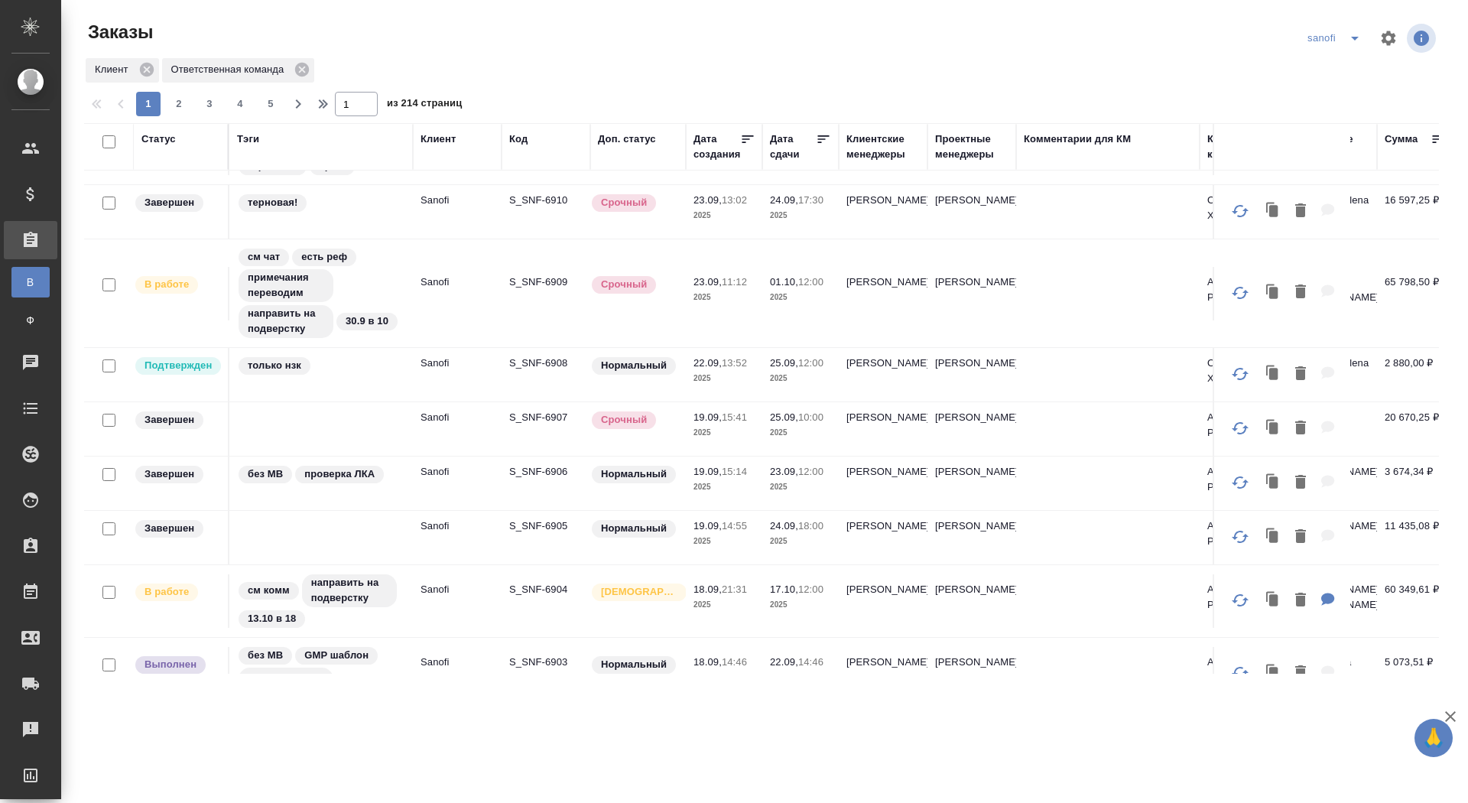
scroll to position [556, 0]
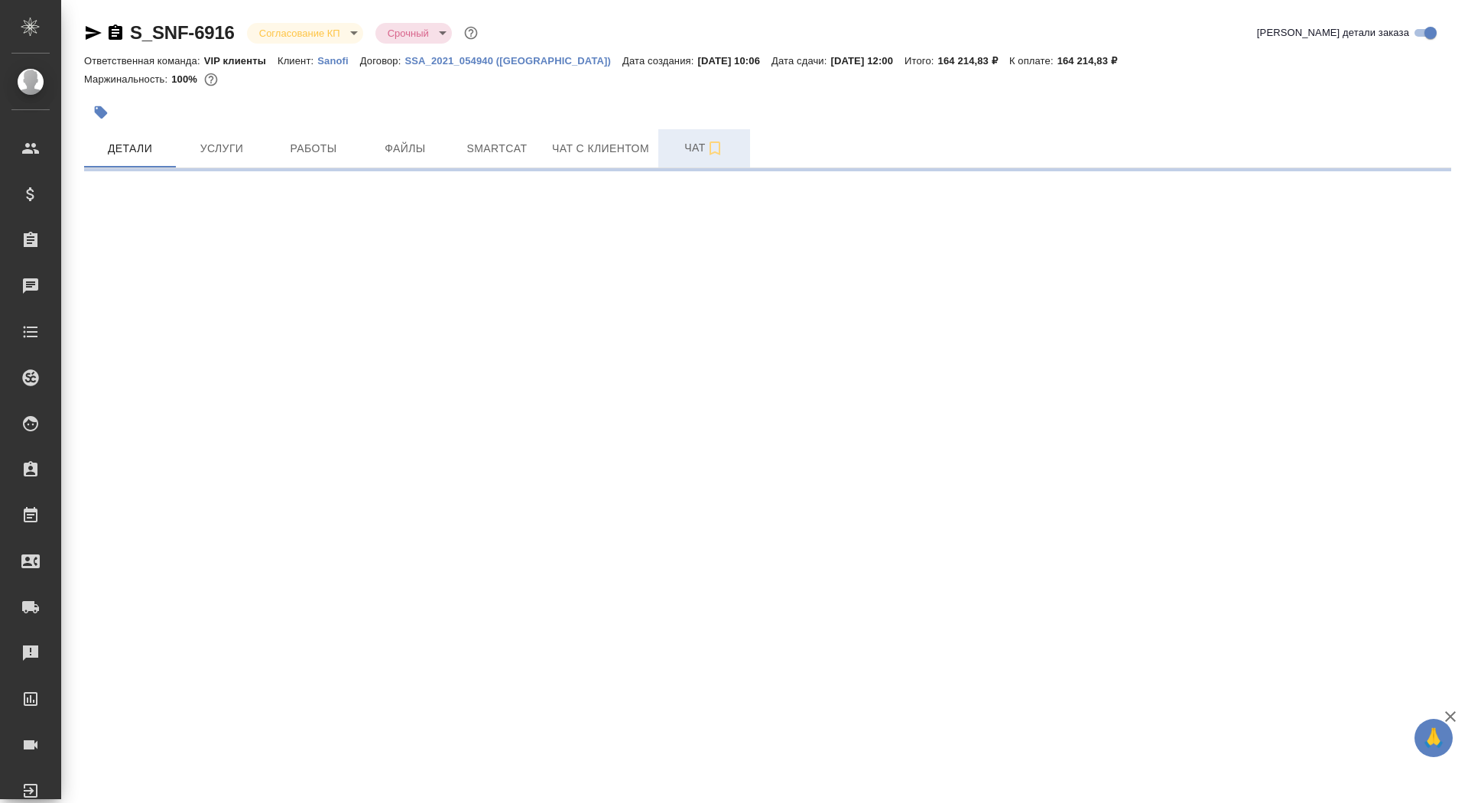
select select "RU"
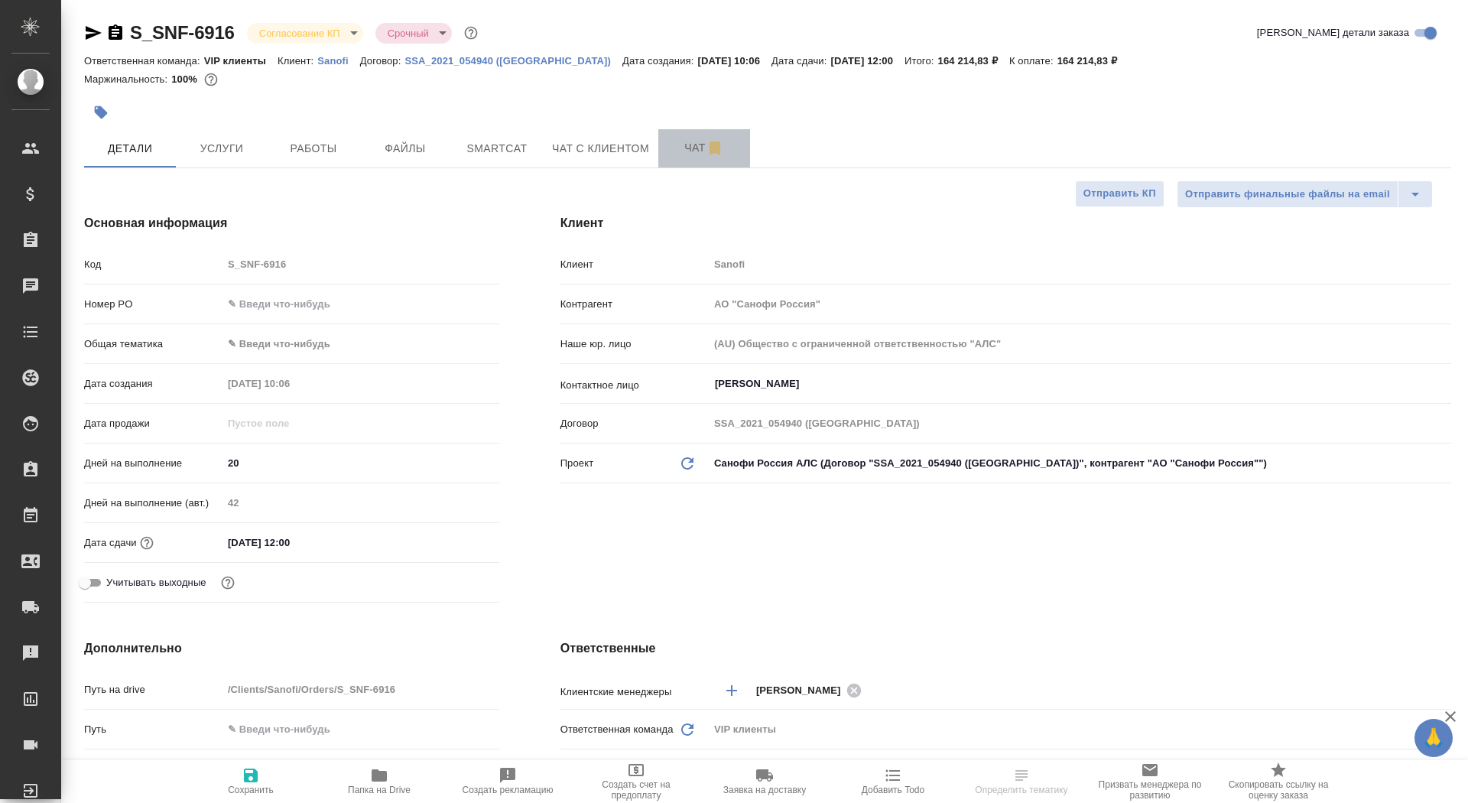
click at [664, 154] on button "Чат" at bounding box center [704, 148] width 92 height 38
type textarea "x"
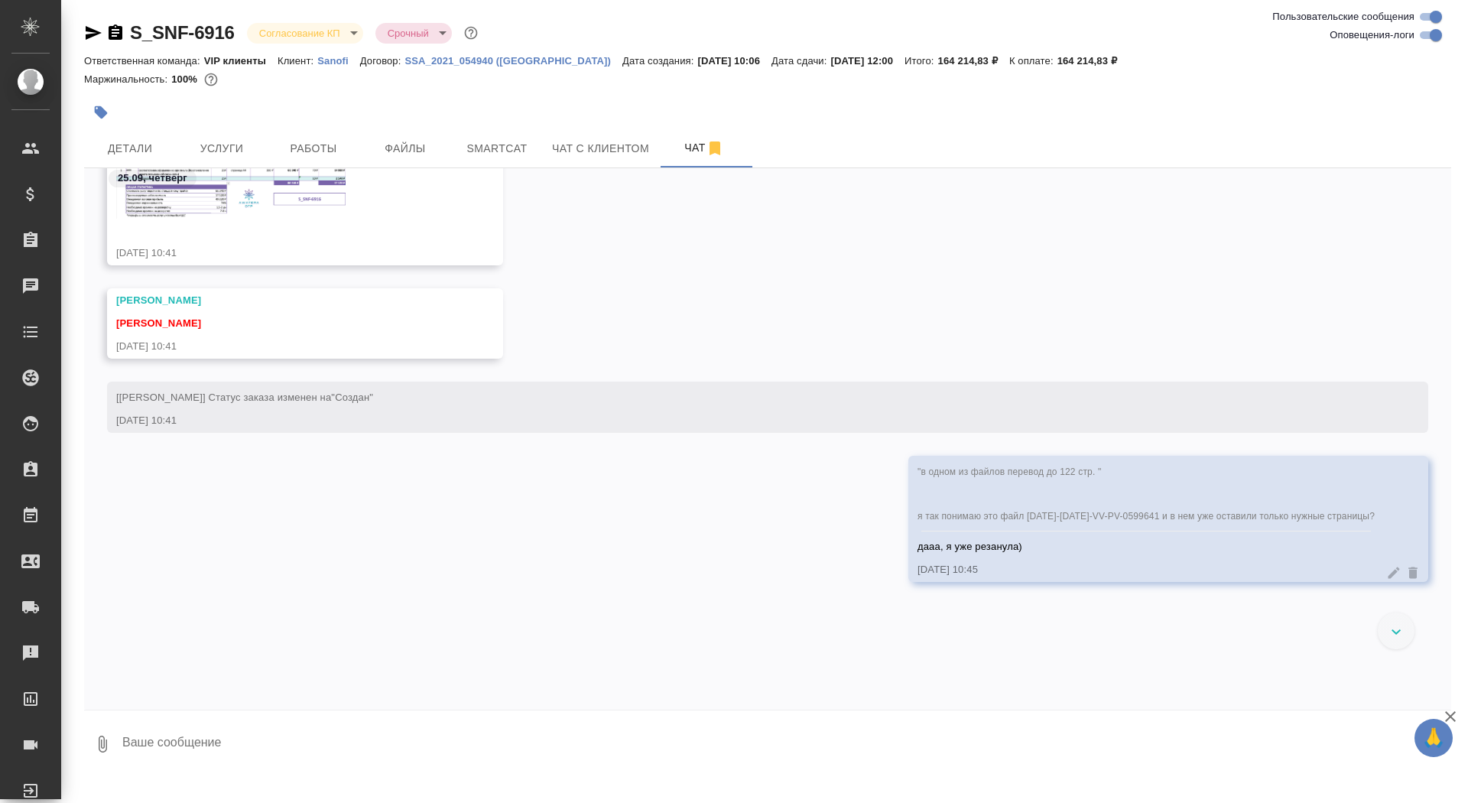
scroll to position [1099, 0]
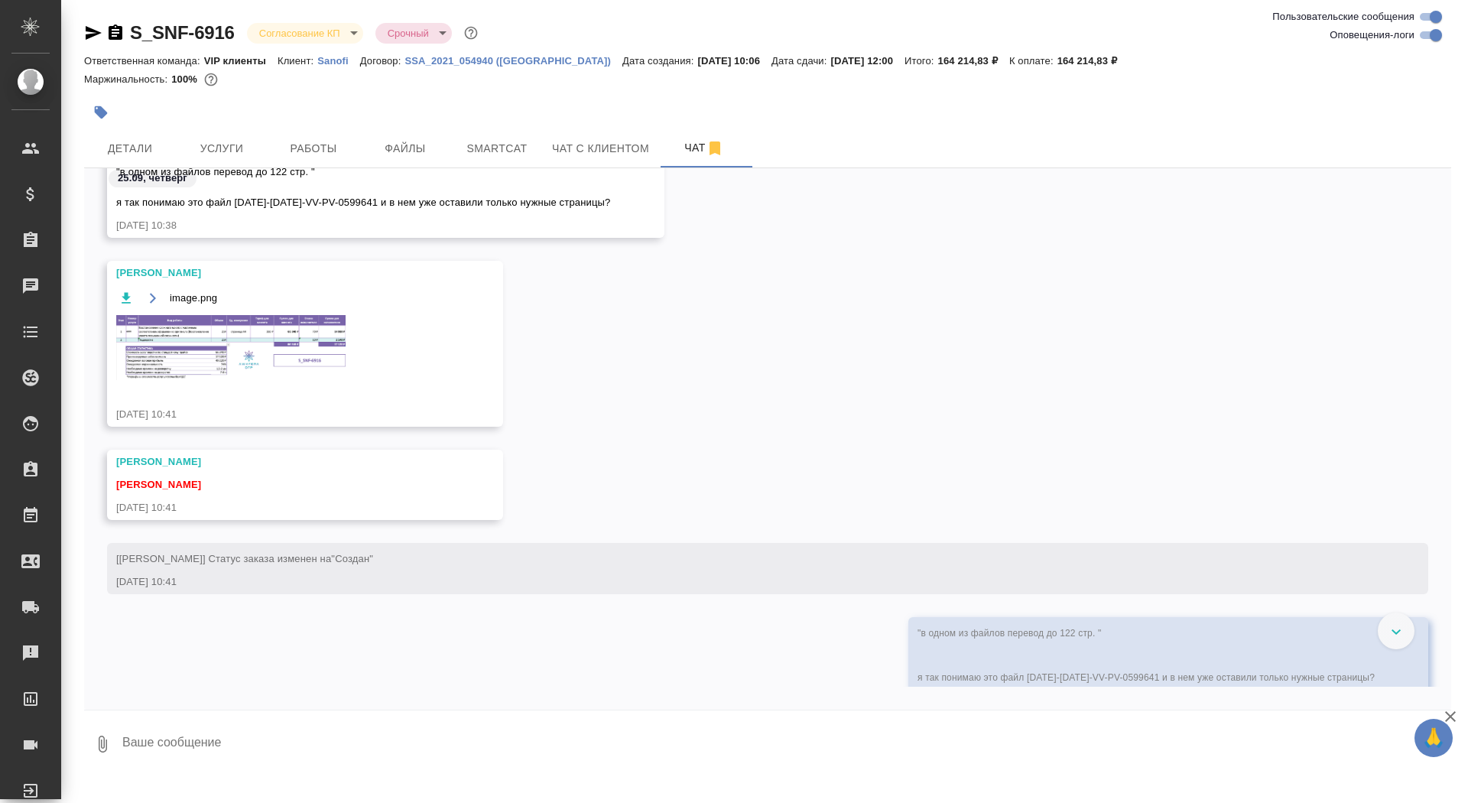
click at [255, 361] on img at bounding box center [230, 347] width 229 height 65
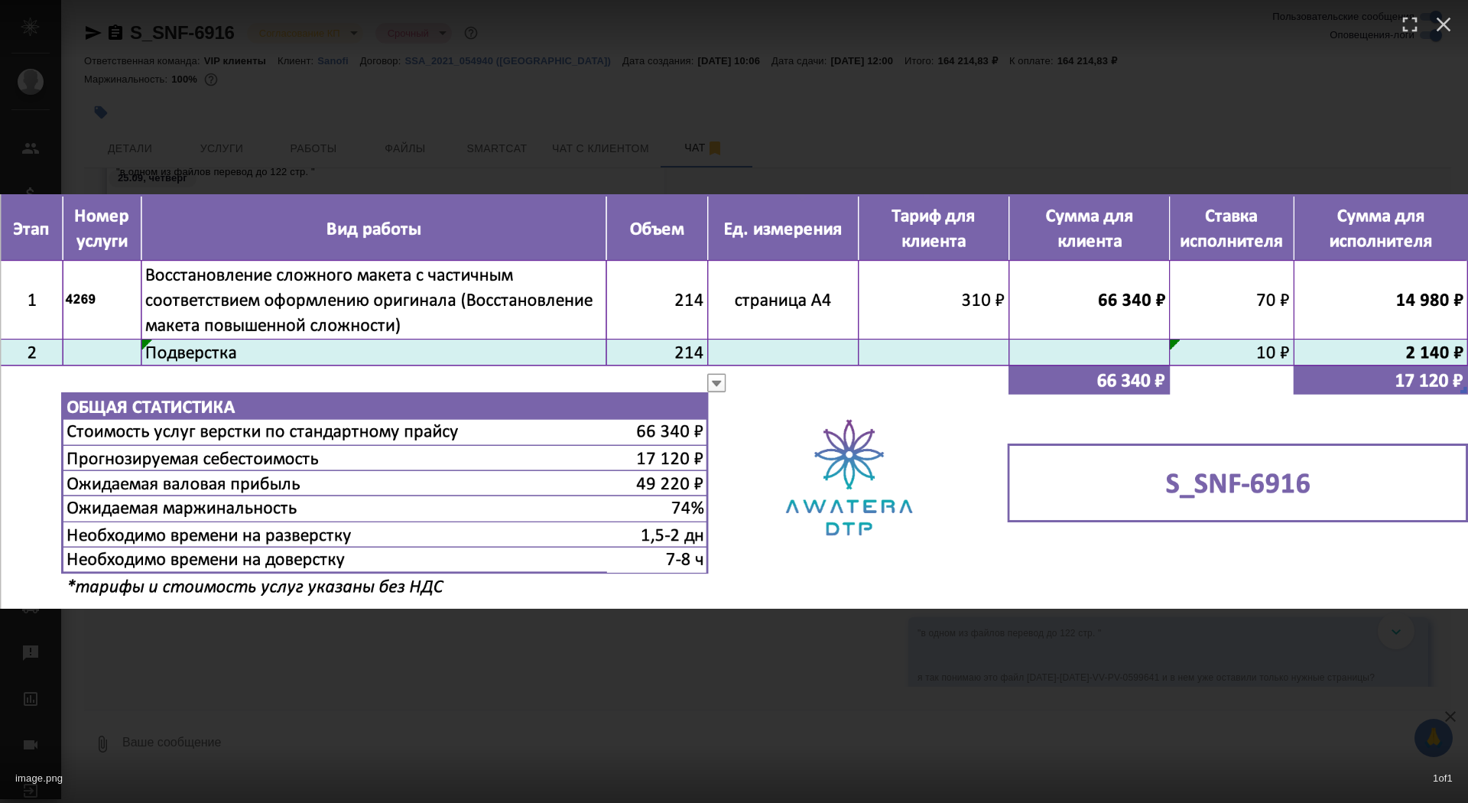
click at [237, 683] on div "image.png 1 of 1" at bounding box center [734, 401] width 1468 height 803
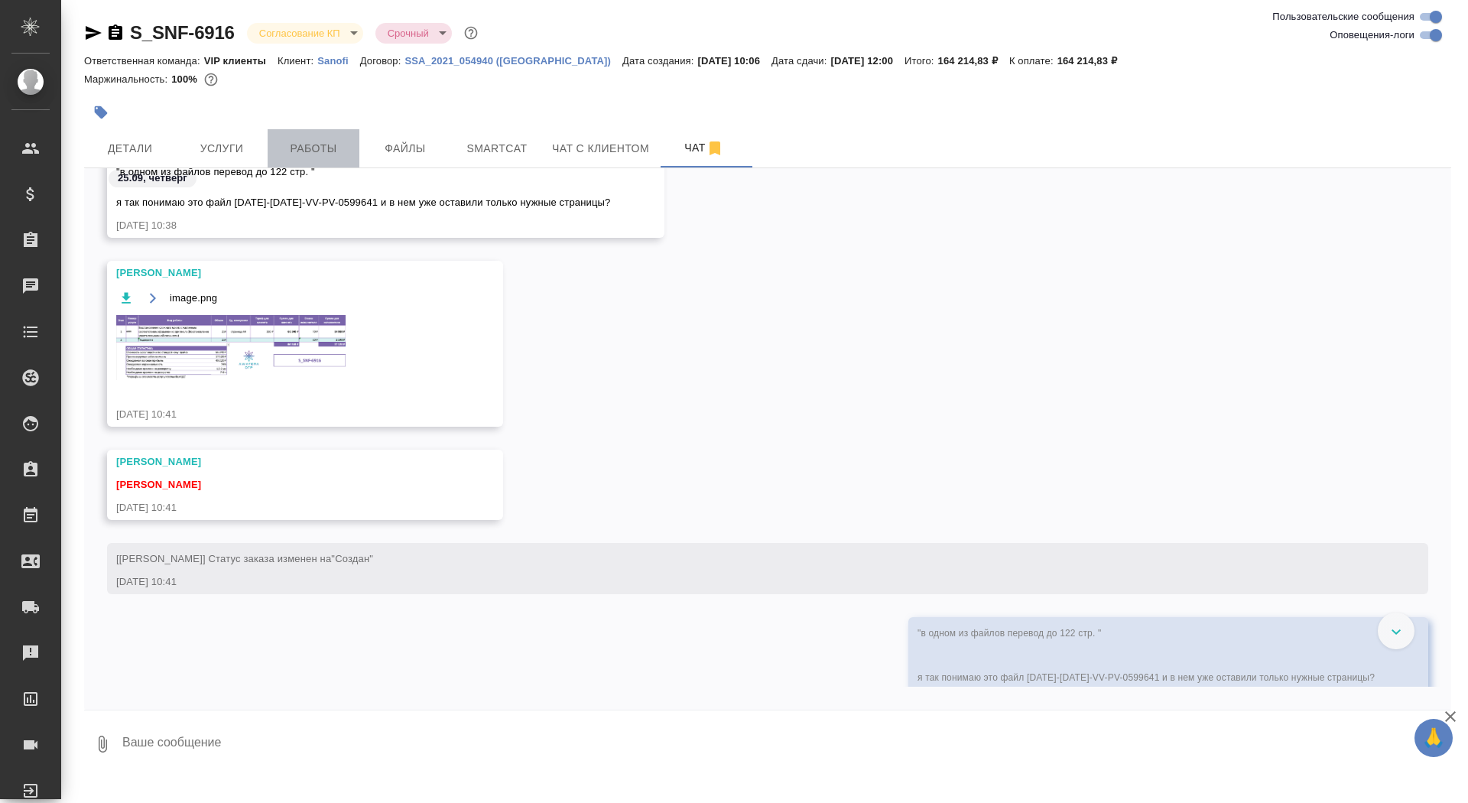
click at [285, 145] on span "Работы" at bounding box center [313, 148] width 73 height 19
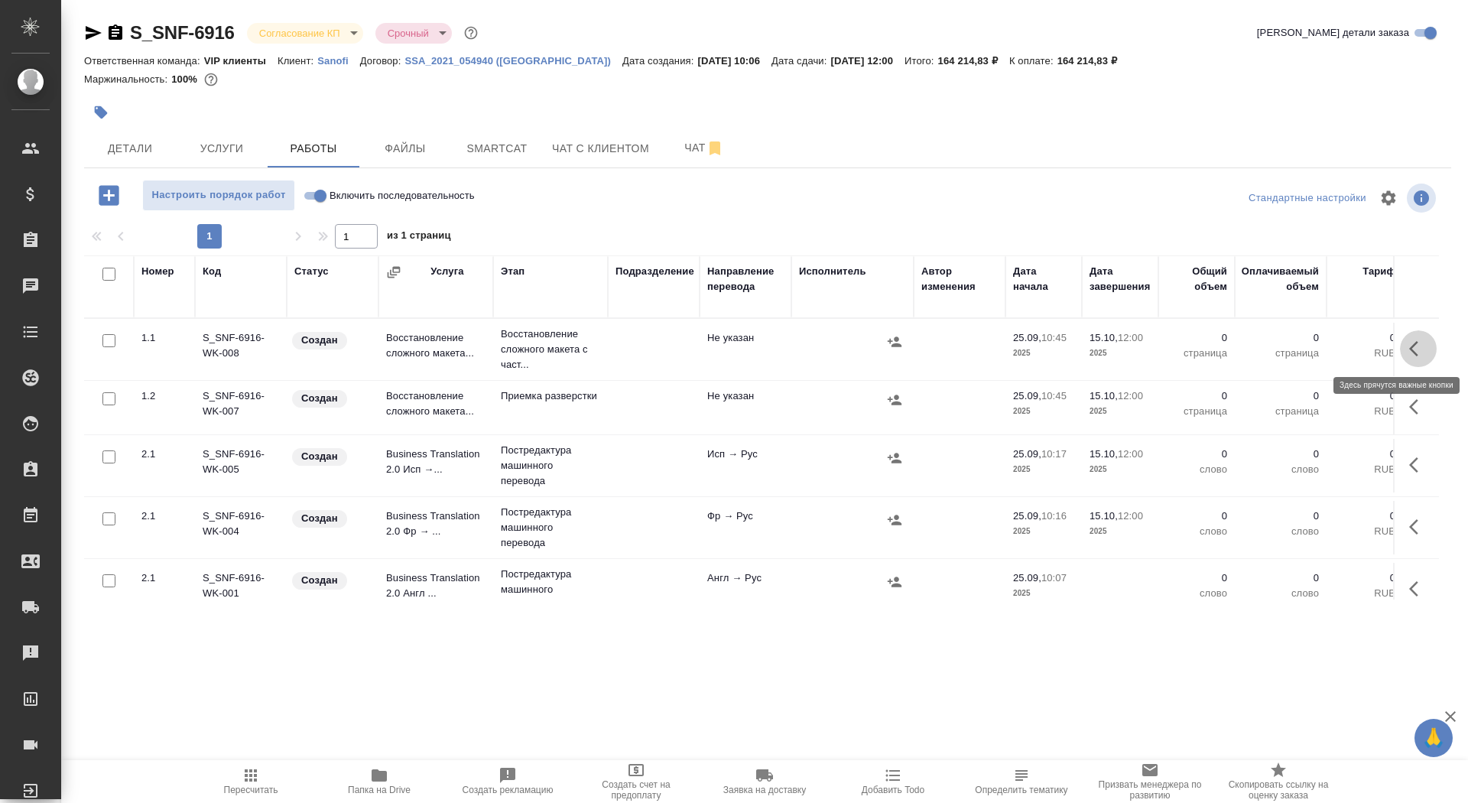
click at [1420, 358] on button "button" at bounding box center [1418, 348] width 37 height 37
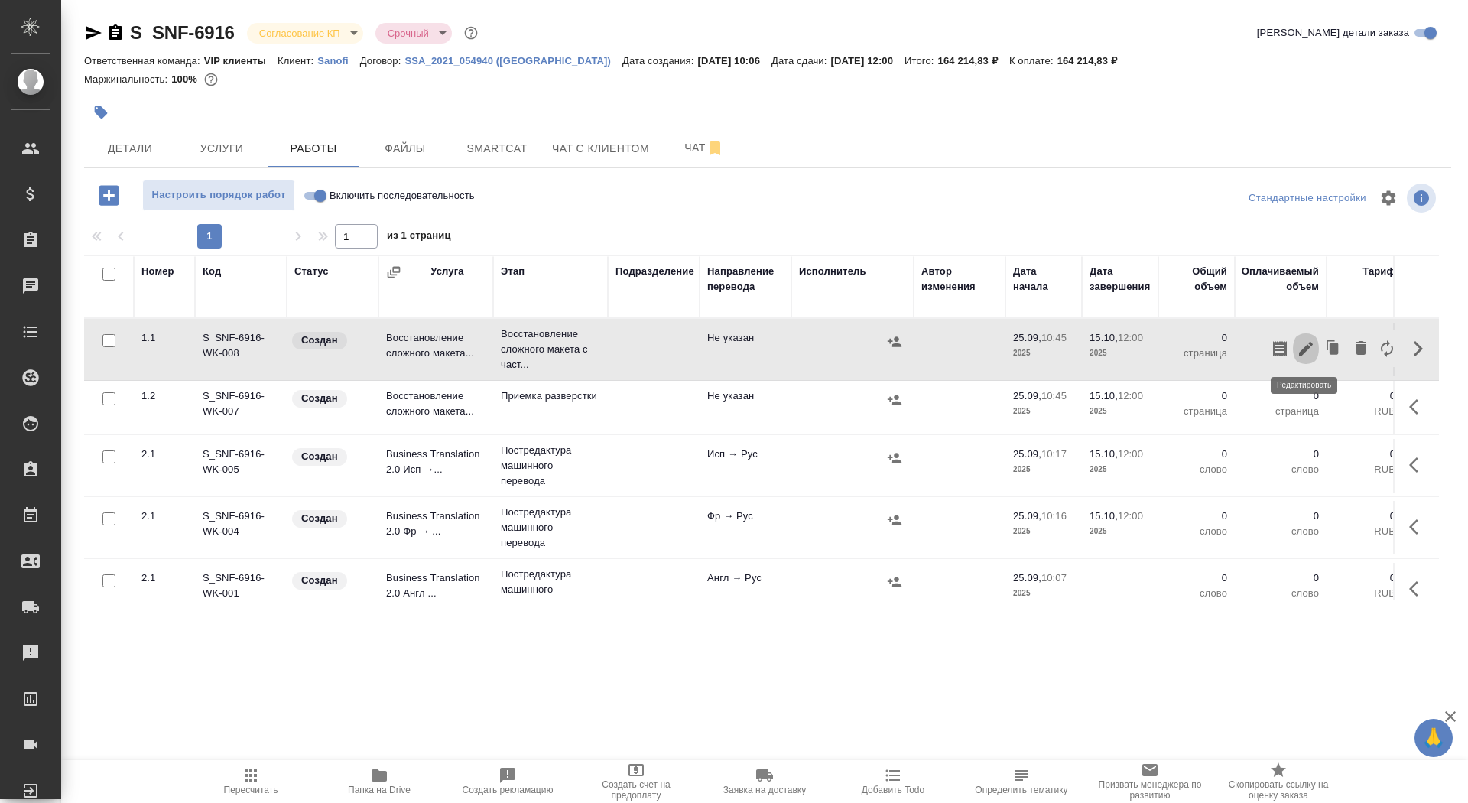
click at [1304, 346] on icon "button" at bounding box center [1306, 349] width 14 height 14
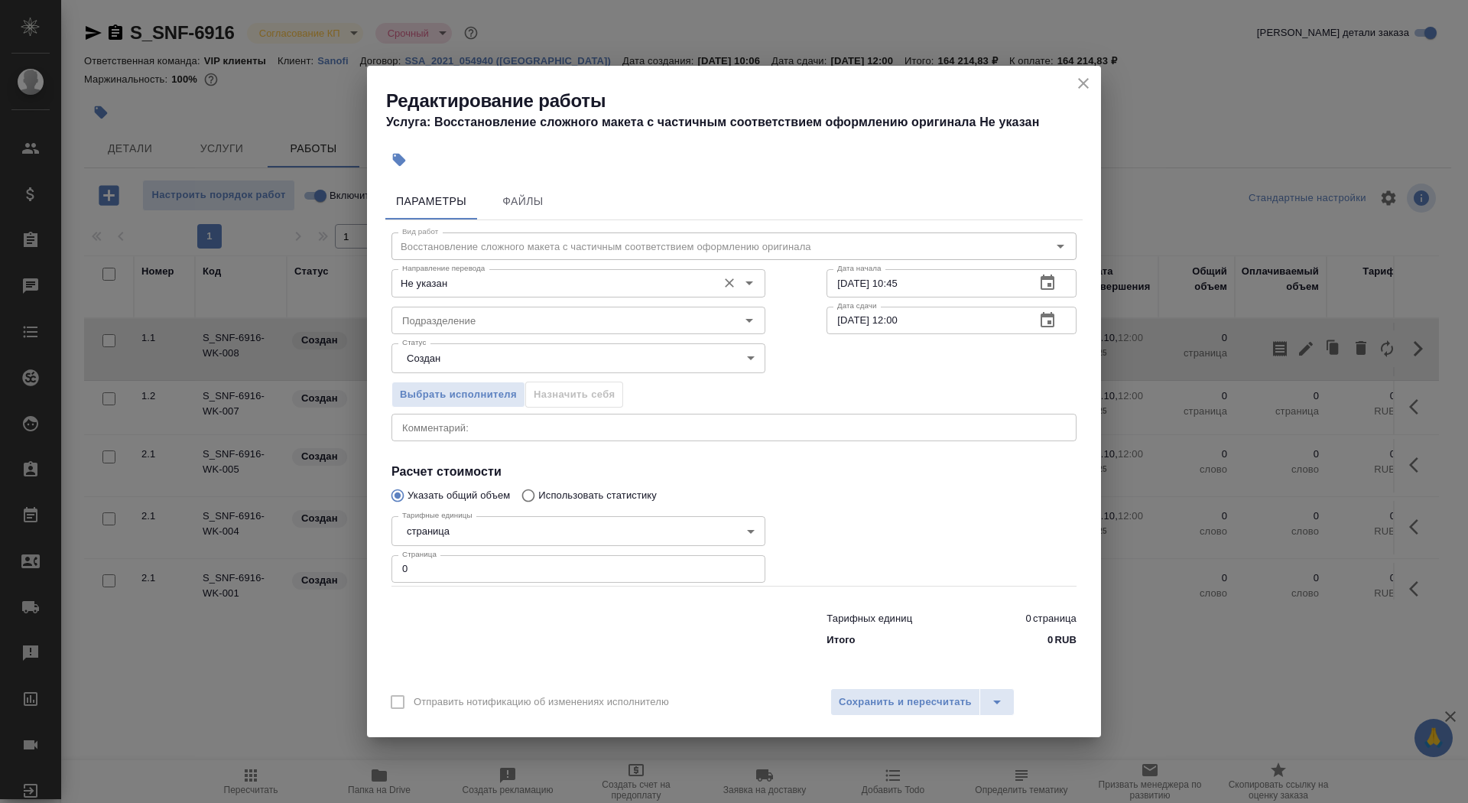
click at [553, 274] on input "Не указан" at bounding box center [552, 283] width 313 height 18
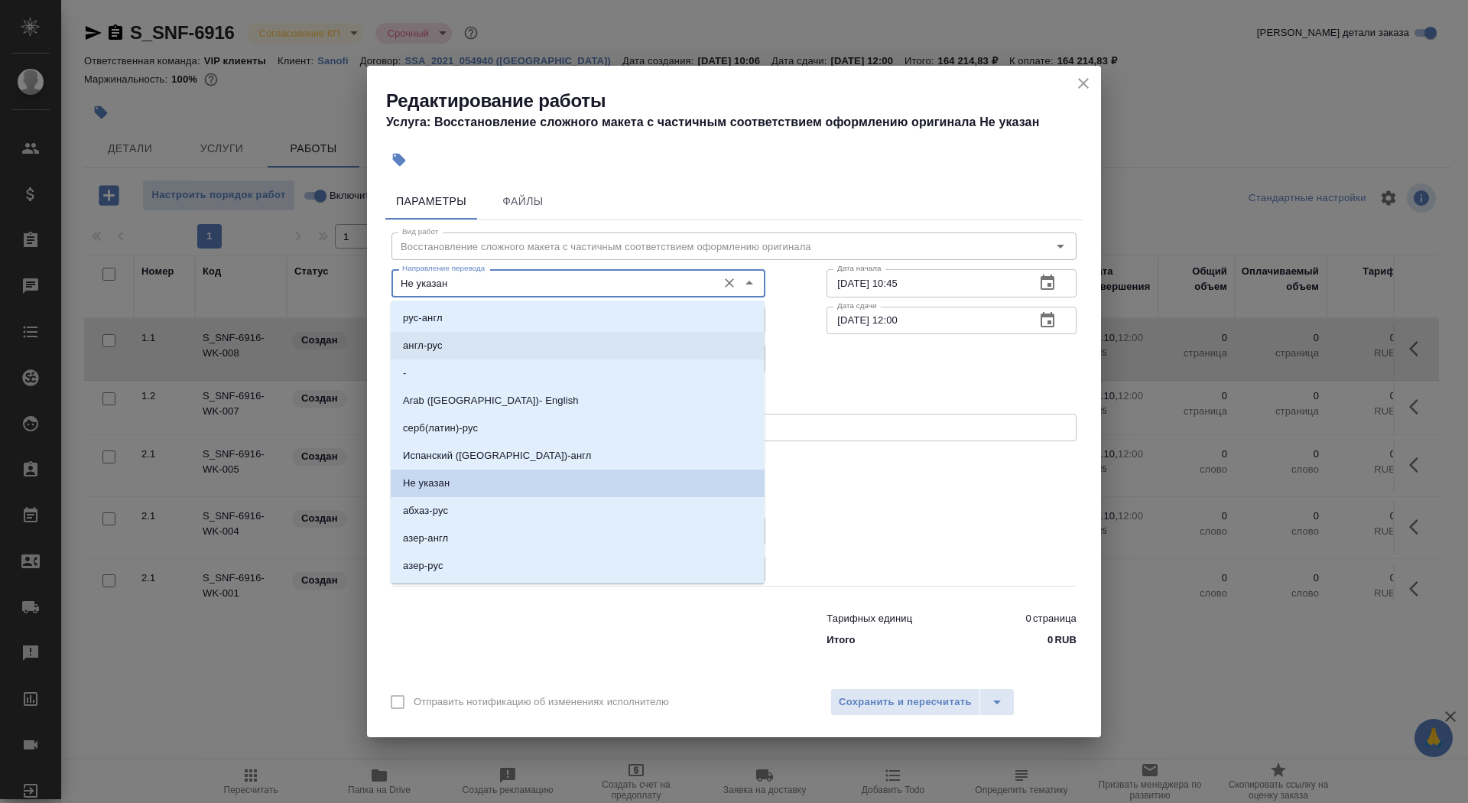
click at [541, 341] on li "англ-рус" at bounding box center [578, 346] width 374 height 28
type input "англ-рус"
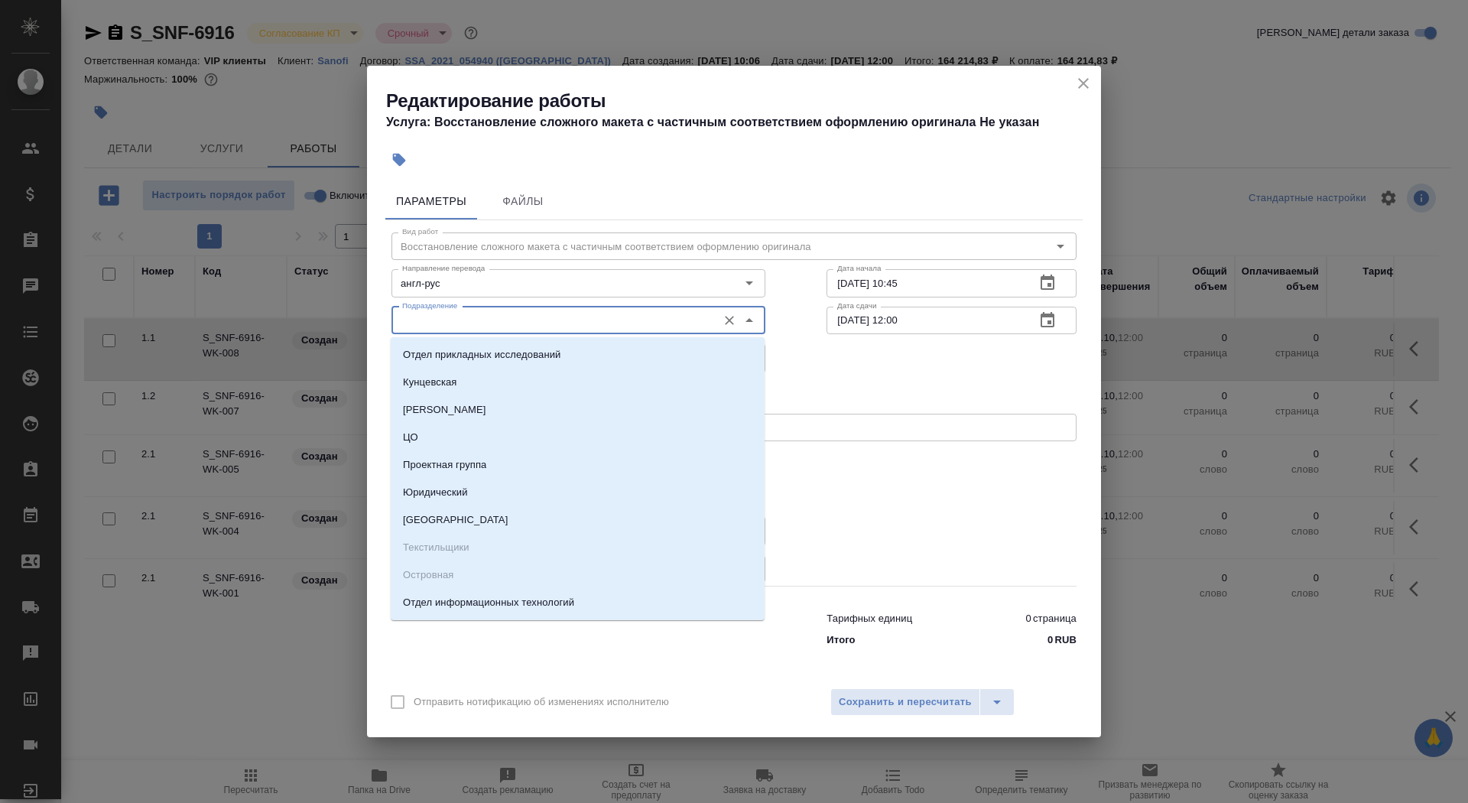
click at [525, 320] on input "Подразделение" at bounding box center [552, 320] width 313 height 18
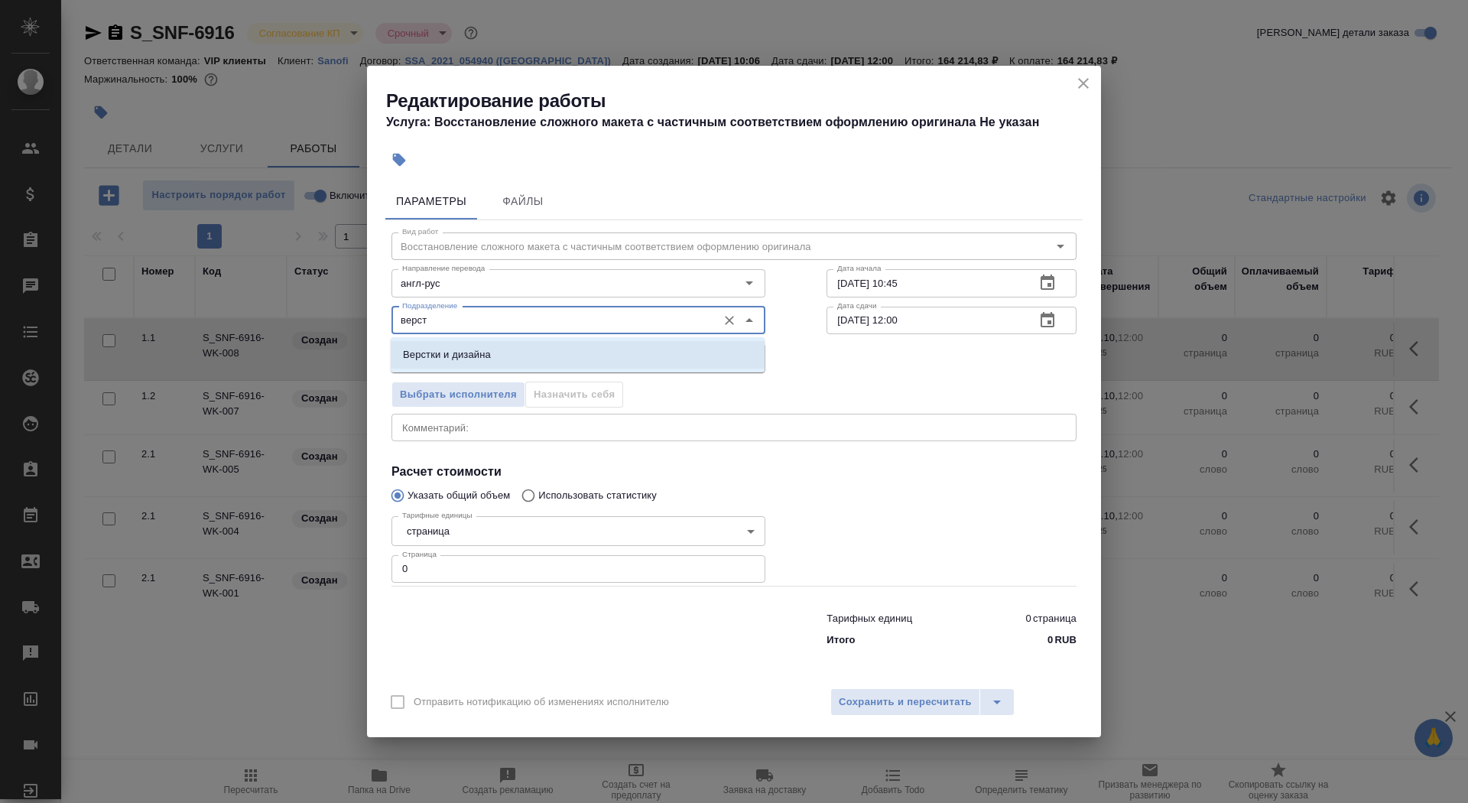
click at [527, 351] on li "Верстки и дизайна" at bounding box center [578, 355] width 374 height 28
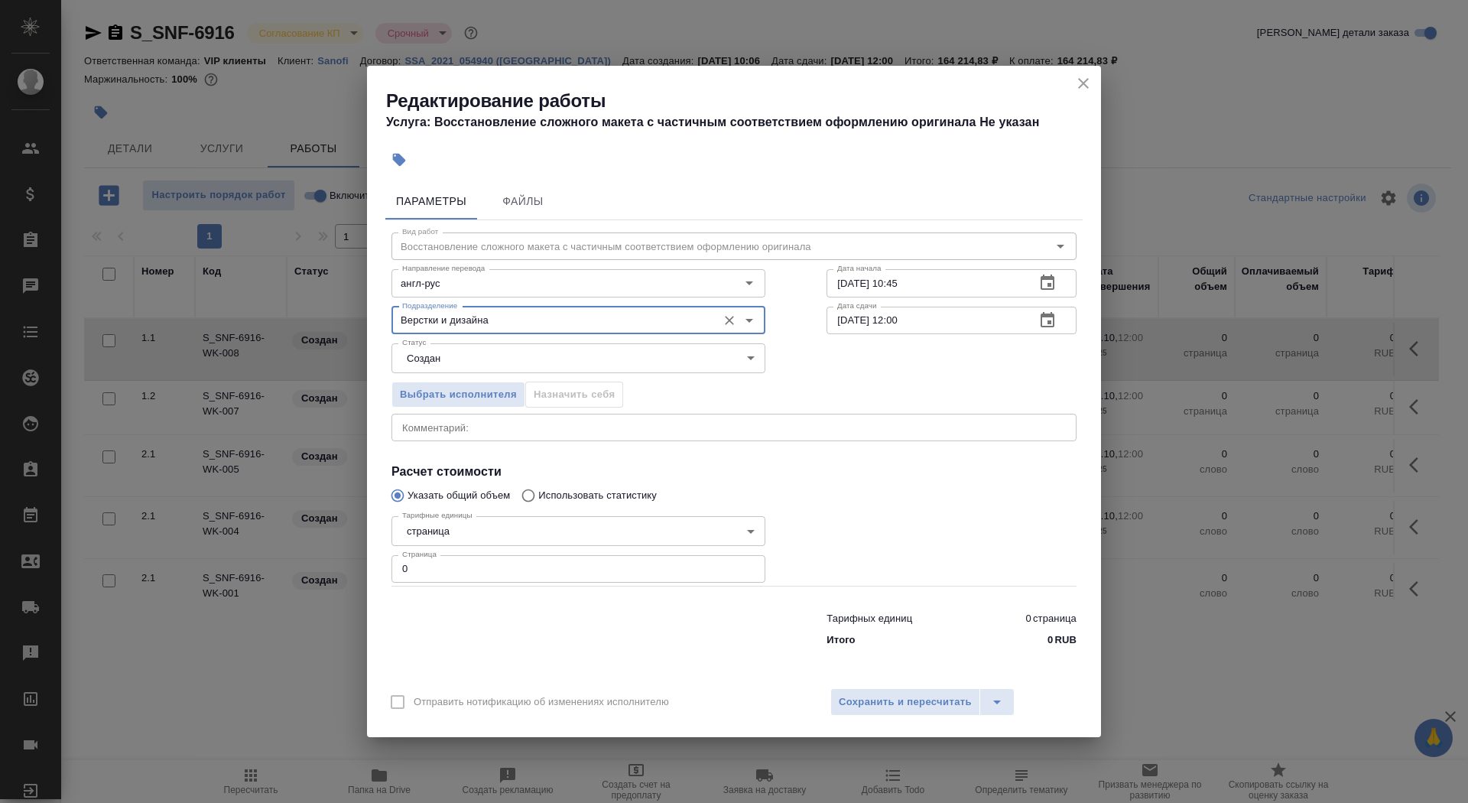
type input "Верстки и дизайна"
click at [524, 367] on body "🙏 .cls-1 fill:#fff; AWATERA Saydasheva Dilyara Клиенты Спецификации Заказы 0 Ча…" at bounding box center [734, 401] width 1468 height 803
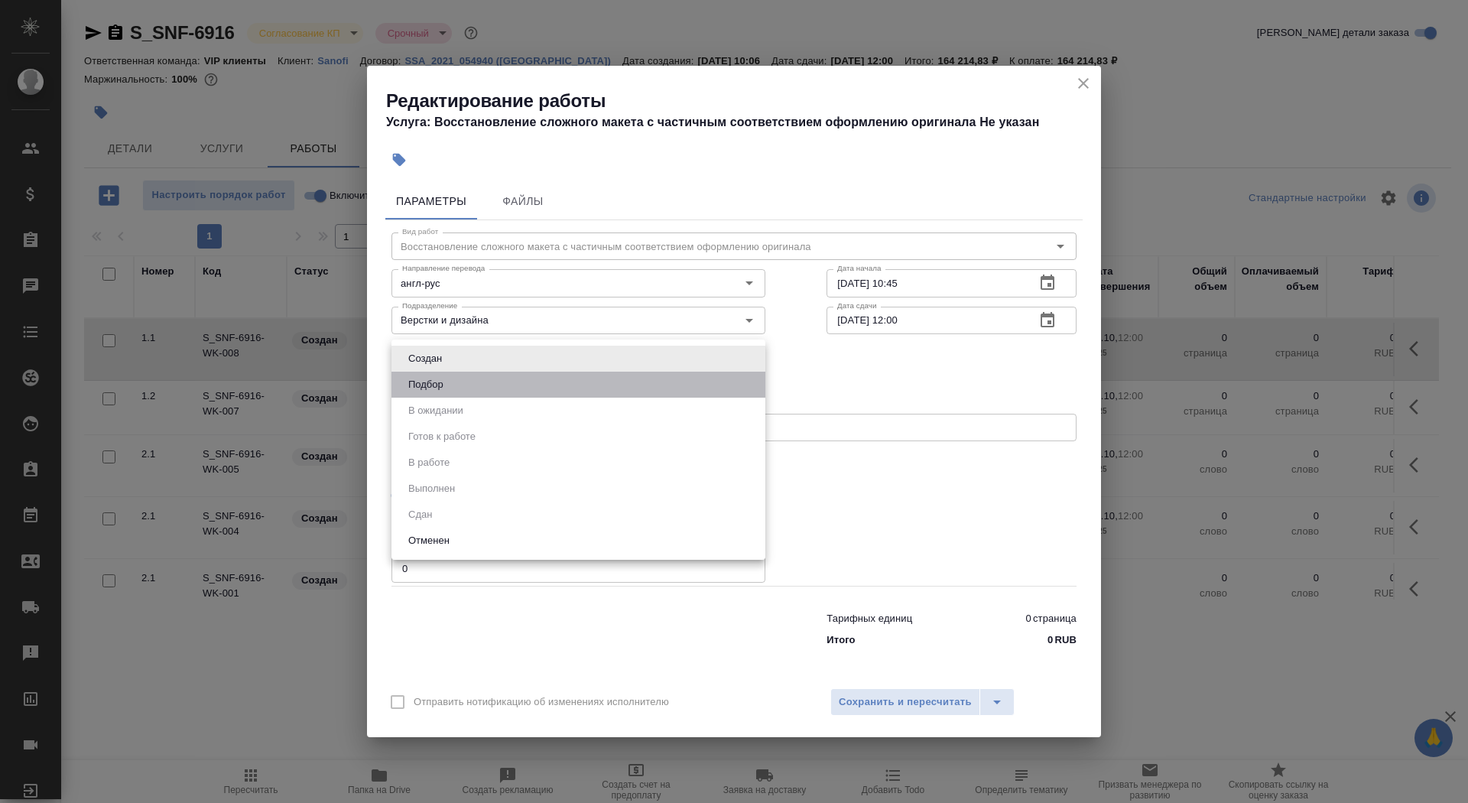
click at [517, 393] on li "Подбор" at bounding box center [578, 385] width 374 height 26
type input "recruiting"
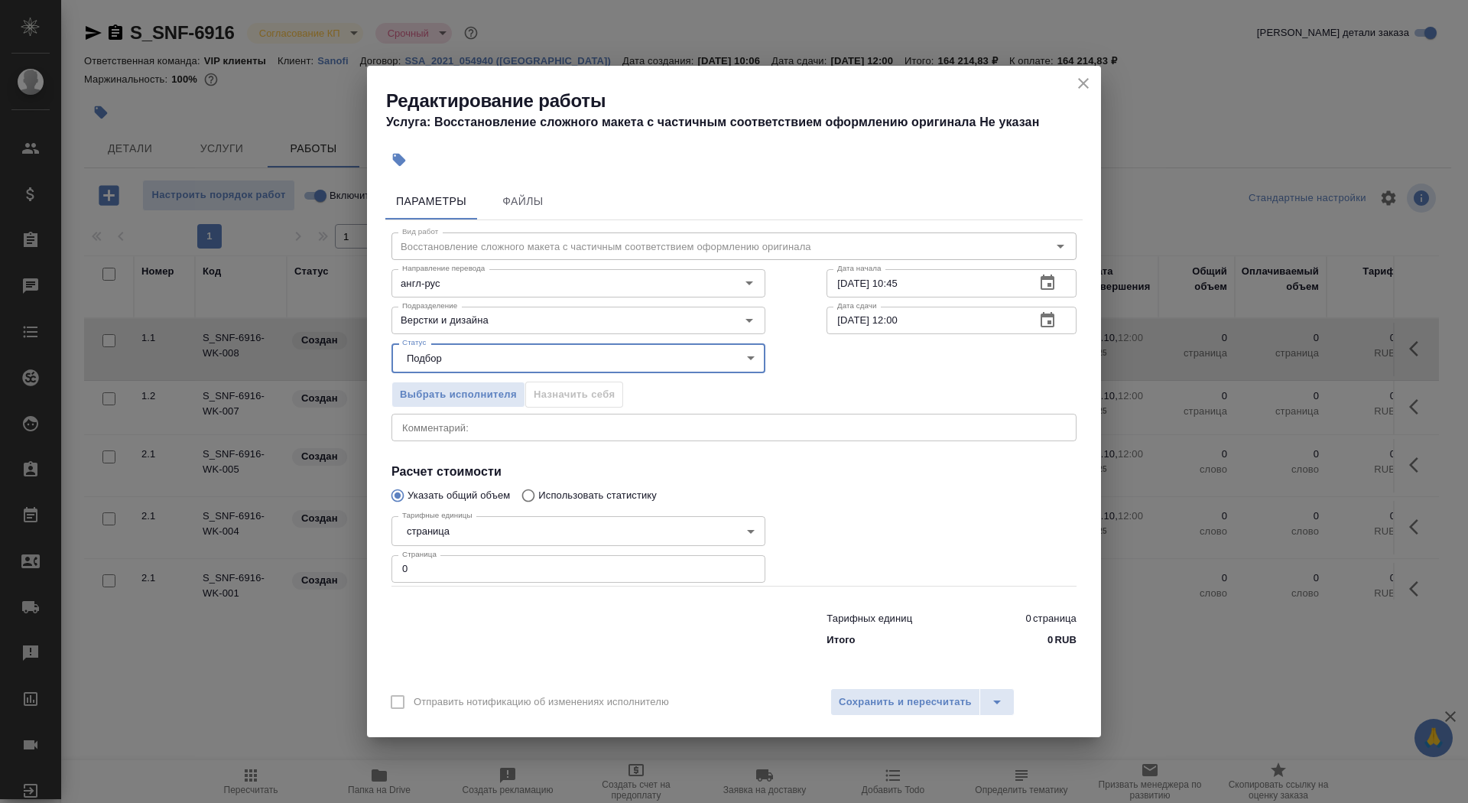
click at [511, 537] on body "🙏 .cls-1 fill:#fff; AWATERA Saydasheva Dilyara Клиенты Спецификации Заказы 0 Ча…" at bounding box center [734, 401] width 1468 height 803
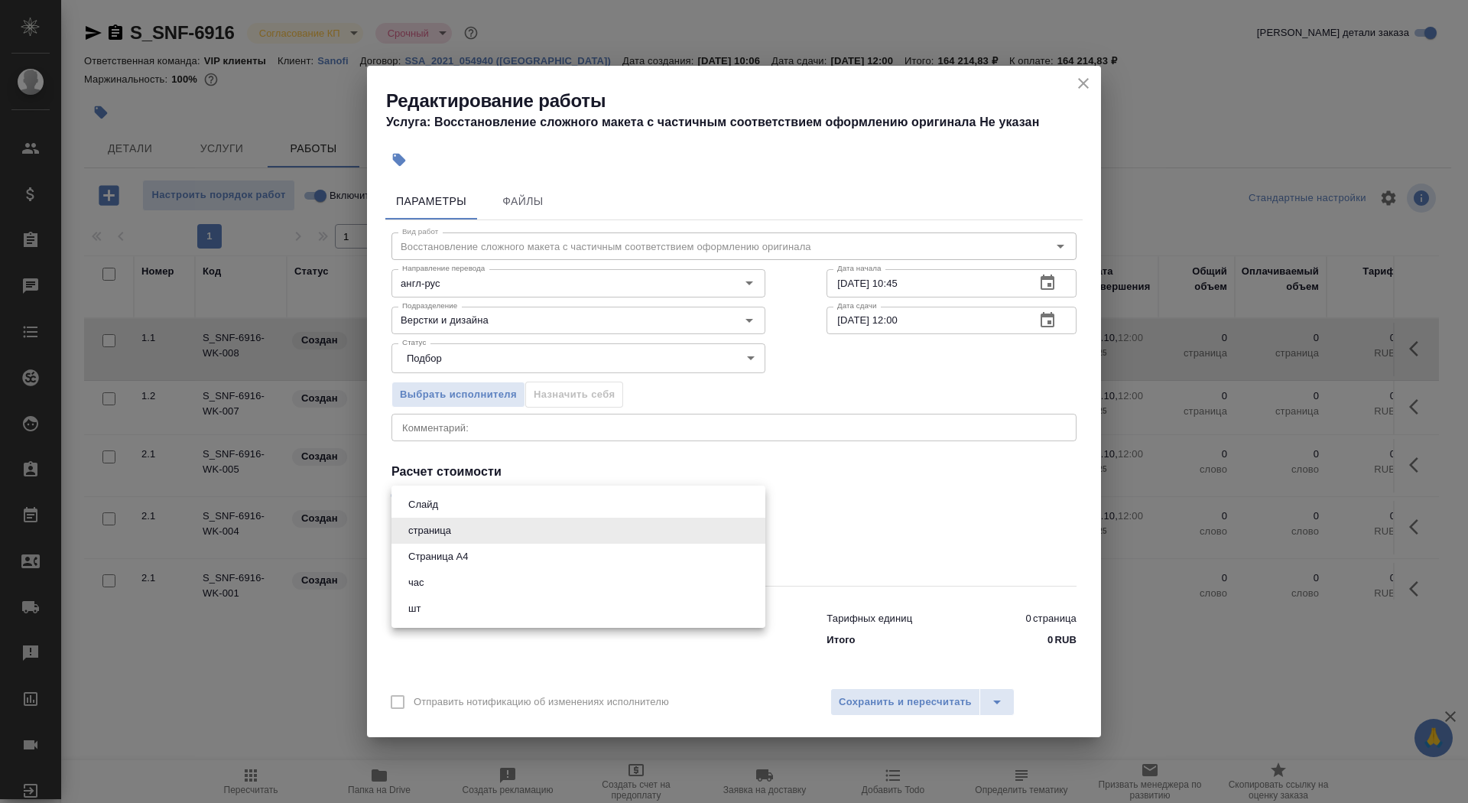
click at [509, 545] on li "Страница А4" at bounding box center [578, 557] width 374 height 26
type input "5f036ec4e16dec2d6b59c8ff"
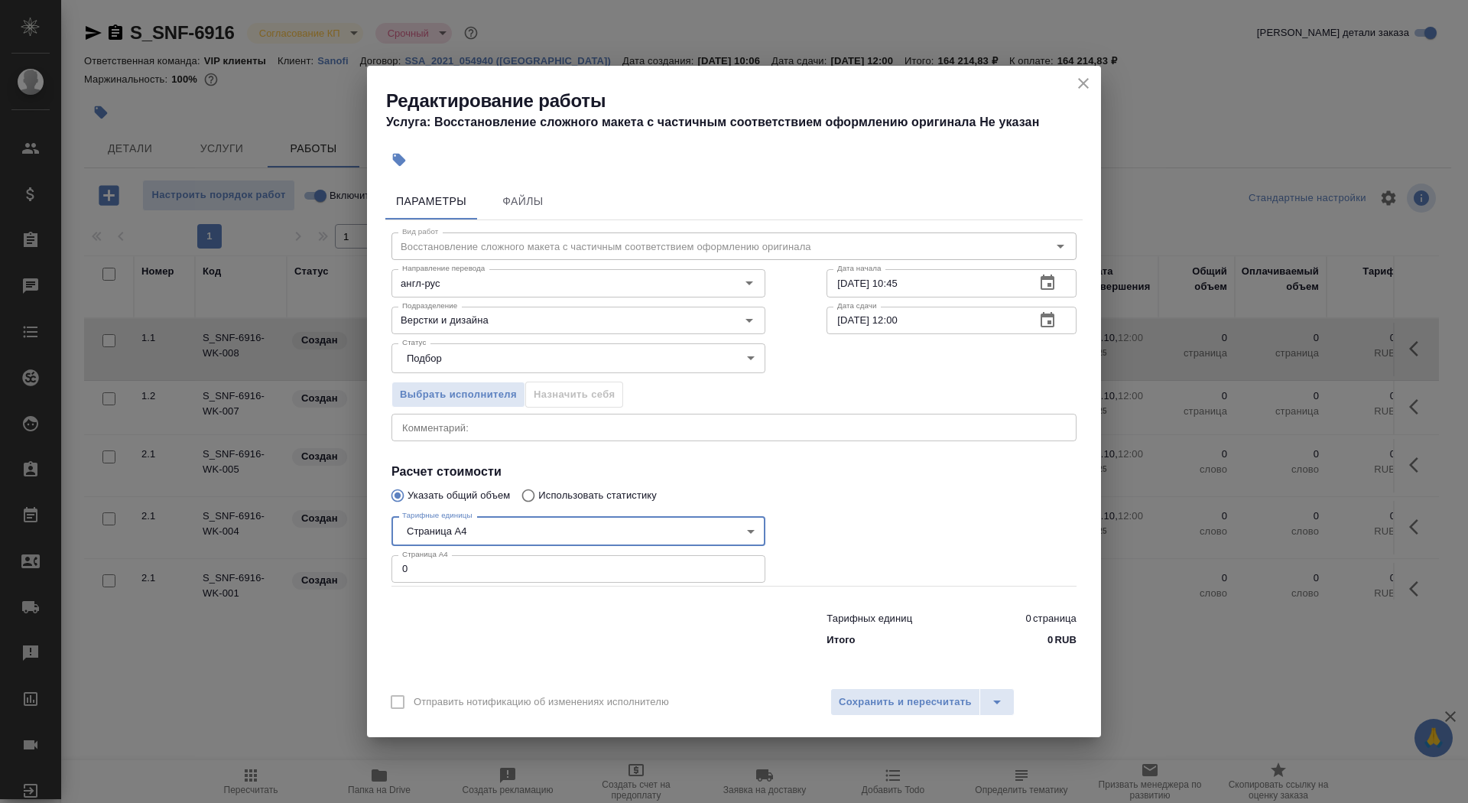
click at [509, 562] on input "0" at bounding box center [578, 569] width 374 height 28
type input "214"
click at [951, 289] on input "[DATE] 10:45" at bounding box center [924, 283] width 196 height 28
type input "[DATE] 13:50"
click at [1049, 319] on icon "button" at bounding box center [1047, 320] width 18 height 18
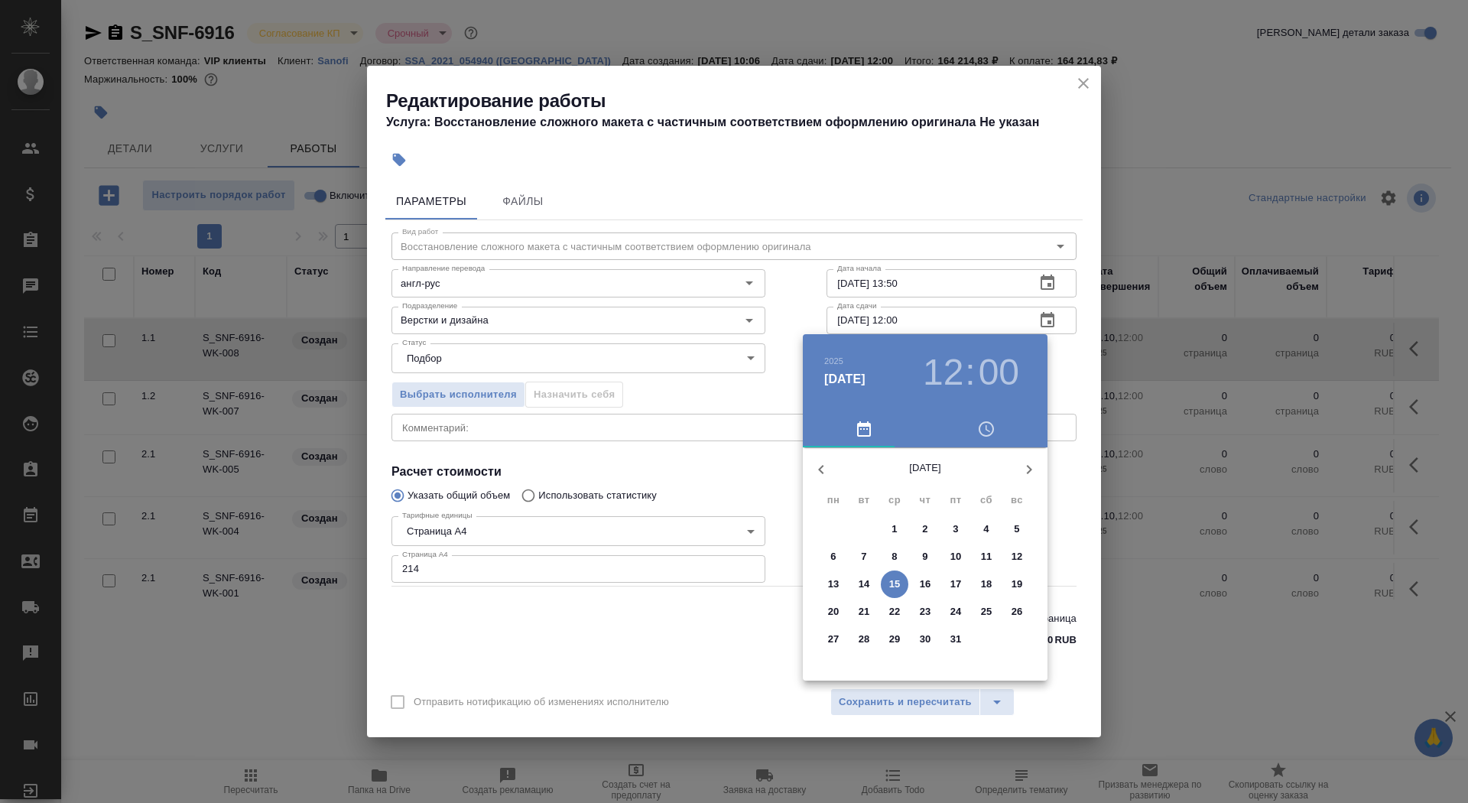
click at [836, 464] on button "button" at bounding box center [821, 469] width 37 height 37
click at [951, 607] on p "26" at bounding box center [955, 611] width 11 height 15
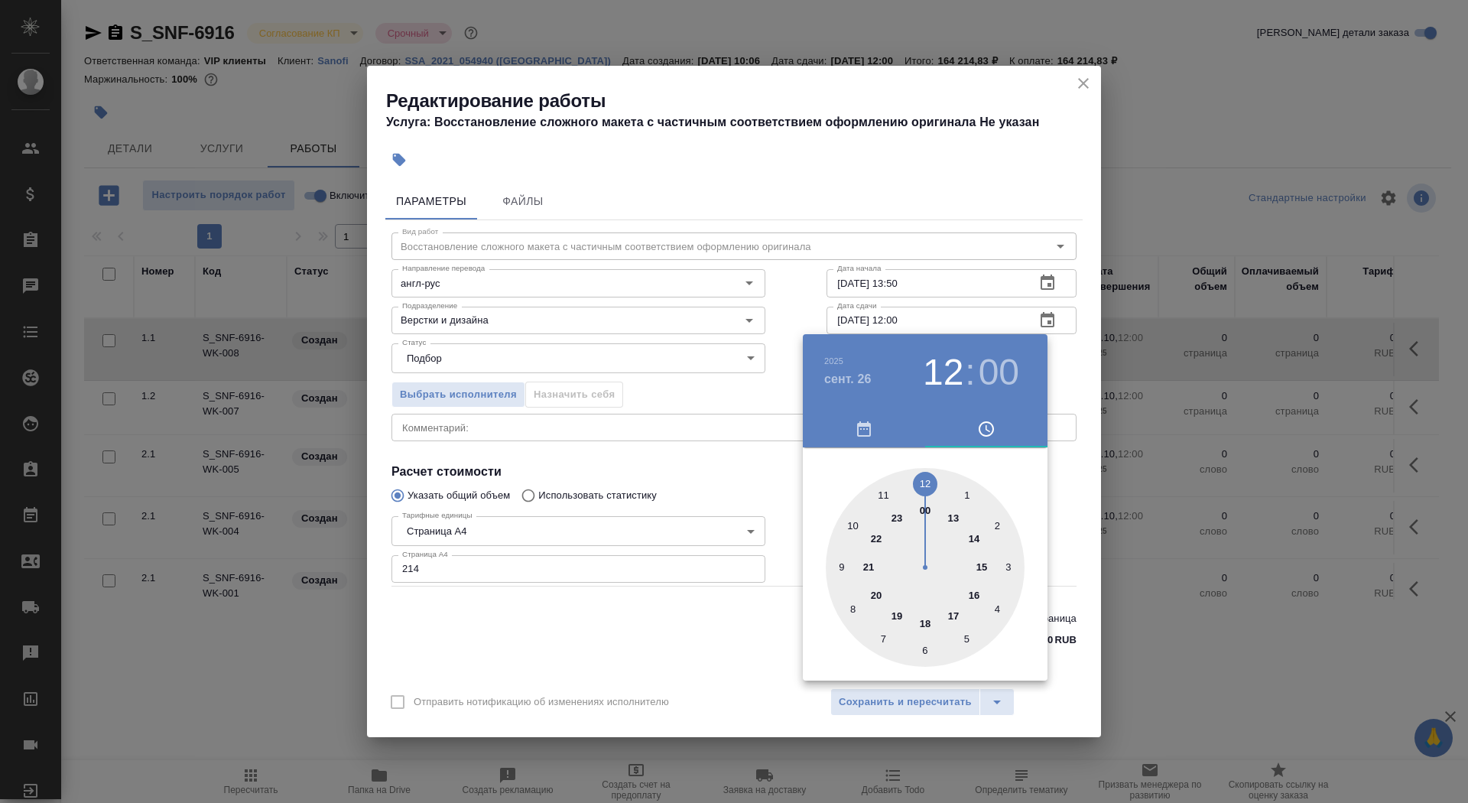
click at [930, 616] on div at bounding box center [925, 567] width 199 height 199
type input "[DATE] 18:00"
click at [680, 456] on div at bounding box center [734, 401] width 1468 height 803
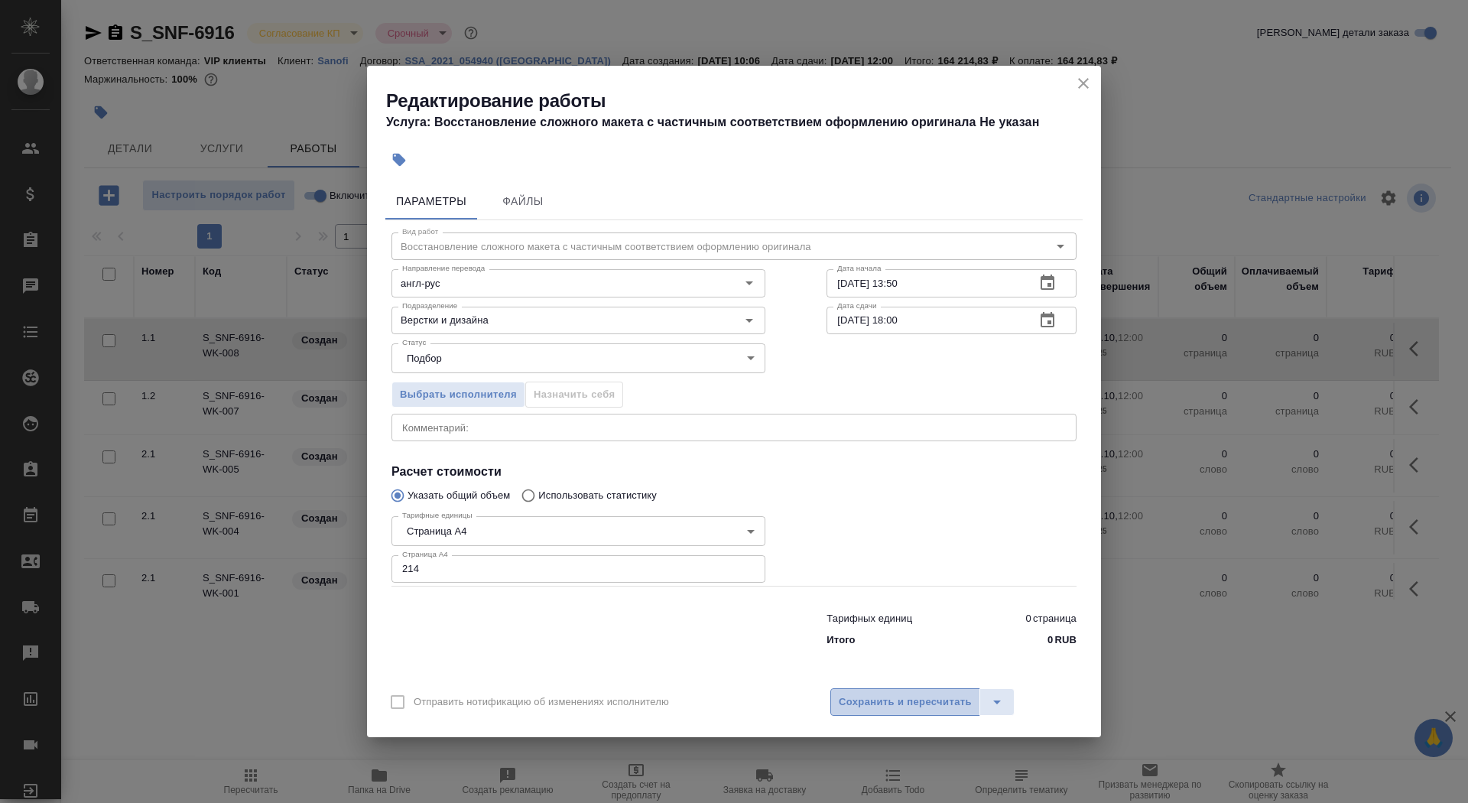
click at [906, 700] on span "Сохранить и пересчитать" at bounding box center [905, 702] width 133 height 18
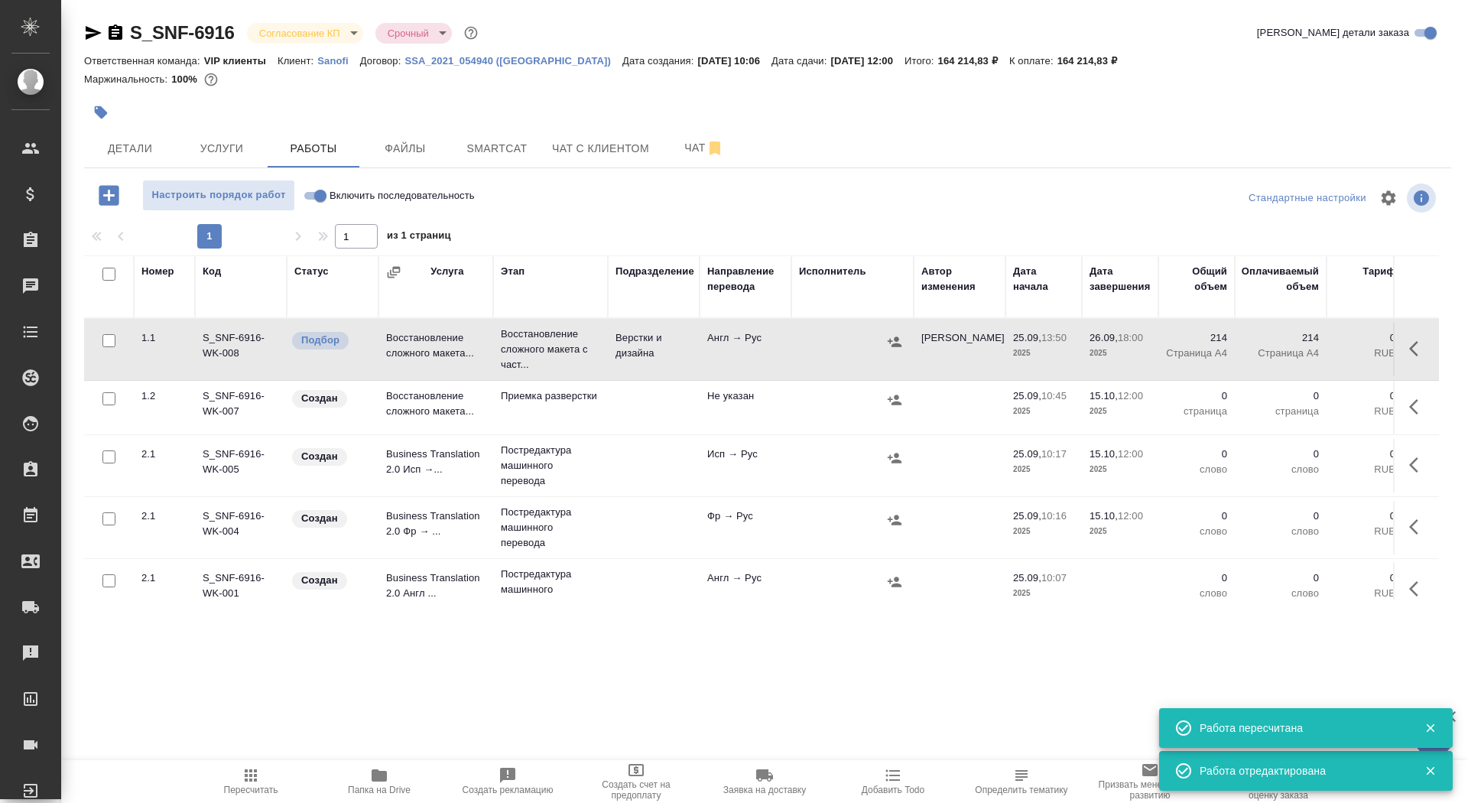
click at [109, 115] on button "button" at bounding box center [101, 113] width 34 height 34
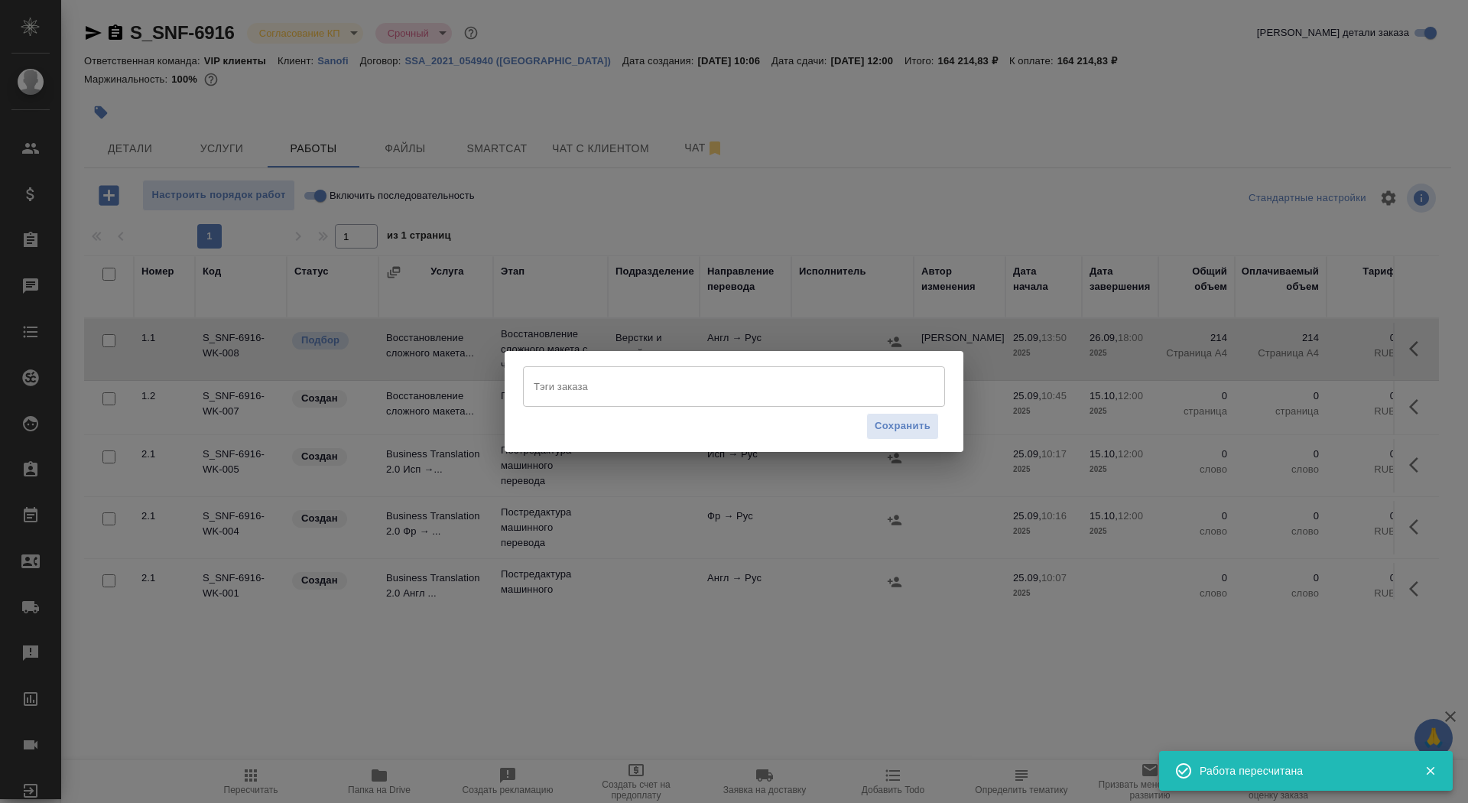
click at [577, 393] on input "Тэги заказа" at bounding box center [719, 386] width 379 height 26
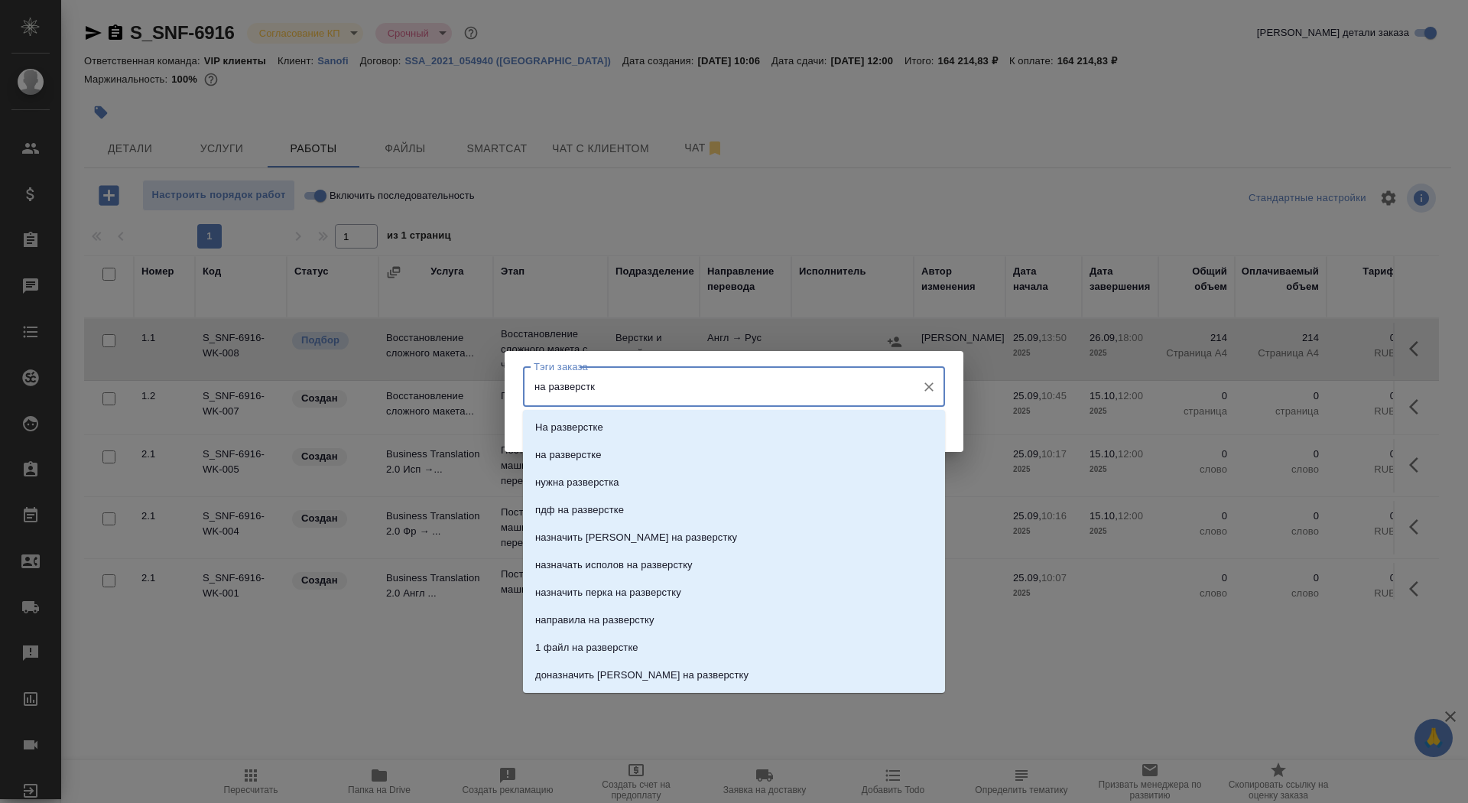
type input "на разверстке"
click at [586, 459] on p "на разверстке" at bounding box center [568, 454] width 67 height 15
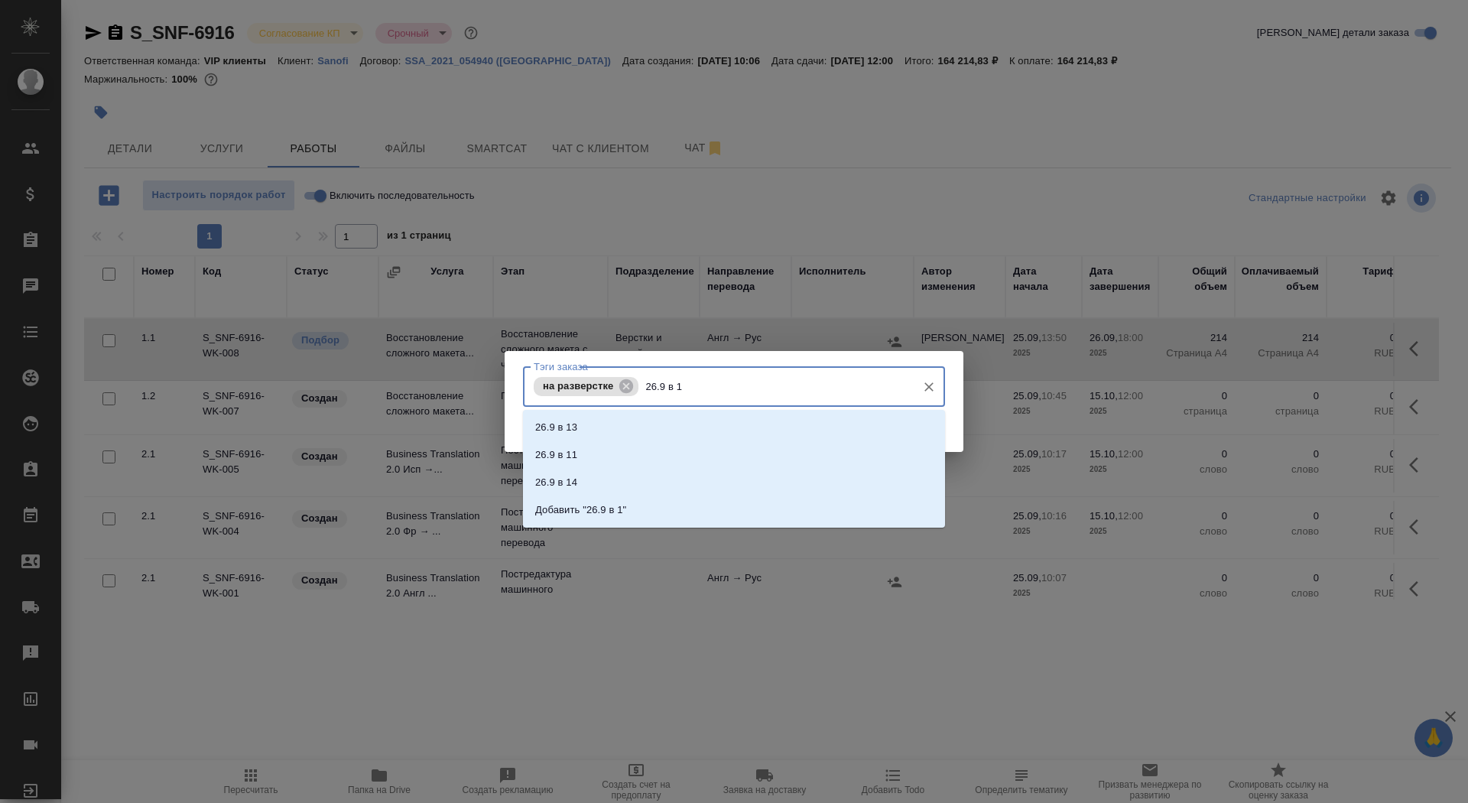
type input "26.9 в 18"
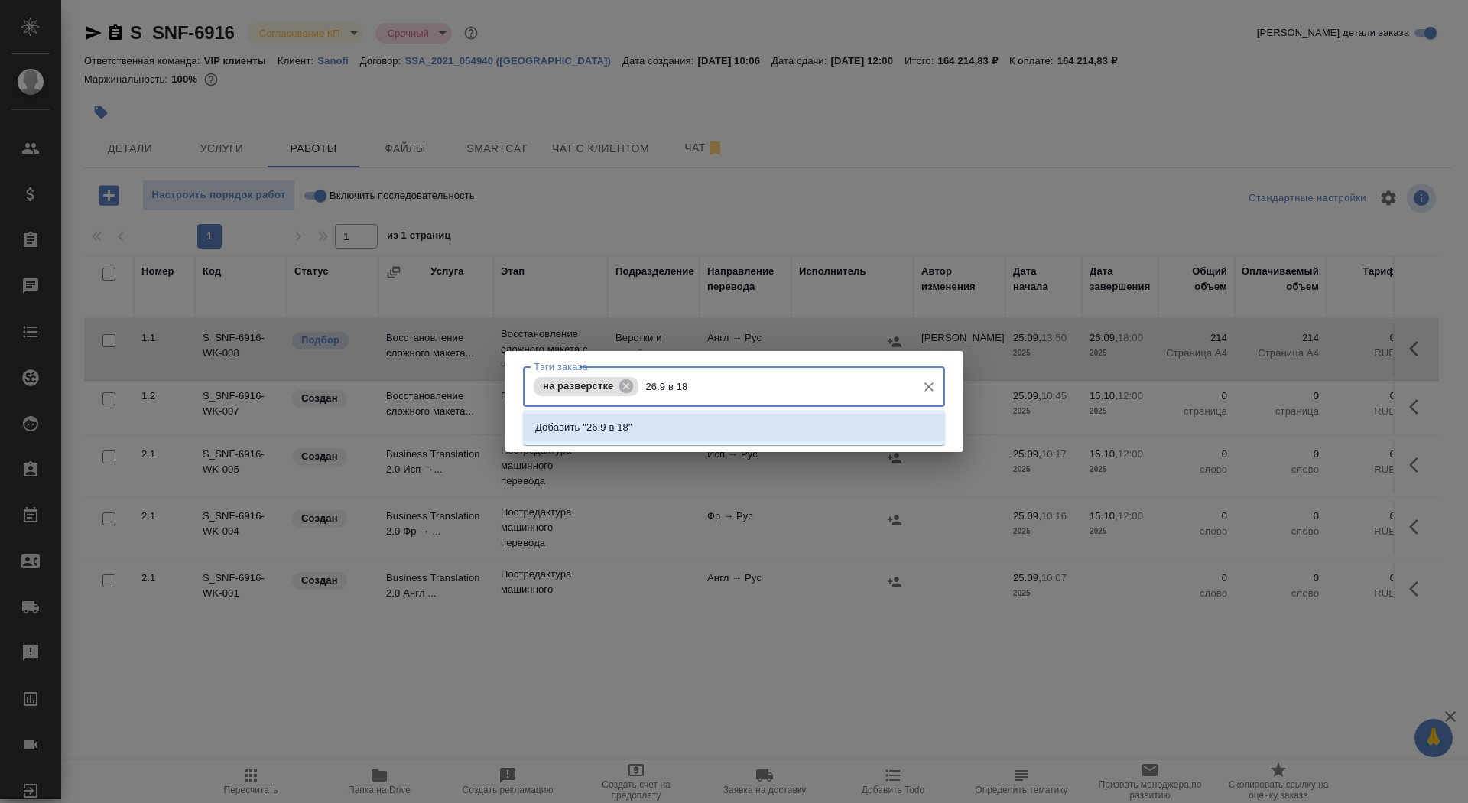
click at [588, 427] on p "Добавить "26.9 в 18"" at bounding box center [583, 427] width 97 height 15
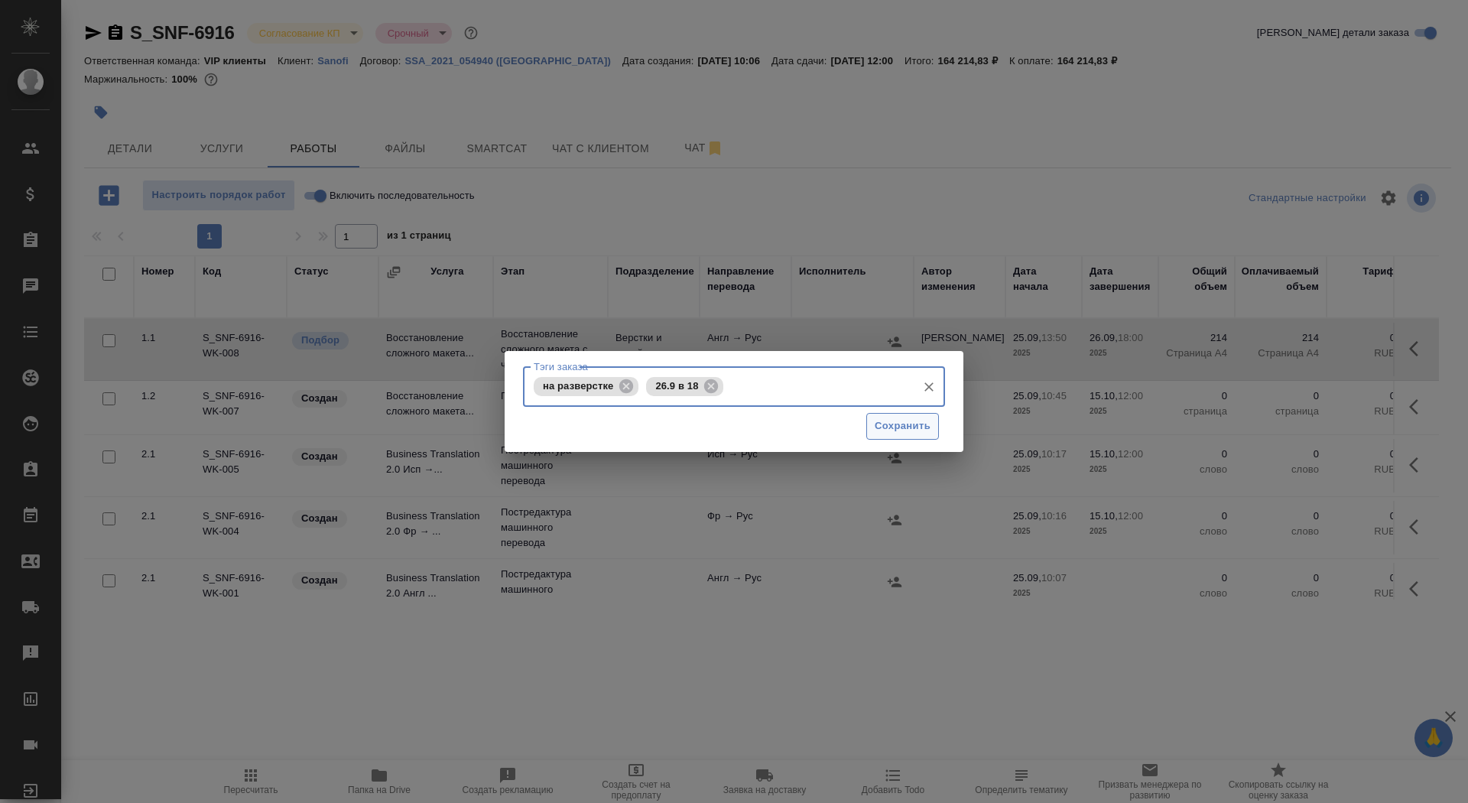
click at [883, 426] on span "Сохранить" at bounding box center [903, 426] width 56 height 18
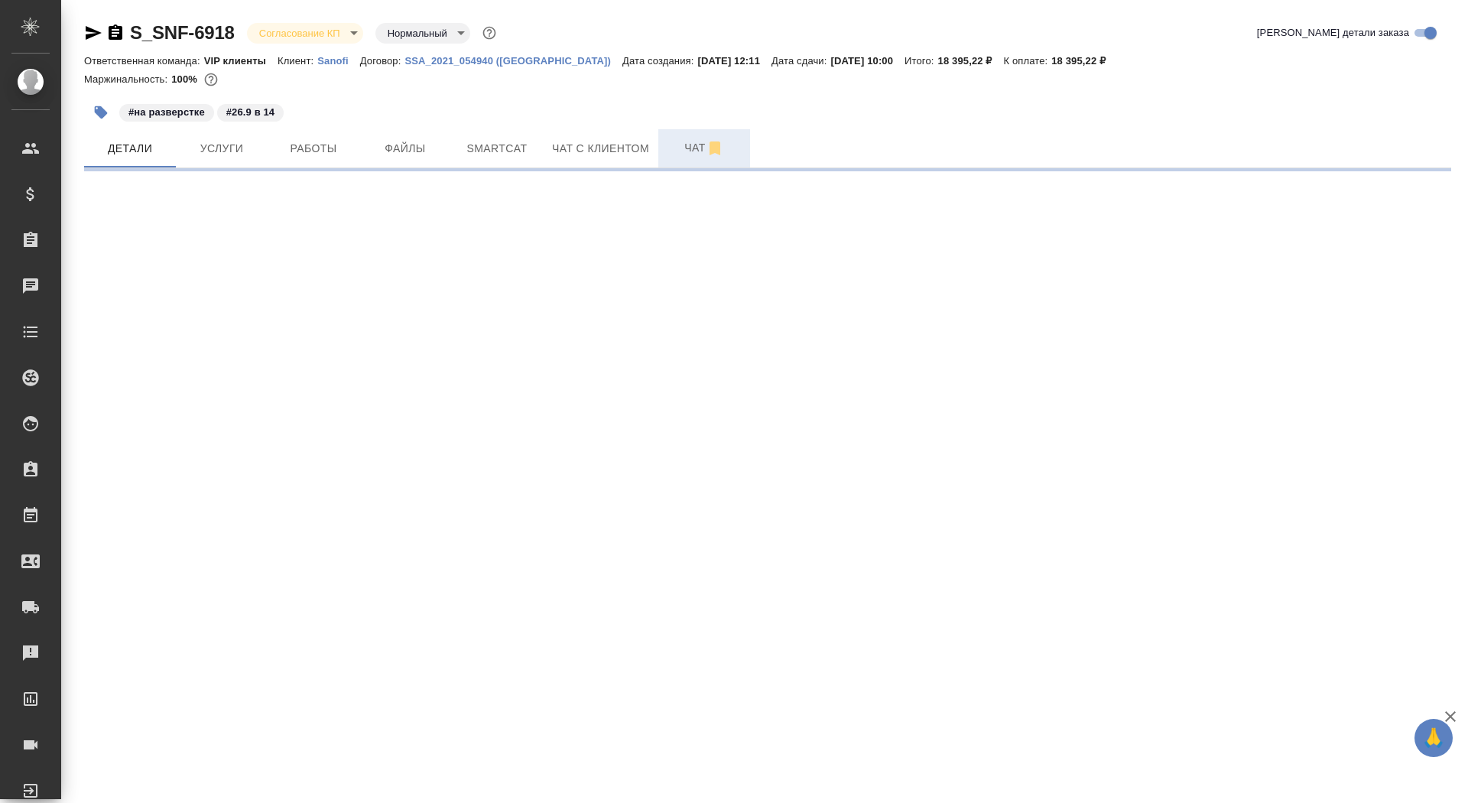
select select "RU"
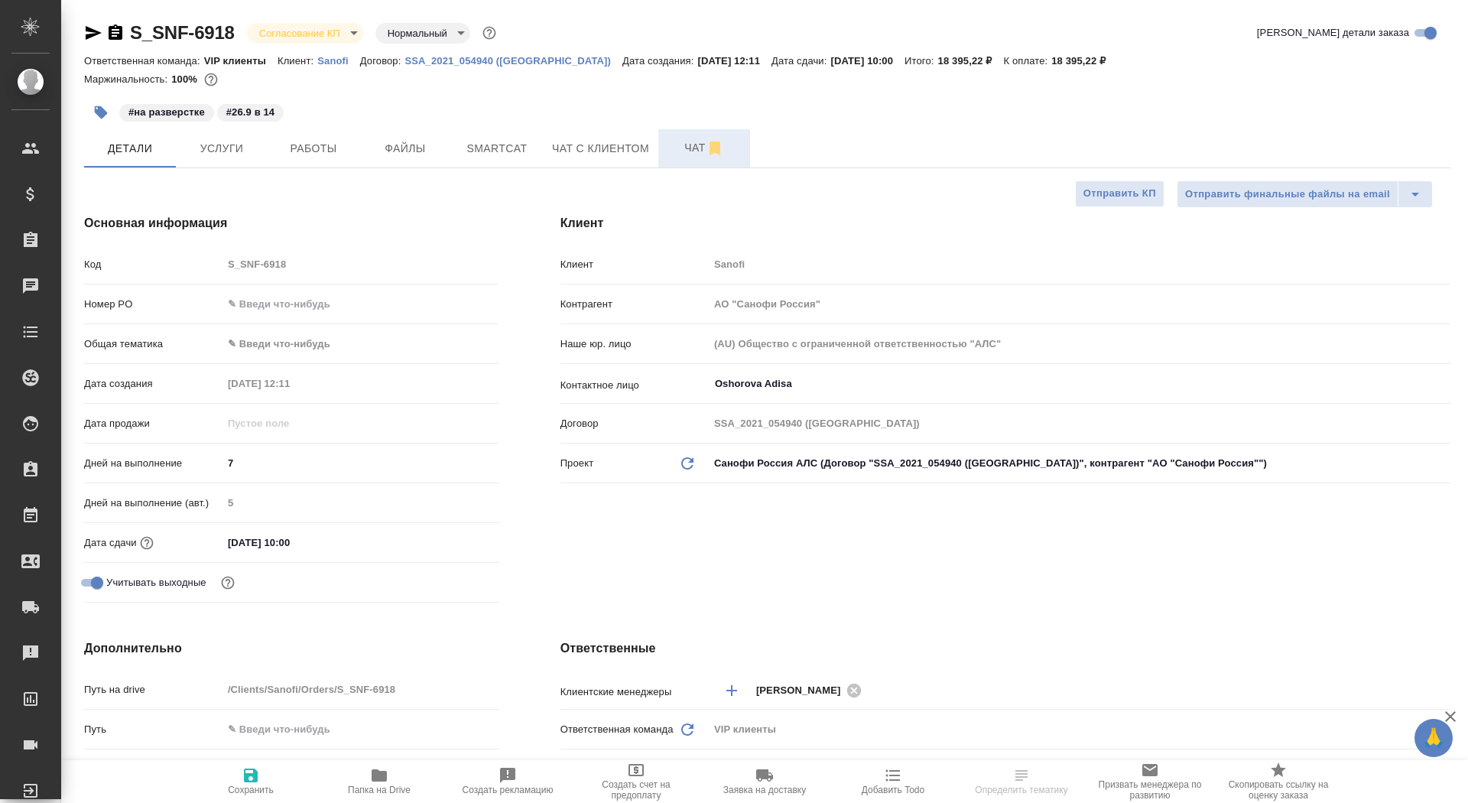
type textarea "x"
click at [675, 154] on span "Чат" at bounding box center [703, 147] width 73 height 19
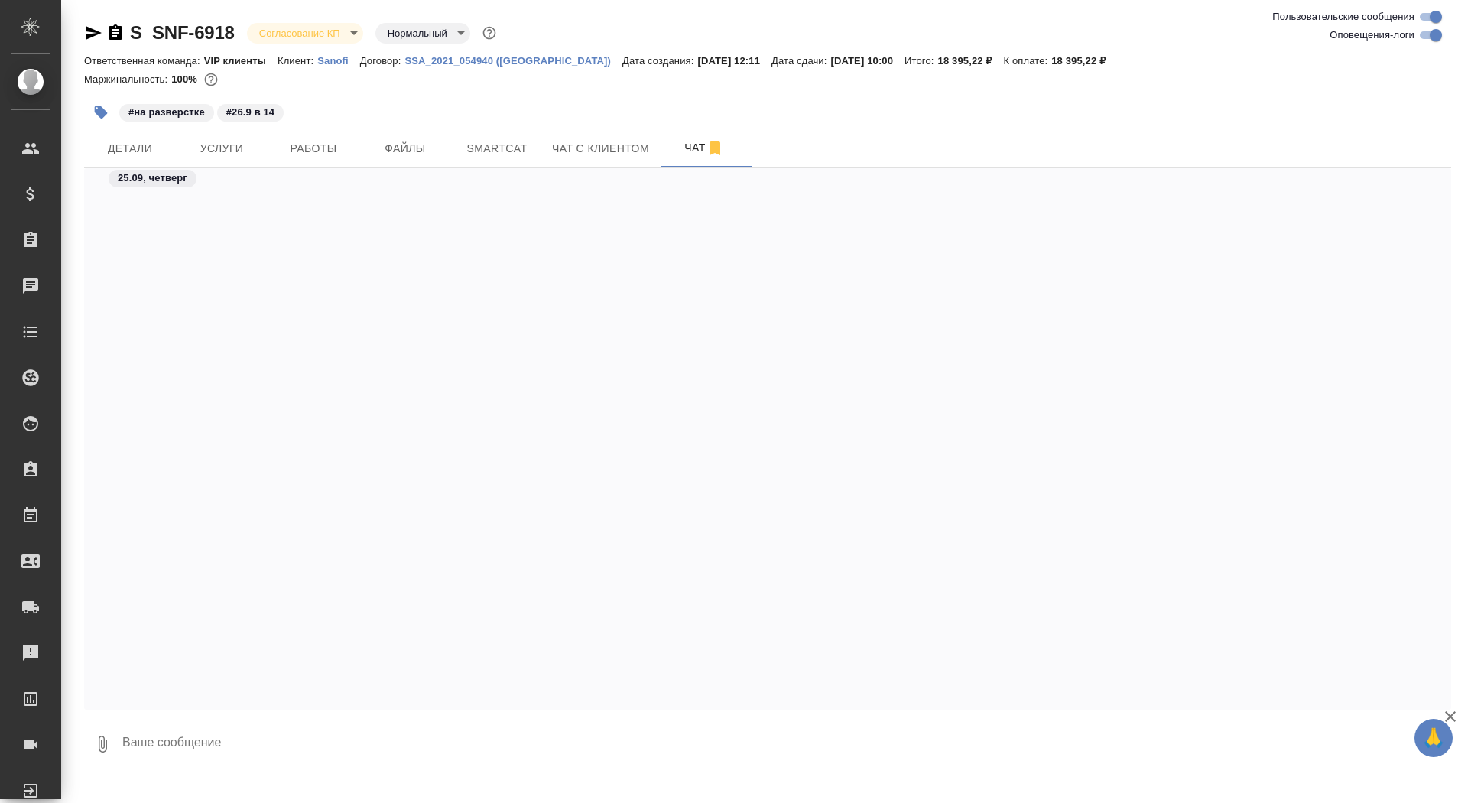
scroll to position [6598, 0]
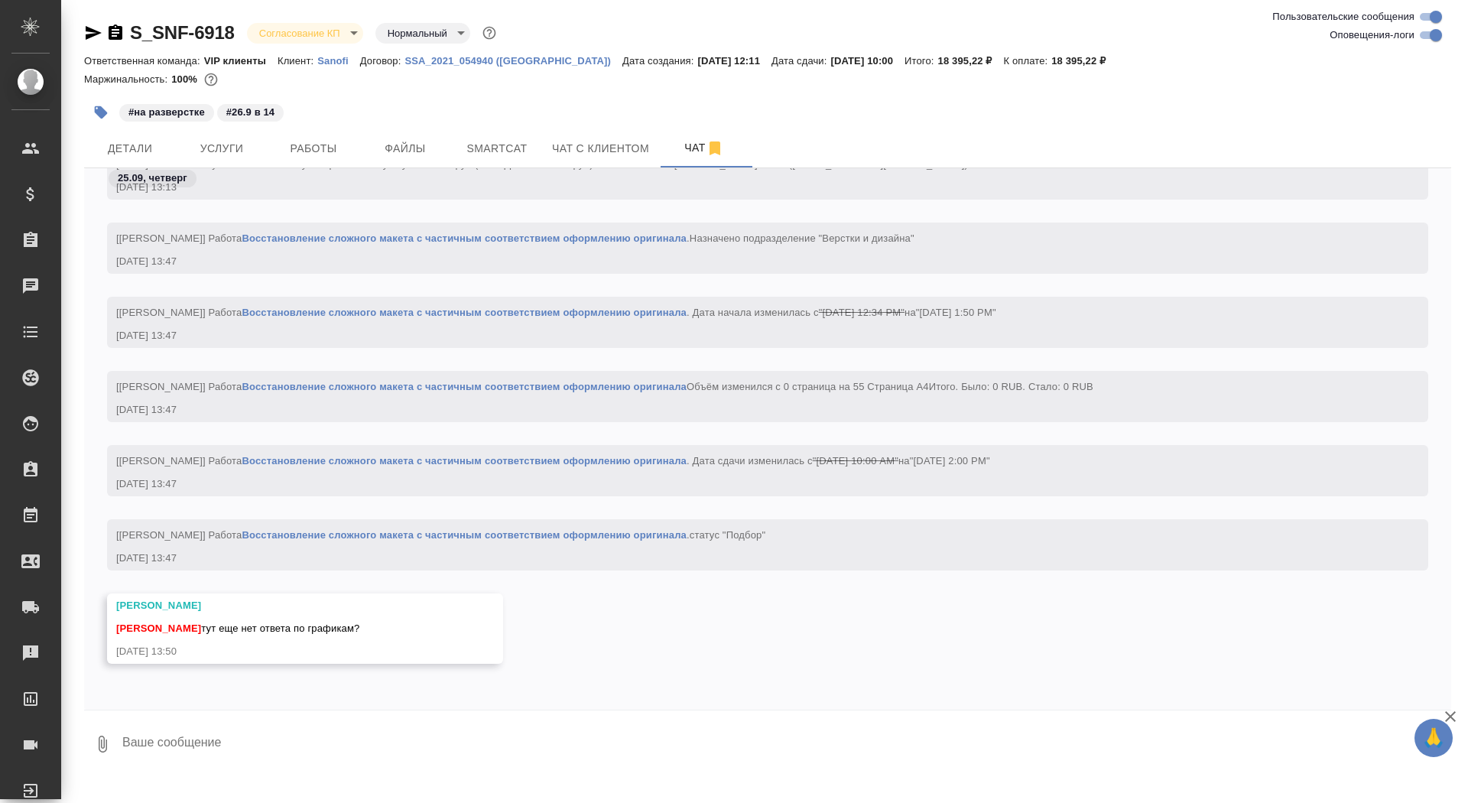
click at [352, 745] on textarea at bounding box center [786, 744] width 1330 height 52
type textarea "ох, [PERSON_NAME], я прошу прощения графики переводим, в числах меняем точки на…"
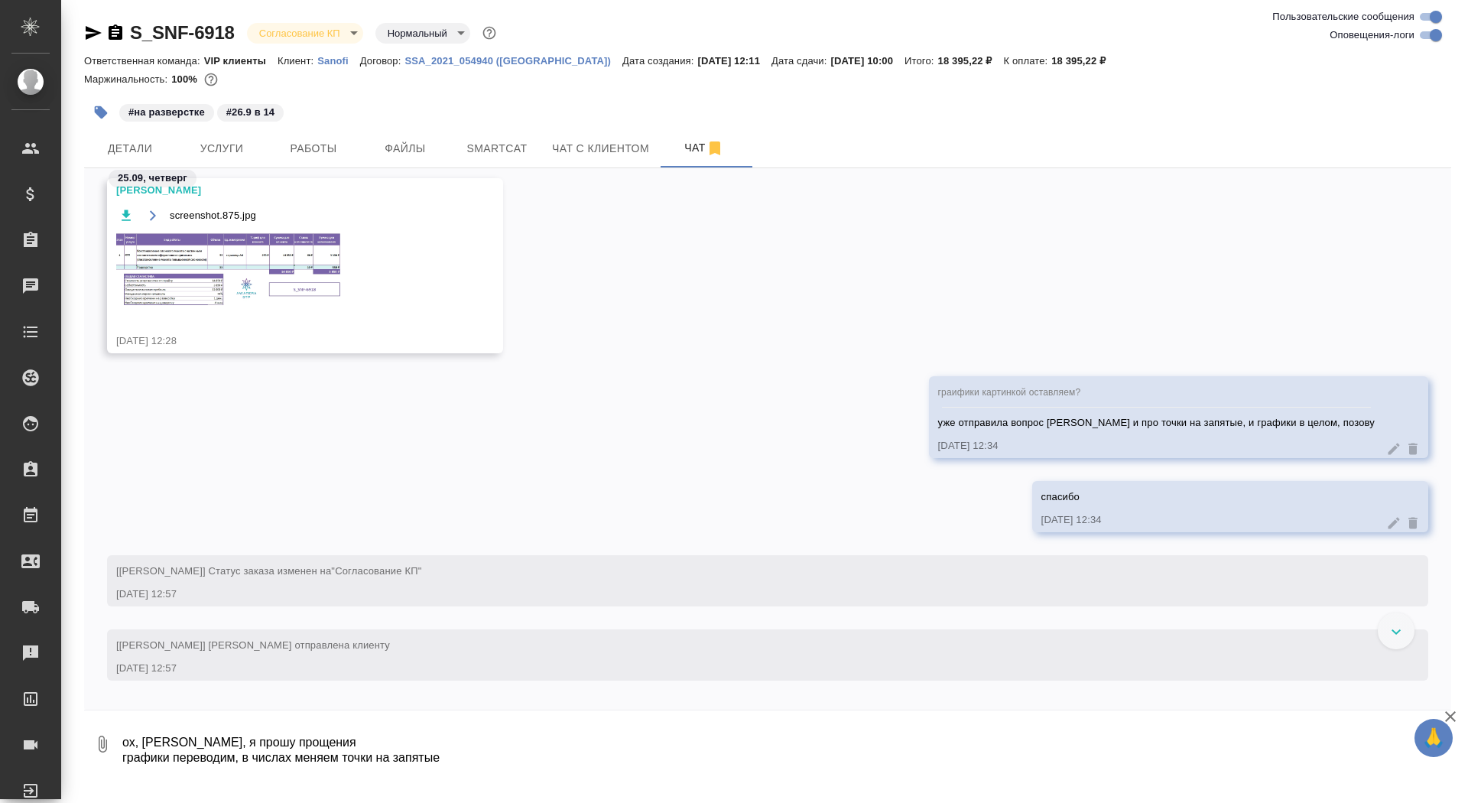
scroll to position [3268, 0]
